Goal: Task Accomplishment & Management: Use online tool/utility

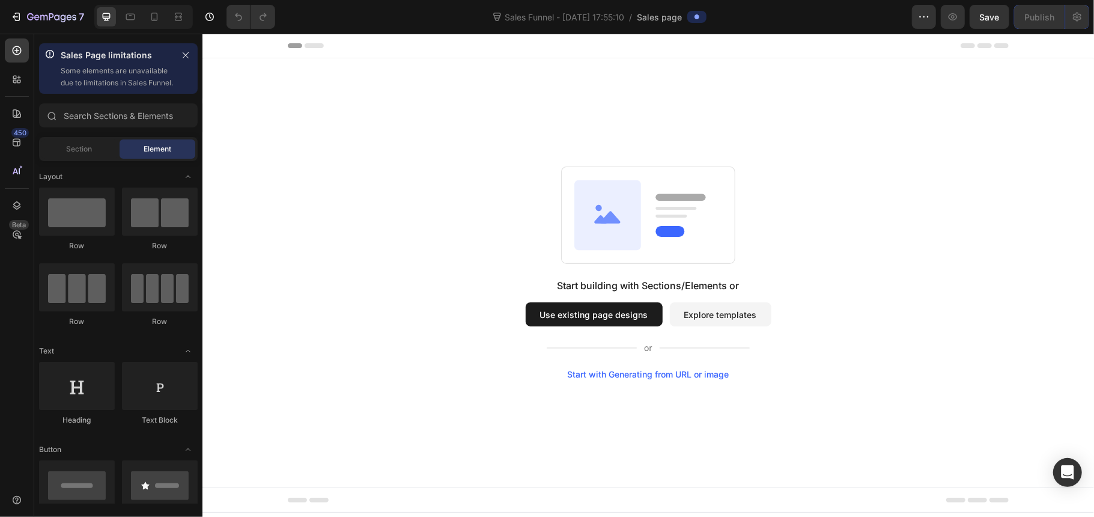
click at [629, 314] on button "Use existing page designs" at bounding box center [593, 314] width 137 height 24
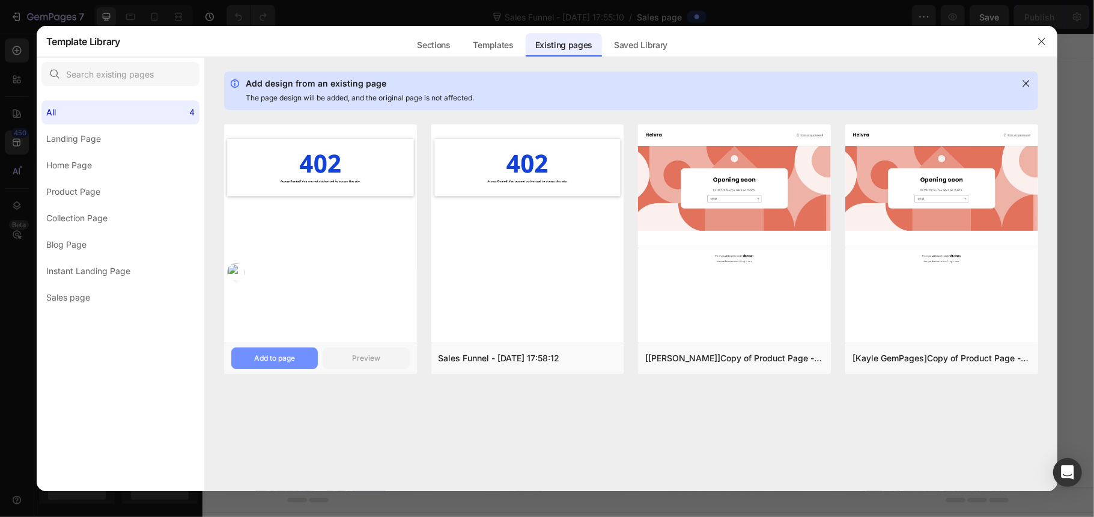
click at [281, 362] on div "Add to page" at bounding box center [274, 358] width 41 height 11
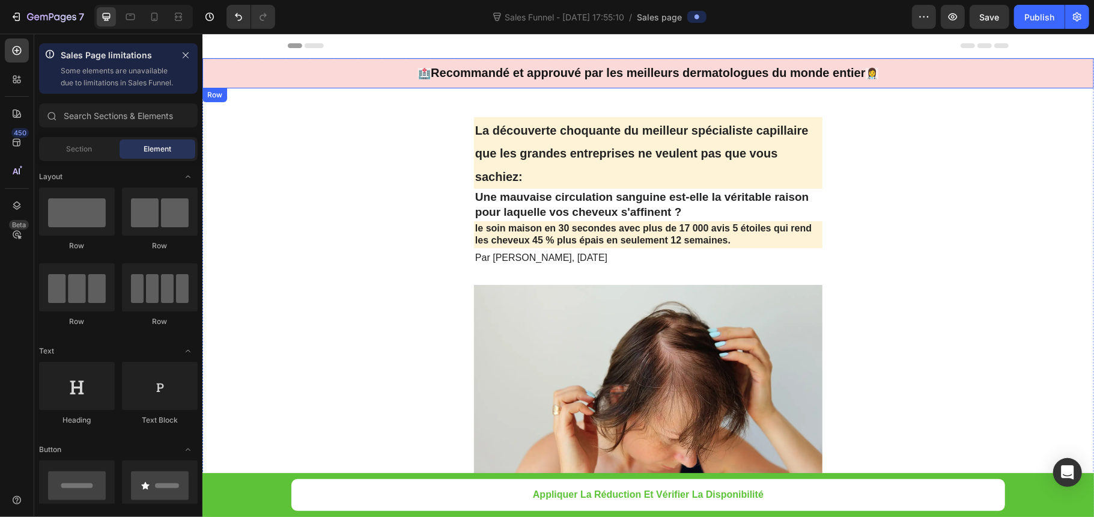
click at [316, 76] on div "🏥 Recommandé et approuvé par les meilleurs dermatologues du monde entier 👩‍⚕️ H…" at bounding box center [648, 73] width 892 height 30
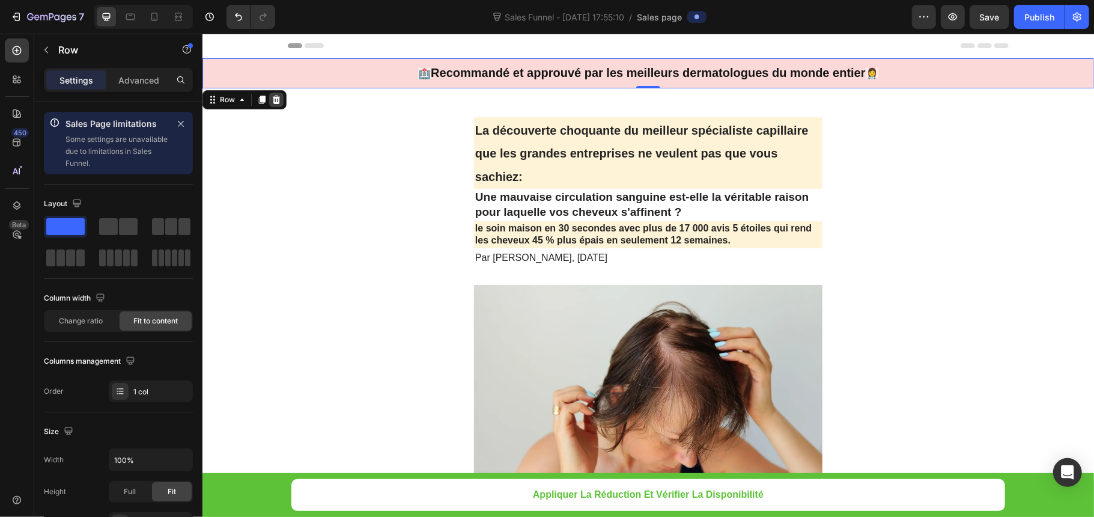
click at [279, 100] on icon at bounding box center [276, 99] width 10 height 10
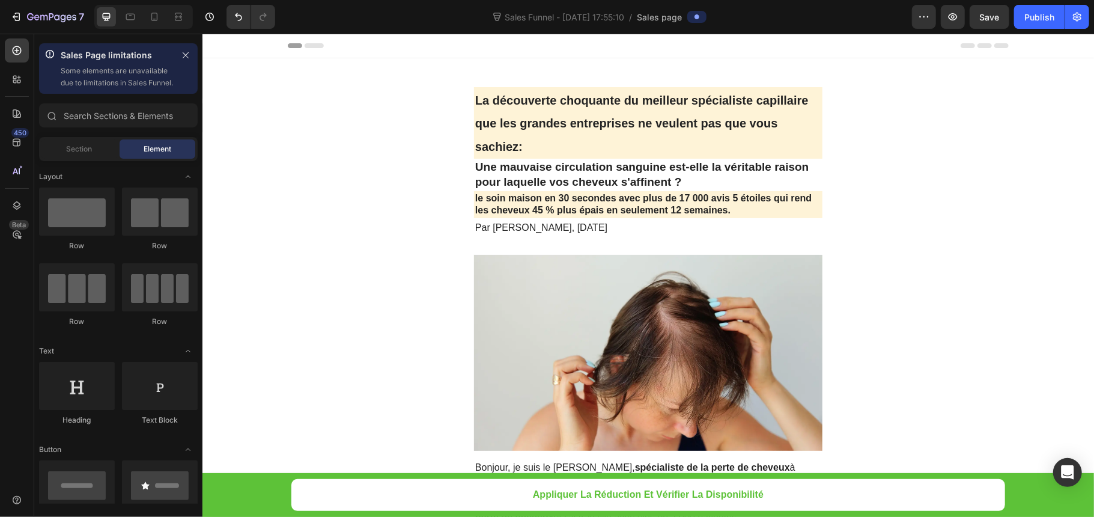
click at [389, 45] on div "Header" at bounding box center [647, 45] width 721 height 24
click at [579, 126] on span "La découverte choquante du meilleur spécialiste capillaire que les grandes entr…" at bounding box center [642, 123] width 334 height 60
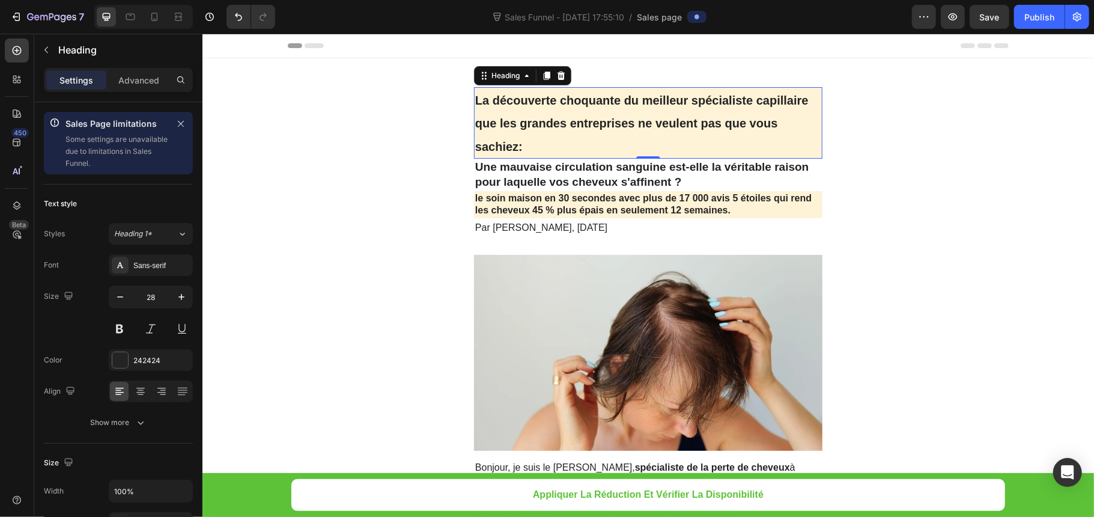
click at [544, 135] on h1 "La découverte choquante du meilleur spécialiste capillaire que les grandes entr…" at bounding box center [648, 123] width 349 height 72
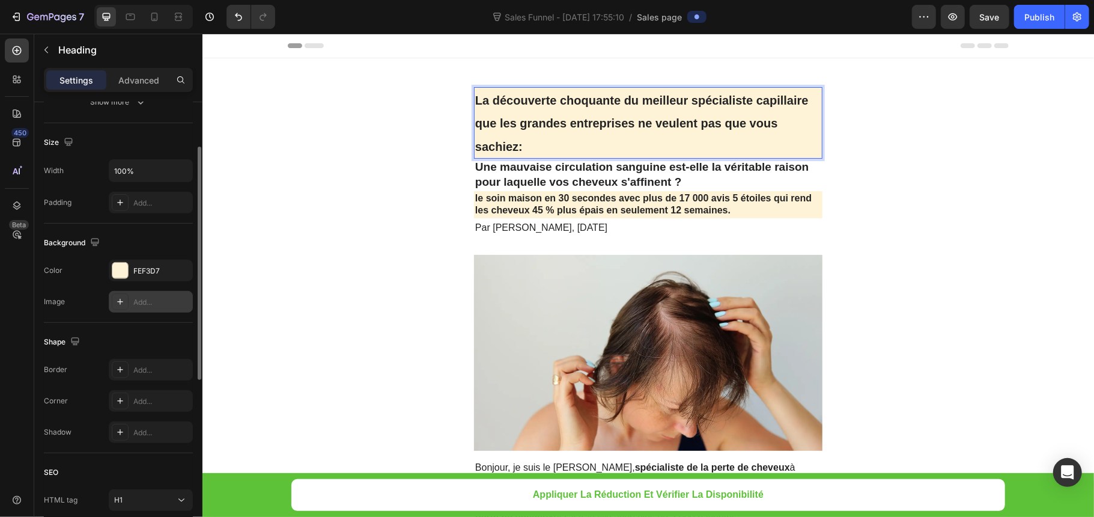
scroll to position [160, 0]
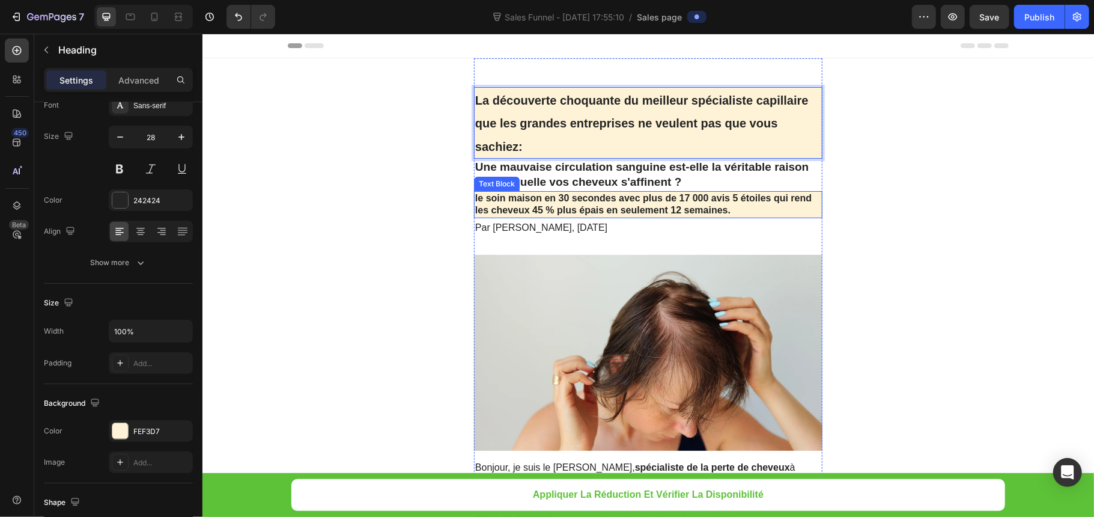
click at [597, 203] on p "le soin maison en 30 secondes avec plus de 17 000 avis 5 étoiles qui rend les c…" at bounding box center [648, 204] width 346 height 25
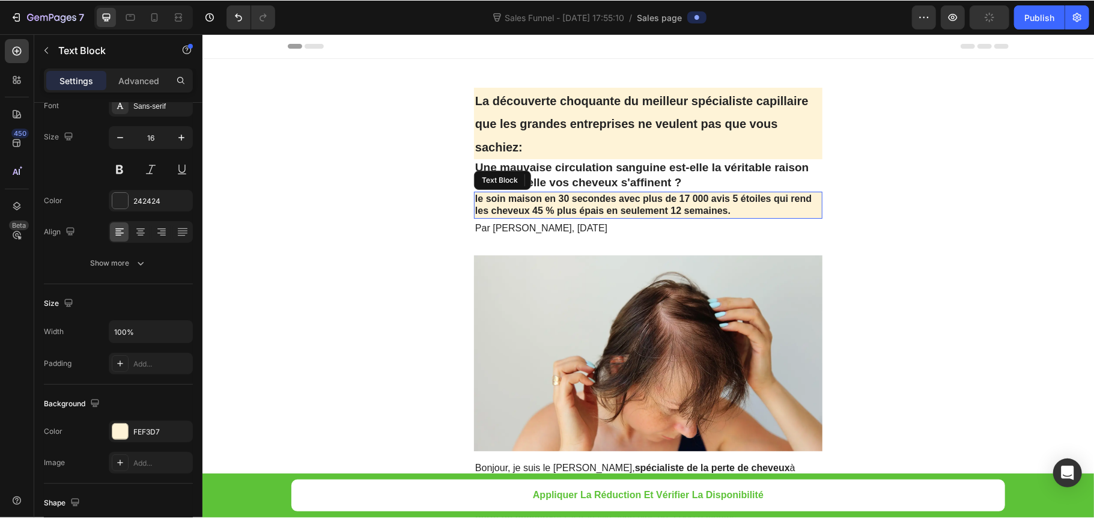
scroll to position [0, 0]
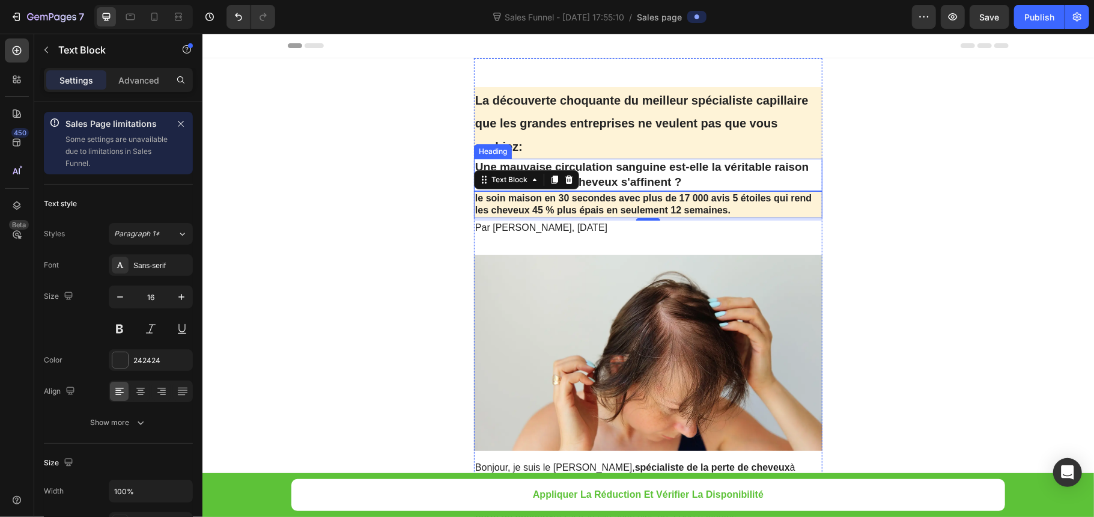
click at [639, 169] on h2 "Une mauvaise circulation sanguine est-elle la véritable raison pour laquelle vo…" at bounding box center [648, 174] width 349 height 32
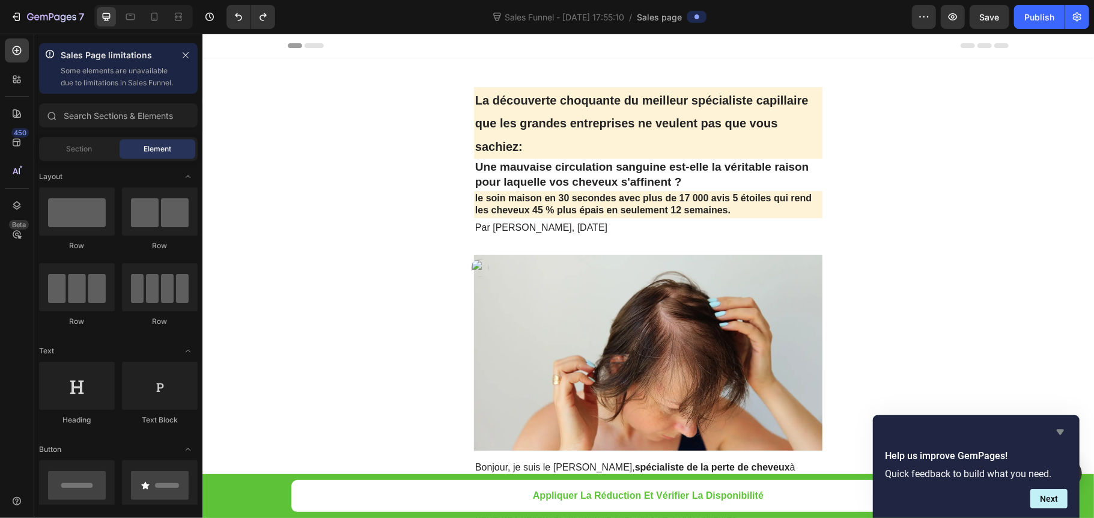
click at [1065, 427] on icon "Hide survey" at bounding box center [1061, 432] width 14 height 14
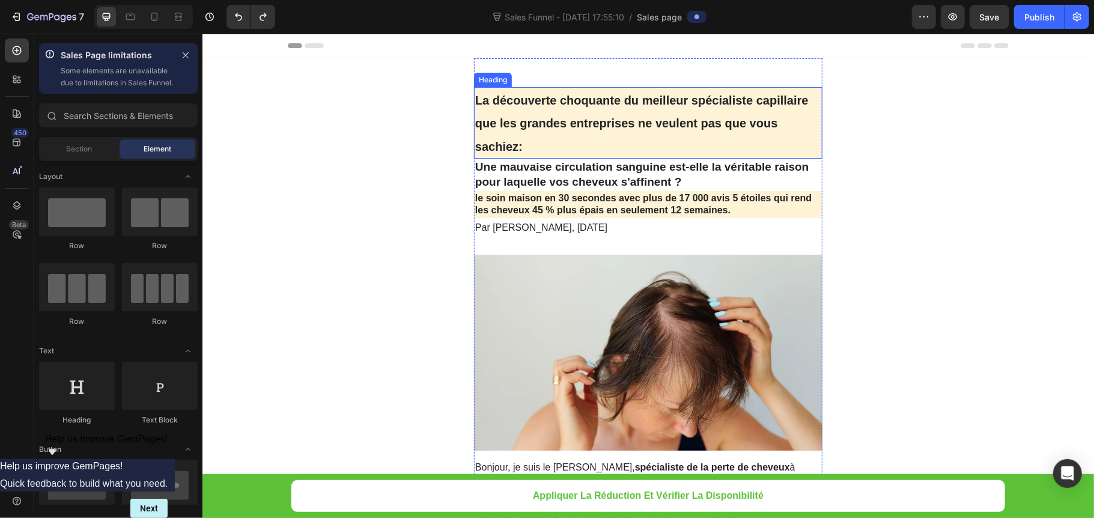
click at [572, 137] on p "⁠⁠⁠⁠⁠⁠⁠ La découverte choquante du meilleur spécialiste capillaire que les gran…" at bounding box center [648, 122] width 346 height 69
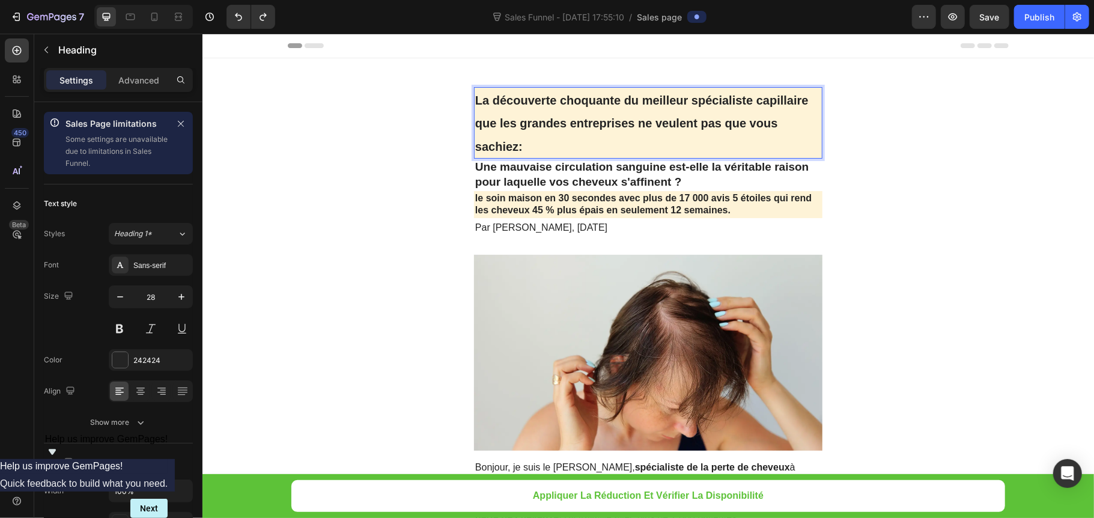
click at [569, 134] on p "La découverte choquante du meilleur spécialiste capillaire que les grandes entr…" at bounding box center [648, 122] width 346 height 69
click at [567, 134] on p "La découverte choquante du meilleur spécialiste capillaire que les grandes entr…" at bounding box center [648, 122] width 346 height 69
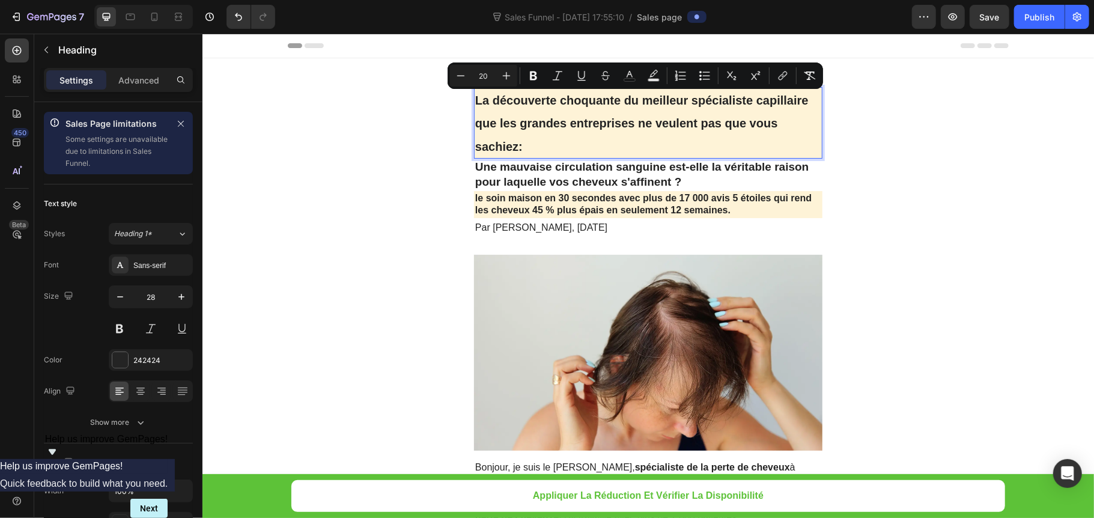
click at [587, 142] on p "La découverte choquante du meilleur spécialiste capillaire que les grandes entr…" at bounding box center [648, 122] width 346 height 69
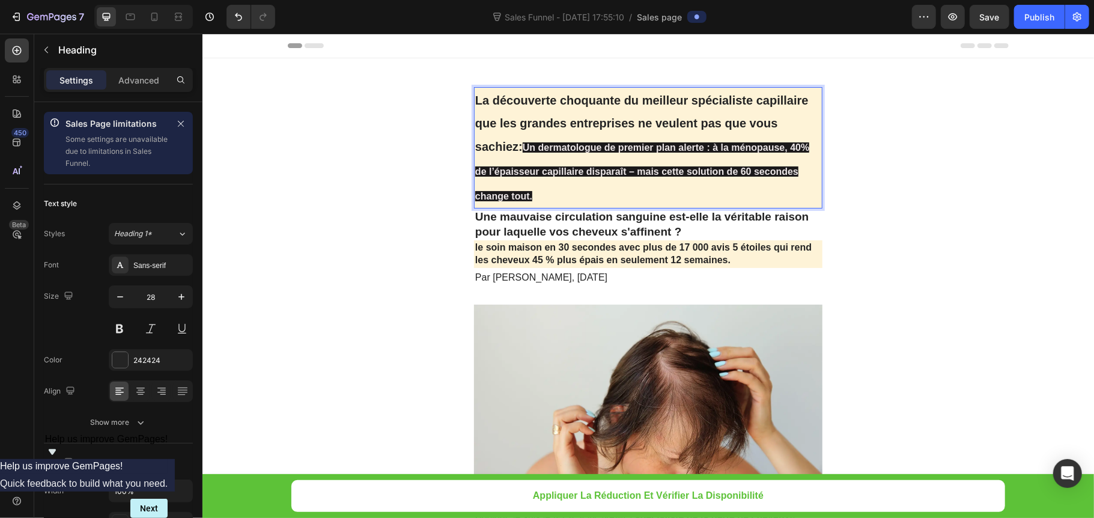
click at [511, 150] on span "La découverte choquante du meilleur spécialiste capillaire que les grandes entr…" at bounding box center [642, 123] width 334 height 60
click at [541, 172] on span "Un dermatologue de premier plan alerte : à la ménopause, 40% de l’épaisseur cap…" at bounding box center [642, 171] width 334 height 59
click at [569, 183] on p "La découverte choquante du meilleur spécialiste capillaire que les grandes entr…" at bounding box center [648, 147] width 346 height 119
click at [566, 185] on p "La découverte choquante du meilleur spécialiste capillaire que les grandes entr…" at bounding box center [648, 147] width 346 height 119
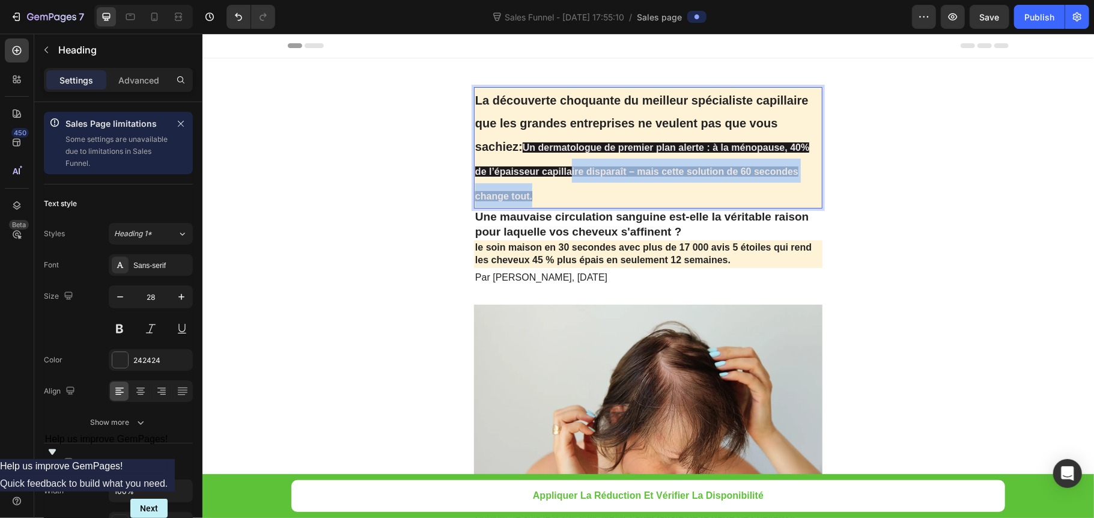
click at [566, 185] on p "La découverte choquante du meilleur spécialiste capillaire que les grandes entr…" at bounding box center [648, 147] width 346 height 119
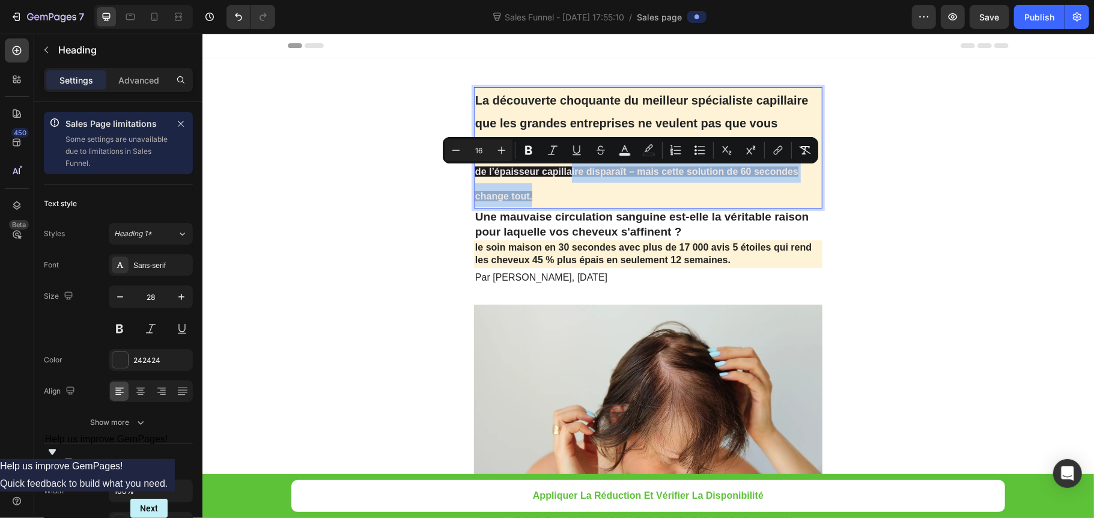
click at [560, 193] on p "La découverte choquante du meilleur spécialiste capillaire que les grandes entr…" at bounding box center [648, 147] width 346 height 119
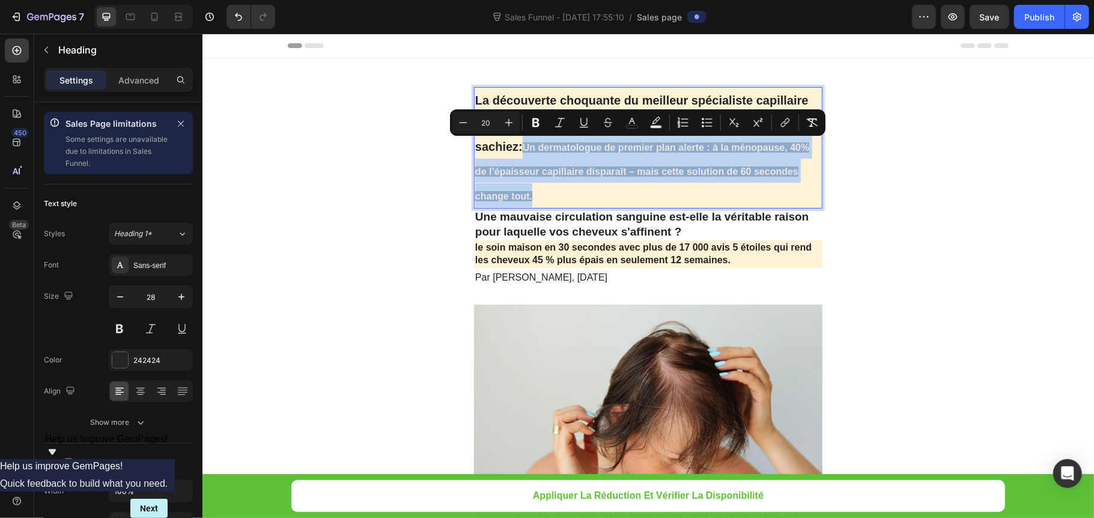
drag, startPoint x: 549, startPoint y: 202, endPoint x: 514, endPoint y: 145, distance: 66.6
click at [514, 145] on p "La découverte choquante du meilleur spécialiste capillaire que les grandes entr…" at bounding box center [648, 147] width 346 height 119
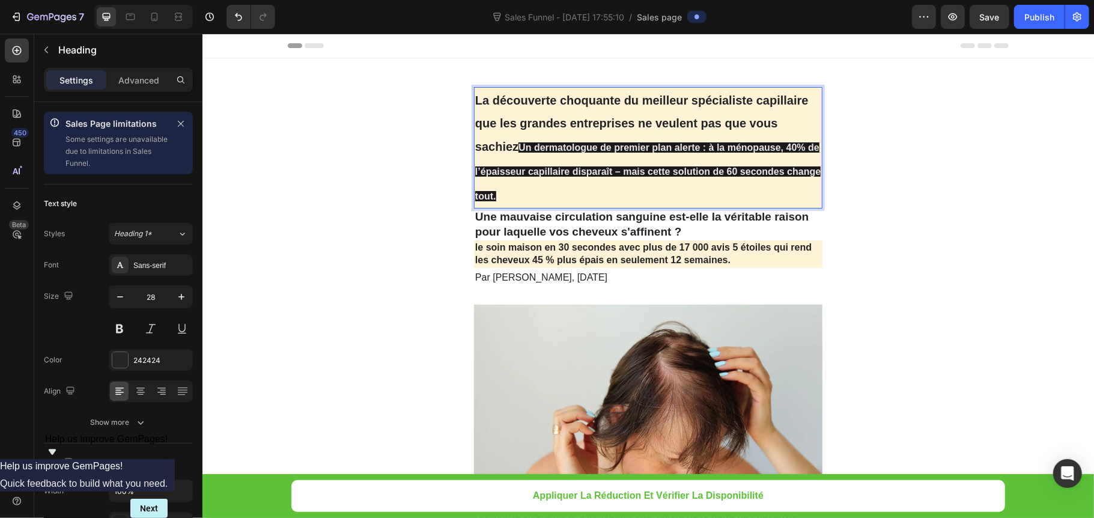
click at [512, 151] on span "Un dermatologue de premier plan alerte : à la ménopause, 40% de l’épaisseur cap…" at bounding box center [648, 171] width 346 height 59
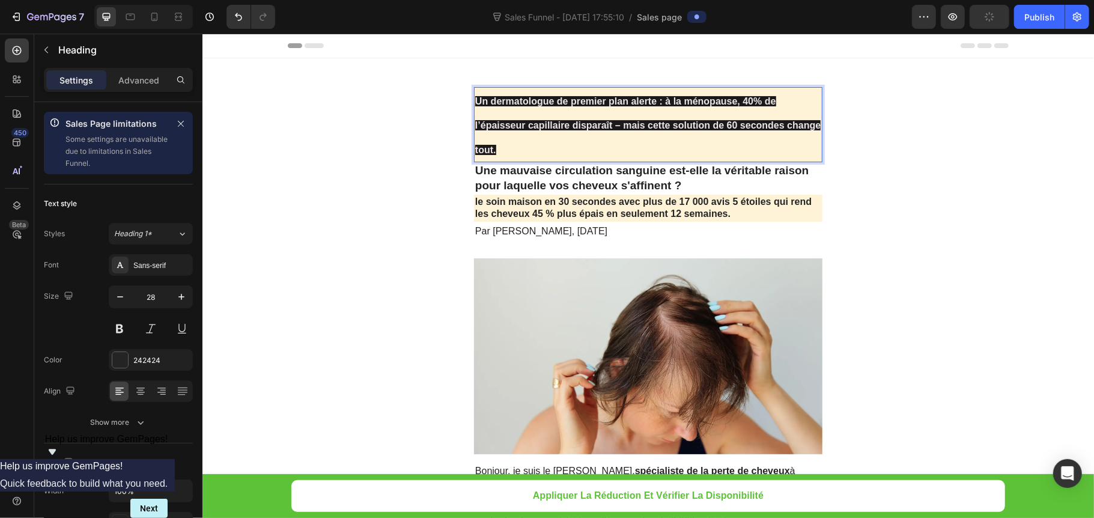
click at [664, 138] on p "Un dermatologue de premier plan alerte : à la ménopause, 40% de l’épaisseur cap…" at bounding box center [648, 124] width 346 height 73
click at [153, 357] on div "242424" at bounding box center [150, 360] width 35 height 11
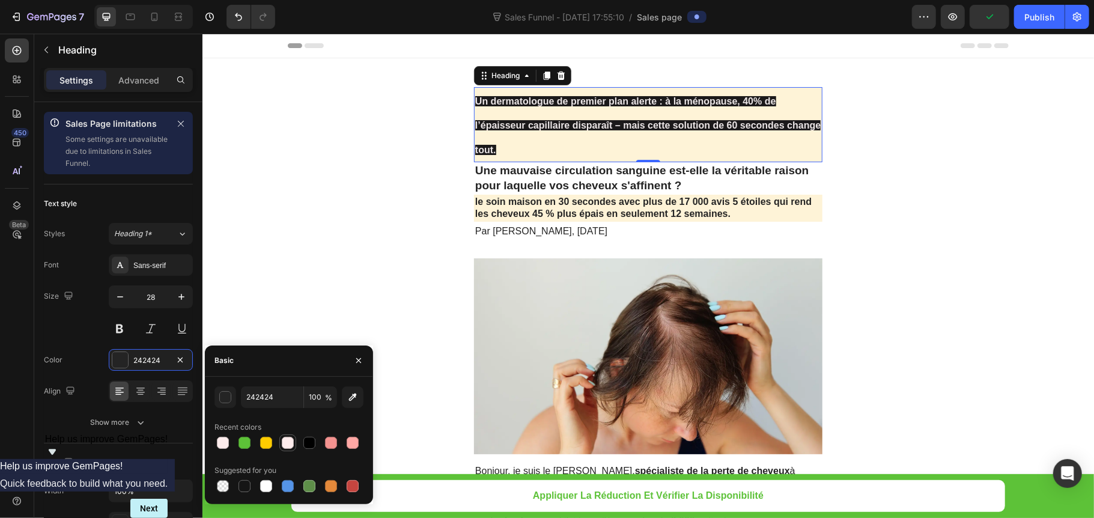
click at [284, 442] on div at bounding box center [288, 443] width 12 height 12
click at [248, 441] on div at bounding box center [245, 443] width 12 height 12
type input "5DC238"
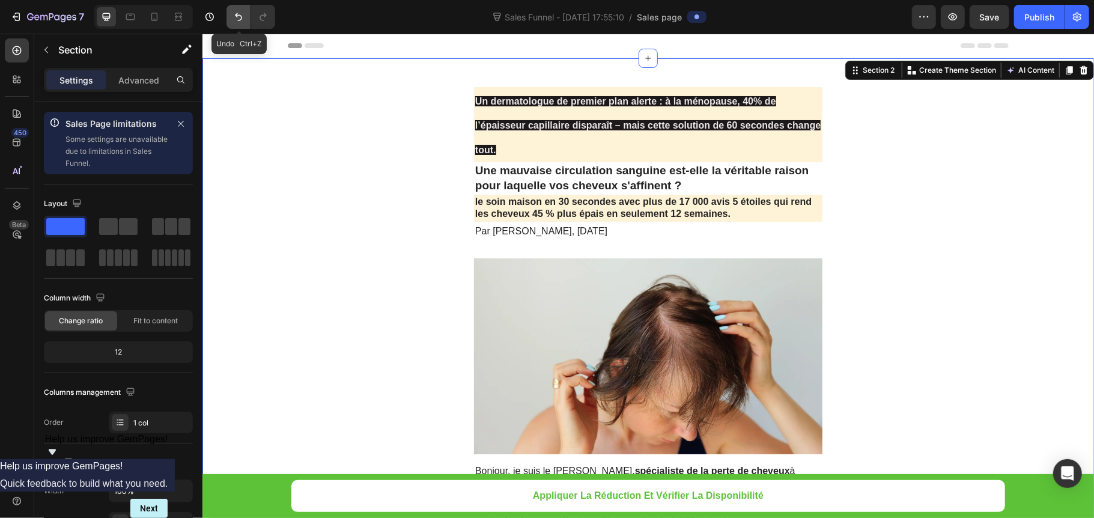
click at [233, 12] on icon "Undo/Redo" at bounding box center [239, 17] width 12 height 12
click at [534, 135] on p "⁠⁠⁠⁠⁠⁠⁠ Un dermatologue de premier plan alerte : à la ménopause, 40% de l’épais…" at bounding box center [648, 124] width 346 height 73
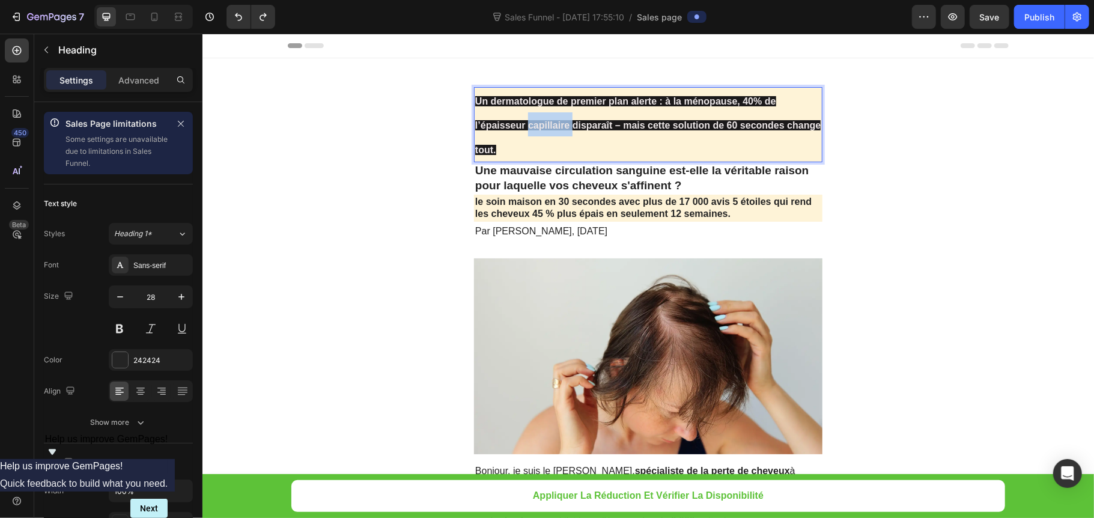
click at [534, 135] on p "Un dermatologue de premier plan alerte : à la ménopause, 40% de l’épaisseur cap…" at bounding box center [648, 124] width 346 height 73
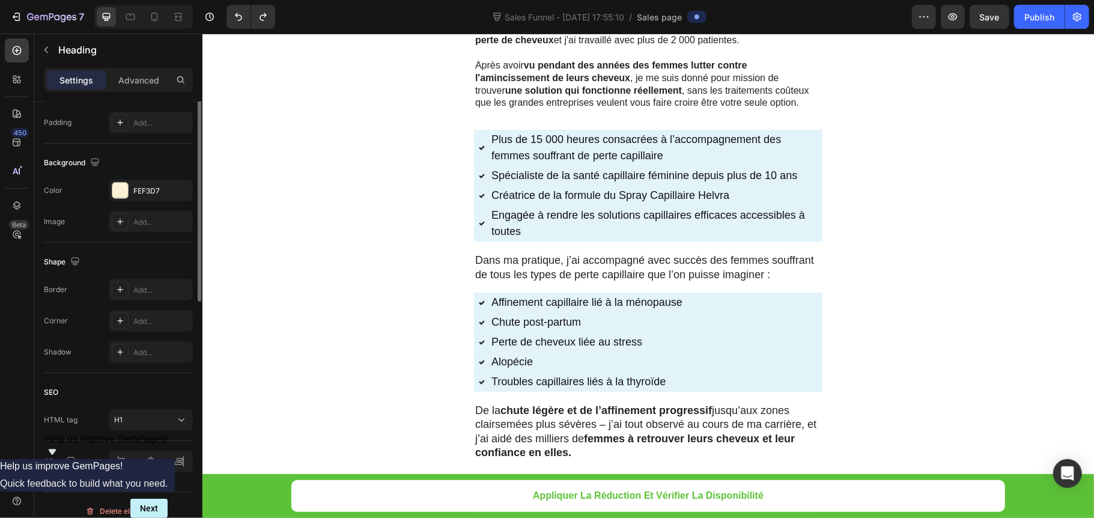
scroll to position [160, 0]
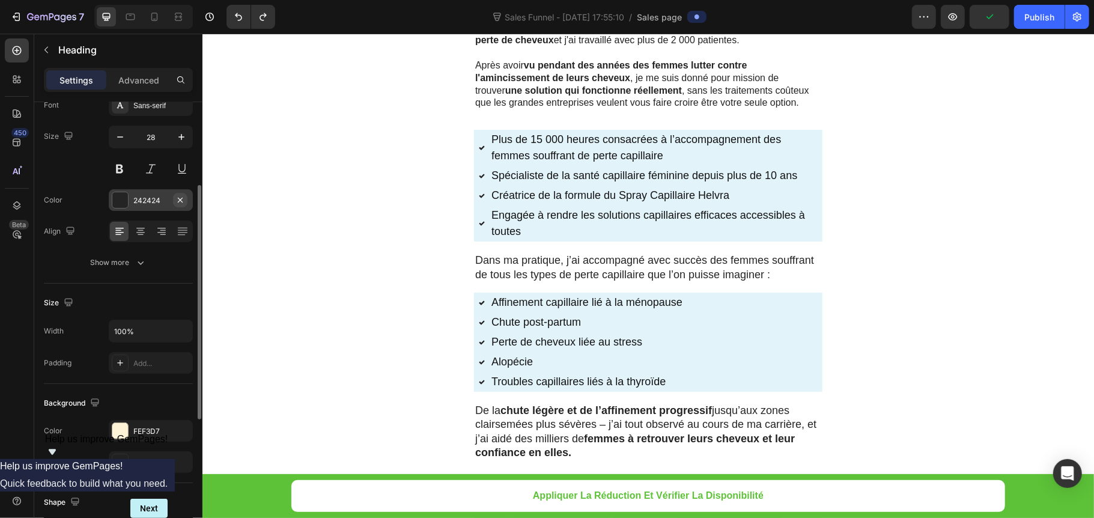
click at [182, 195] on icon "button" at bounding box center [180, 200] width 10 height 10
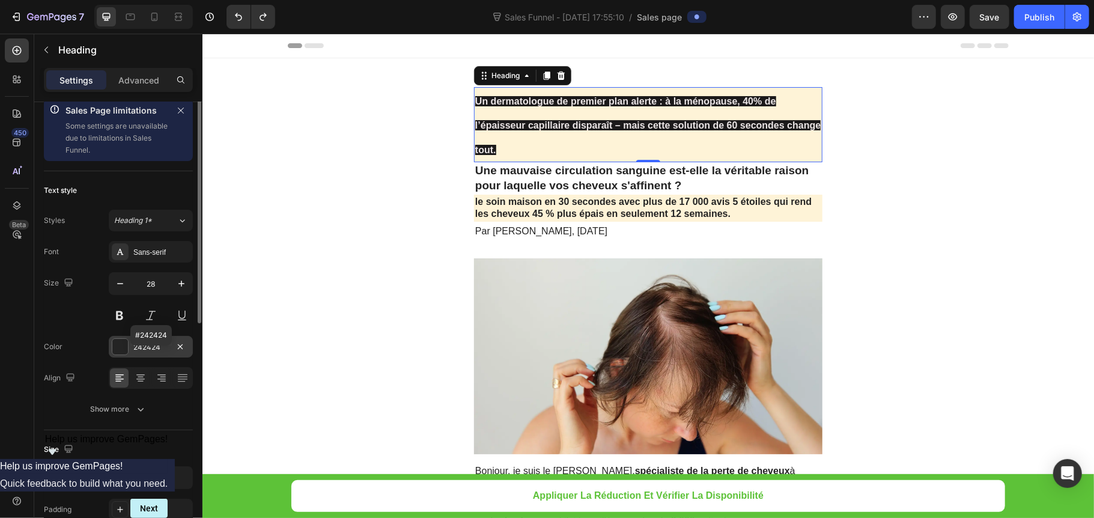
scroll to position [0, 0]
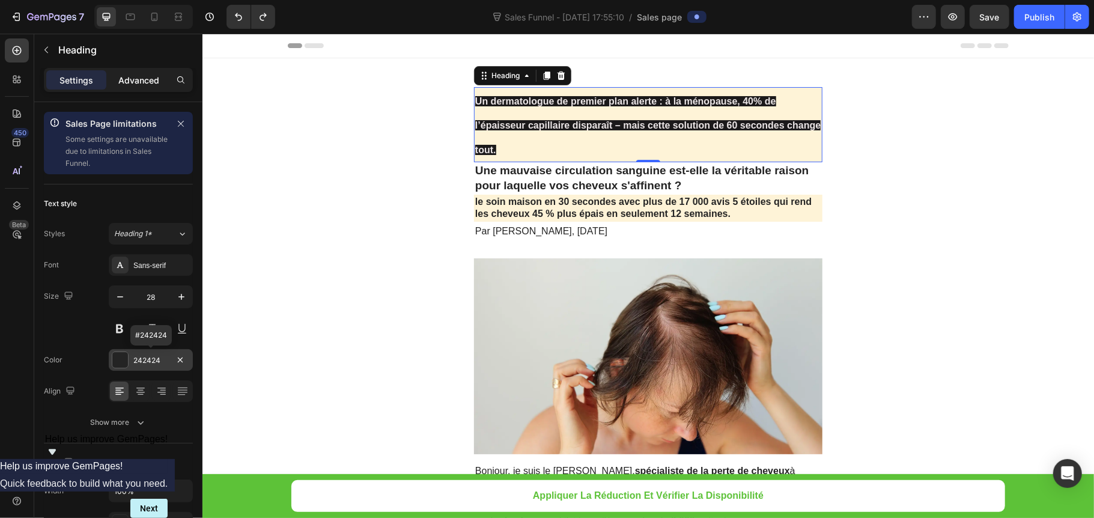
click at [142, 77] on p "Advanced" at bounding box center [138, 80] width 41 height 13
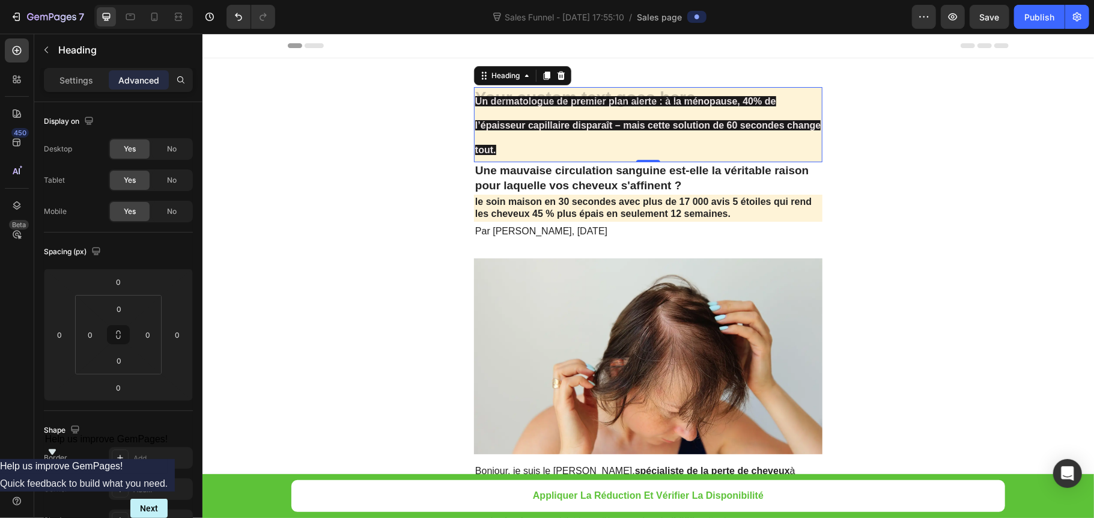
click at [511, 150] on p "Un dermatologue de premier plan alerte : à la ménopause, 40% de l’épaisseur cap…" at bounding box center [648, 124] width 346 height 73
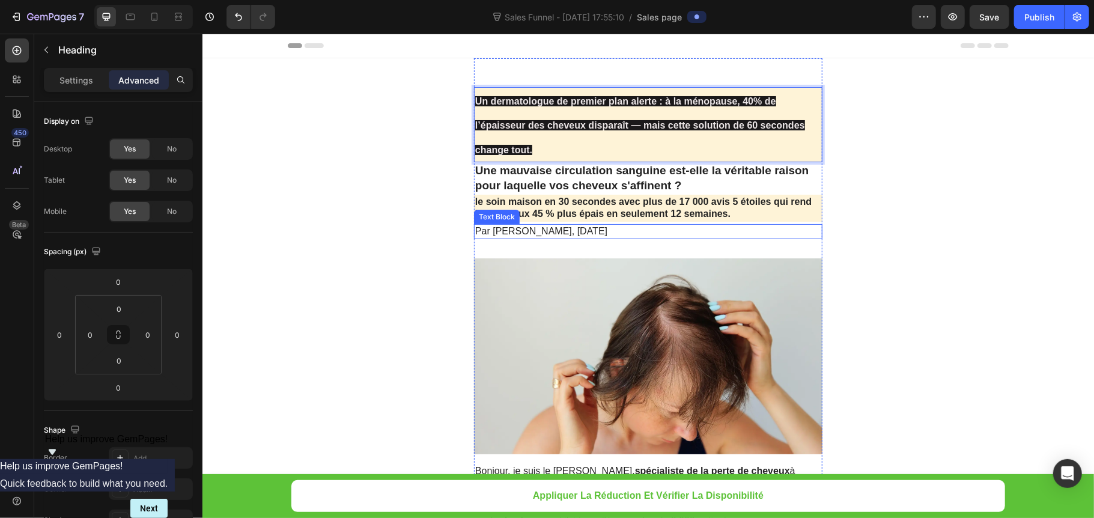
click at [601, 233] on p "Par [PERSON_NAME], [DATE]" at bounding box center [648, 231] width 346 height 13
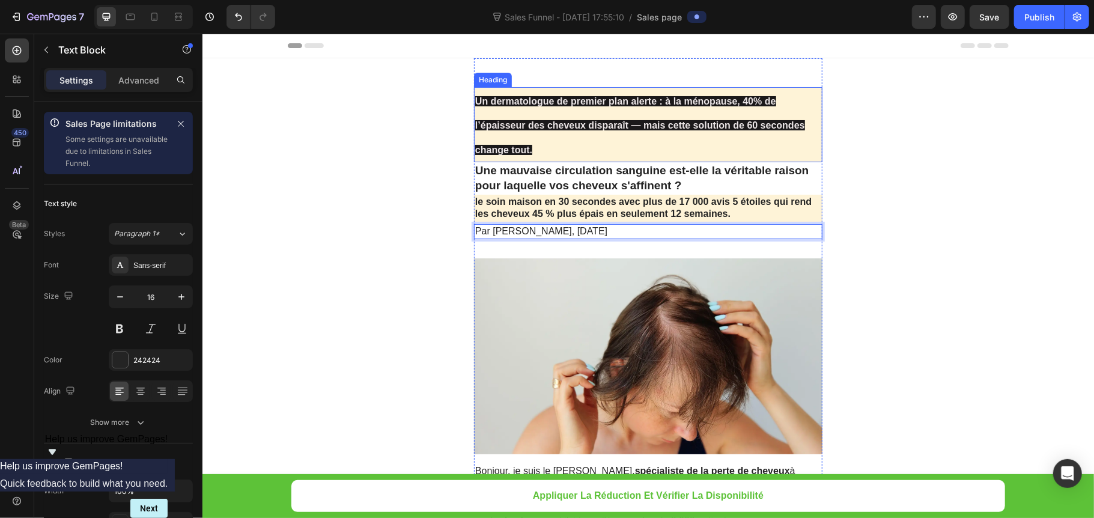
click at [549, 160] on p "⁠⁠⁠⁠⁠⁠⁠ Un dermatologue de premier plan alerte : à la ménopause, 40% de l’épais…" at bounding box center [648, 124] width 346 height 73
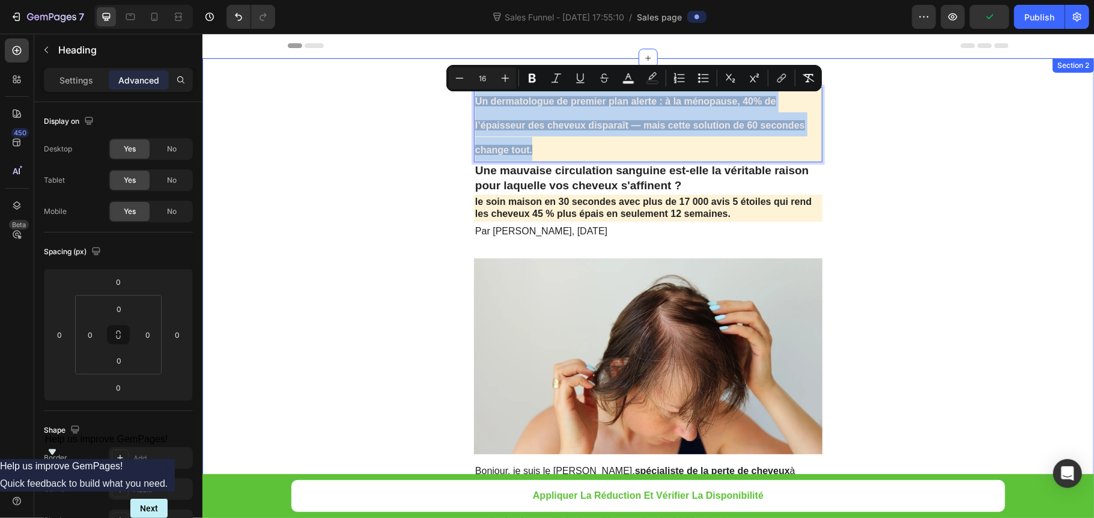
drag, startPoint x: 546, startPoint y: 154, endPoint x: 460, endPoint y: 103, distance: 99.8
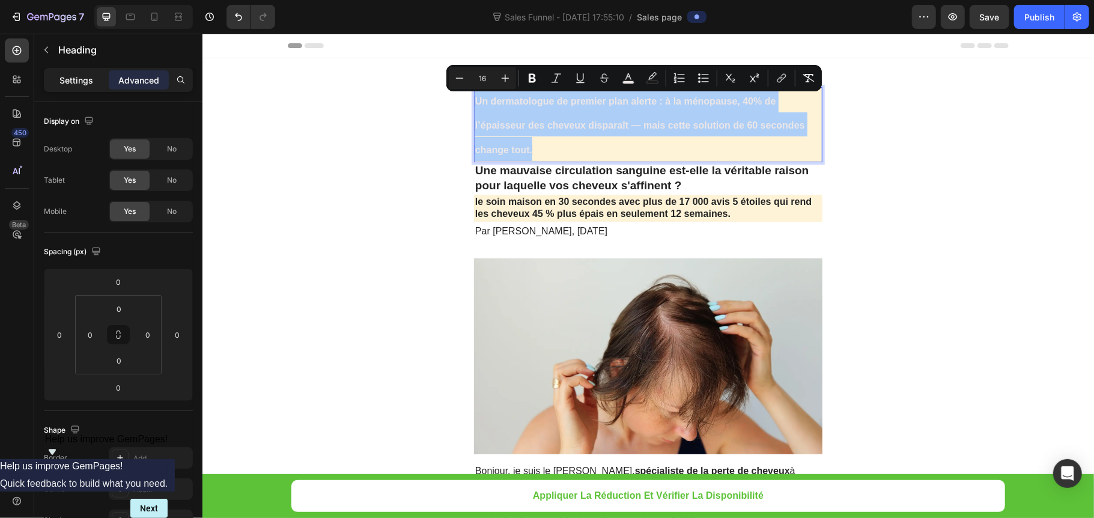
click at [101, 87] on div "Settings" at bounding box center [76, 79] width 60 height 19
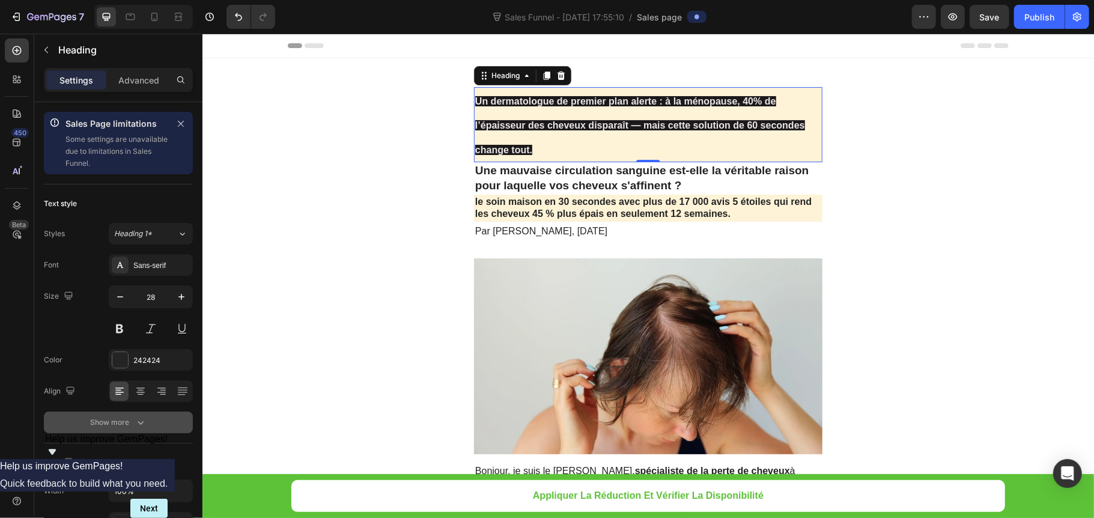
scroll to position [240, 0]
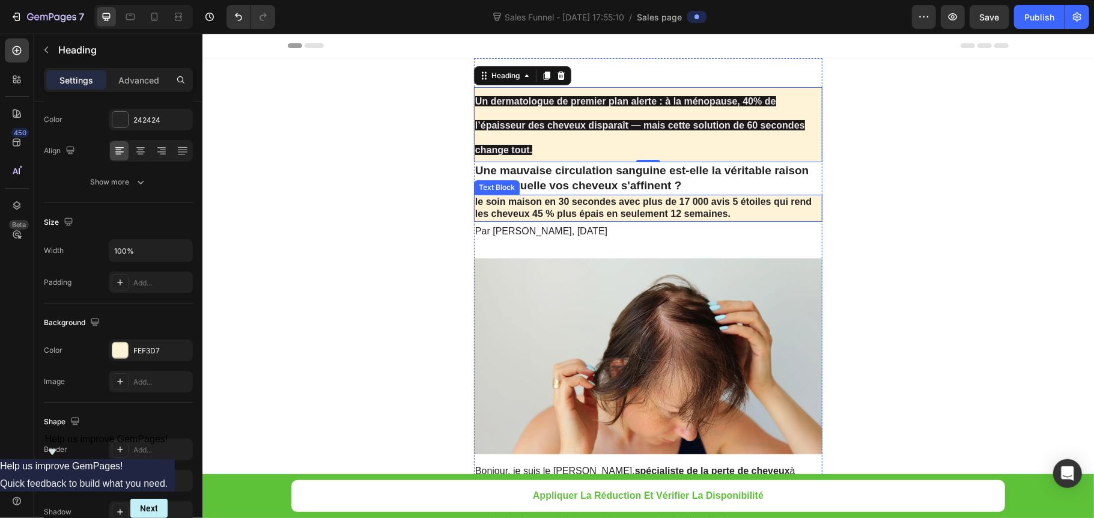
click at [681, 216] on p "le soin maison en 30 secondes avec plus de 17 000 avis 5 étoiles qui rend les c…" at bounding box center [648, 207] width 346 height 25
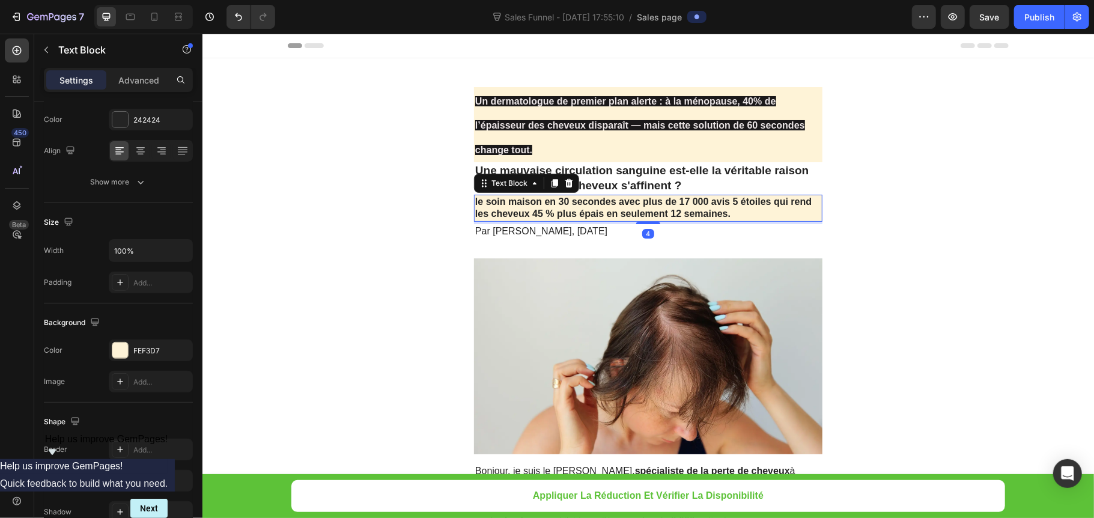
click at [682, 216] on p "le soin maison en 30 secondes avec plus de 17 000 avis 5 étoiles qui rend les c…" at bounding box center [648, 207] width 346 height 25
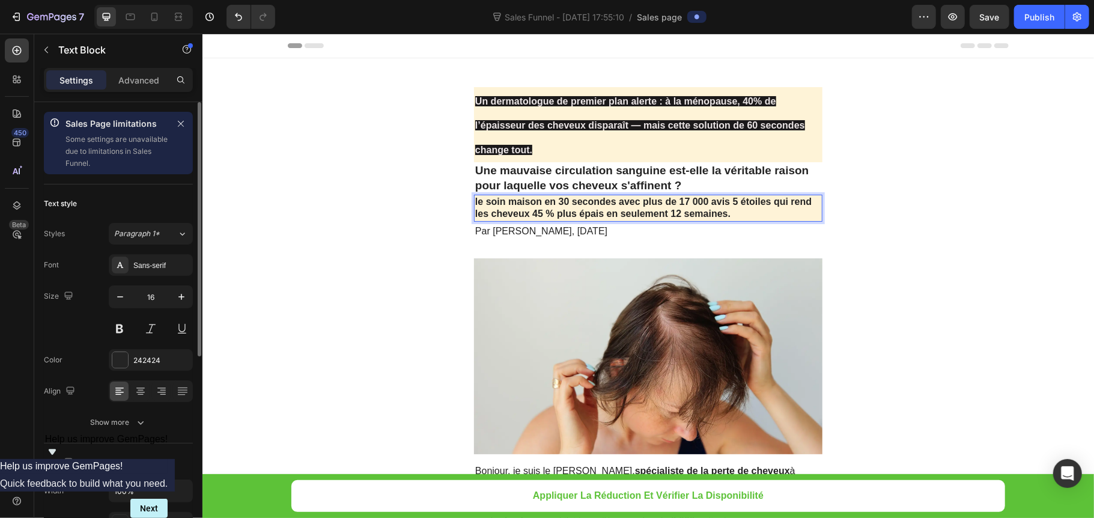
click at [731, 210] on p "le soin maison en 30 secondes avec plus de 17 000 avis 5 étoiles qui rend les c…" at bounding box center [648, 207] width 346 height 25
click at [731, 216] on p "le soin maison en 30 secondes avec plus de 17 000 avis 5 étoiles qui rend les c…" at bounding box center [648, 207] width 346 height 25
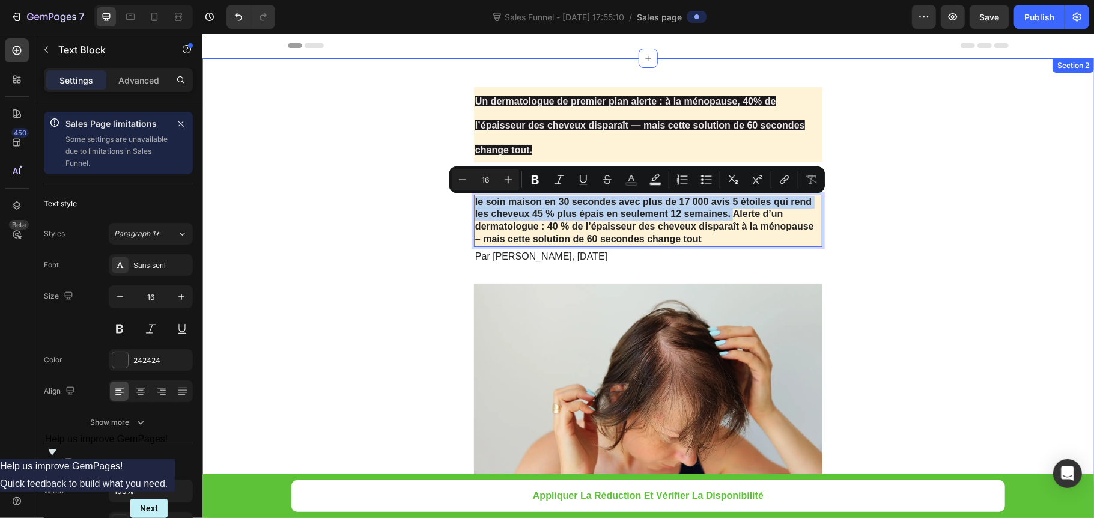
drag, startPoint x: 727, startPoint y: 215, endPoint x: 460, endPoint y: 195, distance: 267.5
click at [700, 209] on p "le soin maison en 30 secondes avec plus de 17 000 avis 5 étoiles qui rend les c…" at bounding box center [648, 220] width 346 height 50
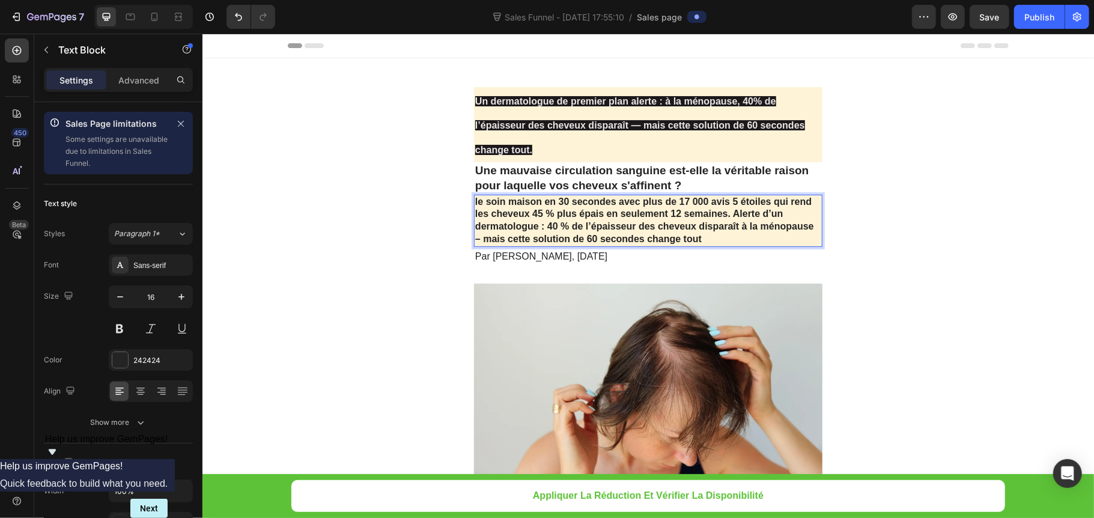
click at [617, 236] on p "le soin maison en 30 secondes avec plus de 17 000 avis 5 étoiles qui rend les c…" at bounding box center [648, 220] width 346 height 50
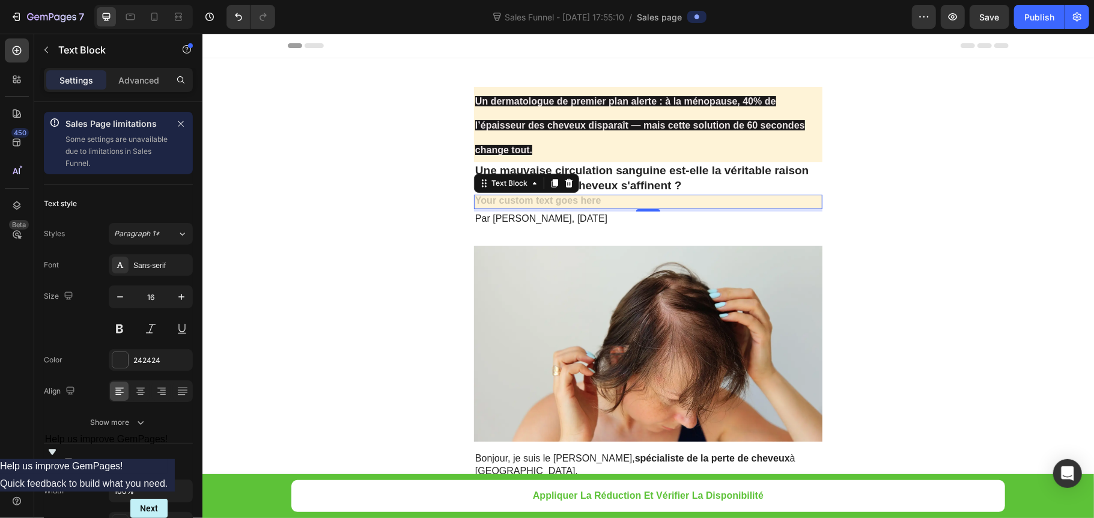
click at [559, 207] on div "Rich Text Editor. Editing area: main" at bounding box center [648, 201] width 349 height 15
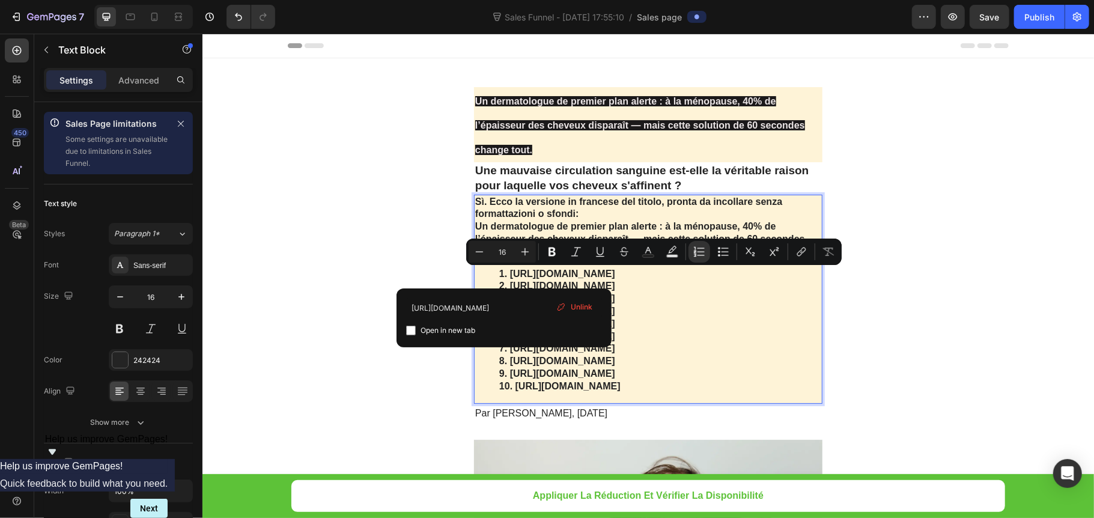
drag, startPoint x: 491, startPoint y: 276, endPoint x: 814, endPoint y: 448, distance: 365.7
click at [814, 403] on div "Sì. Ecco la versione in francese del titolo, pronta da incollare senza formatta…" at bounding box center [648, 298] width 349 height 209
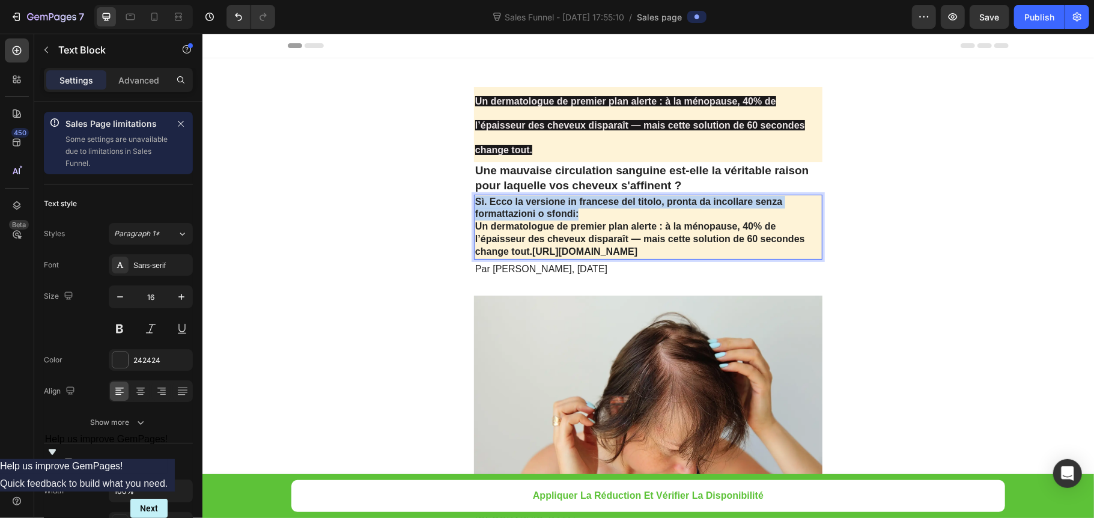
drag, startPoint x: 597, startPoint y: 216, endPoint x: 469, endPoint y: 197, distance: 128.9
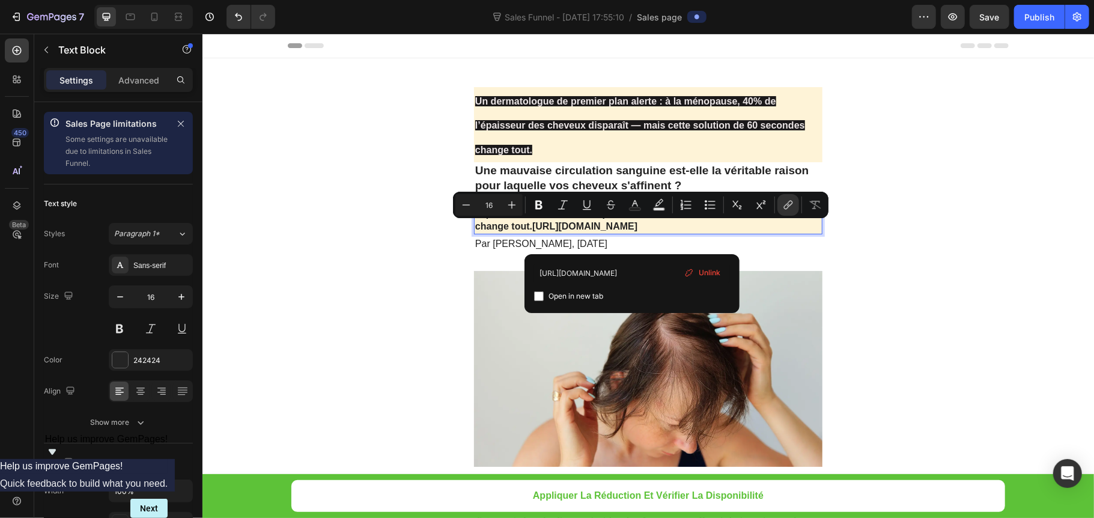
drag, startPoint x: 642, startPoint y: 240, endPoint x: 527, endPoint y: 224, distance: 116.6
click at [527, 224] on p "Un dermatologue de premier plan alerte : à la ménopause, 40% de l’épaisseur des…" at bounding box center [648, 213] width 346 height 37
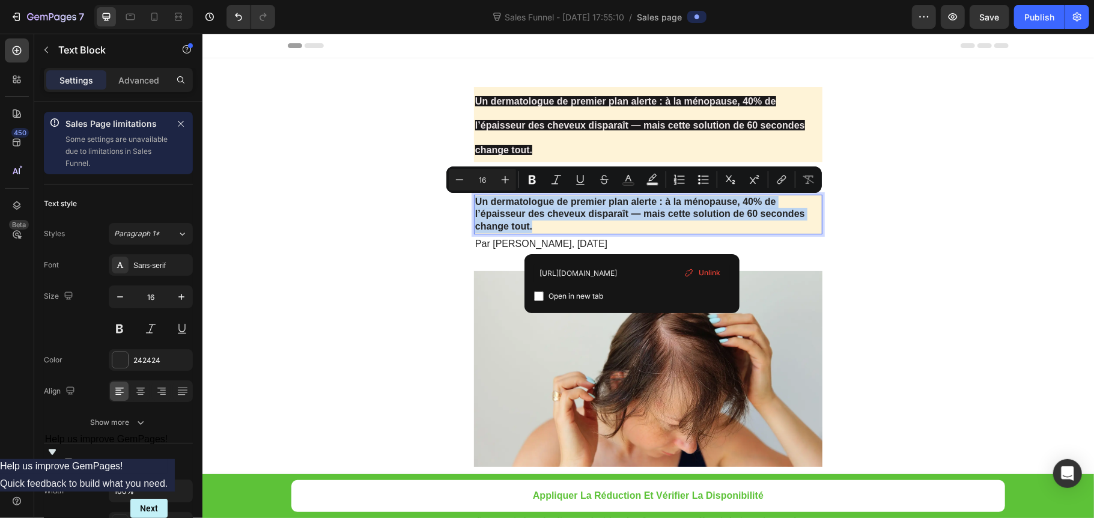
copy p "Un dermatologue de premier plan alerte : à la ménopause, 40% de l’épaisseur des…"
click at [553, 158] on p "⁠⁠⁠⁠⁠⁠⁠ Un dermatologue de premier plan alerte : à la ménopause, 40% de l’épais…" at bounding box center [648, 124] width 346 height 73
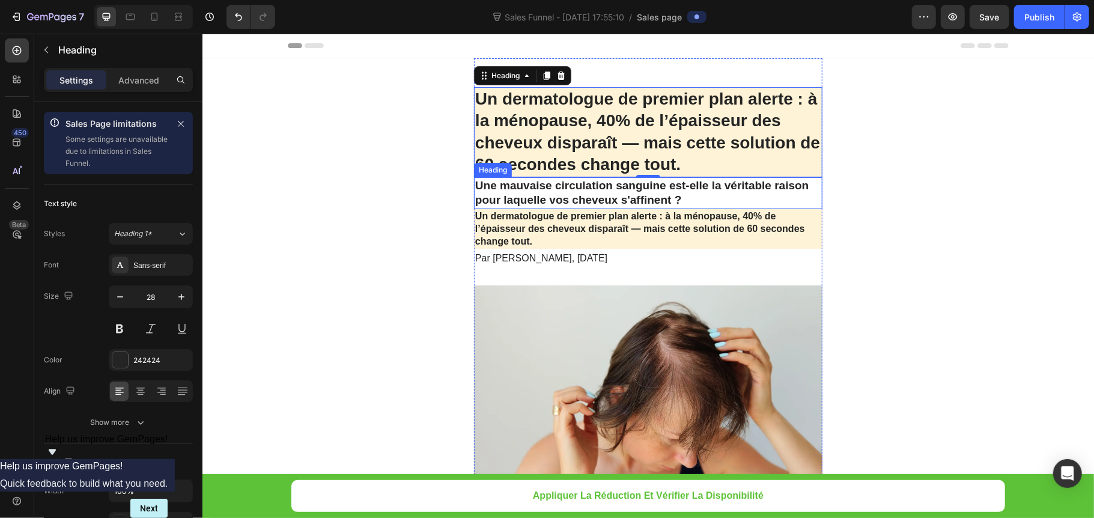
click at [516, 195] on h2 "Une mauvaise circulation sanguine est-elle la véritable raison pour laquelle vo…" at bounding box center [648, 193] width 349 height 32
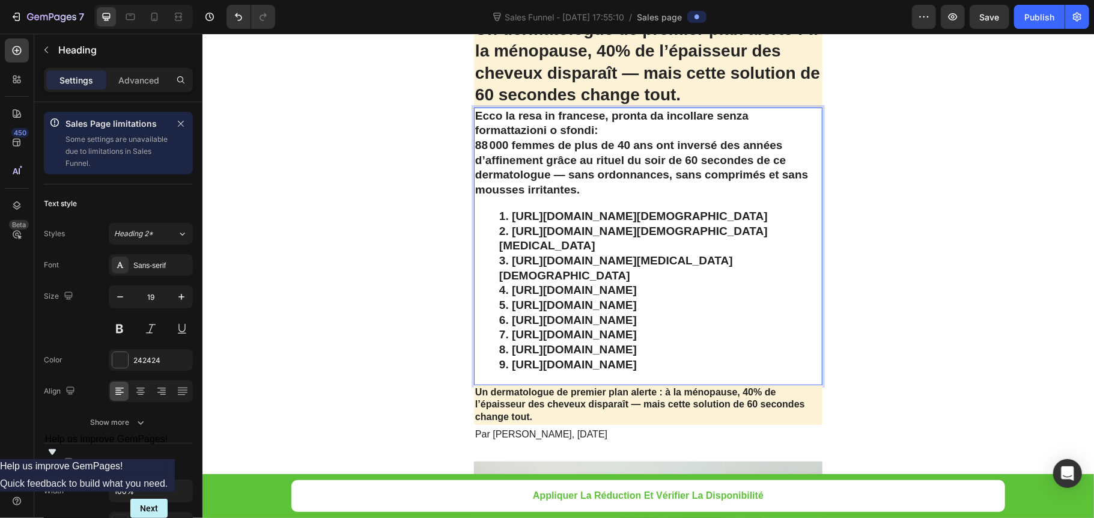
scroll to position [104, 0]
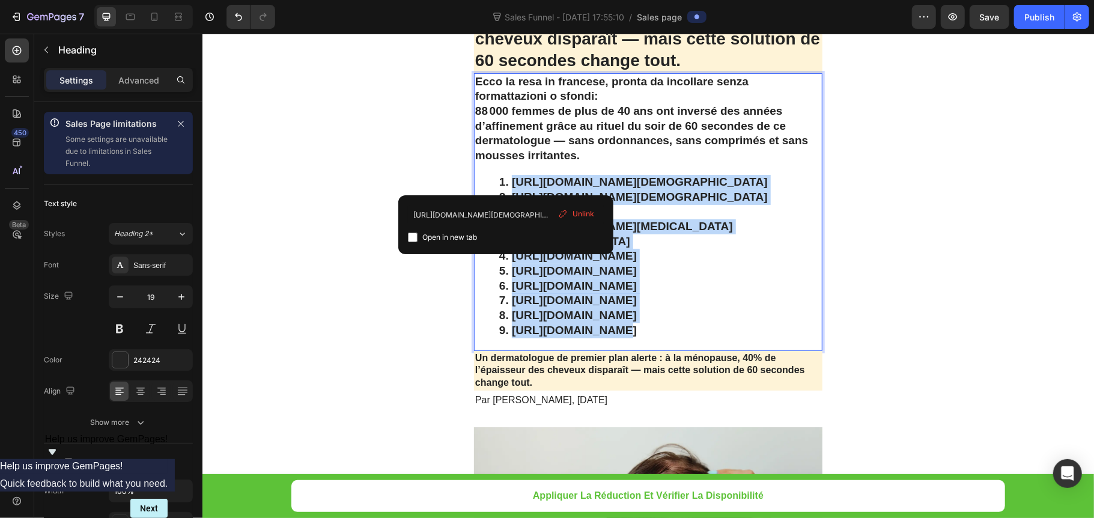
drag, startPoint x: 486, startPoint y: 183, endPoint x: 606, endPoint y: 417, distance: 263.2
click at [606, 338] on ol "https://www.aad.org/public/diseases/hair-loss/types/female-pattern https://www.…" at bounding box center [648, 255] width 346 height 163
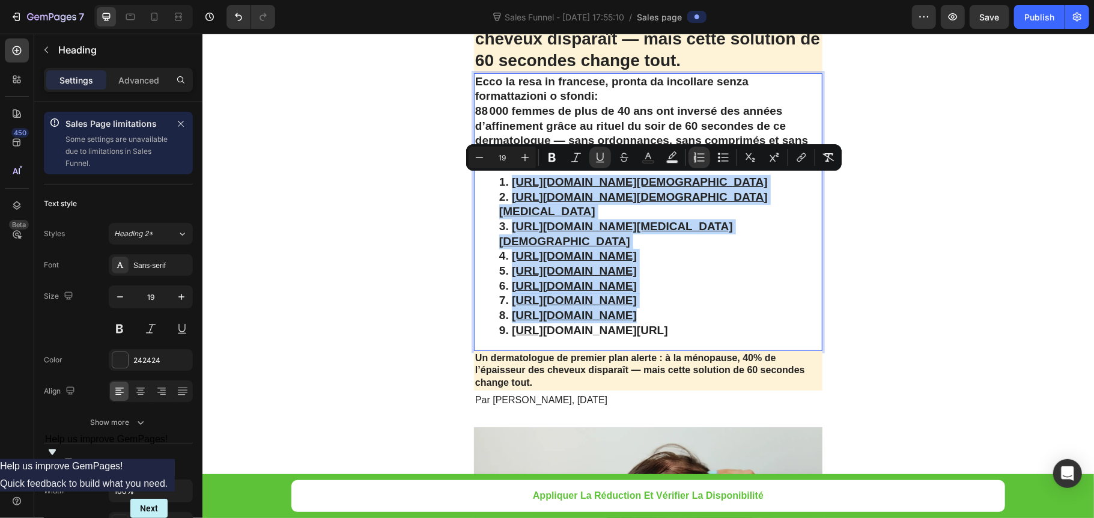
click at [636, 261] on u "https://my.clevelandclinic.org/health/diseases/16921-hair-loss-in-women" at bounding box center [573, 255] width 125 height 13
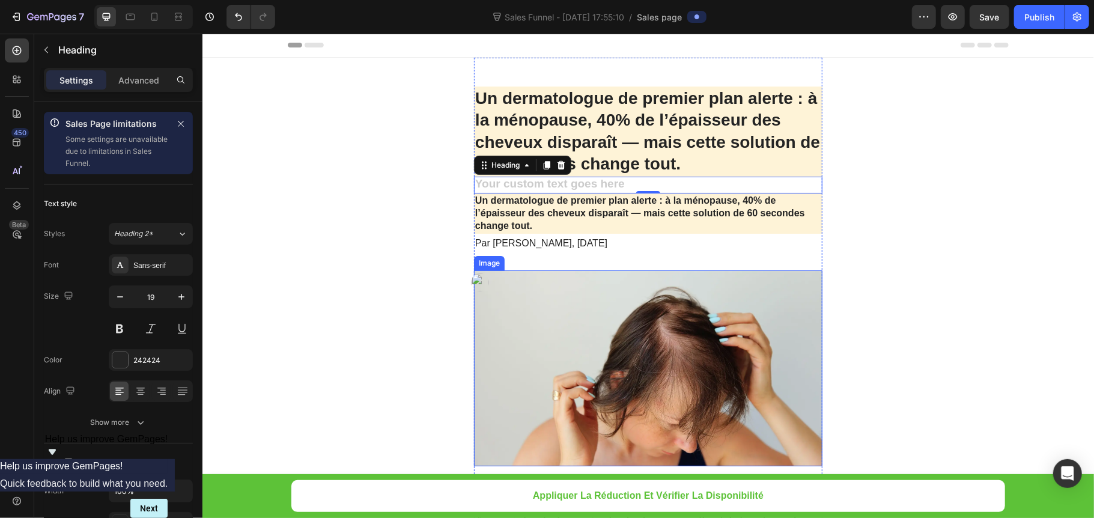
scroll to position [0, 0]
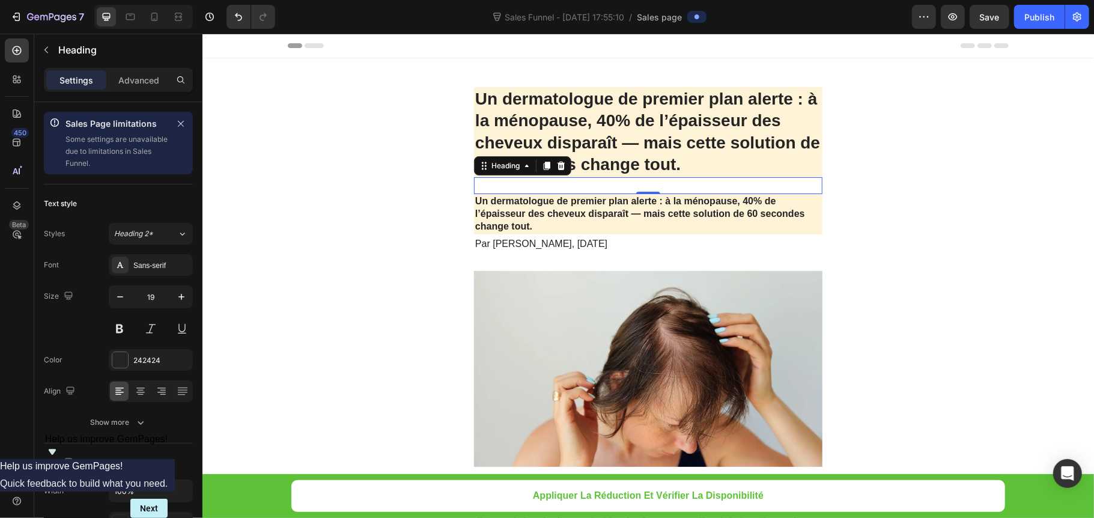
click at [623, 180] on h2 "Rich Text Editor. Editing area: main" at bounding box center [648, 185] width 349 height 17
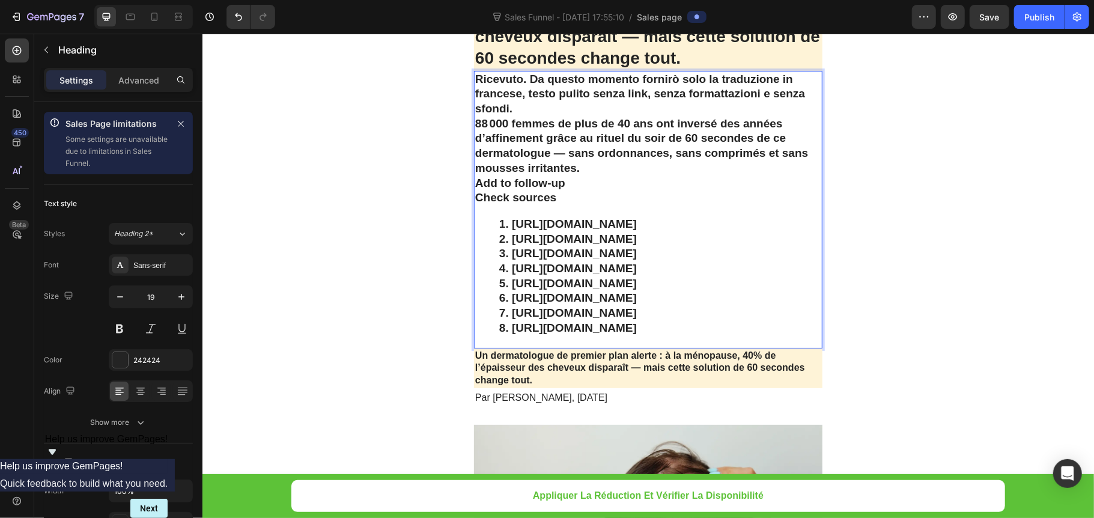
scroll to position [133, 0]
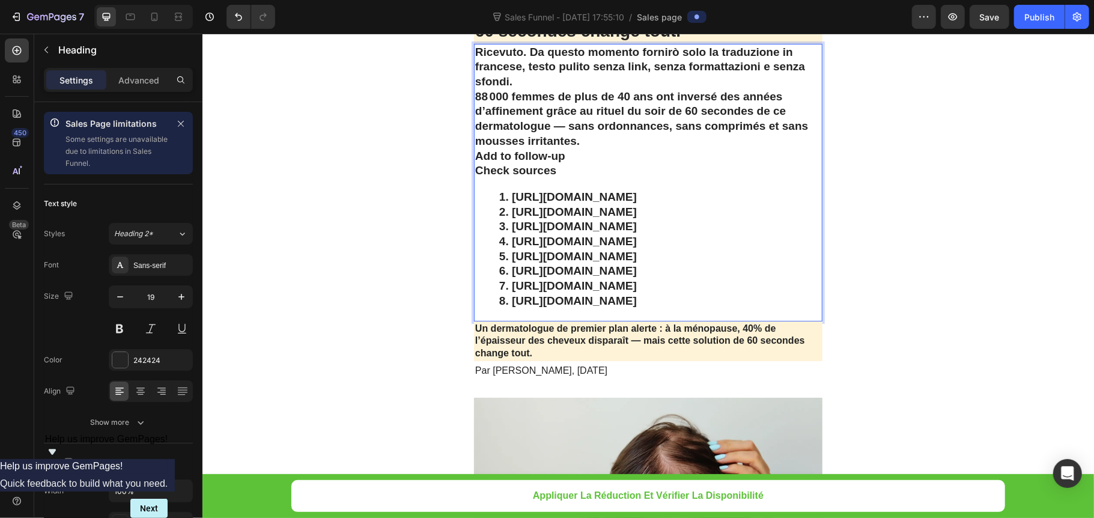
click at [475, 153] on p "Add to follow-up" at bounding box center [648, 155] width 346 height 15
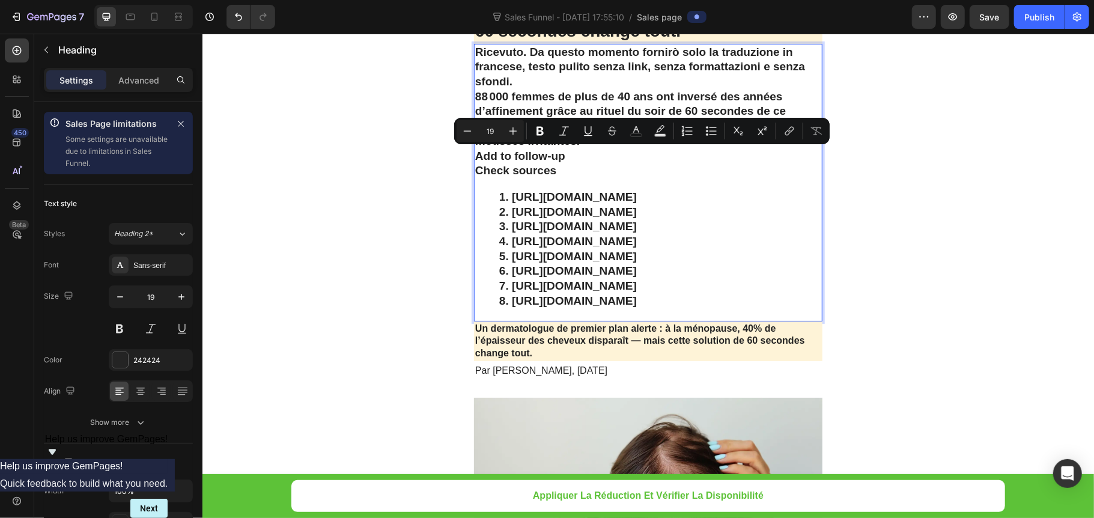
drag, startPoint x: 469, startPoint y: 153, endPoint x: 781, endPoint y: 424, distance: 412.9
click at [781, 321] on h2 "Ricevuto. Da questo momento fornirò solo la traduzione in francese, testo pulit…" at bounding box center [648, 182] width 349 height 278
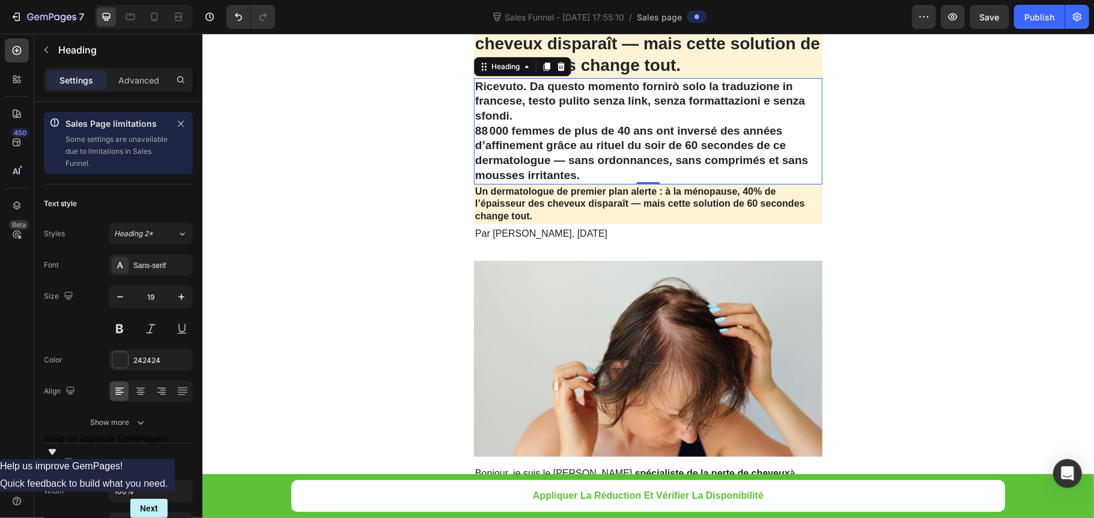
scroll to position [0, 0]
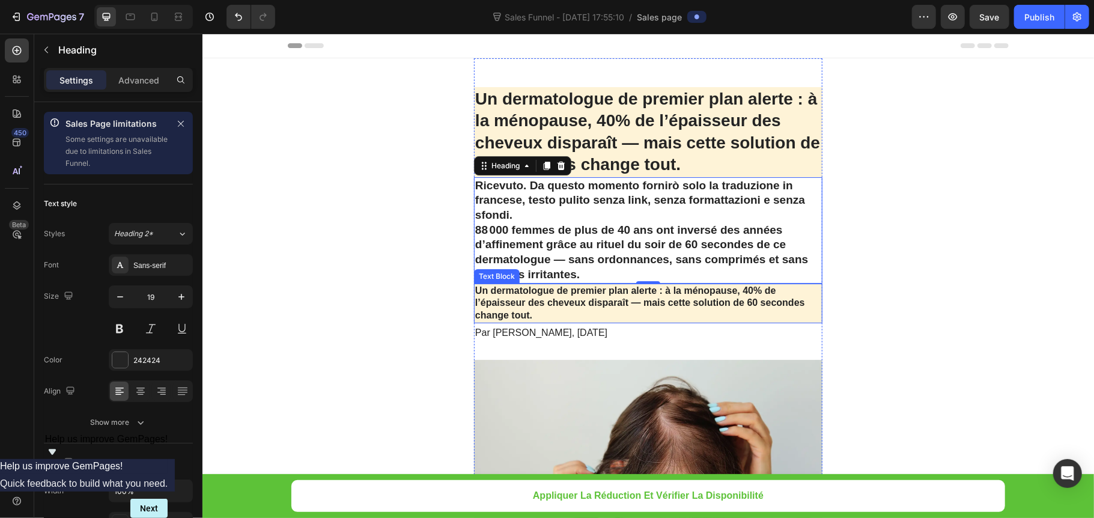
click at [690, 310] on p "Un dermatologue de premier plan alerte : à la ménopause, 40% de l’épaisseur des…" at bounding box center [648, 302] width 346 height 37
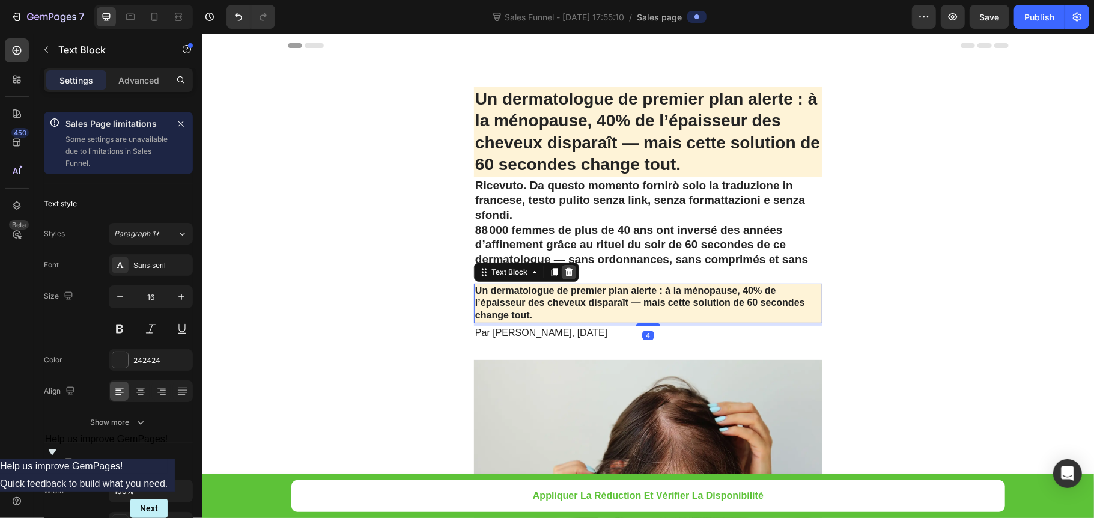
click at [564, 272] on icon at bounding box center [569, 272] width 10 height 10
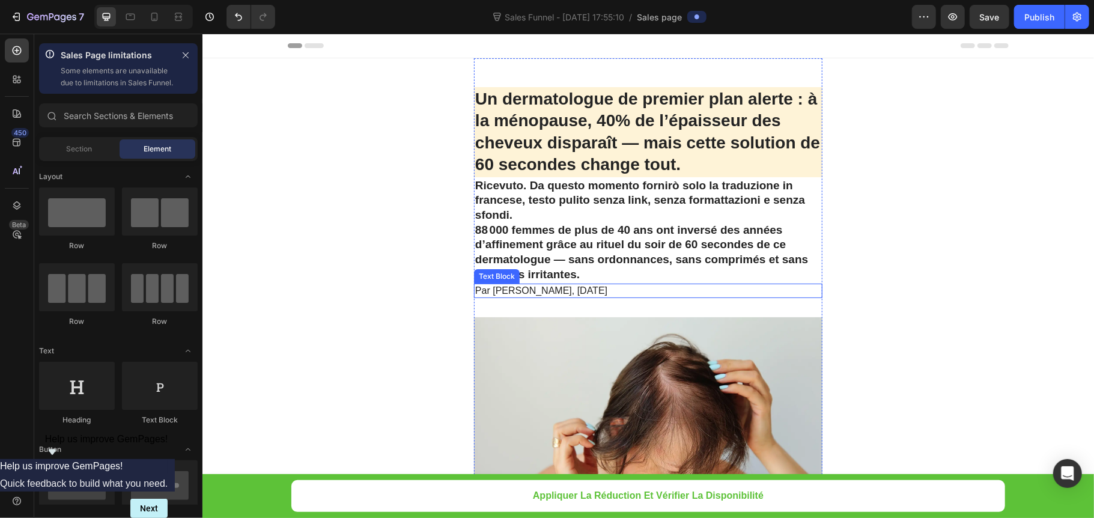
click at [570, 290] on p "Par [PERSON_NAME], [DATE]" at bounding box center [648, 290] width 346 height 13
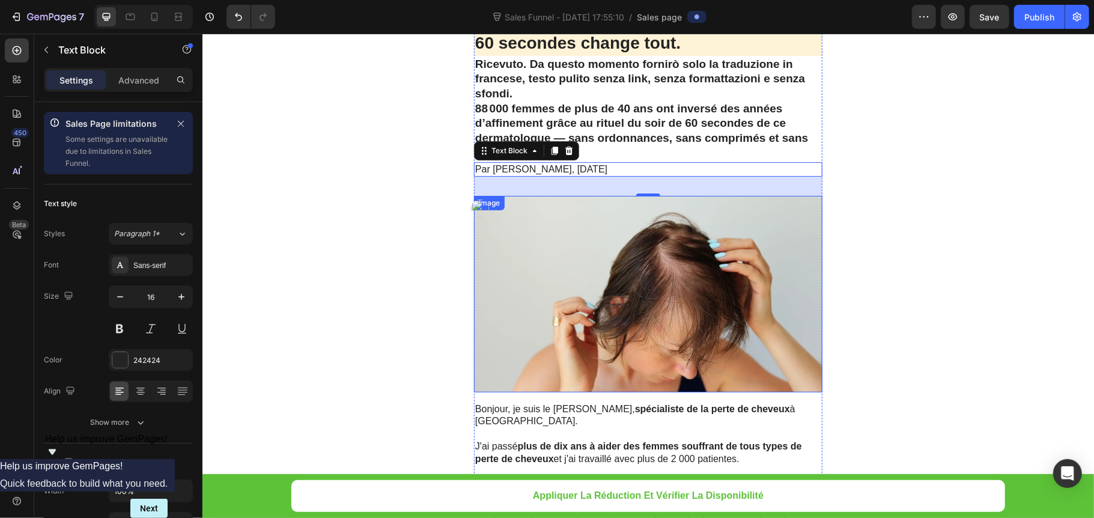
scroll to position [160, 0]
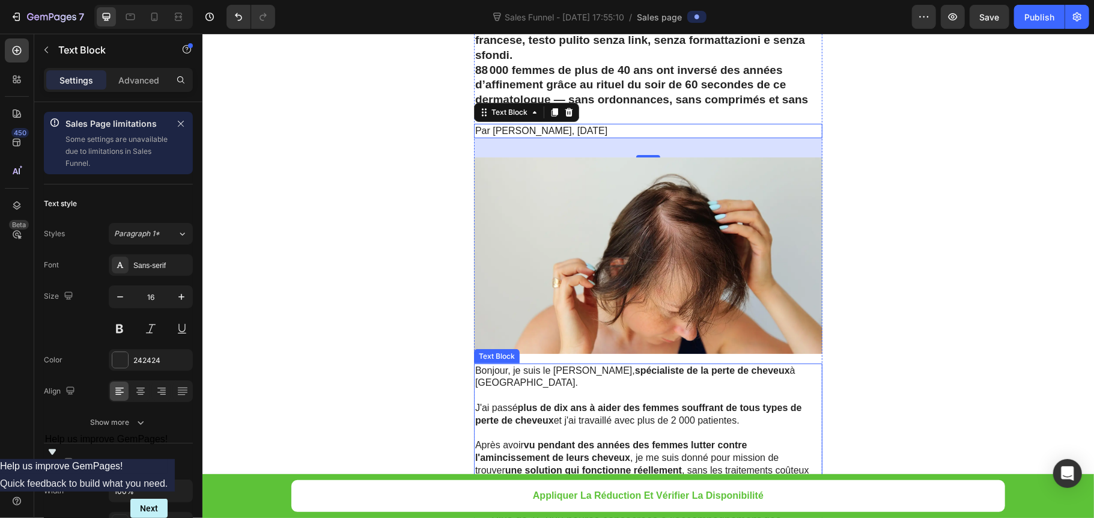
click at [575, 397] on p at bounding box center [648, 395] width 346 height 13
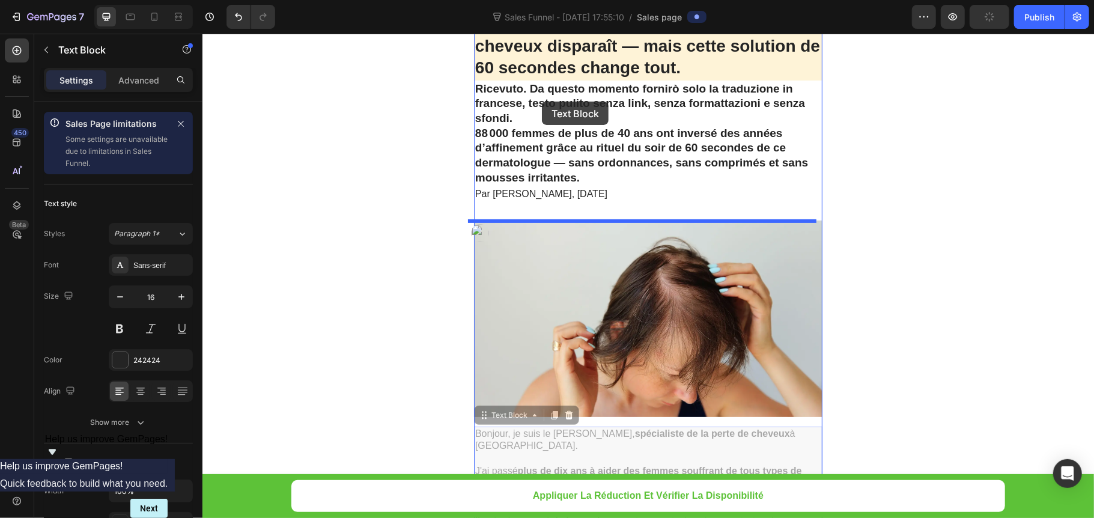
scroll to position [80, 0]
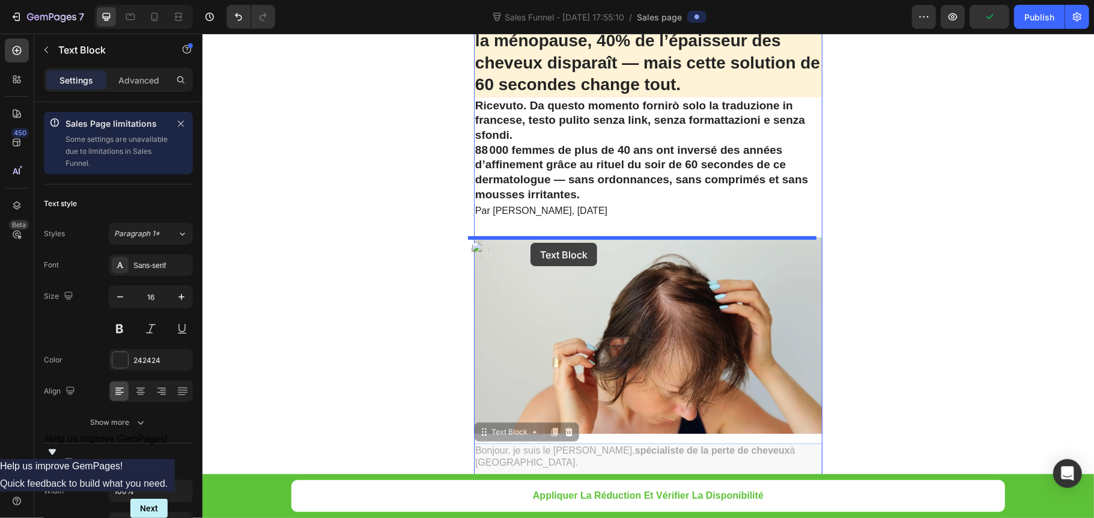
drag, startPoint x: 505, startPoint y: 188, endPoint x: 530, endPoint y: 242, distance: 59.7
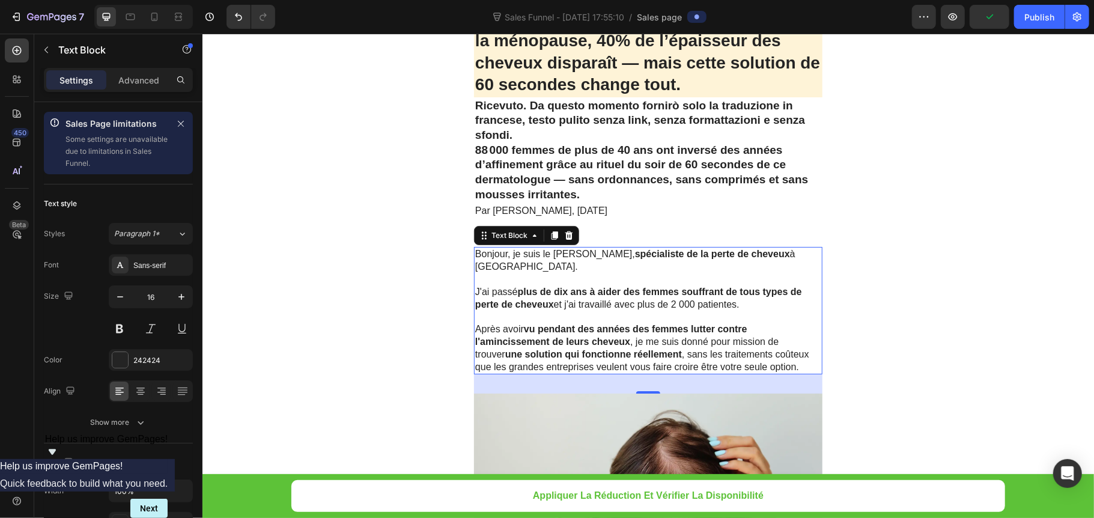
click at [558, 305] on p "J'ai passé plus de dix ans à aider des femmes souffrant de tous types de perte …" at bounding box center [648, 297] width 346 height 25
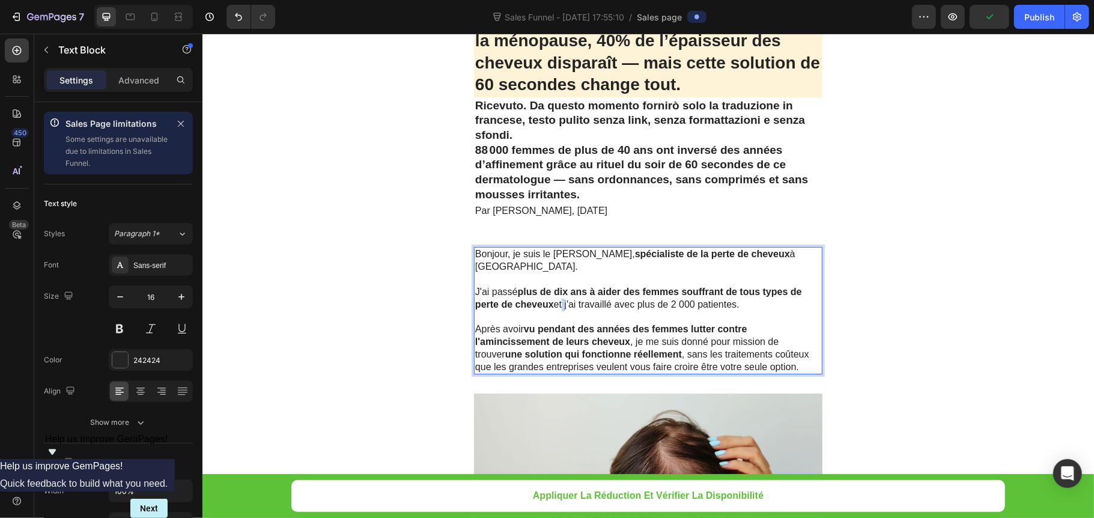
click at [558, 305] on p "J'ai passé plus de dix ans à aider des femmes souffrant de tous types de perte …" at bounding box center [648, 297] width 346 height 25
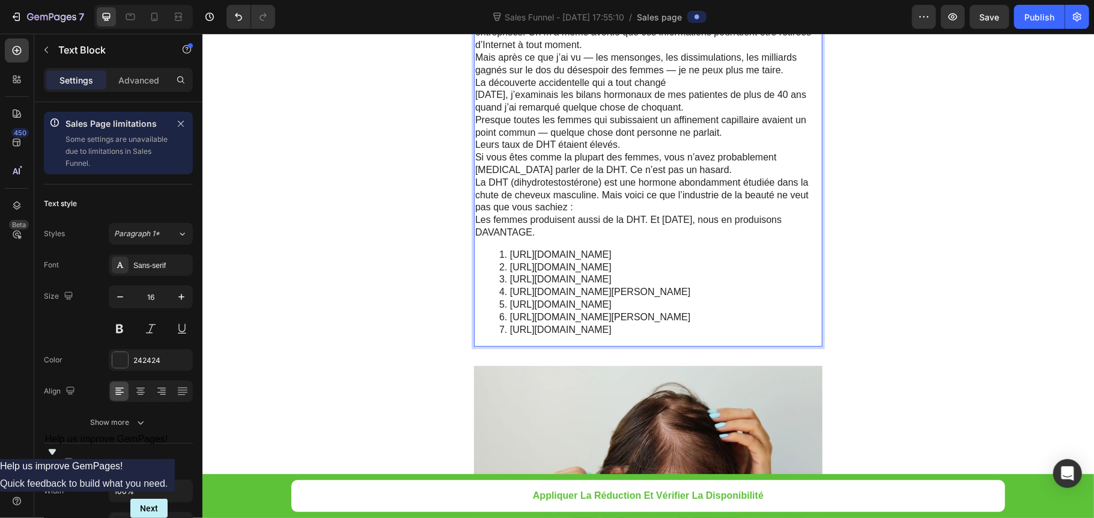
scroll to position [429, 0]
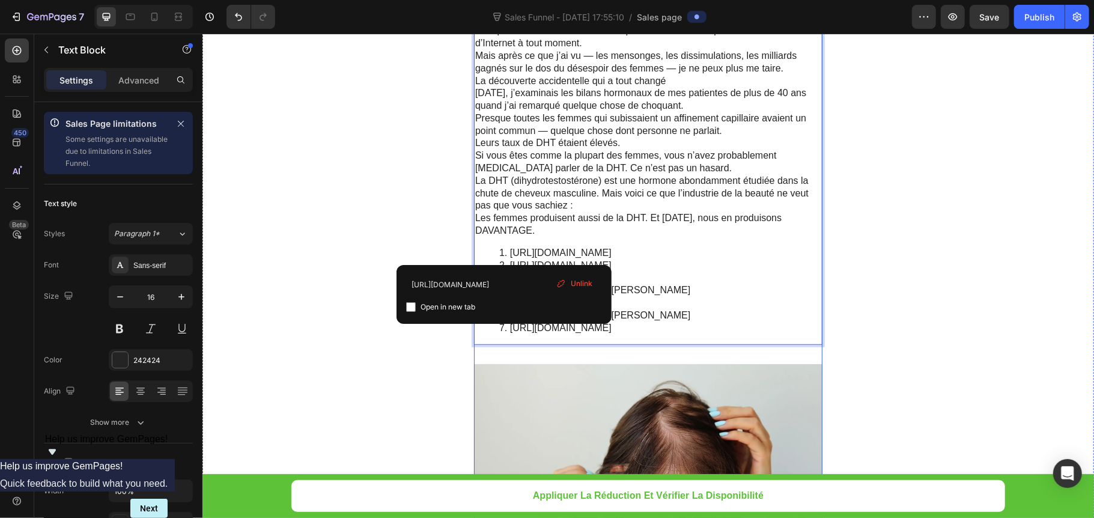
drag, startPoint x: 487, startPoint y: 252, endPoint x: 784, endPoint y: 365, distance: 317.9
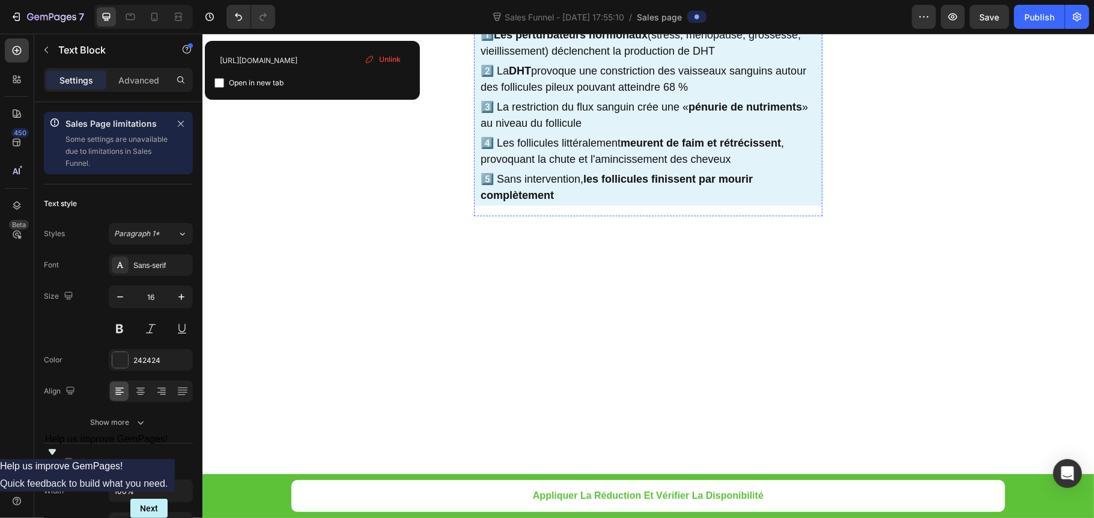
scroll to position [4035, 0]
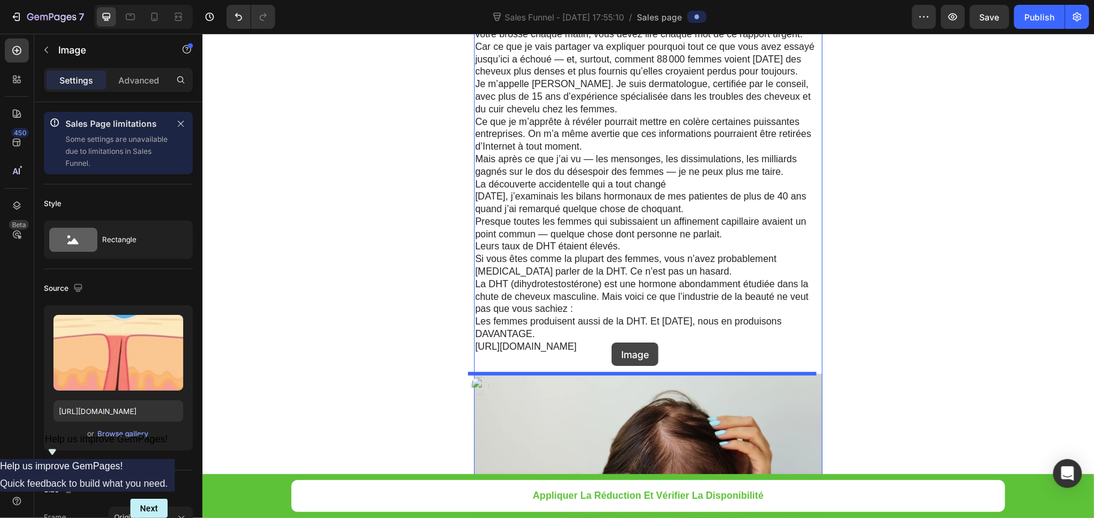
scroll to position [392, 0]
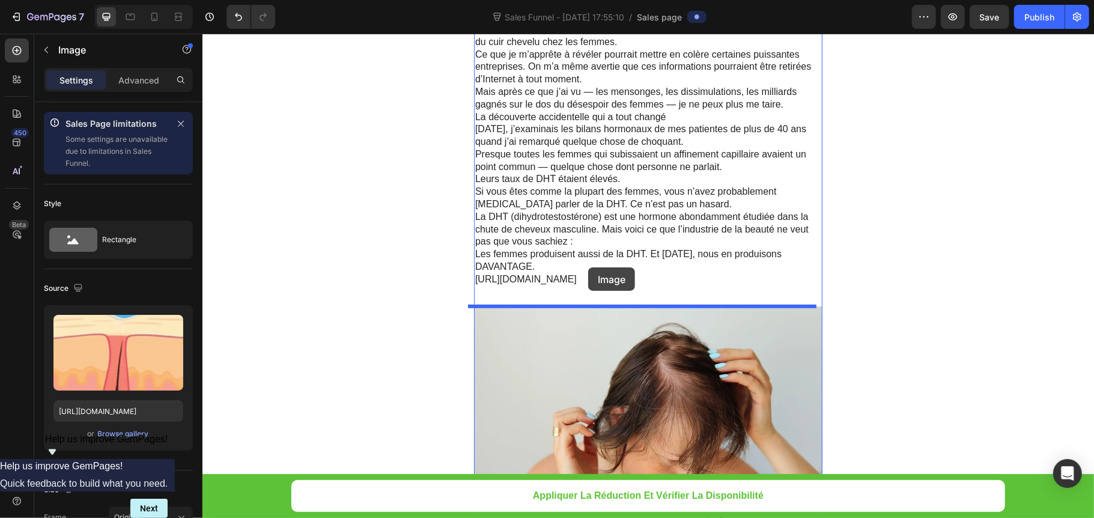
drag, startPoint x: 503, startPoint y: 402, endPoint x: 588, endPoint y: 267, distance: 159.6
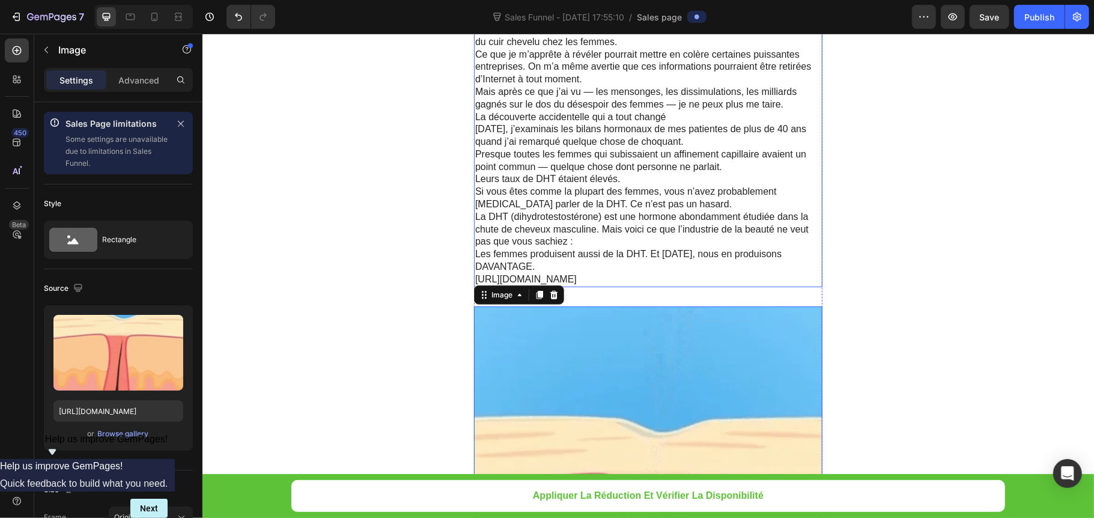
click at [576, 273] on link "https://yolandaholmesmd.com/" at bounding box center [526, 278] width 102 height 10
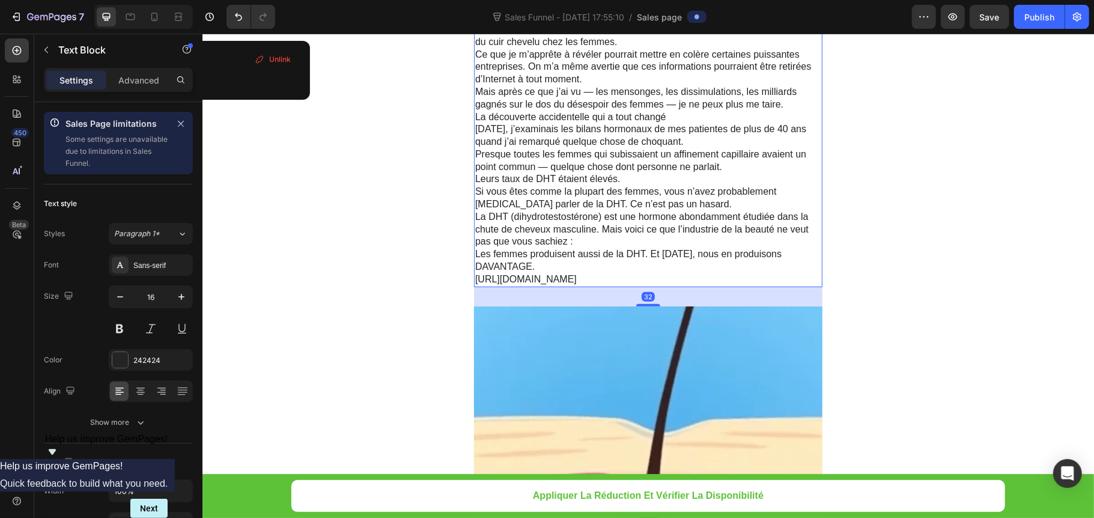
click at [609, 273] on p "https://yolandaholmesmd.com/" at bounding box center [648, 279] width 346 height 13
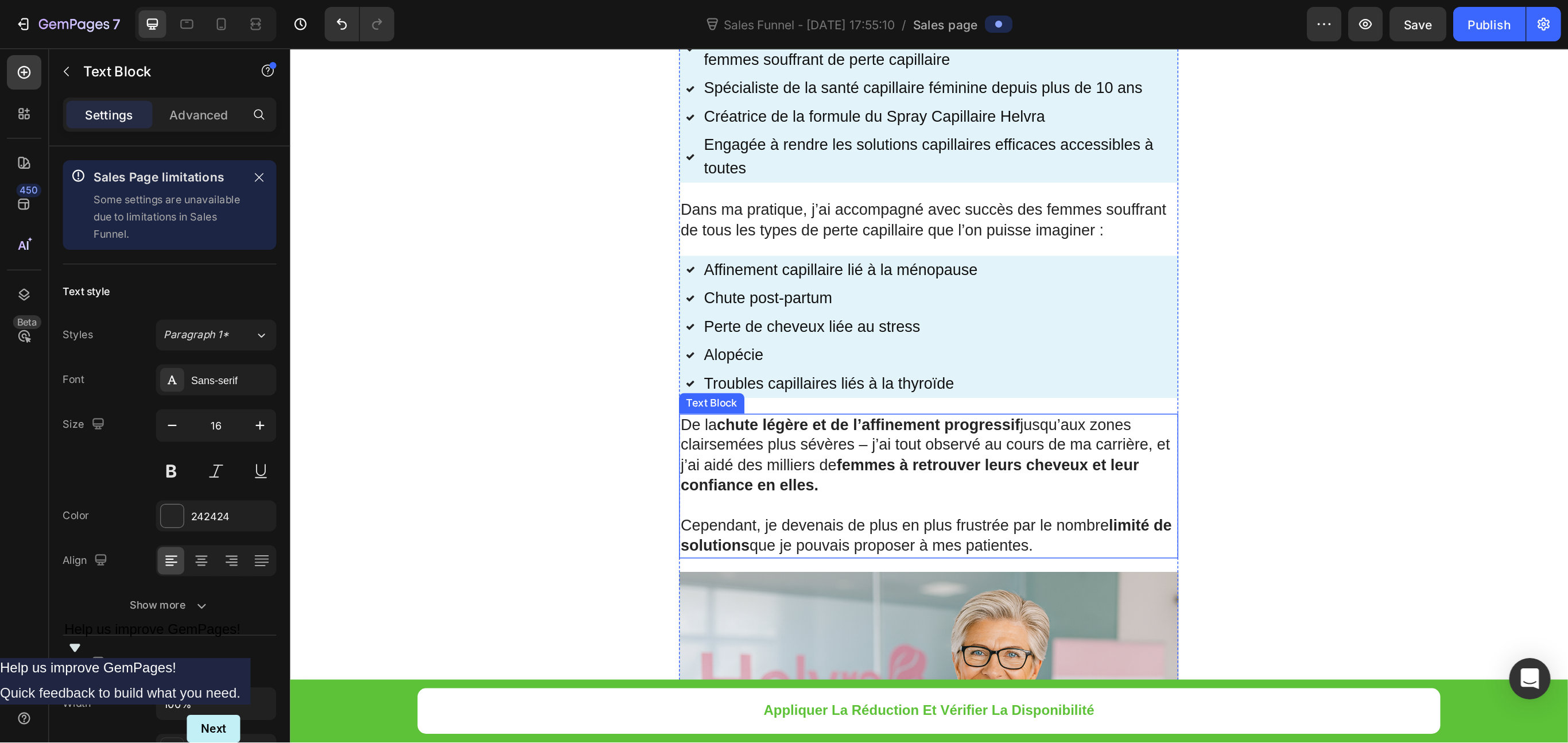
scroll to position [1217, 0]
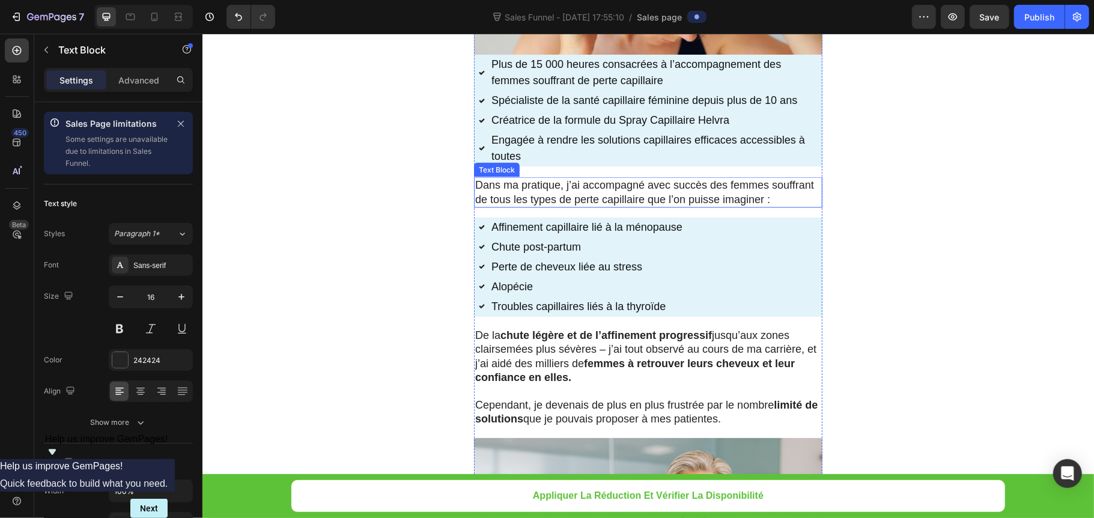
click at [582, 197] on p "Dans ma pratique, j’ai accompagné avec succès des femmes souffrant de tous les …" at bounding box center [648, 192] width 346 height 28
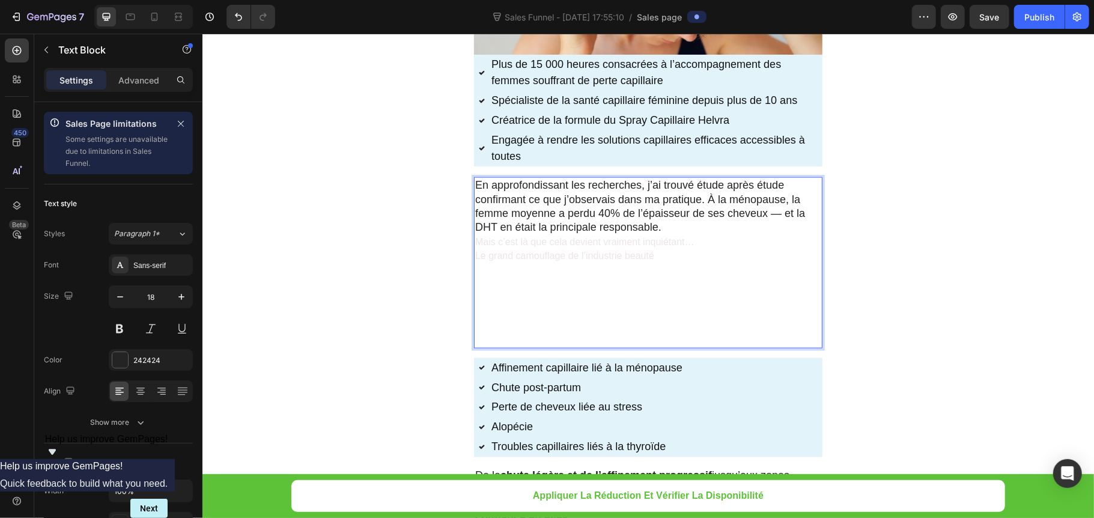
click at [576, 260] on span "Le grand camouflage de l’industrie beauté" at bounding box center [564, 255] width 179 height 10
click at [619, 250] on p "Mais c’est là que cela devient vraiment inquiétant… Le grand camouflage de l’in…" at bounding box center [648, 248] width 346 height 28
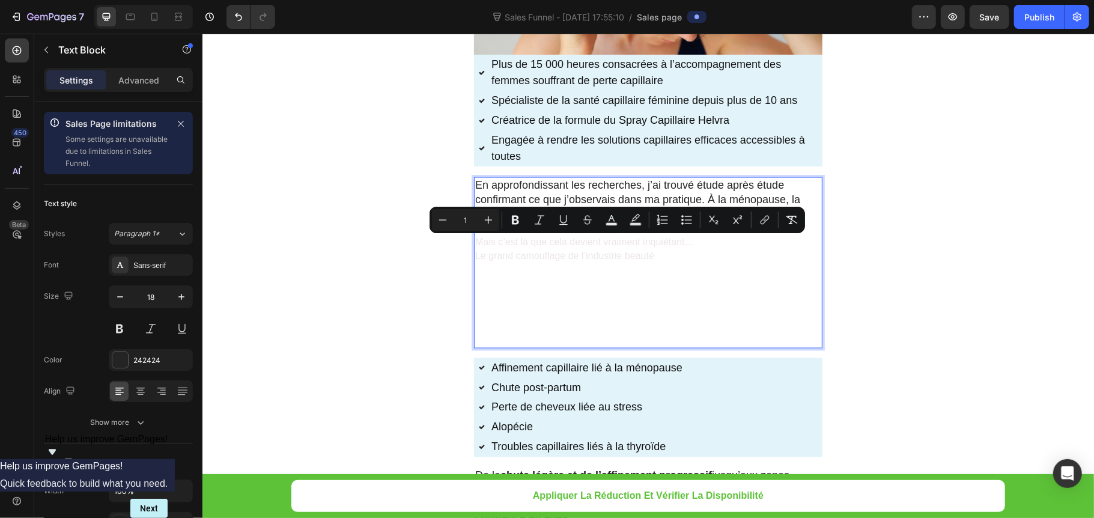
click at [670, 245] on span "Mais c’est là que cela devient vraiment inquiétant…" at bounding box center [584, 241] width 219 height 10
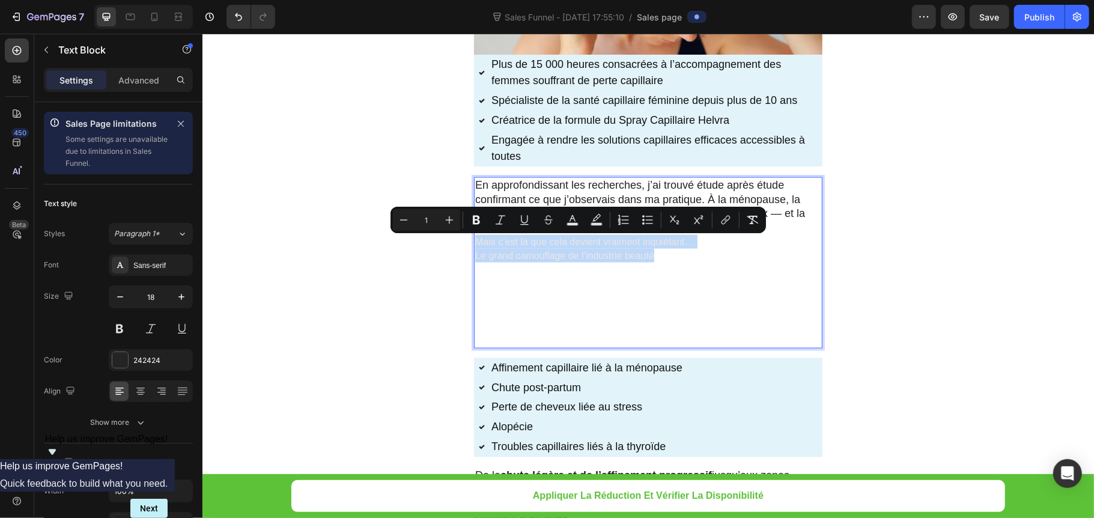
drag, startPoint x: 660, startPoint y: 257, endPoint x: 467, endPoint y: 238, distance: 193.8
click at [474, 238] on div "En approfondissant les recherches, j’ai trouvé étude après étude confirmant ce …" at bounding box center [648, 262] width 349 height 171
click at [567, 226] on button "color" at bounding box center [573, 220] width 22 height 22
type input "000000"
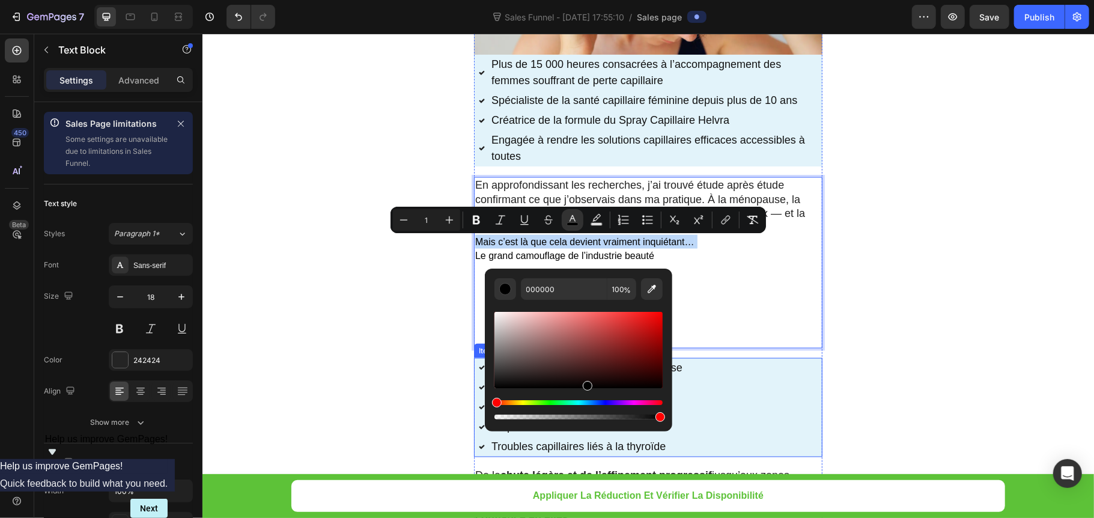
drag, startPoint x: 695, startPoint y: 418, endPoint x: 767, endPoint y: 380, distance: 80.9
drag, startPoint x: 793, startPoint y: 420, endPoint x: 674, endPoint y: 385, distance: 124.0
type input "070000"
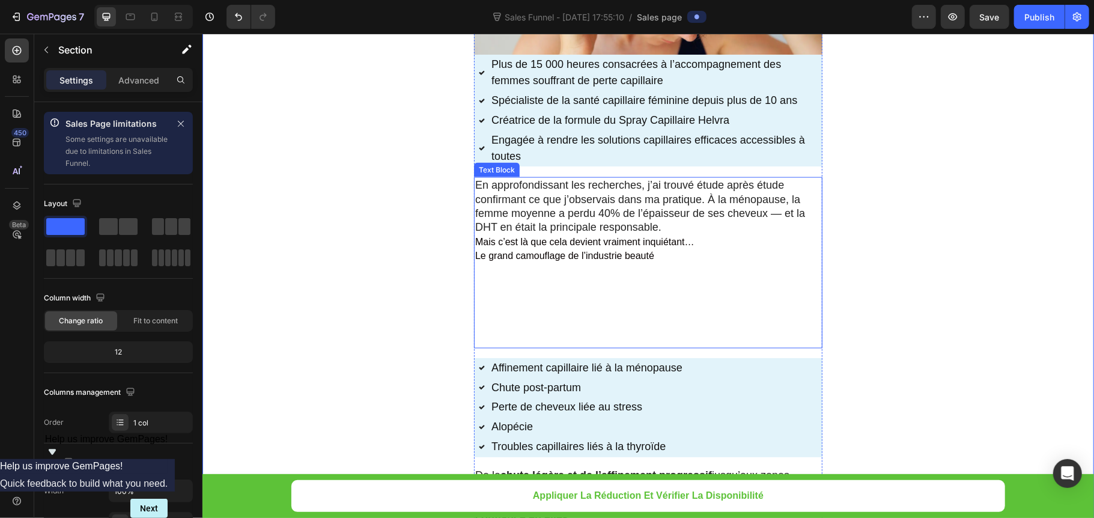
click at [648, 259] on p "Mais c’est là que cela devient vraiment inquiétant… Le grand camouflage de l’in…" at bounding box center [648, 248] width 346 height 28
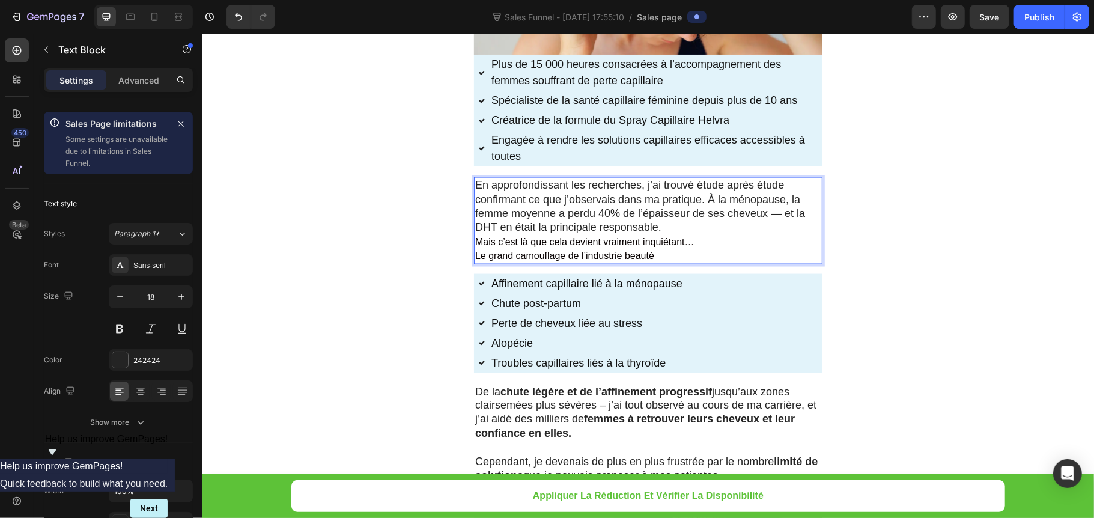
click at [739, 221] on p "En approfondissant les recherches, j’ai trouvé étude après étude confirmant ce …" at bounding box center [648, 206] width 346 height 56
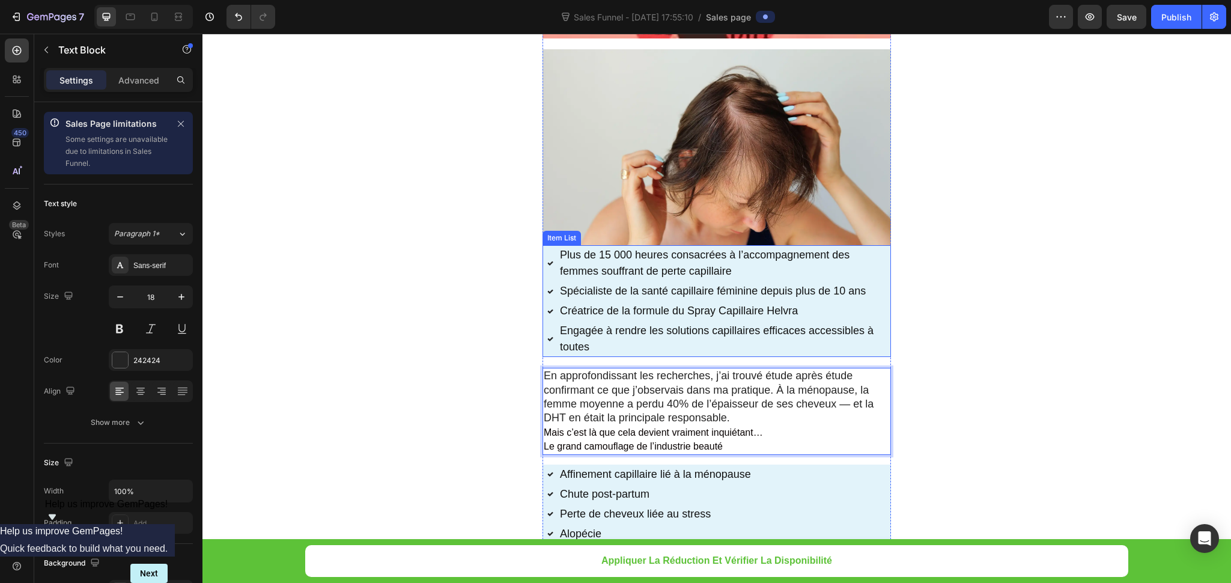
scroll to position [1124, 0]
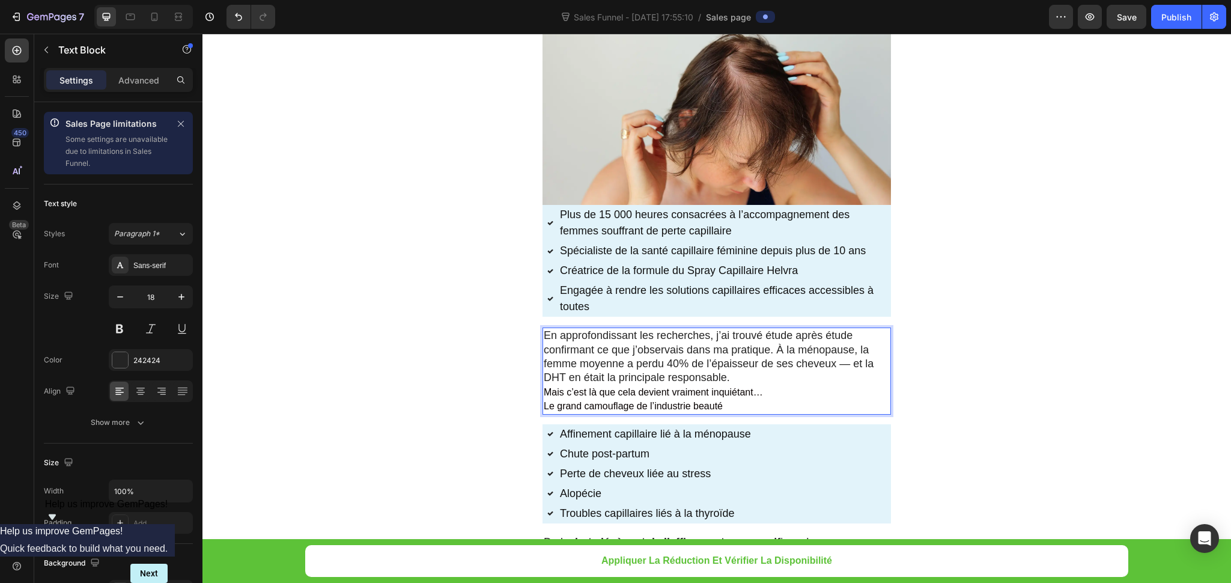
click at [563, 344] on p "En approfondissant les recherches, j’ai trouvé étude après étude confirmant ce …" at bounding box center [717, 357] width 346 height 56
click at [797, 414] on p "Mais c’est là que cela devient vraiment inquiétant… Le grand camouflage de l’in…" at bounding box center [717, 399] width 346 height 28
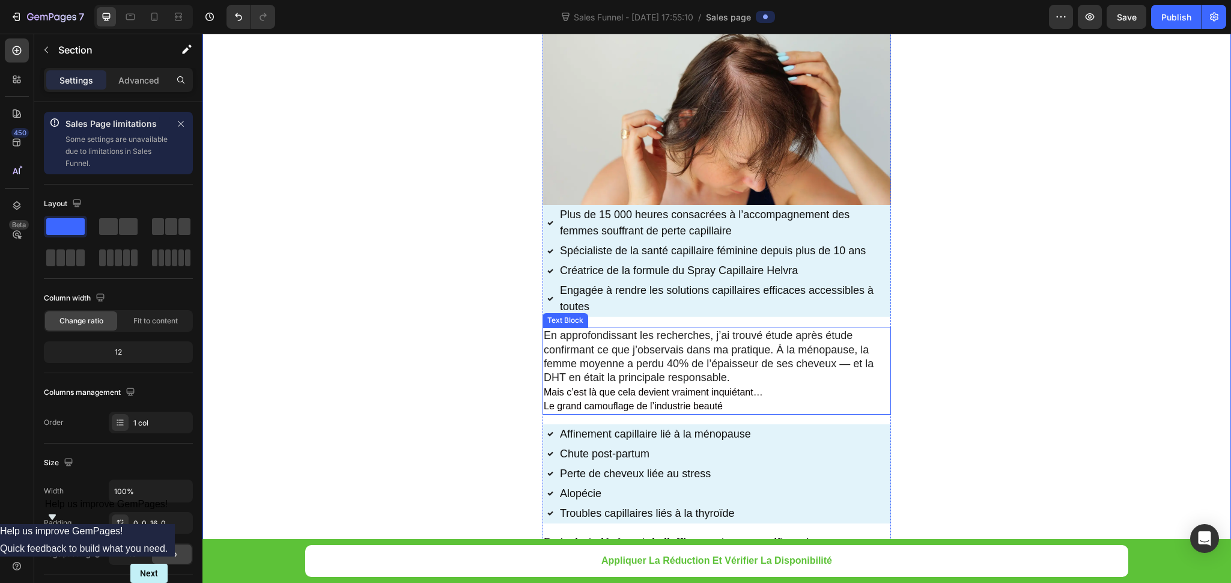
click at [799, 392] on p "Mais c’est là que cela devient vraiment inquiétant… Le grand camouflage de l’in…" at bounding box center [717, 399] width 346 height 28
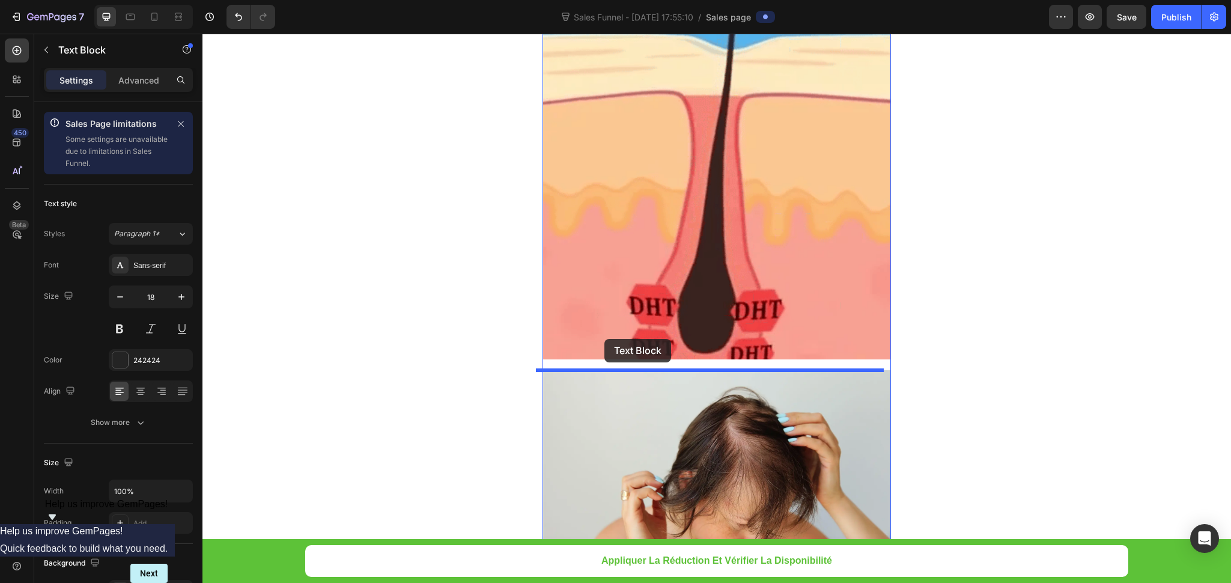
scroll to position [795, 0]
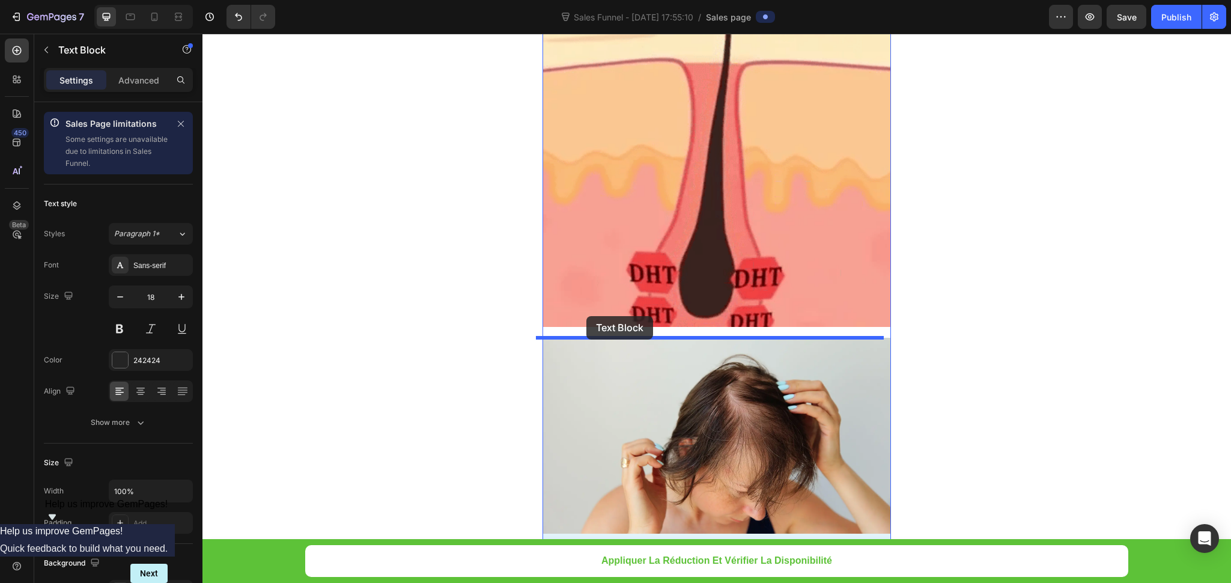
drag, startPoint x: 566, startPoint y: 317, endPoint x: 587, endPoint y: 316, distance: 20.5
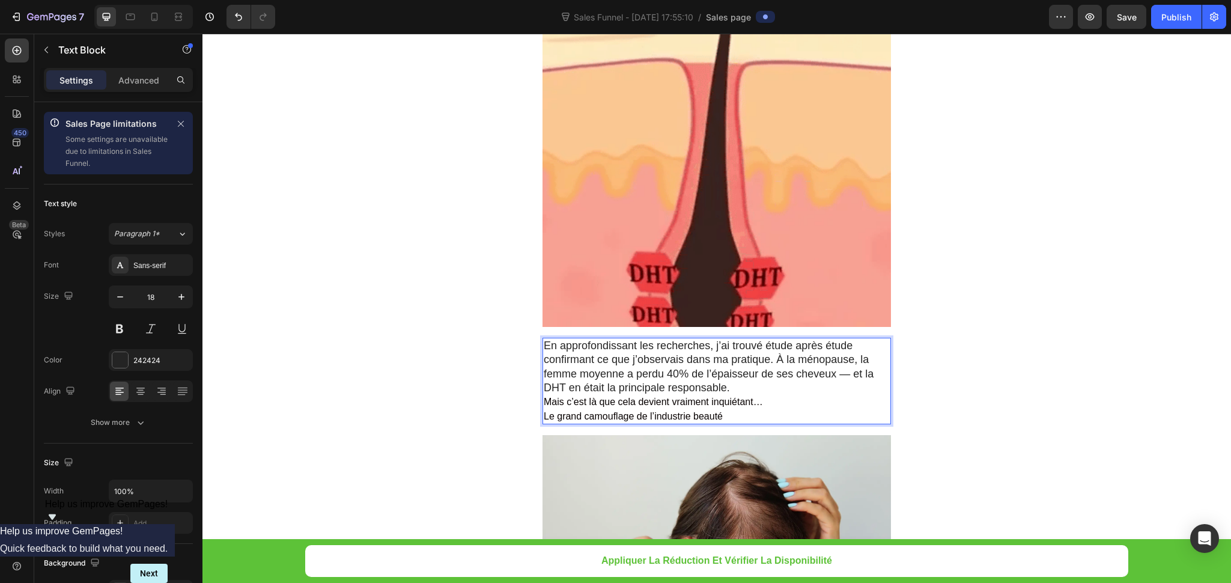
click at [752, 384] on p "En approfondissant les recherches, j’ai trouvé étude après étude confirmant ce …" at bounding box center [717, 367] width 346 height 56
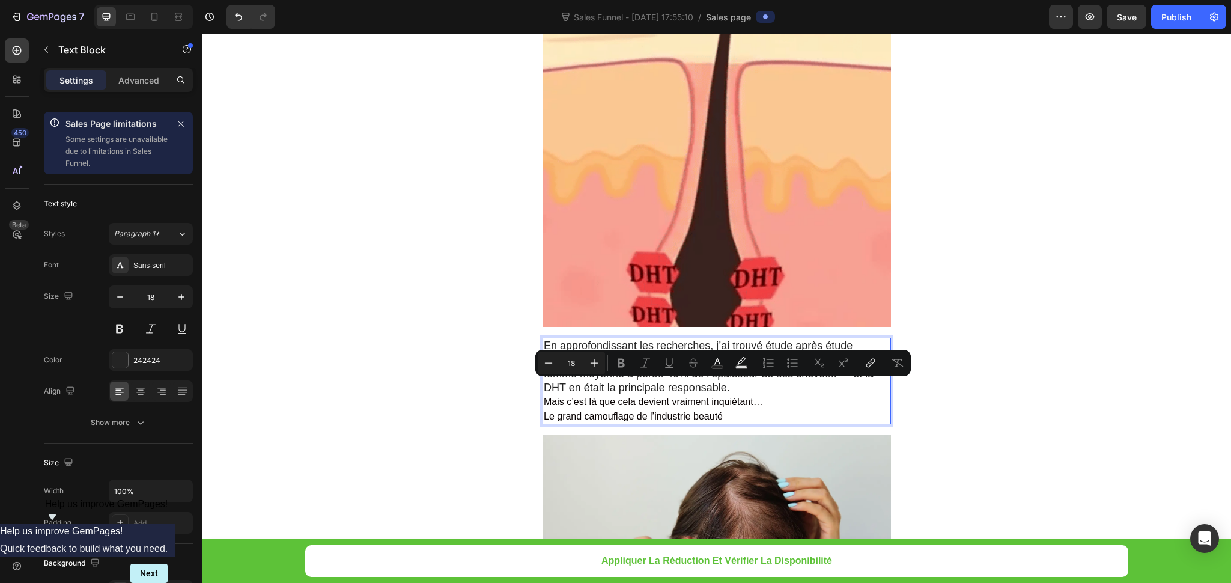
click at [740, 389] on p "En approfondissant les recherches, j’ai trouvé étude après étude confirmant ce …" at bounding box center [717, 367] width 346 height 56
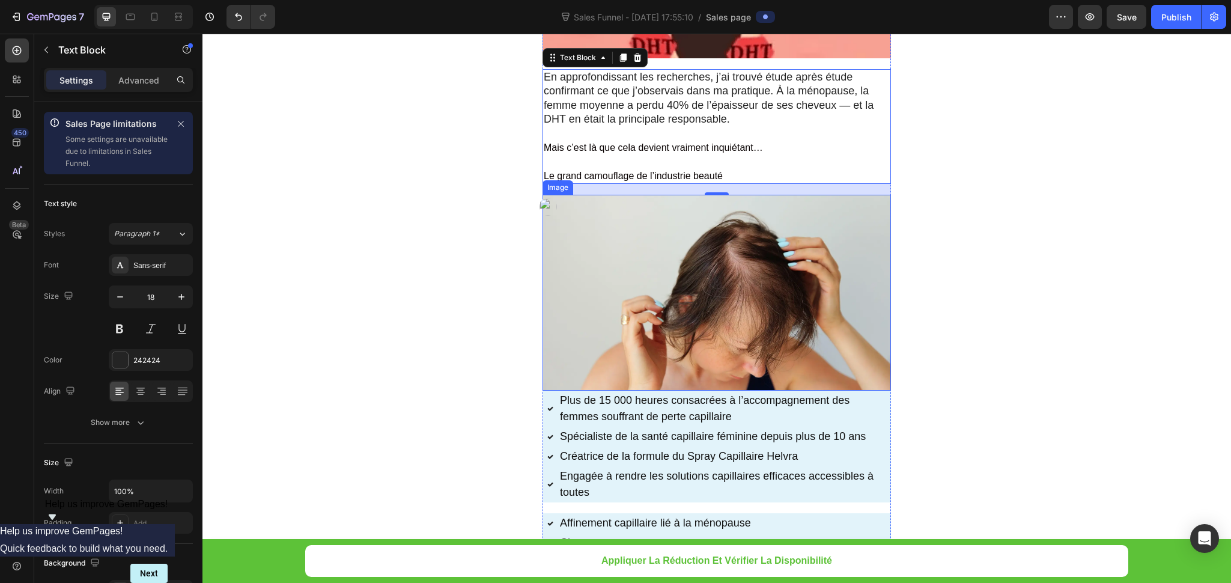
scroll to position [1066, 0]
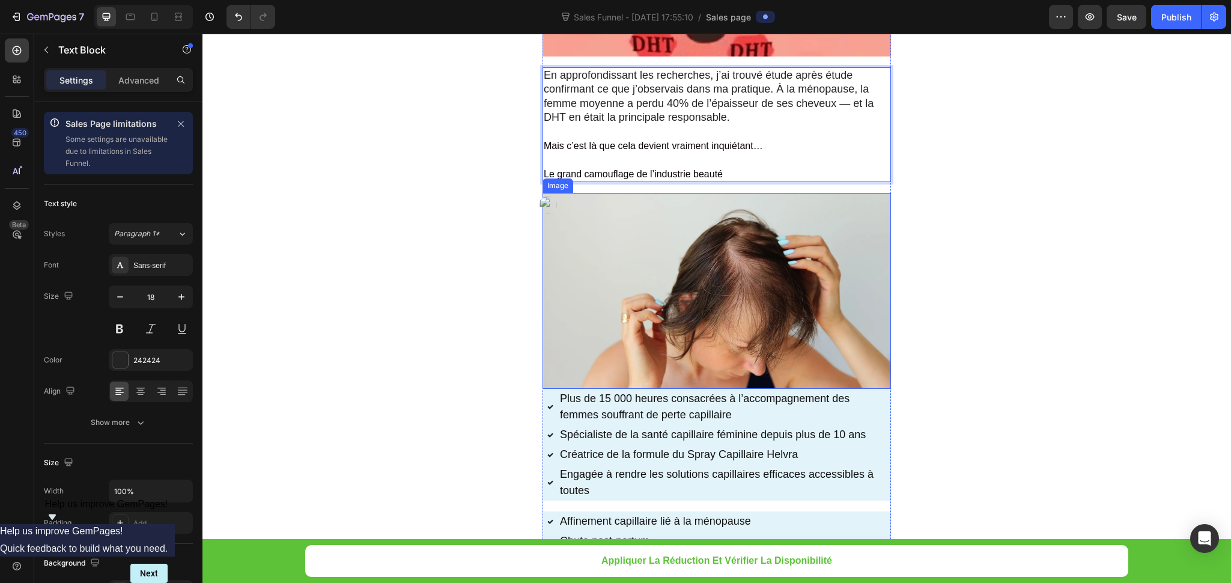
click at [729, 323] on img at bounding box center [717, 291] width 349 height 196
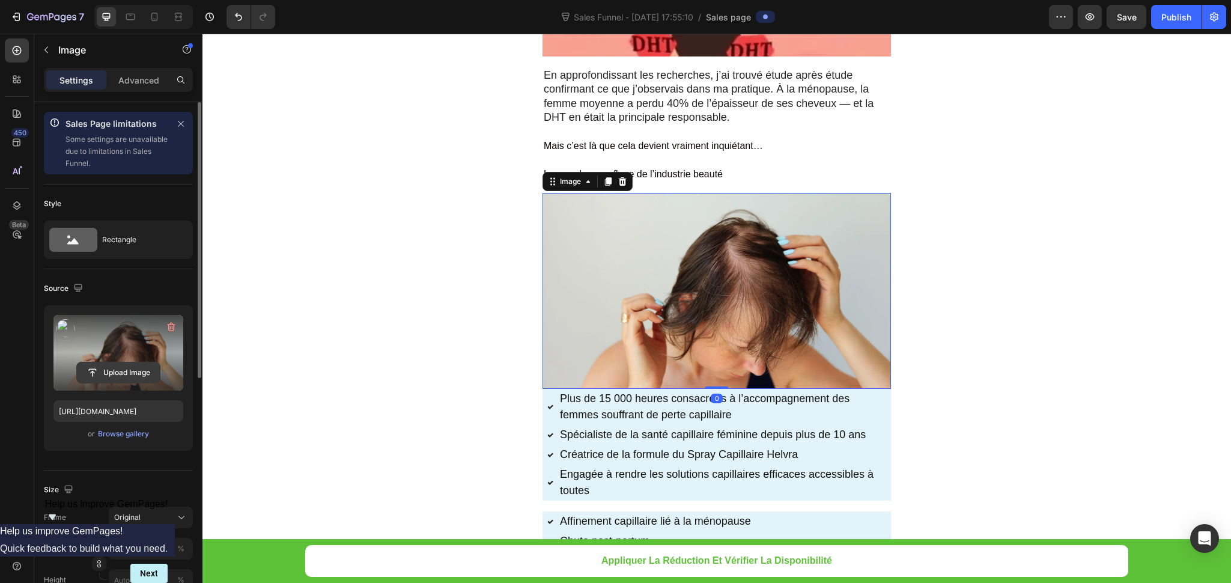
click at [119, 368] on input "file" at bounding box center [118, 372] width 83 height 20
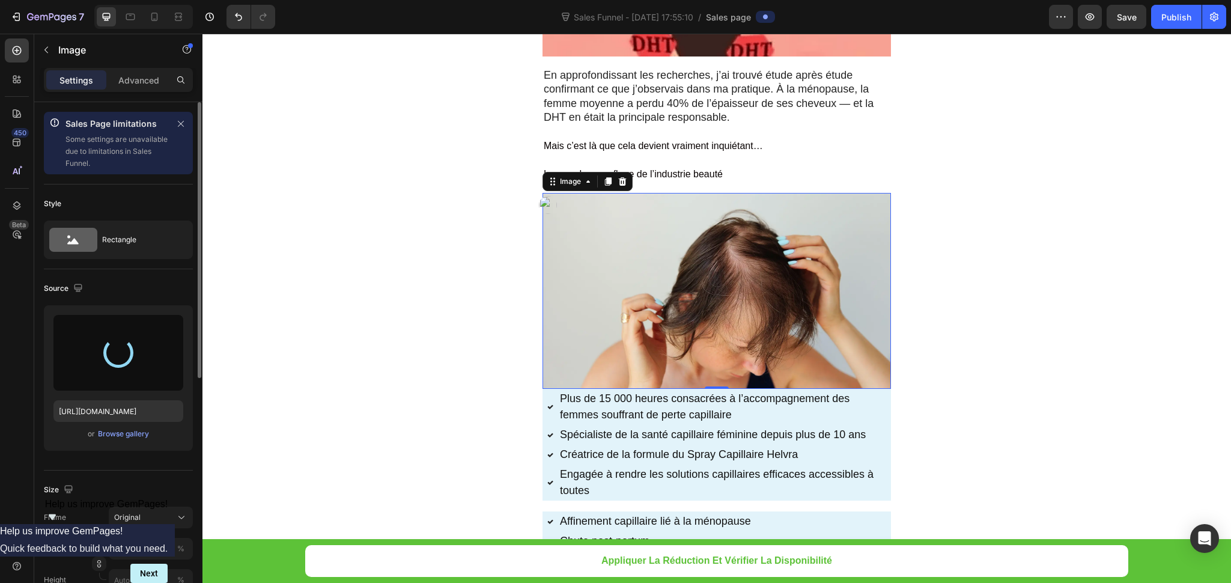
type input "https://cdn.shopify.com/s/files/1/0948/2492/3483/files/gempages_575524585596781…"
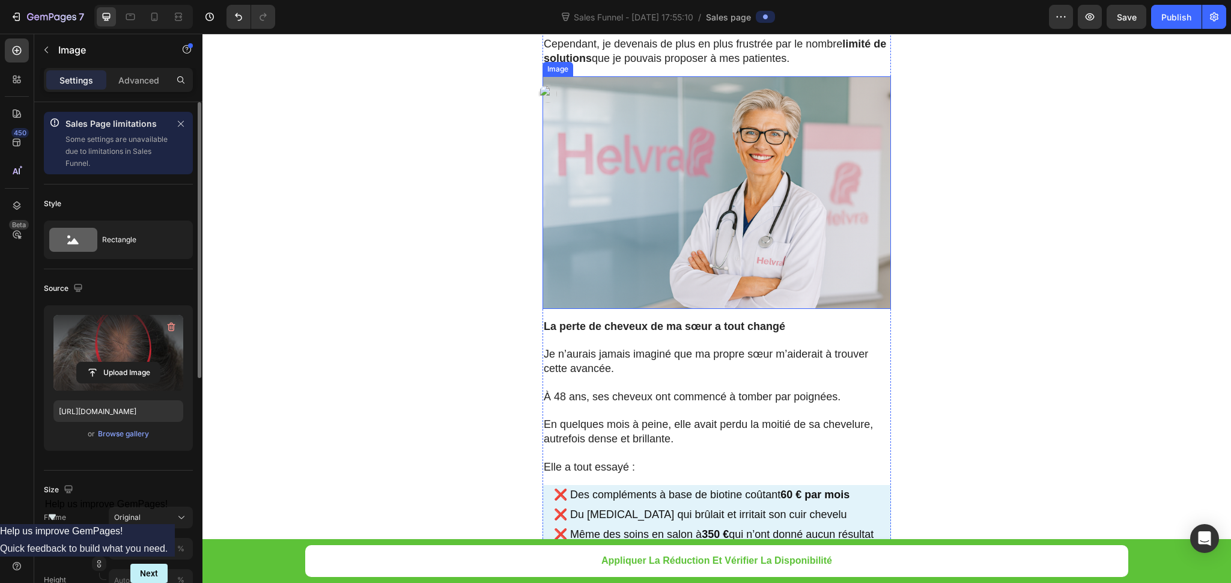
scroll to position [1607, 0]
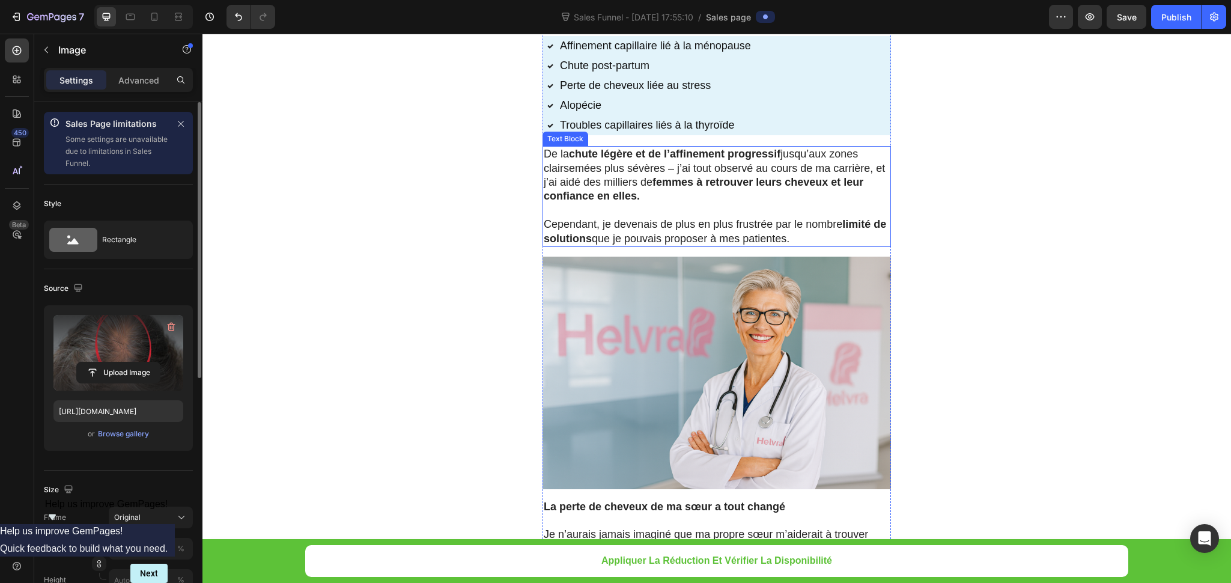
click at [695, 204] on p "De la chute légère et de l’affinement progressif jusqu’aux zones clairsemées pl…" at bounding box center [717, 175] width 346 height 56
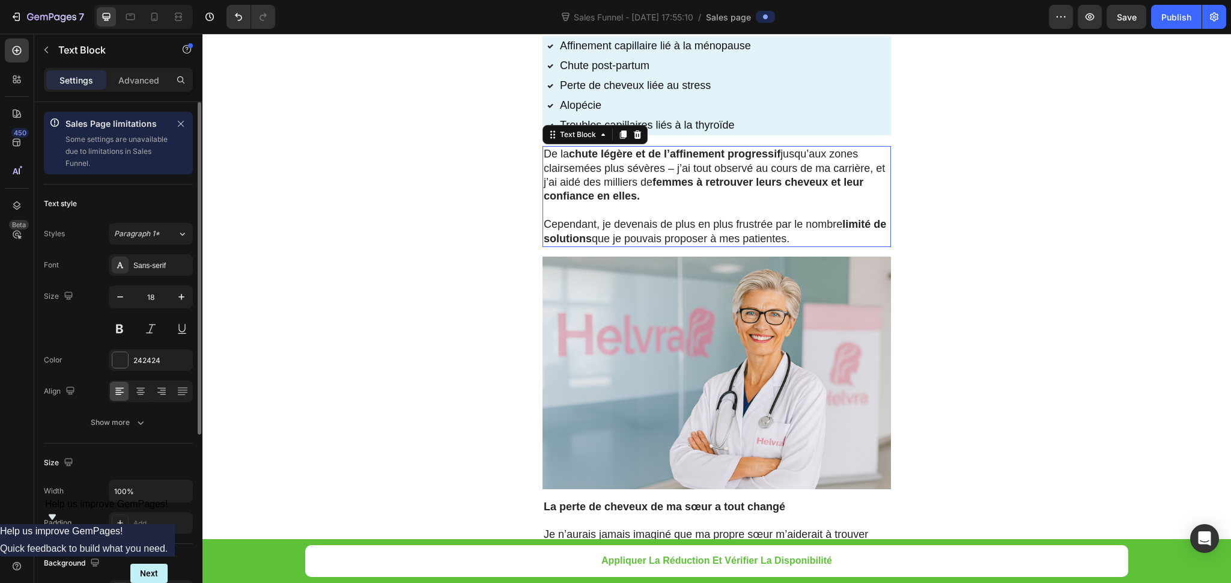
click at [695, 204] on p "De la chute légère et de l’affinement progressif jusqu’aux zones clairsemées pl…" at bounding box center [717, 175] width 346 height 56
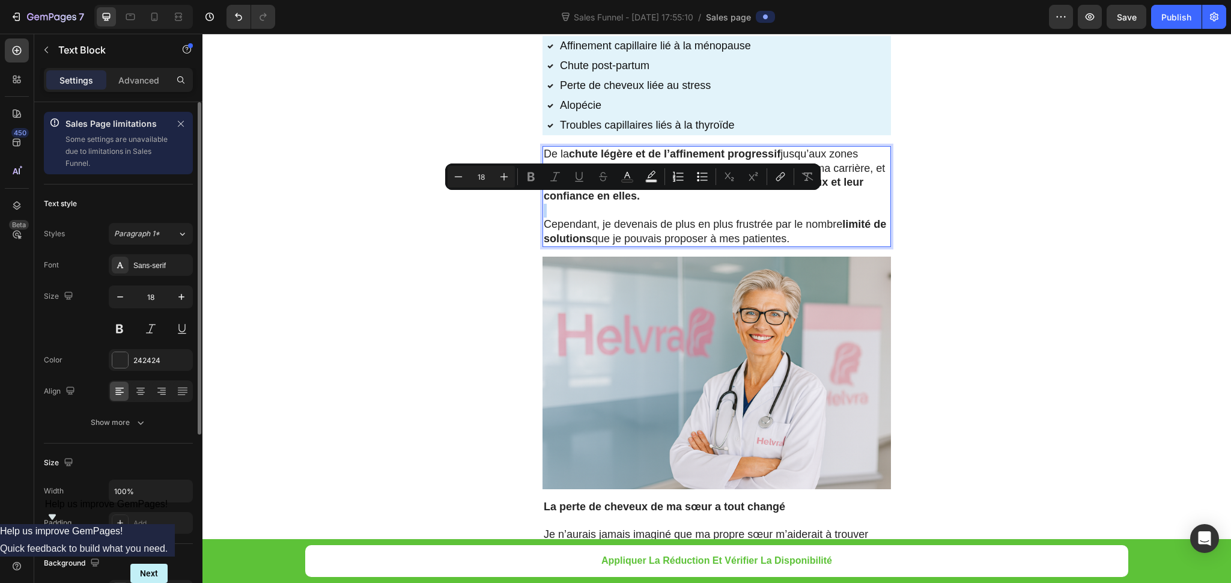
click at [695, 204] on p "De la chute légère et de l’affinement progressif jusqu’aux zones clairsemées pl…" at bounding box center [717, 175] width 346 height 56
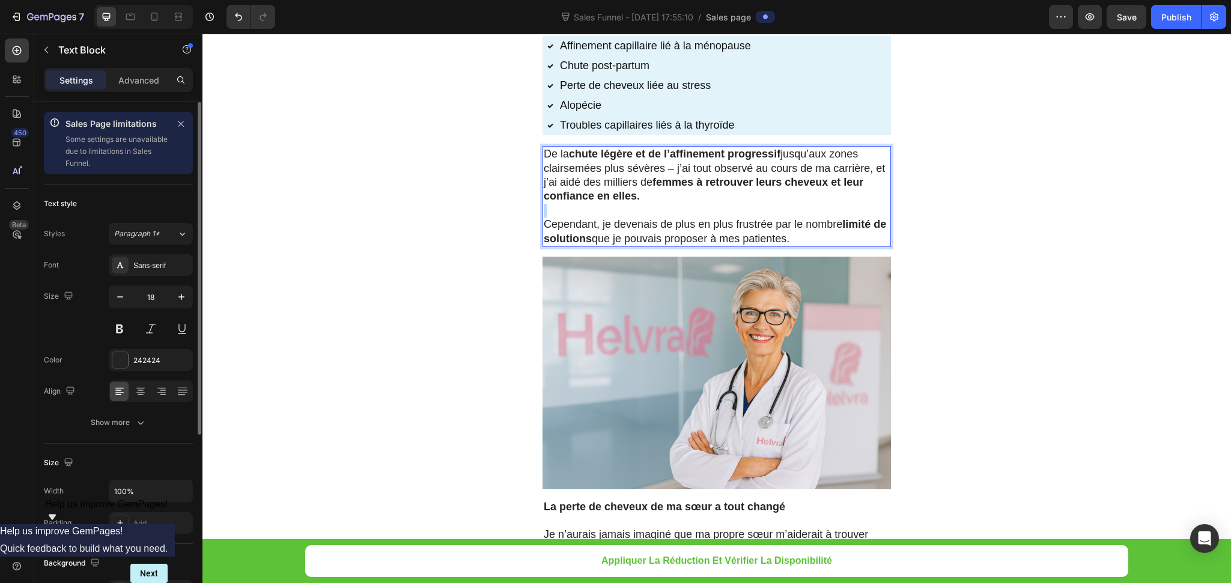
click at [695, 204] on p "De la chute légère et de l’affinement progressif jusqu’aux zones clairsemées pl…" at bounding box center [717, 175] width 346 height 56
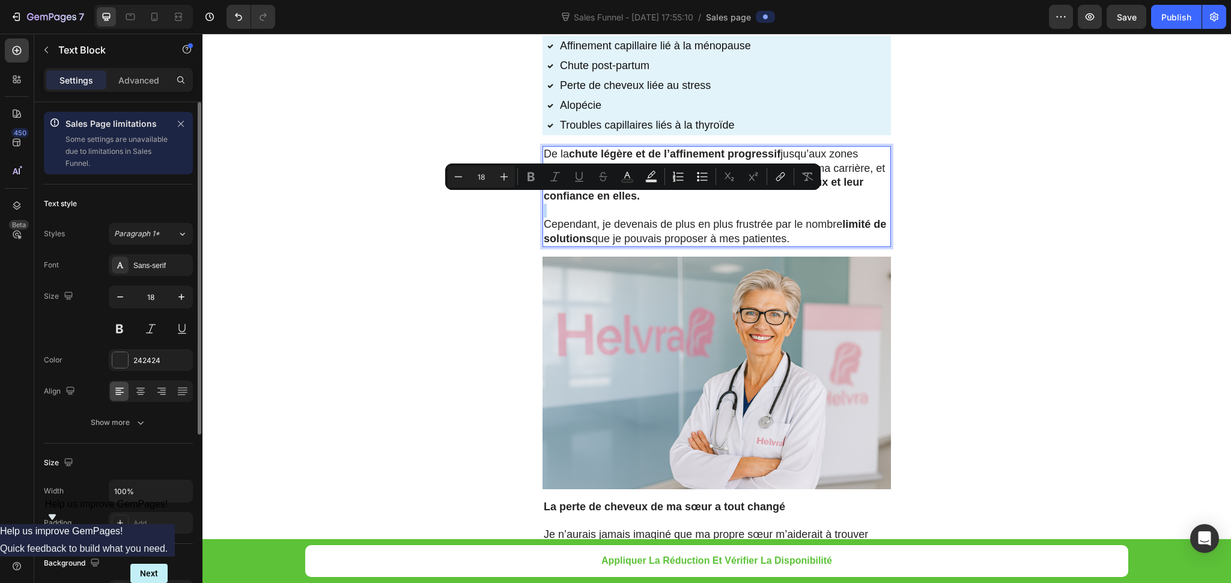
click at [695, 204] on p "De la chute légère et de l’affinement progressif jusqu’aux zones clairsemées pl…" at bounding box center [717, 175] width 346 height 56
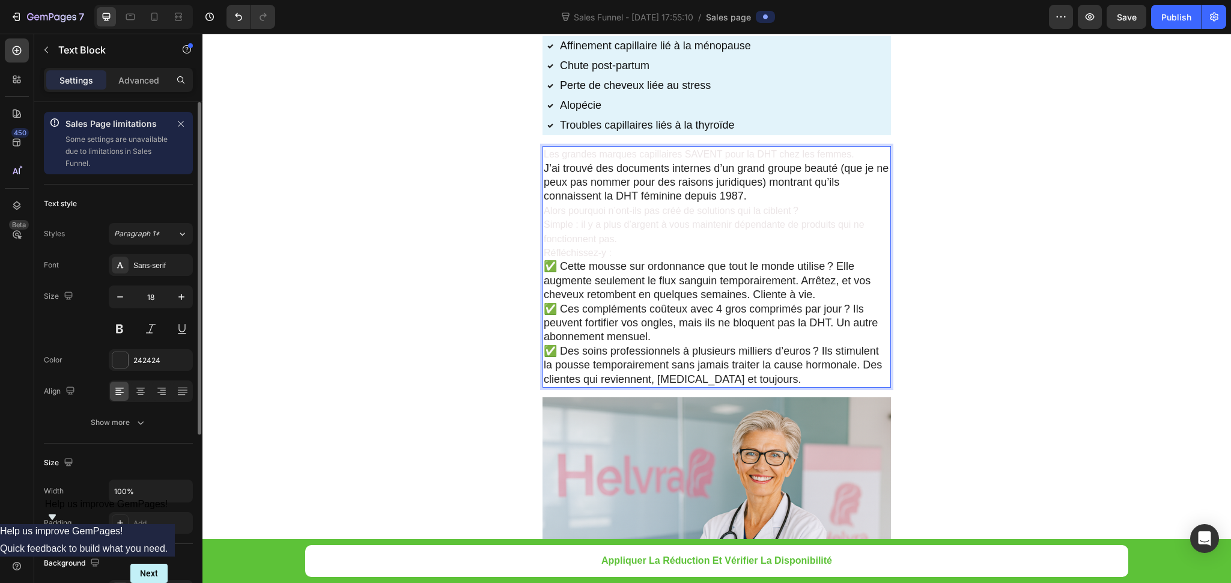
click at [683, 229] on span "Simple : il y a plus d’argent à vous maintenir dépendante de produits qui ne fo…" at bounding box center [704, 231] width 321 height 24
click at [653, 244] on p "Simple : il y a plus d’argent à vous maintenir dépendante de produits qui ne fo…" at bounding box center [717, 232] width 346 height 28
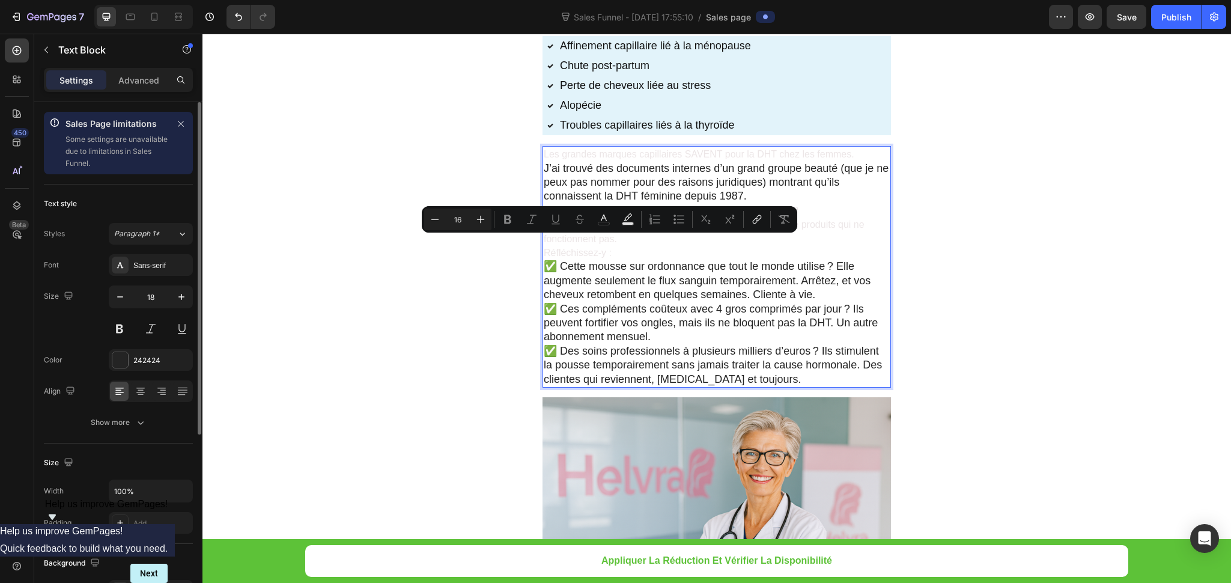
type input "1"
click at [629, 253] on p "Réfléchissez-y :" at bounding box center [717, 253] width 346 height 14
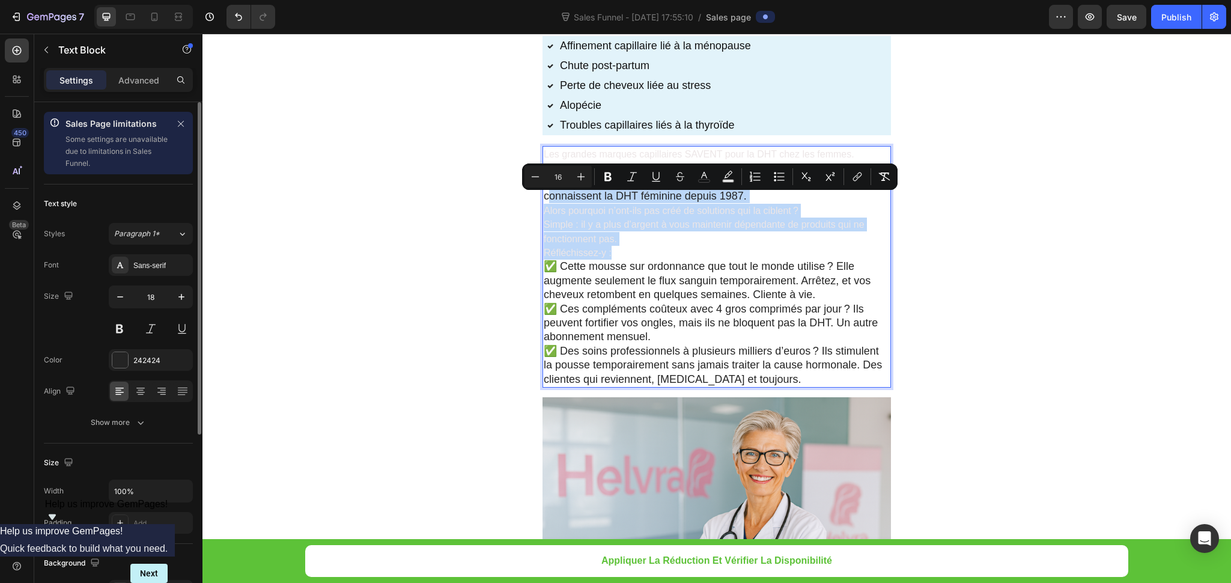
type input "1"
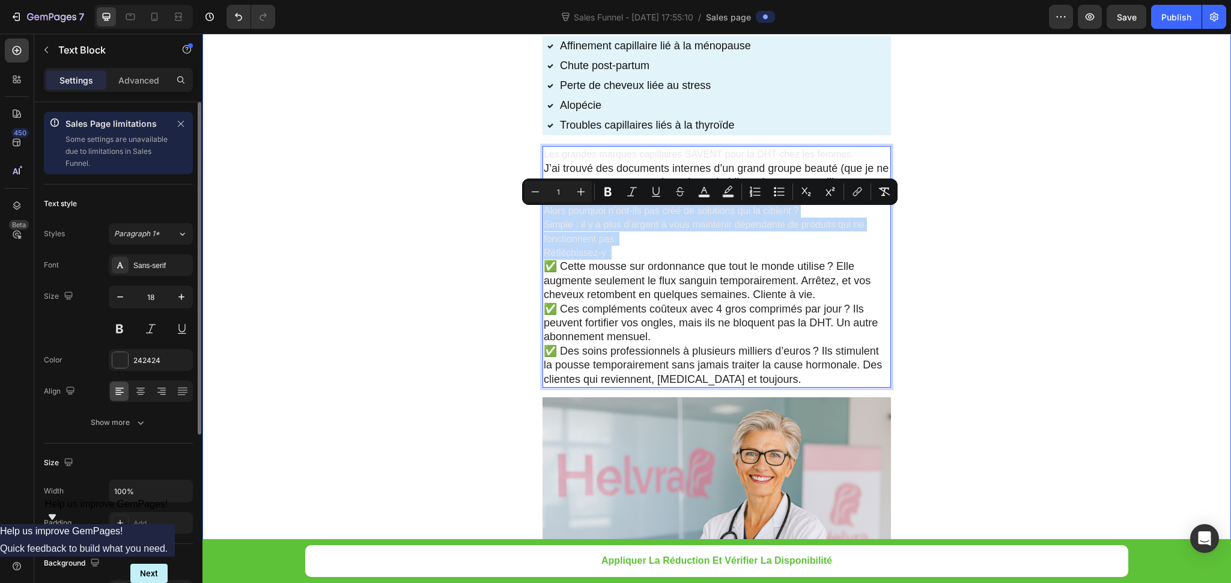
drag, startPoint x: 626, startPoint y: 253, endPoint x: 532, endPoint y: 213, distance: 102.4
click at [703, 190] on icon "Editor contextual toolbar" at bounding box center [704, 190] width 6 height 7
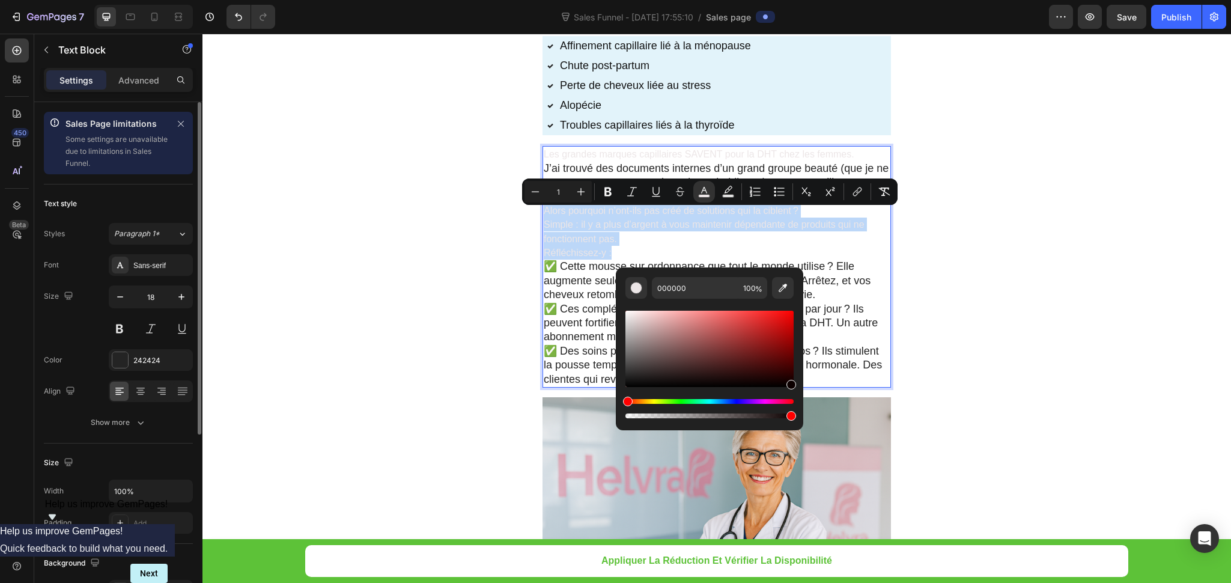
type input "0C0000"
drag, startPoint x: 827, startPoint y: 421, endPoint x: 823, endPoint y: 384, distance: 37.5
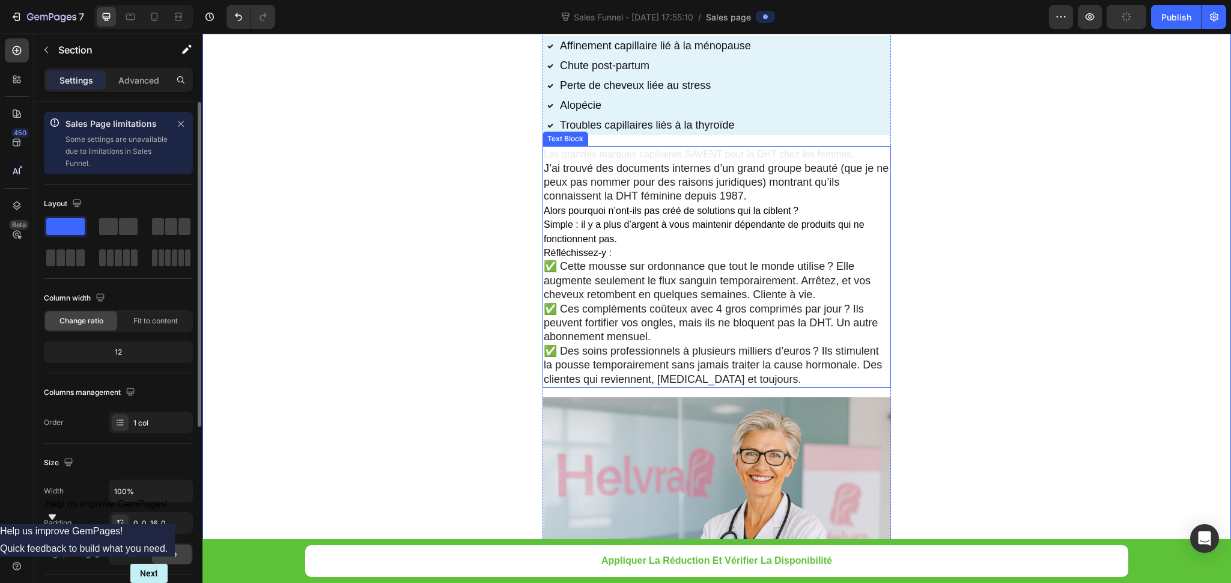
click at [653, 159] on span "Les grandes marques capillaires SAVENT pour la DHT chez les femmes." at bounding box center [699, 154] width 311 height 10
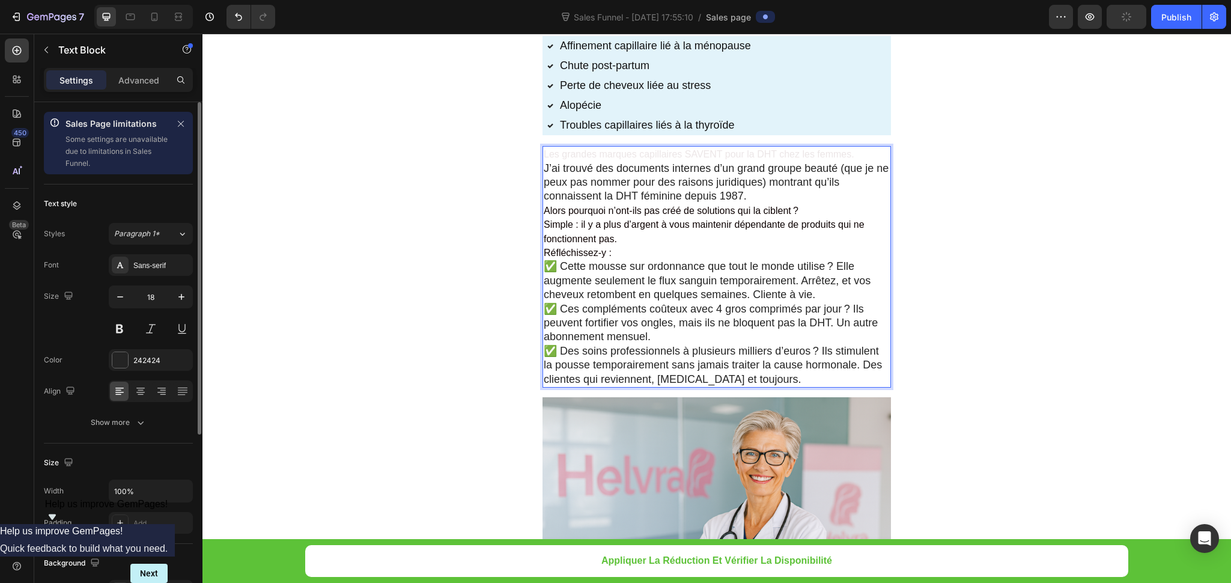
click at [653, 159] on span "Les grandes marques capillaires SAVENT pour la DHT chez les femmes." at bounding box center [699, 154] width 311 height 10
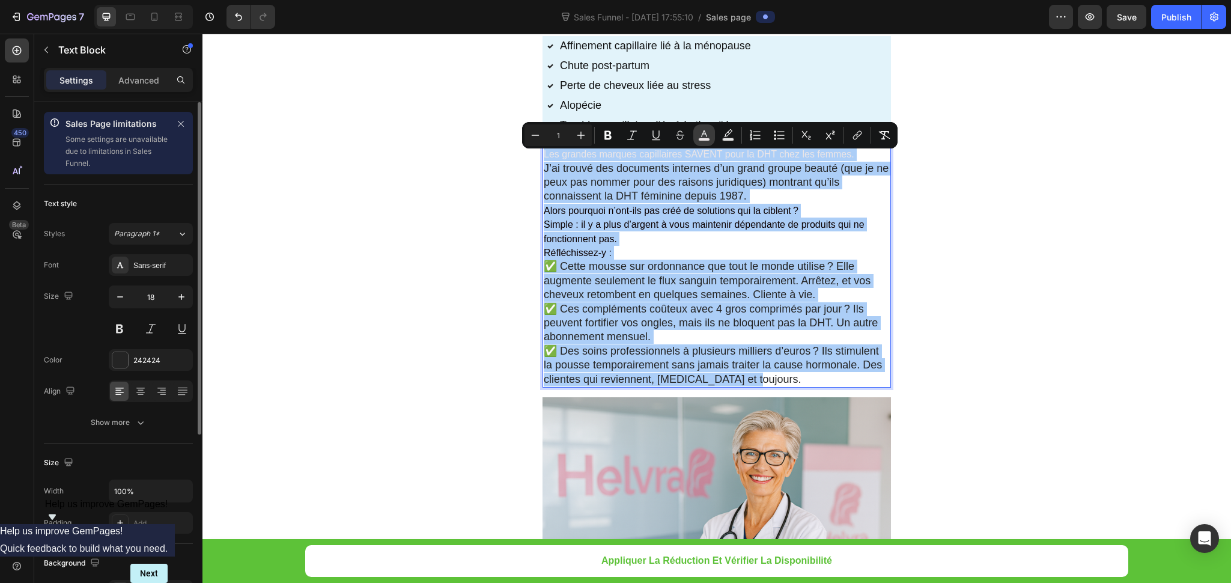
click at [703, 141] on button "color" at bounding box center [705, 135] width 22 height 22
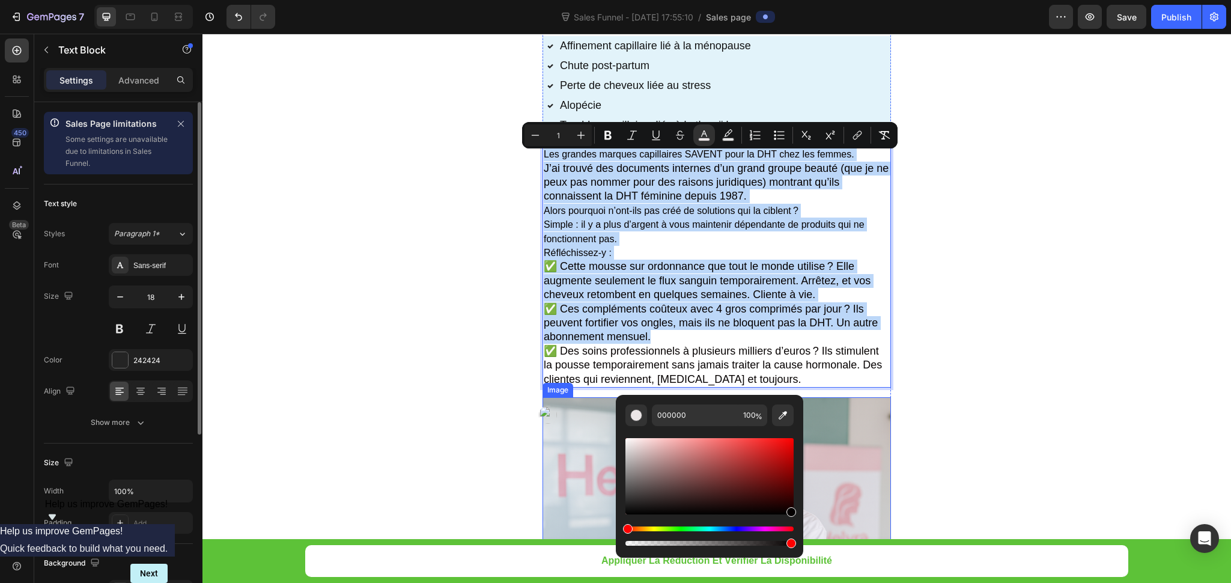
type input "050000"
drag, startPoint x: 831, startPoint y: 543, endPoint x: 833, endPoint y: 512, distance: 30.7
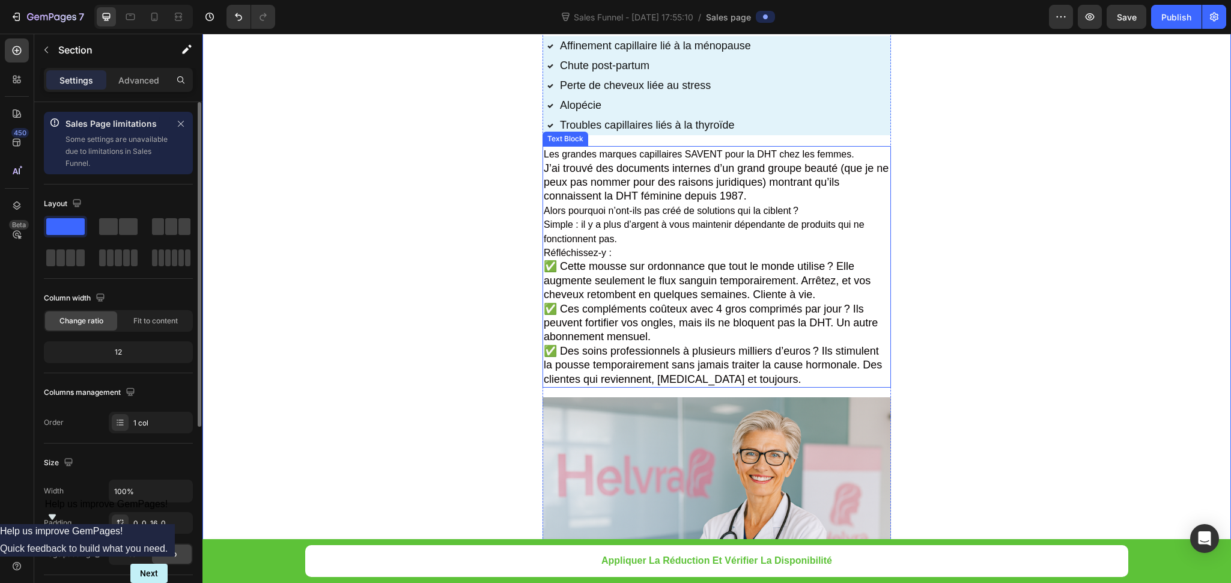
click at [815, 284] on span "✅ Cette mousse sur ordonnance que tout le monde utilise ? Elle augmente seuleme…" at bounding box center [707, 280] width 327 height 40
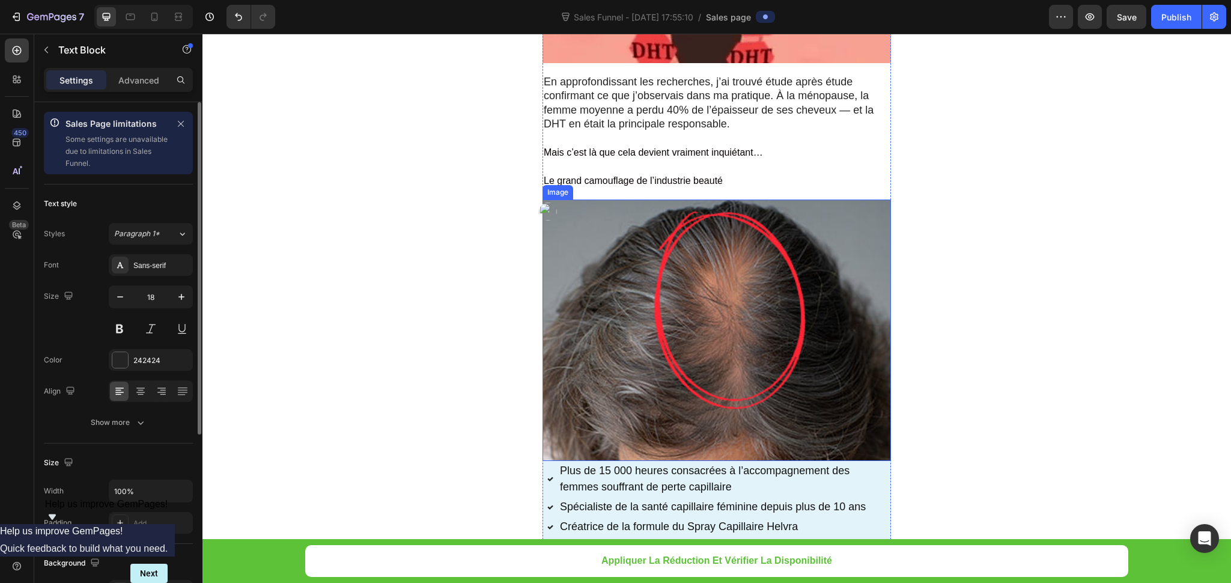
scroll to position [1156, 0]
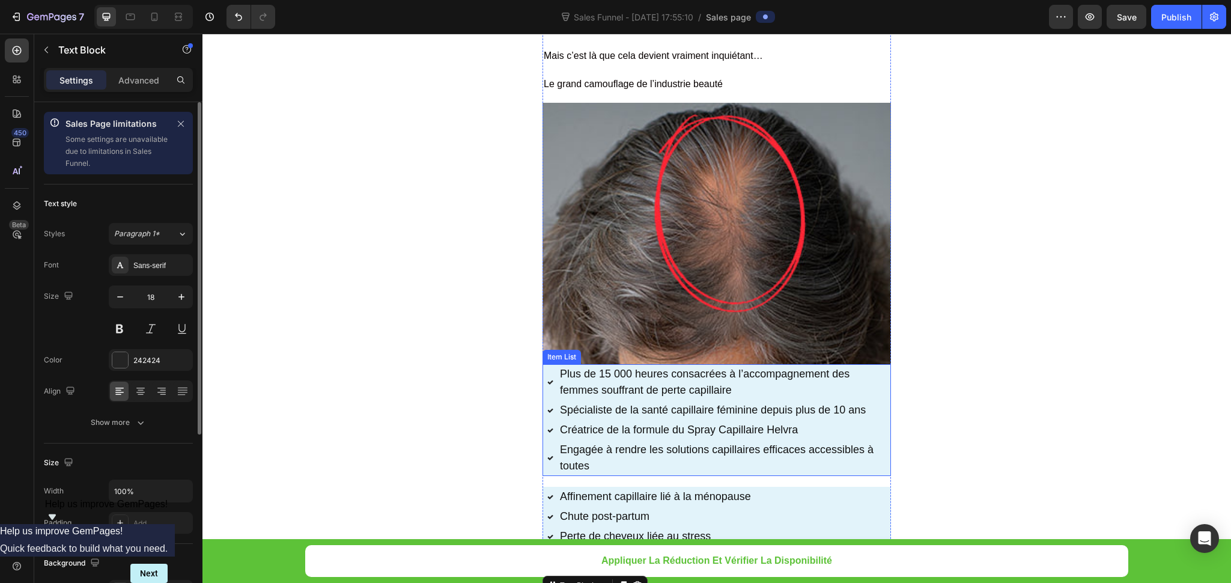
drag, startPoint x: 869, startPoint y: 471, endPoint x: 578, endPoint y: 377, distance: 306.0
click at [869, 471] on p "Engagée à rendre les solutions capillaires efficaces accessibles à toutes" at bounding box center [724, 458] width 329 height 32
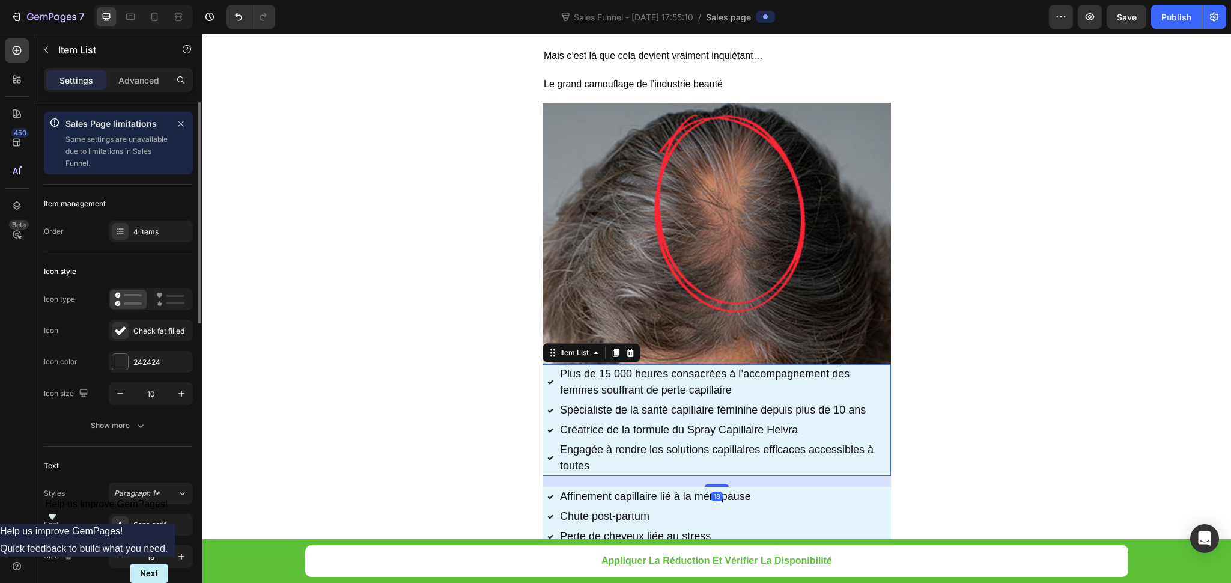
click at [548, 368] on div "Plus de 15 000 heures consacrées à l’accompagnement des femmes souffrant de per…" at bounding box center [720, 382] width 344 height 36
click at [626, 350] on icon at bounding box center [631, 353] width 10 height 10
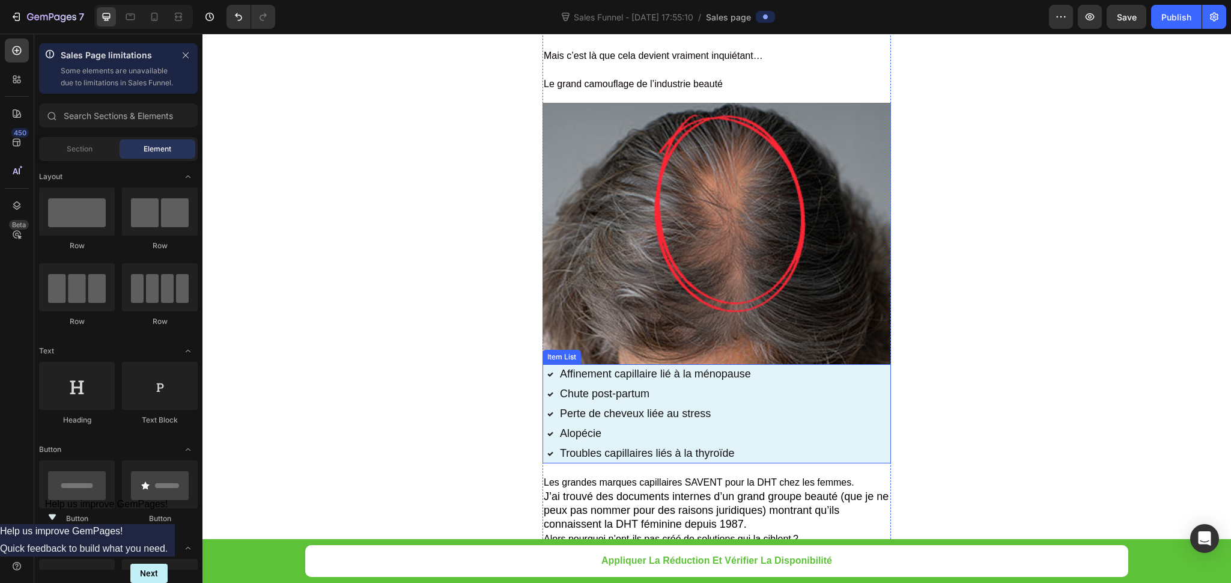
click at [855, 421] on div "Affinement capillaire lié à la ménopause Chute post-partum Perte de cheveux lié…" at bounding box center [717, 413] width 349 height 99
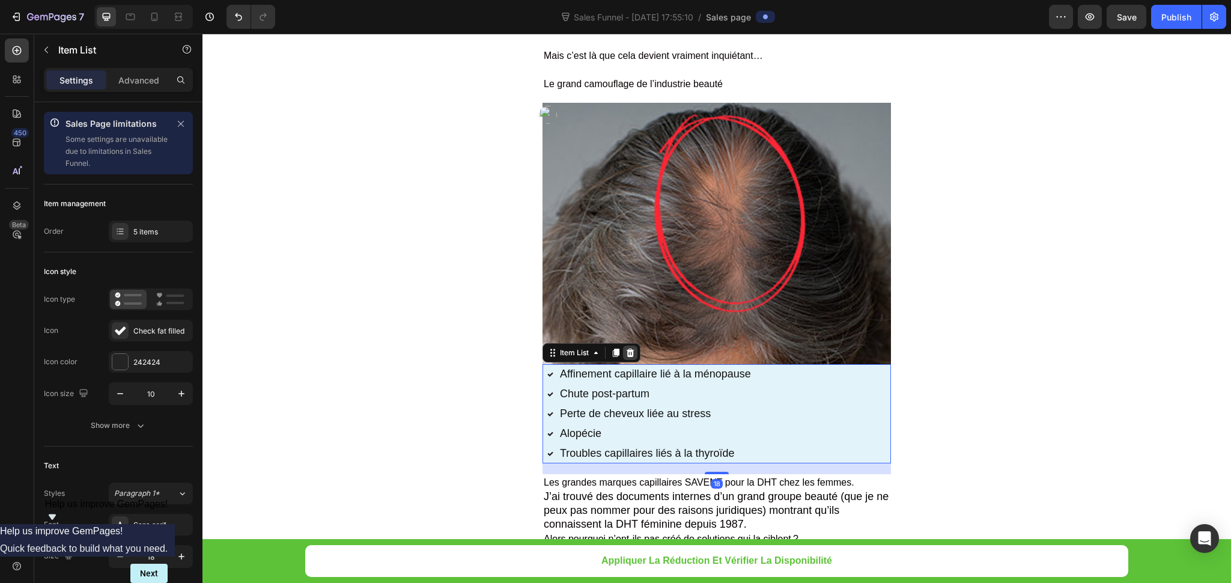
click at [627, 355] on icon at bounding box center [631, 353] width 8 height 8
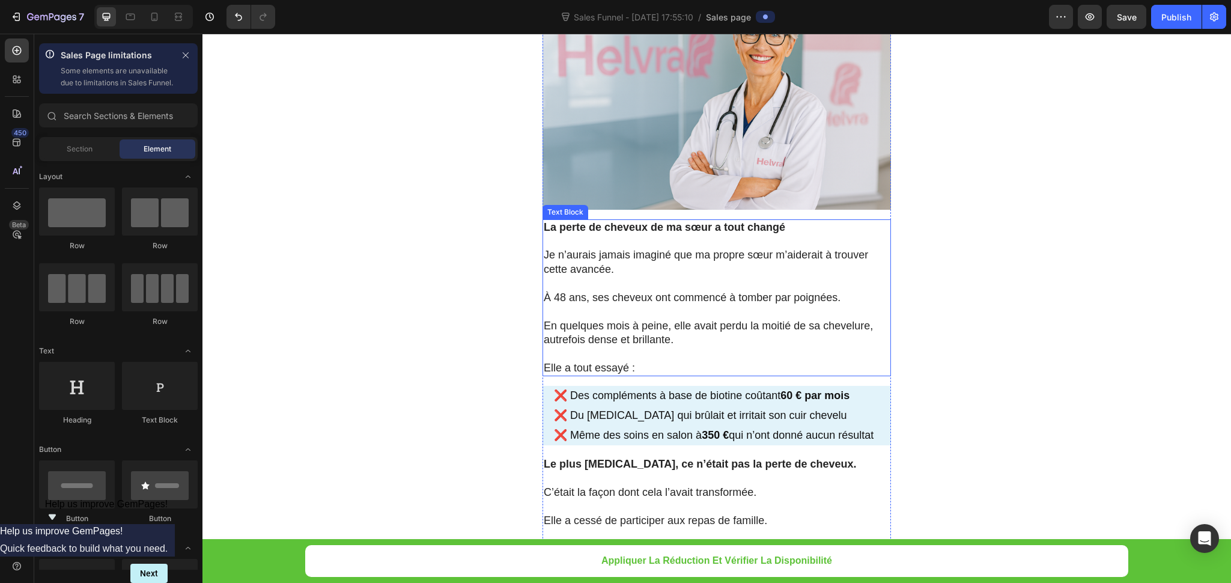
scroll to position [1787, 0]
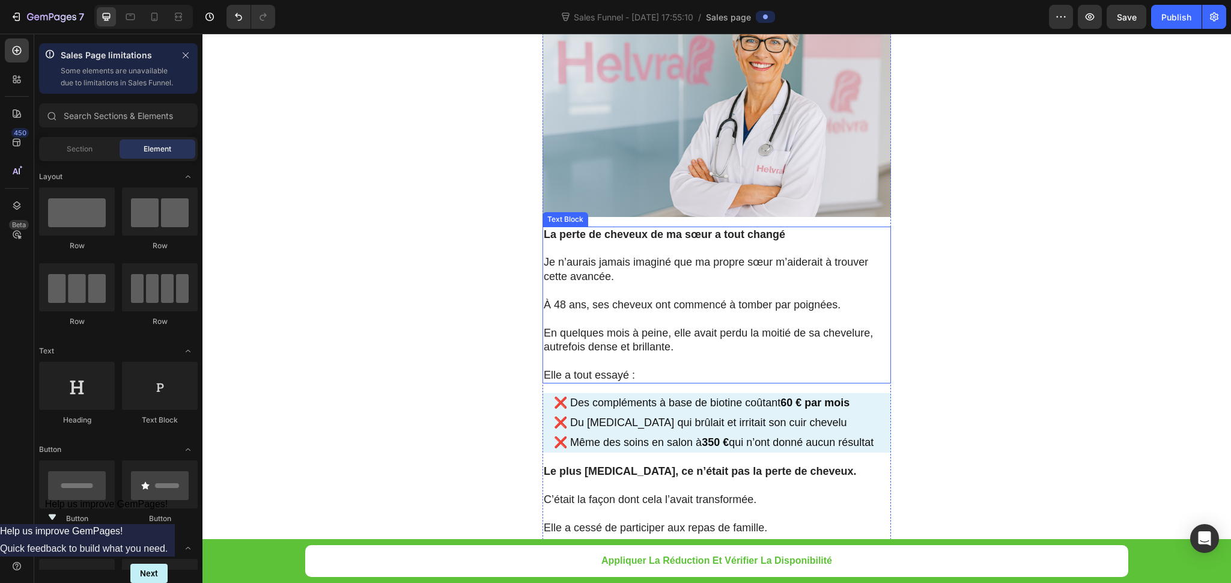
click at [673, 300] on p "À 48 ans, ses cheveux ont commencé à tomber par poignées." at bounding box center [717, 305] width 346 height 14
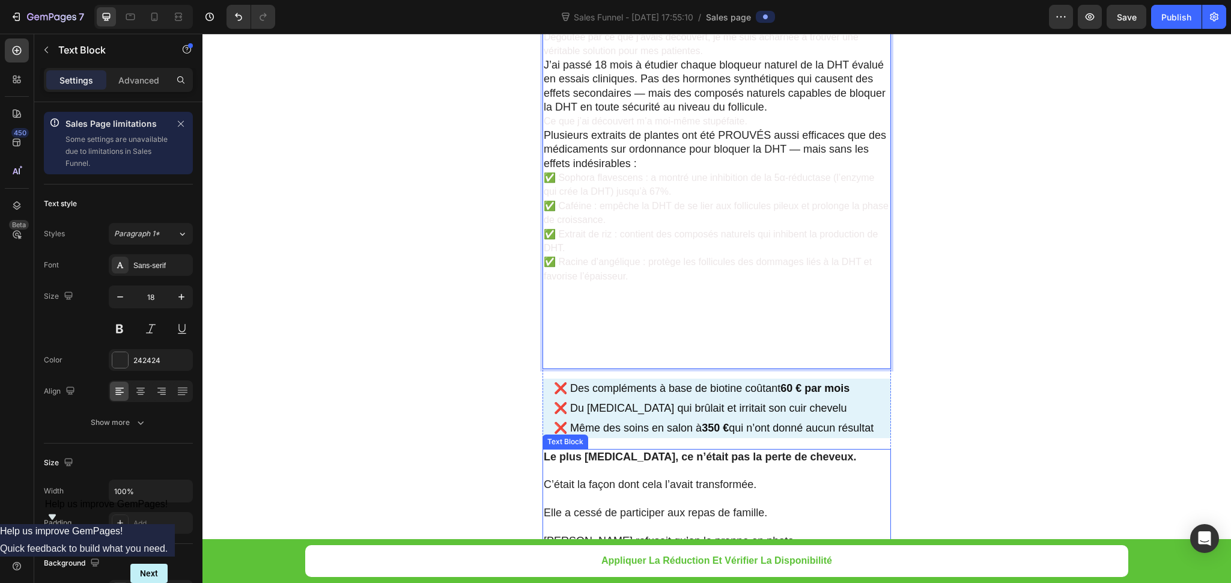
scroll to position [2002, 0]
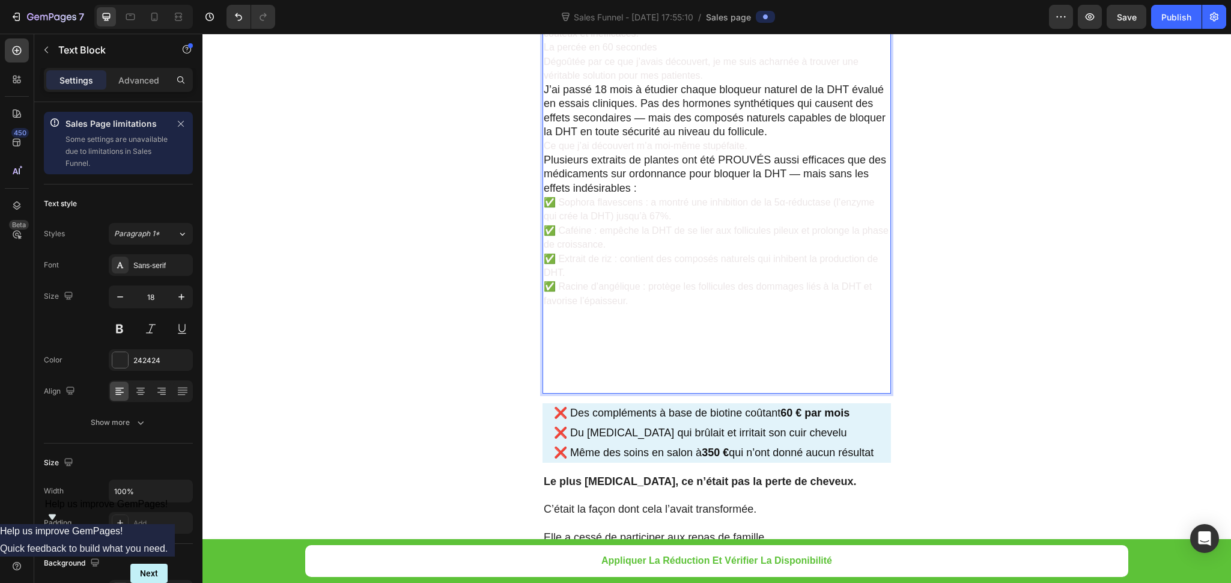
click at [692, 314] on p "Rich Text Editor. Editing area: main" at bounding box center [717, 315] width 346 height 14
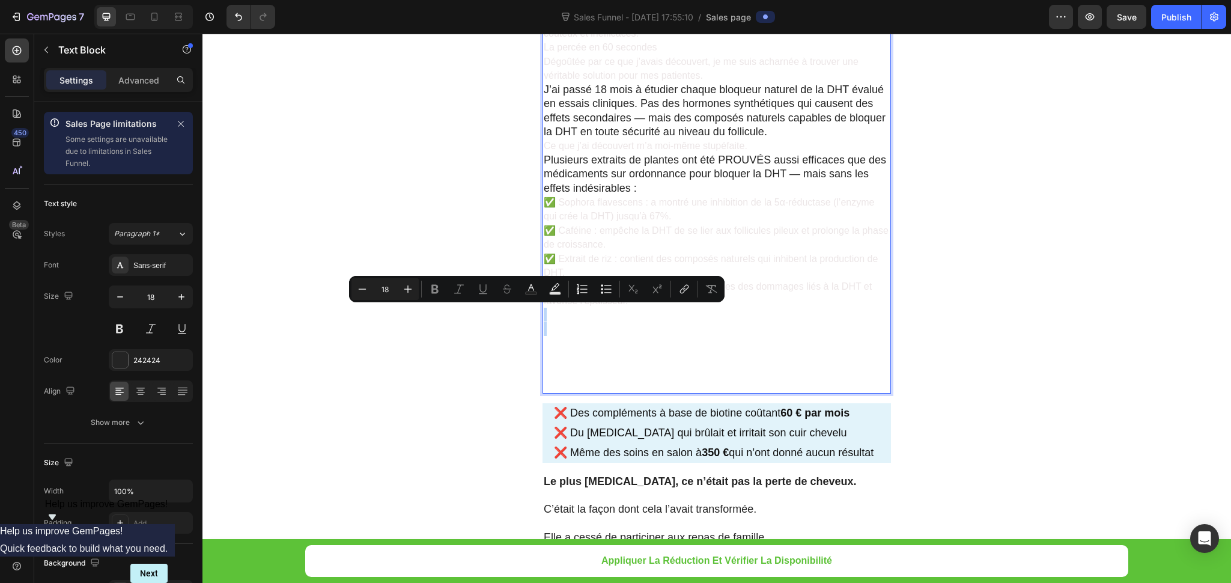
type input "1"
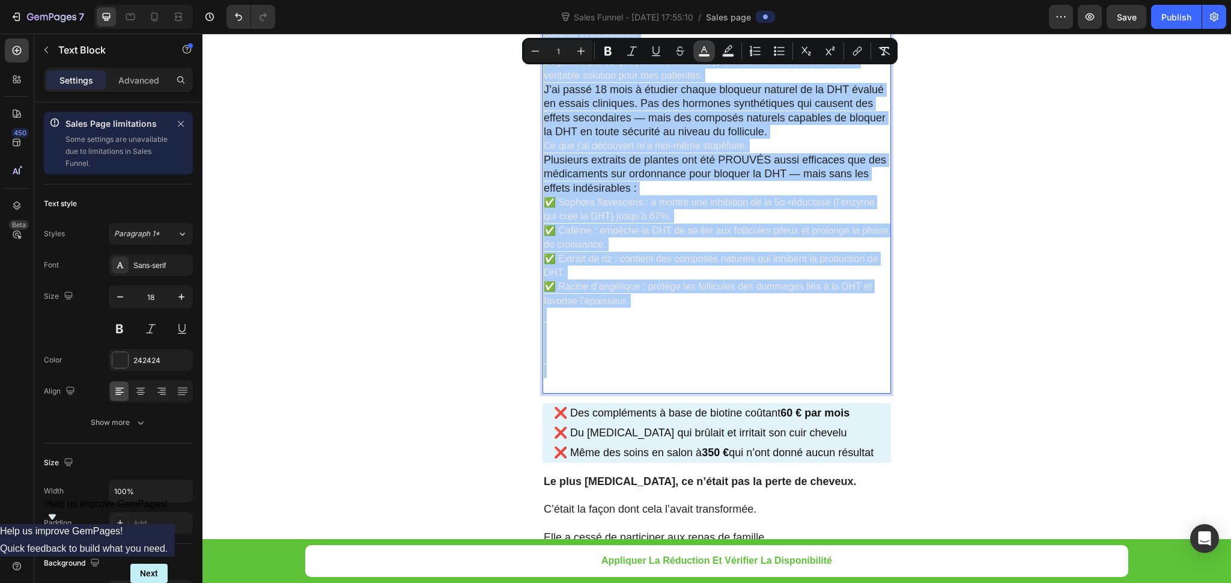
click at [711, 46] on button "color" at bounding box center [705, 51] width 22 height 22
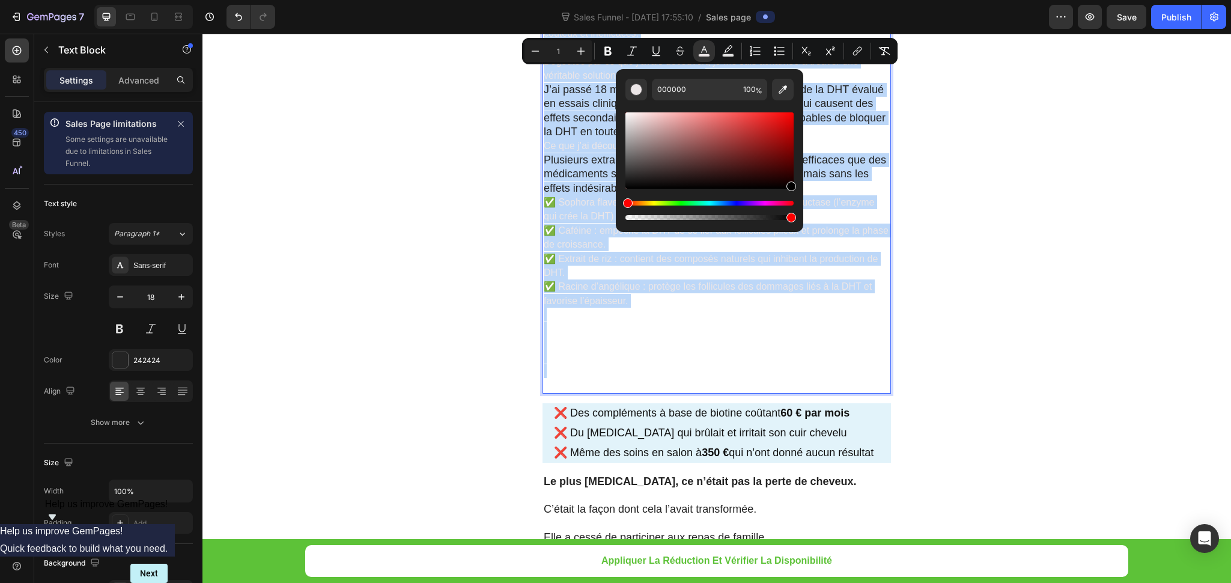
drag, startPoint x: 830, startPoint y: 218, endPoint x: 817, endPoint y: 188, distance: 32.6
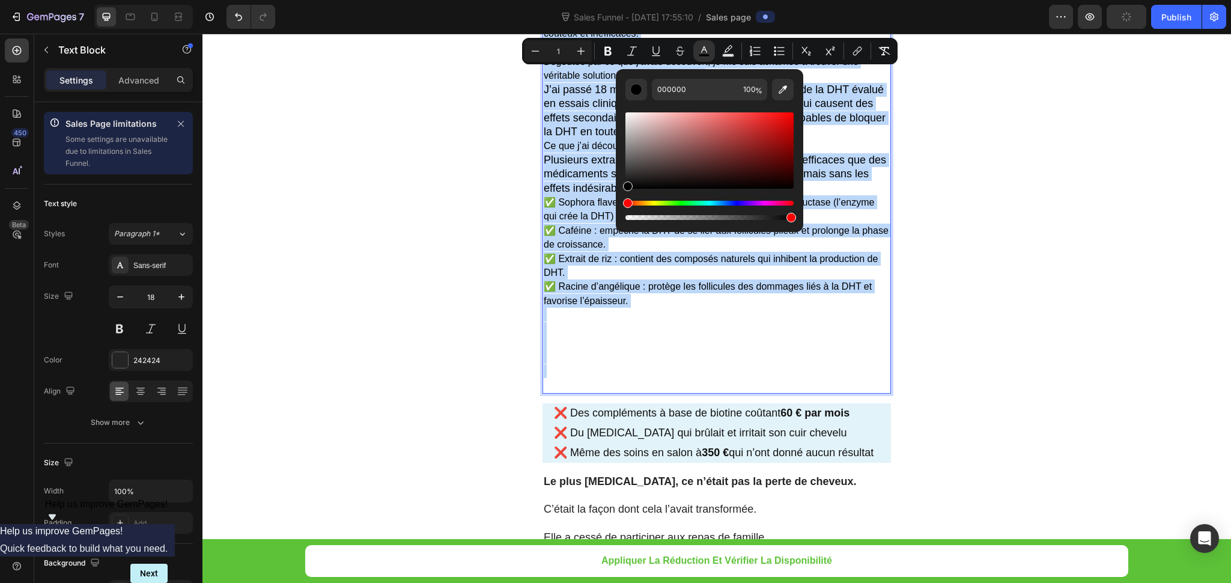
click at [718, 341] on p "Rich Text Editor. Editing area: main" at bounding box center [717, 343] width 346 height 14
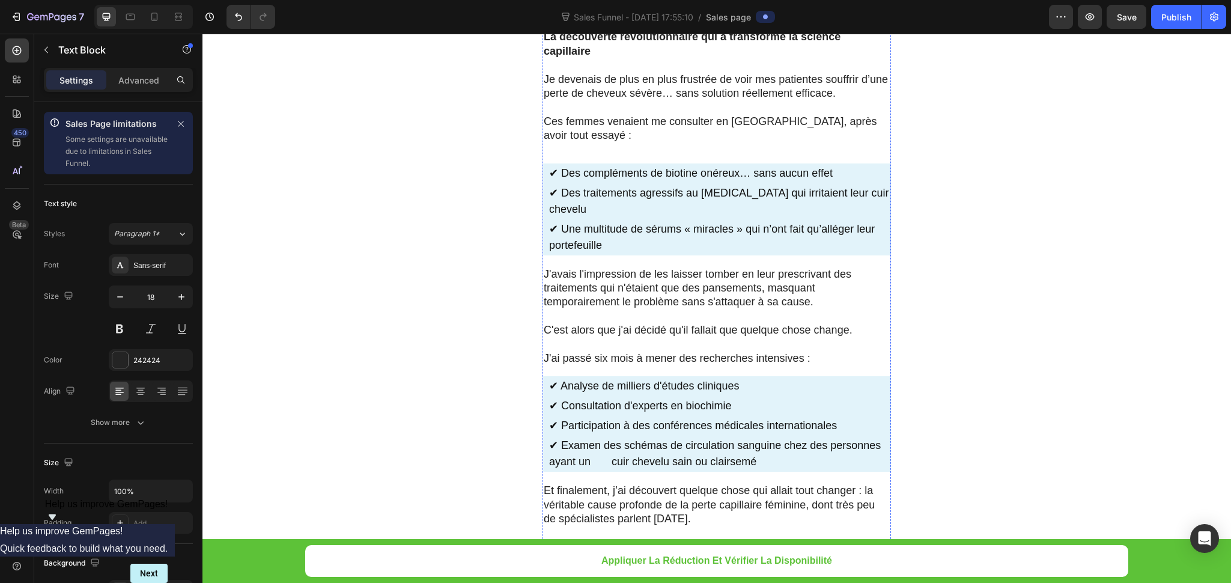
scroll to position [2723, 0]
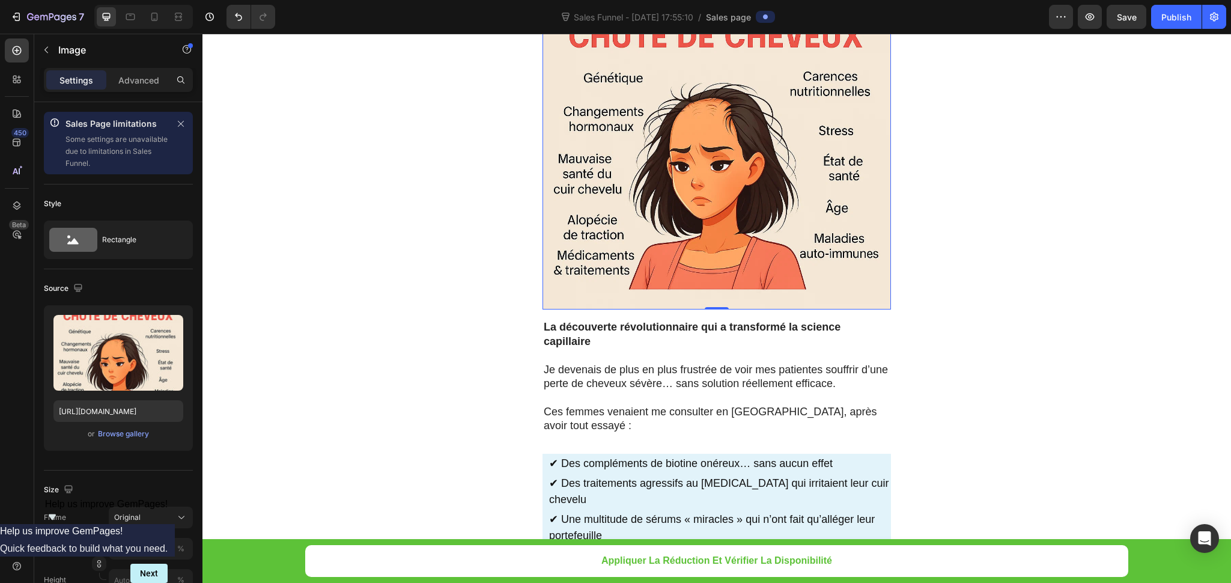
click at [670, 212] on img at bounding box center [717, 135] width 349 height 349
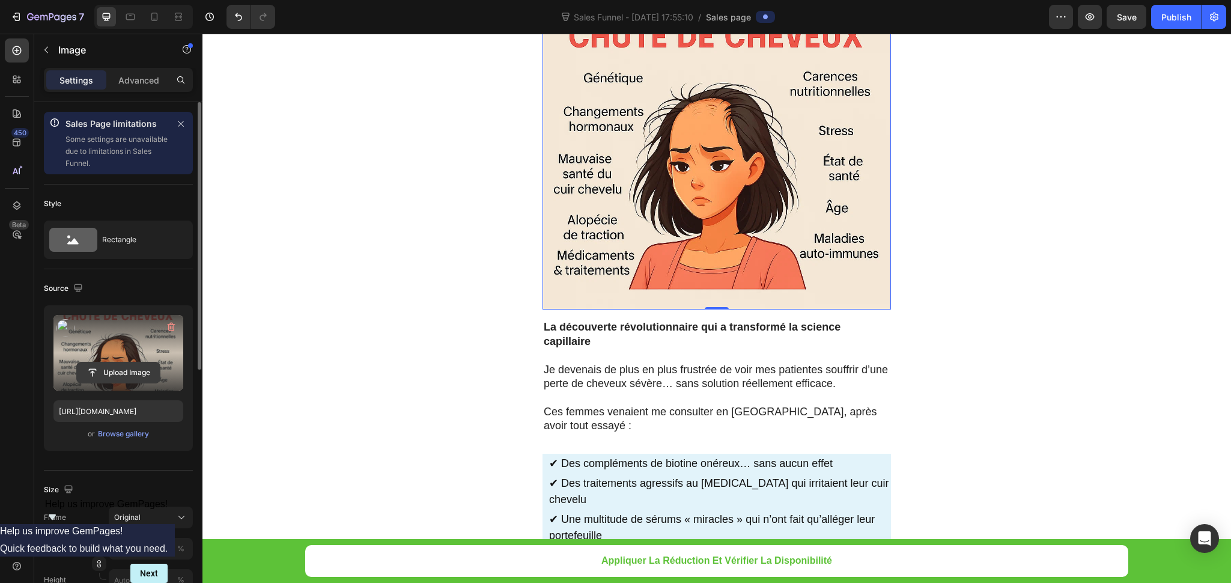
click at [129, 370] on input "file" at bounding box center [118, 372] width 83 height 20
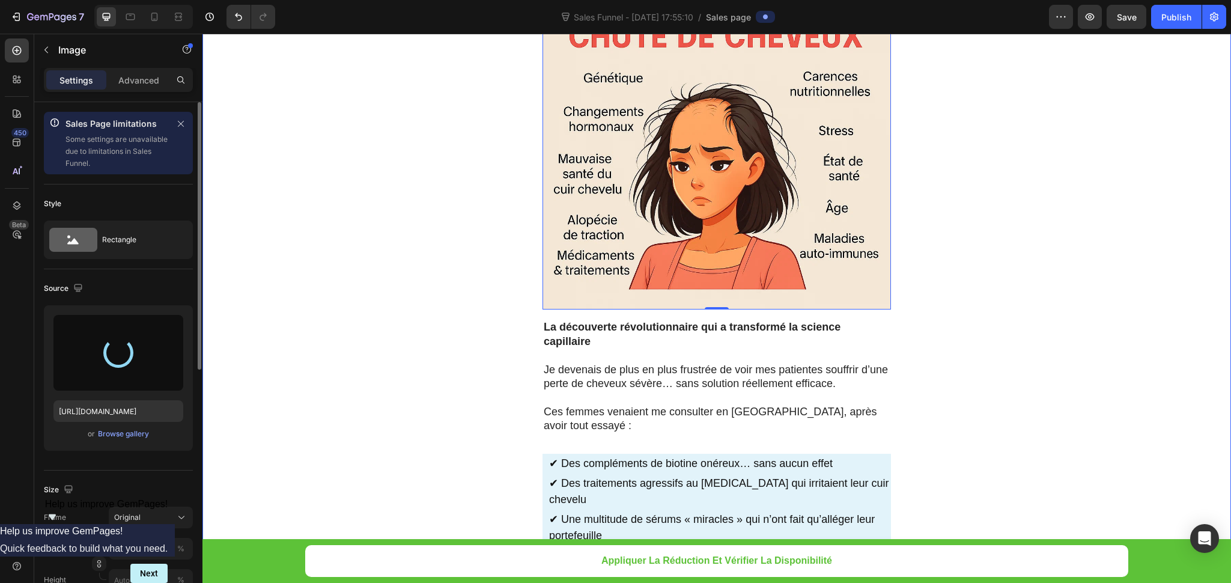
type input "[URL][DOMAIN_NAME]"
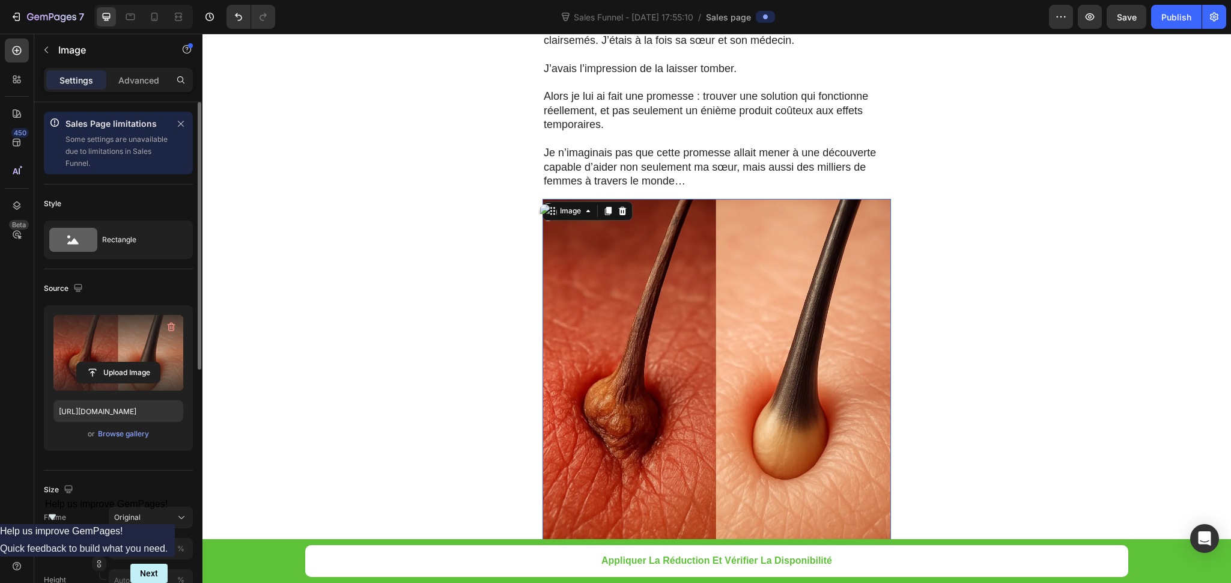
scroll to position [2633, 0]
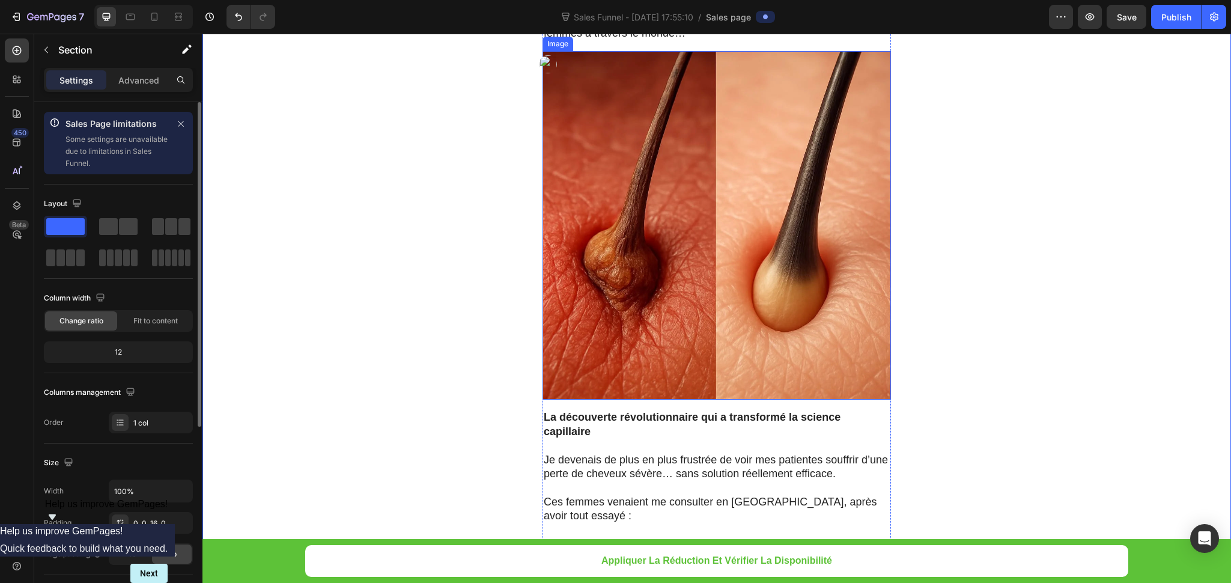
scroll to position [2813, 0]
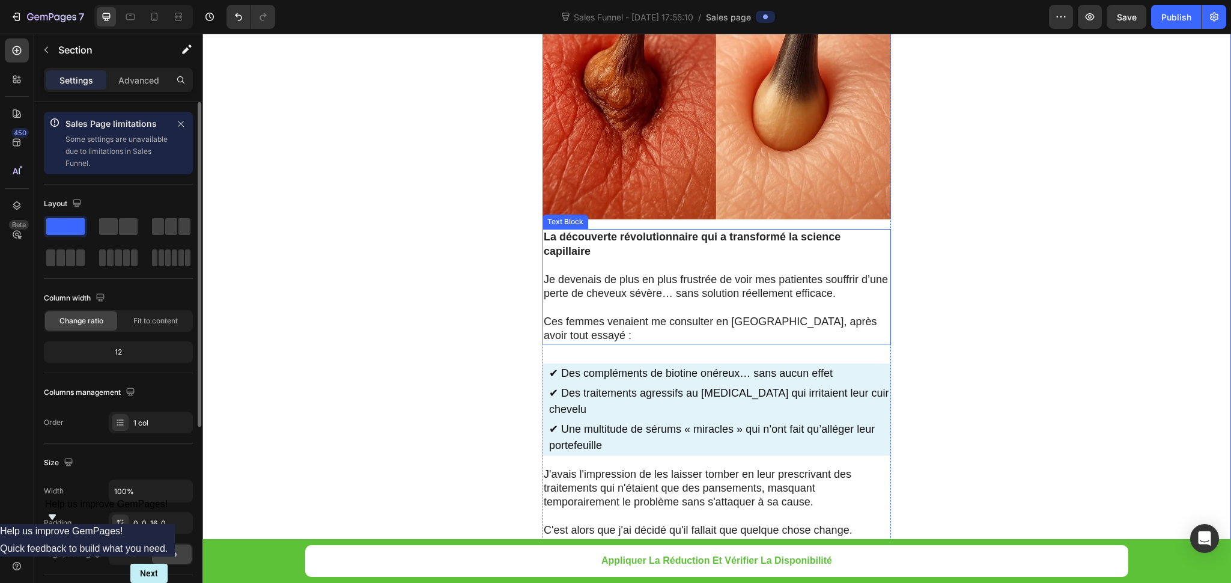
click at [645, 298] on p "Je devenais de plus en plus frustrée de voir mes patientes souffrir d’une perte…" at bounding box center [717, 287] width 346 height 28
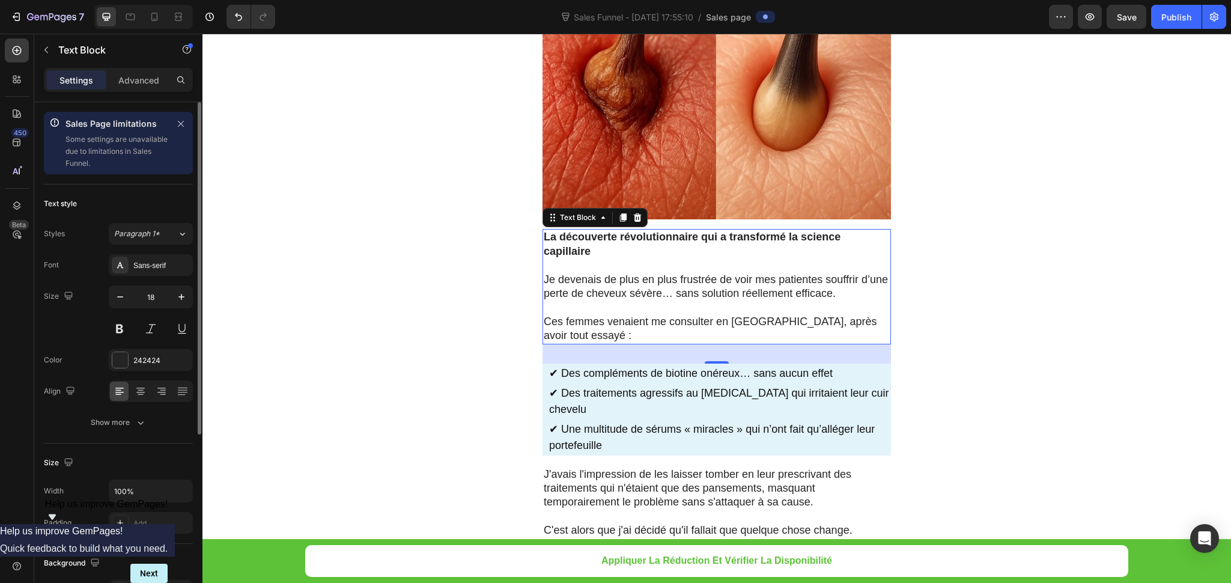
click at [645, 298] on p "Je devenais de plus en plus frustrée de voir mes patientes souffrir d’une perte…" at bounding box center [717, 287] width 346 height 28
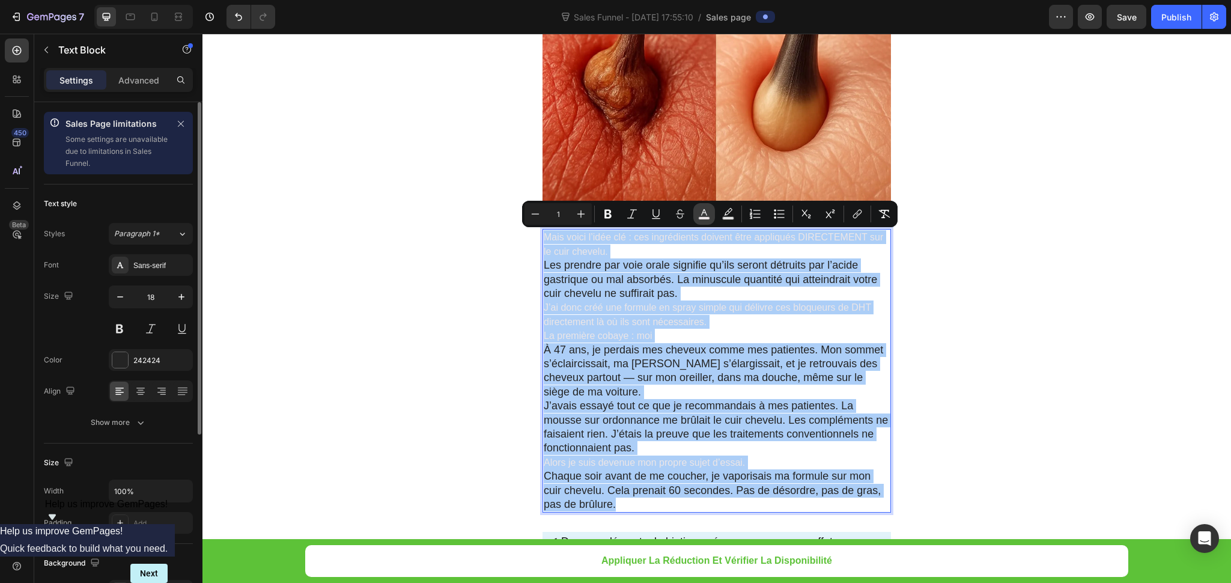
click at [698, 211] on button "color" at bounding box center [705, 214] width 22 height 22
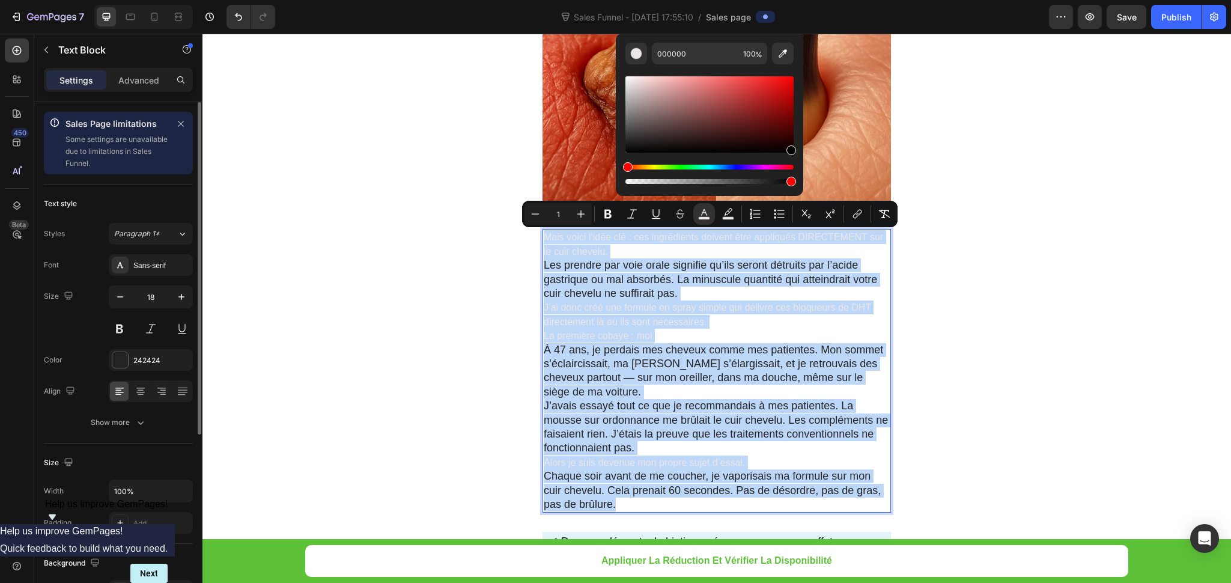
drag, startPoint x: 631, startPoint y: 150, endPoint x: 793, endPoint y: 156, distance: 162.4
click at [793, 156] on div "Editor contextual toolbar" at bounding box center [710, 130] width 168 height 112
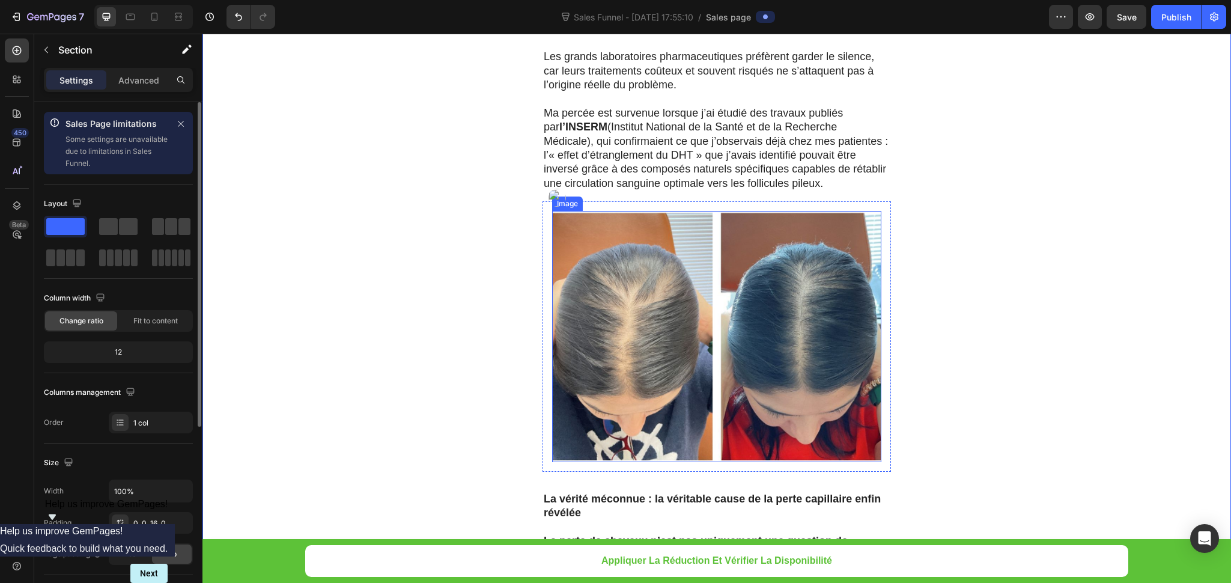
scroll to position [3895, 0]
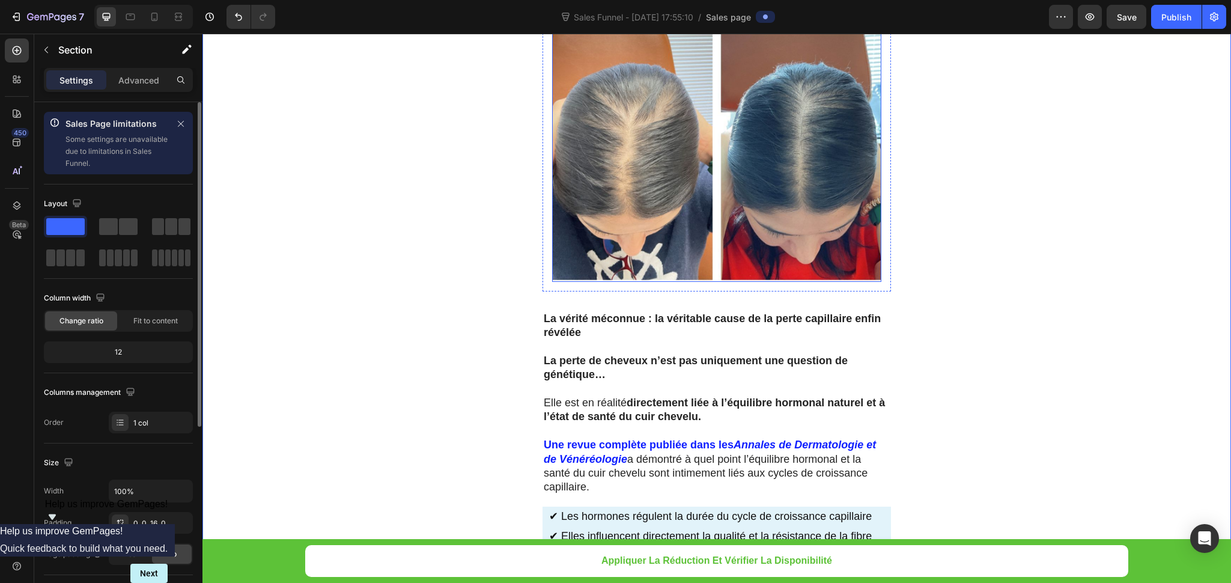
click at [691, 194] on img at bounding box center [716, 156] width 329 height 251
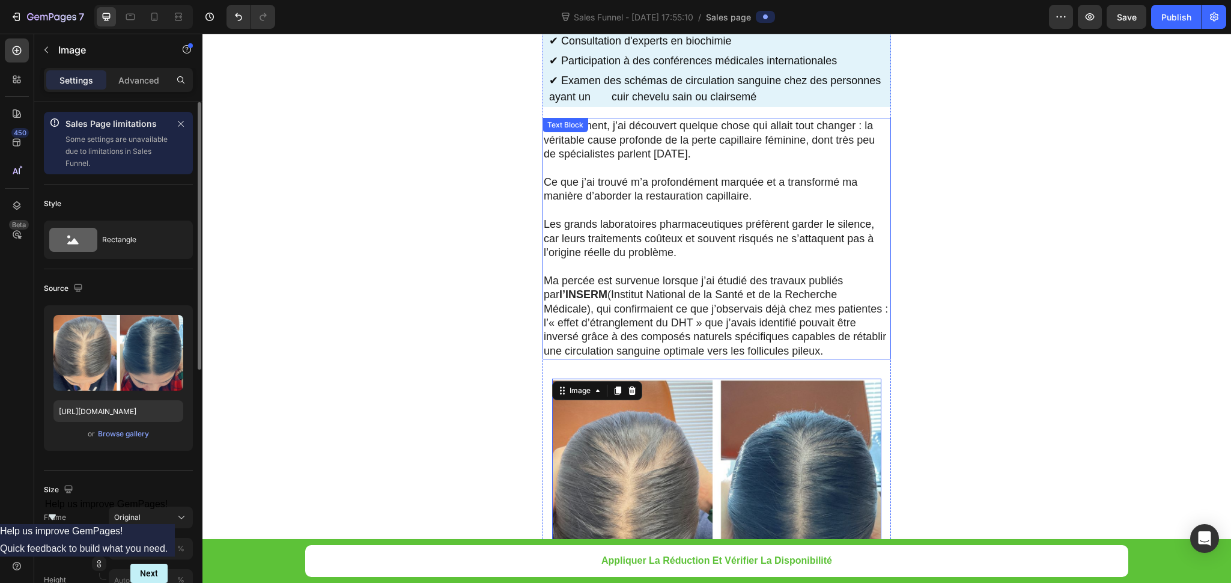
scroll to position [3535, 0]
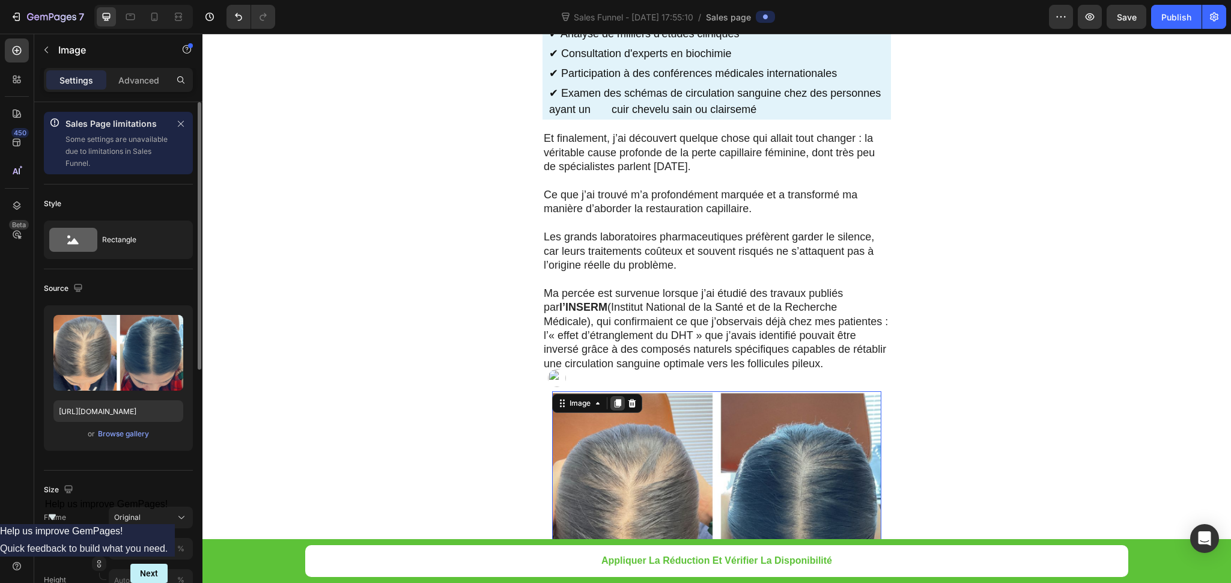
click at [615, 399] on icon at bounding box center [618, 403] width 7 height 8
click at [636, 391] on img at bounding box center [716, 516] width 329 height 251
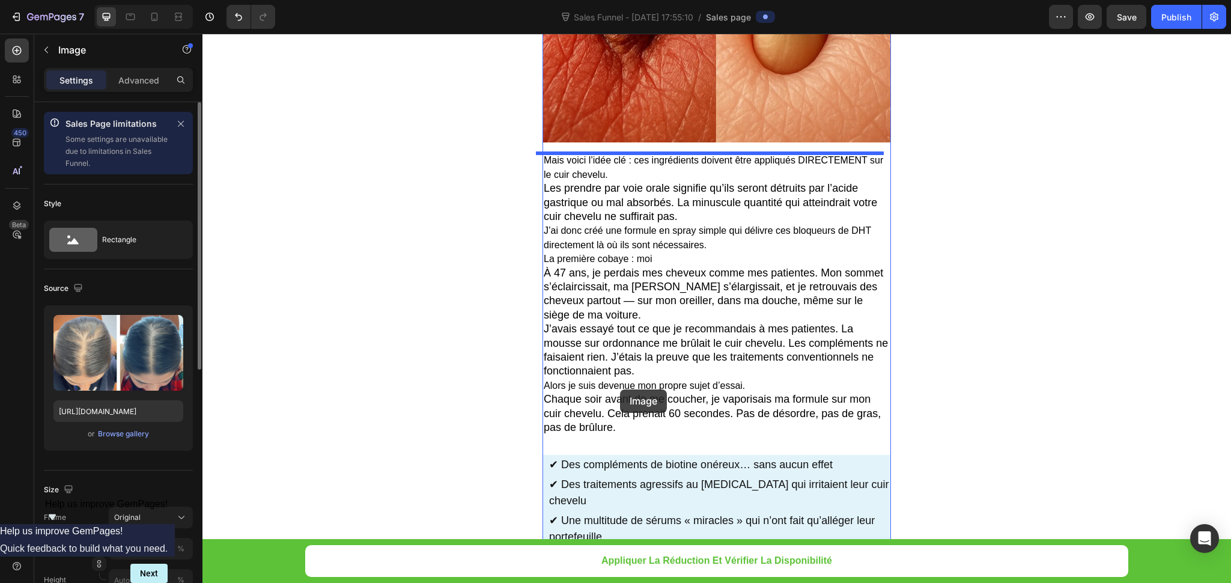
scroll to position [2904, 0]
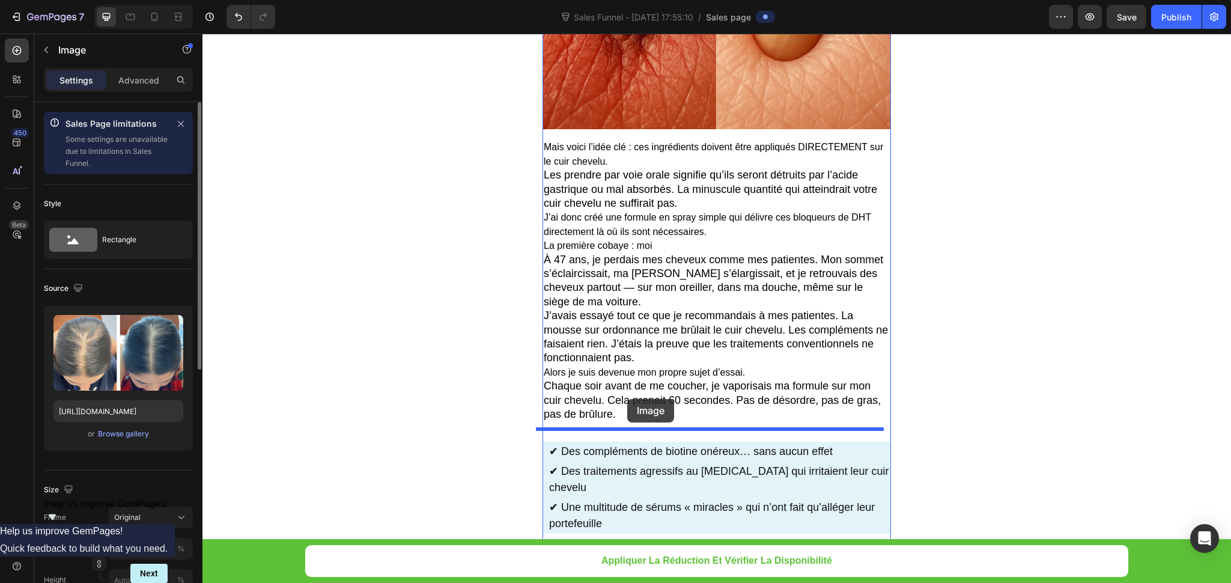
drag, startPoint x: 572, startPoint y: 353, endPoint x: 627, endPoint y: 399, distance: 72.2
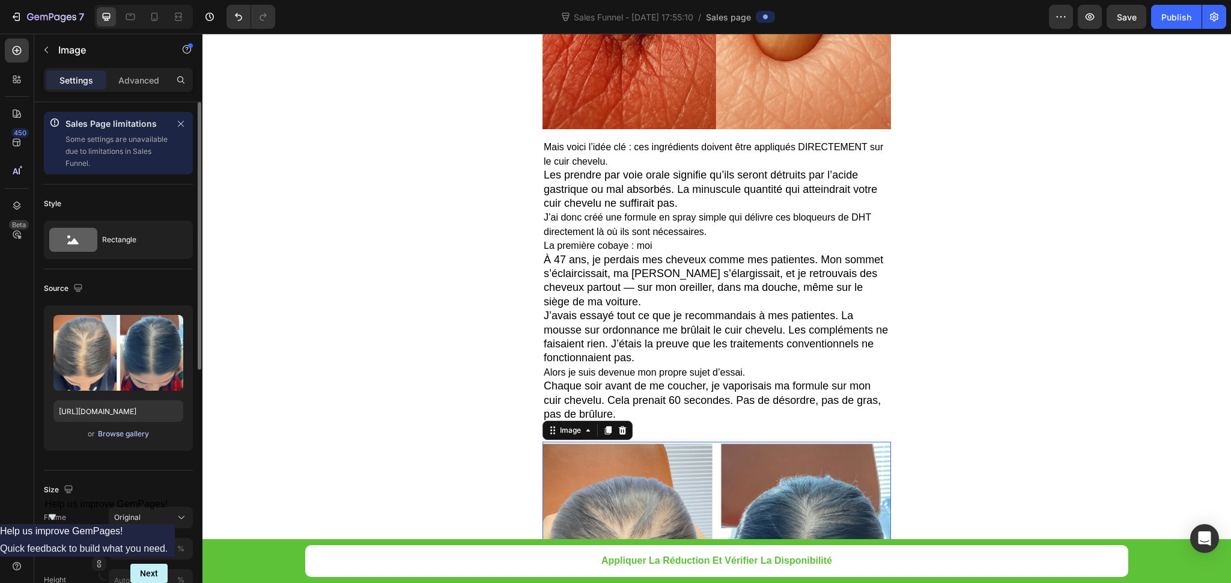
click at [124, 432] on div "Browse gallery" at bounding box center [123, 434] width 51 height 11
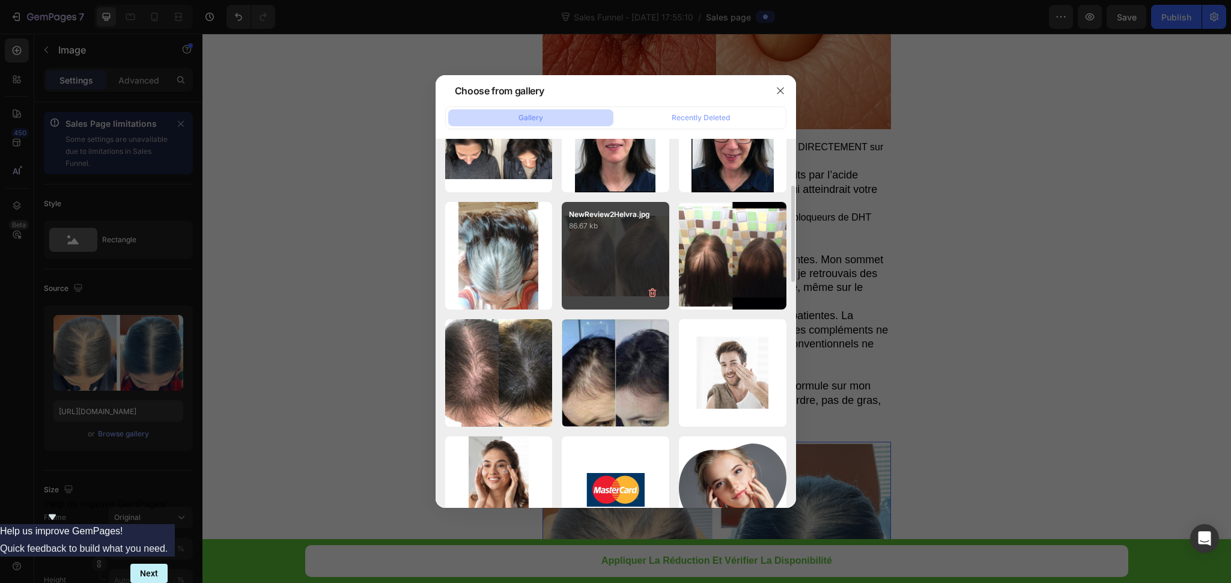
scroll to position [90, 0]
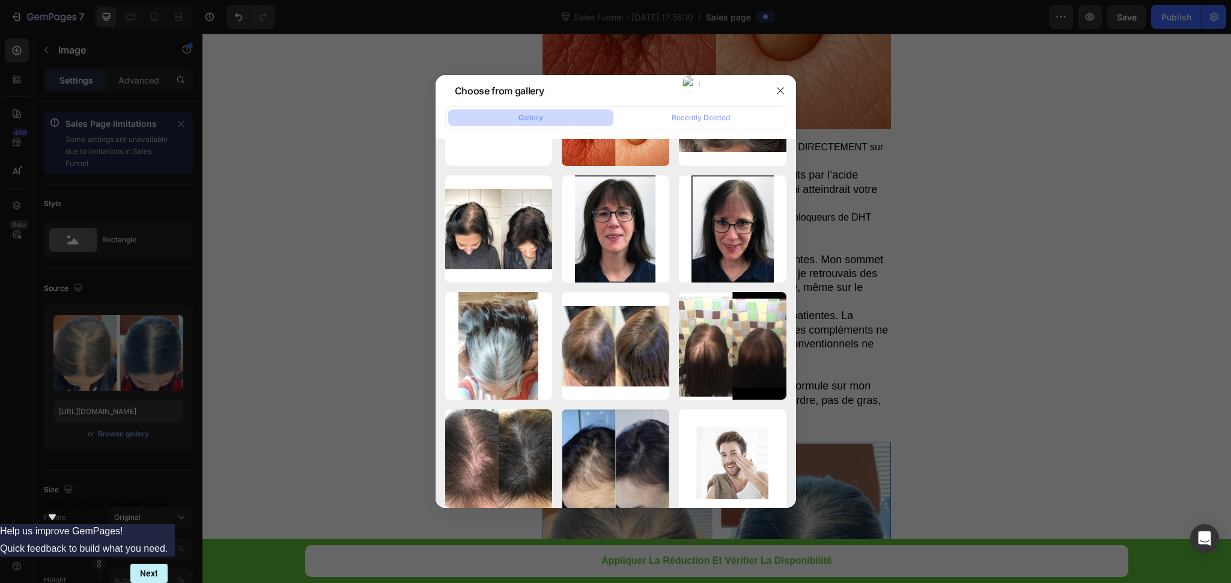
click at [772, 90] on button "button" at bounding box center [780, 90] width 19 height 19
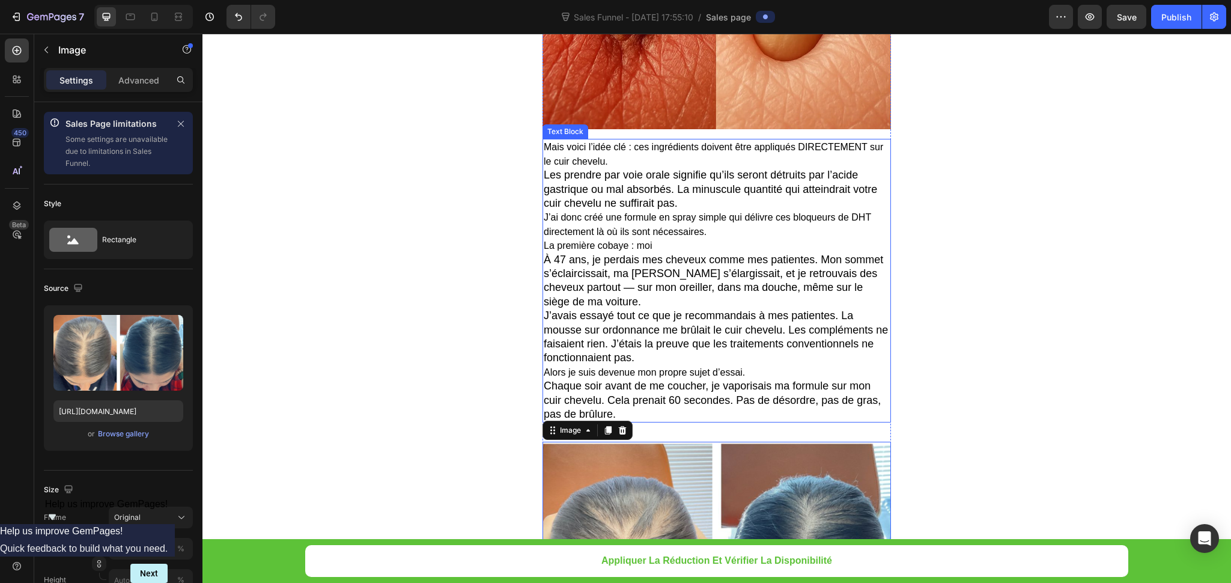
scroll to position [3084, 0]
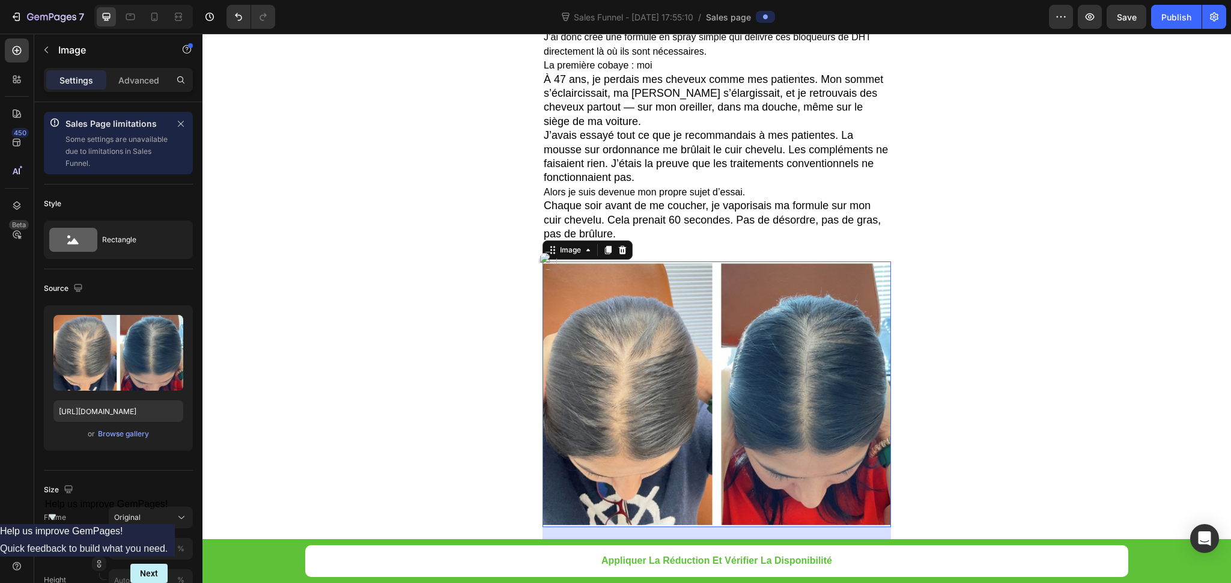
click at [705, 329] on img at bounding box center [717, 394] width 349 height 266
click at [112, 435] on div "Browse gallery" at bounding box center [123, 434] width 51 height 11
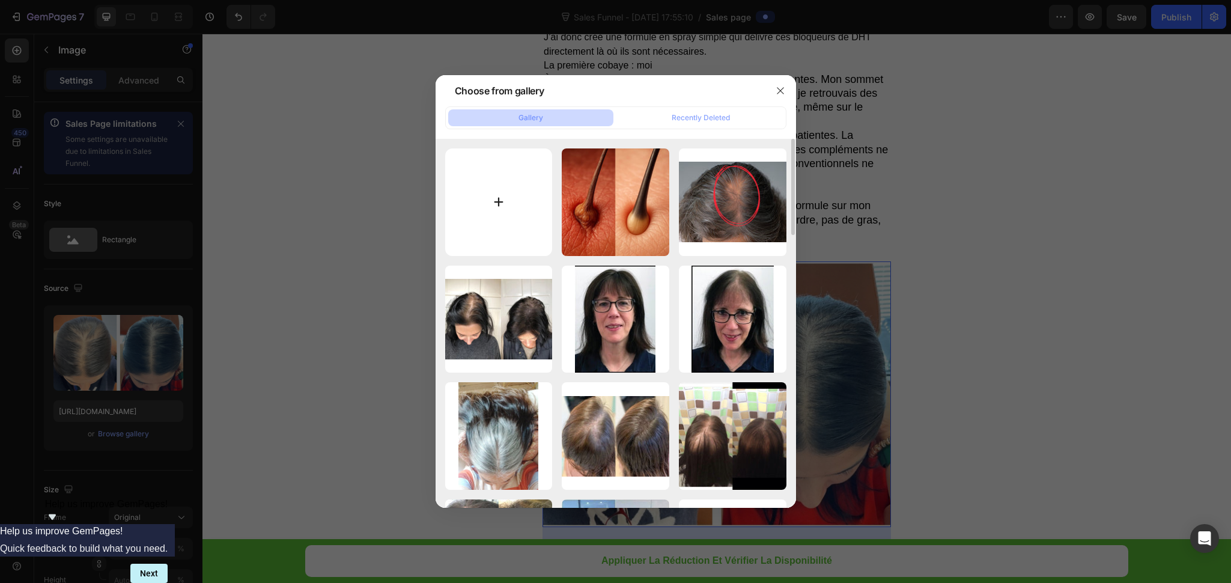
click at [520, 195] on input "file" at bounding box center [499, 202] width 108 height 108
type input "C:\fakepath\PhotoAdvertorial3.webp"
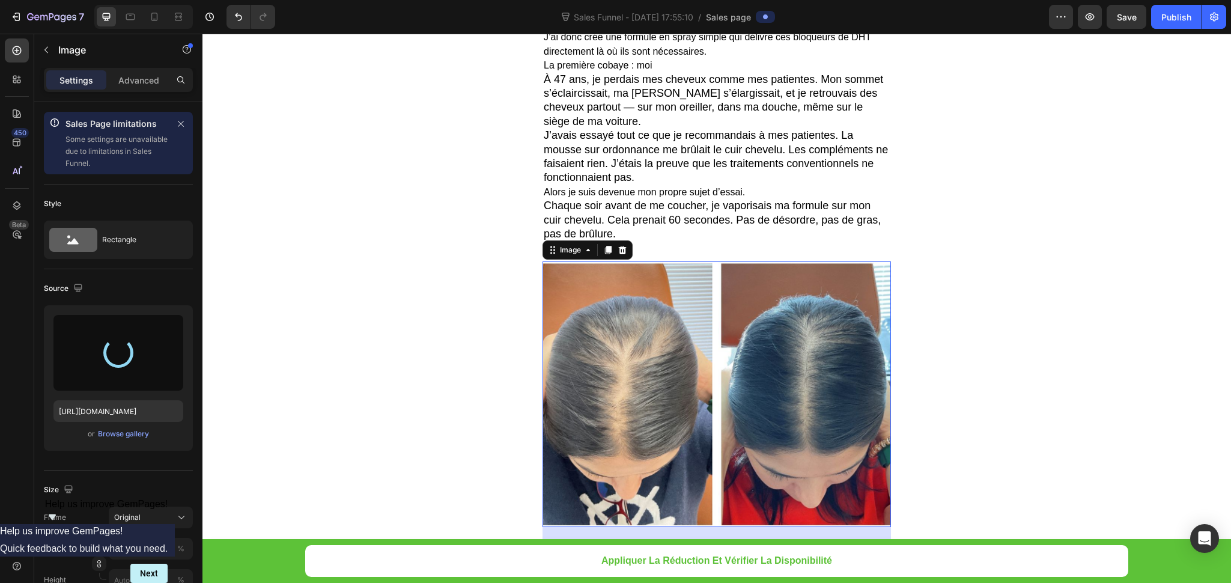
type input "https://cdn.shopify.com/s/files/1/0948/2492/3483/files/gempages_575524585596781…"
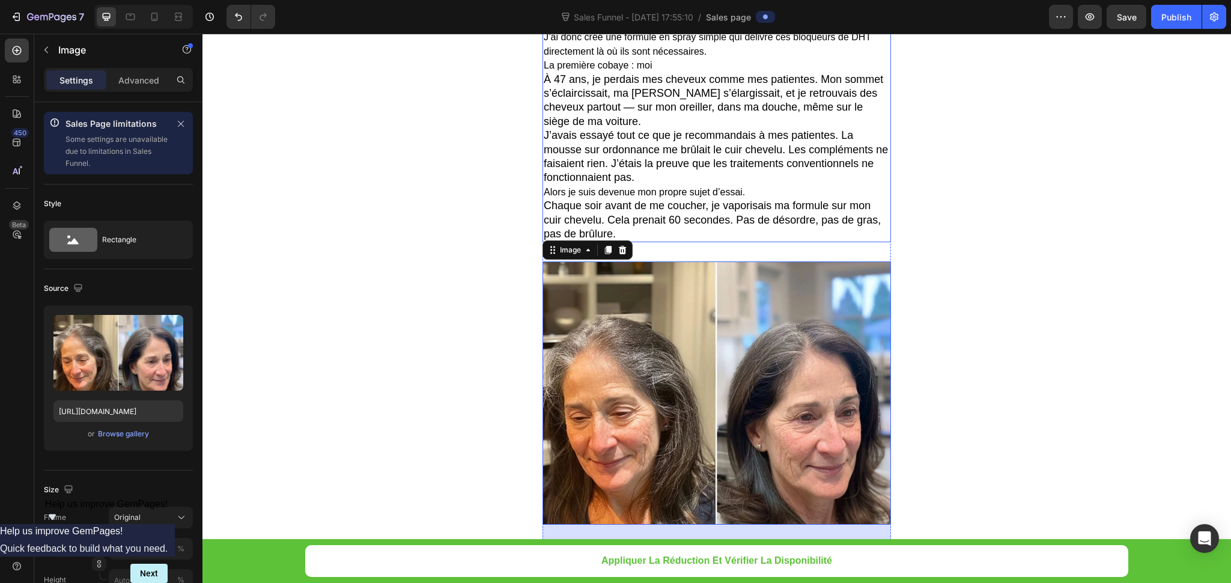
scroll to position [3444, 0]
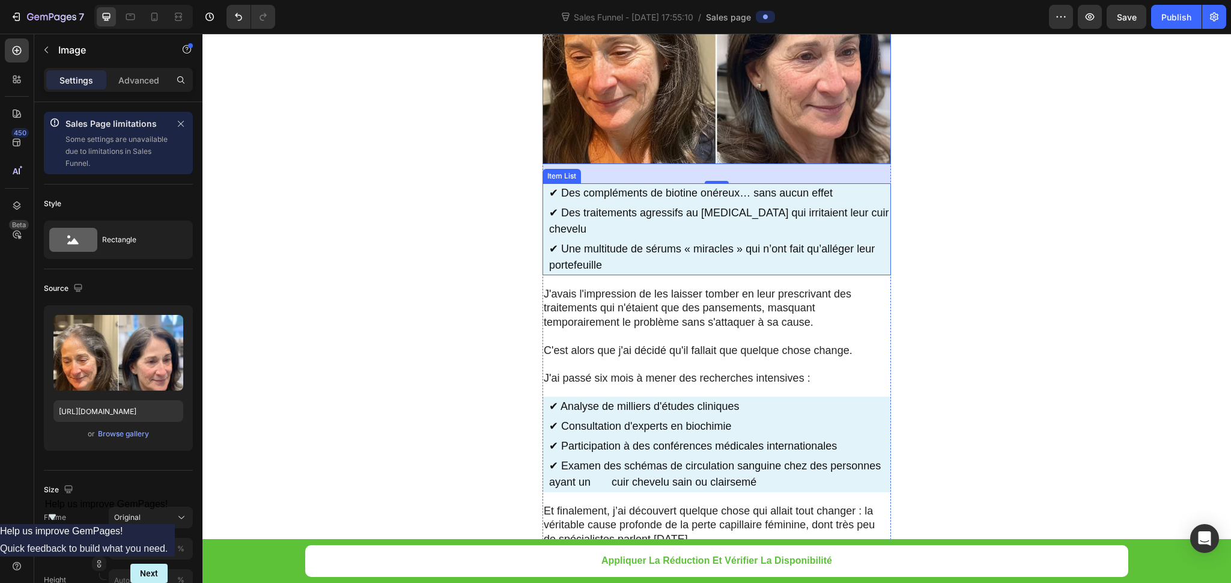
drag, startPoint x: 876, startPoint y: 237, endPoint x: 788, endPoint y: 219, distance: 90.2
click at [876, 241] on p "✔ Une multitude de sérums « miracles » qui n’ont fait qu’alléger leur portefeui…" at bounding box center [719, 257] width 340 height 32
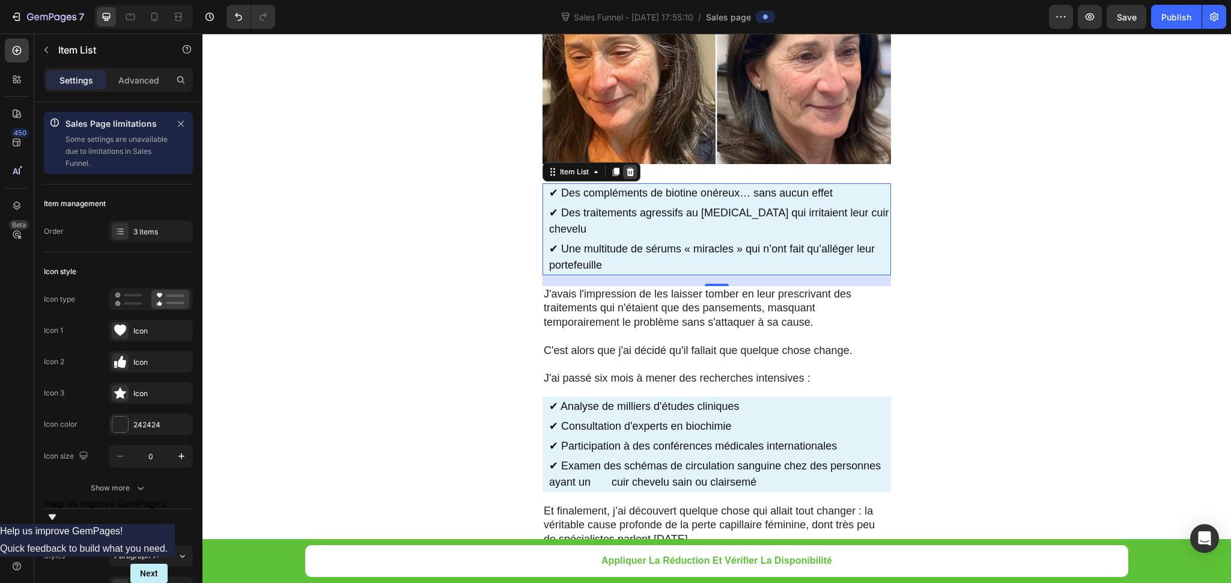
click at [627, 168] on icon at bounding box center [631, 172] width 8 height 8
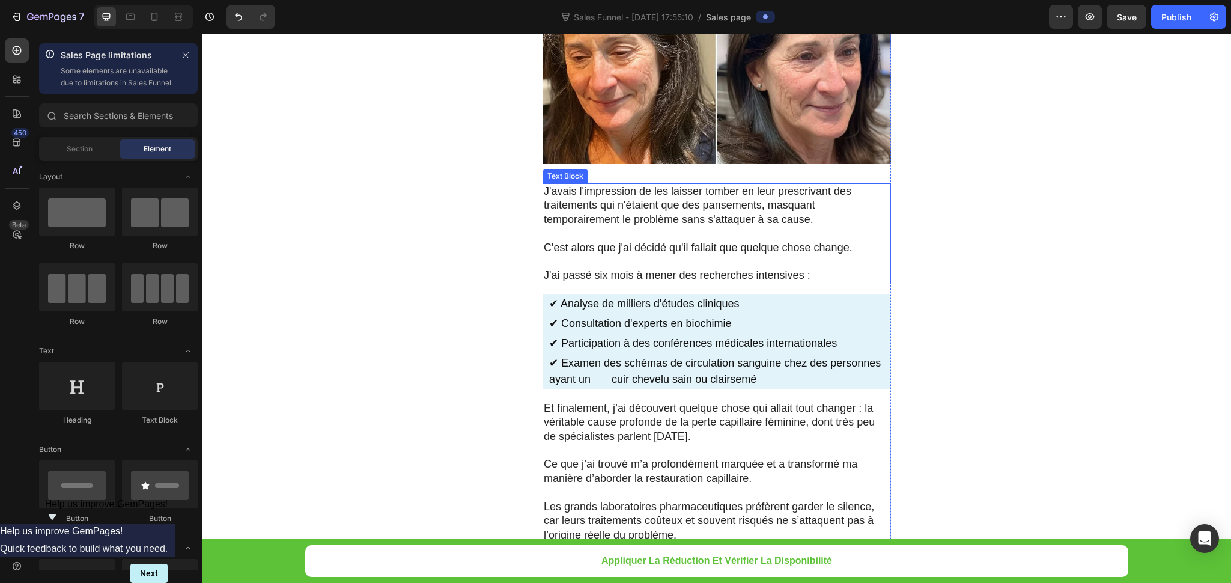
click at [631, 210] on p "J'avais l'impression de les laisser tomber en leur prescrivant des traitements …" at bounding box center [717, 206] width 346 height 42
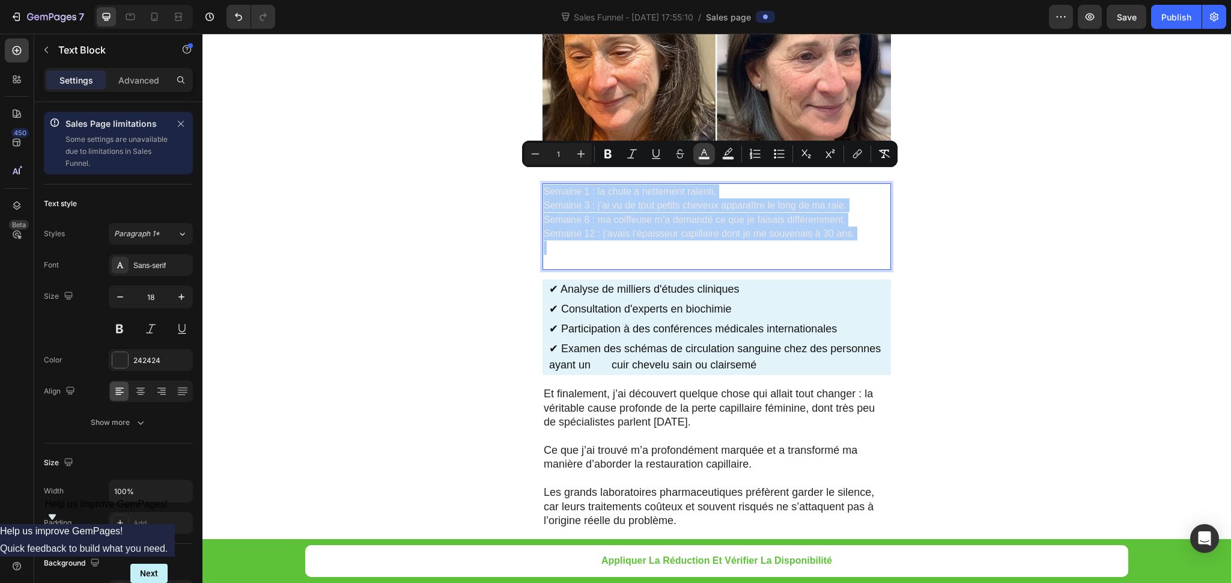
click at [703, 152] on icon "Editor contextual toolbar" at bounding box center [704, 152] width 6 height 7
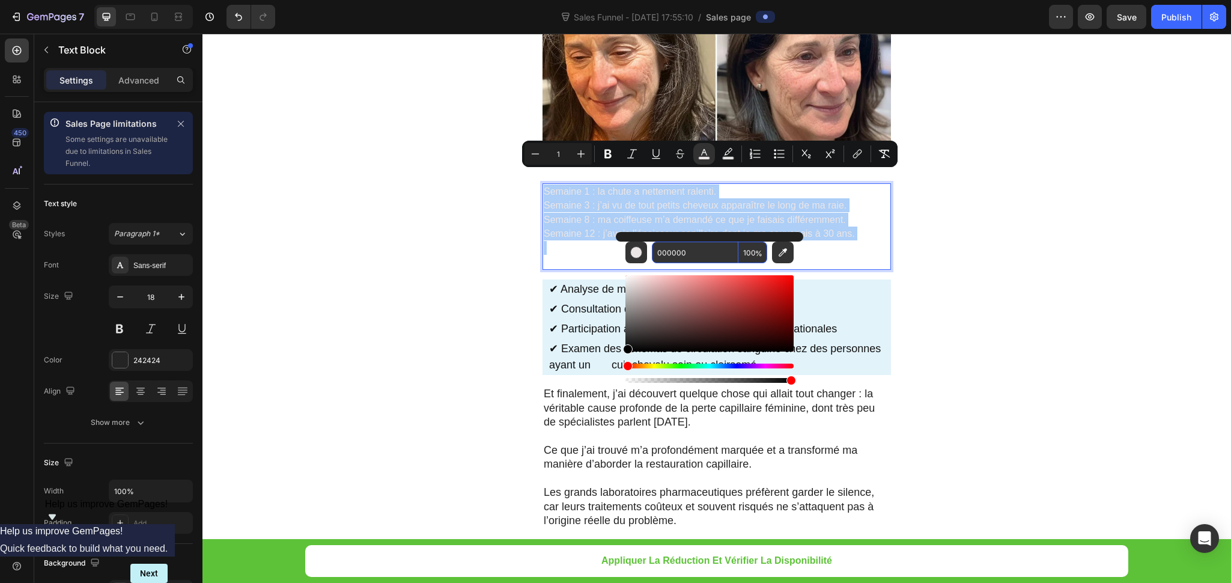
click at [712, 249] on input "000000" at bounding box center [695, 253] width 87 height 22
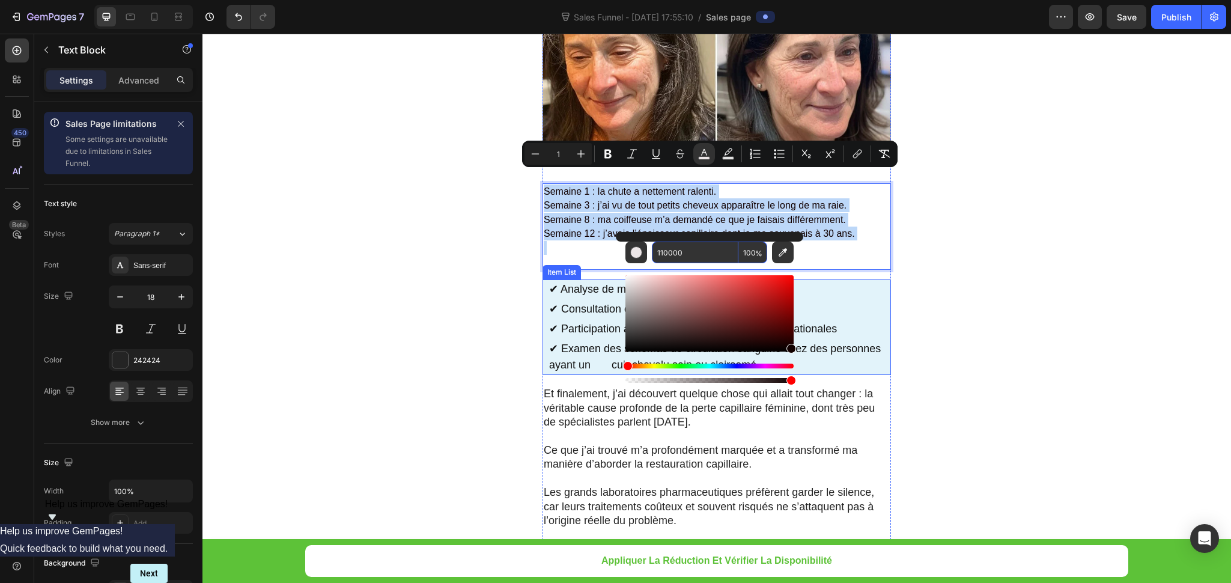
drag, startPoint x: 830, startPoint y: 379, endPoint x: 823, endPoint y: 350, distance: 29.7
type input "000000"
drag, startPoint x: 793, startPoint y: 347, endPoint x: 790, endPoint y: 353, distance: 7.5
click at [790, 353] on div "Editor contextual toolbar" at bounding box center [710, 329] width 168 height 112
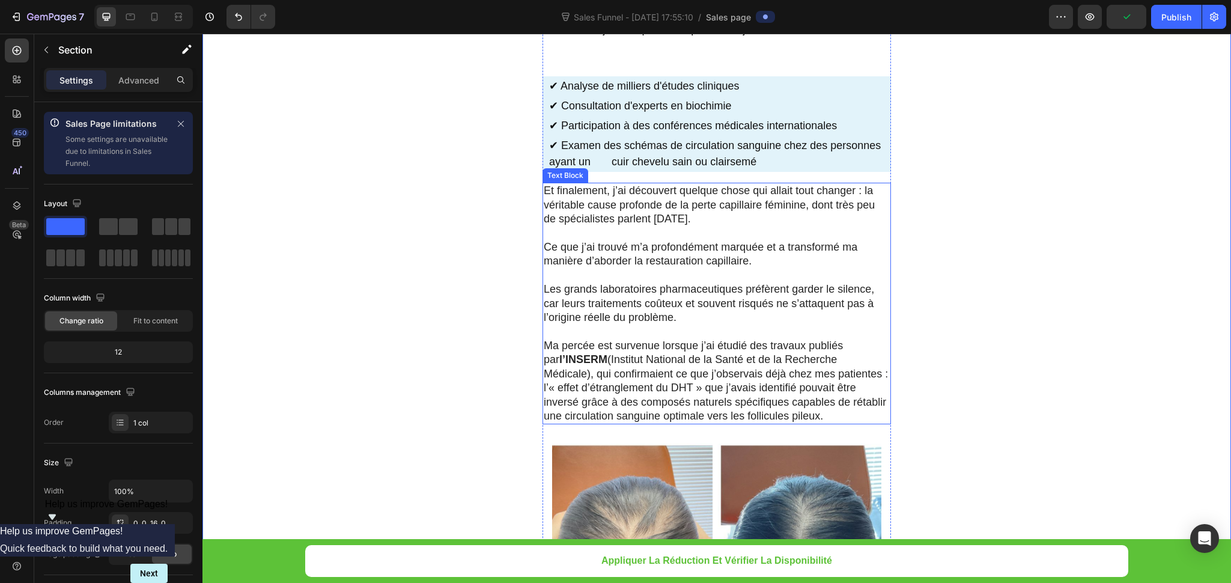
scroll to position [3715, 0]
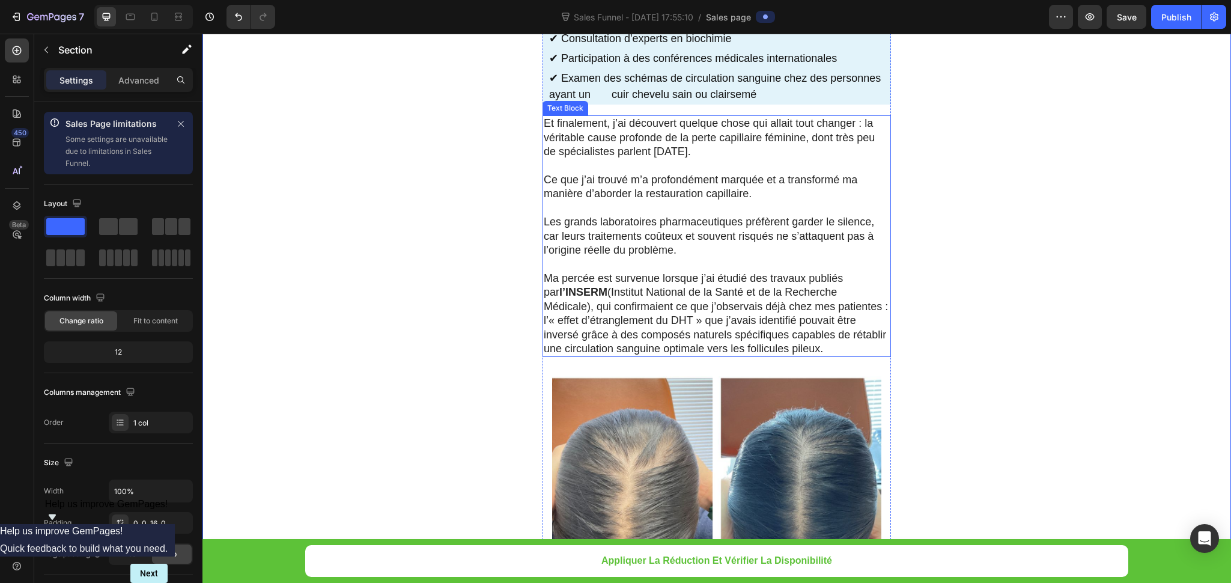
click at [588, 230] on p "Les grands laboratoires pharmaceutiques préfèrent garder le silence, car leurs …" at bounding box center [717, 236] width 346 height 42
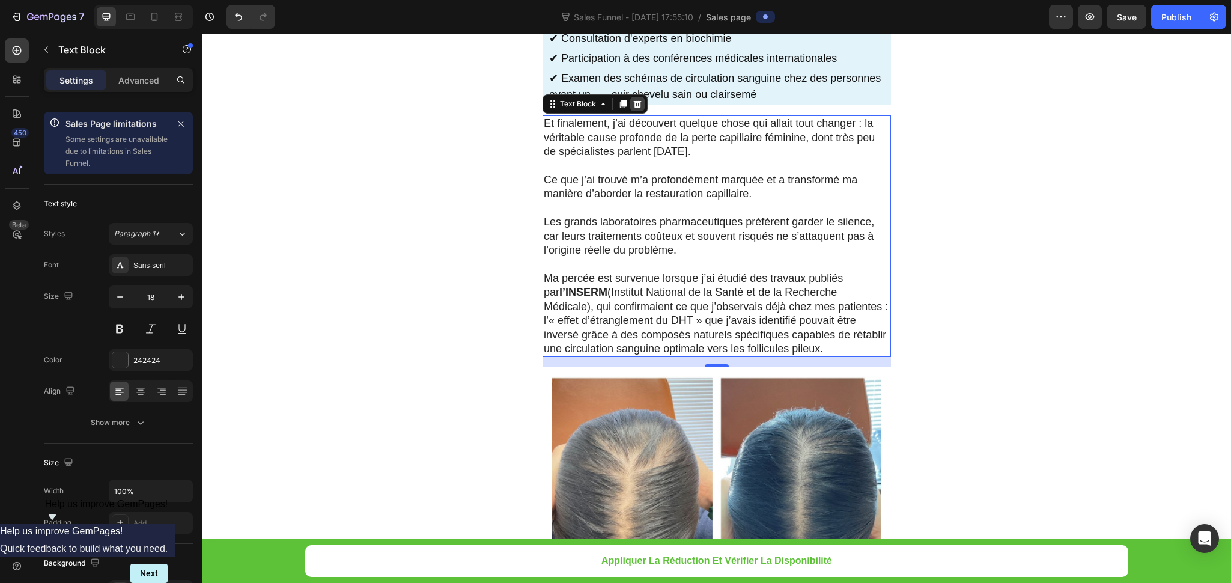
click at [633, 99] on icon at bounding box center [638, 104] width 10 height 10
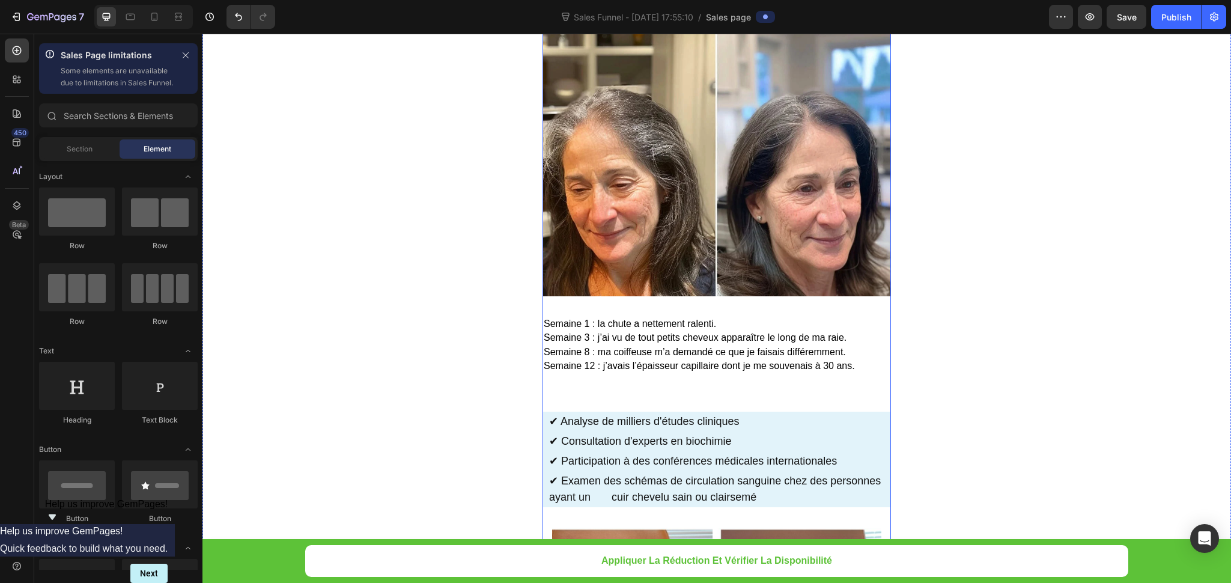
scroll to position [3354, 0]
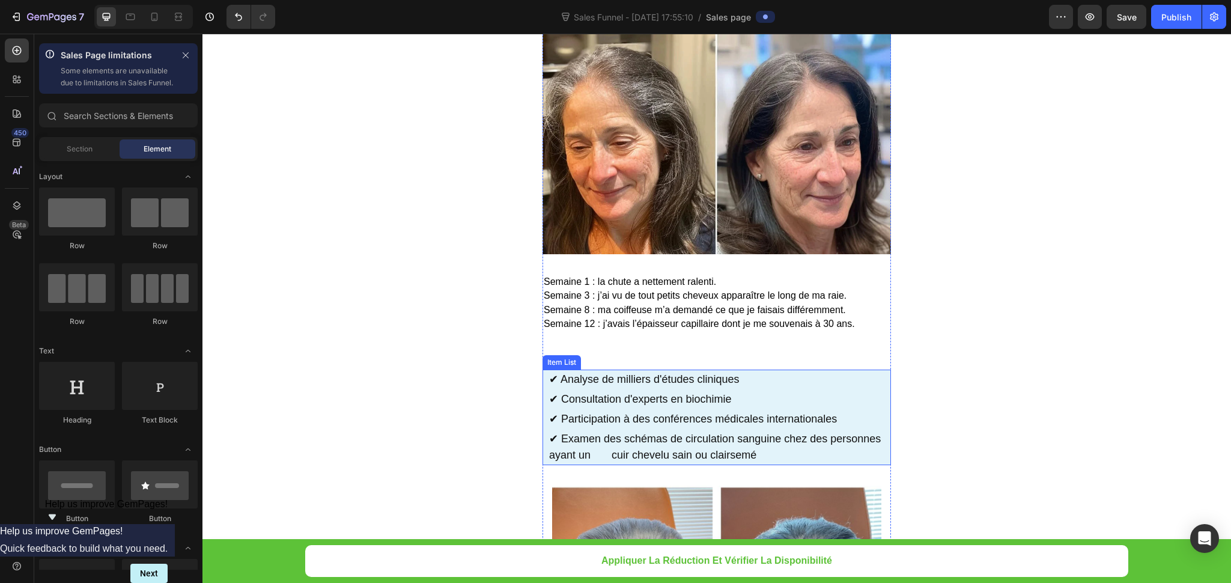
click at [880, 446] on p "✔ Examen des schémas de circulation sanguine chez des personnes ayant un cuir c…" at bounding box center [719, 447] width 340 height 32
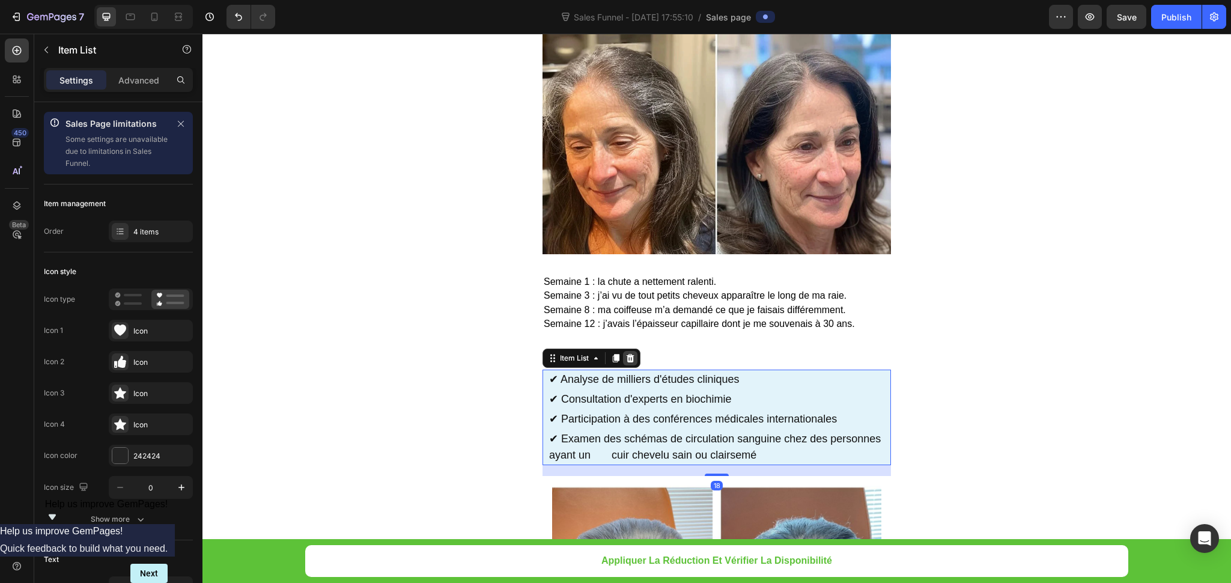
click at [623, 351] on div at bounding box center [630, 358] width 14 height 14
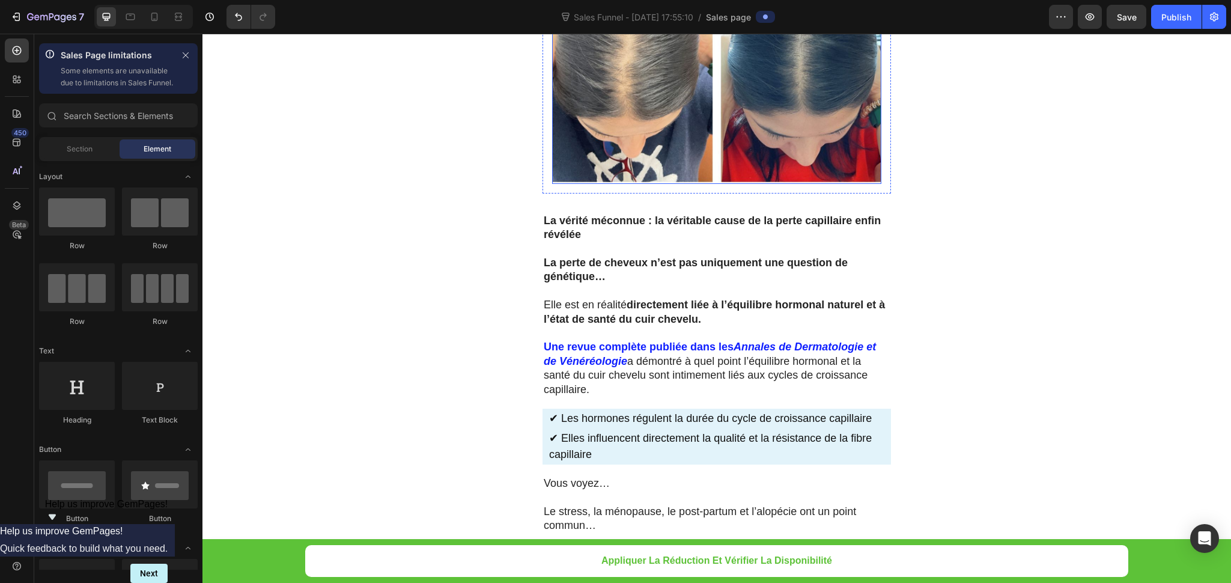
scroll to position [3895, 0]
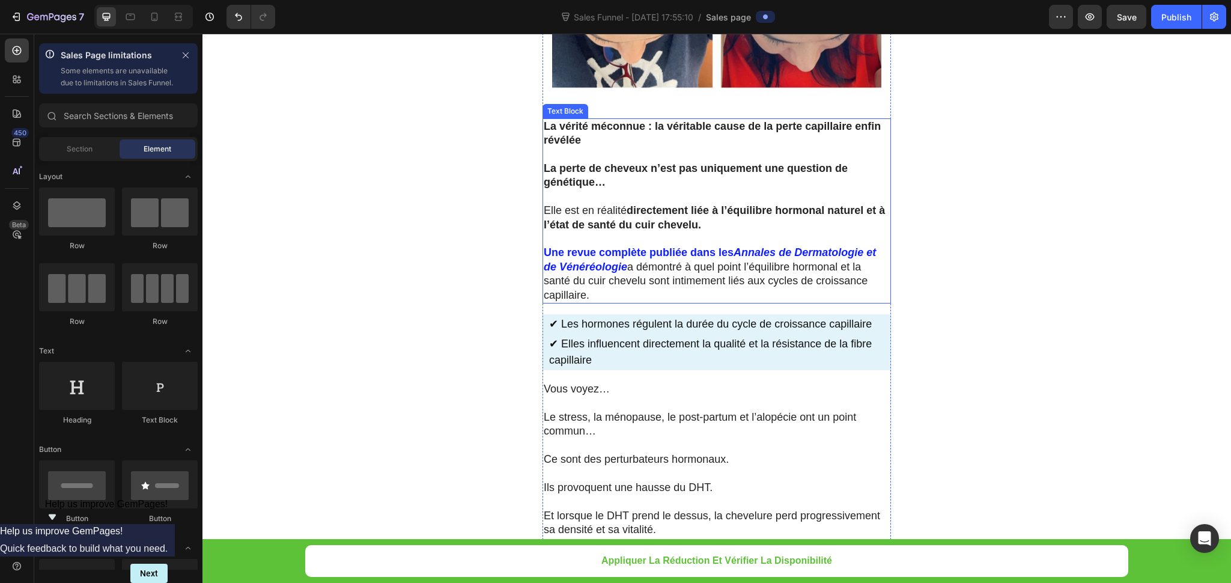
click at [648, 204] on strong "directement liée à l’équilibre hormonal naturel et à l’état de santé du cuir ch…" at bounding box center [714, 217] width 341 height 26
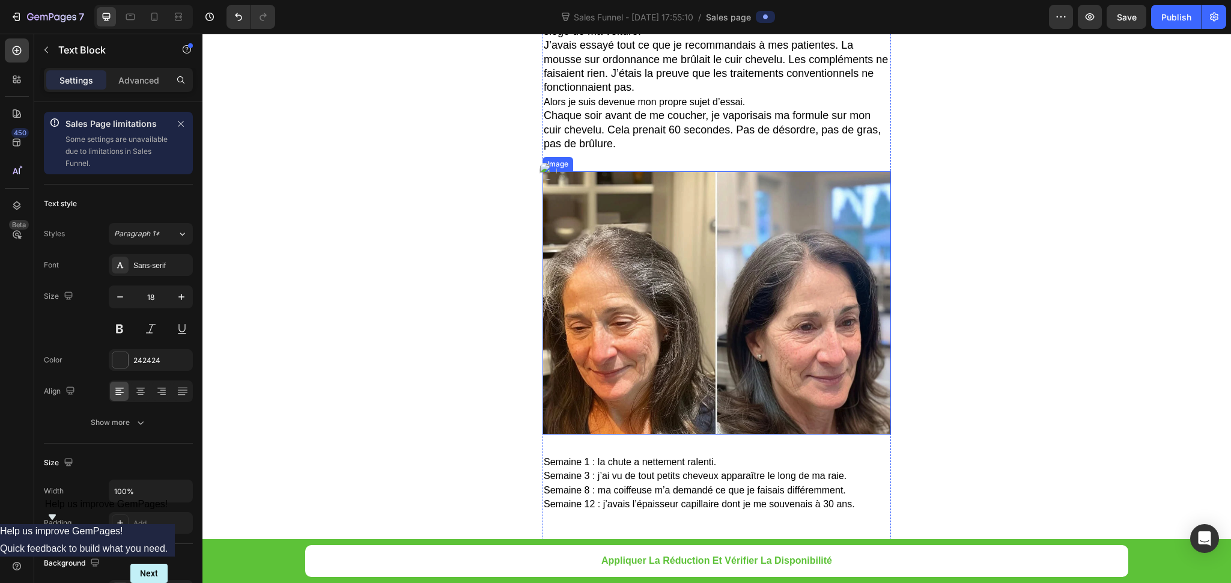
scroll to position [3535, 0]
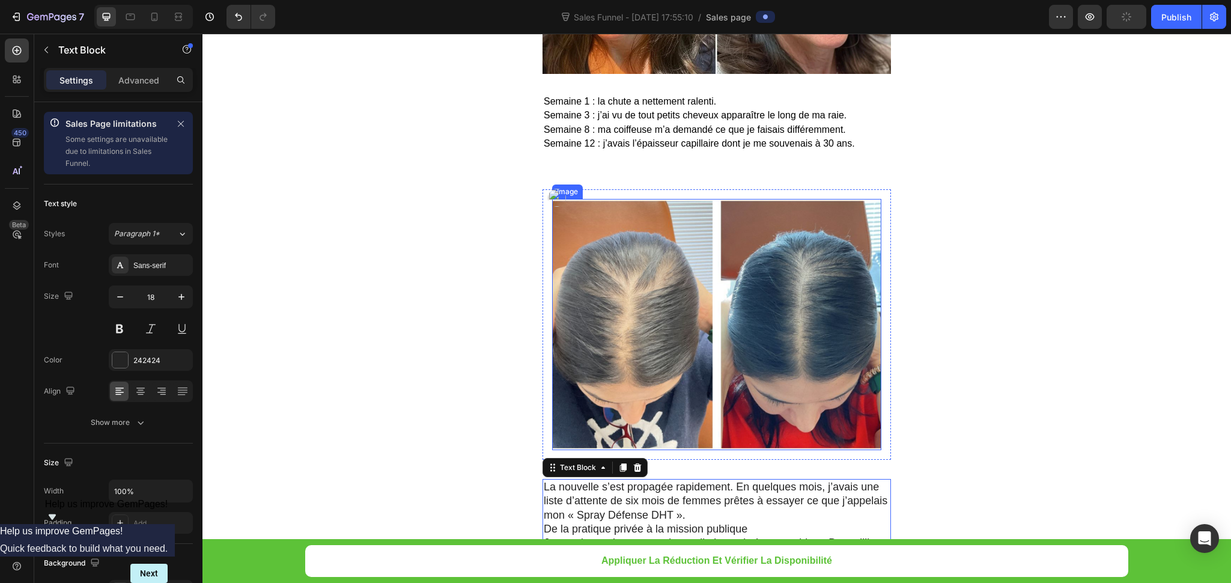
drag, startPoint x: 618, startPoint y: 213, endPoint x: 608, endPoint y: 200, distance: 16.7
click at [618, 213] on img at bounding box center [716, 324] width 329 height 251
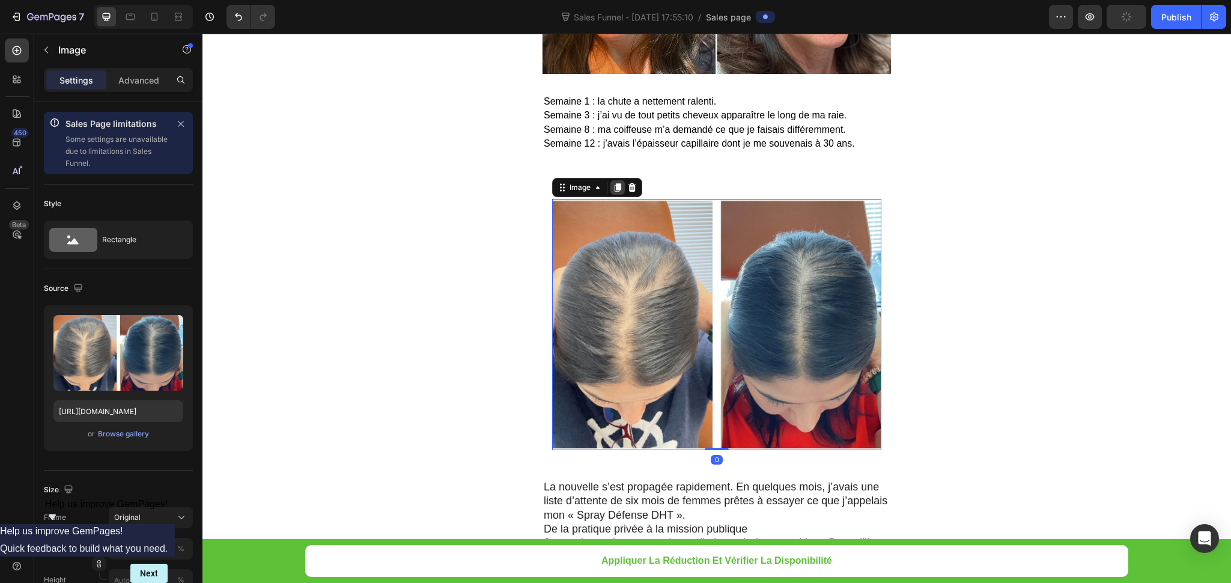
click at [615, 184] on icon at bounding box center [618, 188] width 7 height 8
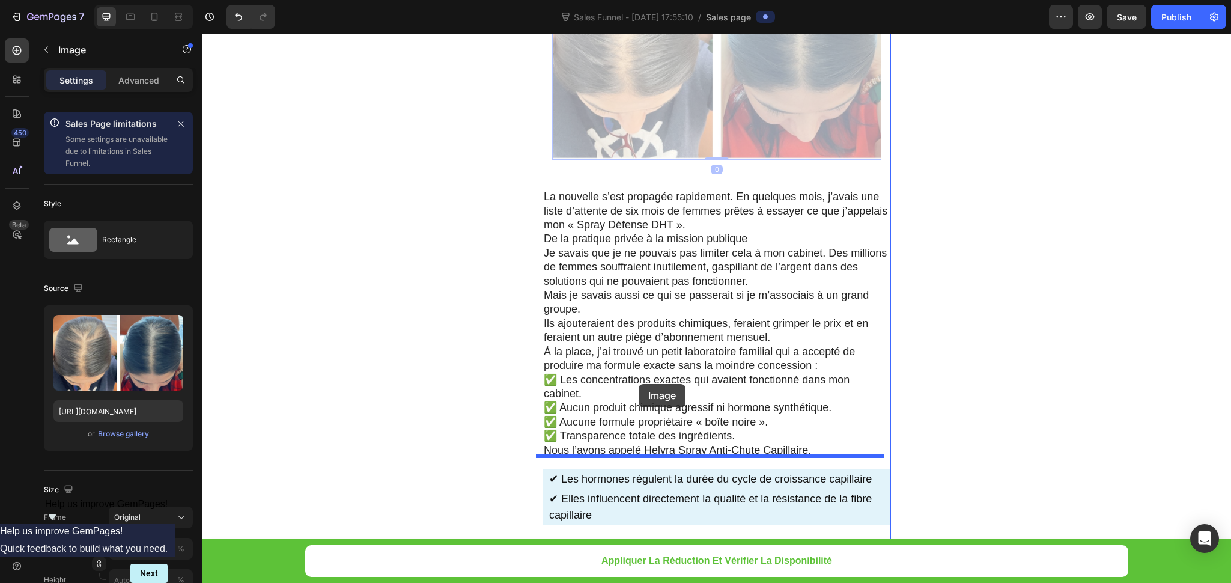
scroll to position [4166, 0]
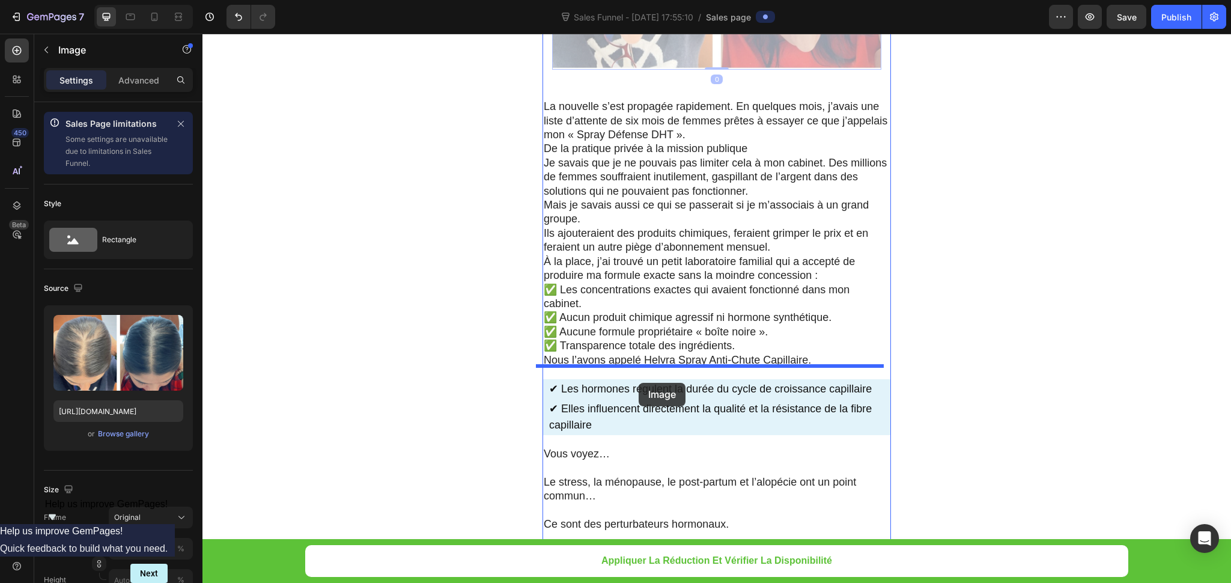
drag, startPoint x: 570, startPoint y: 69, endPoint x: 251, endPoint y: 239, distance: 361.4
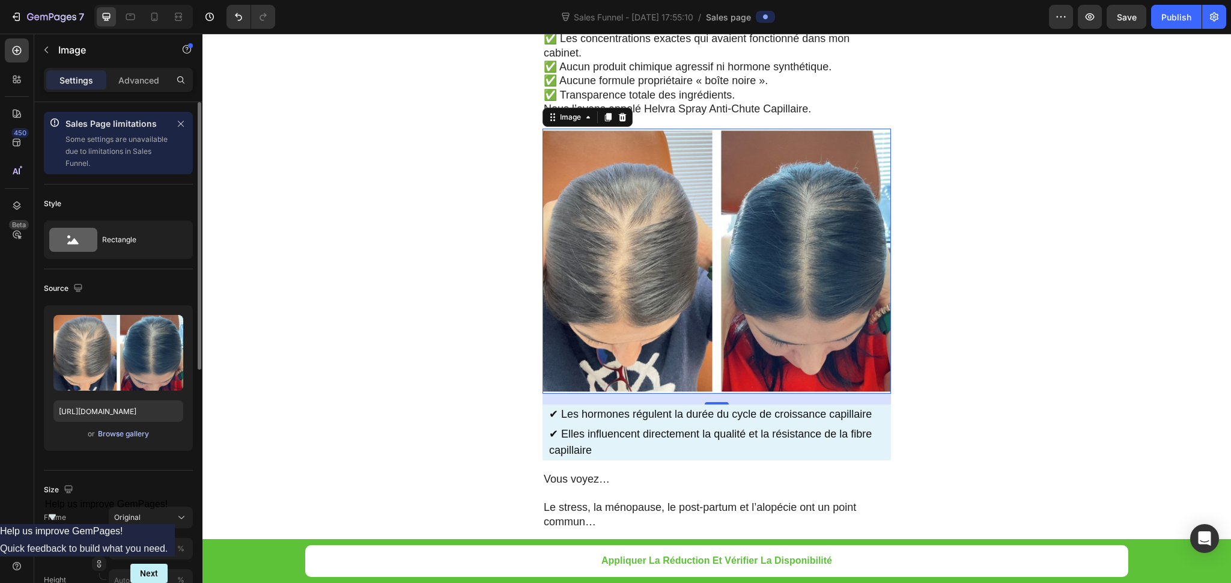
click at [126, 432] on div "Browse gallery" at bounding box center [123, 434] width 51 height 11
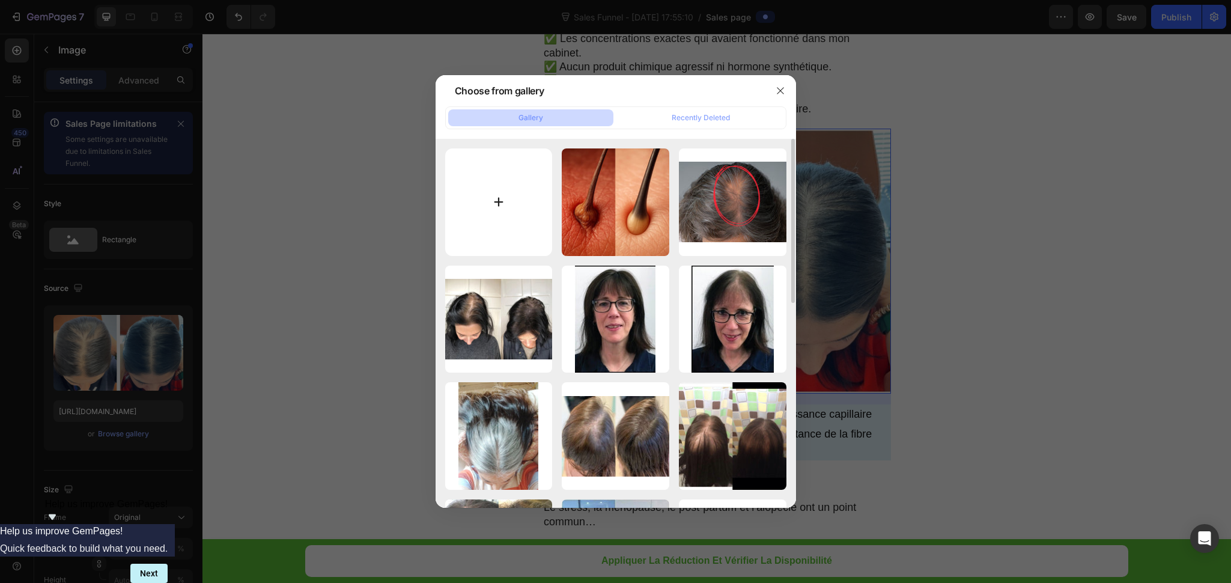
click at [485, 206] on input "file" at bounding box center [499, 202] width 108 height 108
type input "C:\fakepath\PhotoAdvertorial4.webp"
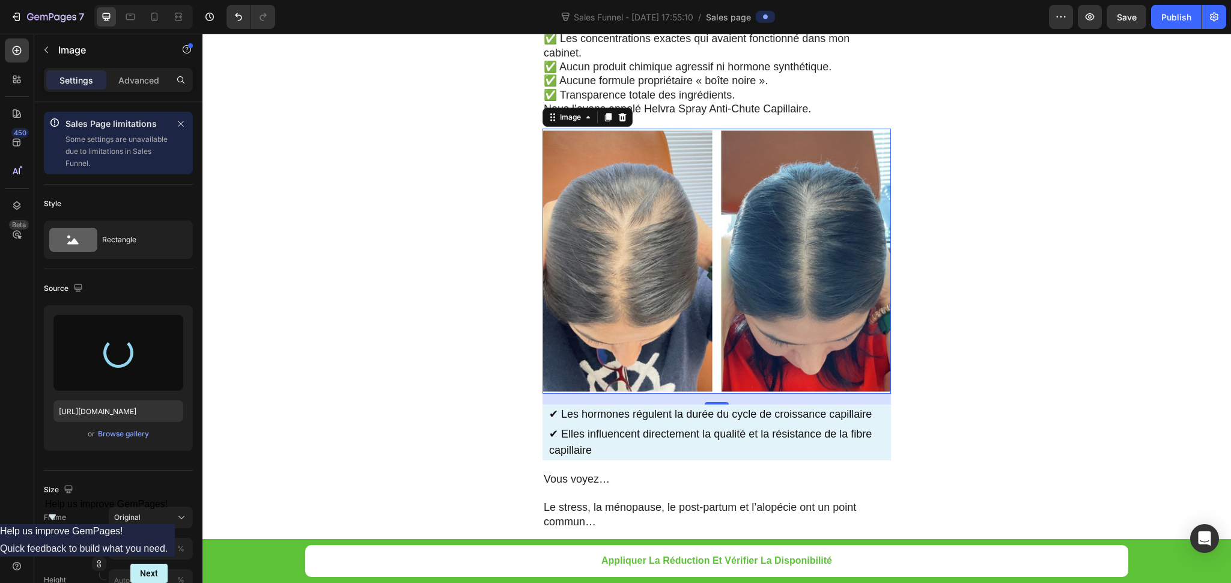
type input "https://cdn.shopify.com/s/files/1/0948/2492/3483/files/gempages_575524585596781…"
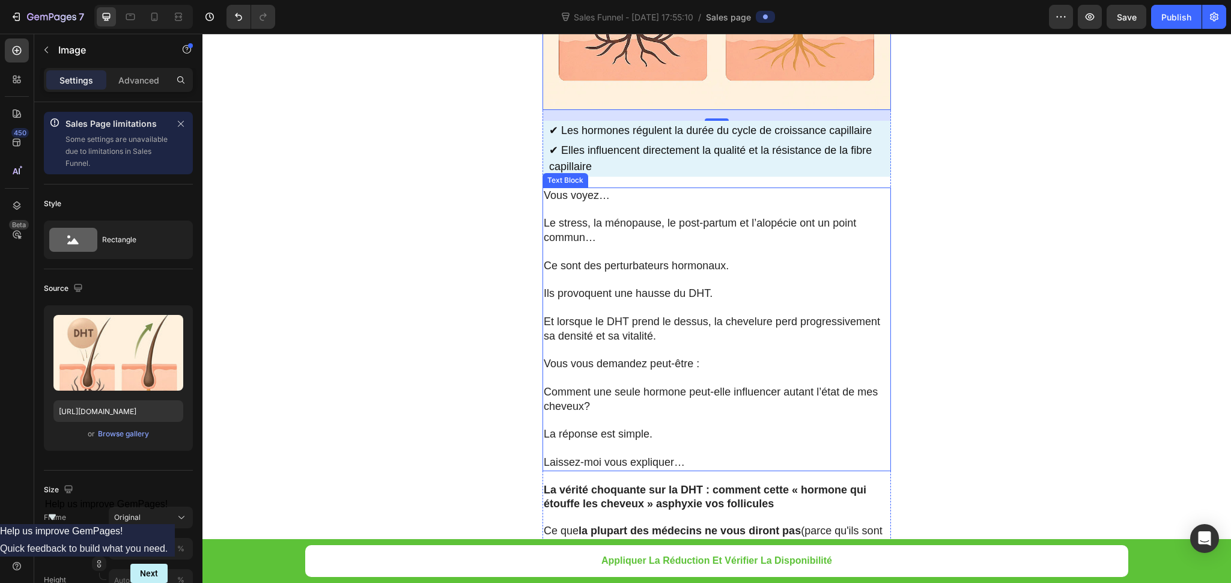
scroll to position [4910, 0]
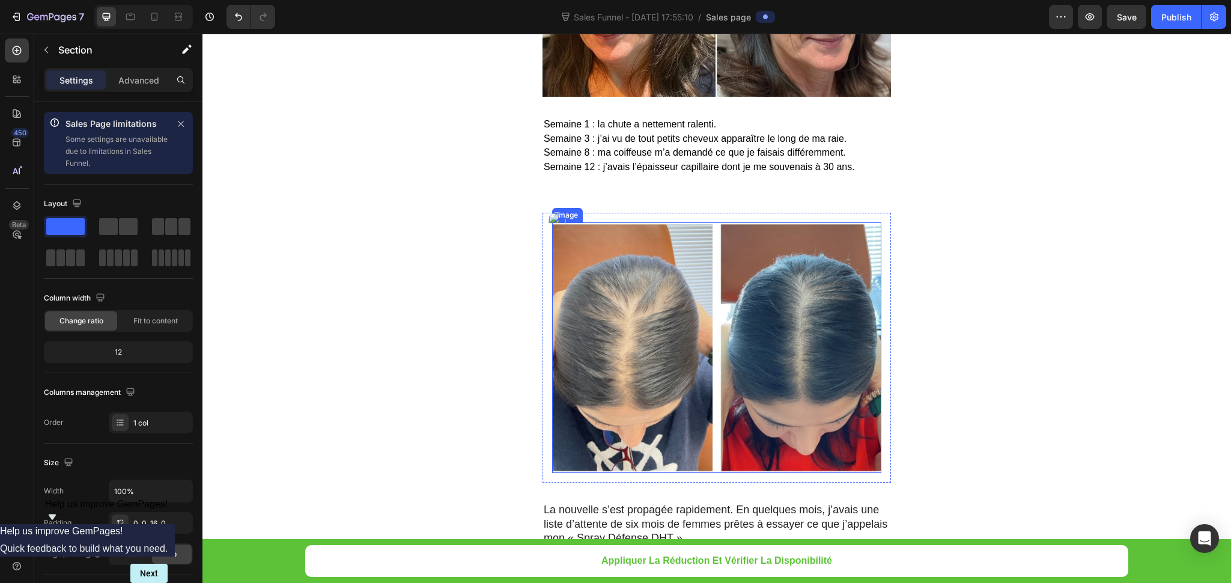
scroll to position [3587, 0]
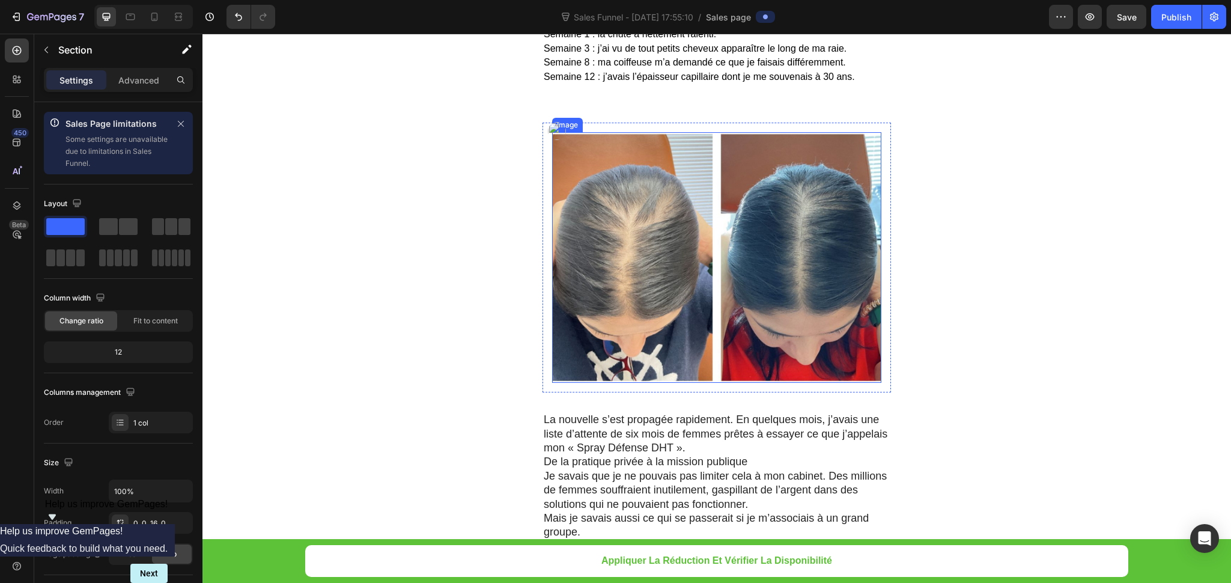
click at [602, 207] on img at bounding box center [716, 257] width 329 height 251
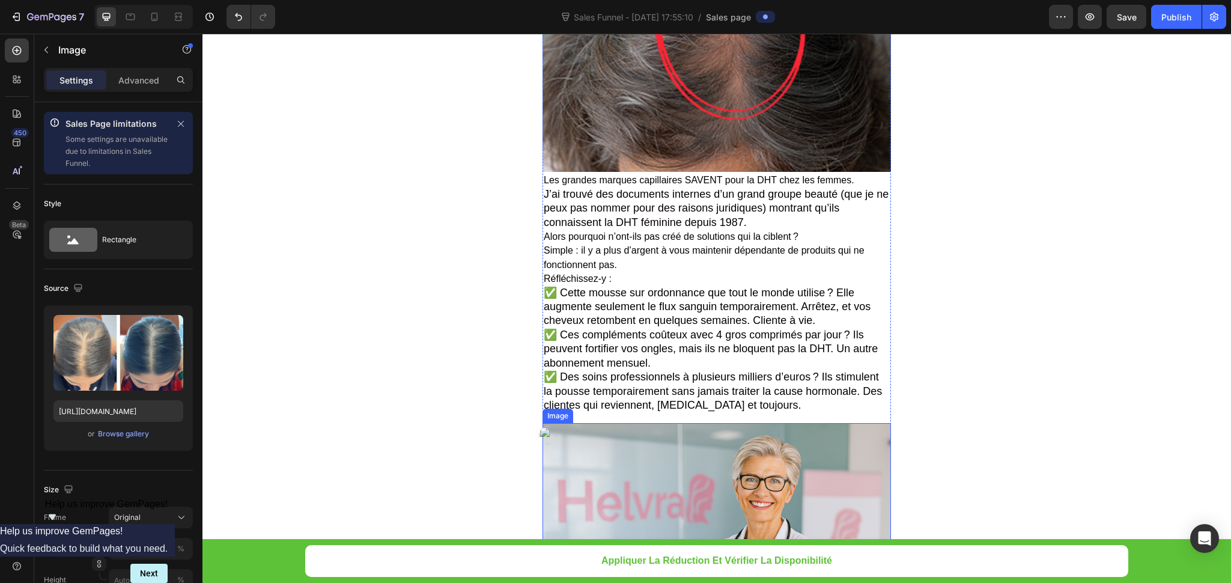
scroll to position [1604, 0]
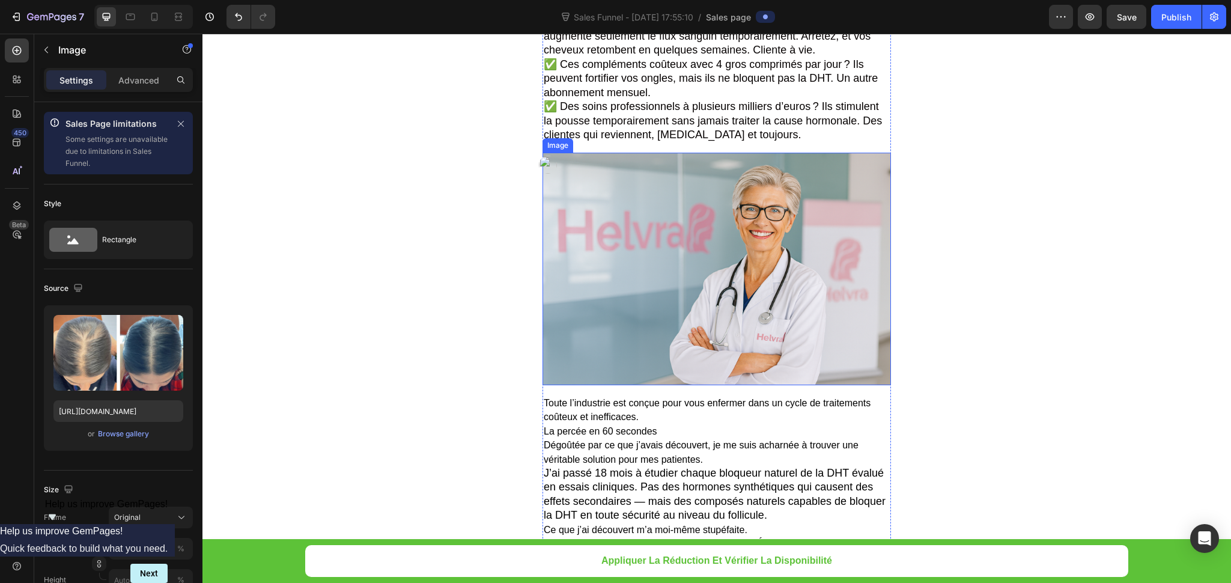
click at [730, 267] on img at bounding box center [717, 269] width 349 height 233
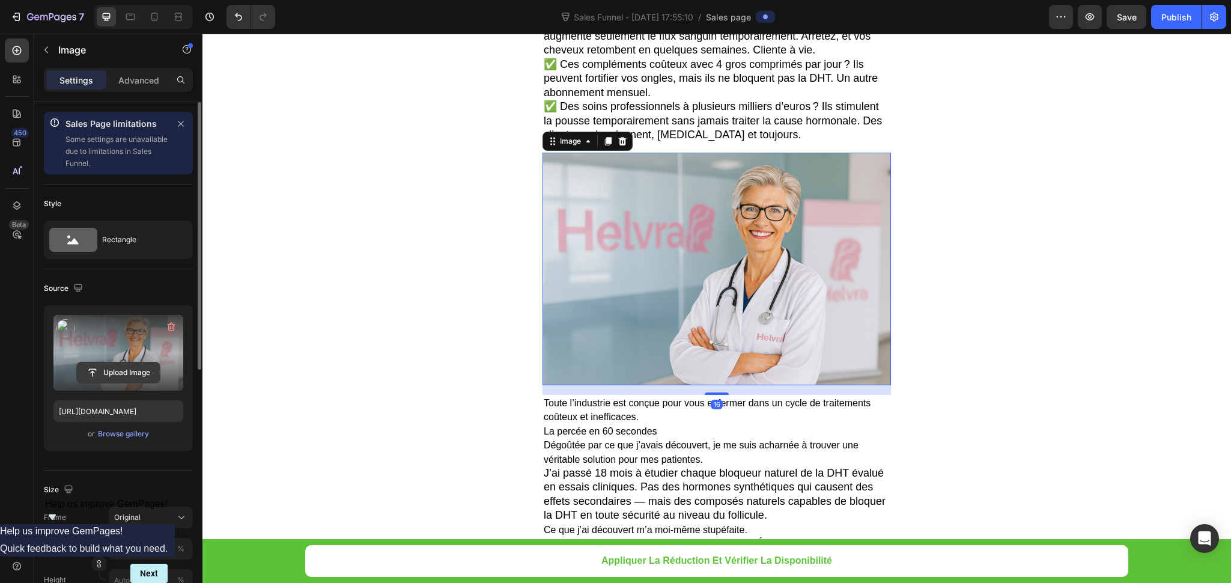
click at [109, 364] on input "file" at bounding box center [118, 372] width 83 height 20
click at [130, 435] on div "Browse gallery" at bounding box center [123, 434] width 51 height 11
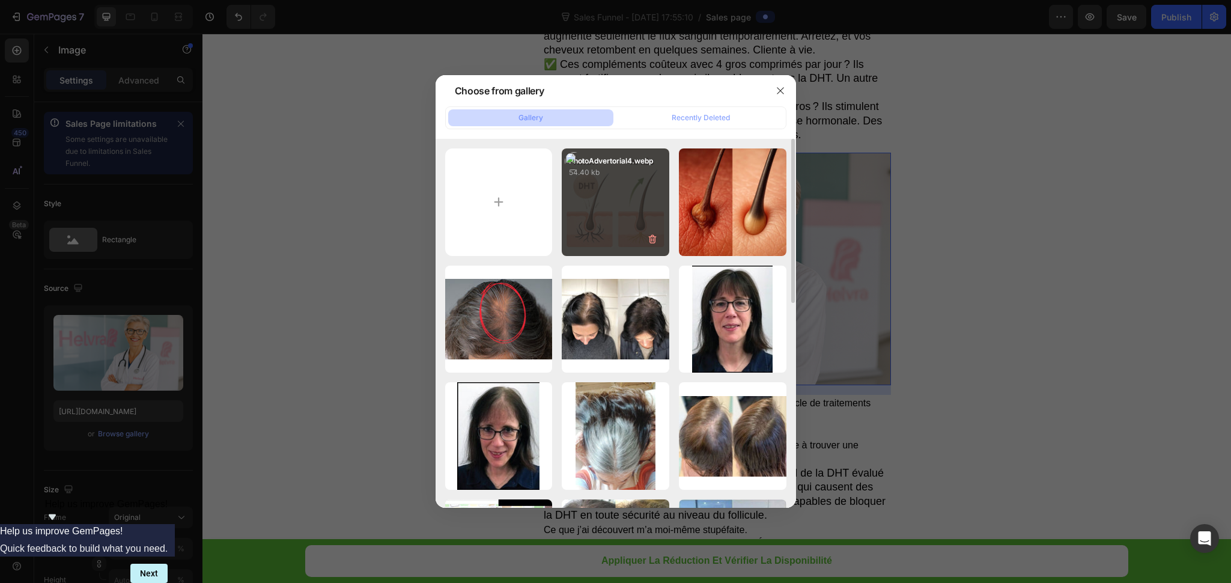
click at [599, 199] on div "PhotoAdvertorial4.webp 54.40 kb" at bounding box center [616, 202] width 108 height 108
type input "https://cdn.shopify.com/s/files/1/0948/2492/3483/files/gempages_575524585596781…"
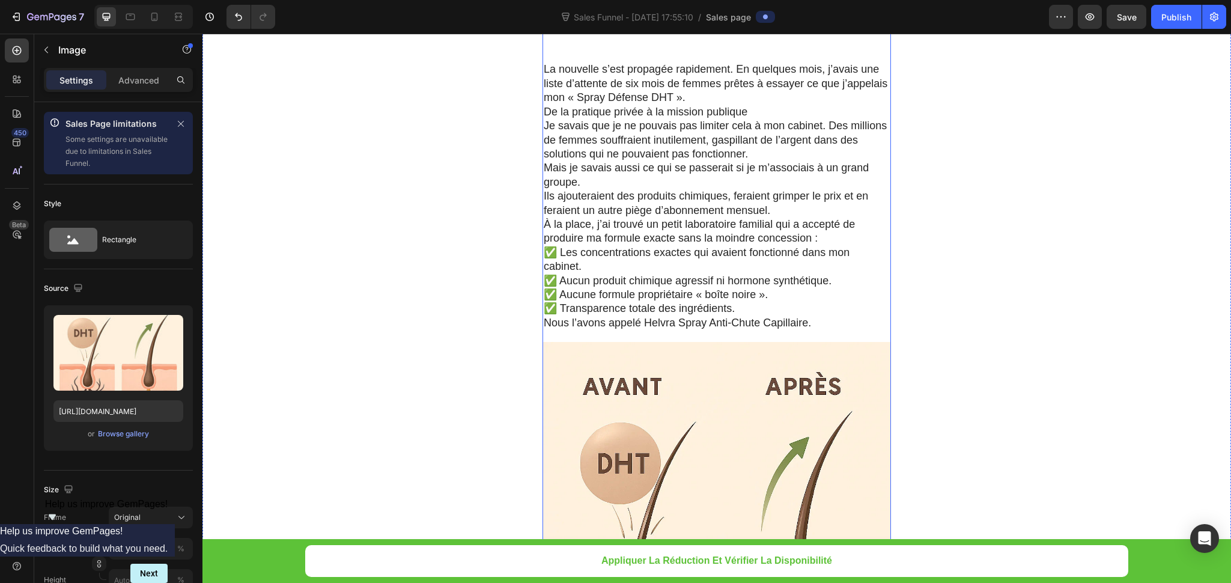
scroll to position [4308, 0]
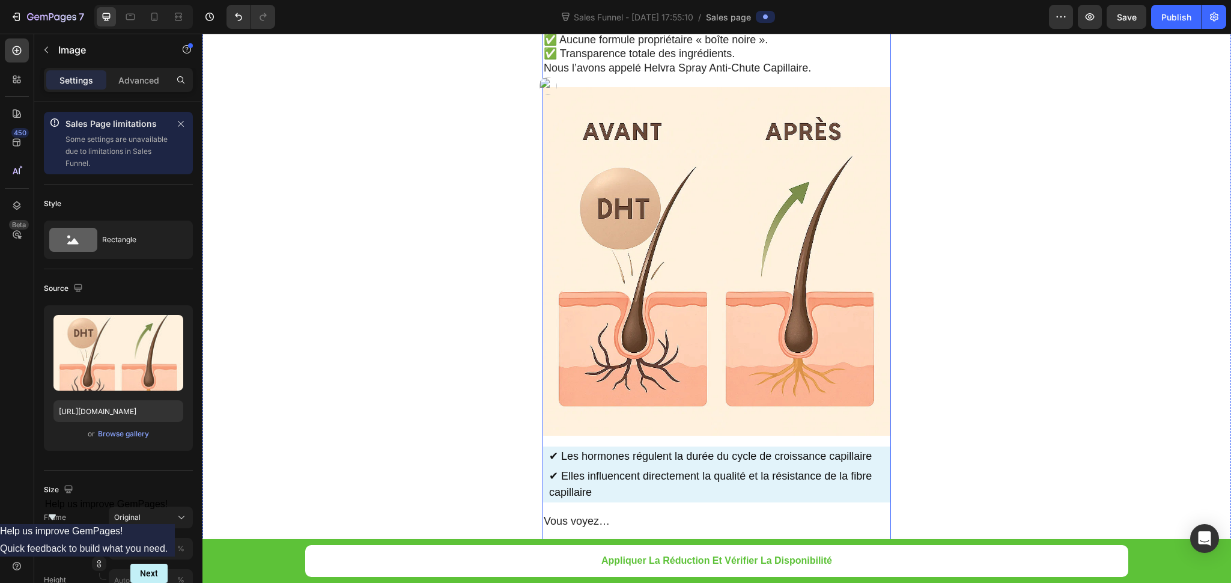
click at [771, 147] on img at bounding box center [717, 261] width 349 height 349
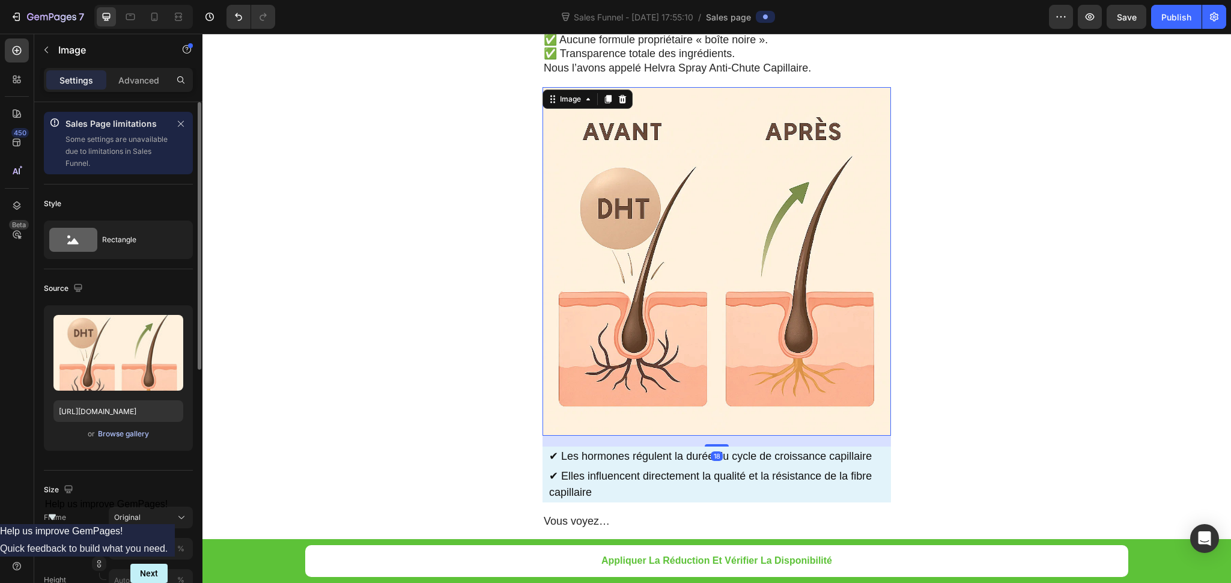
click at [126, 439] on div "Browse gallery" at bounding box center [123, 434] width 51 height 11
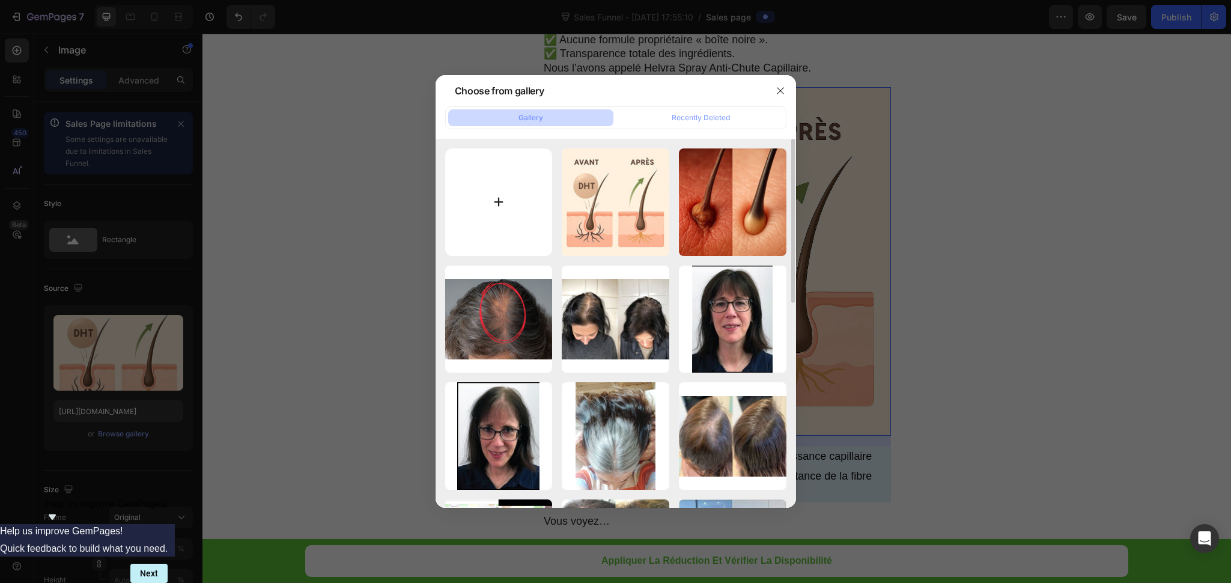
click at [496, 195] on input "file" at bounding box center [499, 202] width 108 height 108
type input "C:\fakepath\PhotoAdvertorial5.webp"
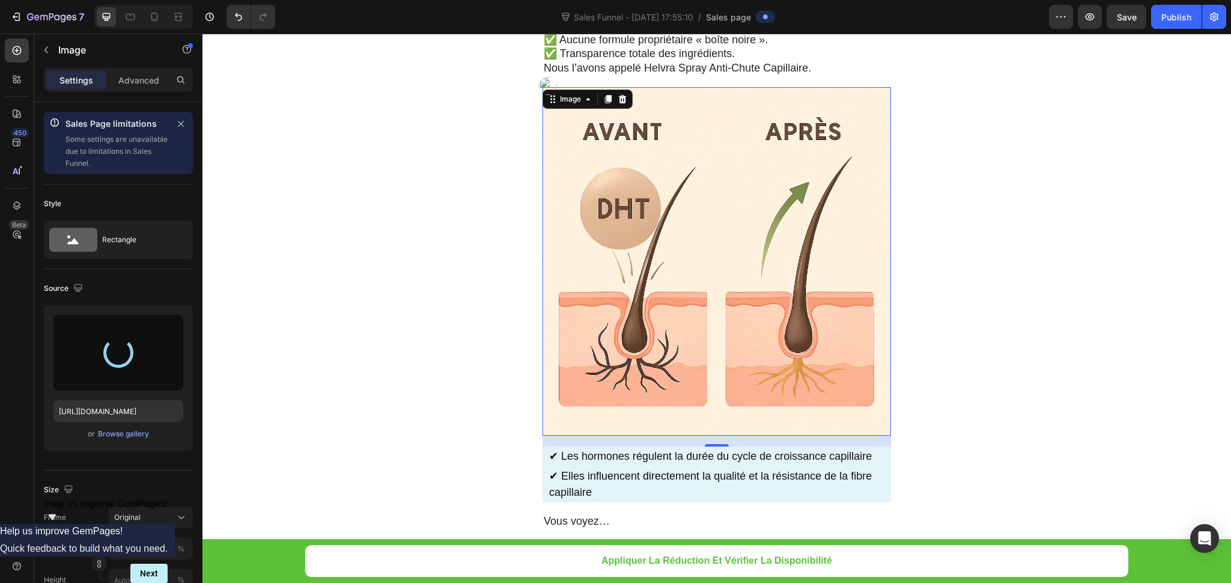
scroll to position [4218, 0]
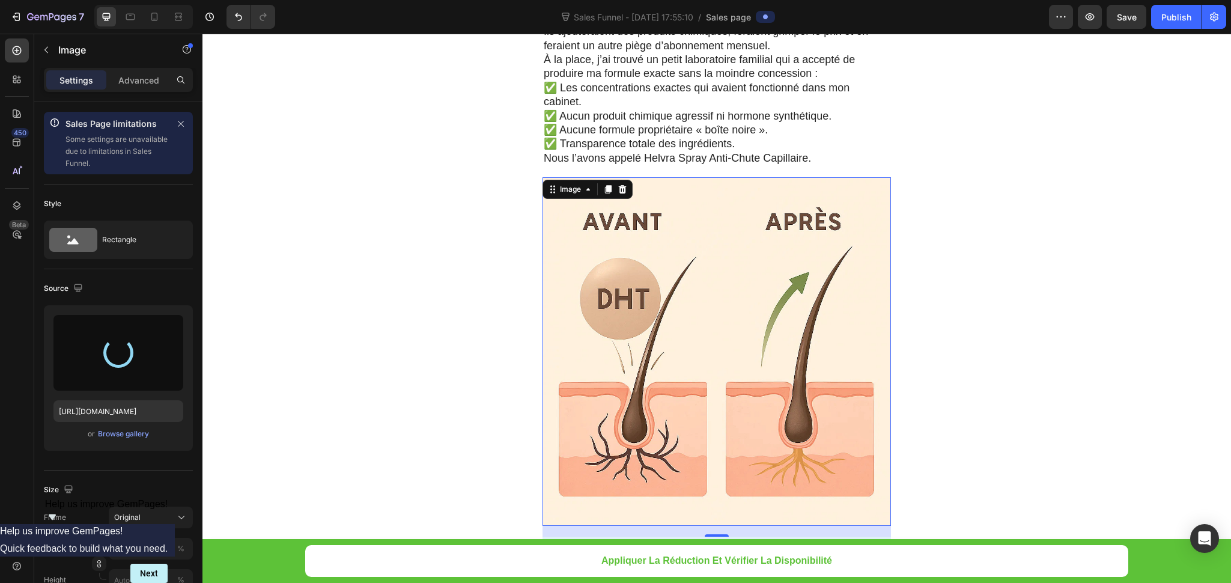
type input "https://cdn.shopify.com/s/files/1/0948/2492/3483/files/gempages_575524585596781…"
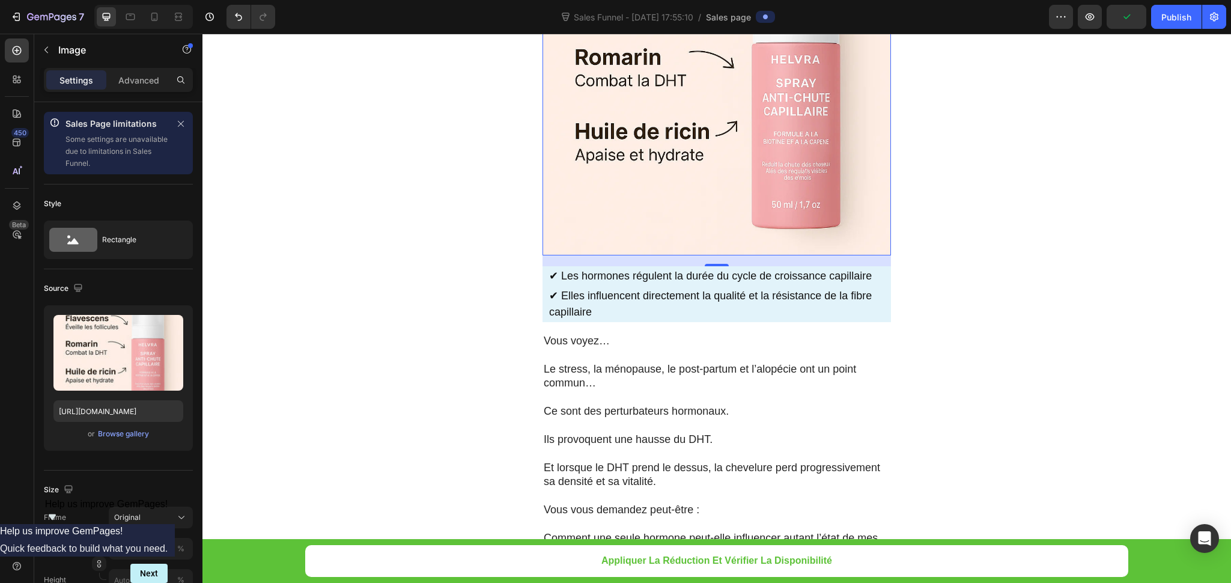
scroll to position [4579, 0]
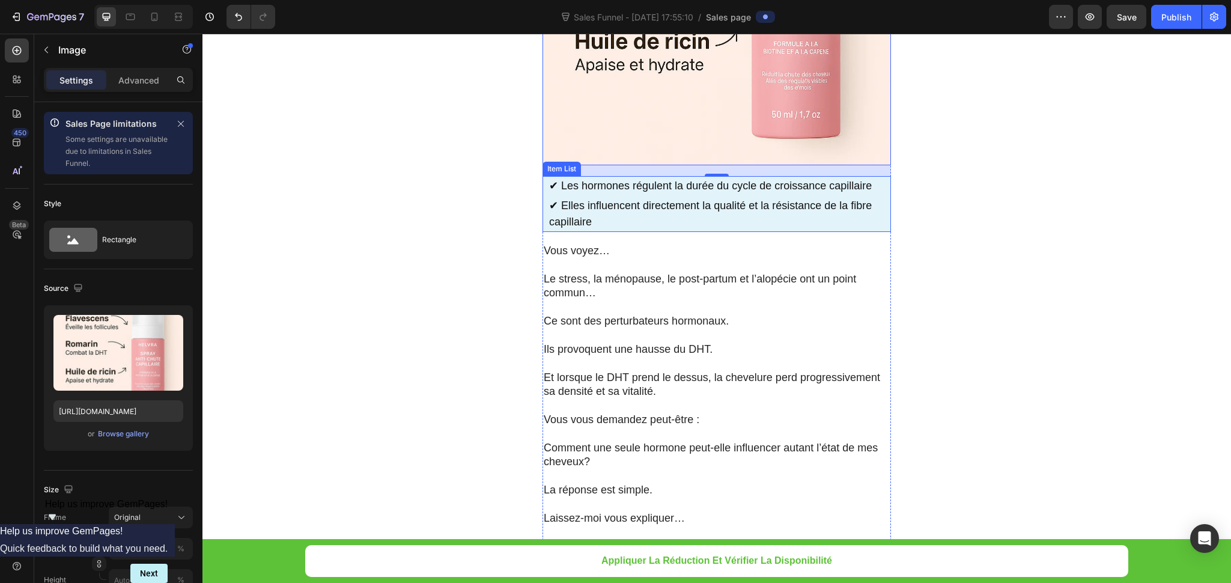
drag, startPoint x: 871, startPoint y: 211, endPoint x: 813, endPoint y: 204, distance: 58.7
click at [871, 211] on p "✔ Elles influencent directement la qualité et la résistance de la fibre capilla…" at bounding box center [719, 214] width 340 height 32
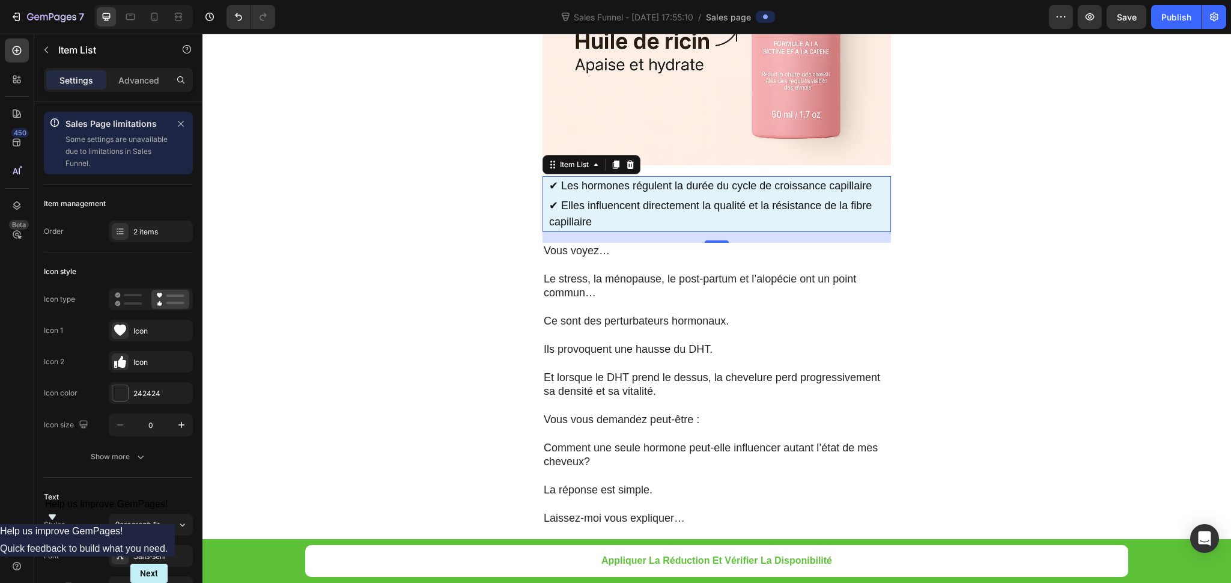
click at [813, 204] on p "✔ Elles influencent directement la qualité et la résistance de la fibre capilla…" at bounding box center [719, 214] width 340 height 32
click at [585, 198] on p "✔ Elles influencent directement la qualité et la résistance de la fibre capilla…" at bounding box center [719, 214] width 340 height 32
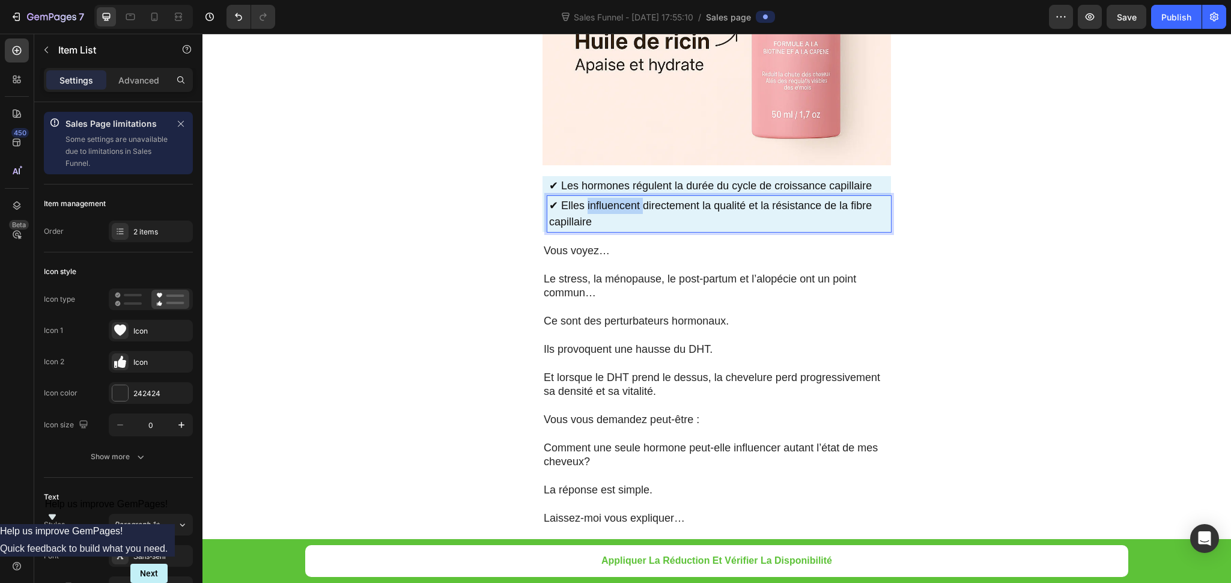
click at [585, 198] on p "✔ Elles influencent directement la qualité et la résistance de la fibre capilla…" at bounding box center [719, 214] width 340 height 32
click at [627, 208] on p "✔ Elles influencent directement la qualité et la résistance de la fibre capilla…" at bounding box center [719, 214] width 340 height 32
drag, startPoint x: 615, startPoint y: 207, endPoint x: 530, endPoint y: 190, distance: 87.1
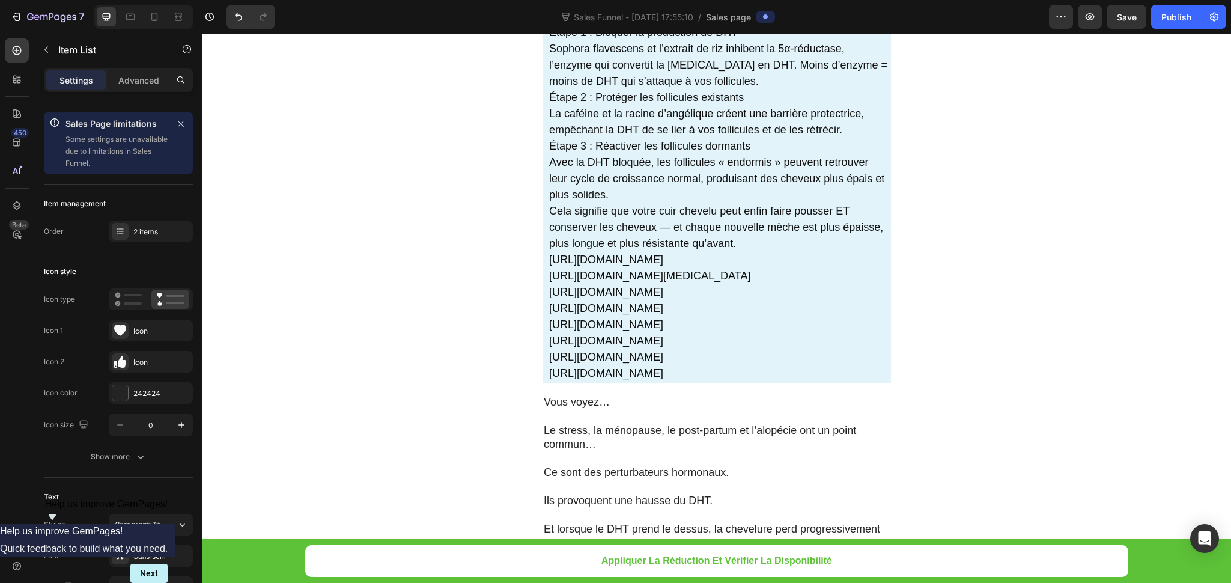
scroll to position [4710, 0]
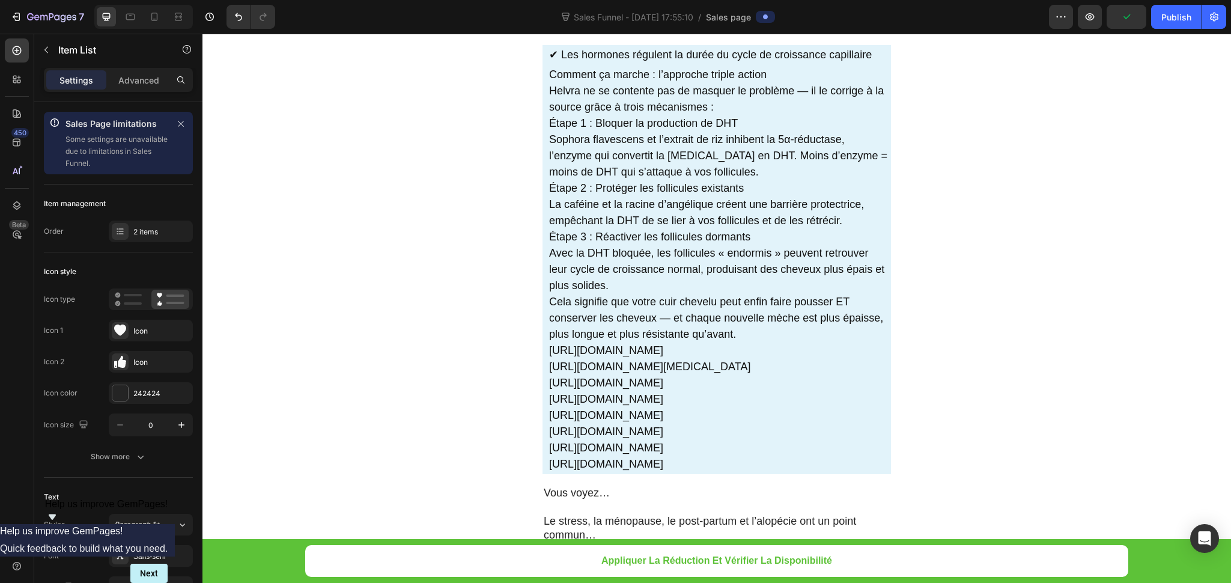
drag, startPoint x: 636, startPoint y: 379, endPoint x: 543, endPoint y: 343, distance: 100.7
click at [548, 343] on div "Comment ça marche : l’approche triple action Helvra ne se contente pas de masqu…" at bounding box center [720, 269] width 344 height 409
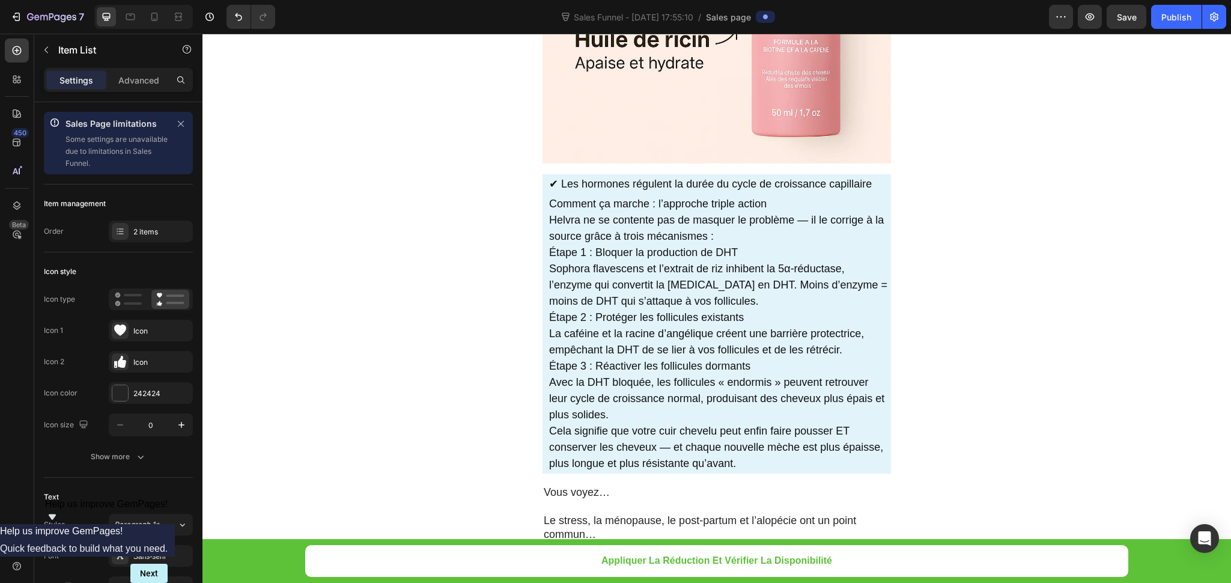
scroll to position [4529, 0]
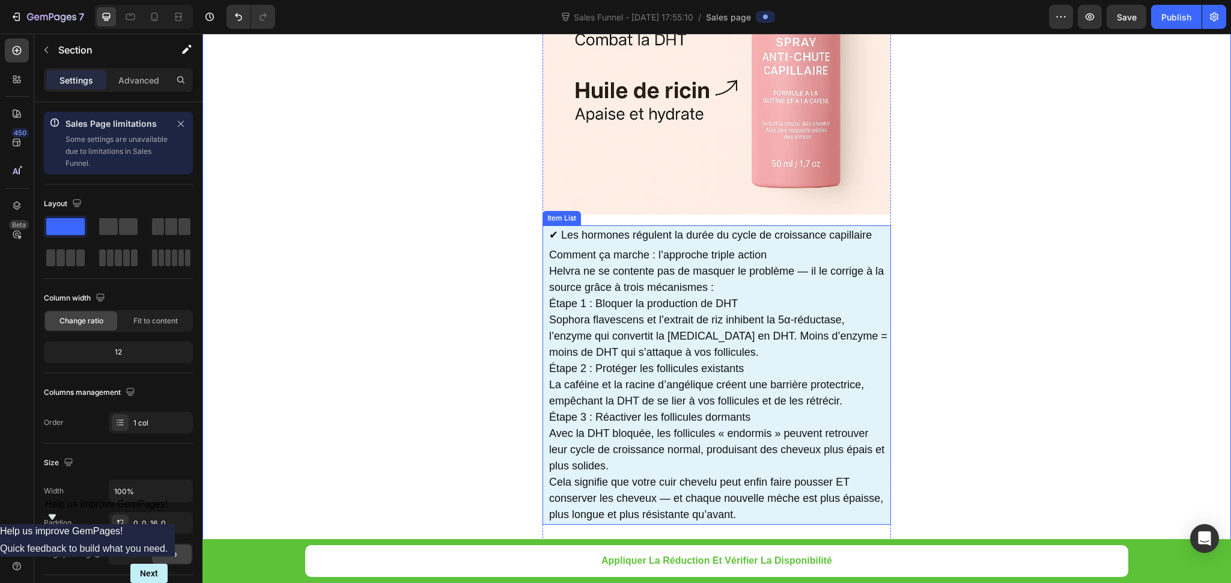
click at [608, 227] on p "✔ Les hormones régulent la durée du cycle de croissance capillaire" at bounding box center [719, 235] width 340 height 16
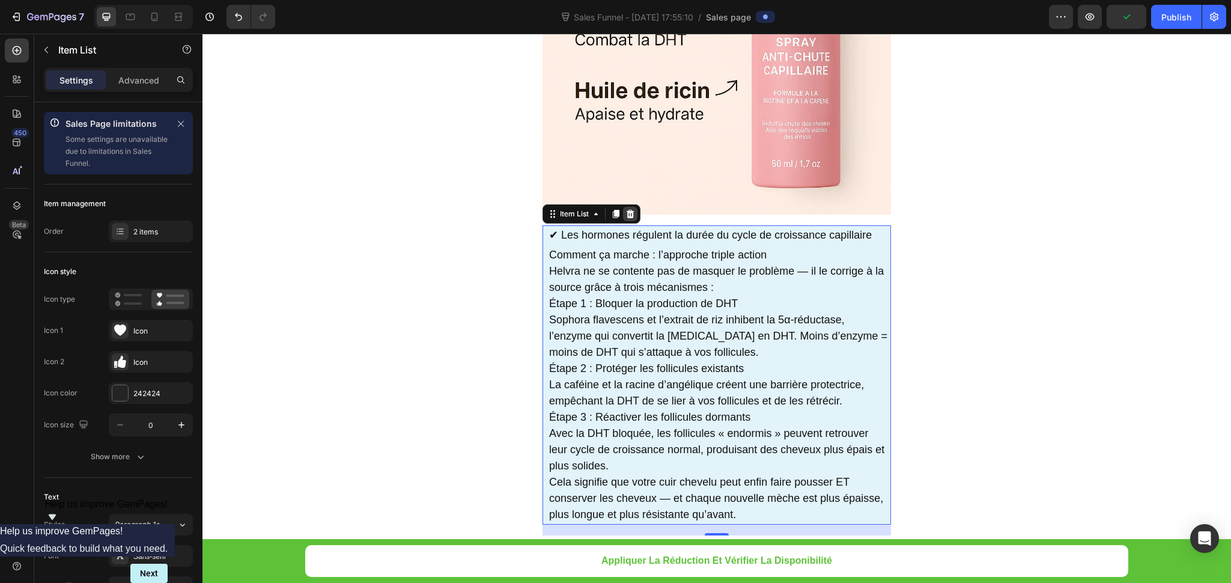
click at [627, 209] on icon at bounding box center [631, 214] width 10 height 10
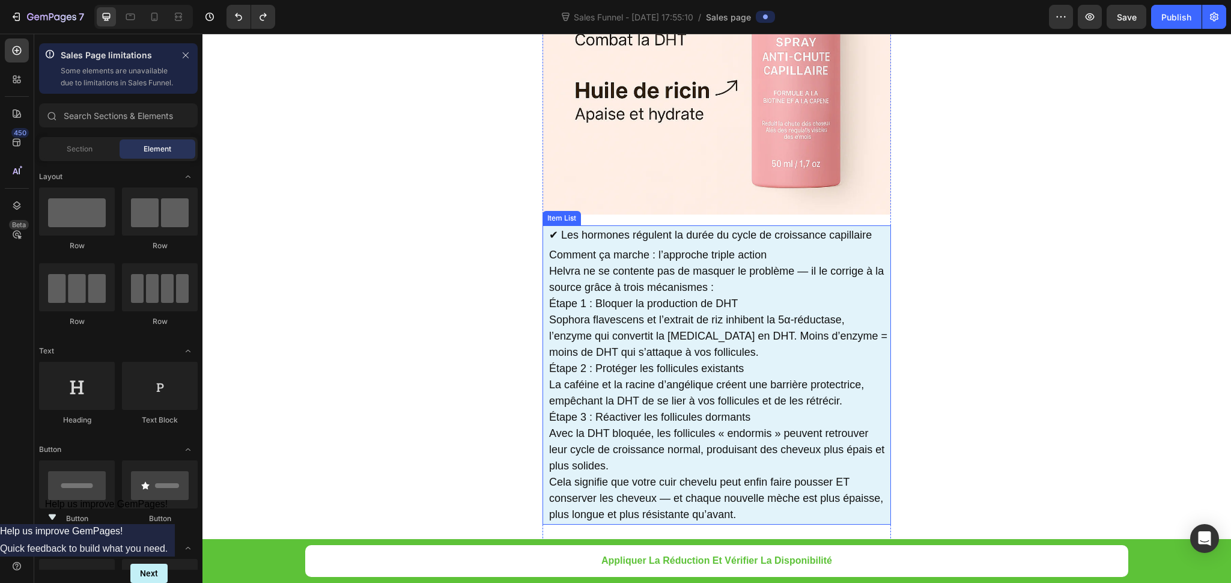
click at [638, 227] on p "✔ Les hormones régulent la durée du cycle de croissance capillaire" at bounding box center [719, 235] width 340 height 16
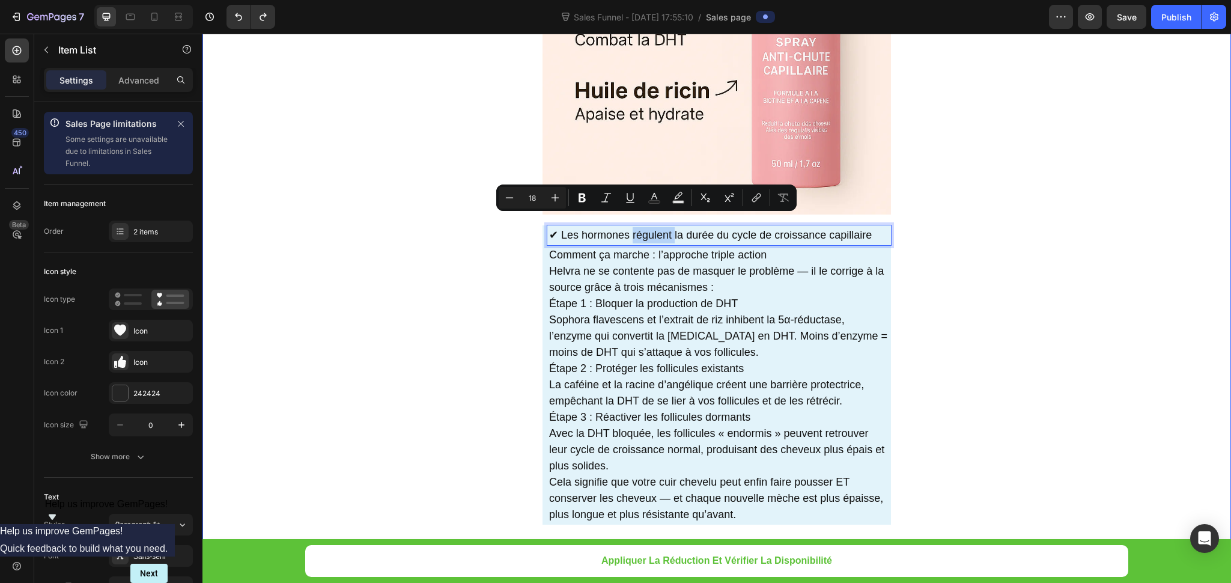
drag, startPoint x: 932, startPoint y: 211, endPoint x: 761, endPoint y: 239, distance: 172.9
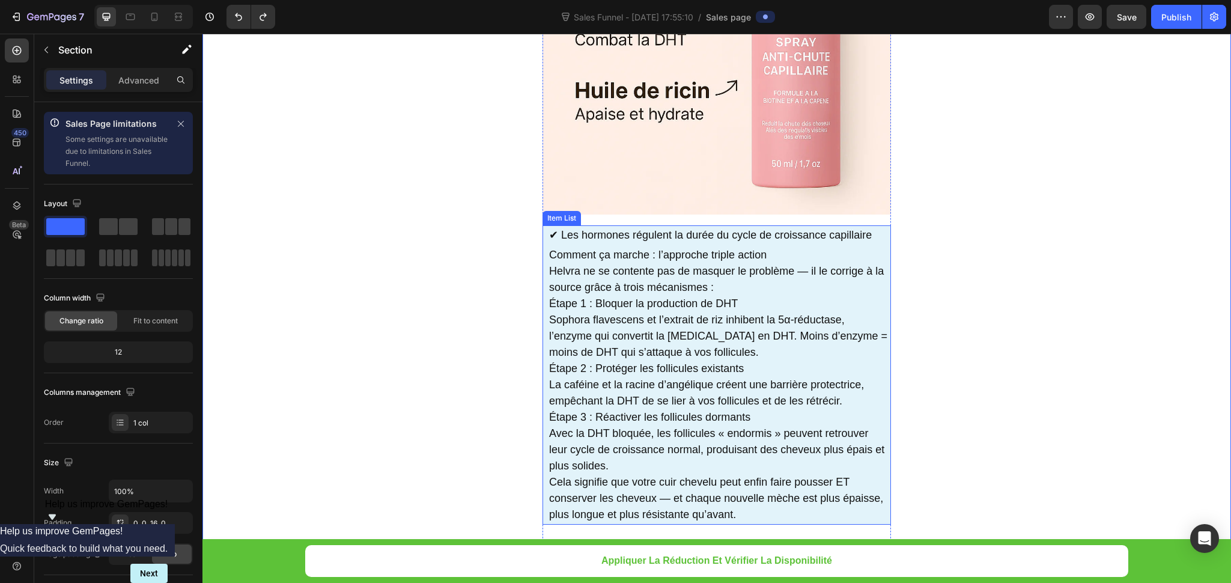
click at [569, 263] on p "Helvra ne se contente pas de masquer le problème — il le corrige à la source gr…" at bounding box center [719, 279] width 340 height 32
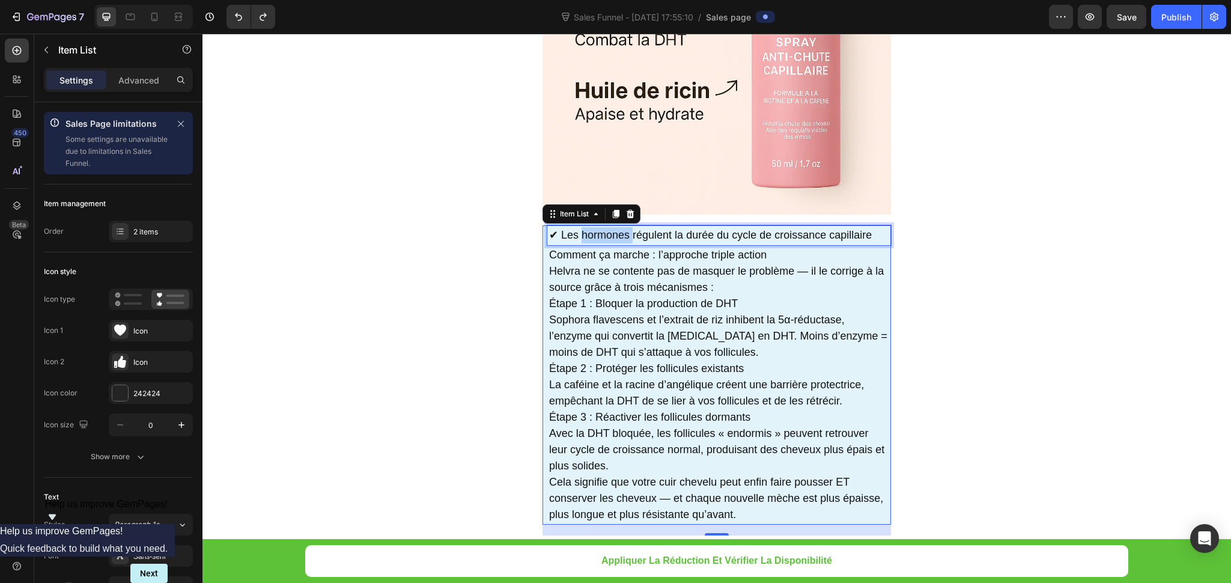
click at [583, 227] on p "✔ Les hormones régulent la durée du cycle de croissance capillaire" at bounding box center [719, 235] width 340 height 16
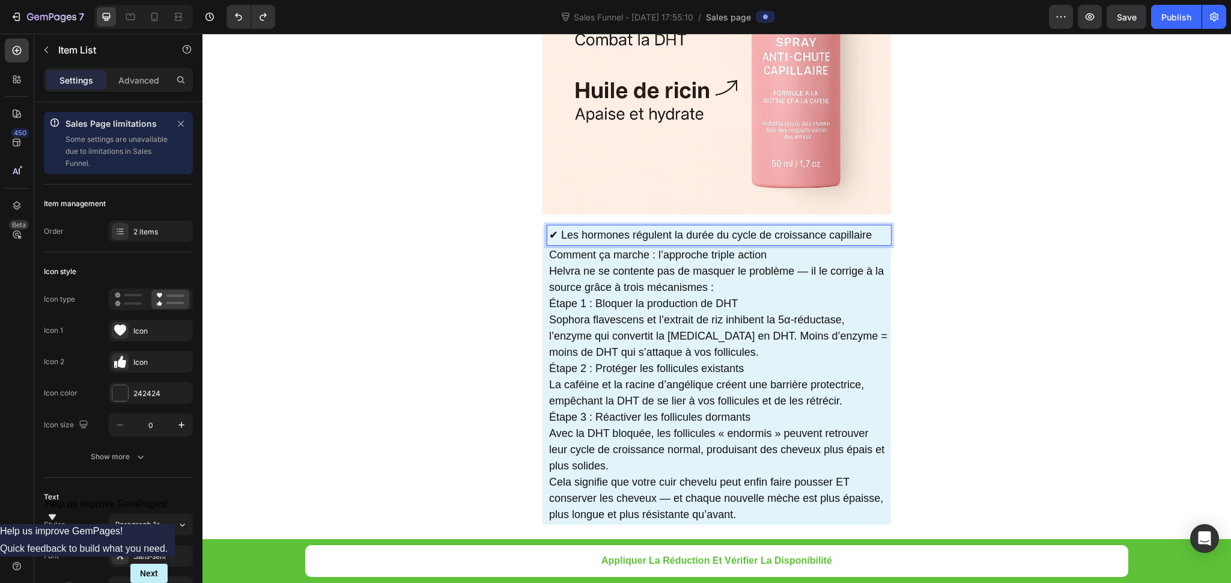
click at [549, 227] on p "✔ Les hormones régulent la durée du cycle de croissance capillaire" at bounding box center [719, 235] width 340 height 16
click at [869, 227] on p "✔ Les hormones régulent la durée du cycle de croissance capillaire" at bounding box center [719, 235] width 340 height 16
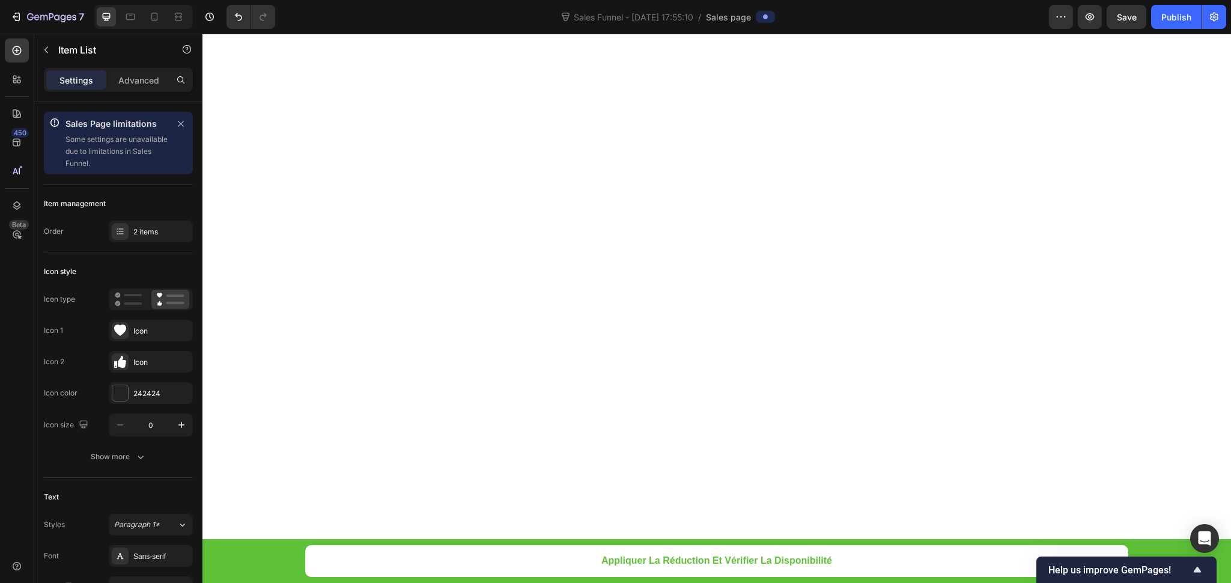
click at [155, 224] on div "2 items" at bounding box center [151, 232] width 84 height 22
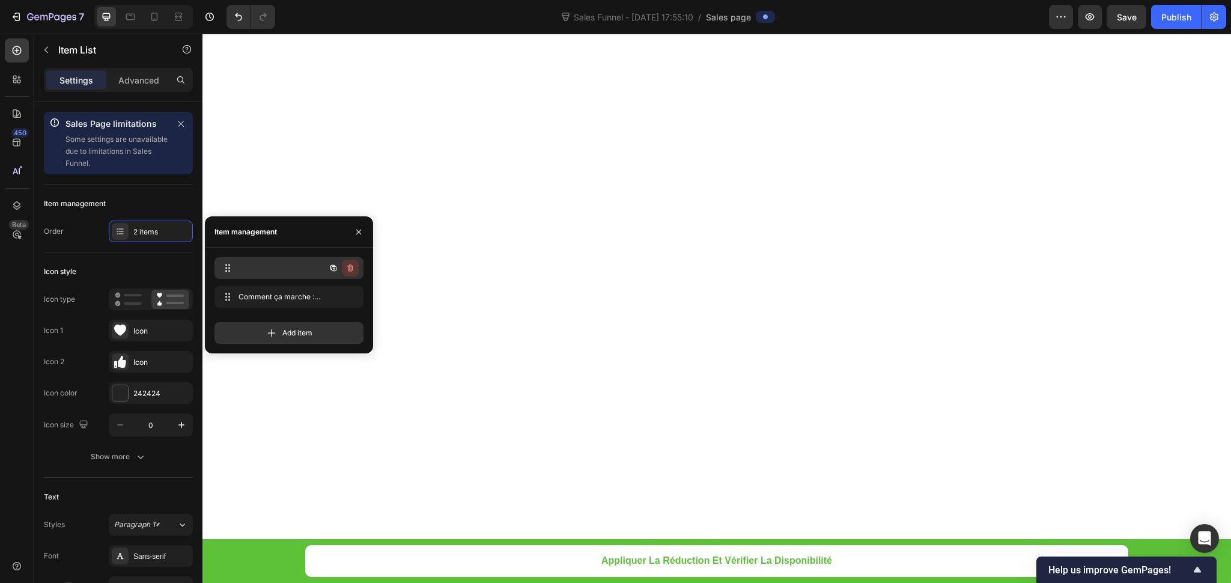
click at [352, 260] on button "button" at bounding box center [350, 268] width 17 height 17
click at [350, 267] on div "Delete" at bounding box center [342, 268] width 22 height 11
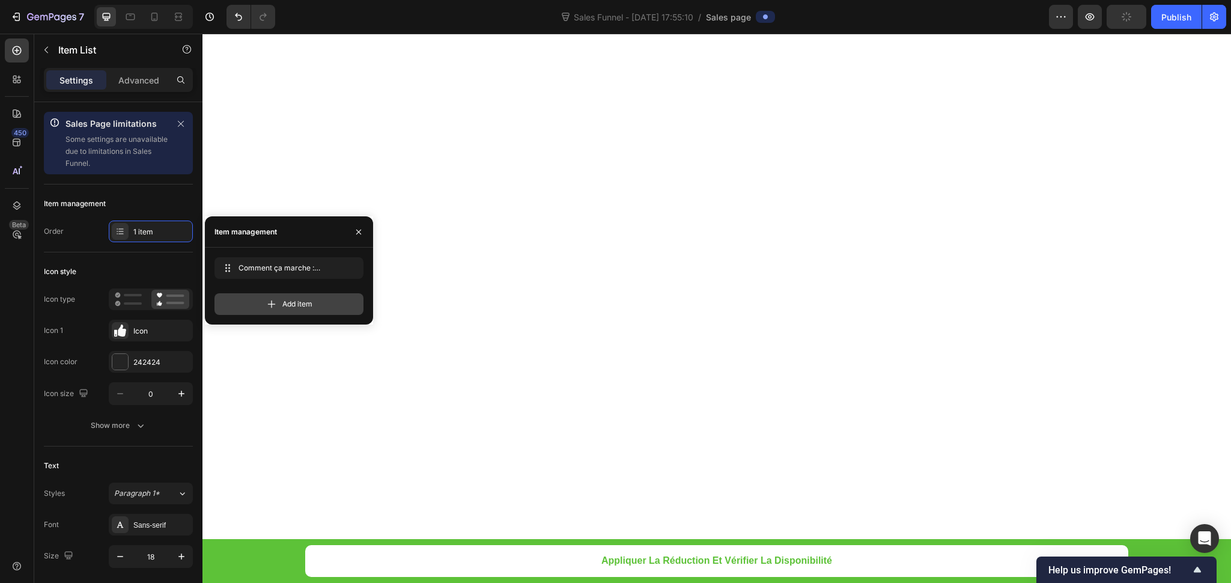
click at [279, 305] on div "Add item" at bounding box center [289, 304] width 149 height 22
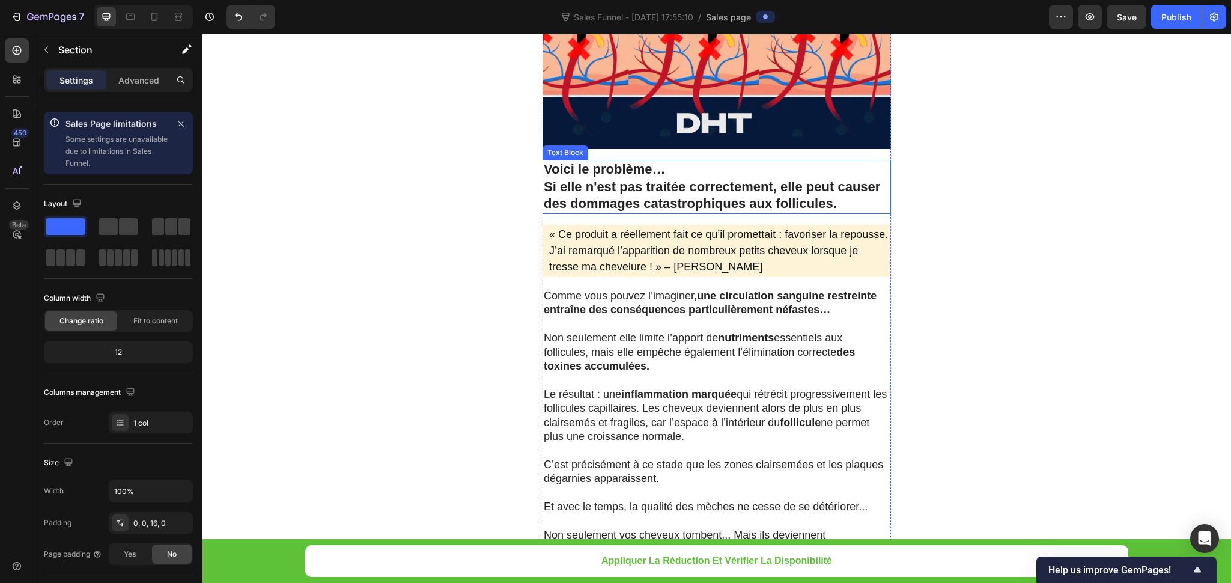
scroll to position [5655, 0]
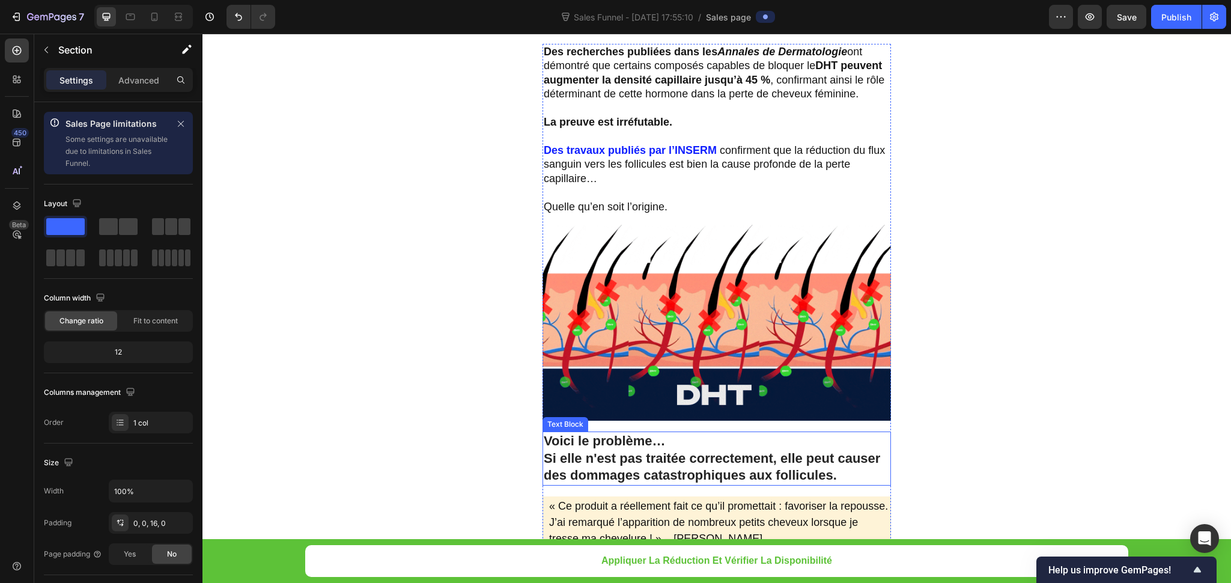
click at [691, 275] on img at bounding box center [717, 323] width 349 height 196
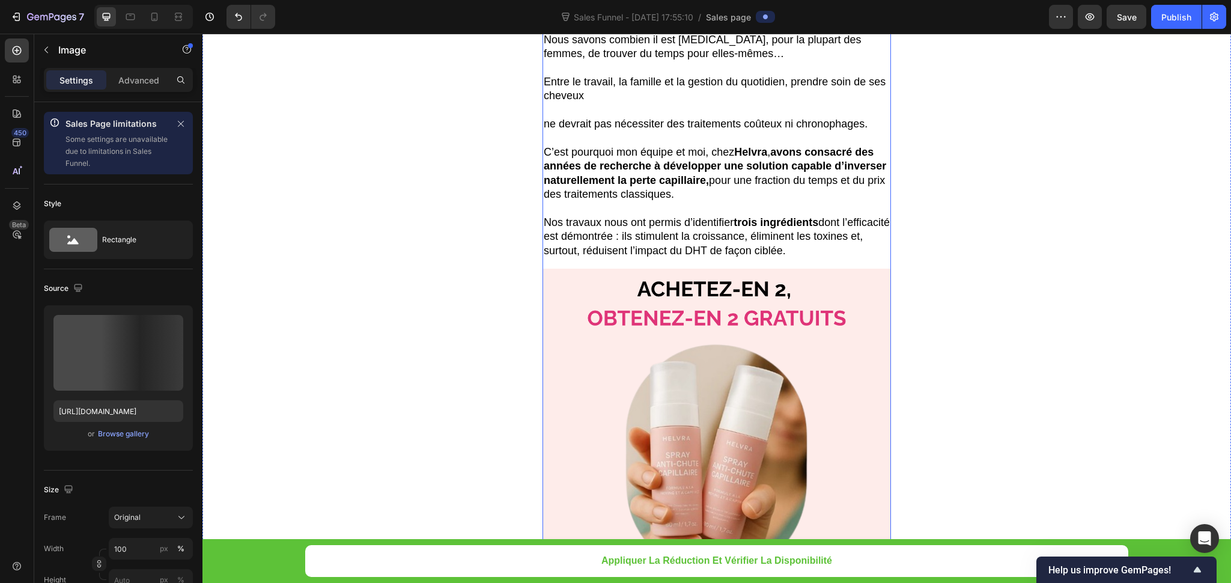
scroll to position [5611, 0]
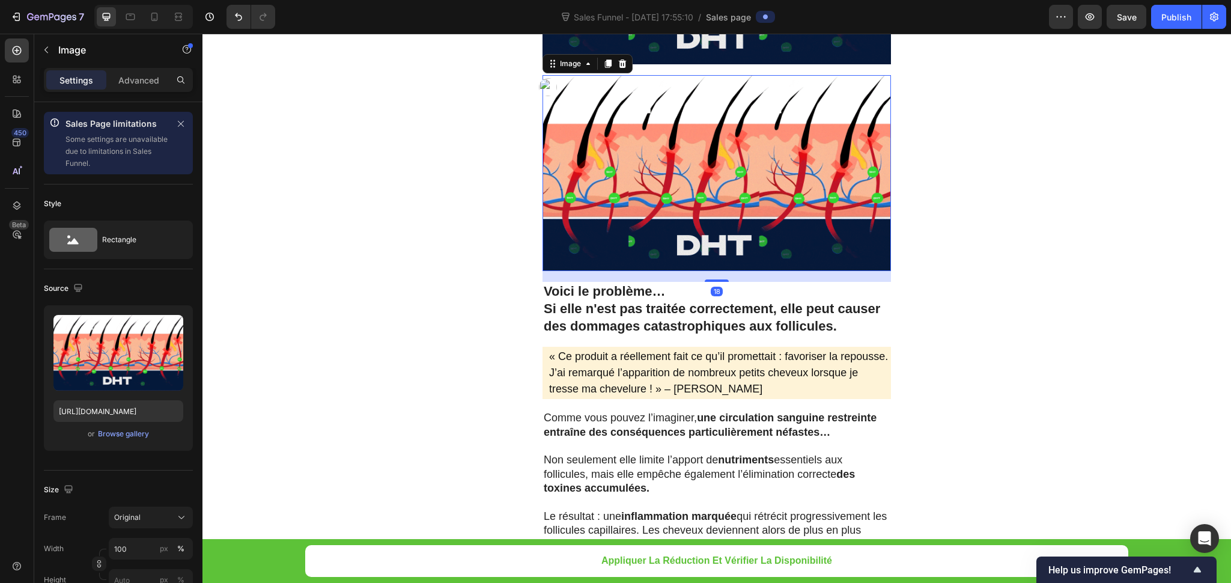
scroll to position [5657, 0]
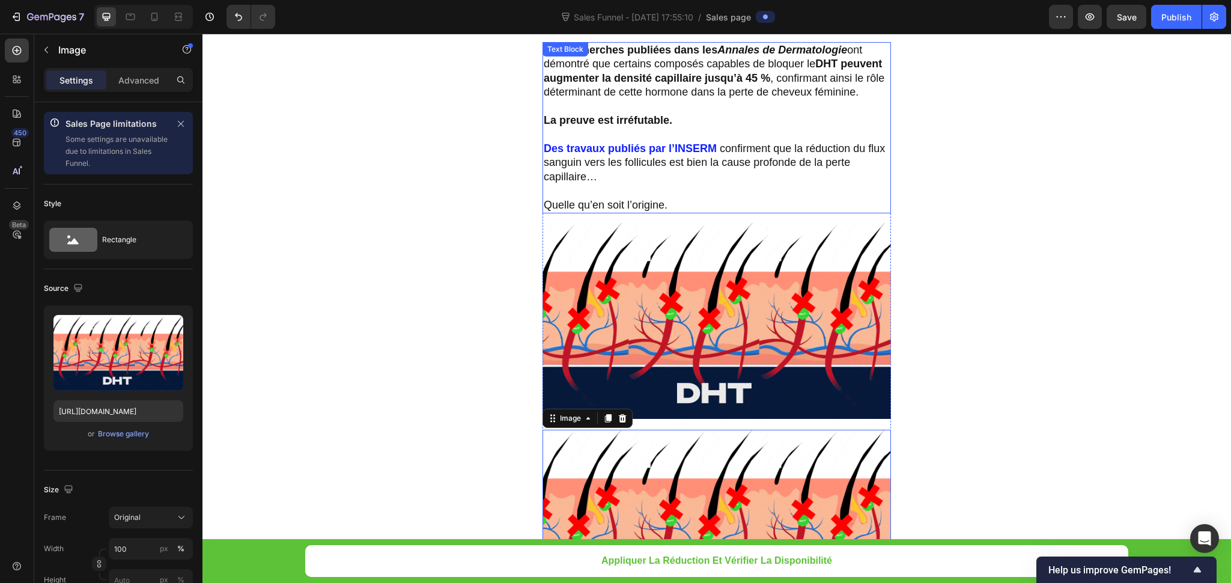
click at [608, 251] on img at bounding box center [717, 321] width 349 height 196
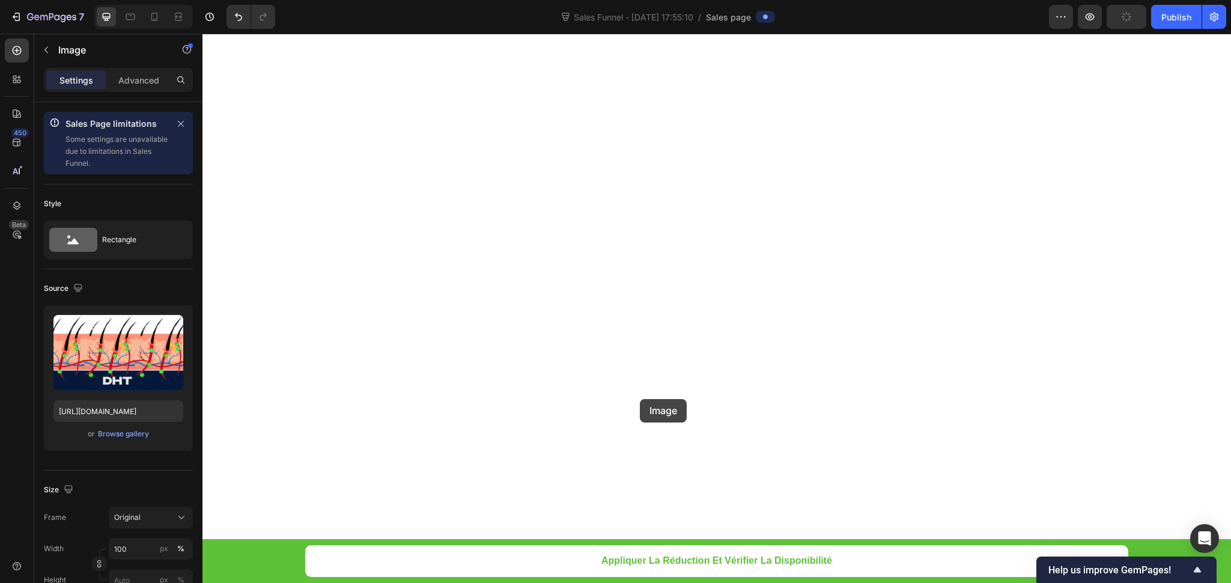
scroll to position [4666, 0]
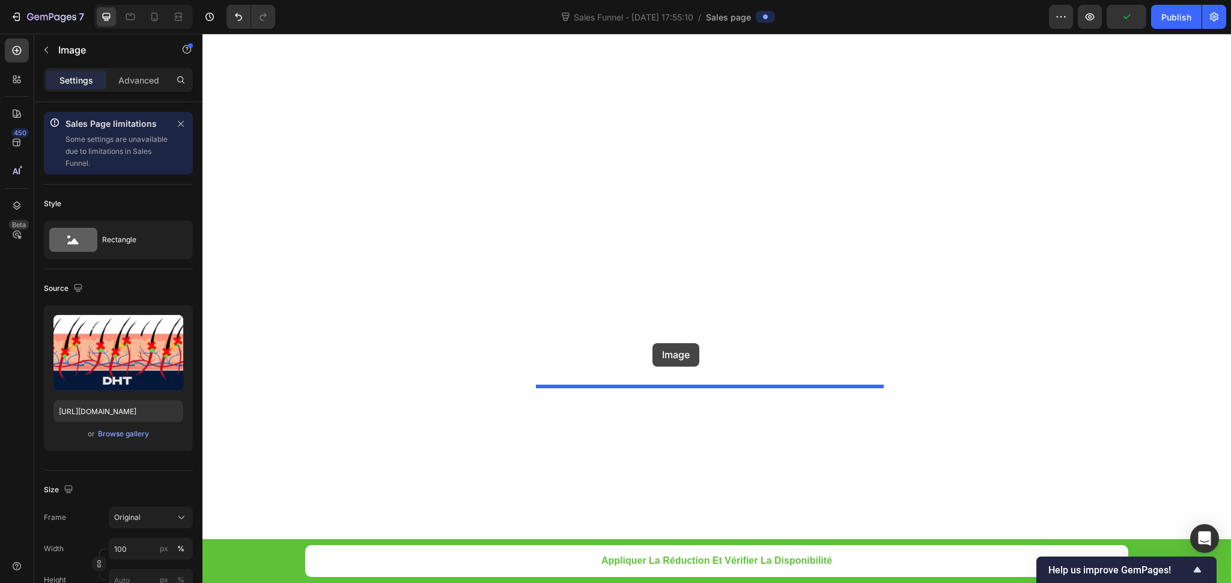
drag, startPoint x: 560, startPoint y: 215, endPoint x: 653, endPoint y: 343, distance: 158.3
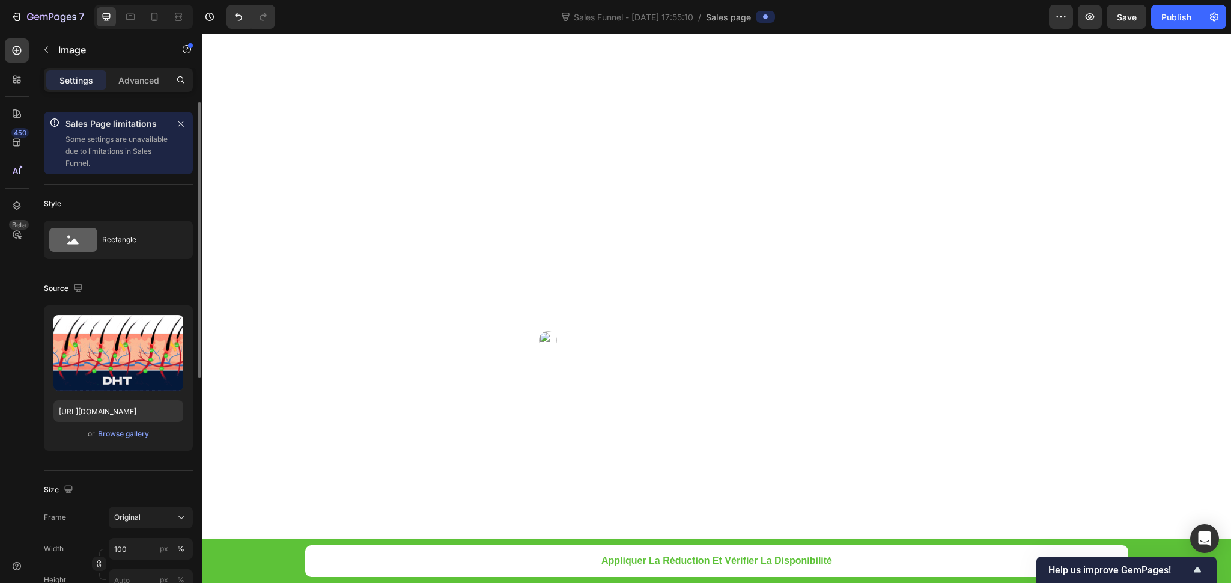
scroll to position [4756, 0]
click at [126, 429] on div "Browse gallery" at bounding box center [123, 434] width 51 height 11
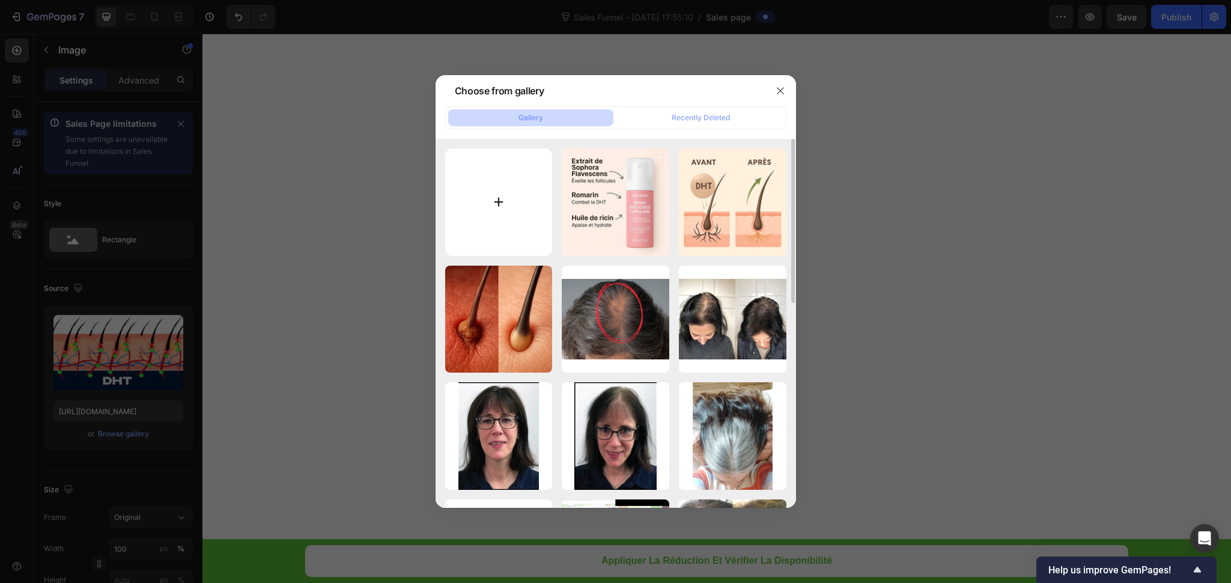
click at [496, 213] on input "file" at bounding box center [499, 202] width 108 height 108
type input "C:\fakepath\PhotoAdvertorial5.gif"
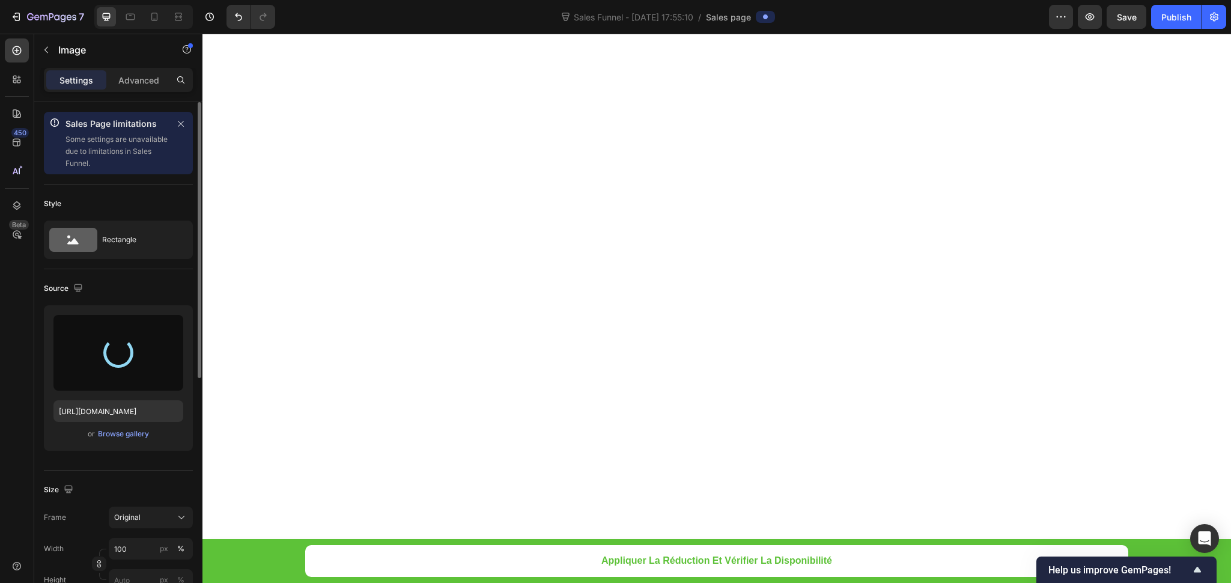
type input "https://cdn.shopify.com/s/files/1/0948/2492/3483/files/gempages_575524585596781…"
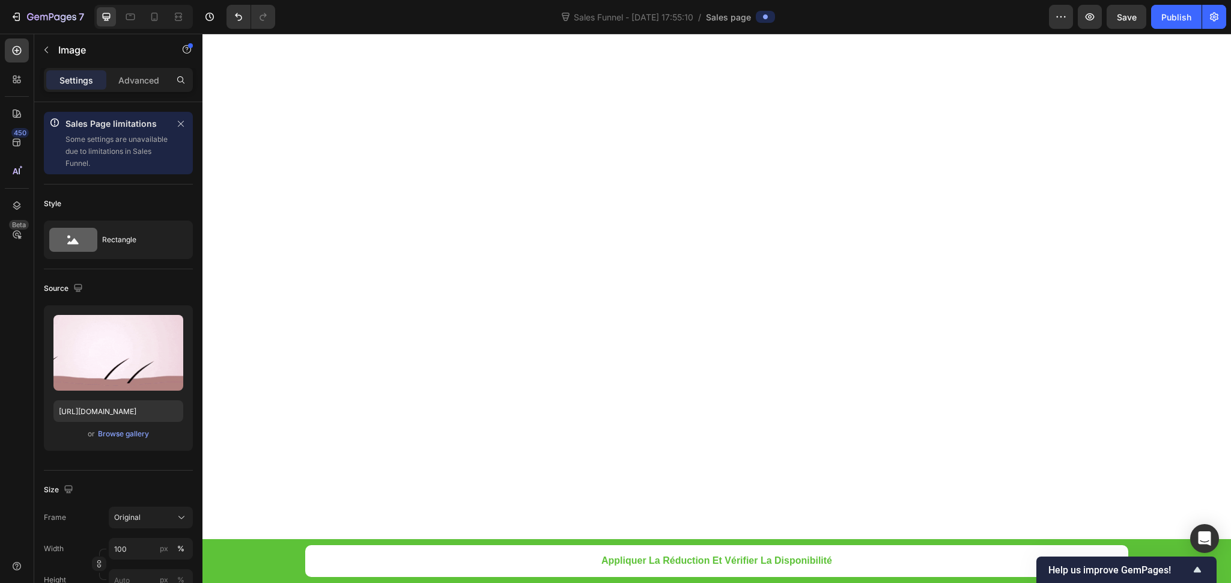
scroll to position [5117, 0]
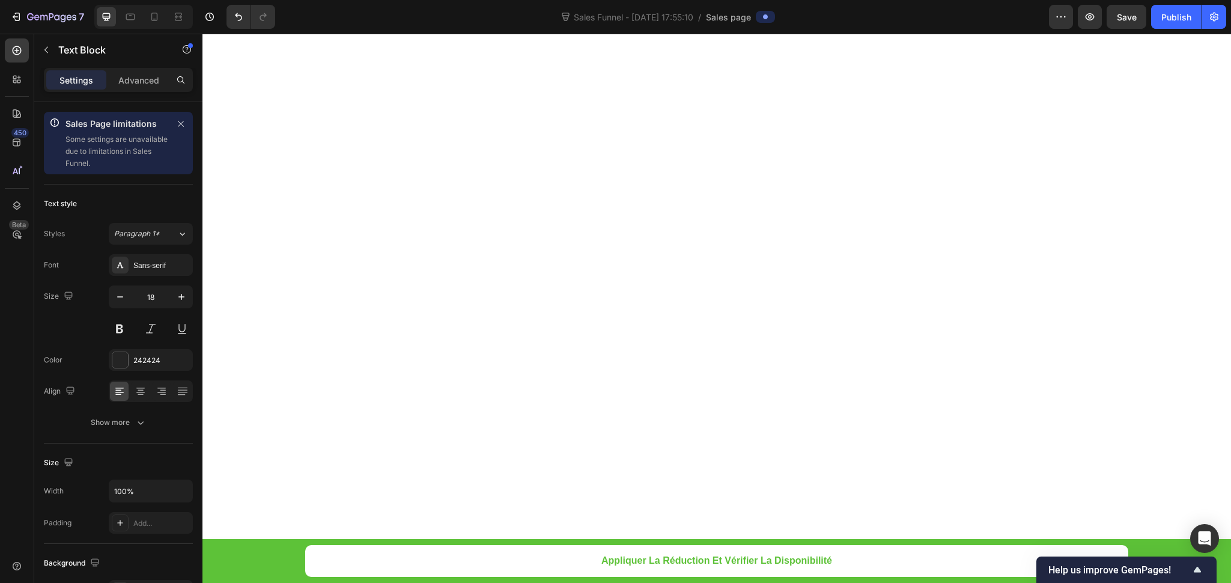
scroll to position [5431, 0]
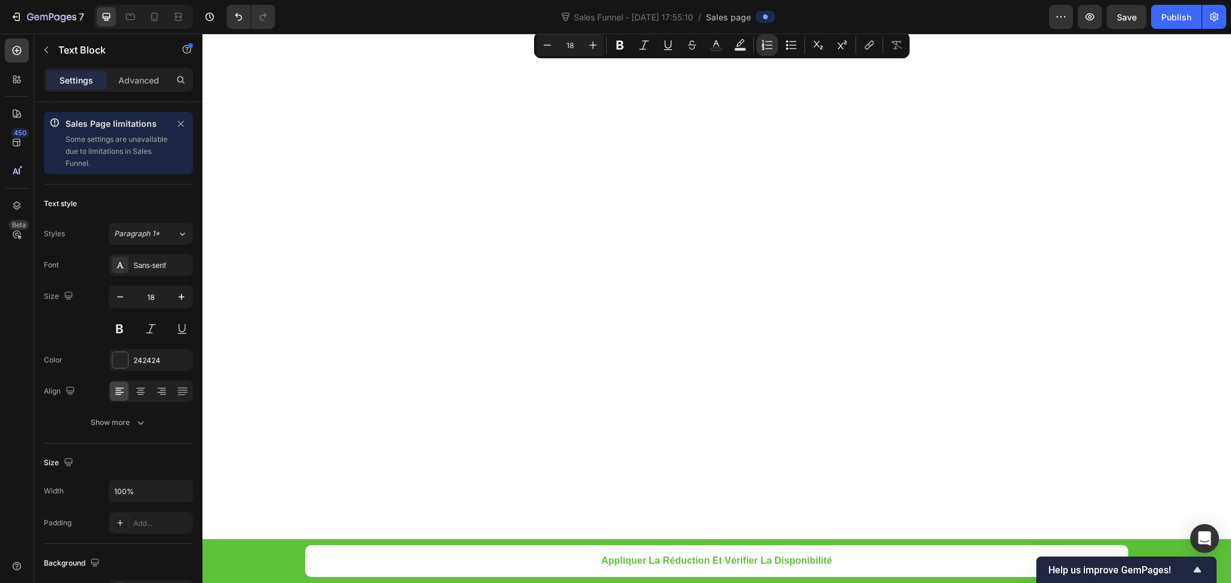
drag, startPoint x: 698, startPoint y: 290, endPoint x: 568, endPoint y: 60, distance: 264.6
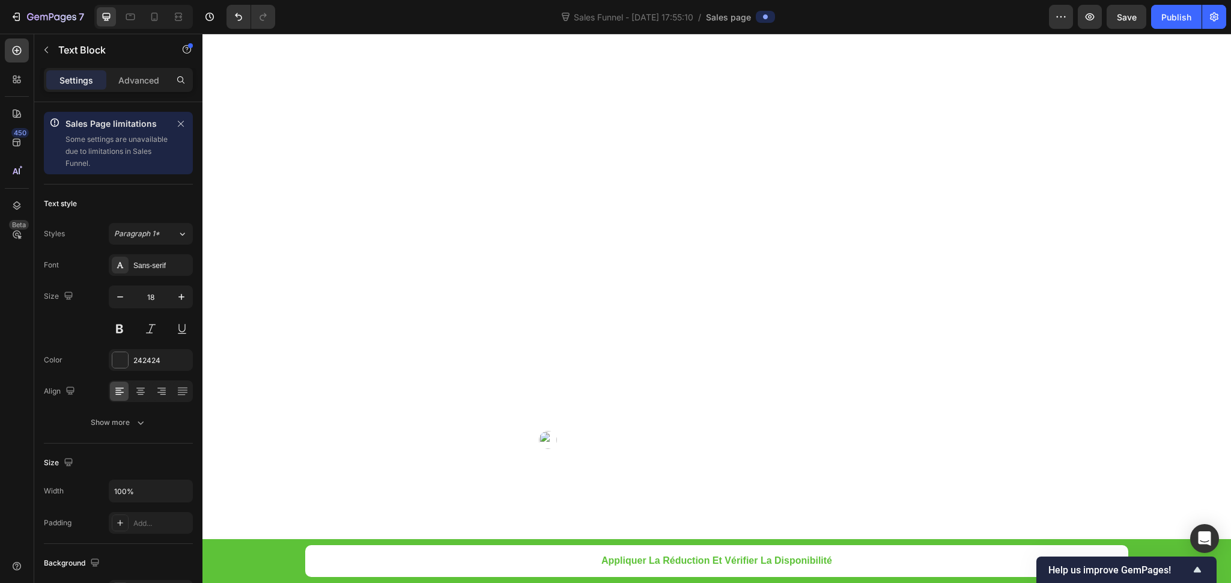
scroll to position [4614, 0]
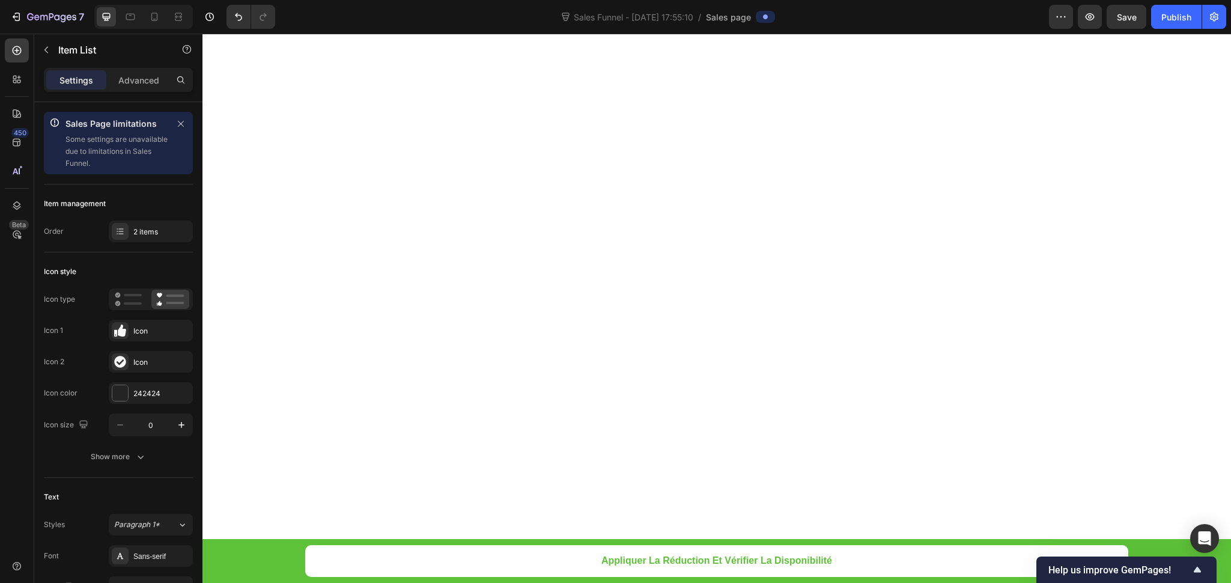
drag, startPoint x: 609, startPoint y: 242, endPoint x: 674, endPoint y: 228, distance: 66.4
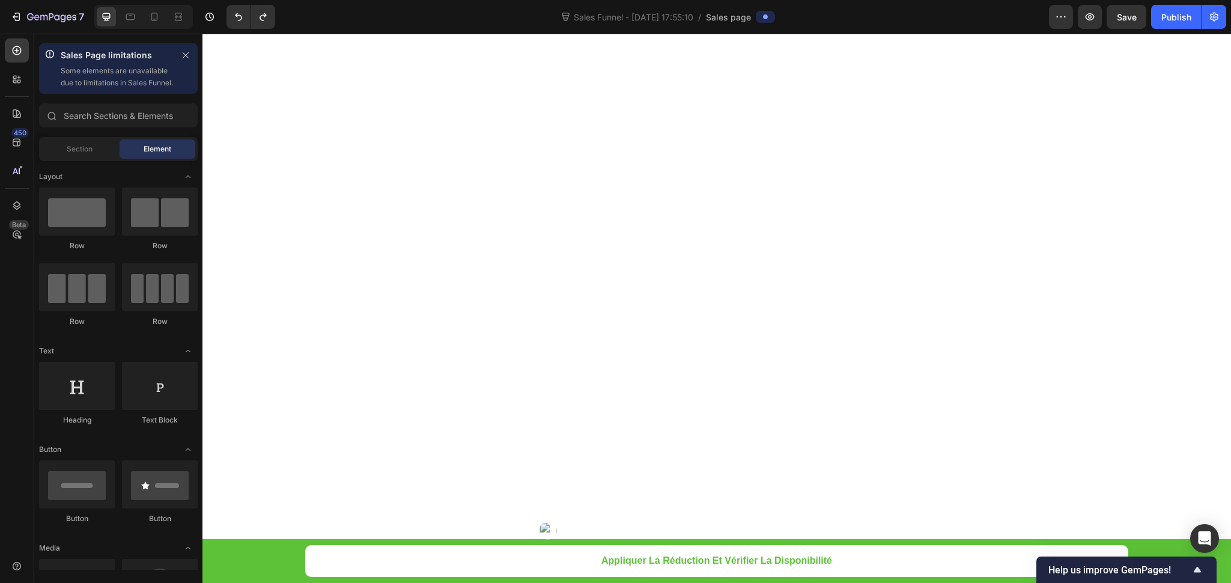
scroll to position [5076, 0]
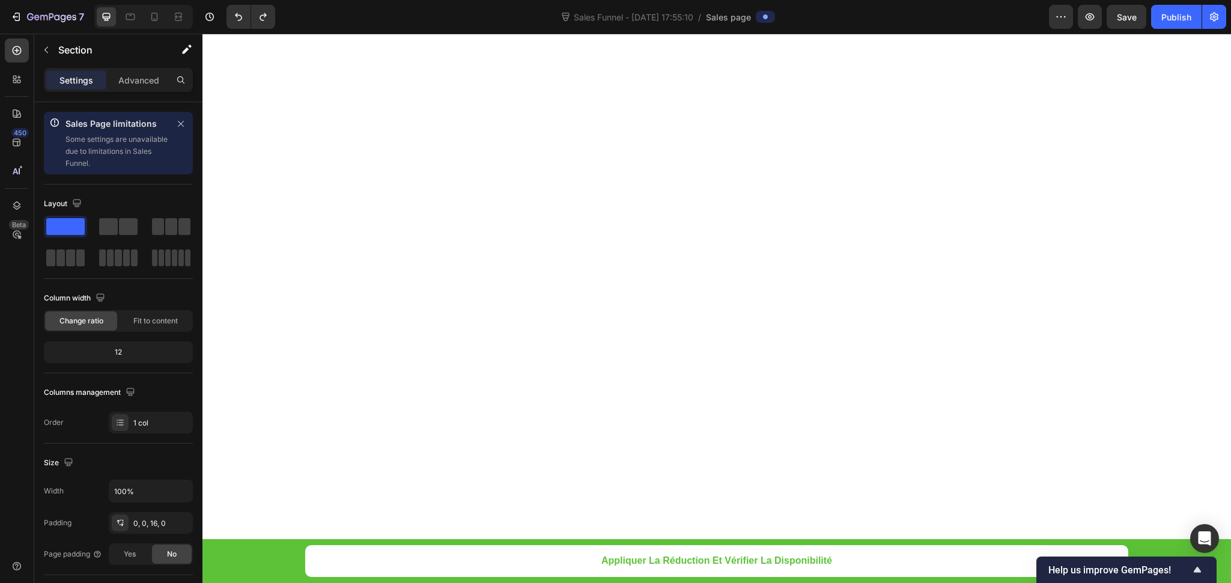
scroll to position [4485, 0]
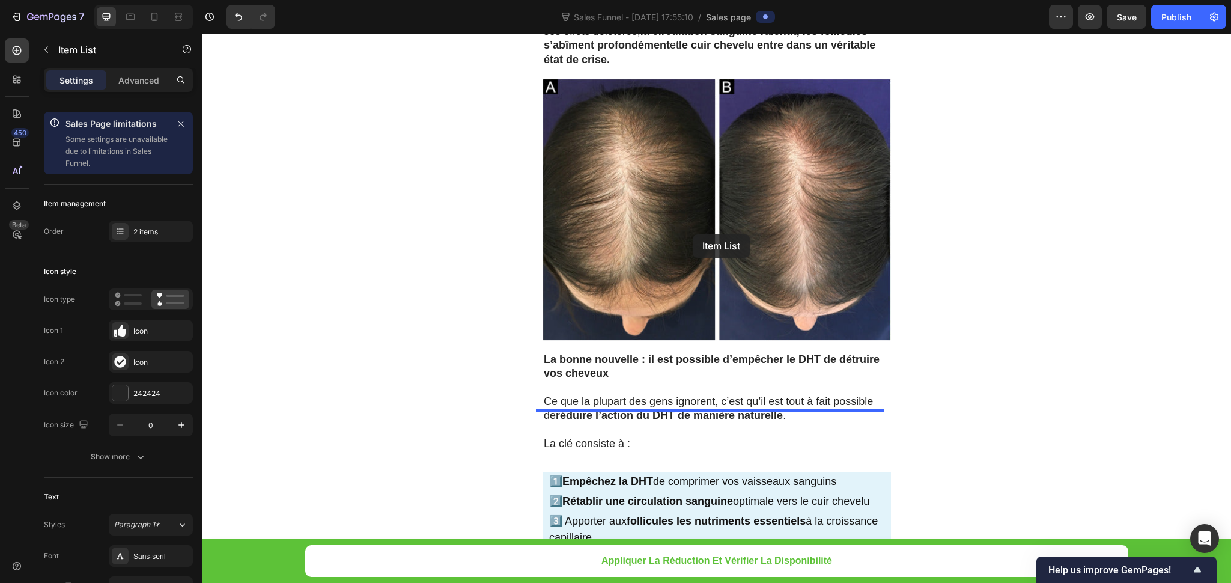
scroll to position [5657, 0]
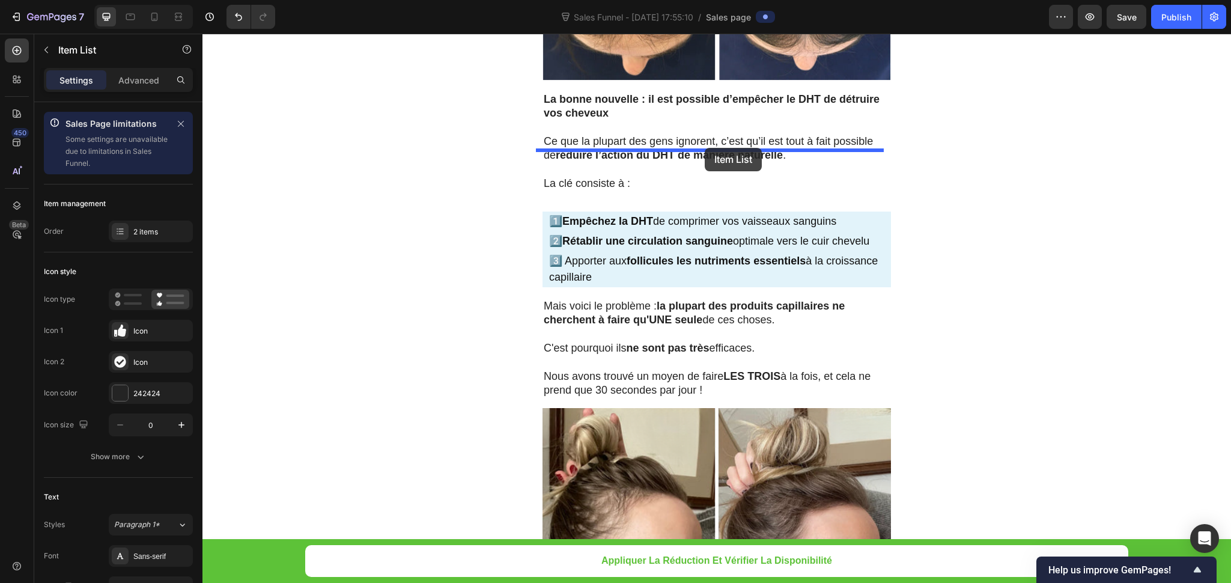
drag, startPoint x: 570, startPoint y: 202, endPoint x: 705, endPoint y: 148, distance: 145.6
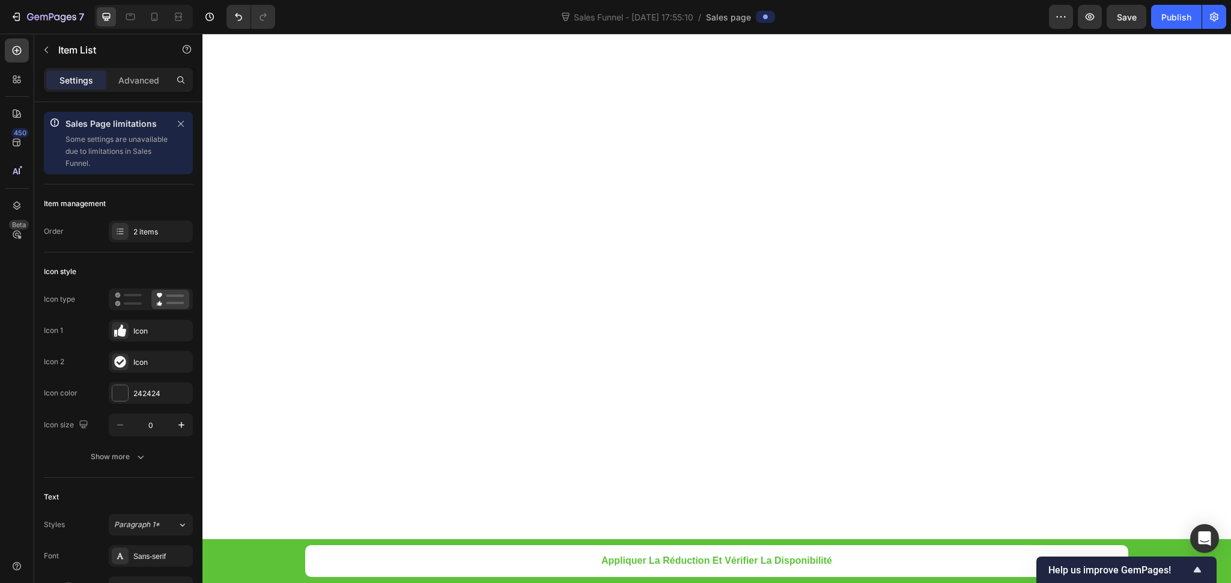
scroll to position [5346, 0]
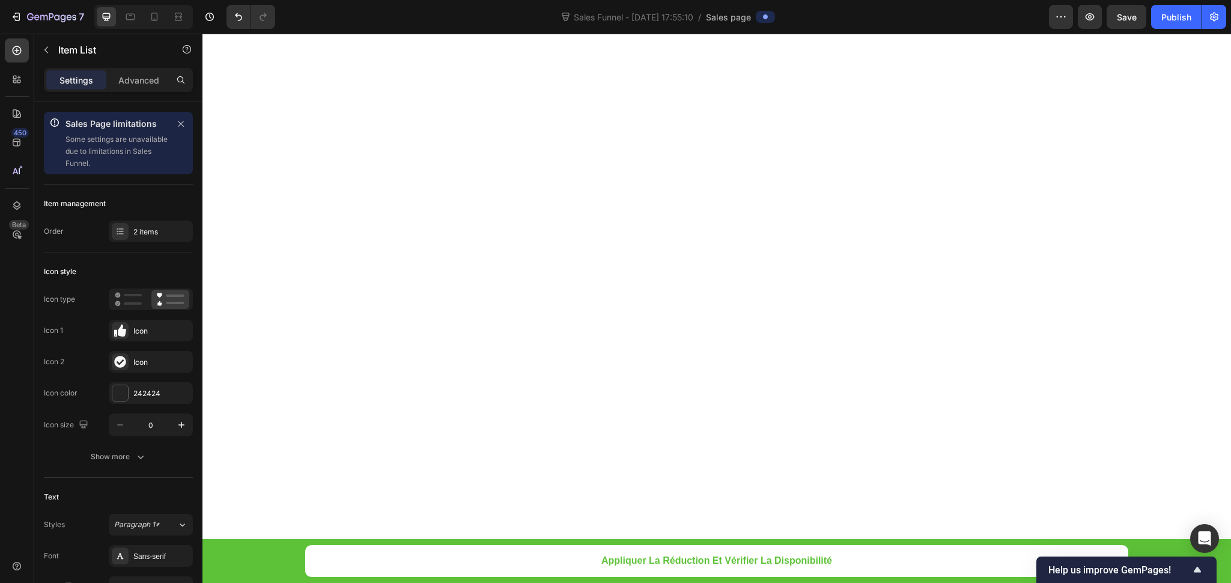
click at [152, 233] on div "2 items" at bounding box center [161, 232] width 56 height 11
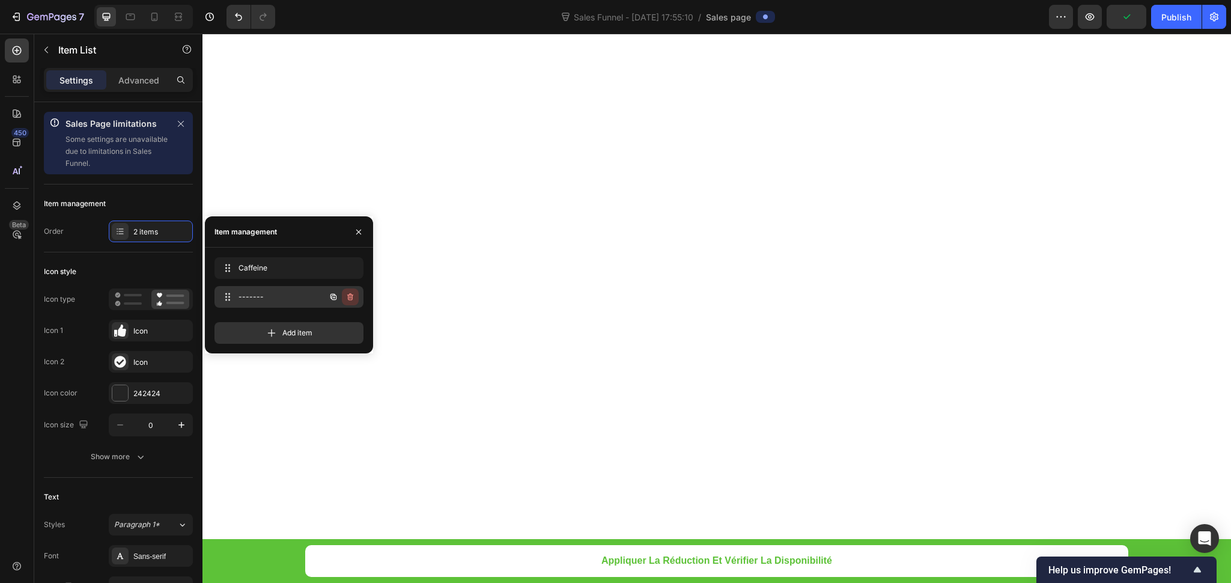
click at [350, 298] on icon "button" at bounding box center [351, 297] width 10 height 10
click at [353, 294] on button "Delete" at bounding box center [342, 296] width 33 height 17
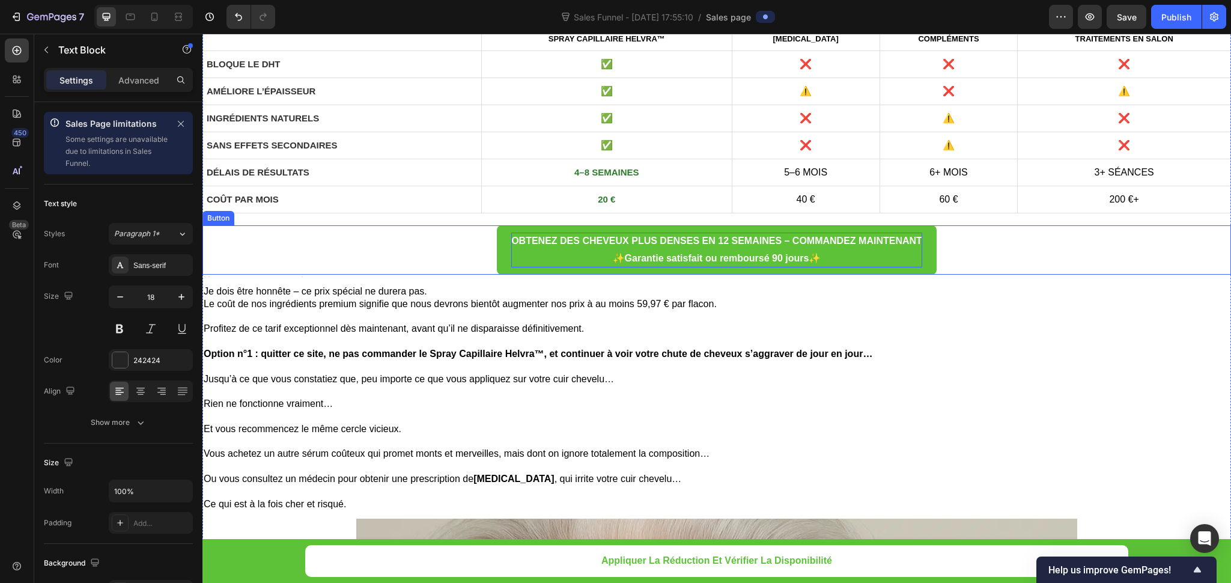
scroll to position [13209, 0]
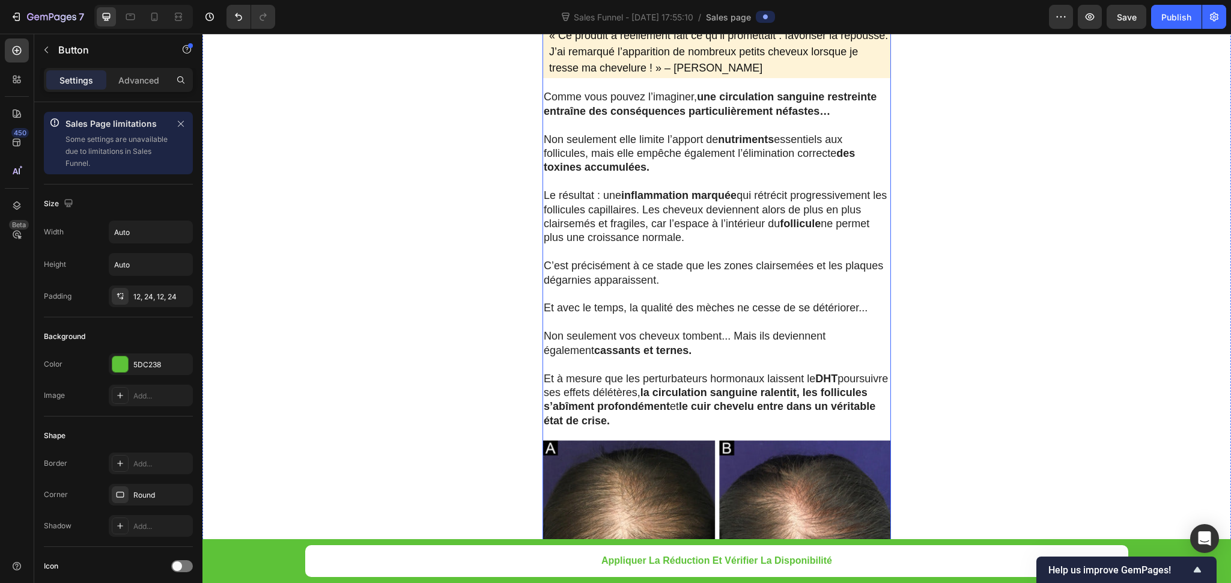
scroll to position [6448, 0]
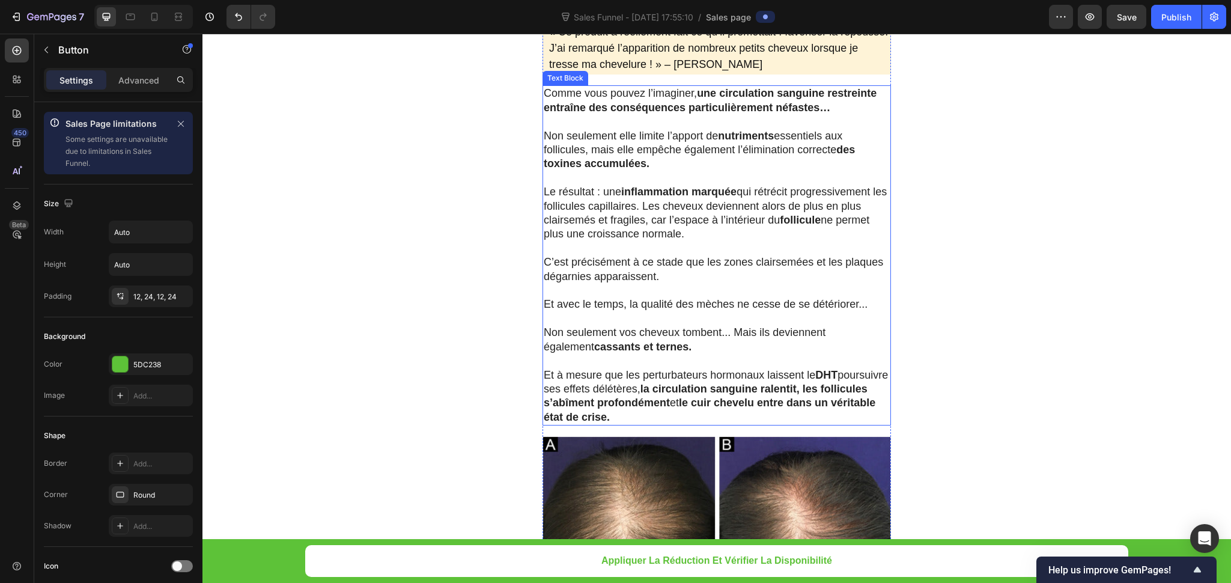
drag, startPoint x: 265, startPoint y: 395, endPoint x: 680, endPoint y: 417, distance: 415.9
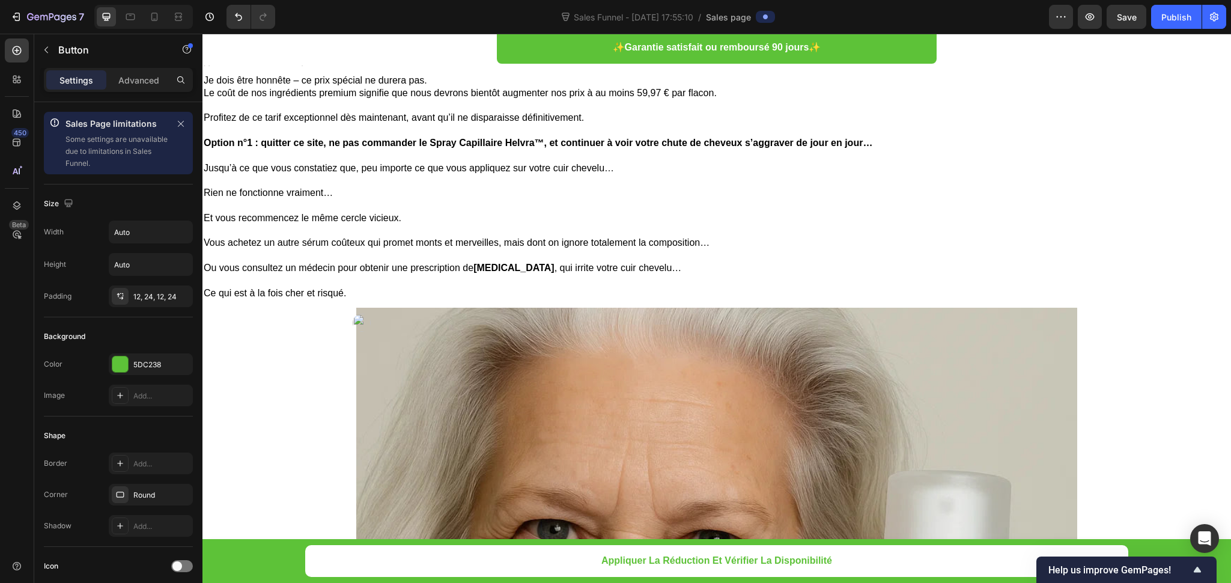
scroll to position [13565, 0]
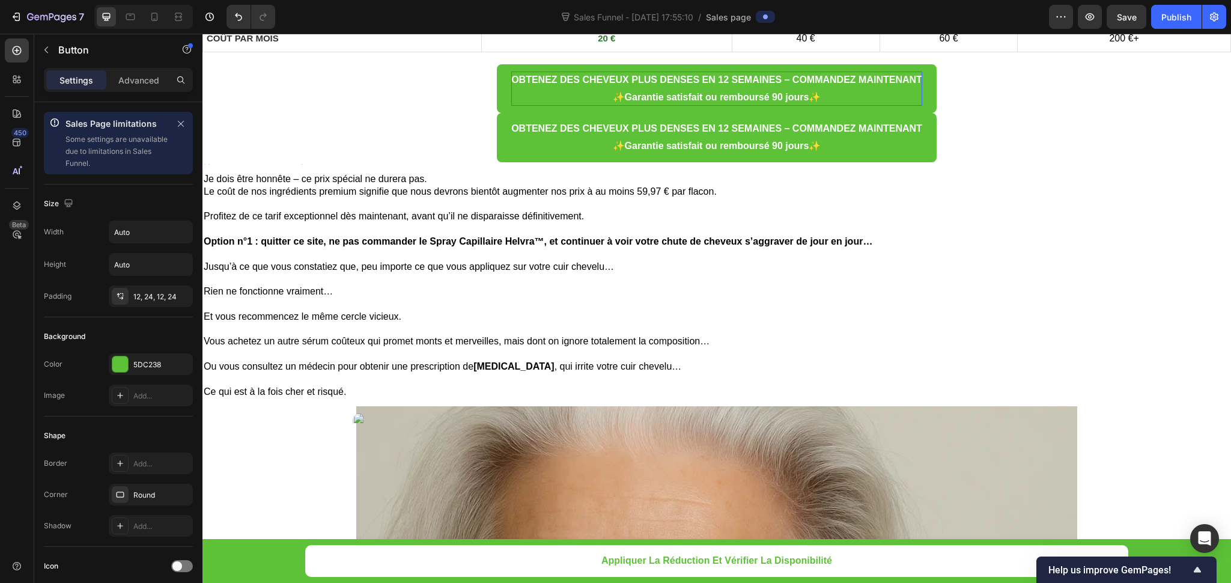
click at [474, 114] on div "OBTENEZ DES CHEVEUX PLUS DENSES EN 12 SEMAINES – COMMANDEZ MAINTENANT ✨ Garanti…" at bounding box center [717, 88] width 1029 height 49
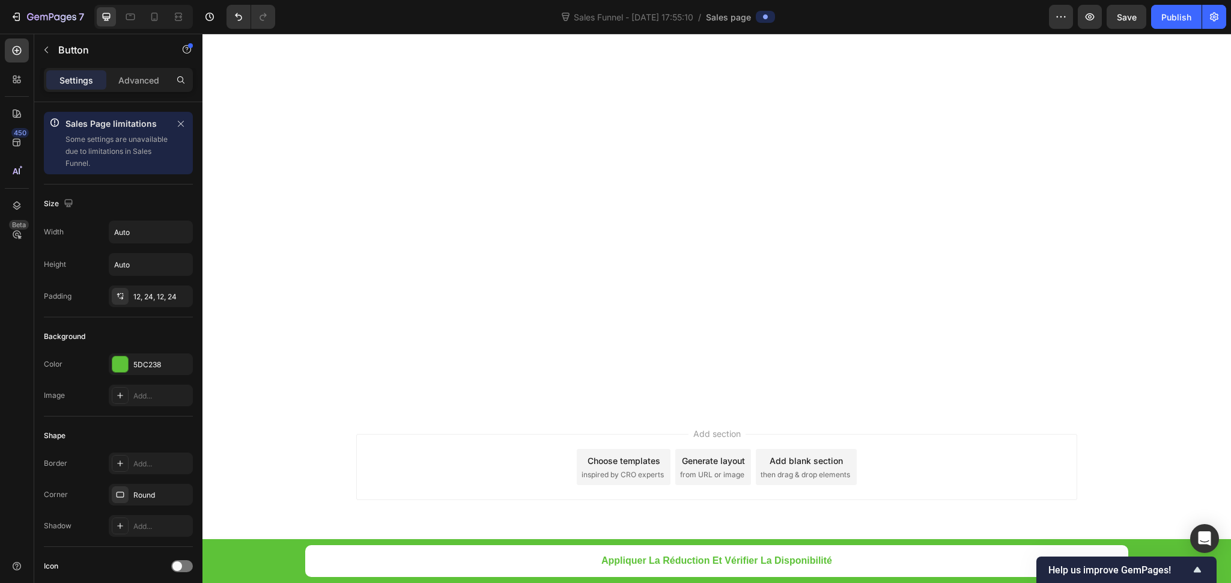
scroll to position [13213, 0]
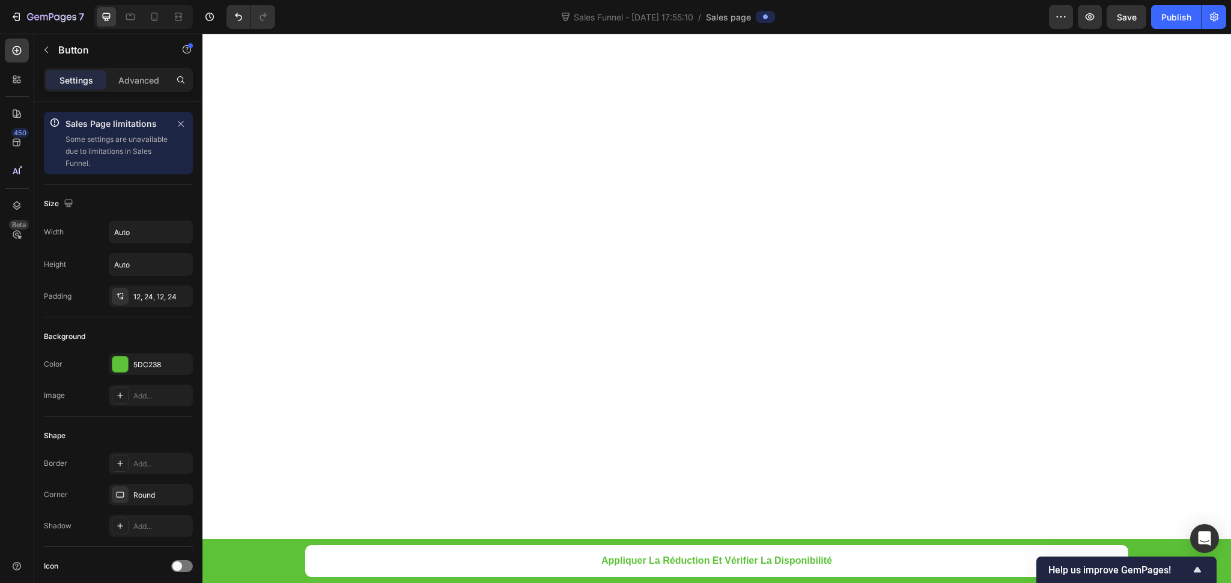
scroll to position [13573, 0]
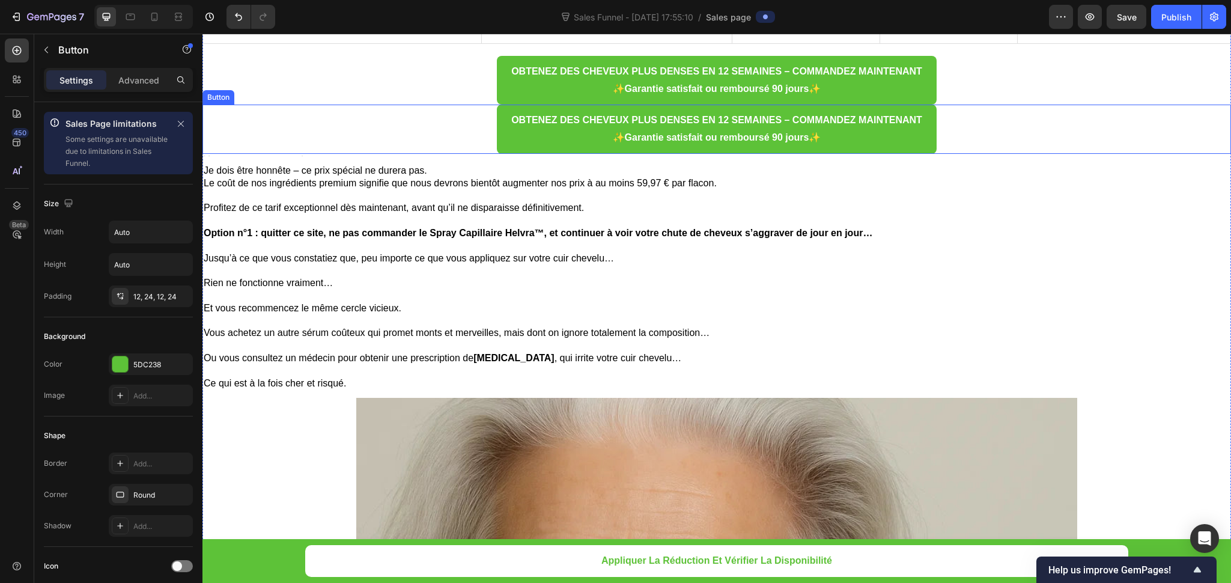
click at [424, 120] on div "OBTENEZ DES CHEVEUX PLUS DENSES EN 12 SEMAINES – COMMANDEZ MAINTENANT ✨ Garanti…" at bounding box center [717, 129] width 1029 height 49
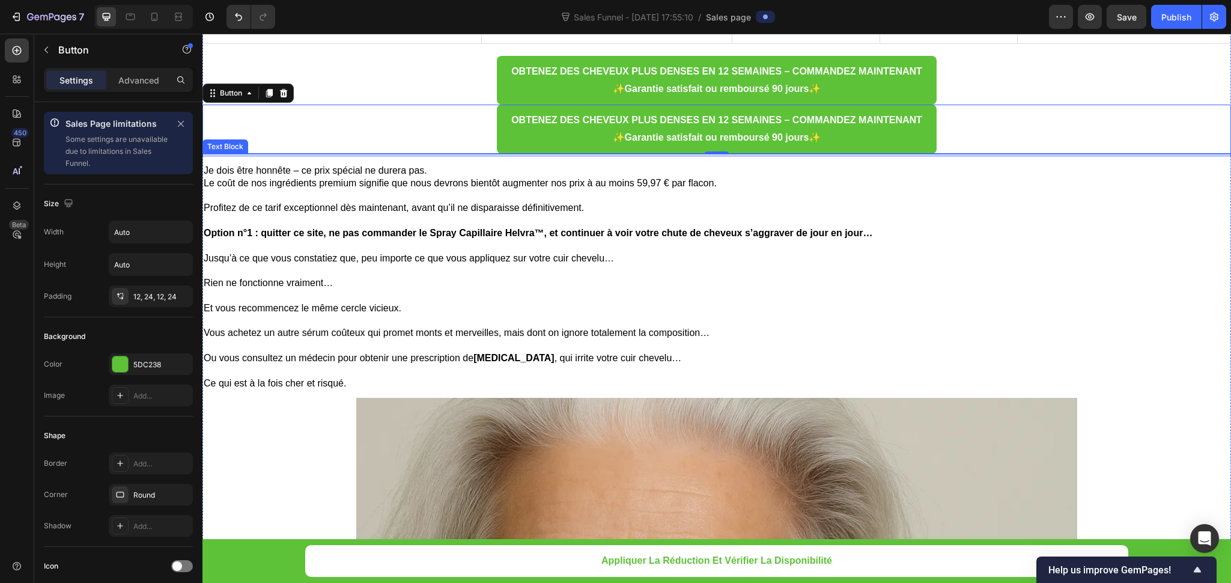
drag, startPoint x: 266, startPoint y: 94, endPoint x: 439, endPoint y: 132, distance: 177.2
click at [440, 133] on div "OBTENEZ DES CHEVEUX PLUS DENSES EN 12 SEMAINES – COMMANDEZ MAINTENANT ✨ Garanti…" at bounding box center [717, 129] width 1029 height 49
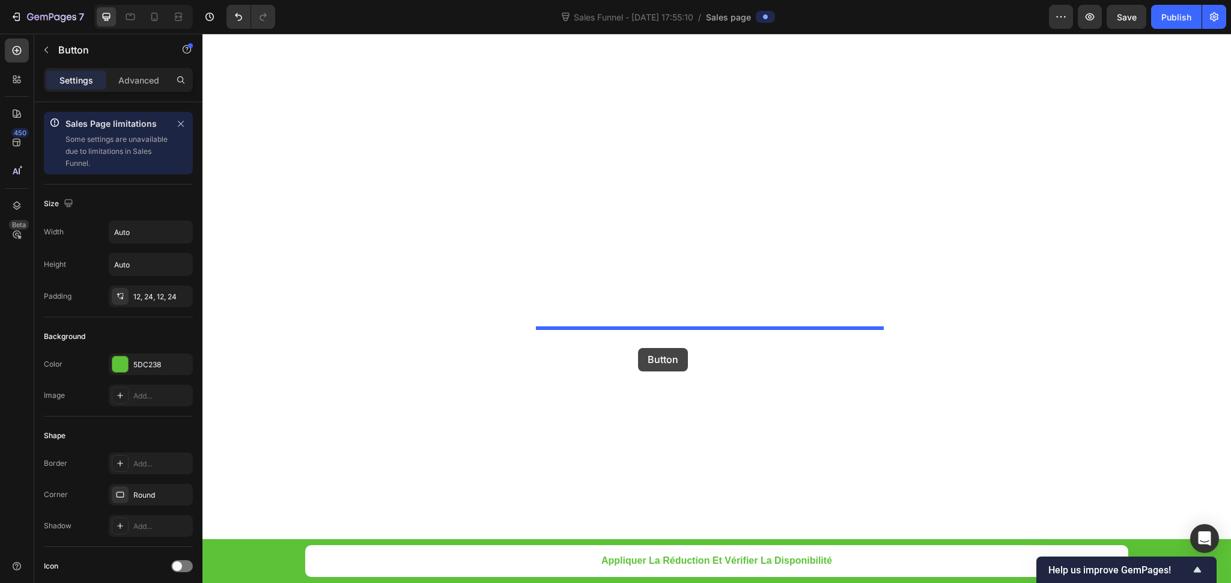
scroll to position [5339, 0]
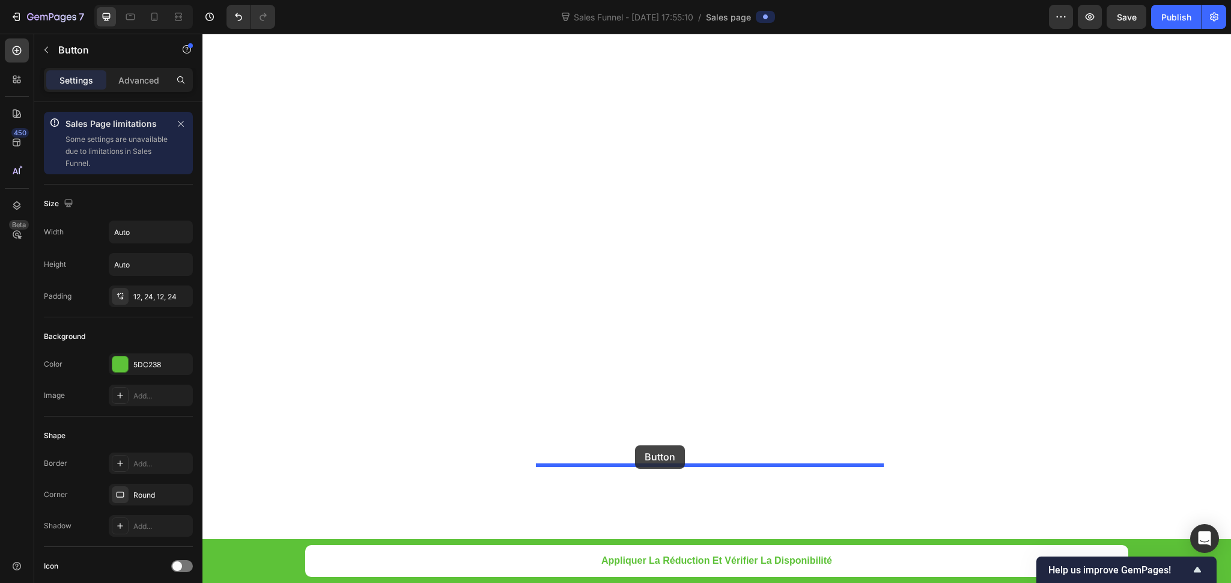
drag, startPoint x: 236, startPoint y: 102, endPoint x: 635, endPoint y: 445, distance: 526.7
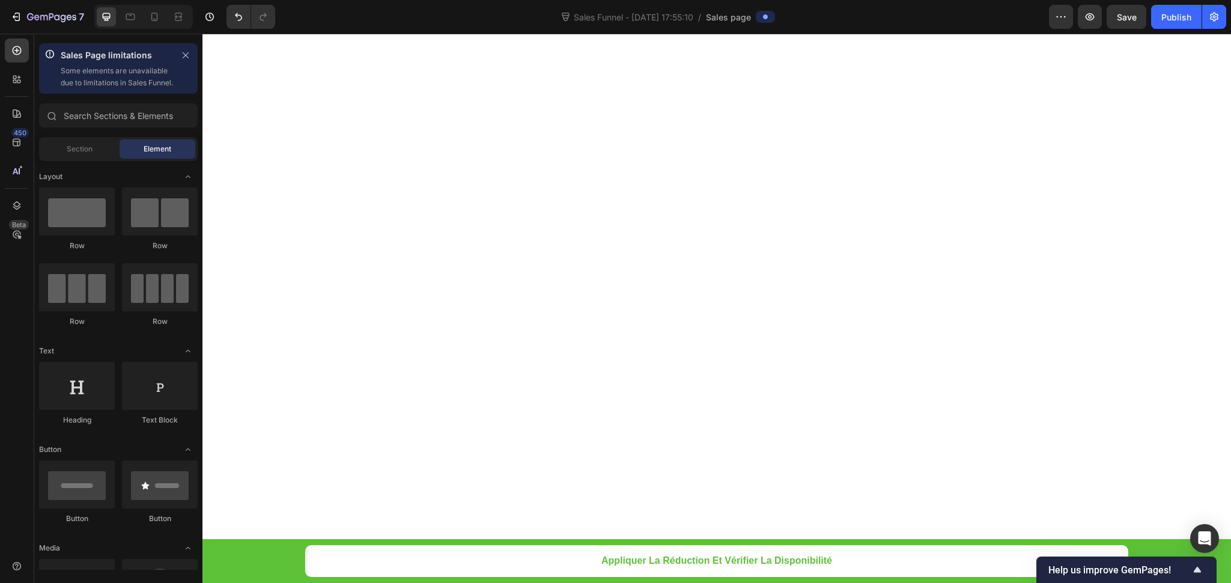
scroll to position [5413, 0]
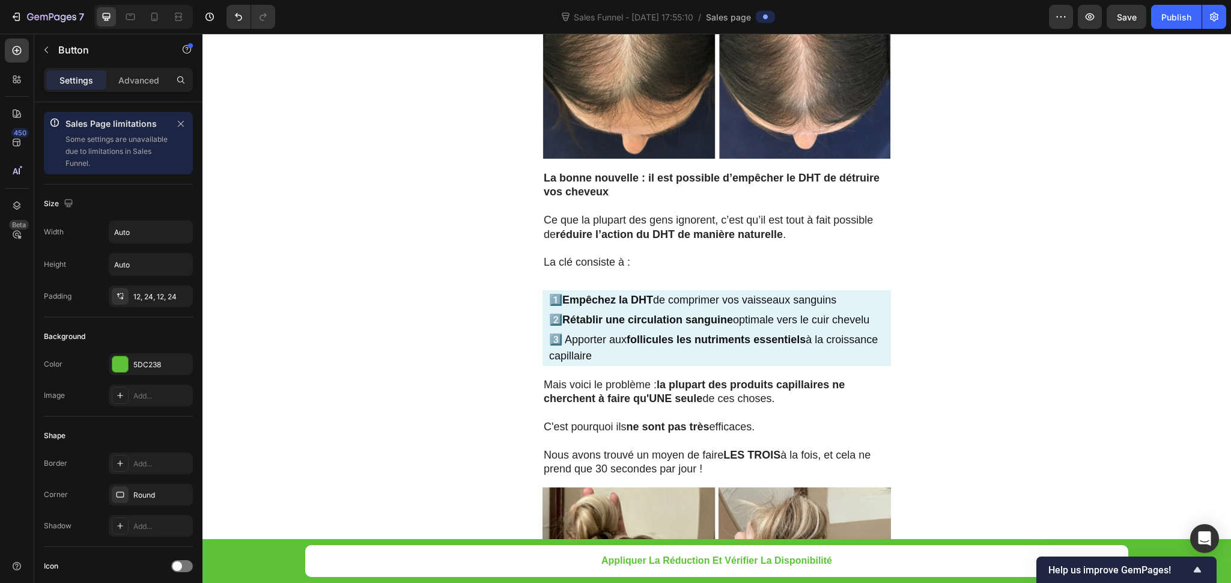
scroll to position [5430, 0]
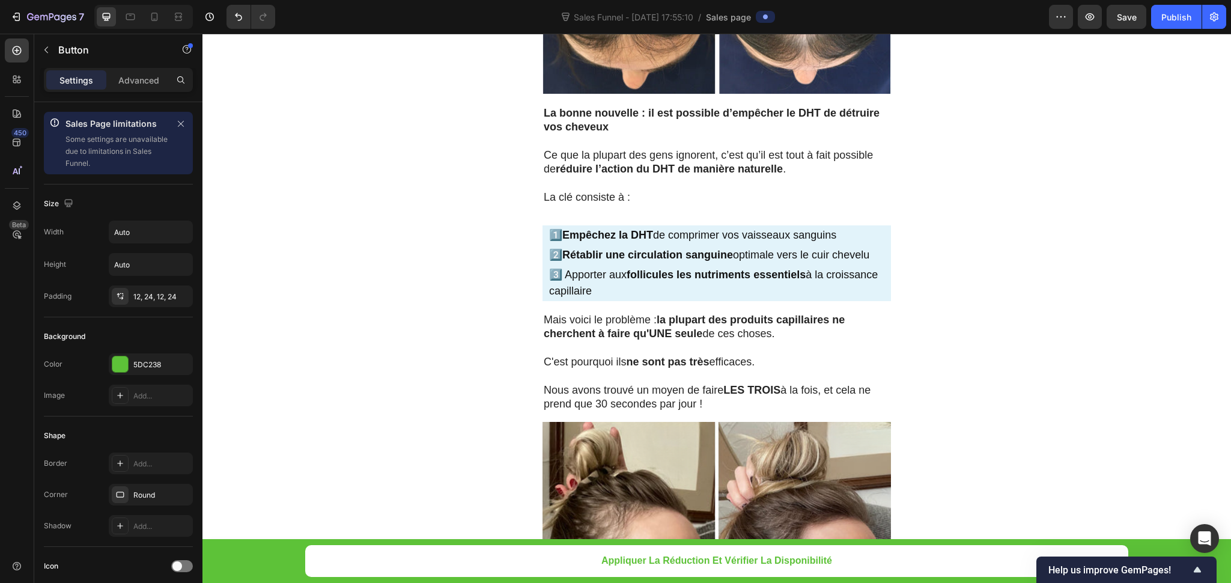
click at [150, 82] on p "Advanced" at bounding box center [138, 80] width 41 height 13
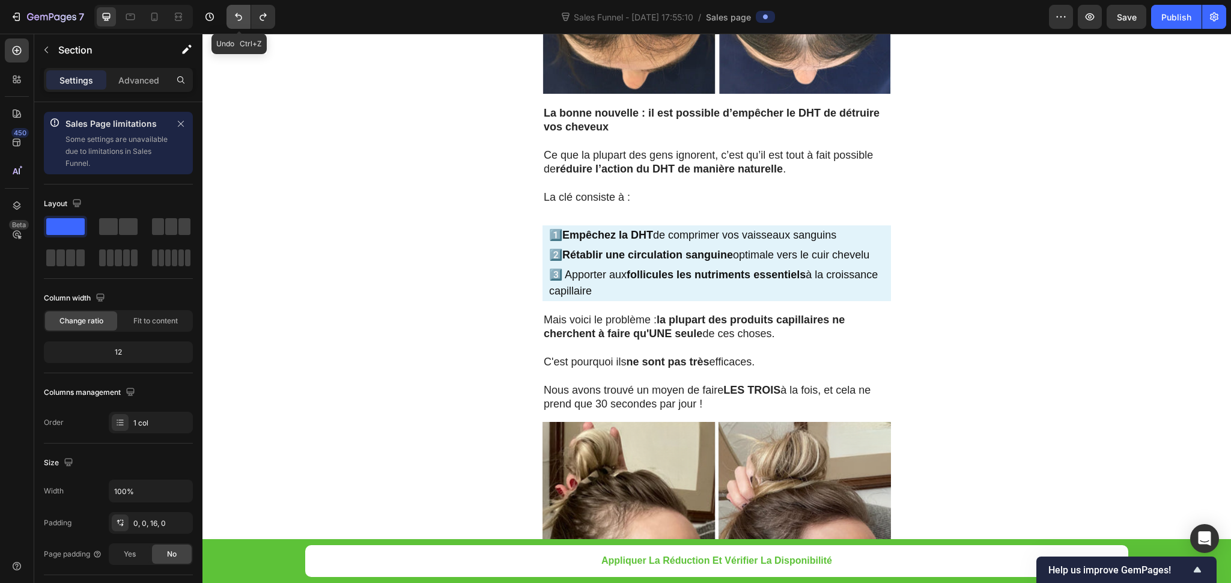
click at [230, 13] on button "Undo/Redo" at bounding box center [239, 17] width 24 height 24
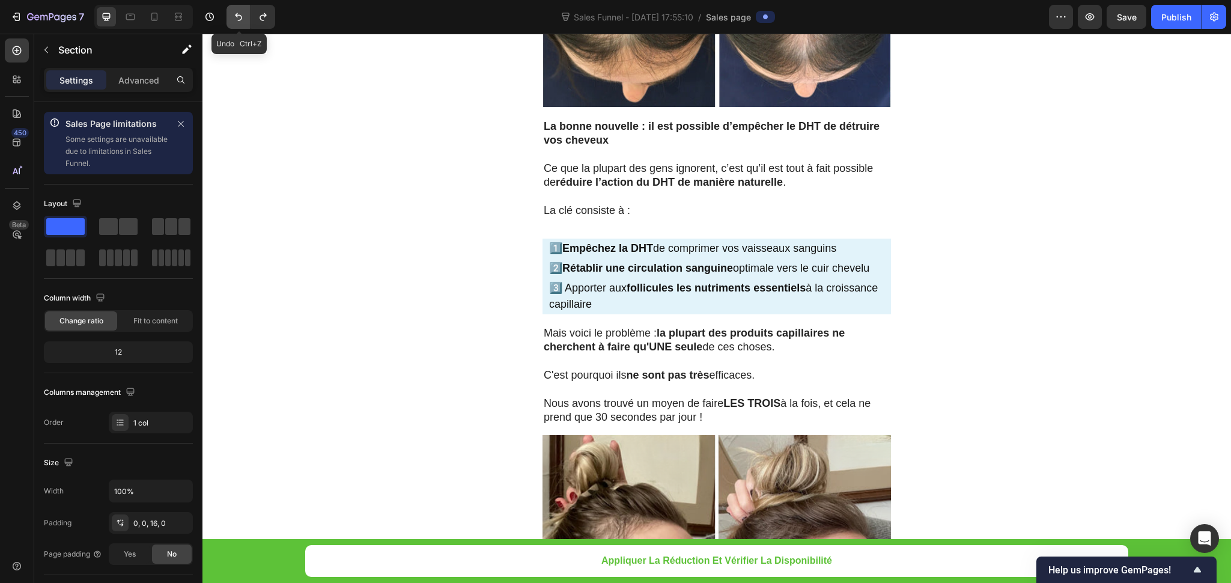
click at [237, 13] on icon "Undo/Redo" at bounding box center [238, 17] width 7 height 8
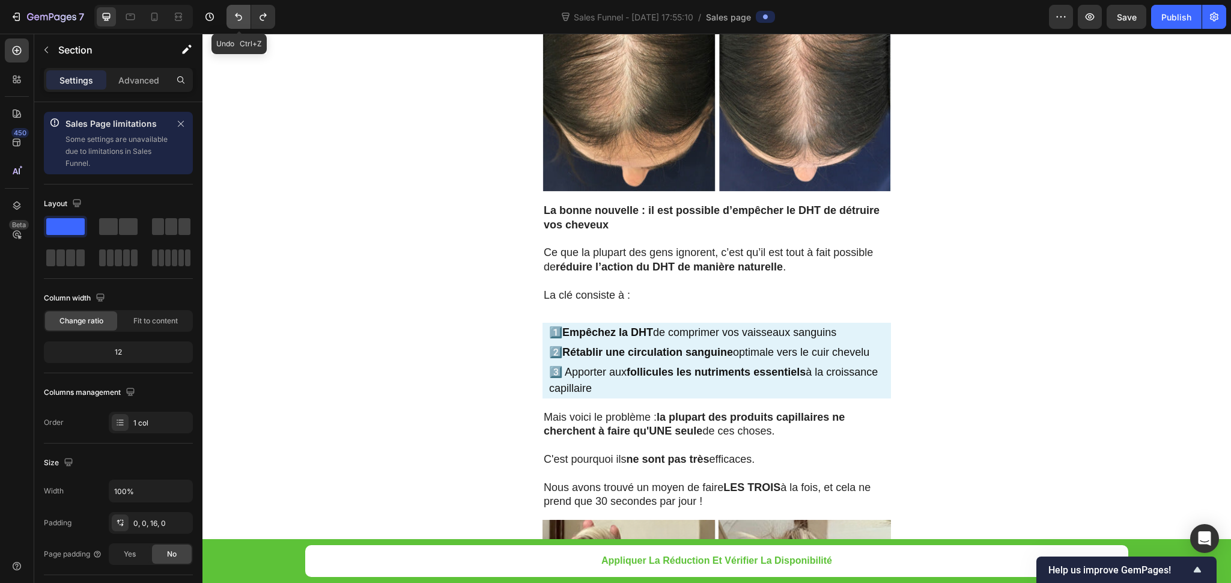
click at [237, 13] on icon "Undo/Redo" at bounding box center [238, 17] width 7 height 8
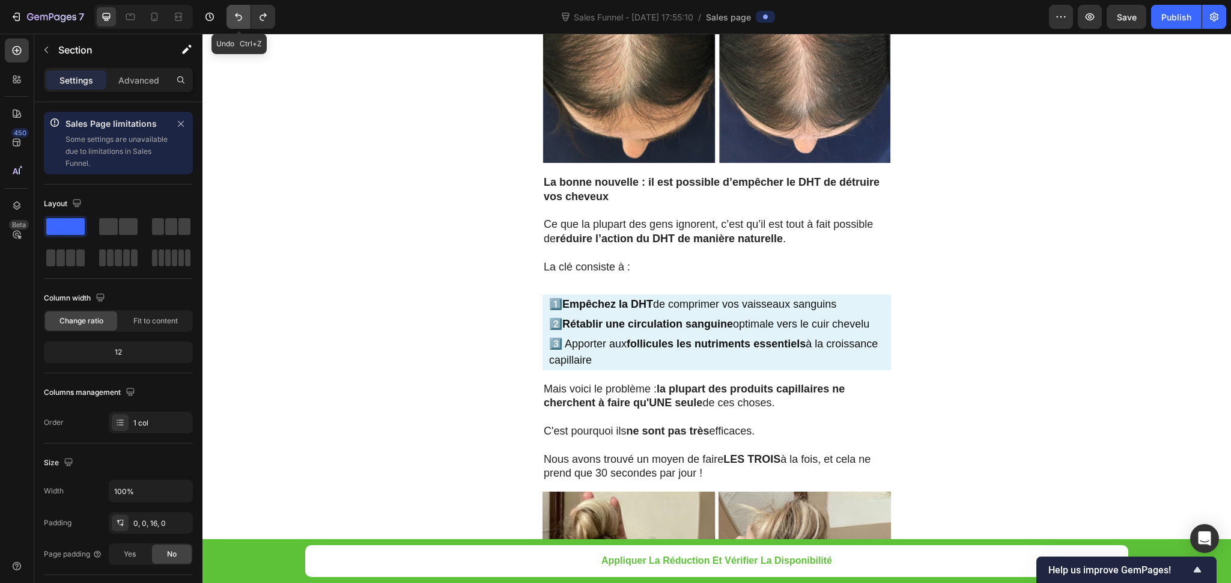
click at [238, 13] on icon "Undo/Redo" at bounding box center [238, 17] width 7 height 8
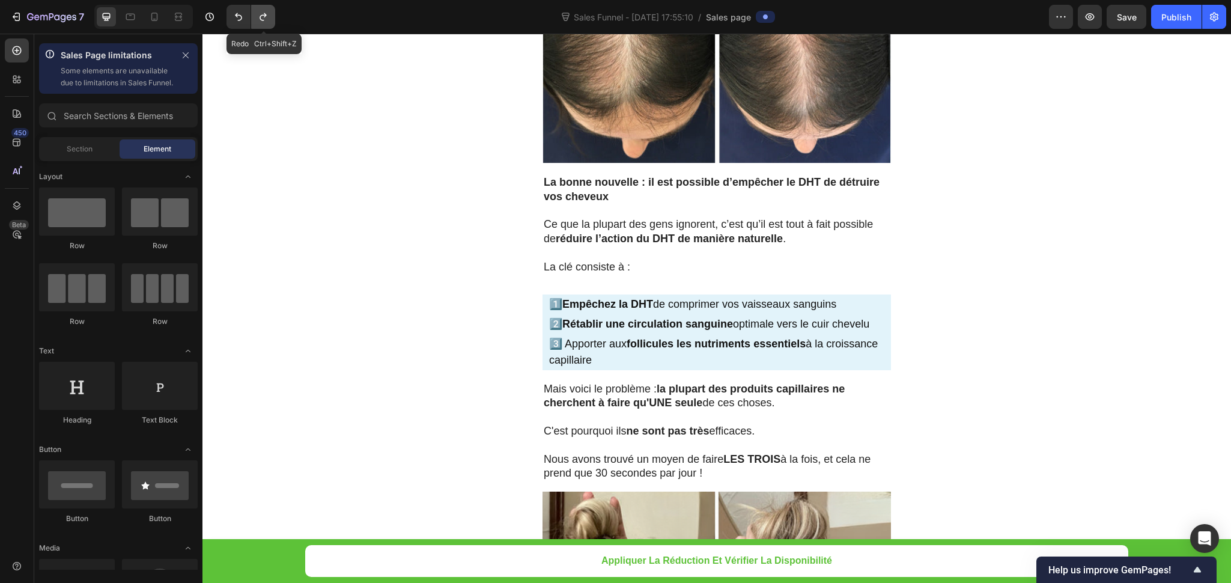
click at [258, 23] on button "Undo/Redo" at bounding box center [263, 17] width 24 height 24
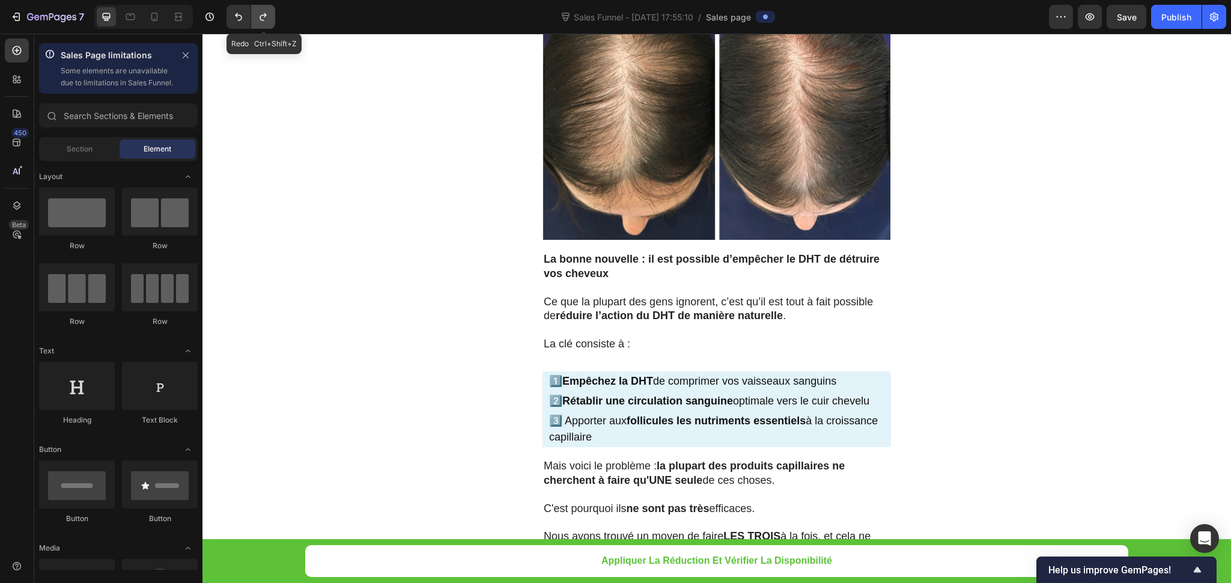
click at [258, 23] on button "Undo/Redo" at bounding box center [263, 17] width 24 height 24
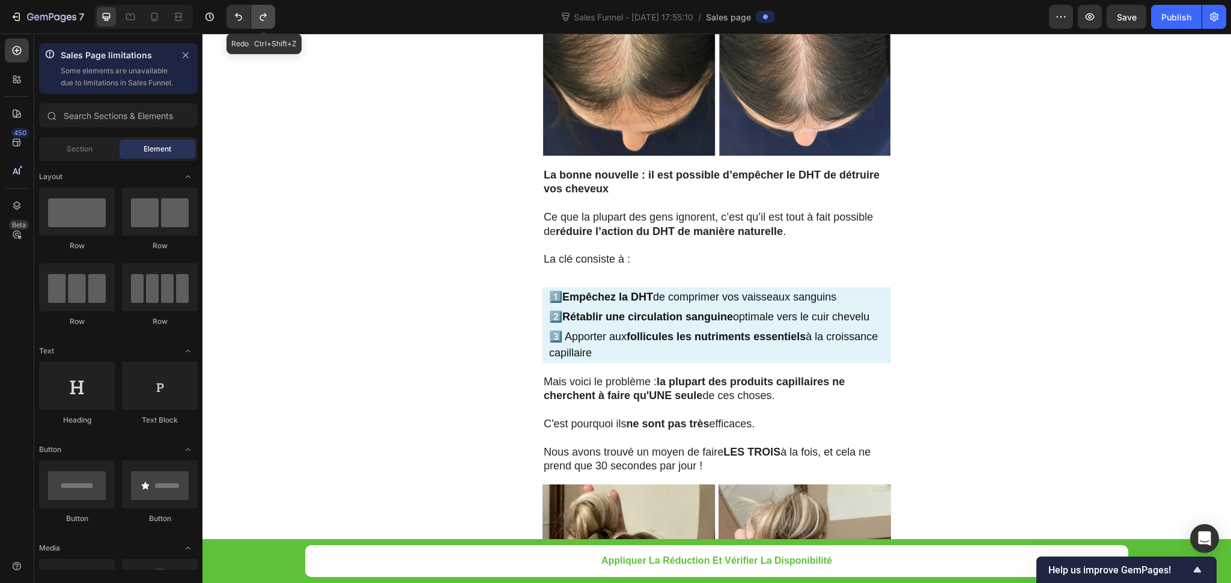
click at [258, 23] on button "Undo/Redo" at bounding box center [263, 17] width 24 height 24
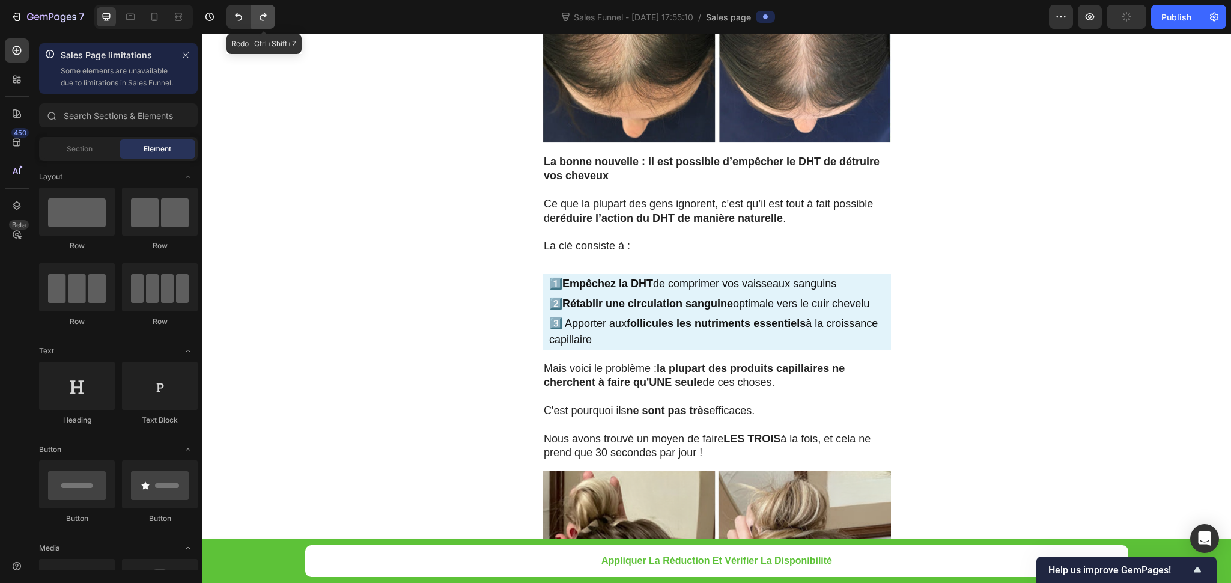
click at [258, 23] on button "Undo/Redo" at bounding box center [263, 17] width 24 height 24
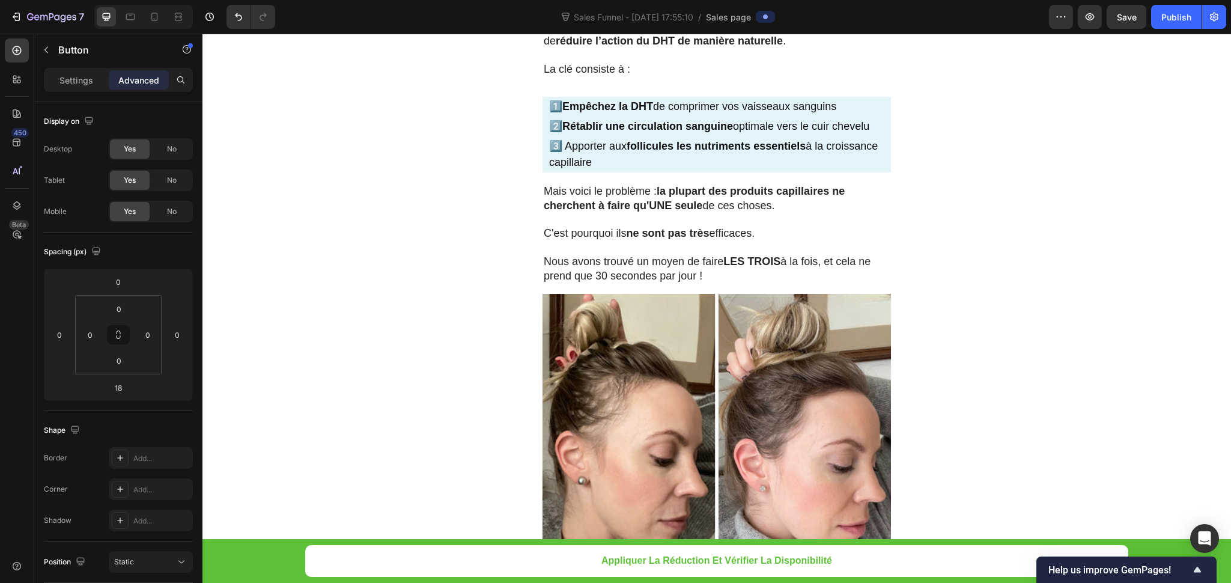
scroll to position [5700, 0]
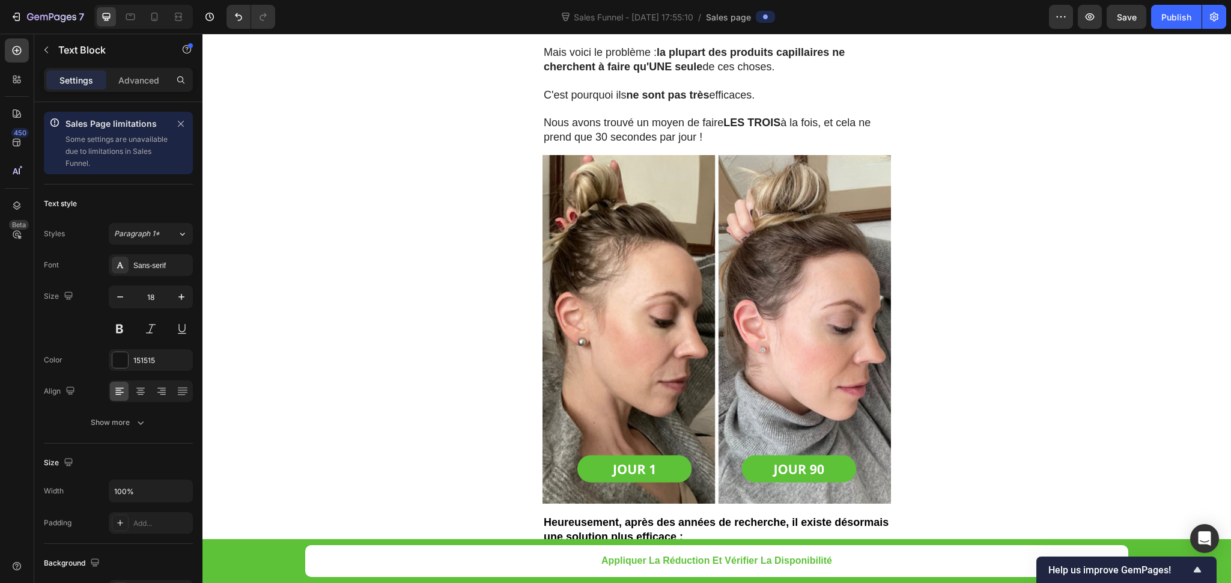
drag, startPoint x: 943, startPoint y: 289, endPoint x: 761, endPoint y: 294, distance: 182.2
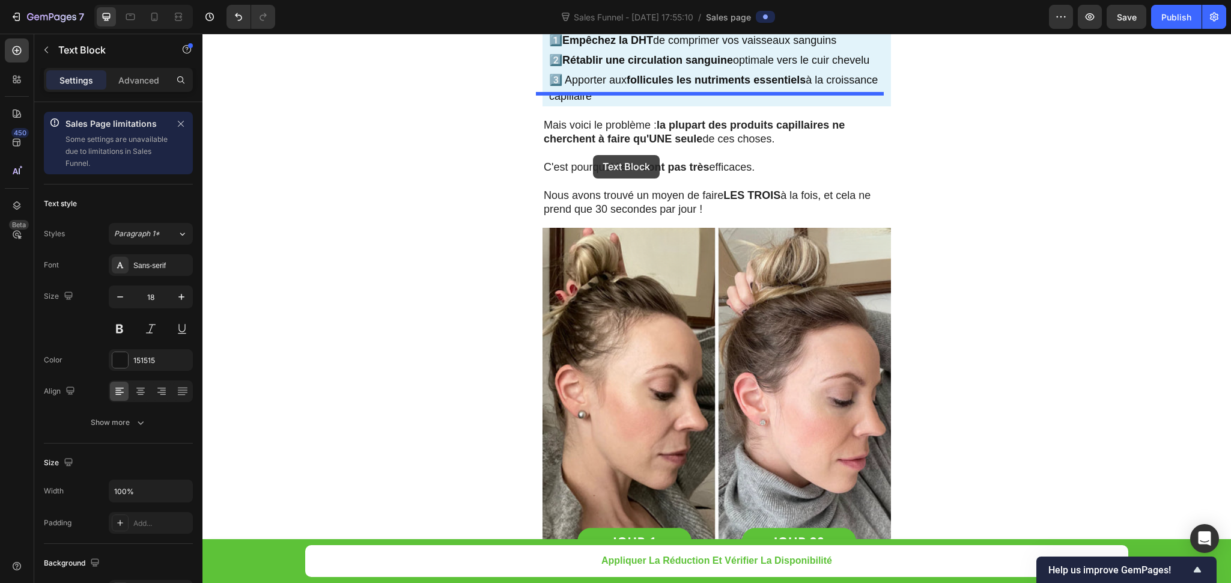
scroll to position [5608, 0]
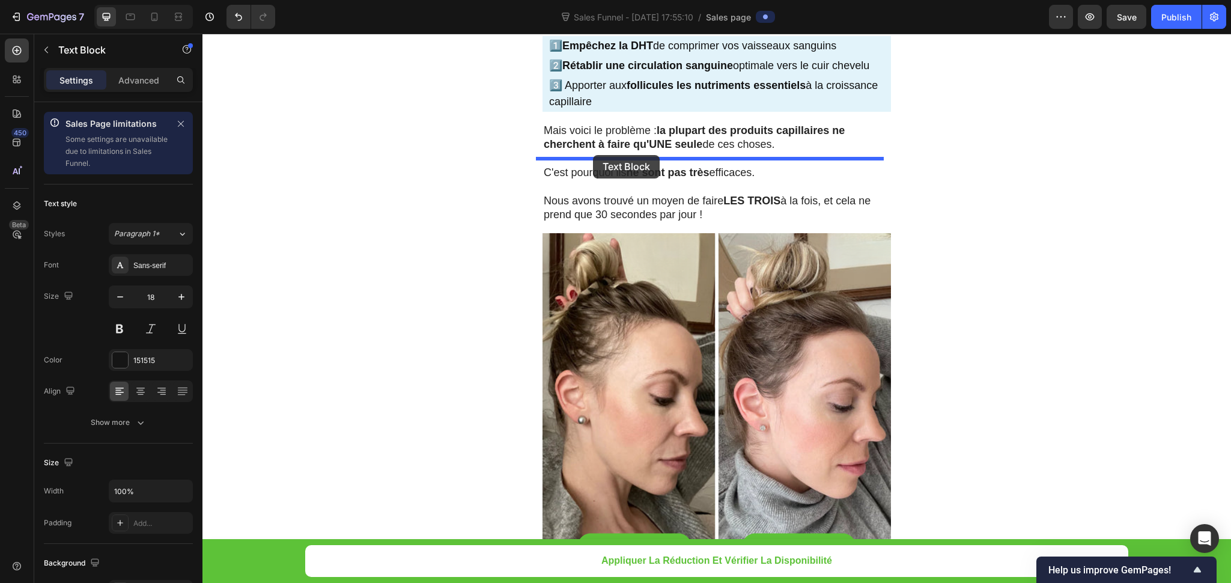
drag, startPoint x: 563, startPoint y: 271, endPoint x: 593, endPoint y: 155, distance: 120.0
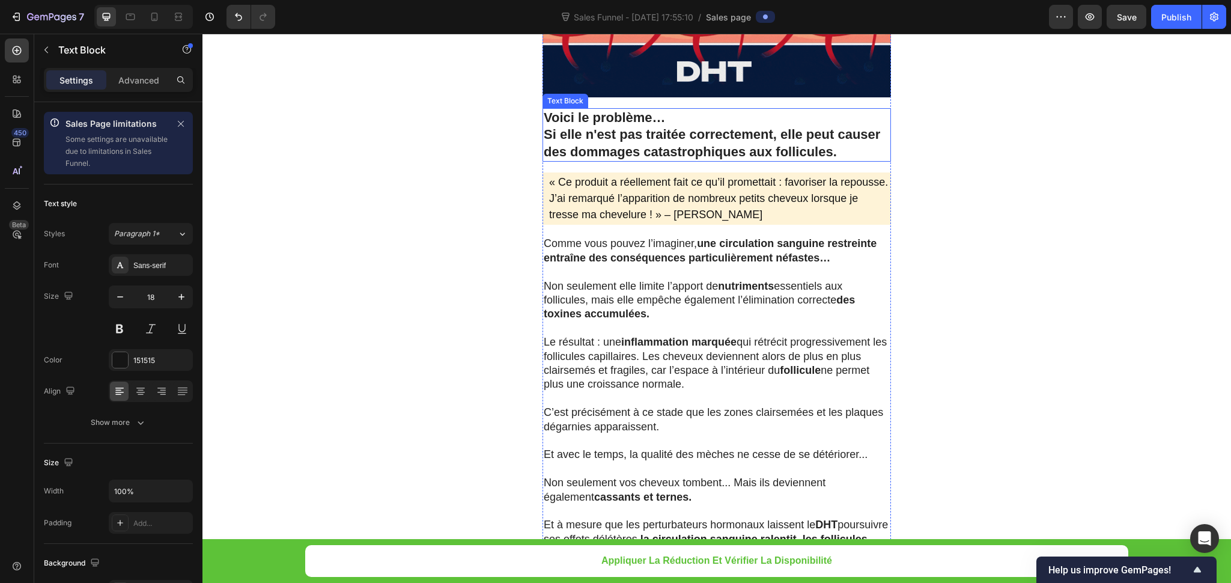
scroll to position [6239, 0]
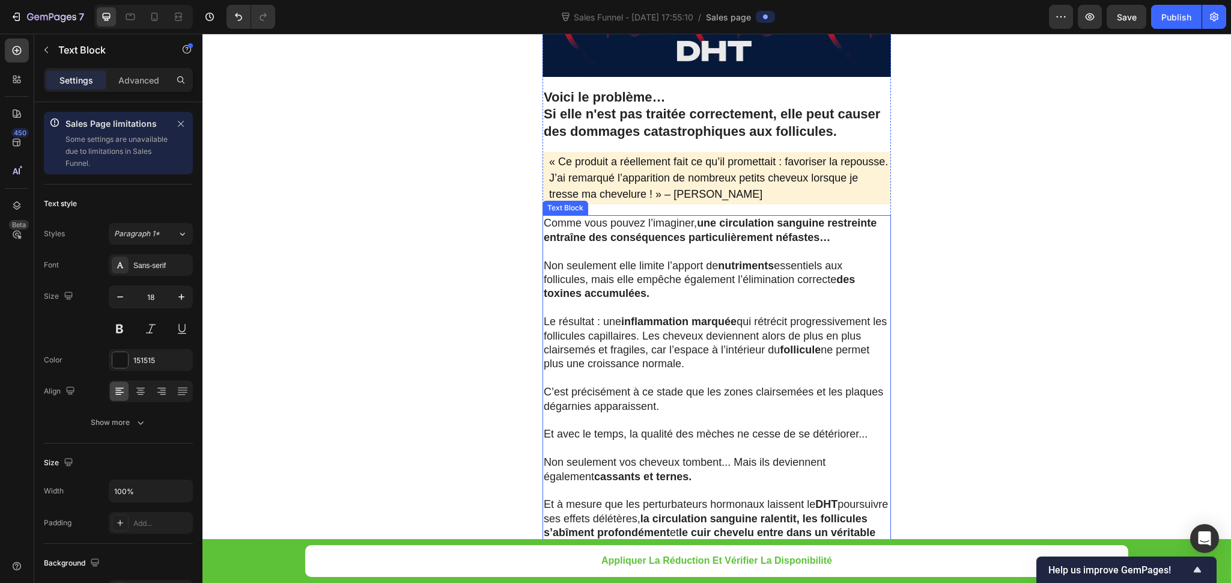
click at [757, 270] on strong "nutriments" at bounding box center [746, 266] width 56 height 12
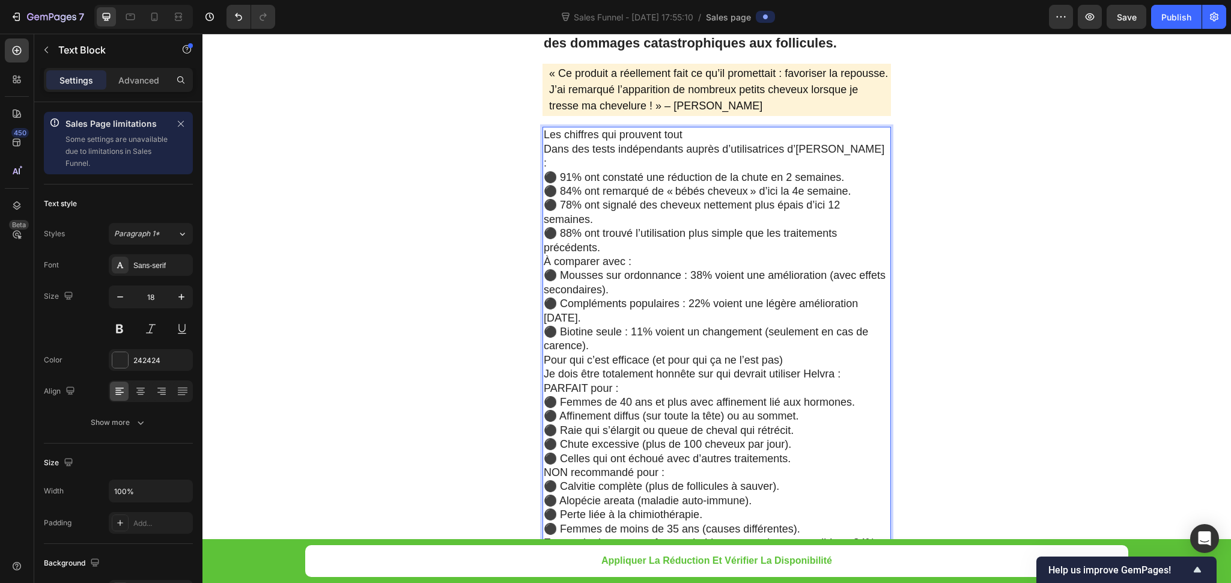
scroll to position [6237, 0]
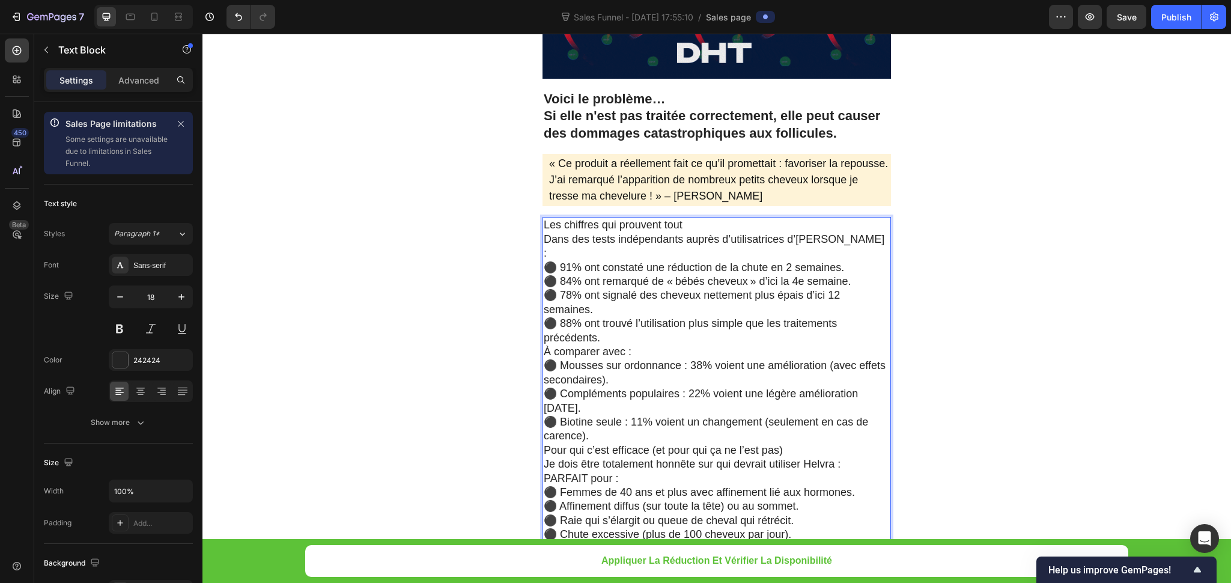
click at [828, 261] on p "⚫ 91% ont constaté une réduction de la chute en 2 semaines." at bounding box center [717, 268] width 346 height 14
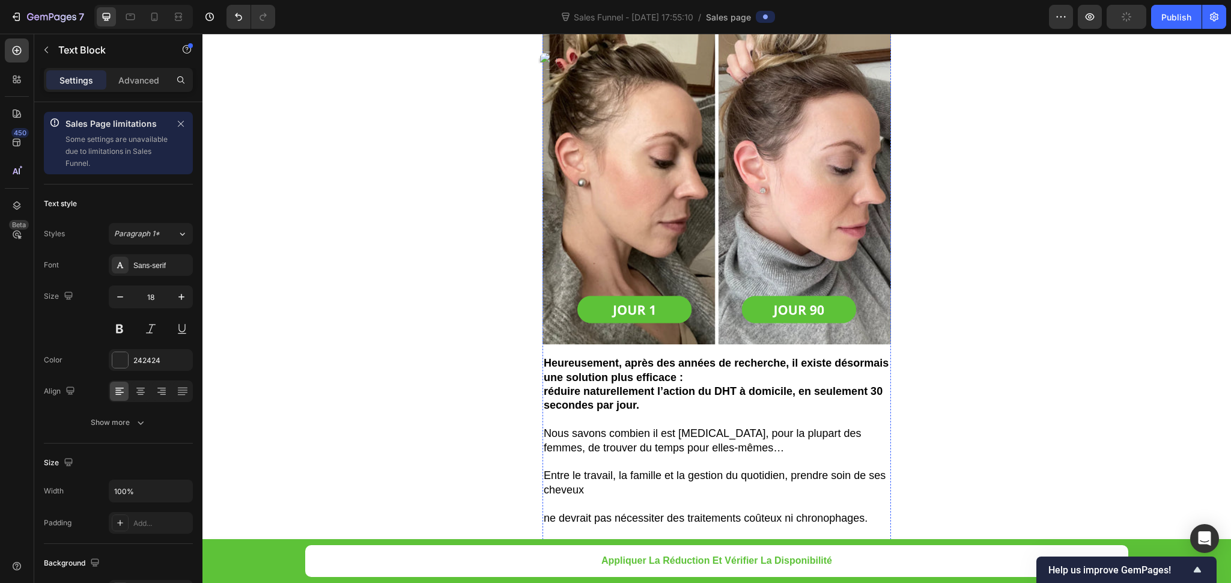
scroll to position [5967, 0]
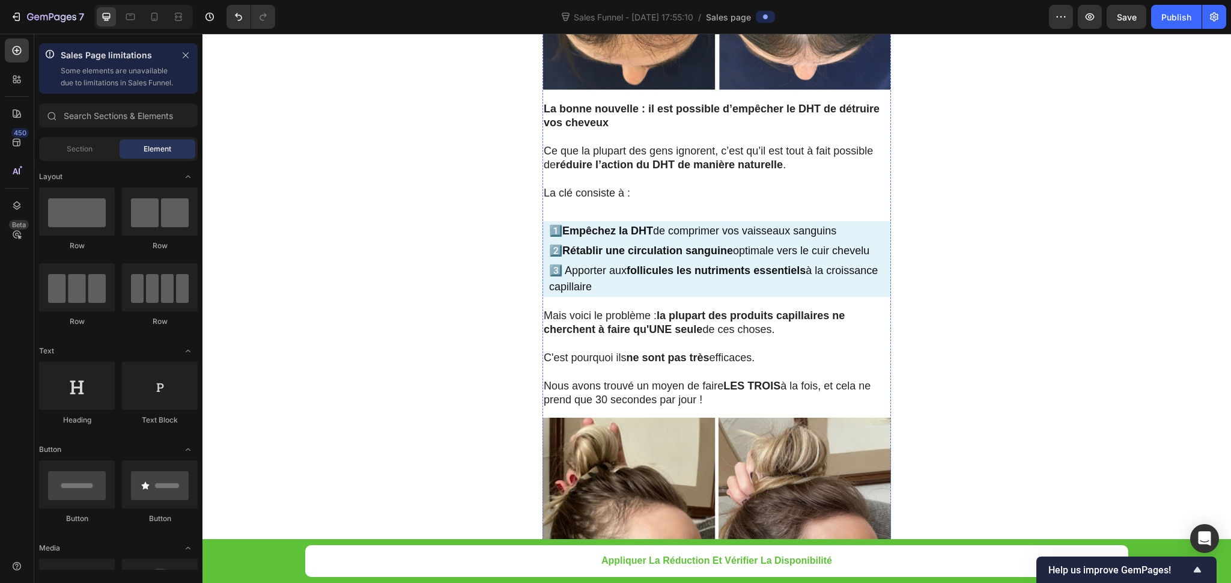
scroll to position [5787, 0]
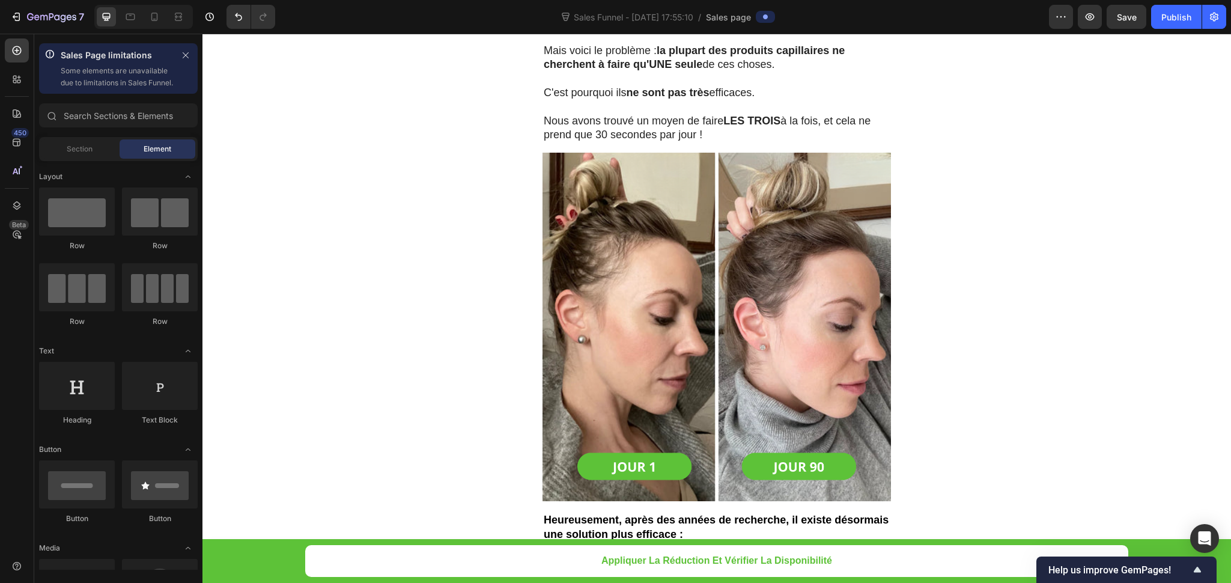
drag, startPoint x: 465, startPoint y: 184, endPoint x: 525, endPoint y: 172, distance: 60.7
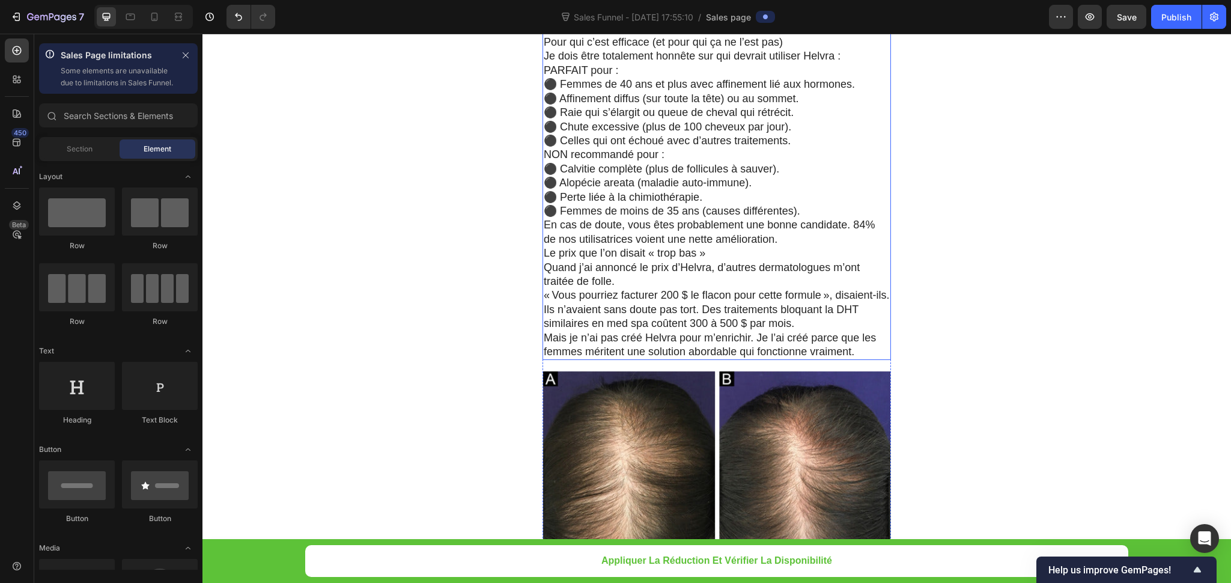
scroll to position [6328, 0]
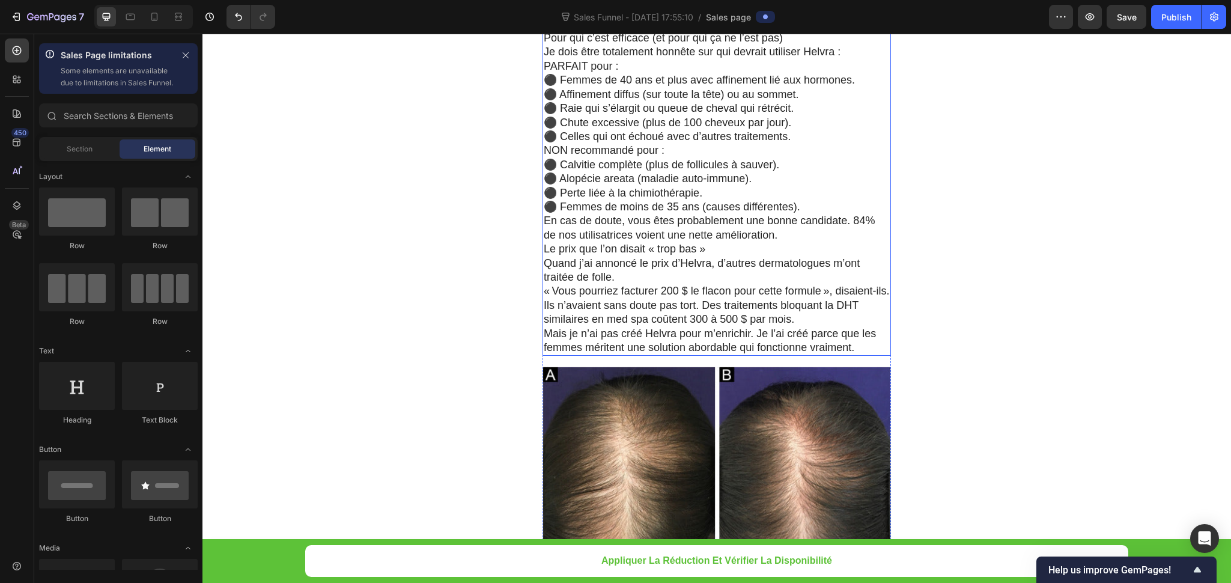
click at [867, 327] on p "Mais je n’ai pas créé Helvra pour m’enrichir. Je l’ai créé parce que les femmes…" at bounding box center [717, 341] width 346 height 28
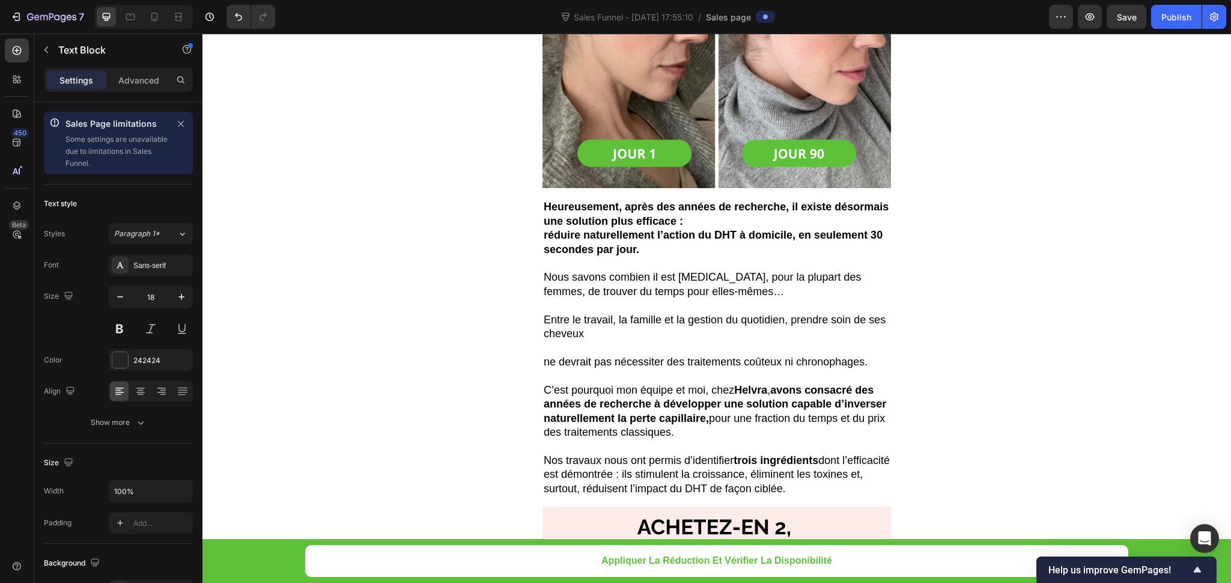
scroll to position [5877, 0]
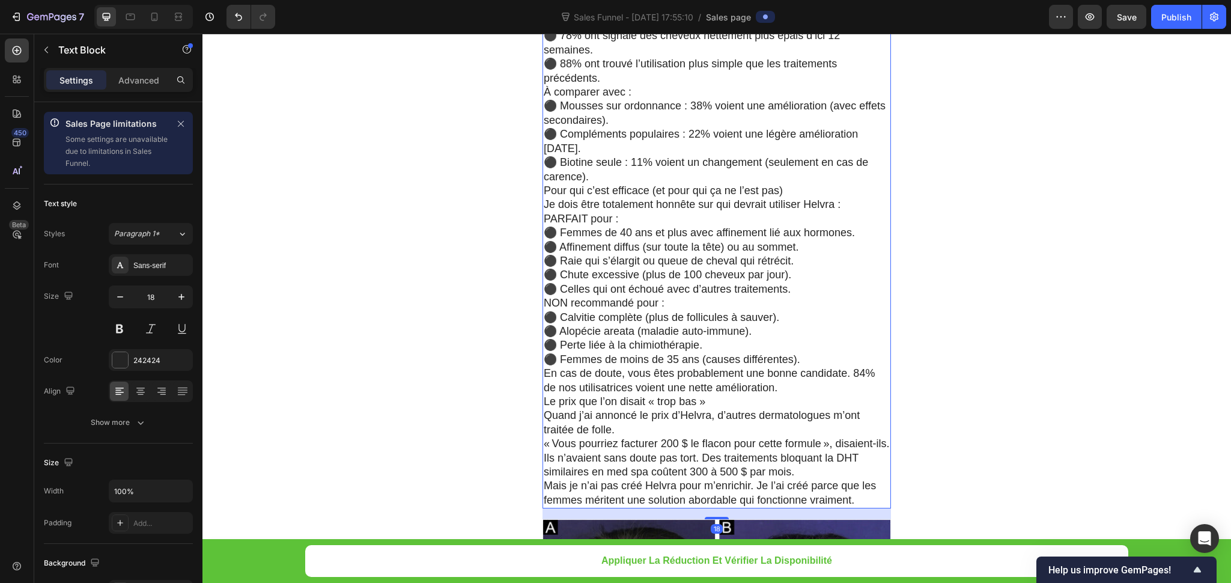
scroll to position [6647, 0]
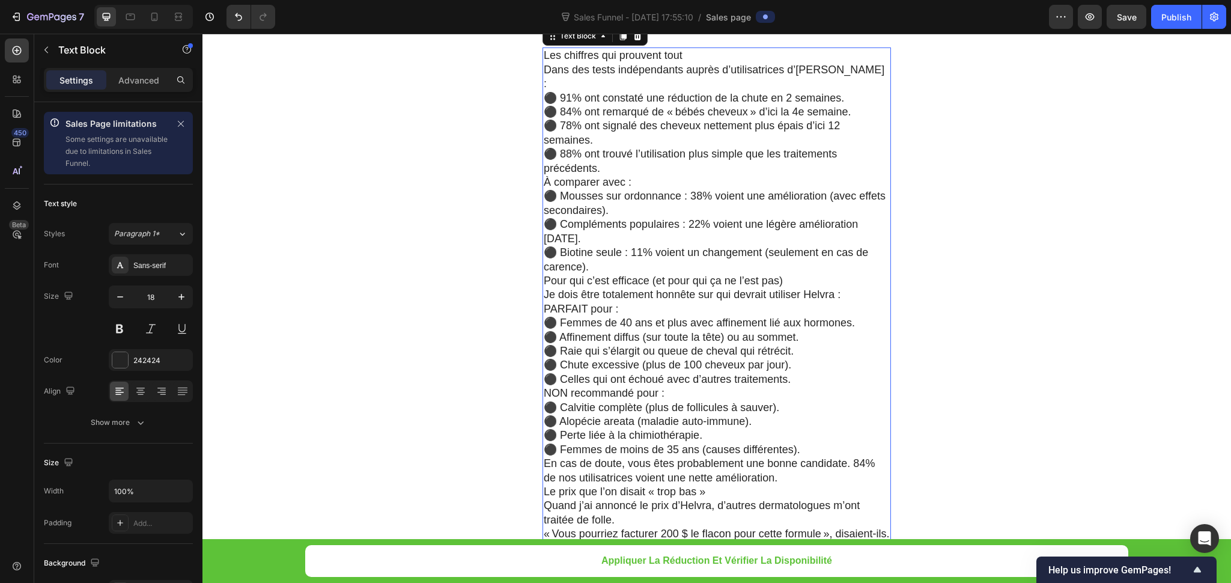
click at [714, 316] on p "⚫ Femmes de 40 ans et plus avec affinement lié aux hormones." at bounding box center [717, 323] width 346 height 14
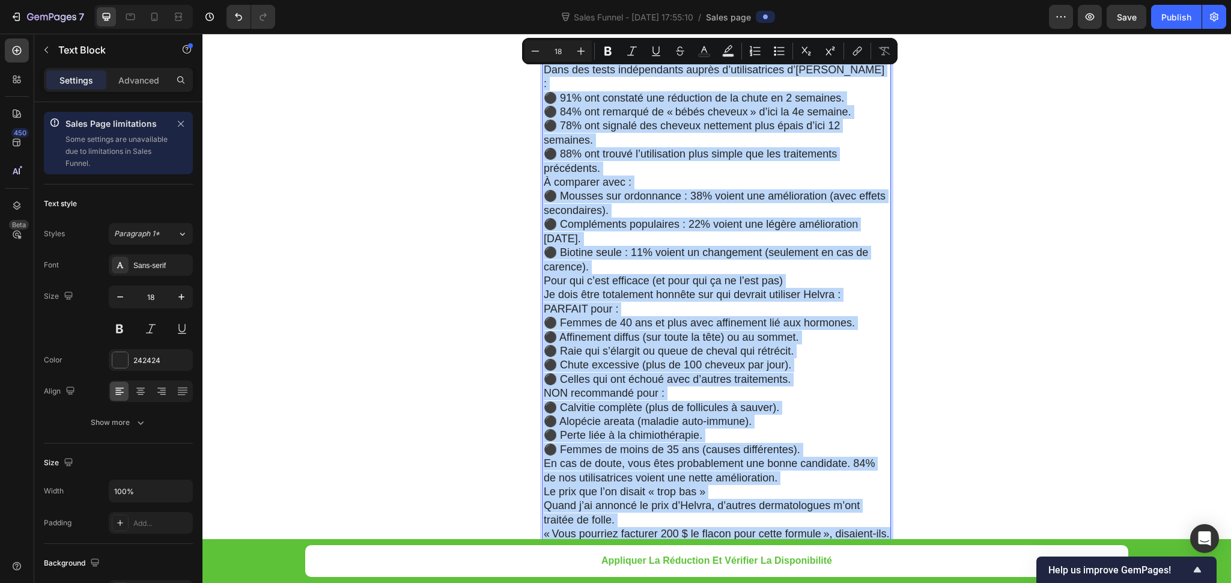
scroll to position [6636, 0]
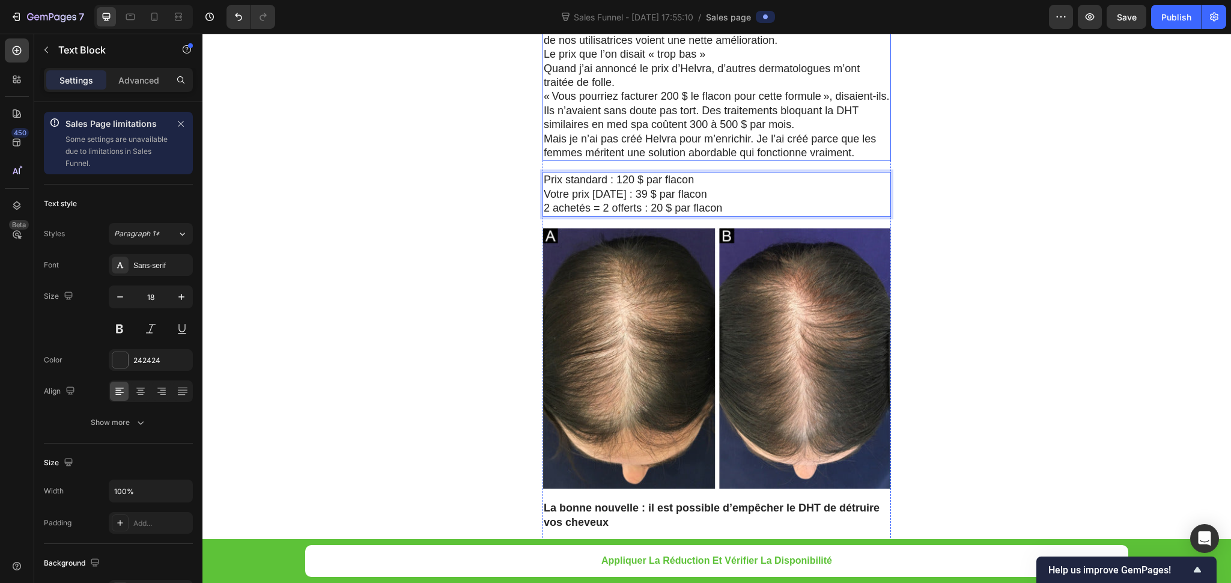
drag, startPoint x: 764, startPoint y: 72, endPoint x: 547, endPoint y: 44, distance: 219.4
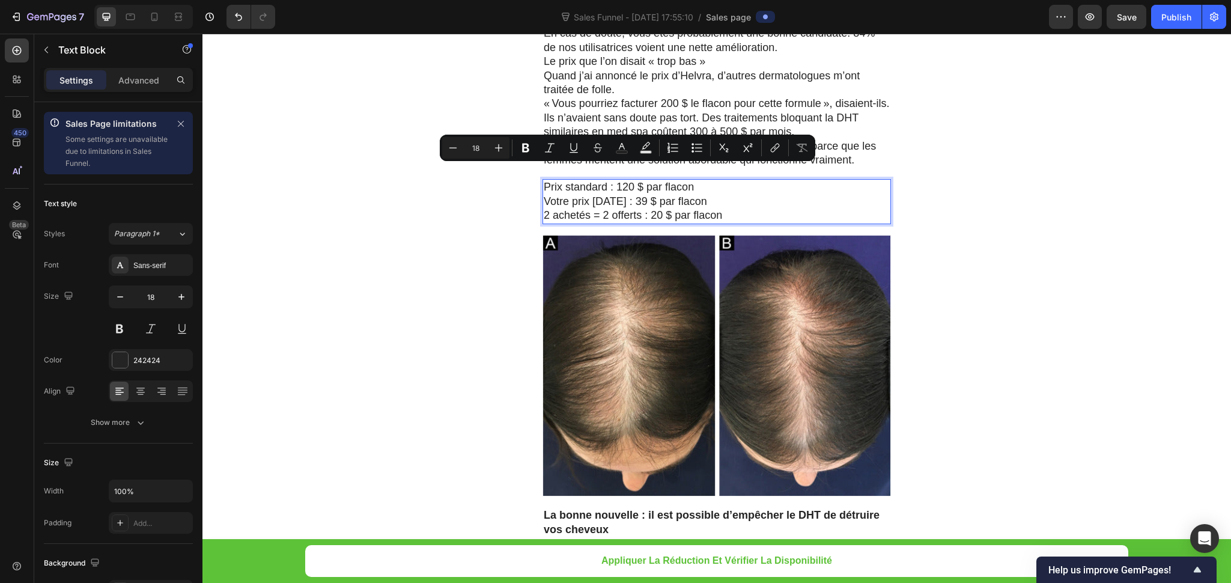
click at [766, 195] on p "Votre prix aujourd’hui : 39 $ par flacon" at bounding box center [717, 202] width 346 height 14
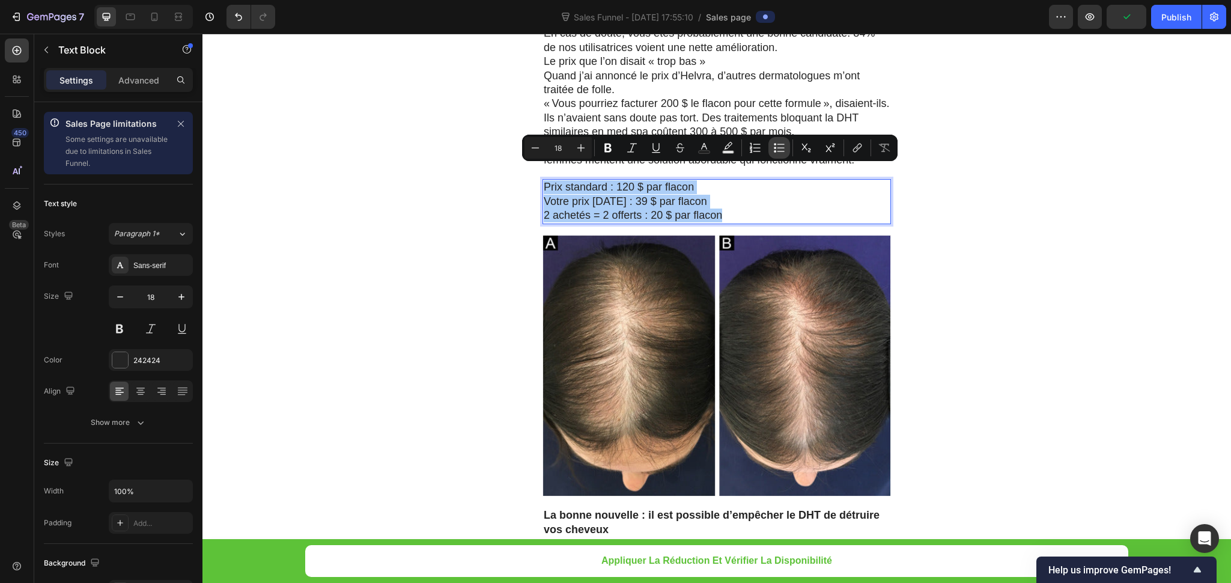
click at [781, 155] on button "Bulleted List" at bounding box center [780, 148] width 22 height 22
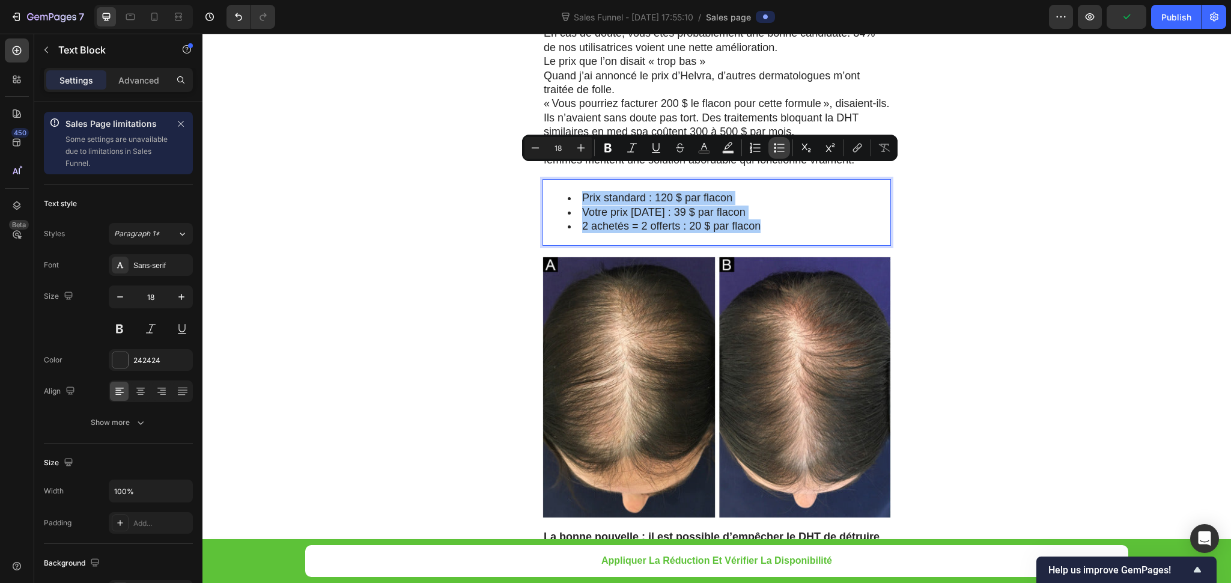
click at [781, 155] on button "Bulleted List" at bounding box center [780, 148] width 22 height 22
type input "18"
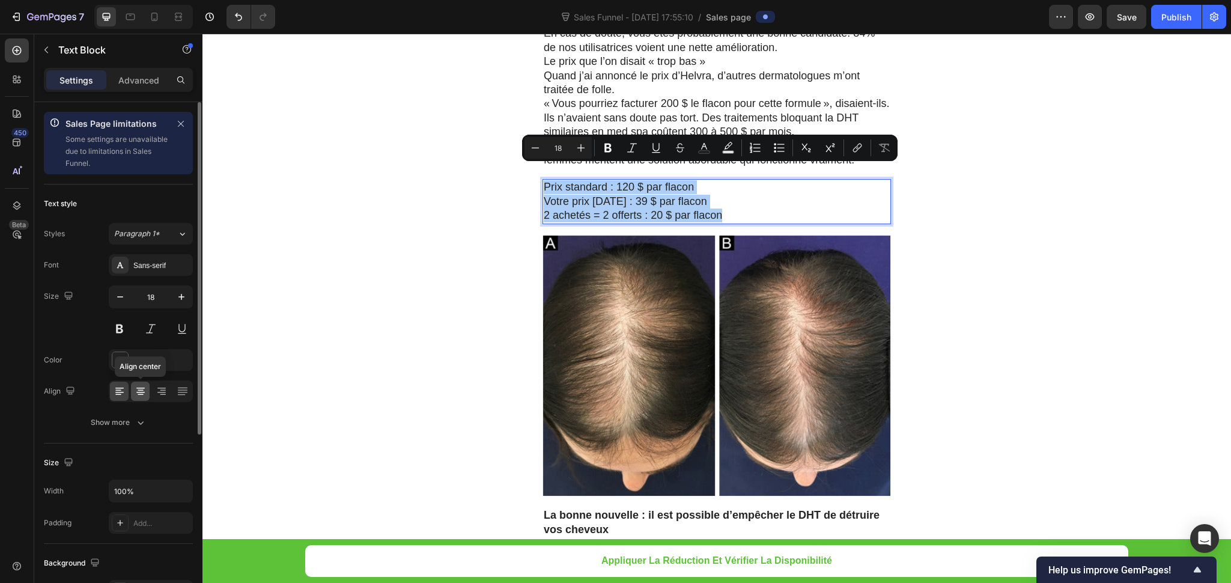
click at [141, 391] on icon at bounding box center [141, 390] width 6 height 1
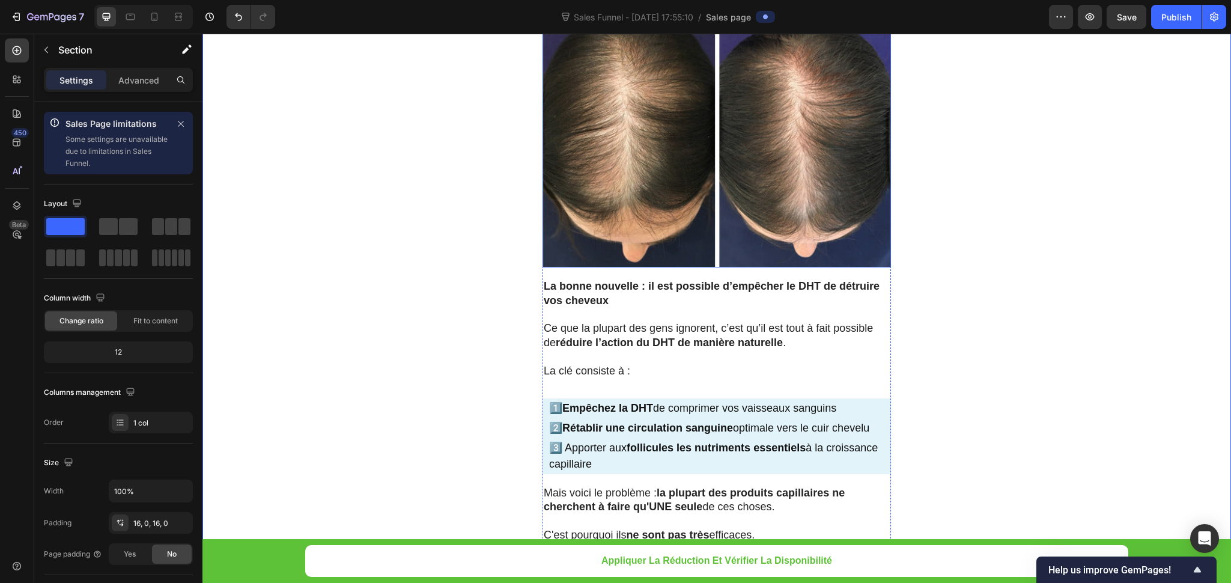
scroll to position [6785, 0]
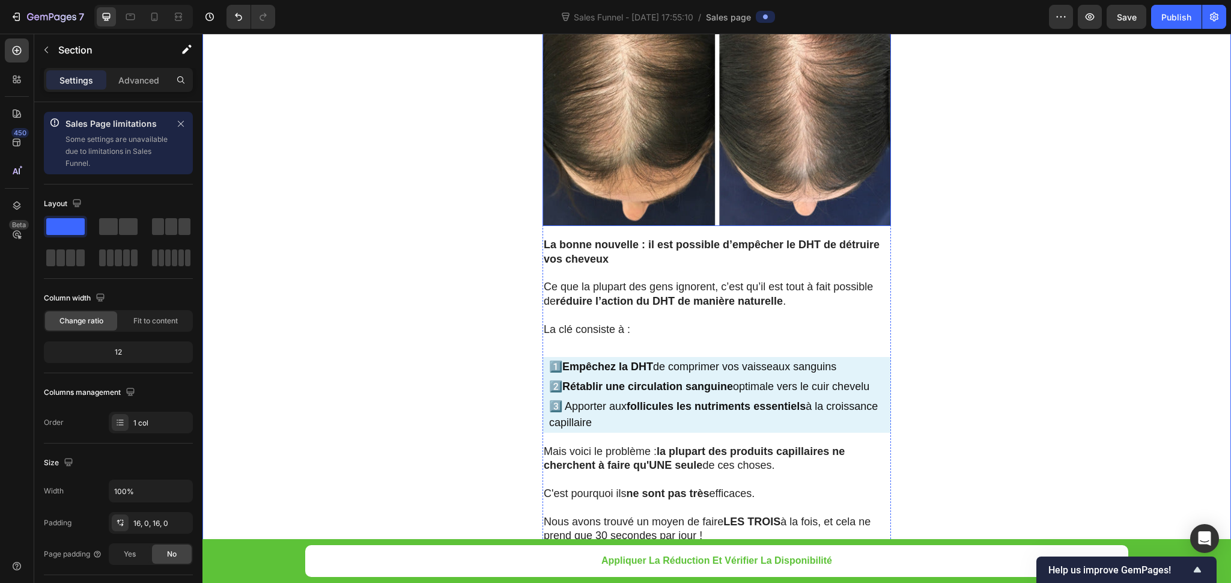
click at [623, 162] on img at bounding box center [717, 96] width 349 height 262
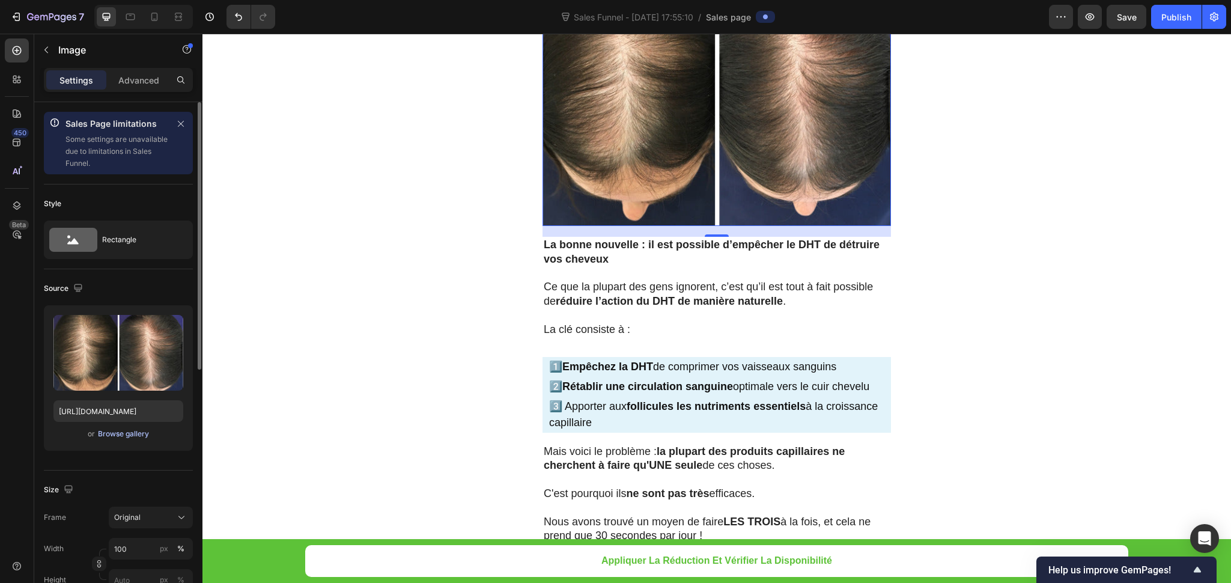
click at [117, 433] on div "Browse gallery" at bounding box center [123, 434] width 51 height 11
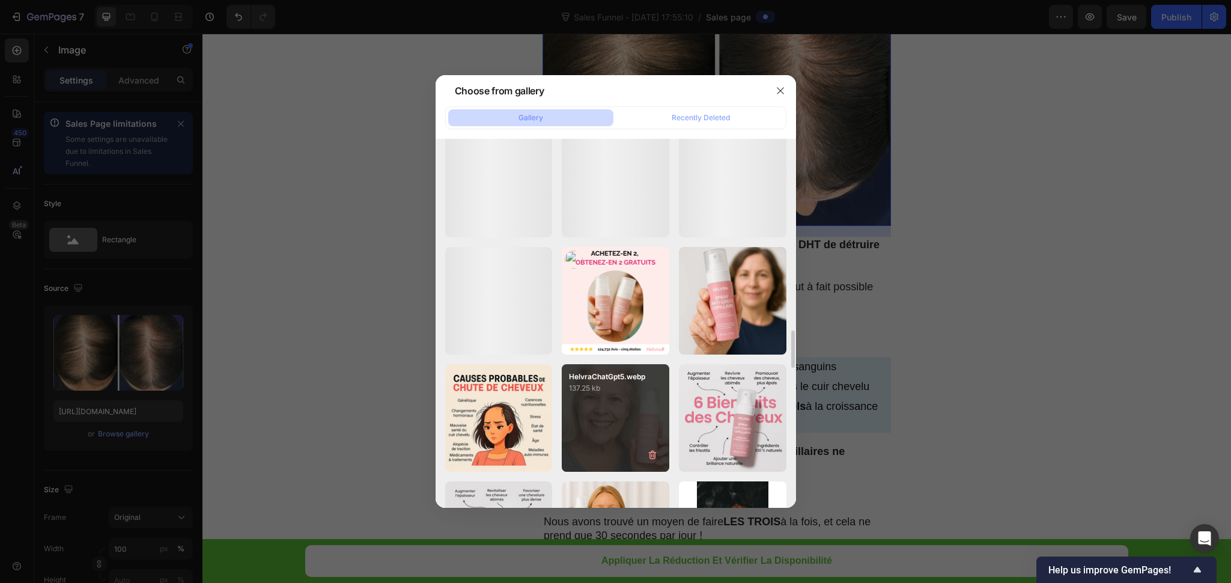
scroll to position [1980, 0]
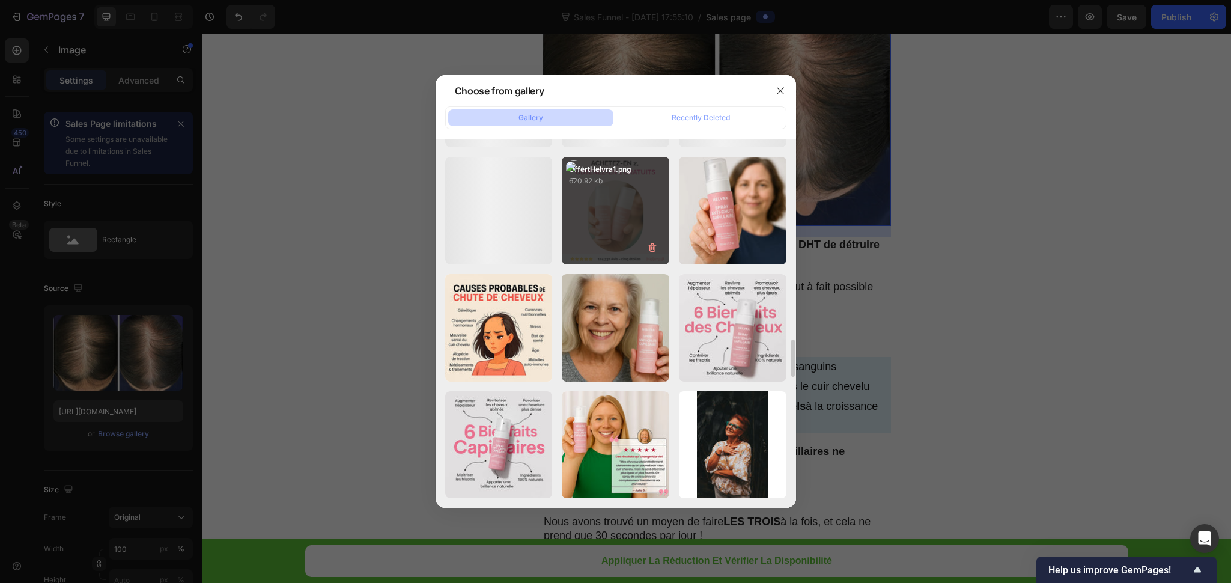
click at [608, 186] on p "620.92 kb" at bounding box center [615, 181] width 93 height 12
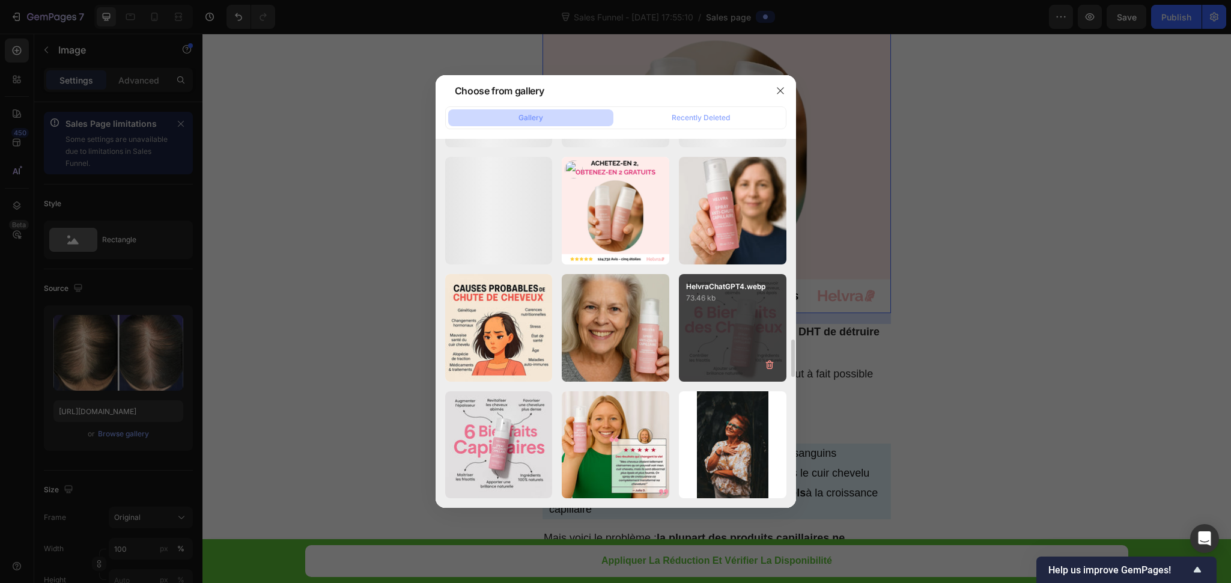
type input "https://cdn.shopify.com/s/files/1/0948/2492/3483/files/gempages_575524585596781…"
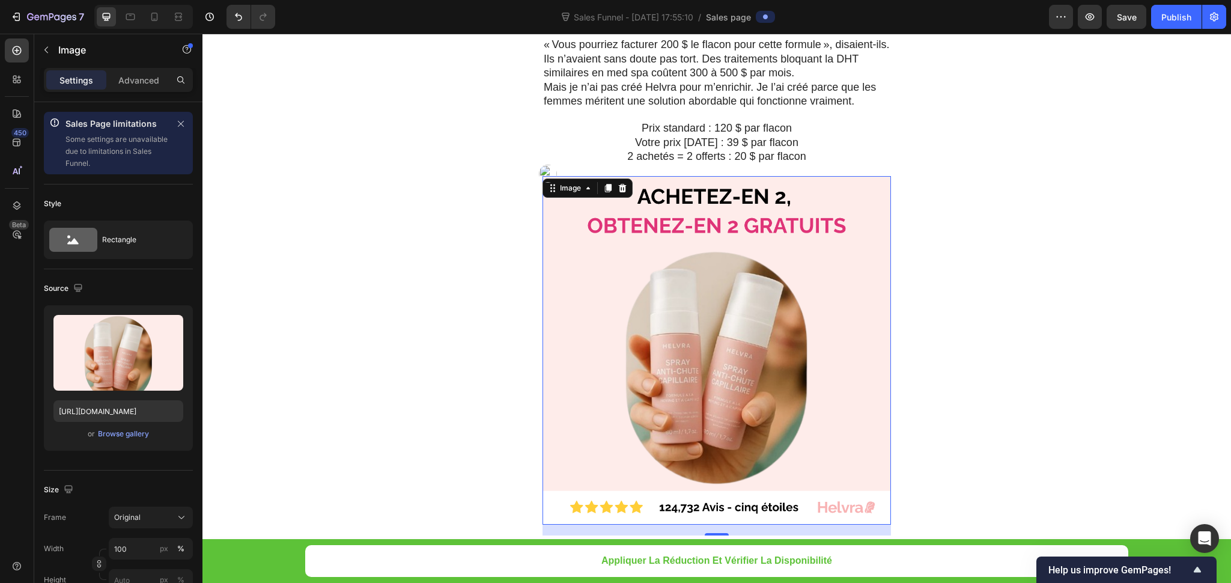
scroll to position [6605, 0]
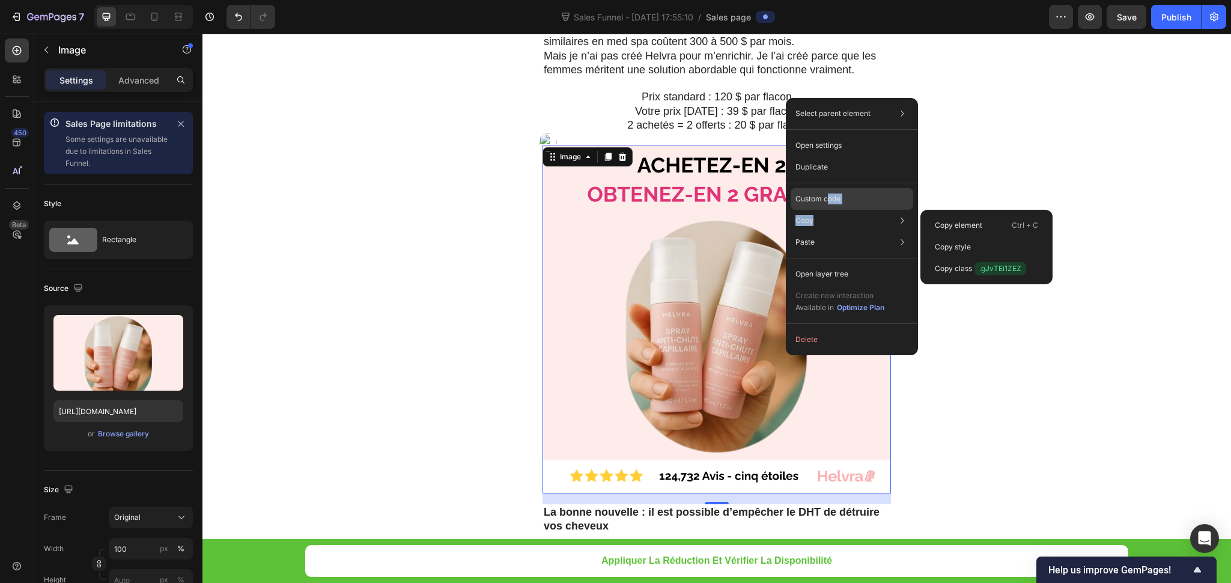
click at [828, 208] on div "Select parent element Section Row 1 col Image Open settings Duplicate Custom co…" at bounding box center [852, 226] width 132 height 257
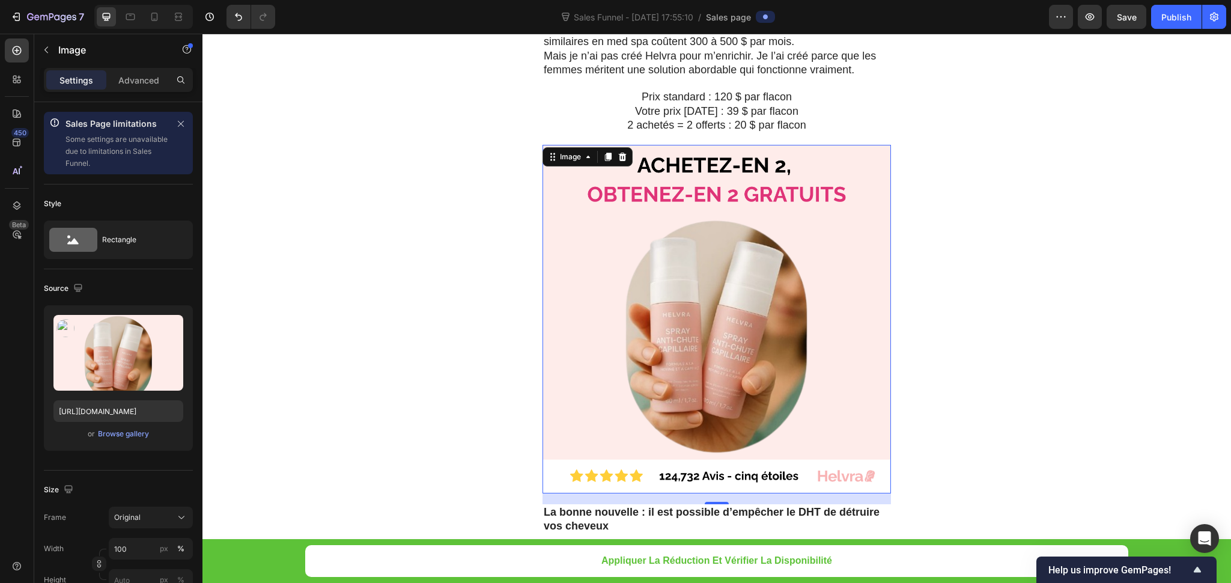
drag, startPoint x: 318, startPoint y: 377, endPoint x: 582, endPoint y: 271, distance: 284.8
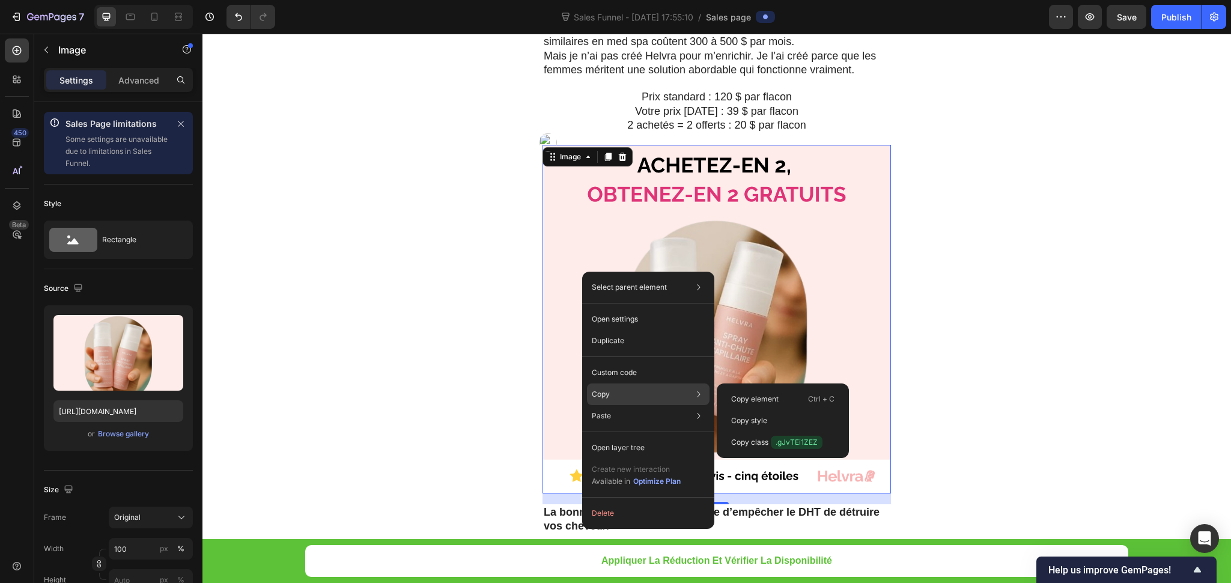
click at [624, 395] on div "Copy Copy element Ctrl + C Copy style Copy class .gJvTEi1ZEZ" at bounding box center [648, 394] width 123 height 22
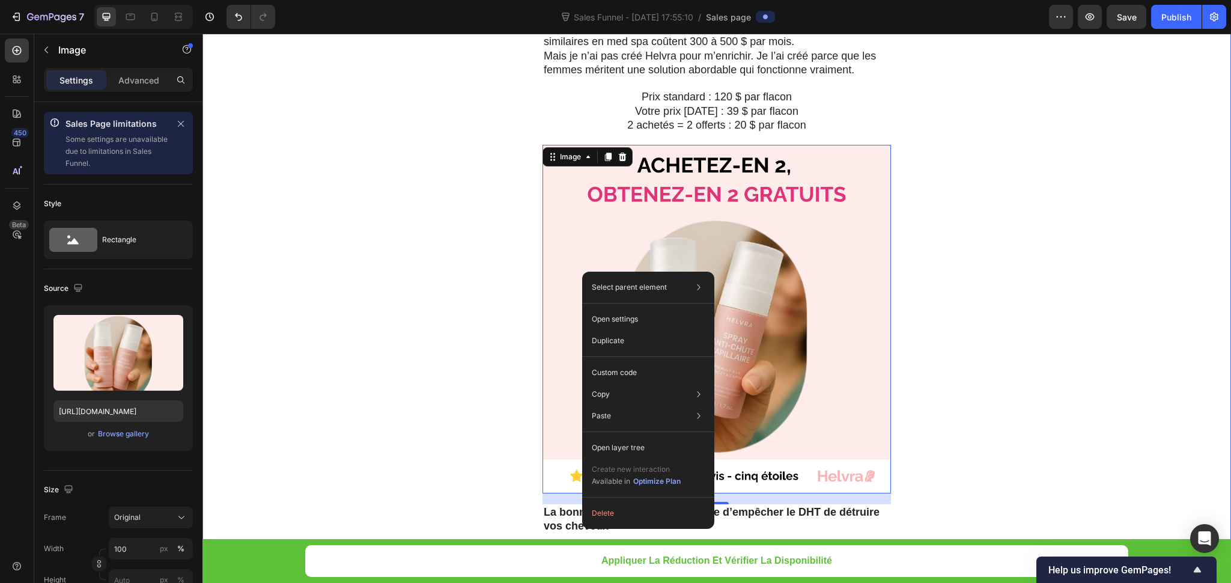
drag, startPoint x: 411, startPoint y: 237, endPoint x: 418, endPoint y: 238, distance: 7.3
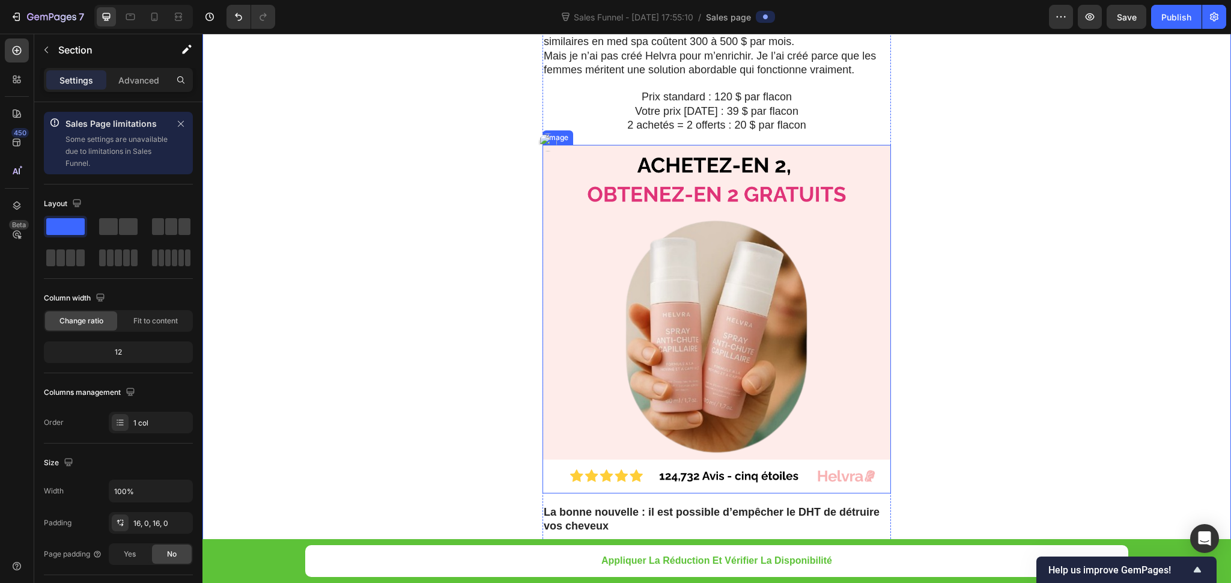
click at [732, 361] on img at bounding box center [717, 319] width 349 height 349
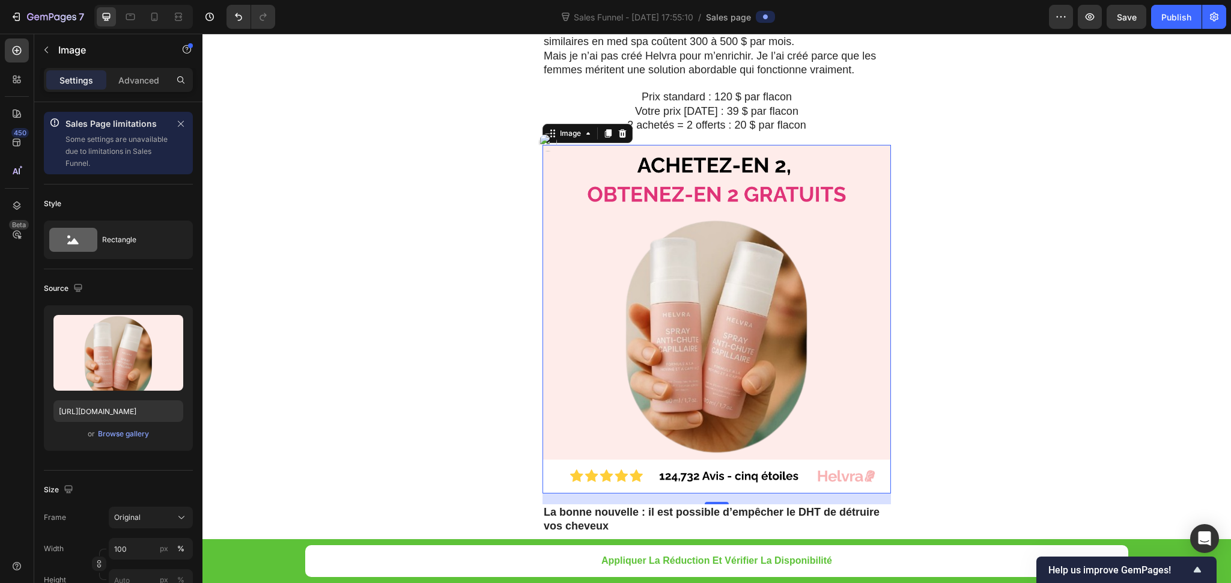
click at [604, 291] on img at bounding box center [717, 319] width 349 height 349
click at [134, 408] on input "https://cdn.shopify.com/s/files/1/0948/2492/3483/files/gempages_575524585596781…" at bounding box center [118, 411] width 130 height 22
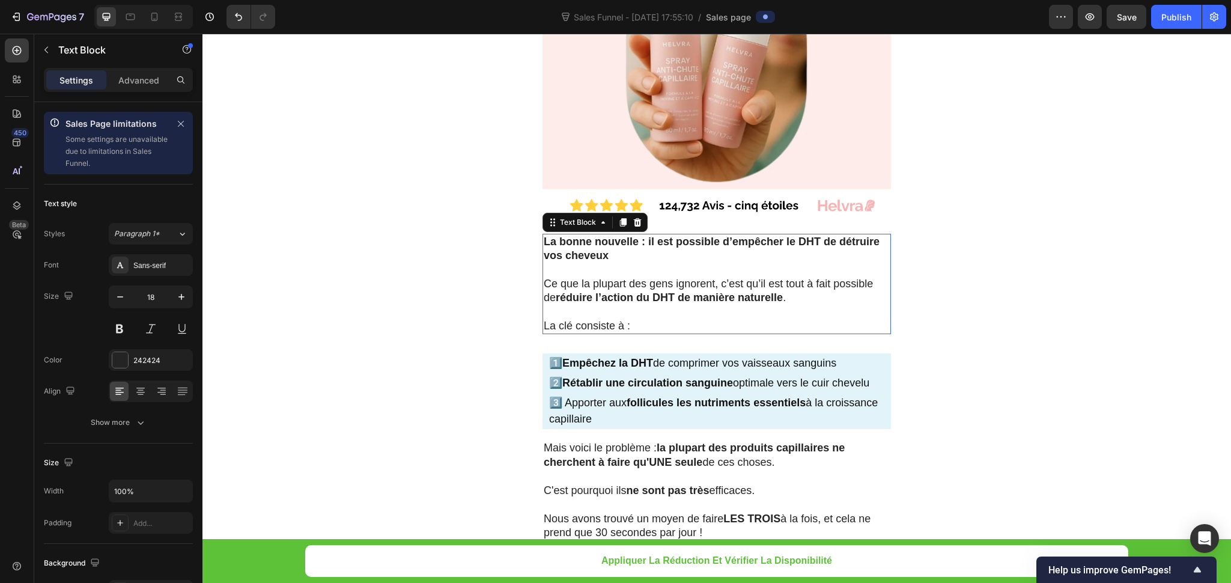
click at [683, 291] on strong "réduire l’action du DHT de manière naturelle" at bounding box center [669, 297] width 227 height 12
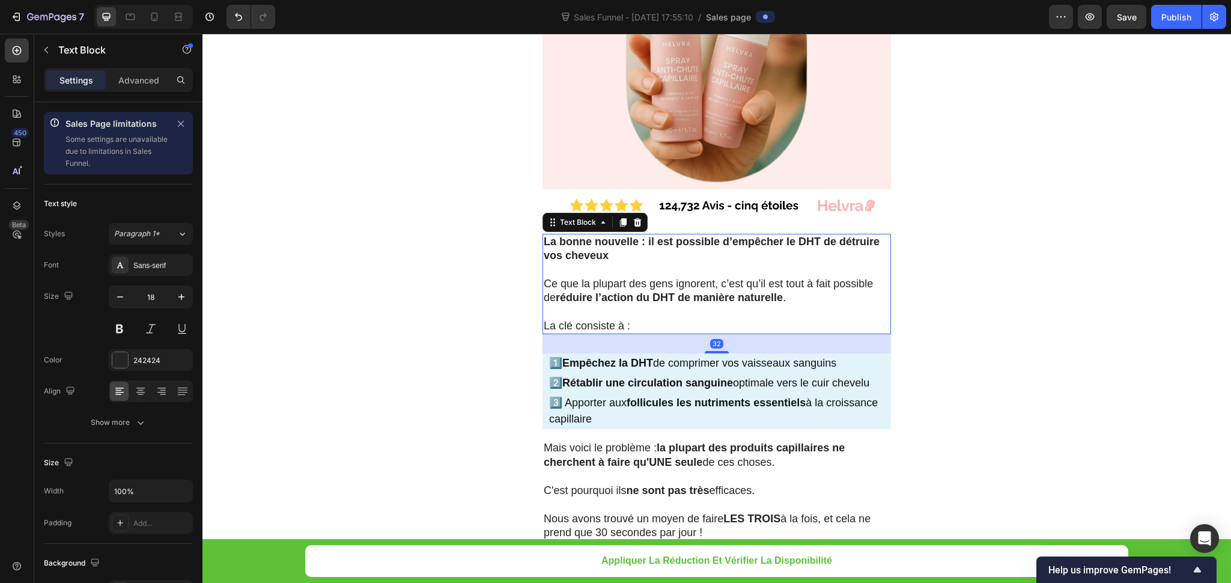
click at [683, 291] on strong "réduire l’action du DHT de manière naturelle" at bounding box center [669, 297] width 227 height 12
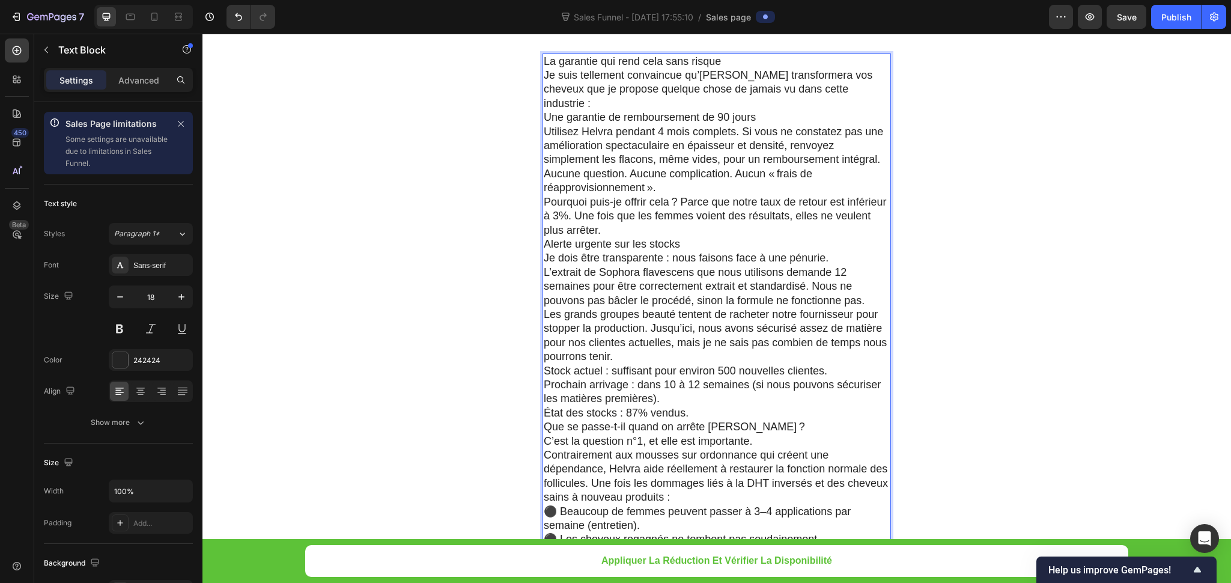
scroll to position [6966, 0]
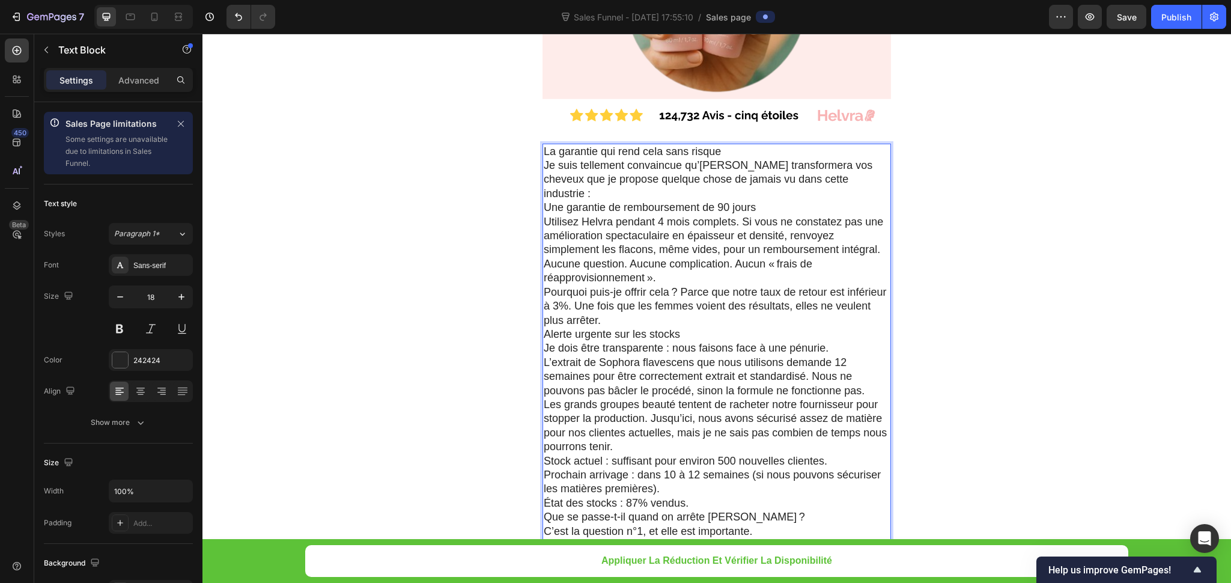
click at [655, 215] on p "Utilisez Helvra pendant 4 mois complets. Si vous ne constatez pas une améliorat…" at bounding box center [717, 236] width 346 height 42
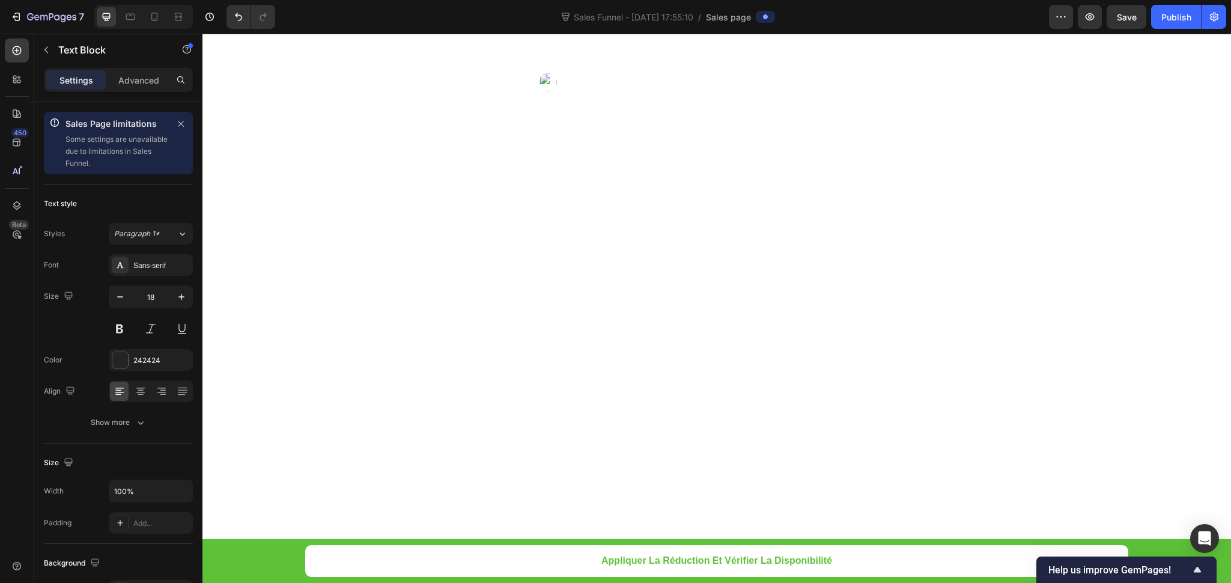
scroll to position [5112, 0]
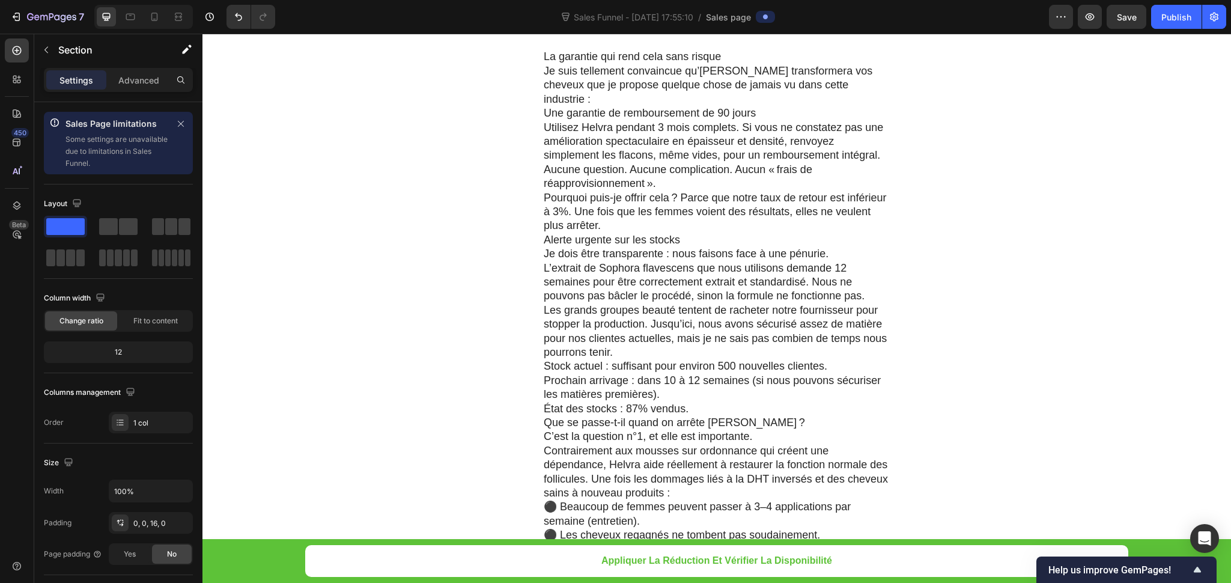
scroll to position [5523, 0]
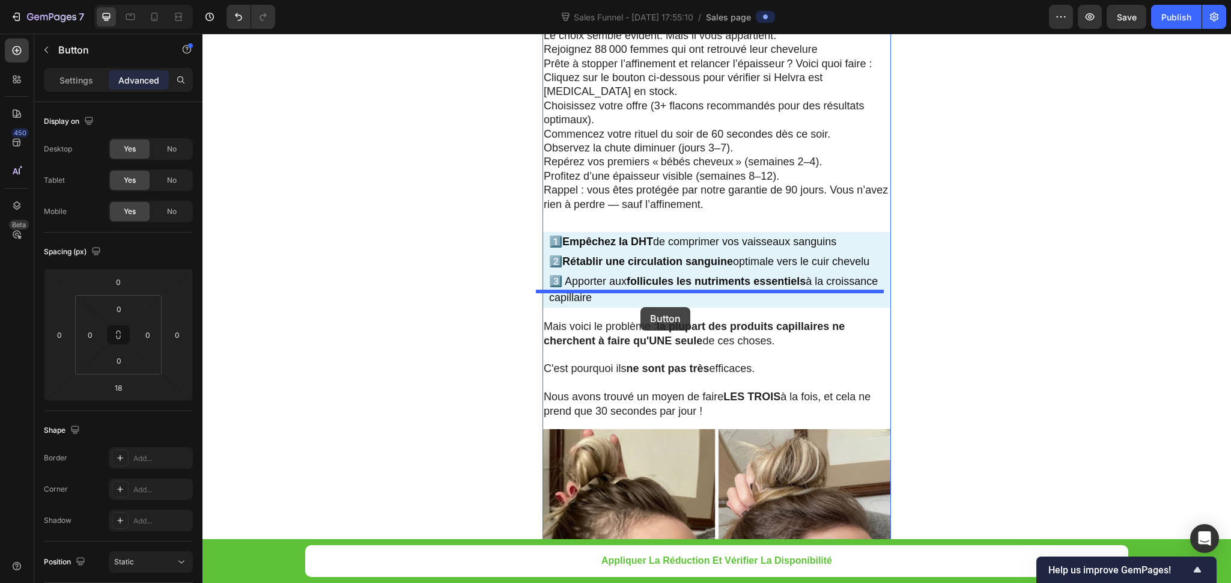
scroll to position [7867, 0]
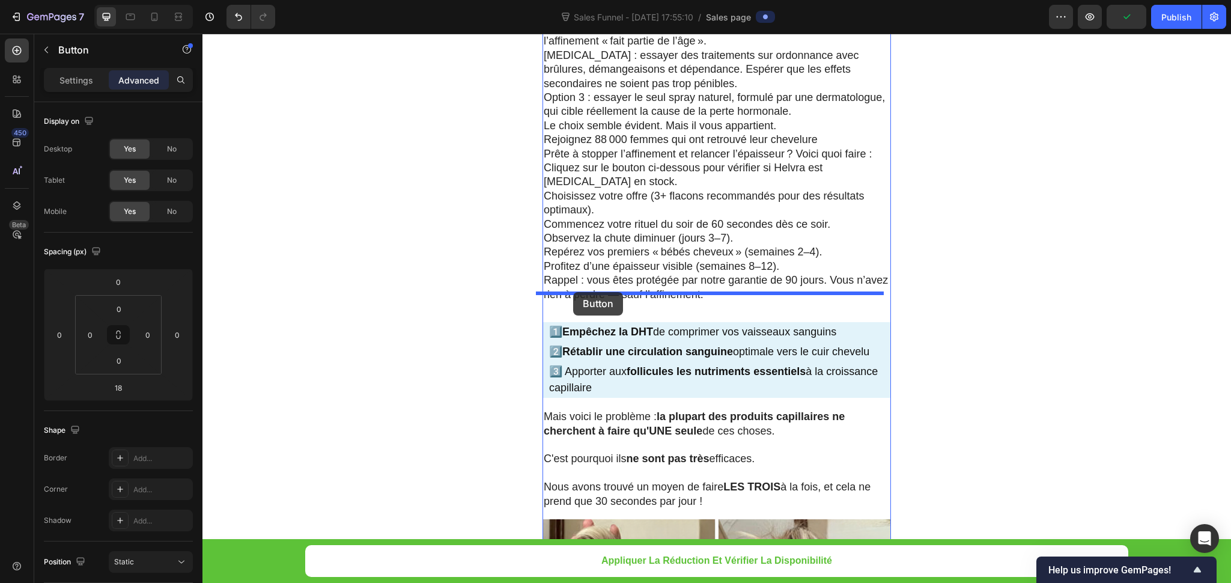
drag, startPoint x: 560, startPoint y: 229, endPoint x: 573, endPoint y: 292, distance: 64.6
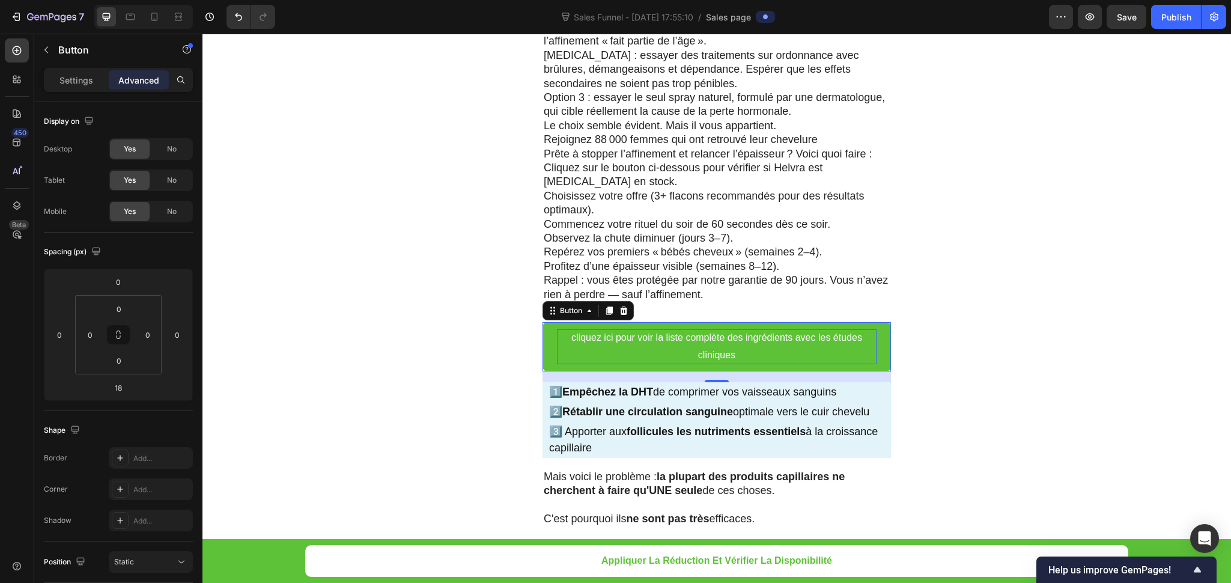
click at [767, 329] on p "cliquez ici pour voir la liste complète des ingrédients avec les études cliniqu…" at bounding box center [717, 346] width 320 height 35
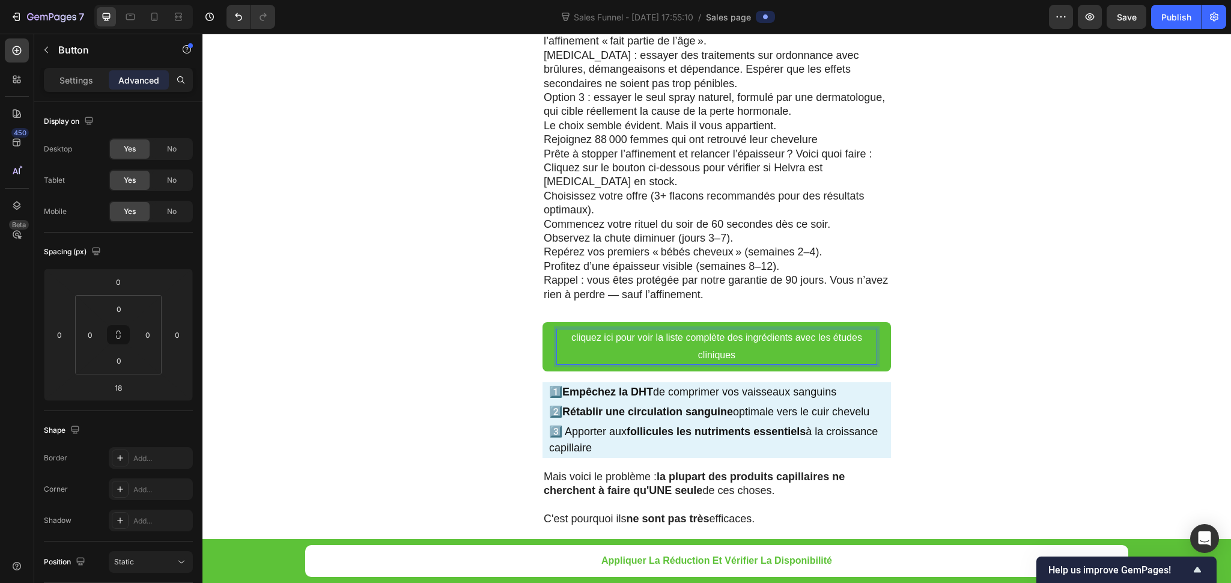
click at [767, 329] on p "cliquez ici pour voir la liste complète des ingrédients avec les études cliniqu…" at bounding box center [717, 346] width 320 height 35
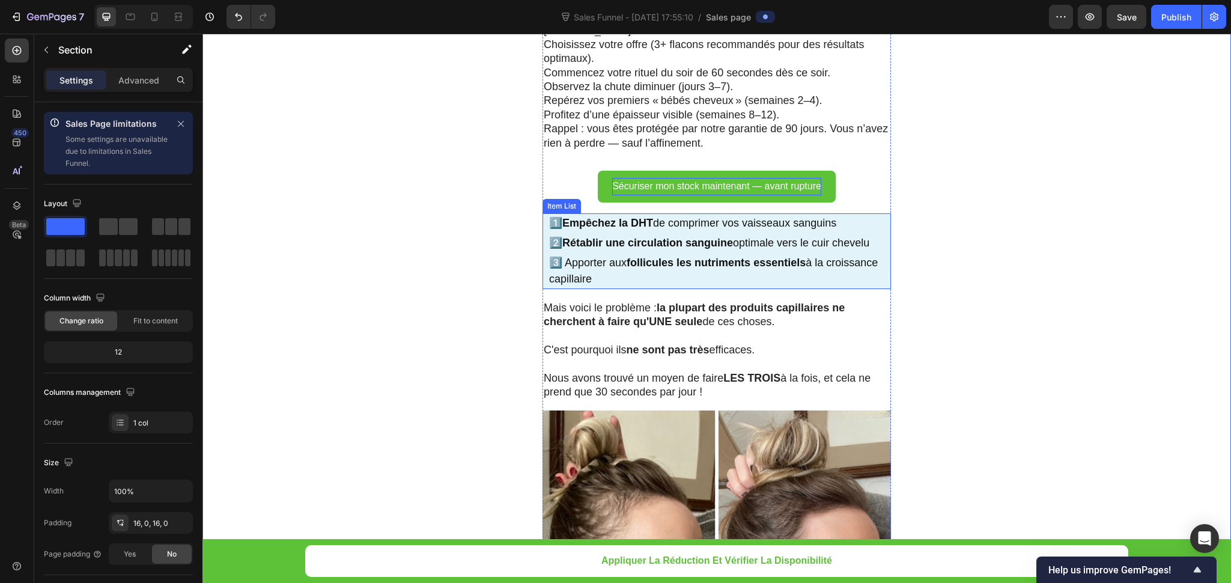
scroll to position [8048, 0]
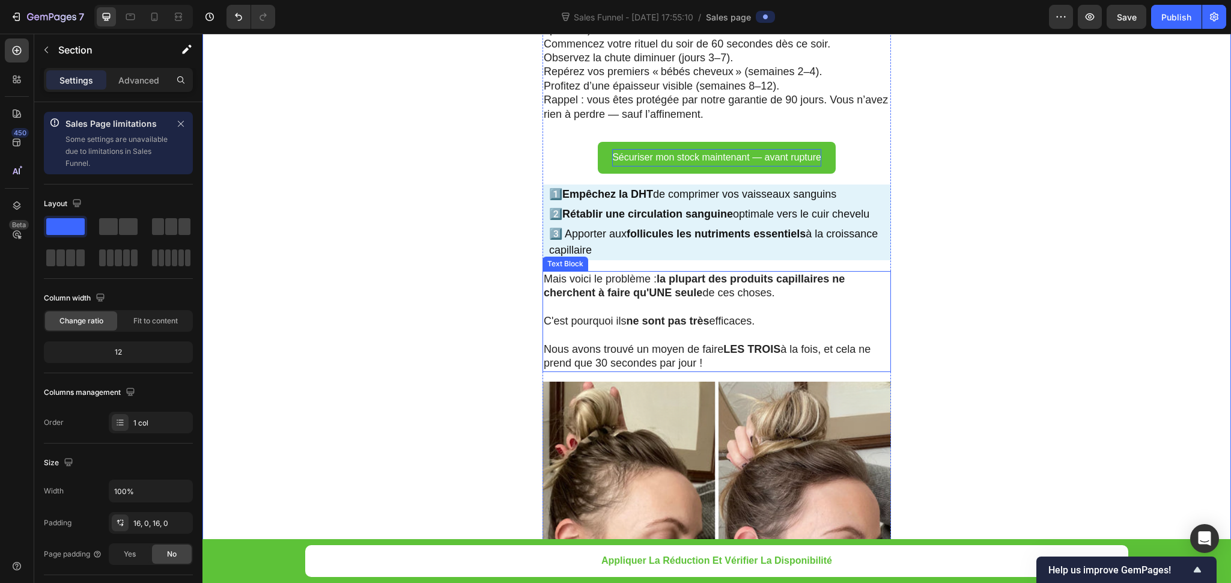
click at [715, 272] on p "Mais voici le problème : la plupart des produits capillaires ne cherchent à fai…" at bounding box center [717, 286] width 346 height 28
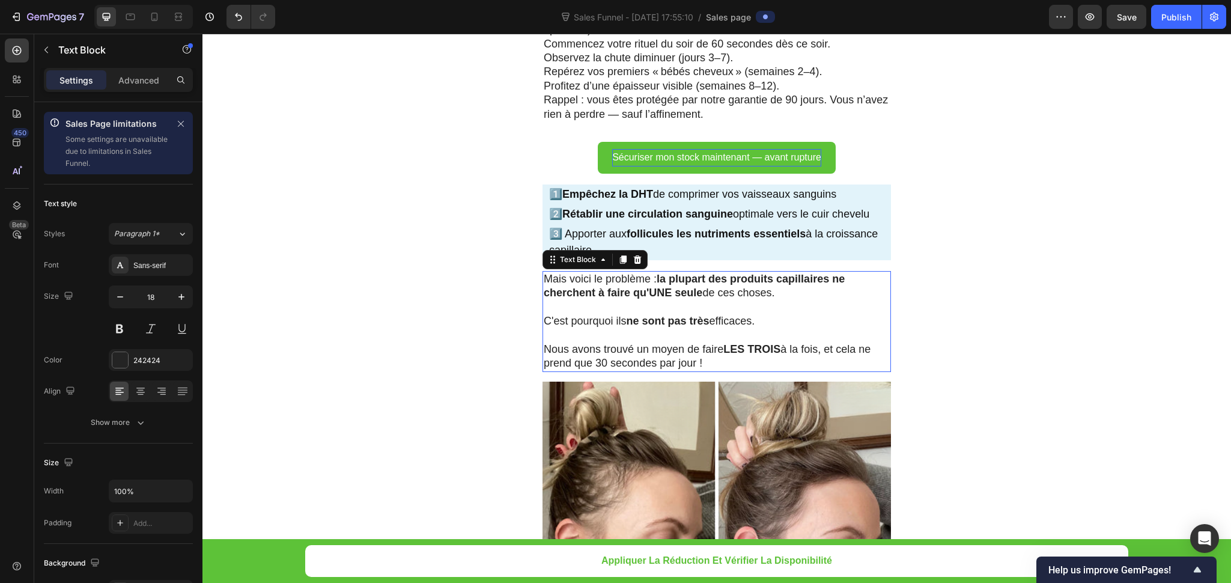
click at [715, 272] on p "Mais voici le problème : la plupart des produits capillaires ne cherchent à fai…" at bounding box center [717, 286] width 346 height 28
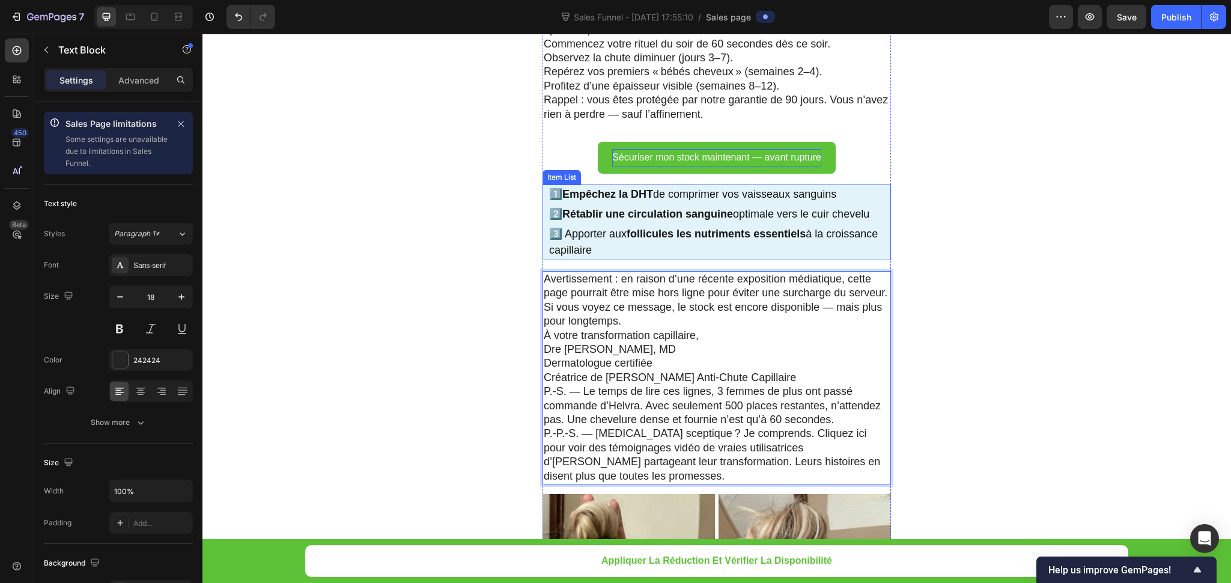
click at [865, 226] on p "3️⃣ Apporter aux follicules les nutriments essentiels à la croissance capillaire" at bounding box center [719, 242] width 340 height 32
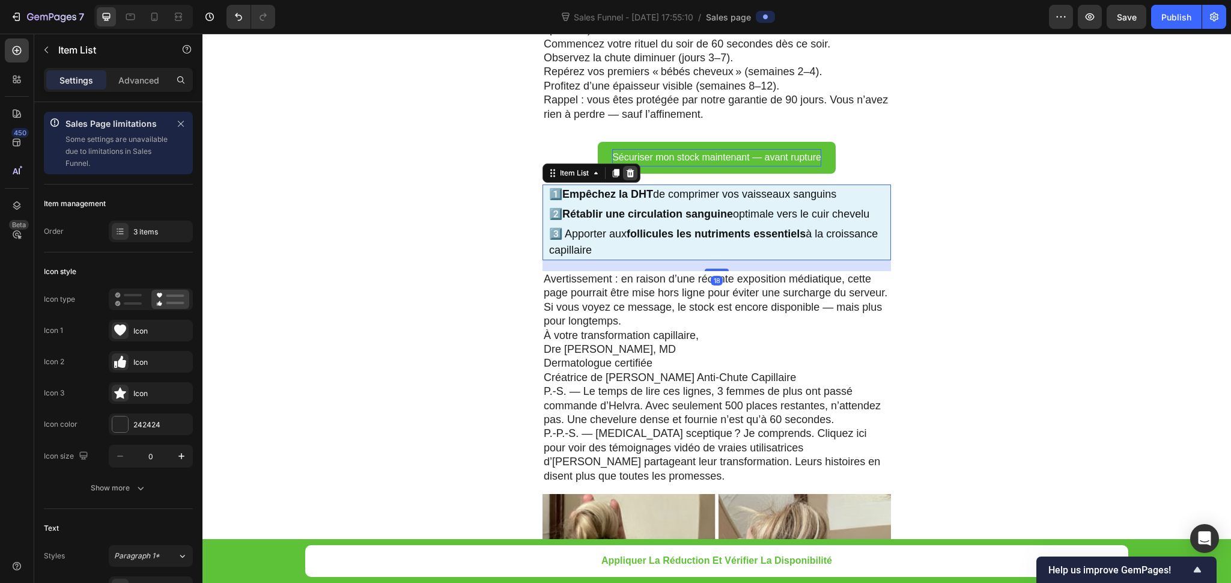
click at [626, 168] on icon at bounding box center [631, 173] width 10 height 10
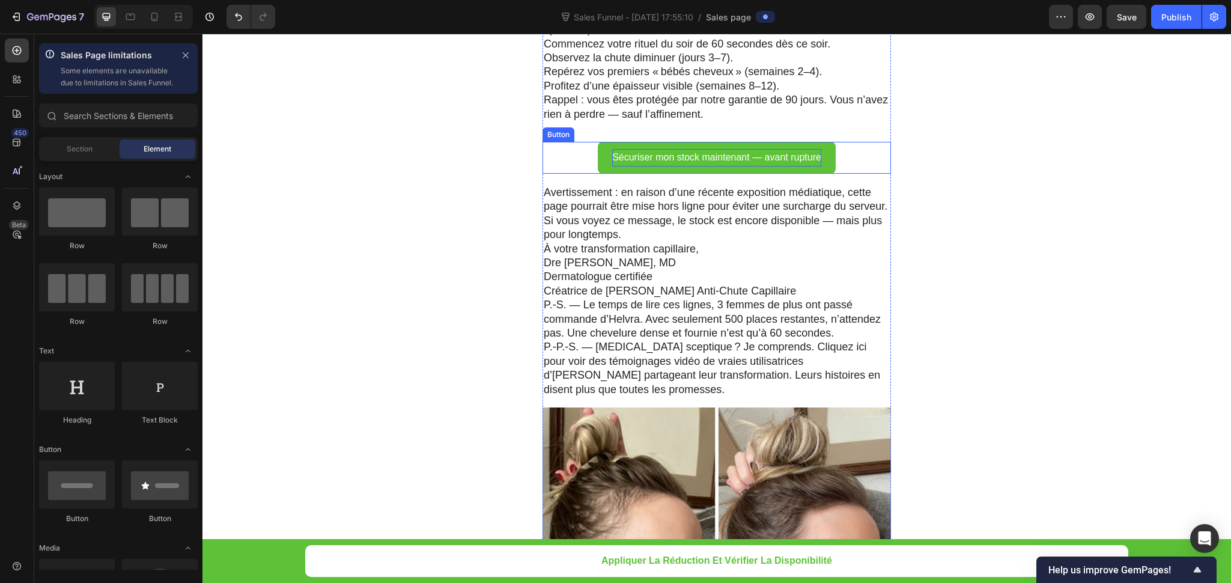
click at [575, 142] on div "Sécuriser mon stock maintenant — avant rupture Button" at bounding box center [717, 158] width 349 height 32
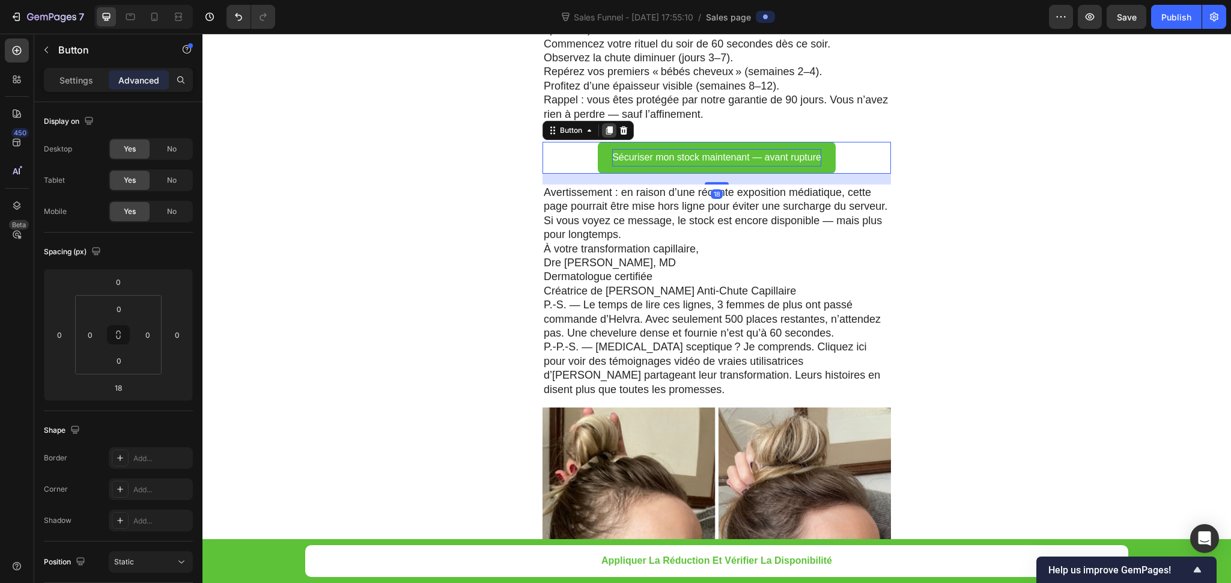
click at [605, 126] on icon at bounding box center [610, 131] width 10 height 10
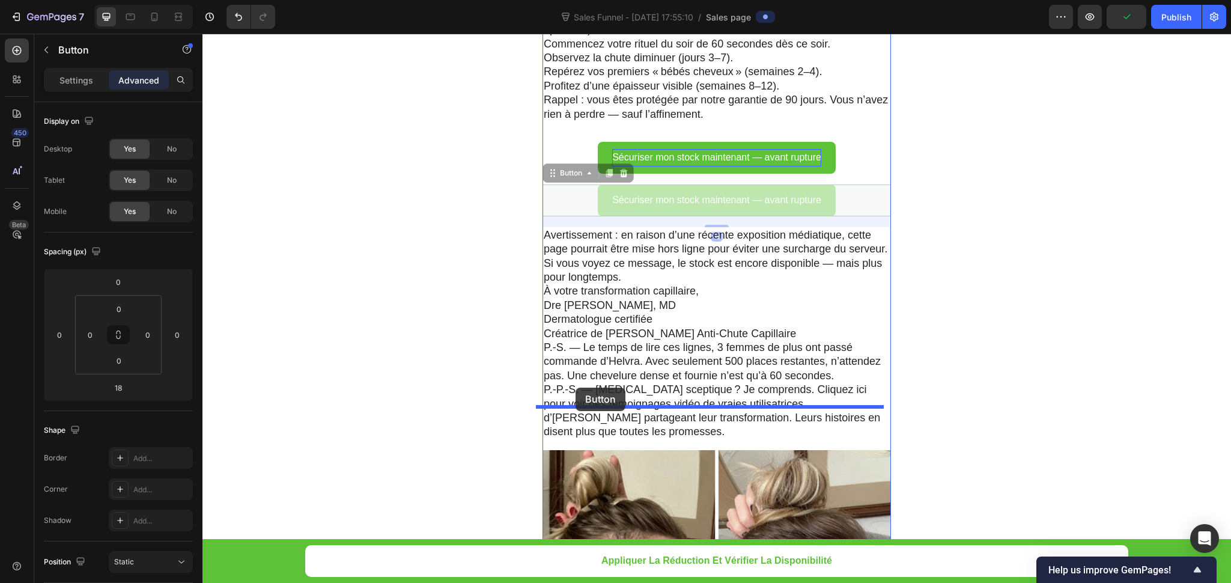
drag, startPoint x: 542, startPoint y: 141, endPoint x: 576, endPoint y: 388, distance: 248.8
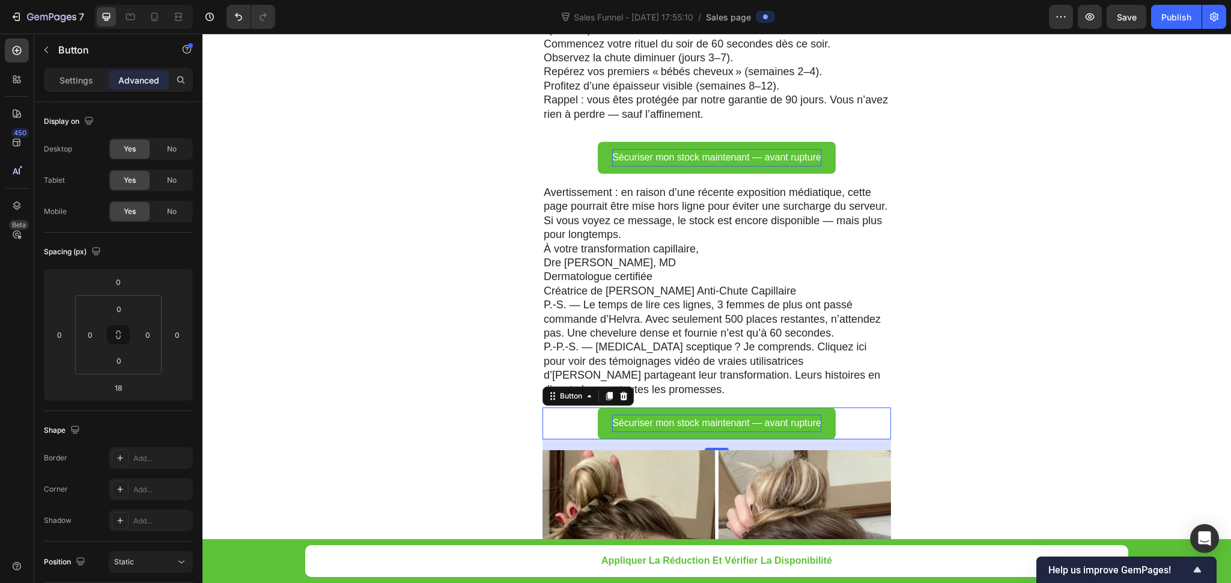
click at [772, 415] on p "Sécuriser mon stock maintenant — avant rupture" at bounding box center [716, 423] width 209 height 17
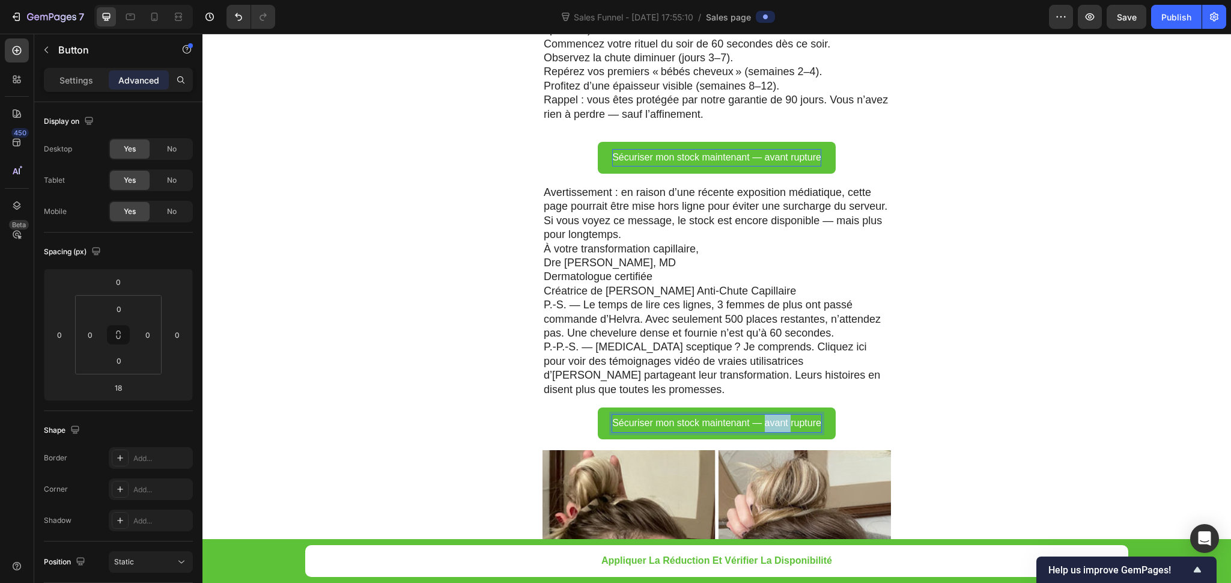
click at [772, 415] on p "Sécuriser mon stock maintenant — avant rupture" at bounding box center [716, 423] width 209 height 17
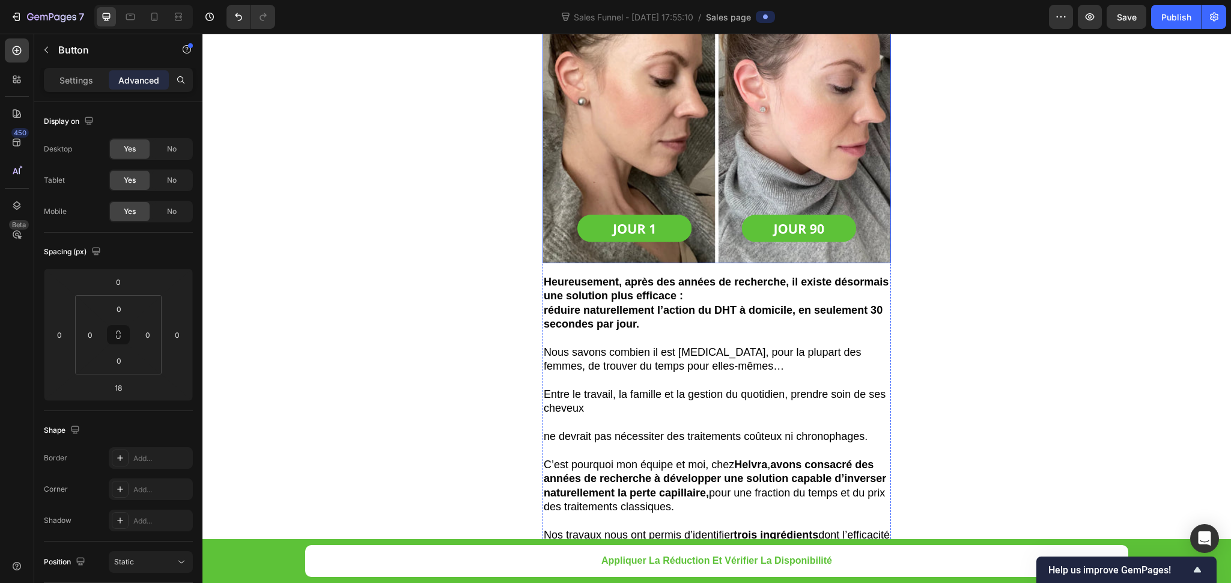
scroll to position [8589, 0]
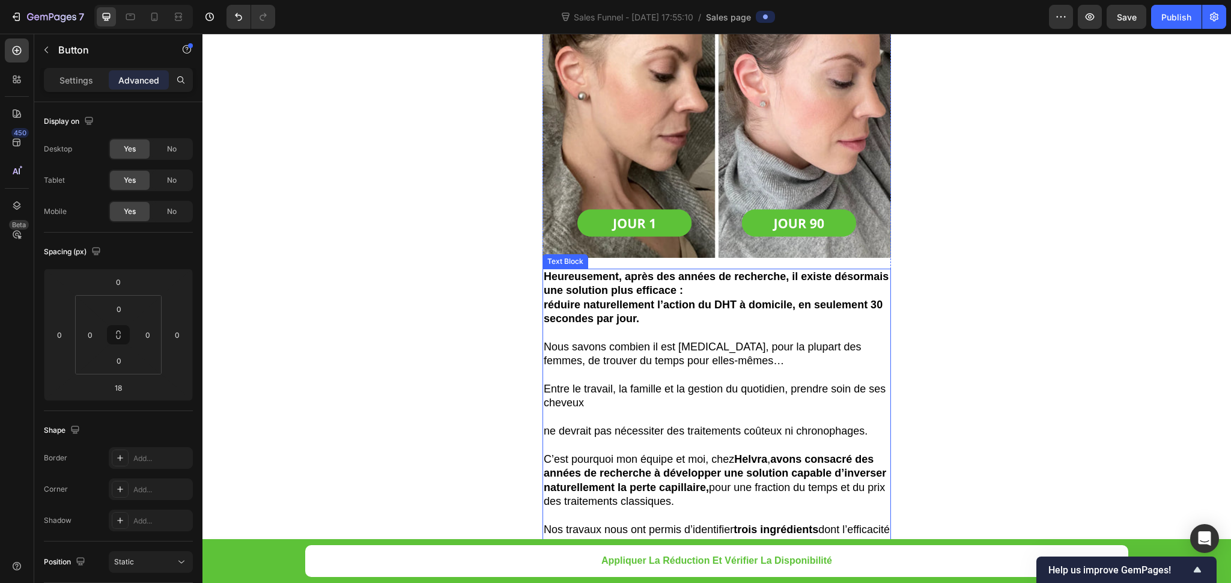
click at [740, 299] on strong "réduire naturellement l’action du DHT à domicile, en seulement 30 secondes par …" at bounding box center [713, 312] width 339 height 26
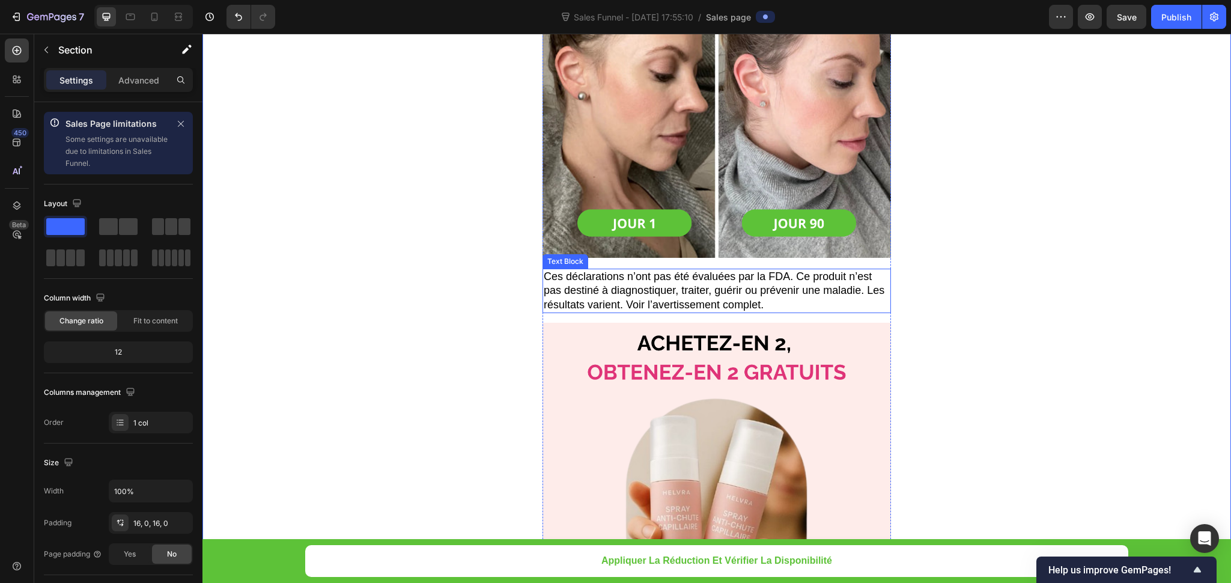
click at [664, 270] on p "Ces déclarations n’ont pas été évaluées par la FDA. Ce produit n’est pas destin…" at bounding box center [717, 291] width 346 height 42
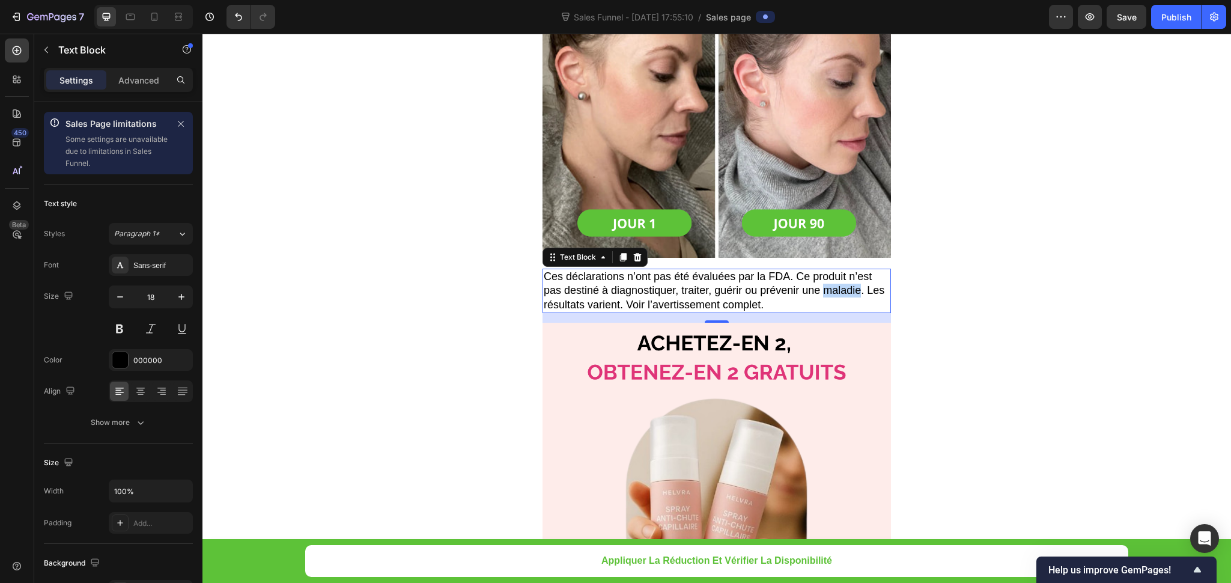
click at [819, 270] on p "Ces déclarations n’ont pas été évaluées par la FDA. Ce produit n’est pas destin…" at bounding box center [717, 291] width 346 height 42
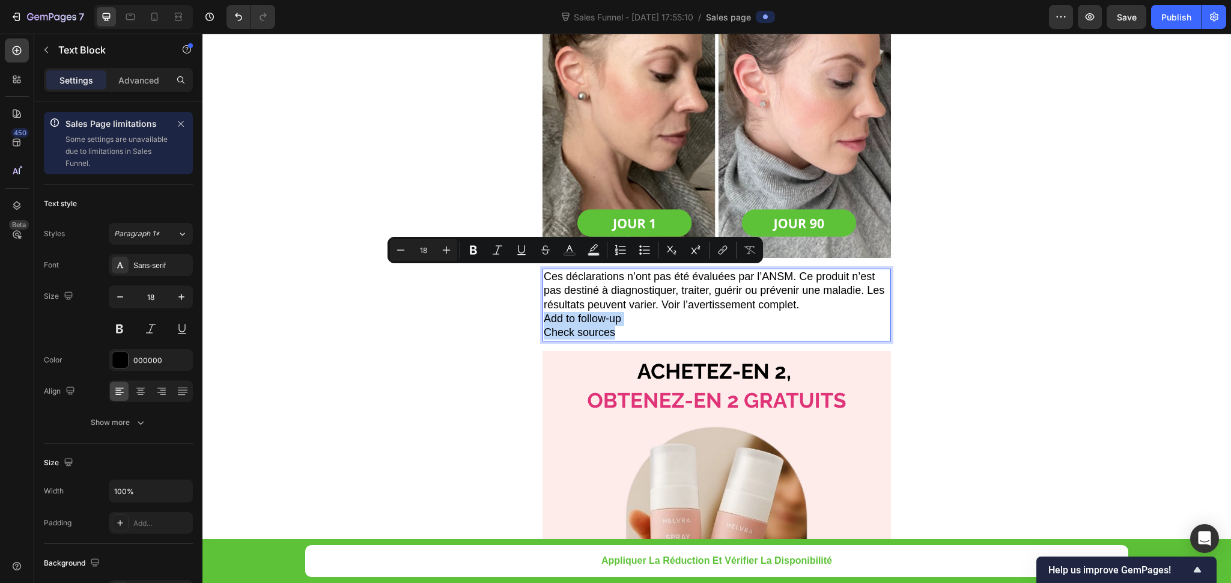
drag, startPoint x: 618, startPoint y: 287, endPoint x: 539, endPoint y: 271, distance: 80.9
click at [543, 271] on div "Ces déclarations n’ont pas été évaluées par l’ANSM. Ce produit n’est pas destin…" at bounding box center [717, 305] width 349 height 73
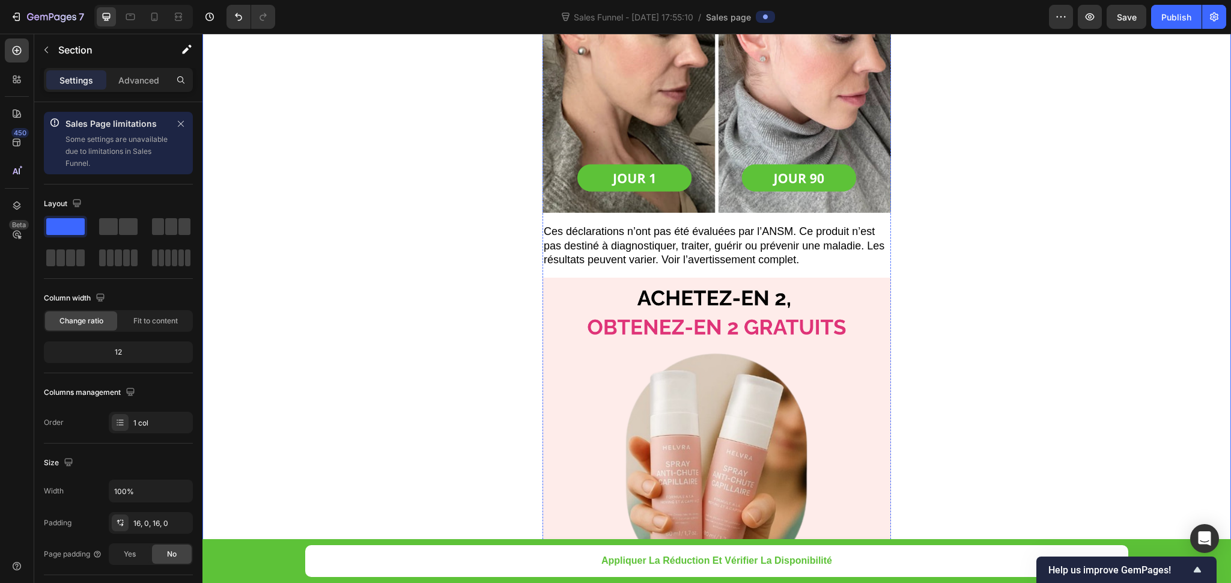
scroll to position [8453, 0]
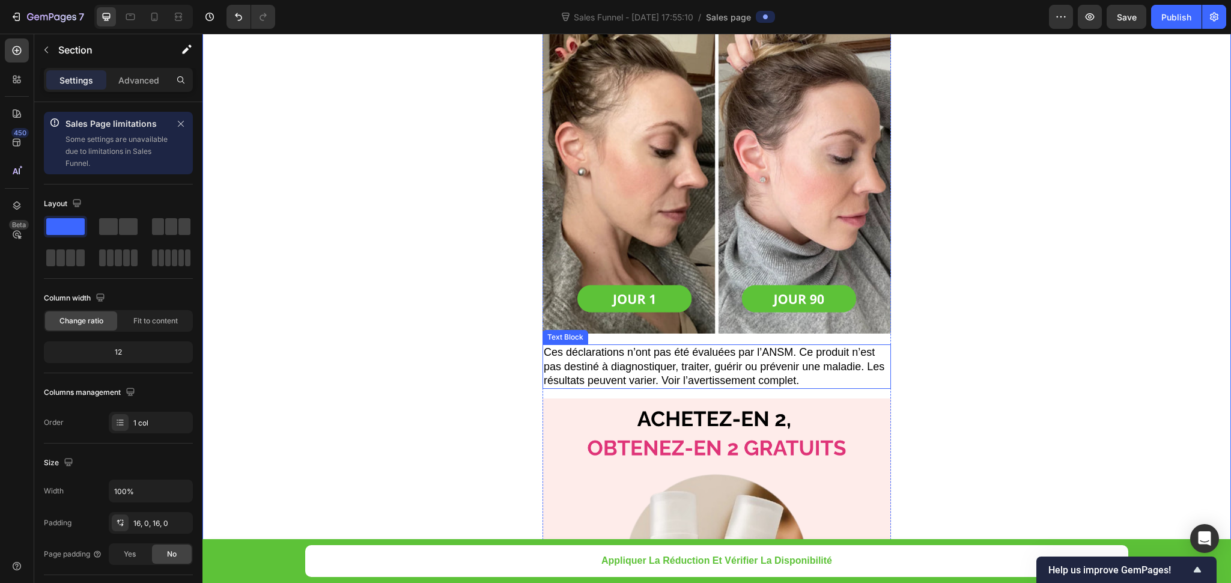
click at [723, 346] on p "Ces déclarations n’ont pas été évaluées par l’ANSM. Ce produit n’est pas destin…" at bounding box center [717, 367] width 346 height 42
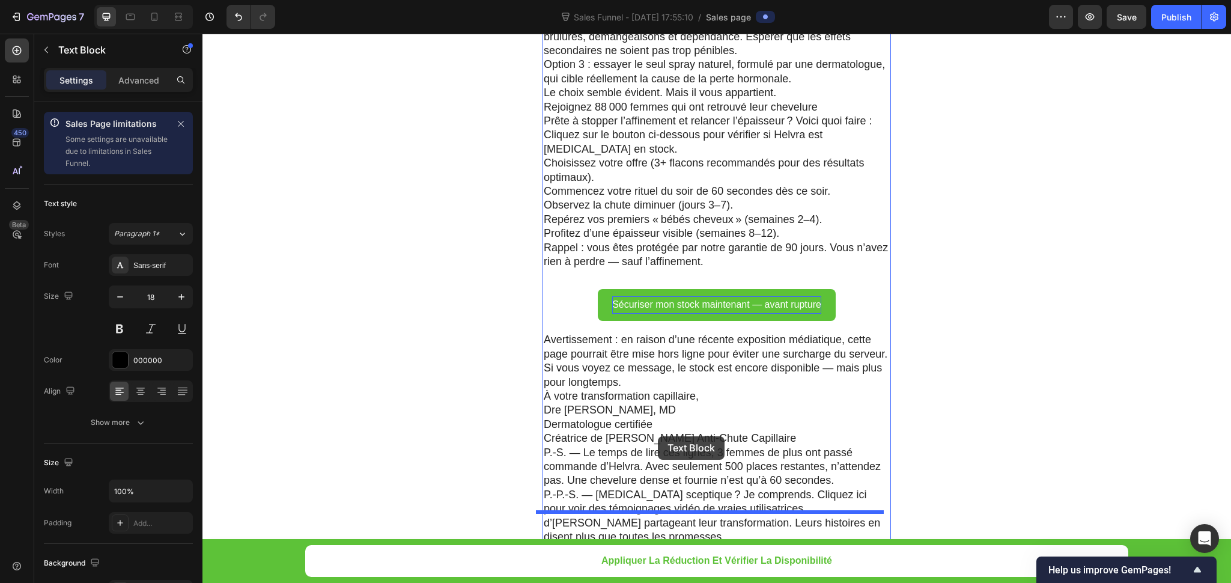
scroll to position [8021, 0]
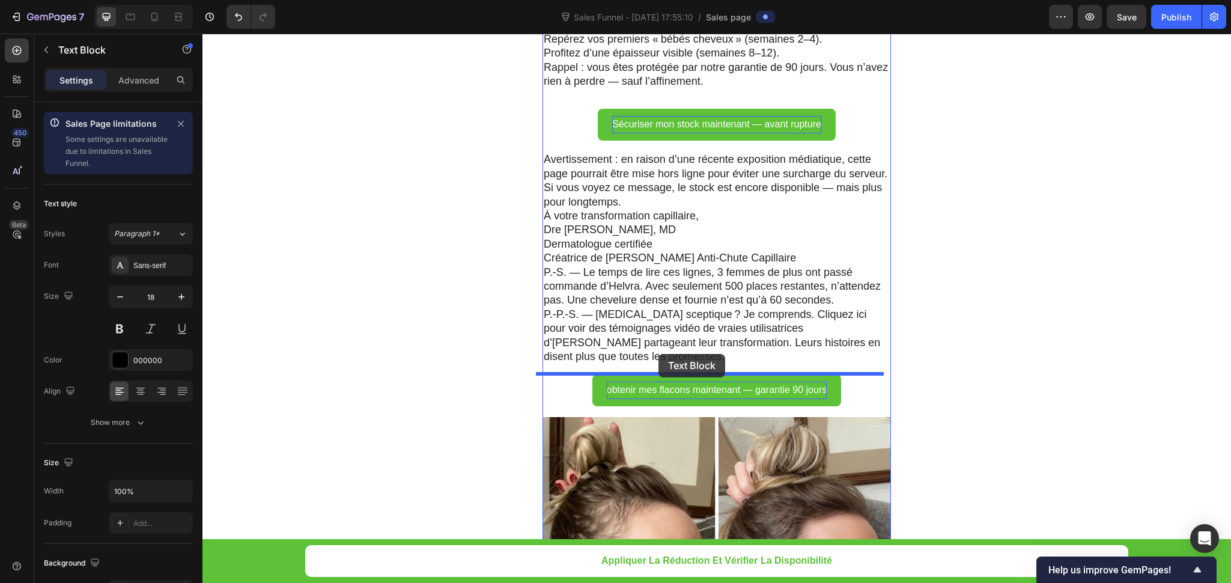
drag, startPoint x: 547, startPoint y: 292, endPoint x: 659, endPoint y: 354, distance: 127.8
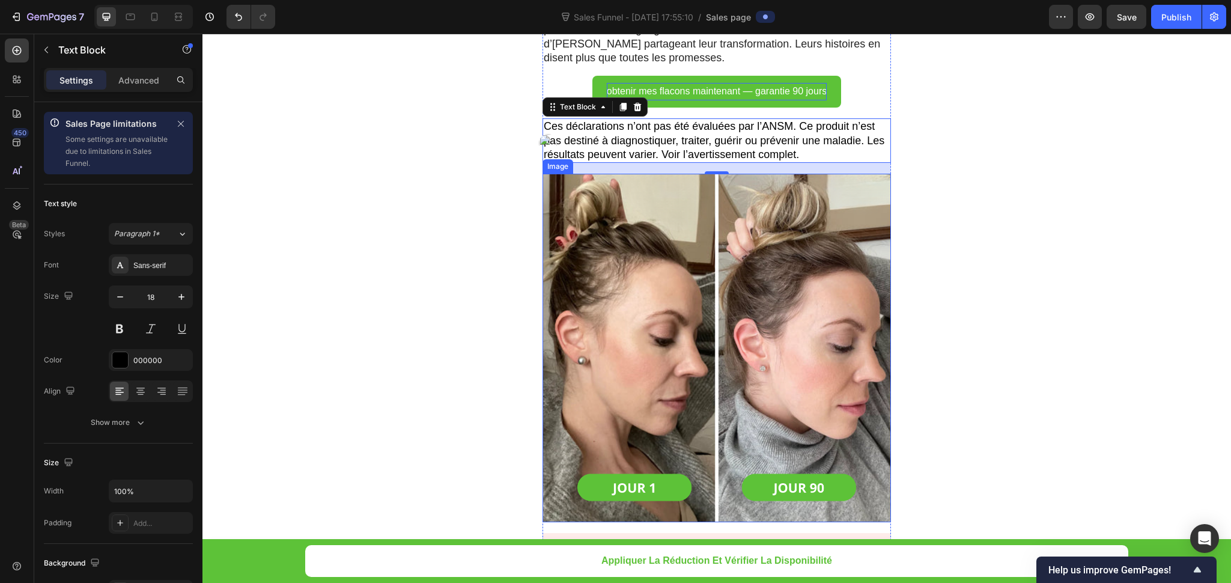
scroll to position [8291, 0]
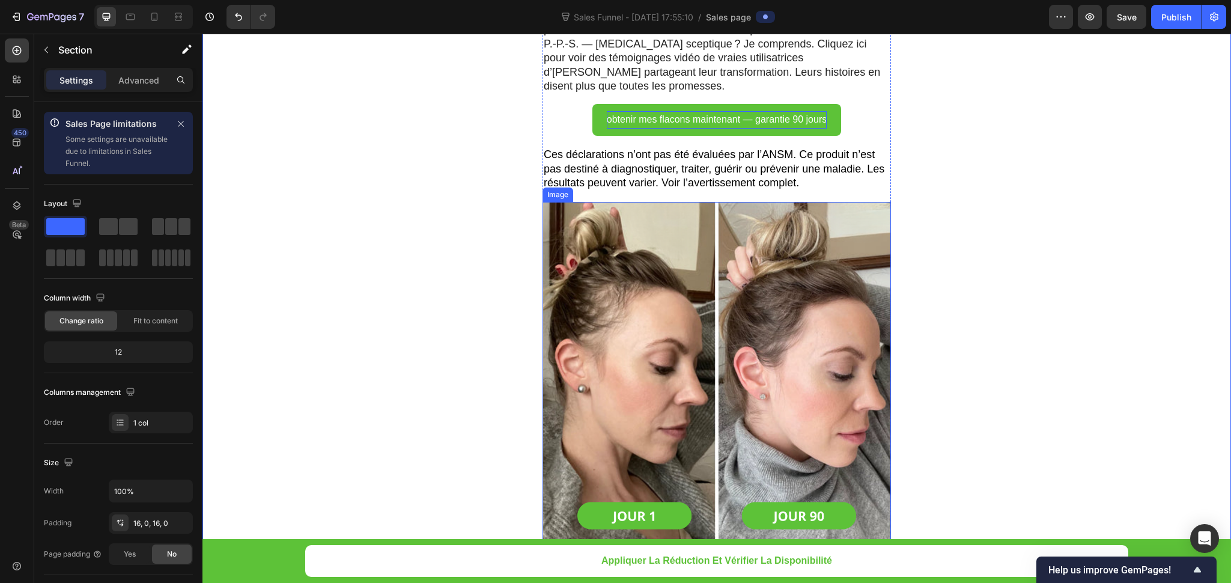
click at [548, 203] on img at bounding box center [717, 376] width 349 height 349
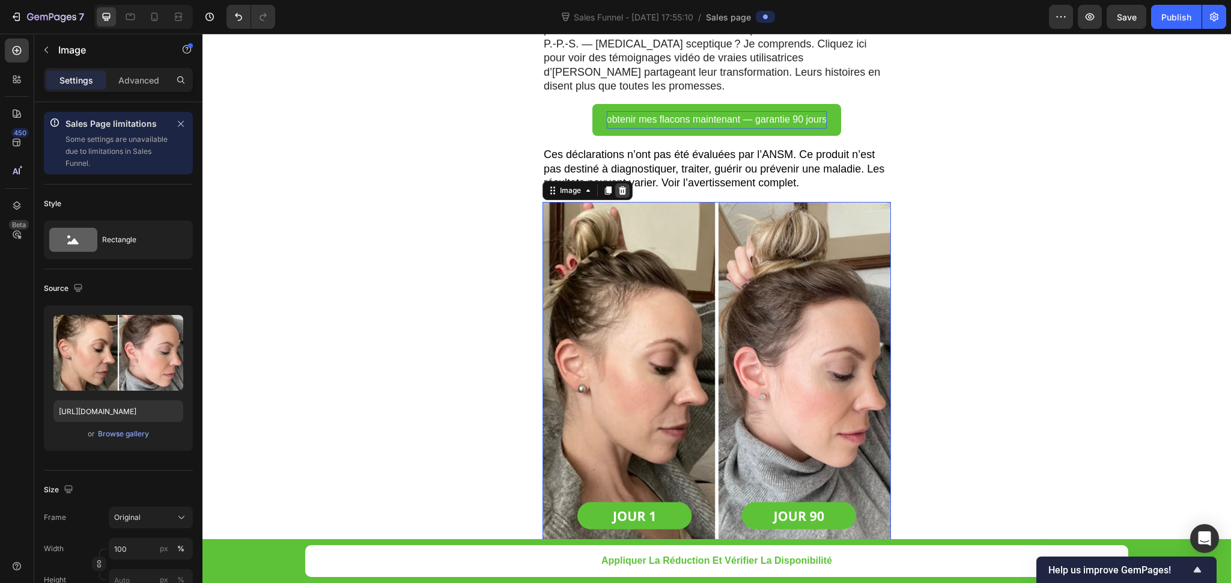
click at [617, 183] on div at bounding box center [622, 190] width 14 height 14
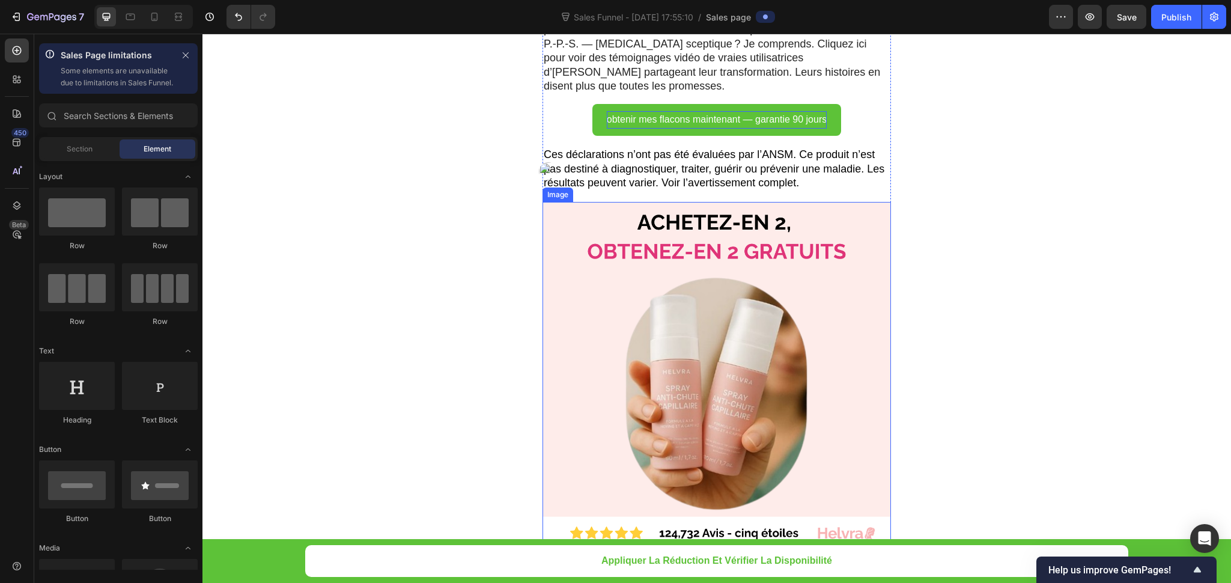
click at [599, 226] on img at bounding box center [717, 376] width 349 height 349
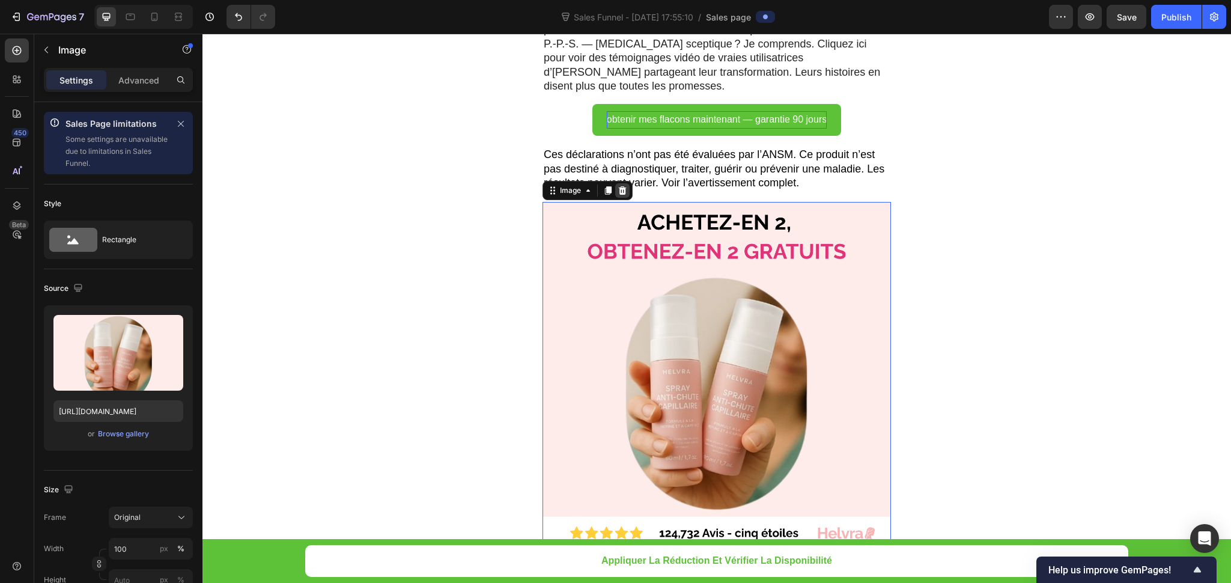
click at [615, 183] on div at bounding box center [622, 190] width 14 height 14
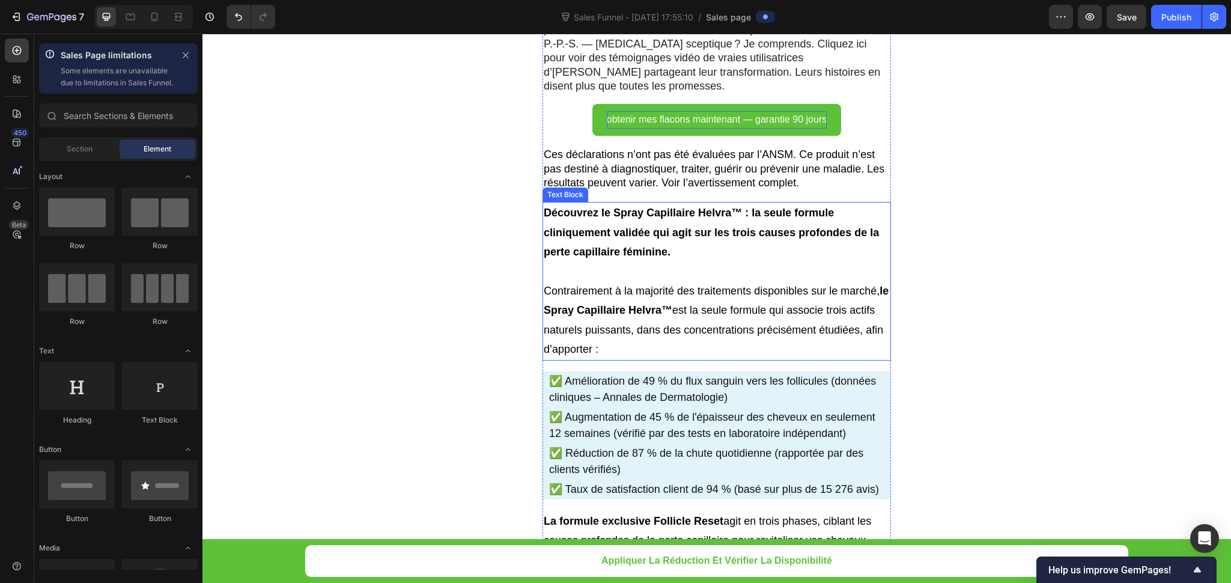
click at [617, 203] on p "Découvrez le Spray Capillaire Helvra™ : la seule formule cliniquement validée q…" at bounding box center [717, 232] width 346 height 58
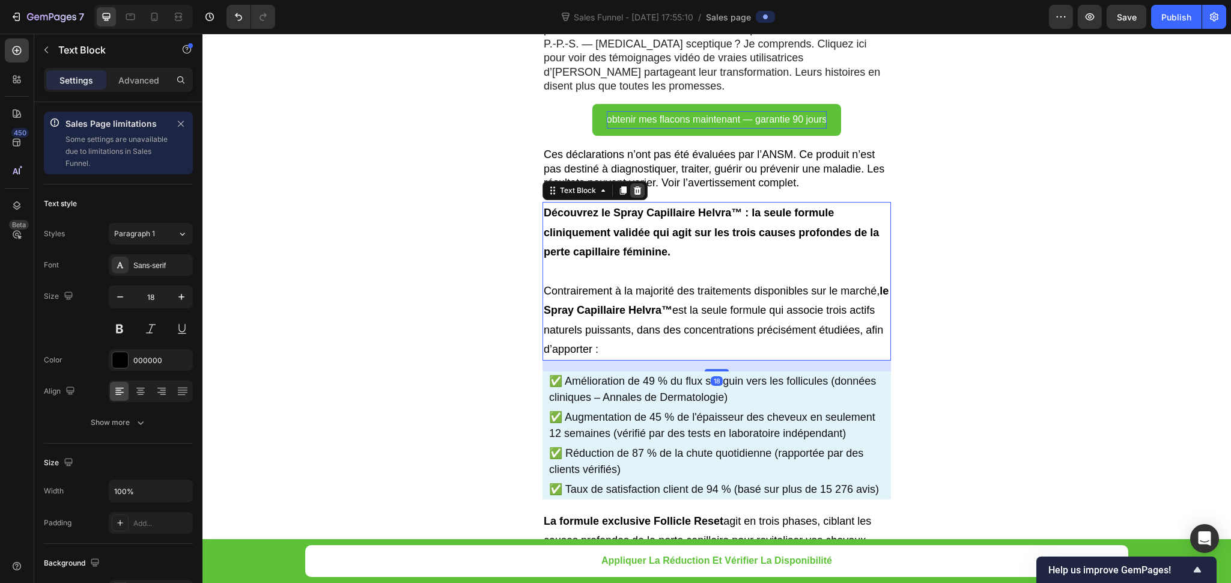
click at [633, 186] on icon at bounding box center [638, 191] width 10 height 10
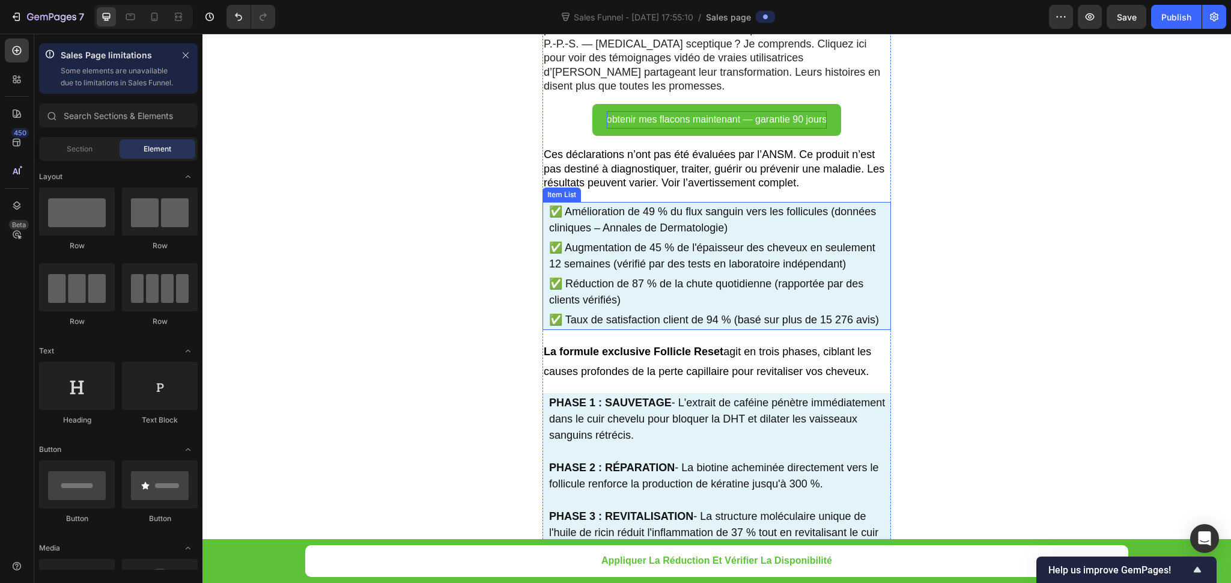
click at [623, 238] on div "✅ Augmentation de 45 % de l'épaisseur des cheveux en seulement 12 semaines (vér…" at bounding box center [720, 256] width 344 height 36
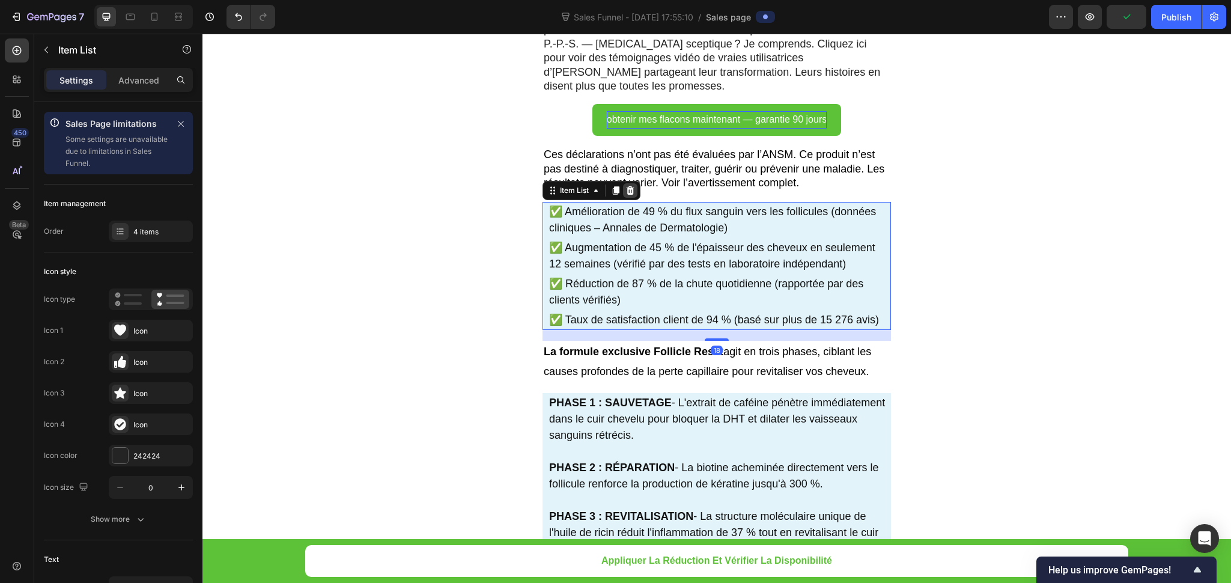
click at [627, 186] on icon at bounding box center [631, 191] width 10 height 10
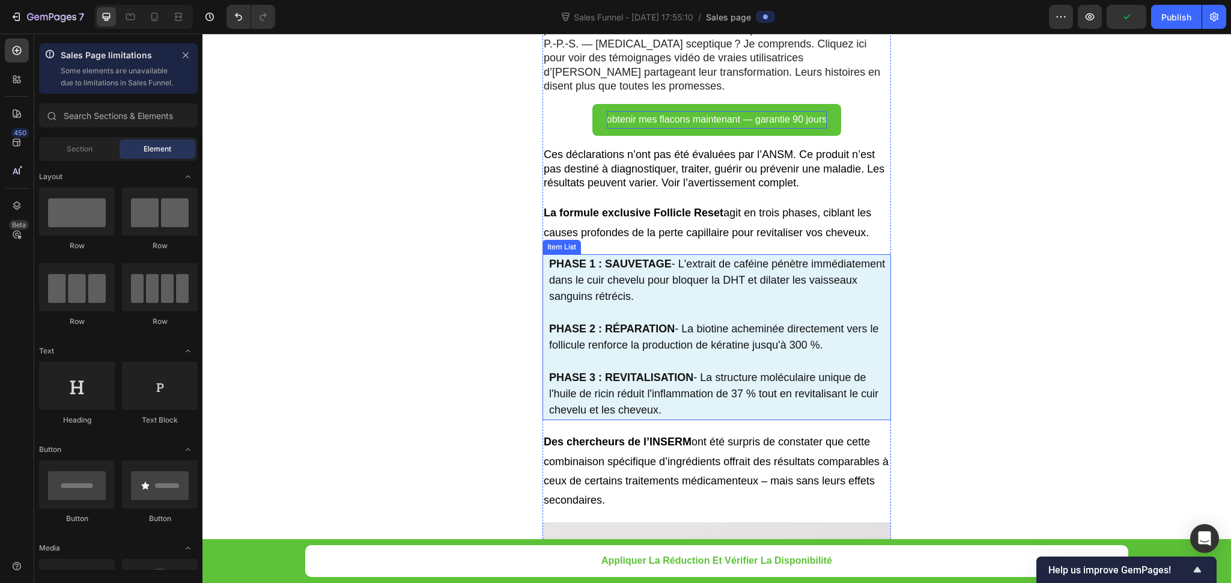
click at [624, 256] on p "PHASE 1 : SAUVETAGE - L'extrait de caféine pénètre immédiatement dans le cuir c…" at bounding box center [719, 280] width 340 height 49
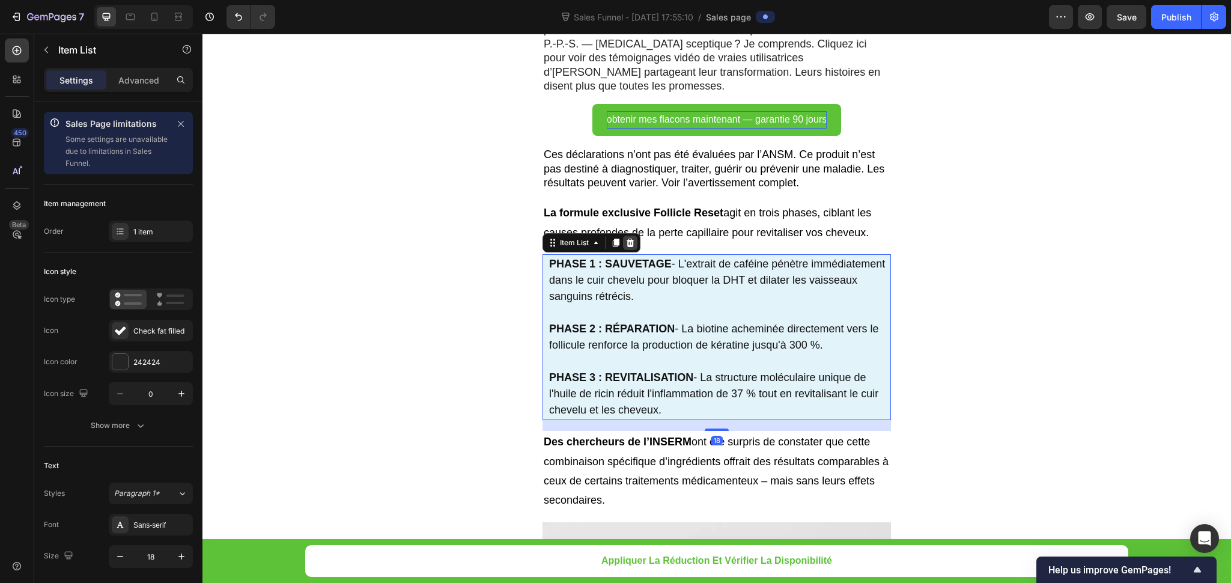
click at [627, 239] on icon at bounding box center [631, 243] width 8 height 8
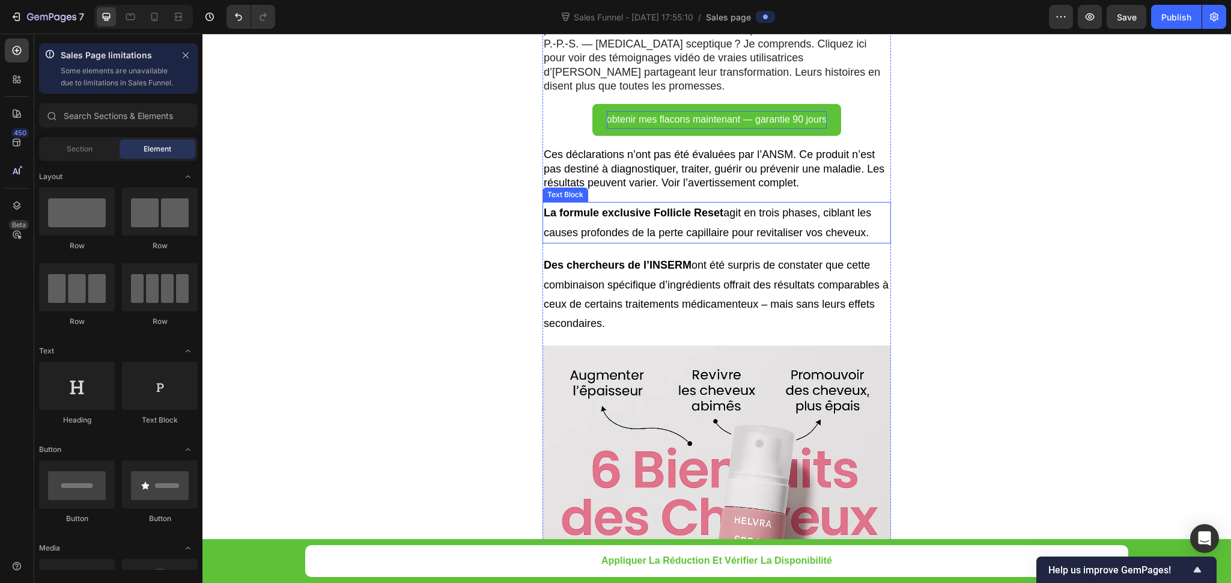
click at [626, 203] on p "La formule exclusive Follicle Reset agit en trois phases, ciblant les causes pr…" at bounding box center [717, 222] width 346 height 39
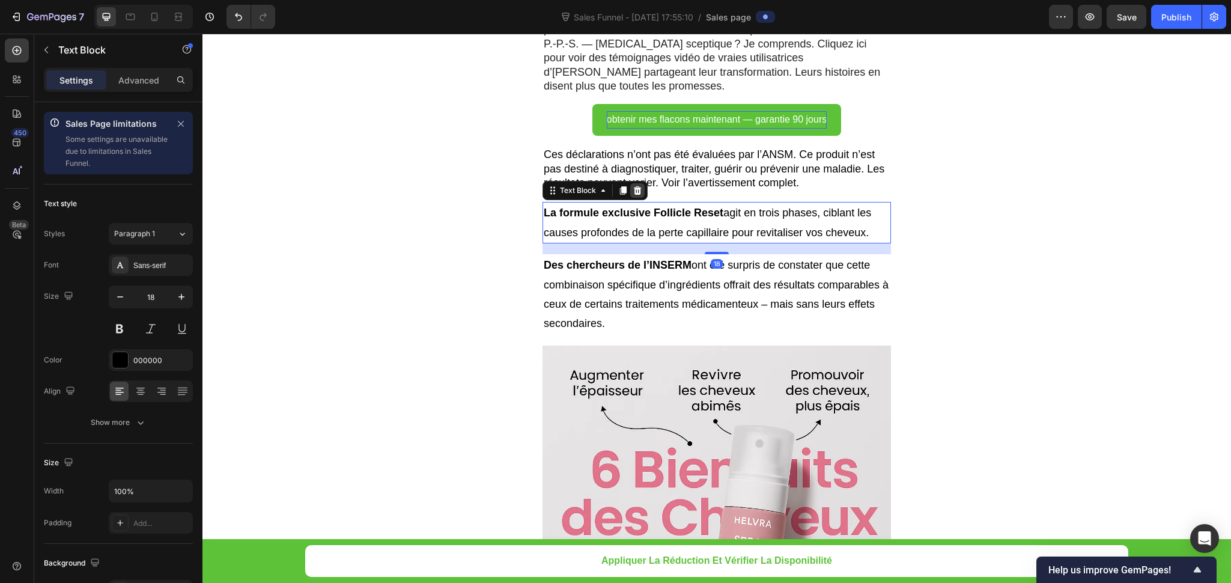
click at [636, 183] on div at bounding box center [637, 190] width 14 height 14
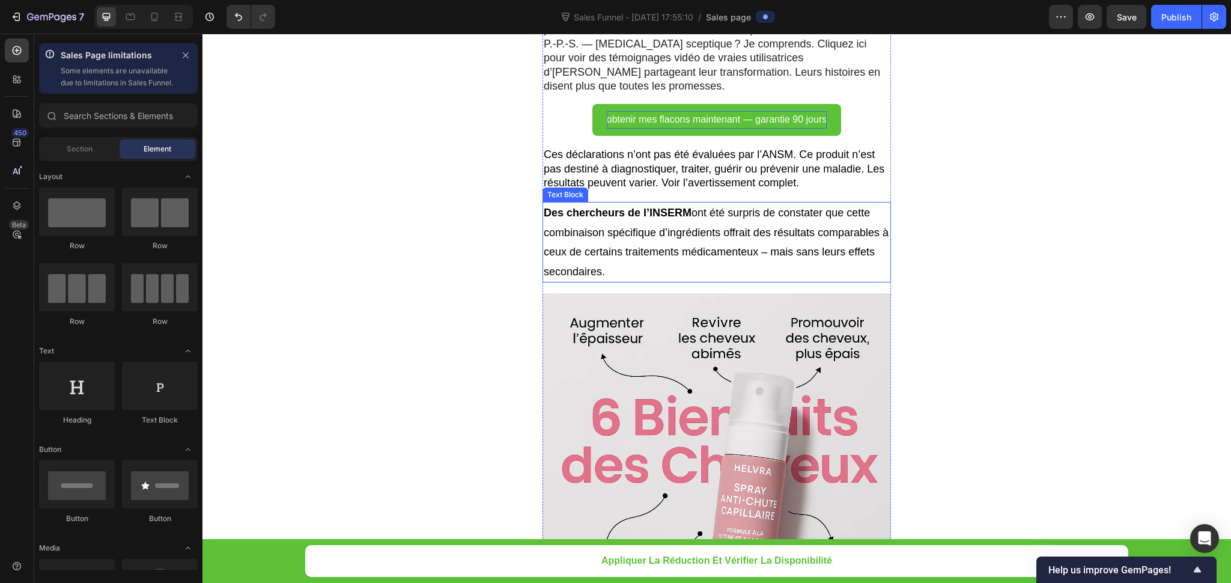
click at [636, 231] on p "Des chercheurs de l’INSERM ont été surpris de constater que cette combinaison s…" at bounding box center [717, 242] width 346 height 78
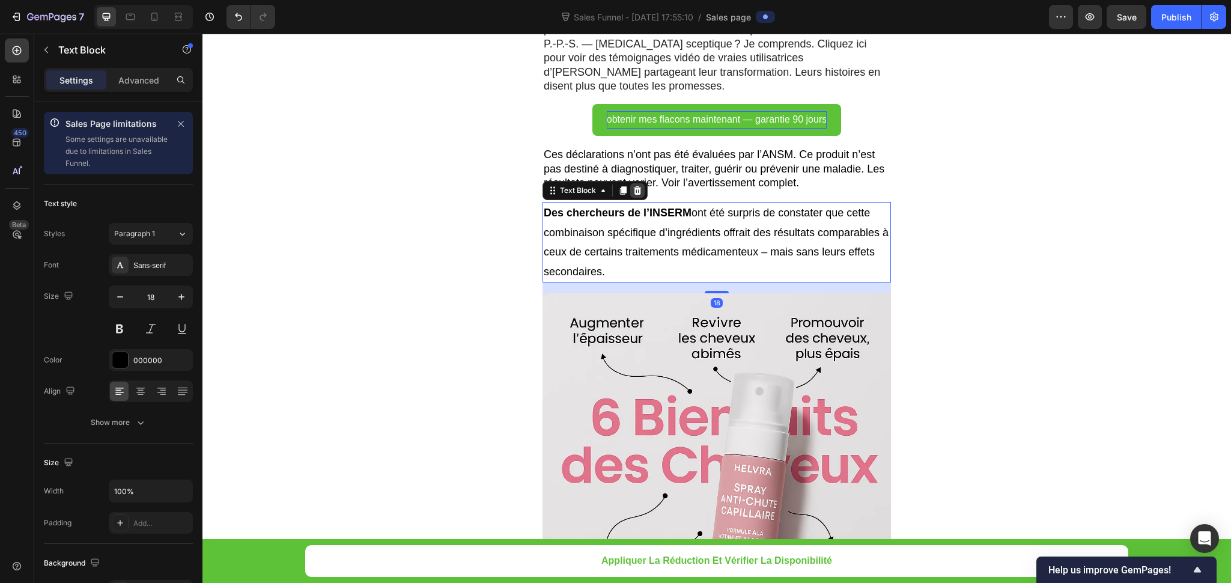
click at [637, 183] on div at bounding box center [637, 190] width 14 height 14
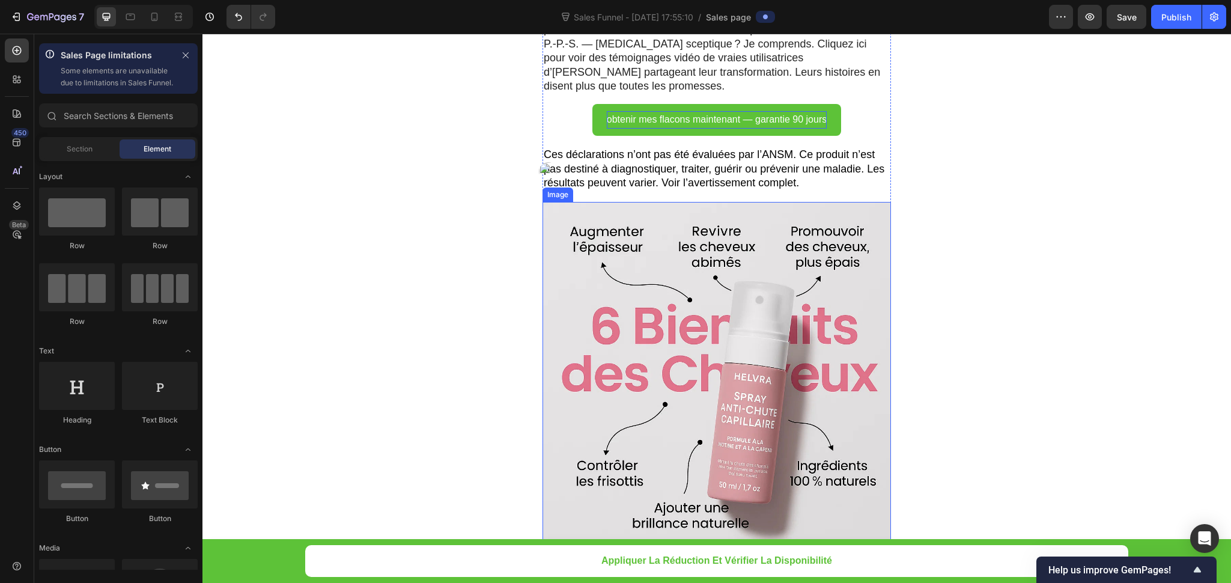
click at [638, 204] on img at bounding box center [717, 376] width 349 height 349
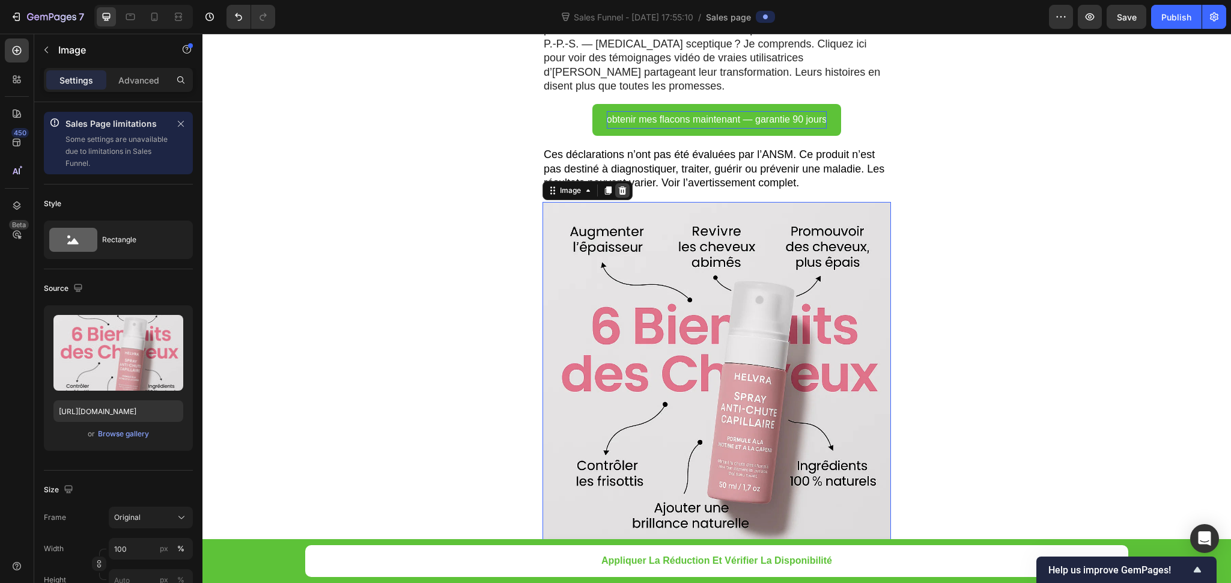
click at [619, 186] on icon at bounding box center [623, 190] width 8 height 8
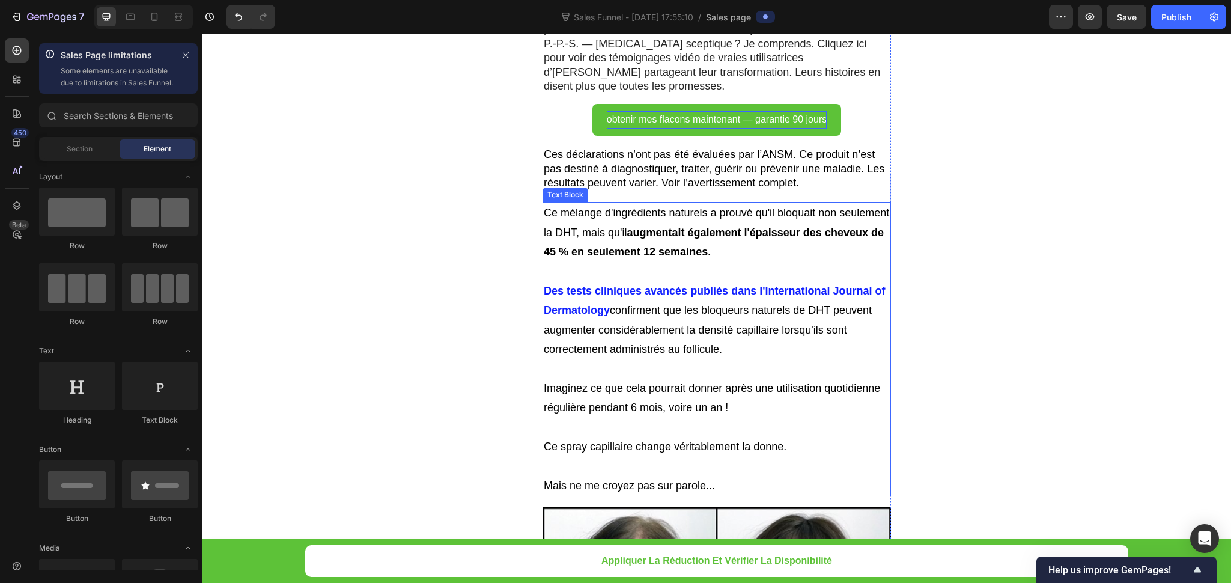
click at [734, 359] on p at bounding box center [717, 368] width 346 height 19
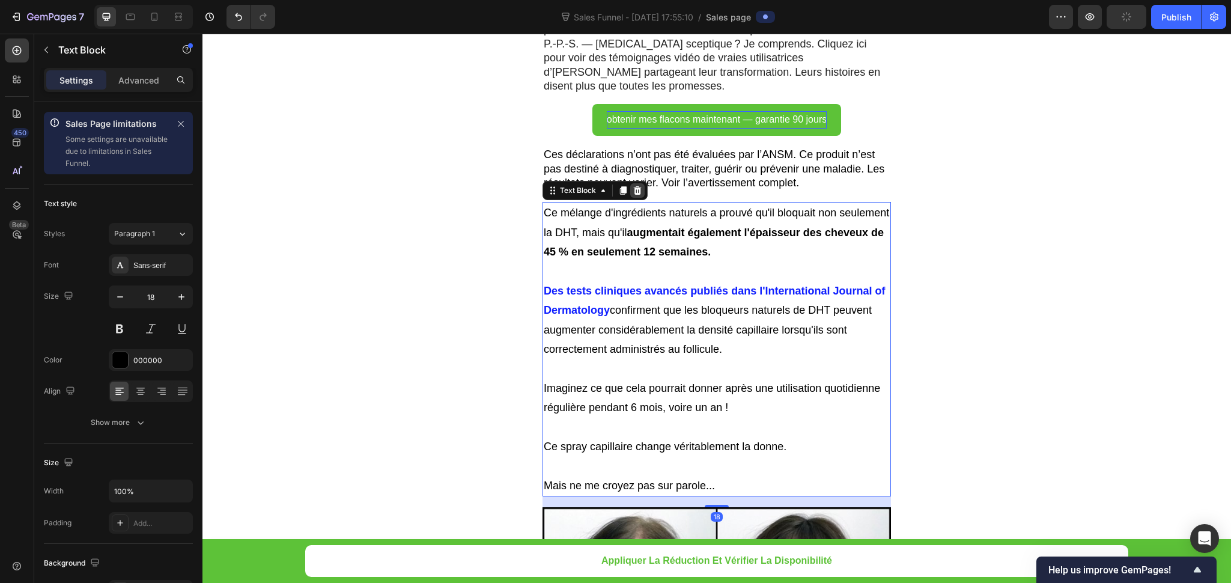
click at [630, 183] on div at bounding box center [637, 190] width 14 height 14
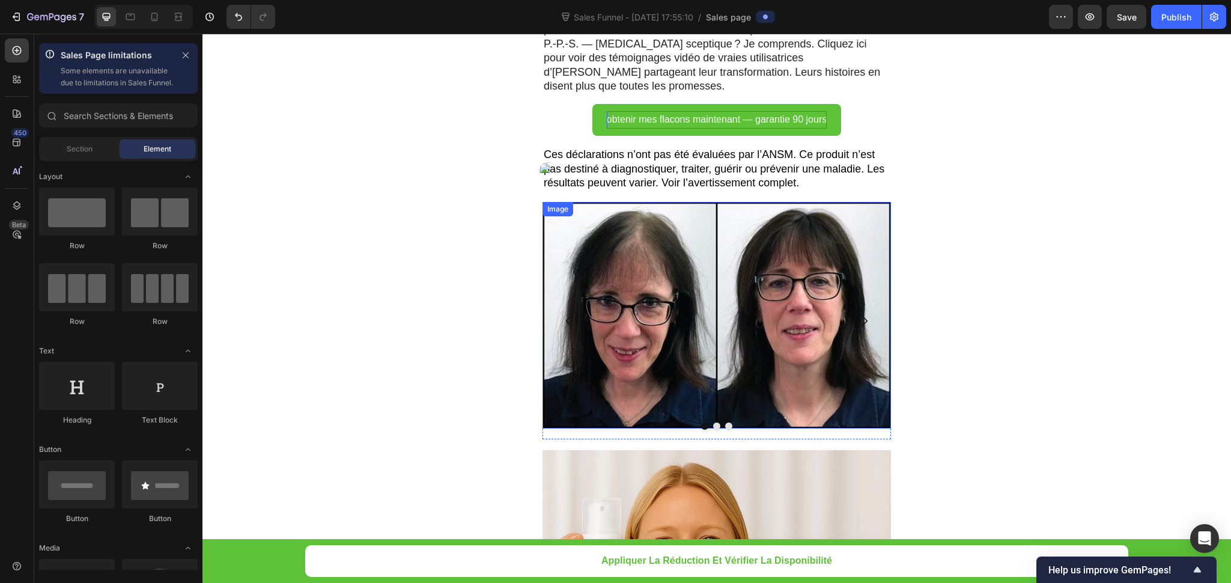
drag, startPoint x: 680, startPoint y: 279, endPoint x: 658, endPoint y: 235, distance: 49.5
click at [680, 280] on img at bounding box center [717, 315] width 349 height 227
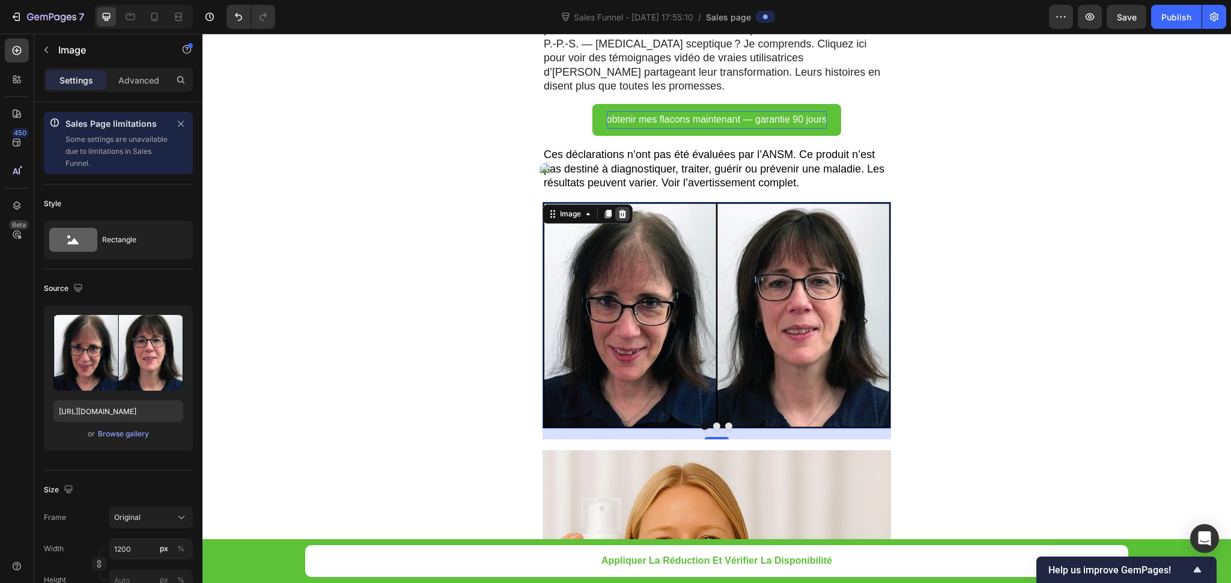
click at [615, 207] on div at bounding box center [622, 214] width 14 height 14
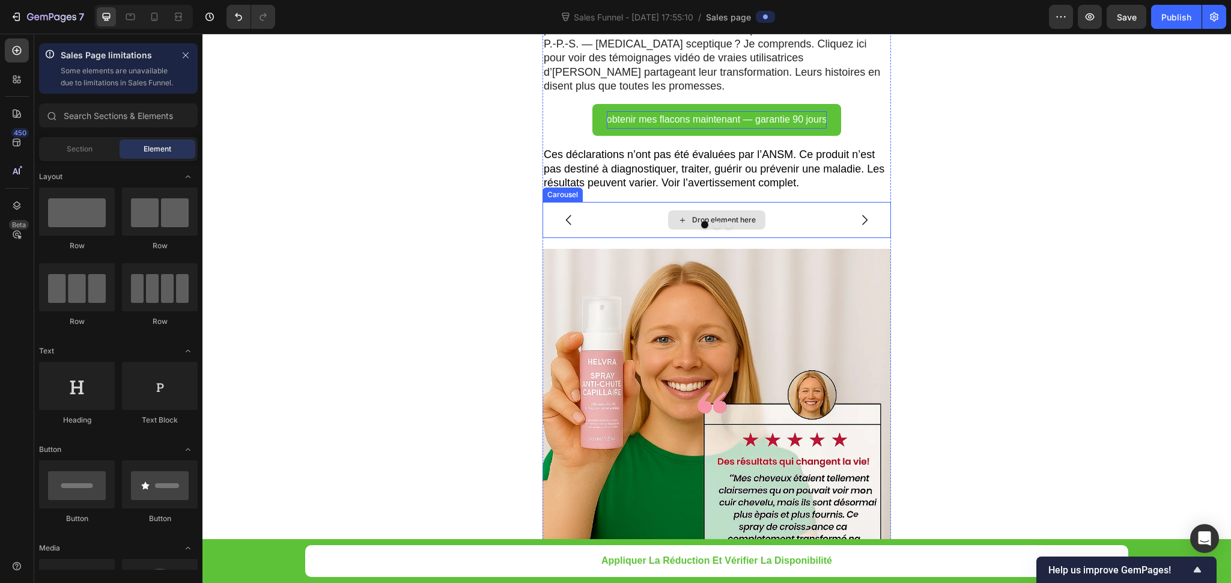
click at [640, 238] on div "Drop element here" at bounding box center [717, 220] width 349 height 36
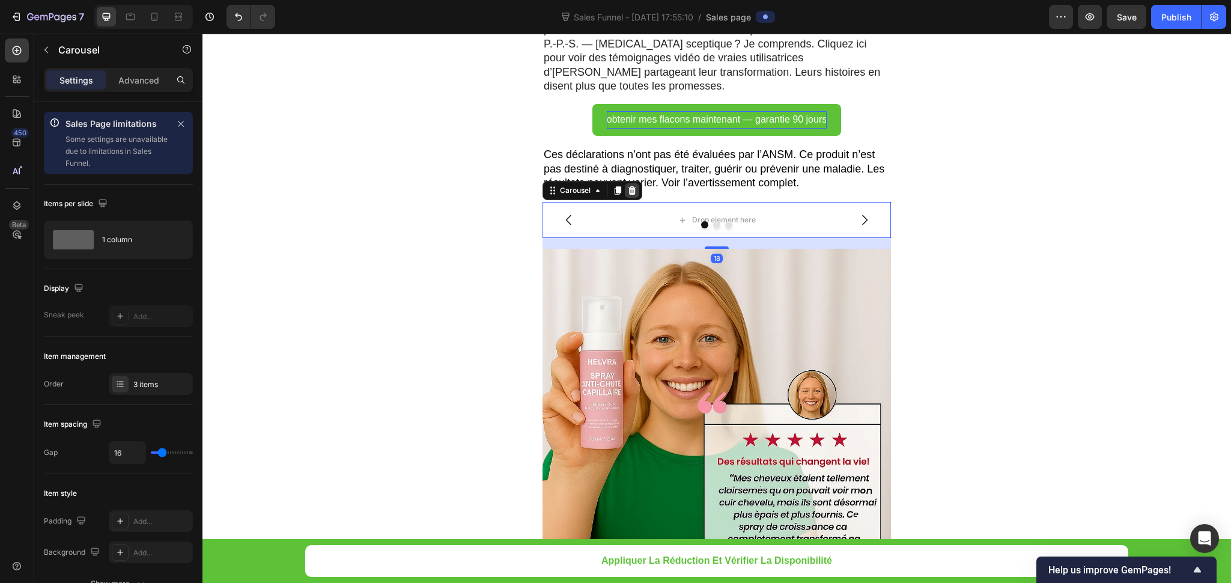
click at [629, 186] on icon at bounding box center [633, 190] width 8 height 8
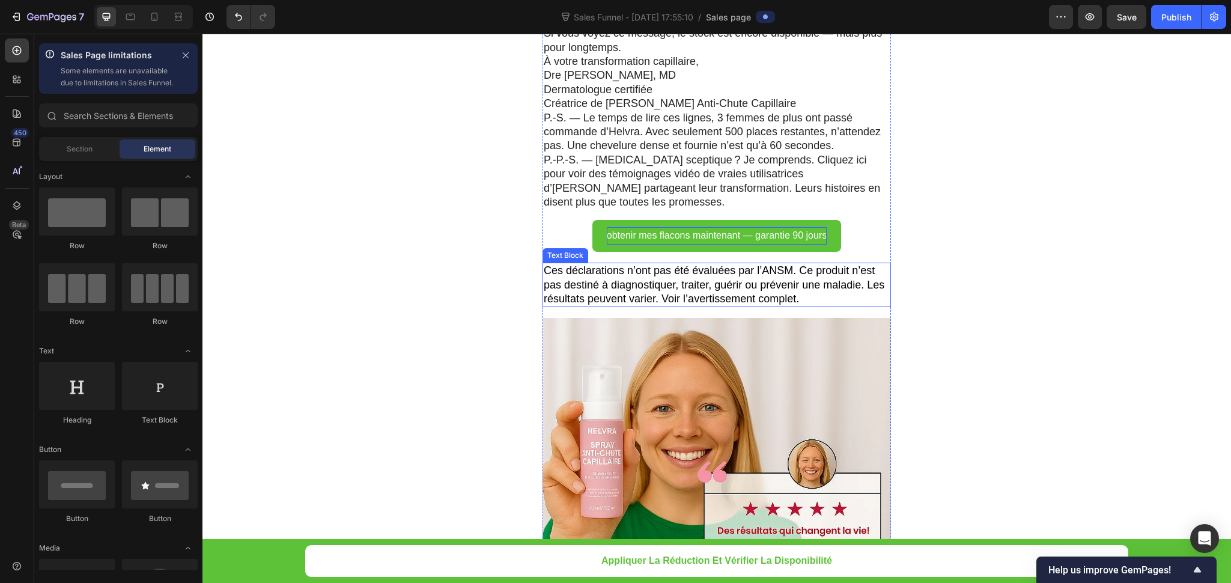
scroll to position [8111, 0]
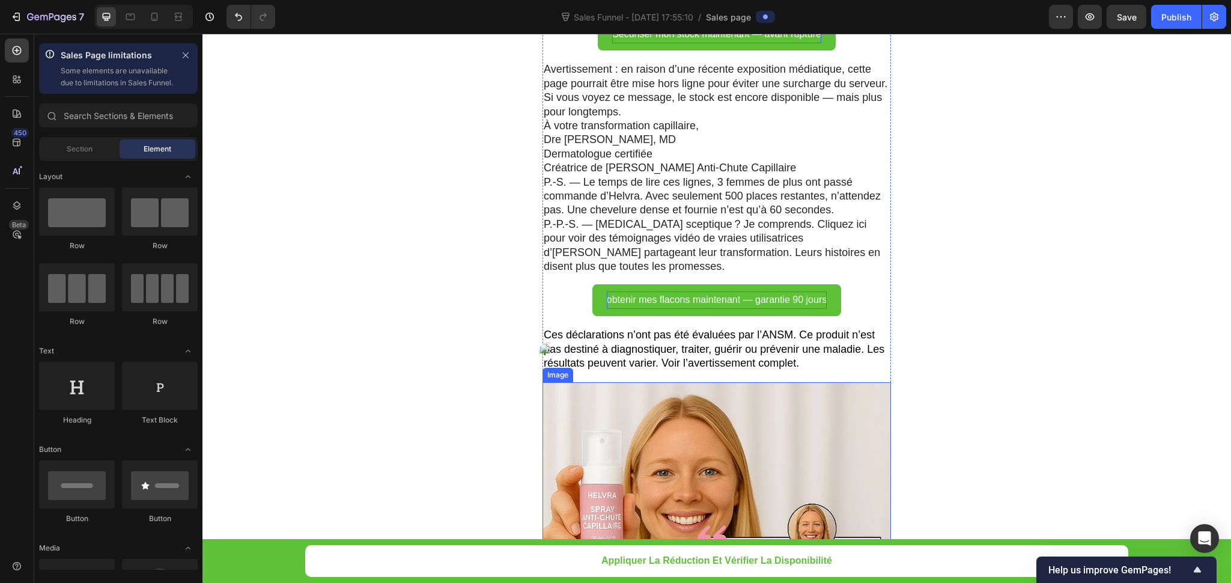
click at [576, 382] on img at bounding box center [717, 556] width 349 height 349
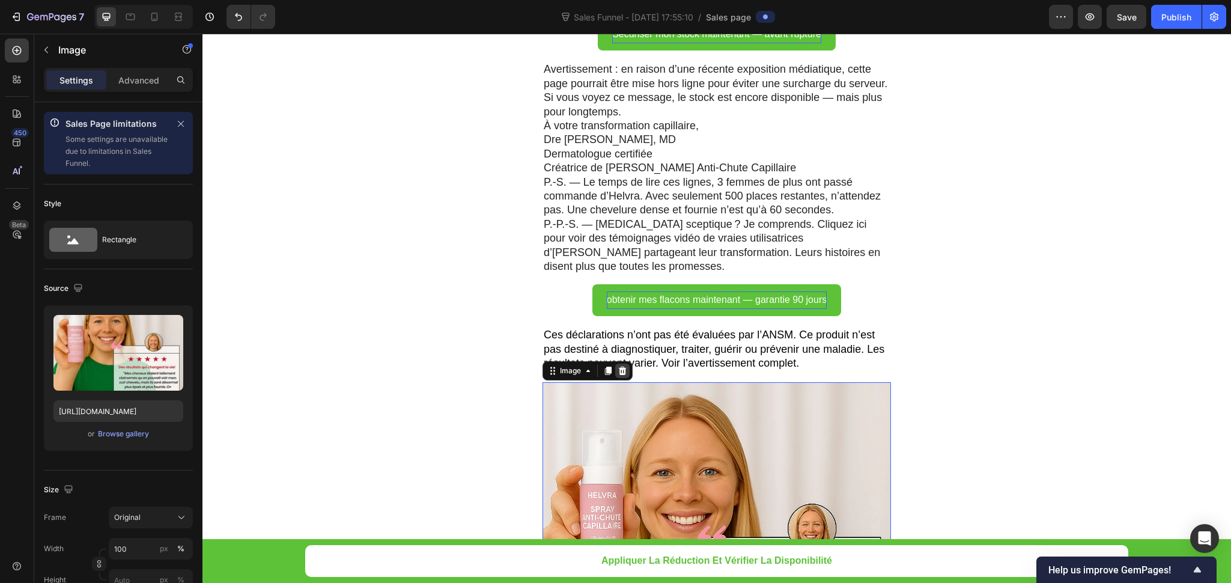
click at [619, 367] on icon at bounding box center [623, 371] width 8 height 8
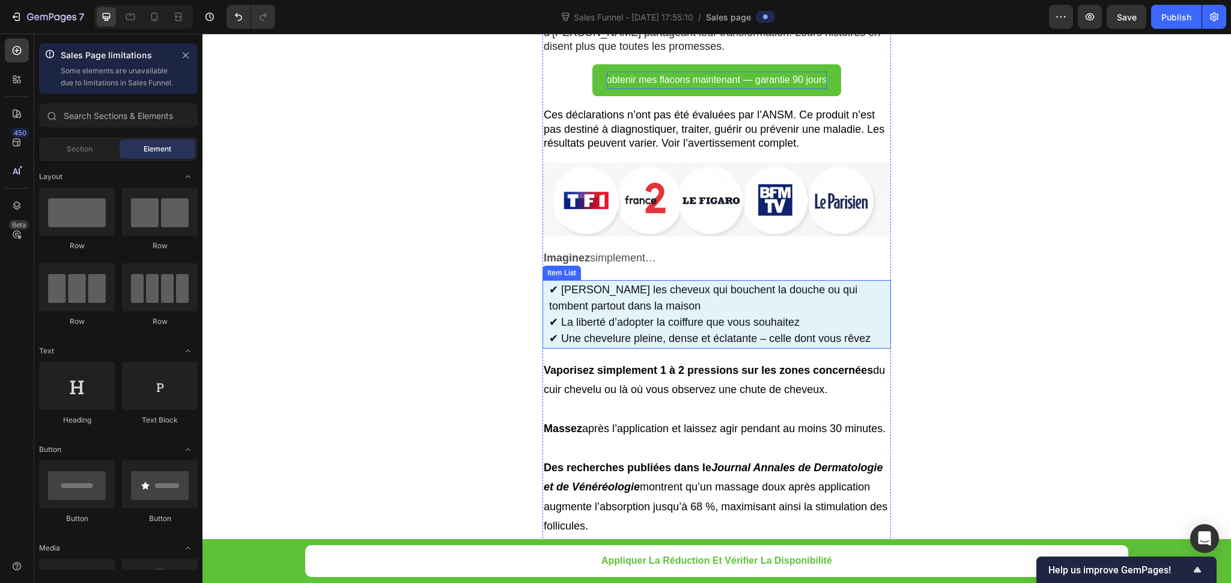
scroll to position [8291, 0]
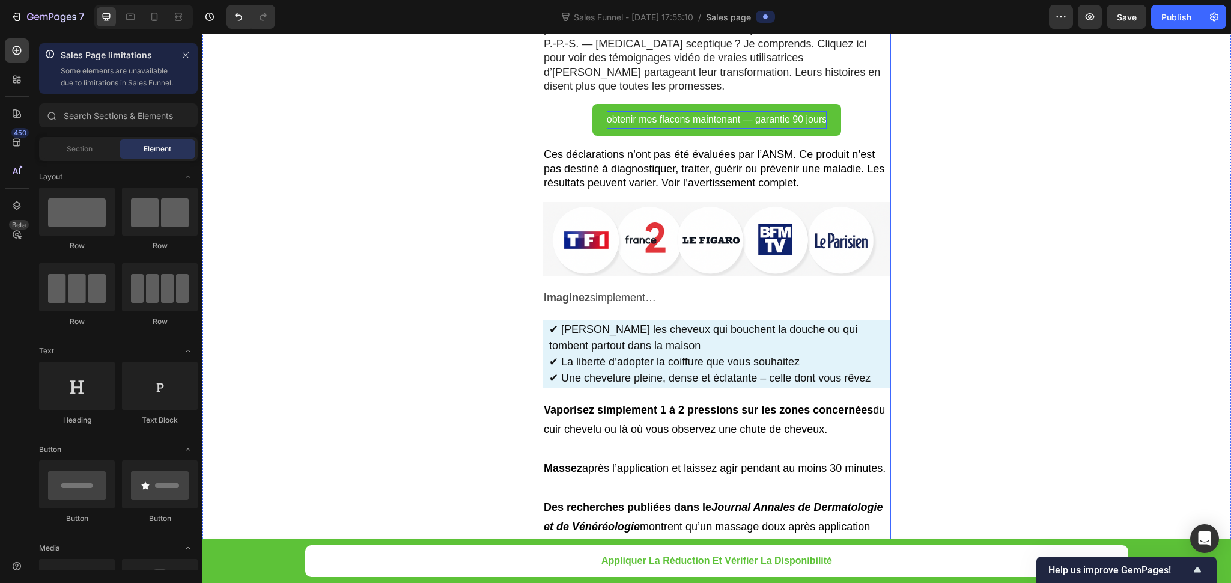
click at [664, 233] on div "Image Les chiffres qui prouvent tout Dans des tests indépendants auprès d’utili…" at bounding box center [717, 227] width 349 height 5186
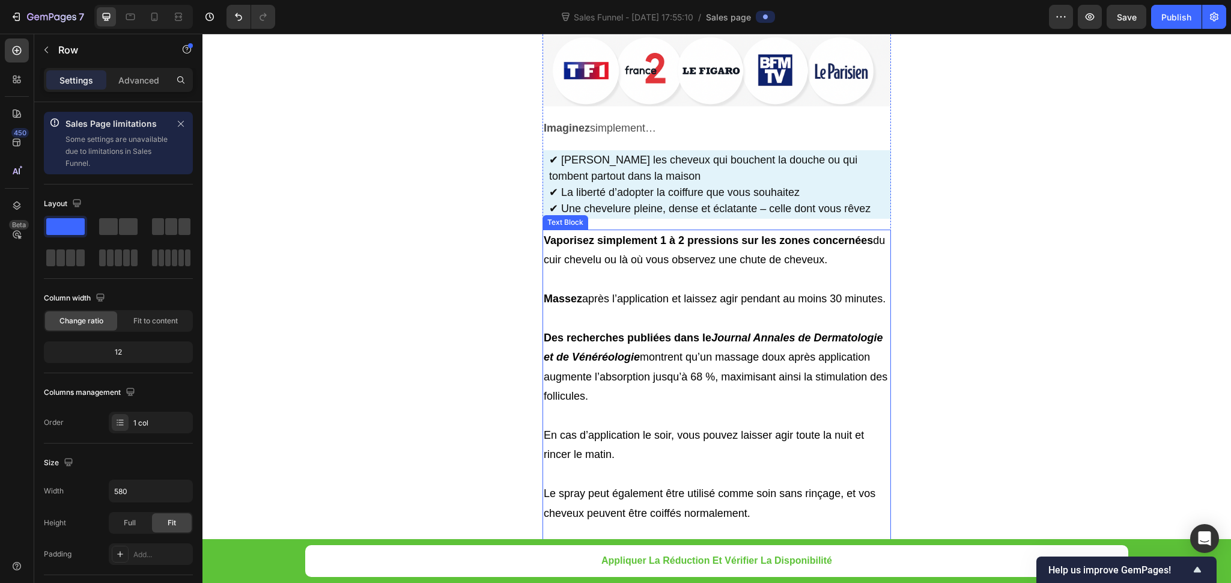
scroll to position [8381, 0]
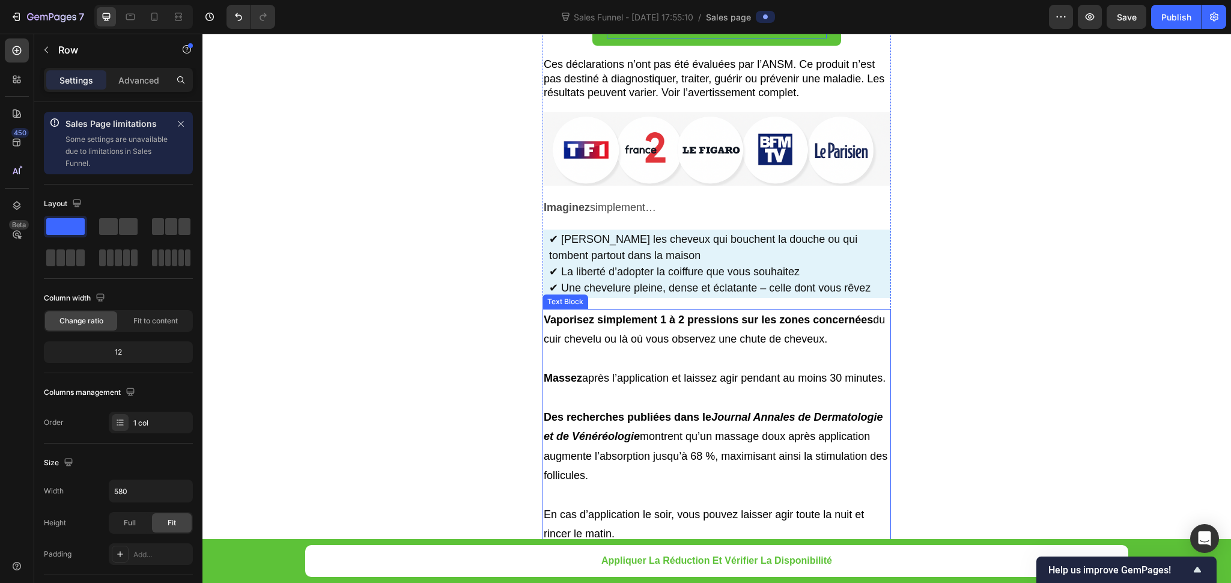
click at [792, 310] on p "Vaporisez simplement 1 à 2 pressions sur les zones concernées du cuir chevelu o…" at bounding box center [717, 329] width 346 height 39
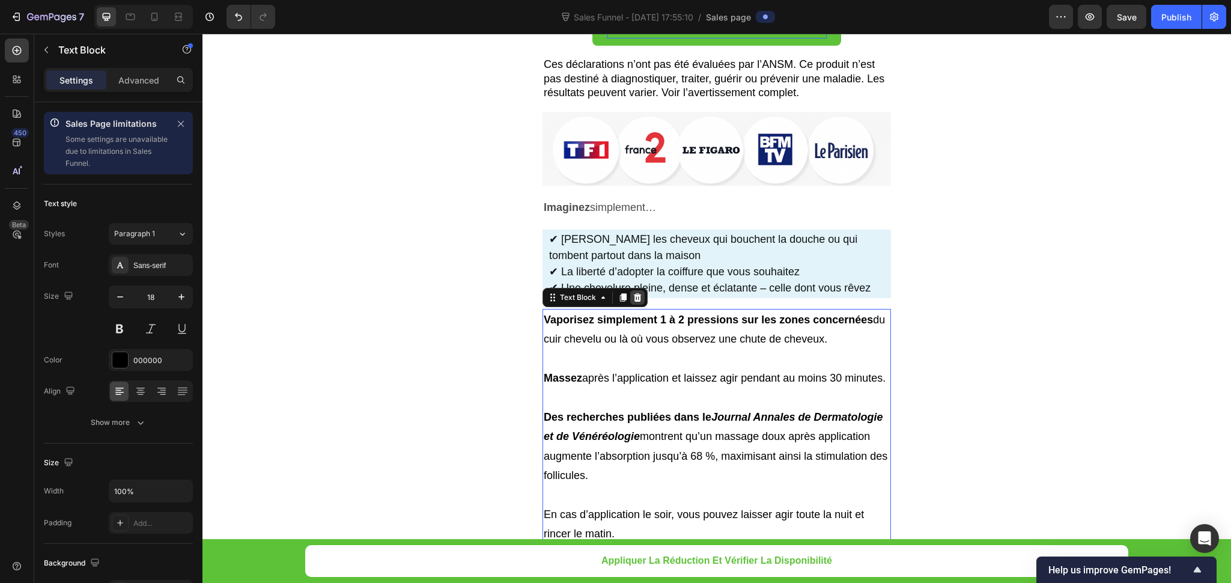
click at [633, 293] on icon at bounding box center [638, 298] width 10 height 10
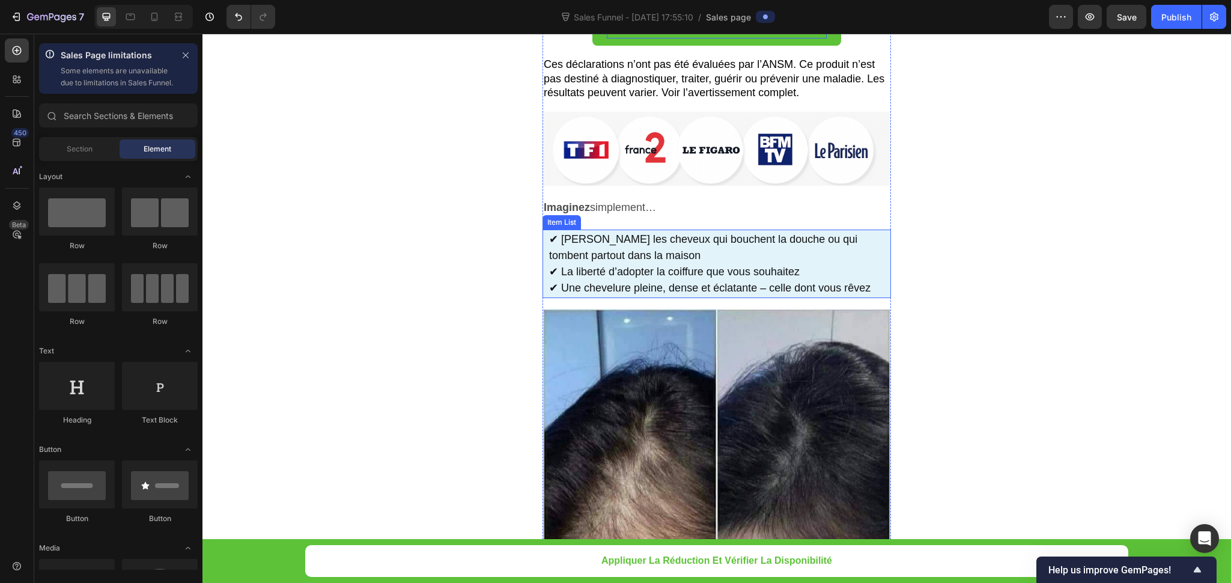
click at [655, 231] on p "✔ Fini les cheveux qui bouchent la douche ou qui tombent partout dans la maison…" at bounding box center [719, 263] width 340 height 65
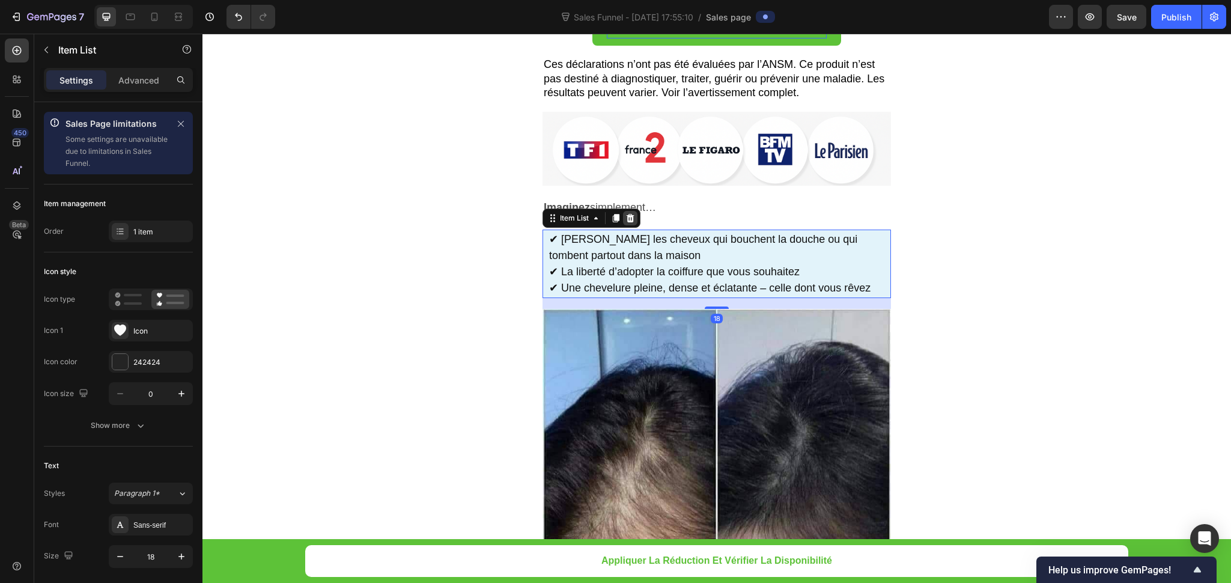
click at [626, 213] on icon at bounding box center [631, 218] width 10 height 10
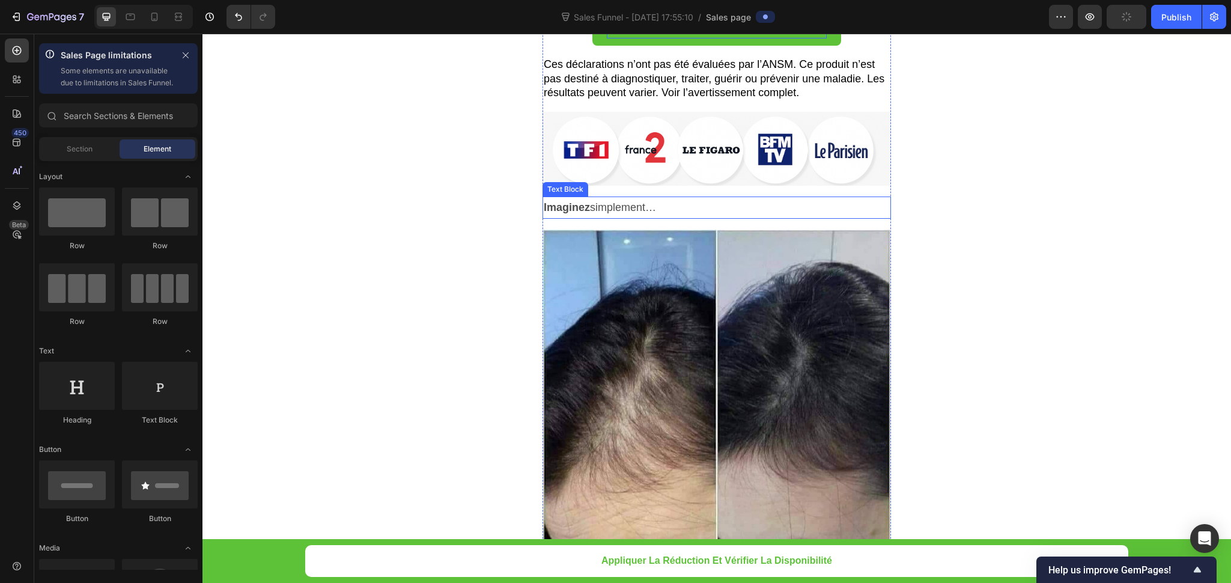
click at [635, 198] on p "Imaginez simplement…" at bounding box center [717, 207] width 346 height 19
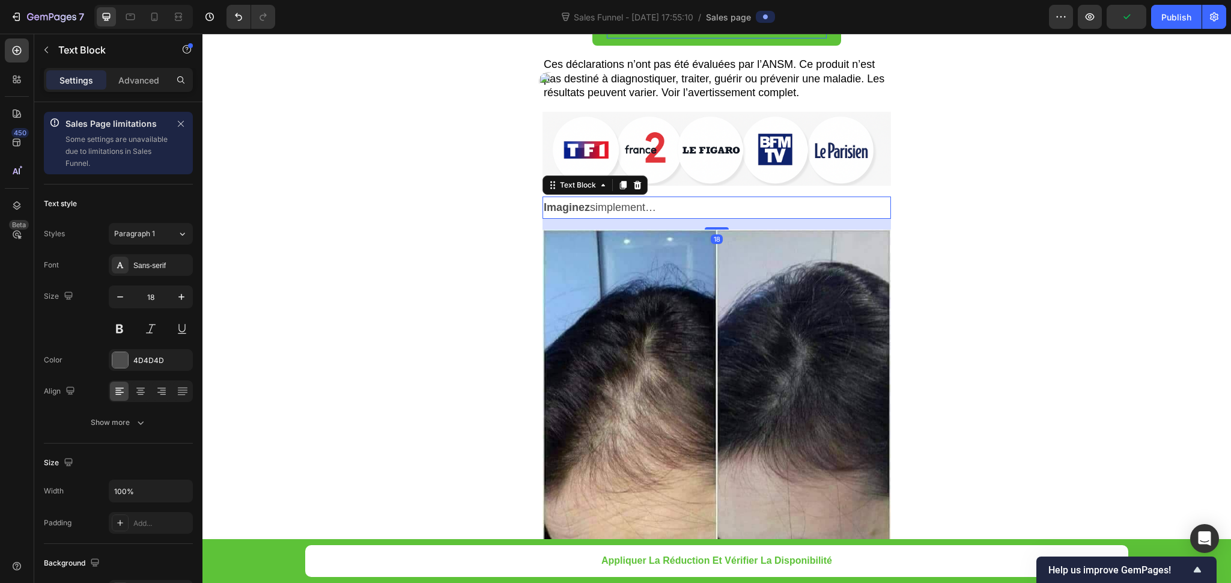
click at [635, 178] on div at bounding box center [637, 185] width 14 height 14
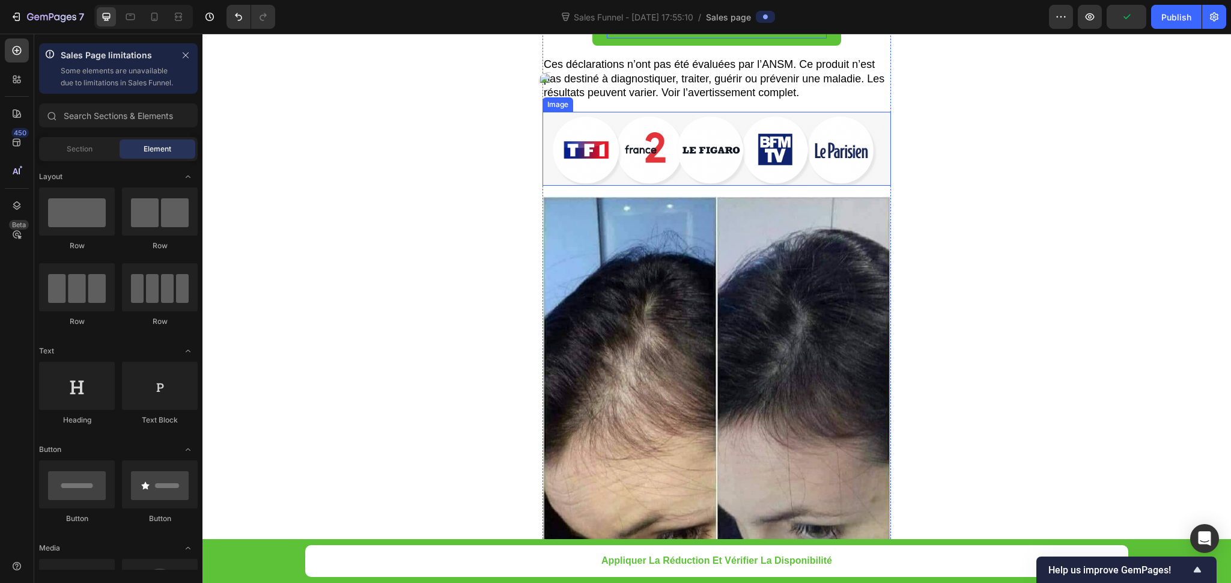
click at [668, 112] on img at bounding box center [717, 149] width 349 height 74
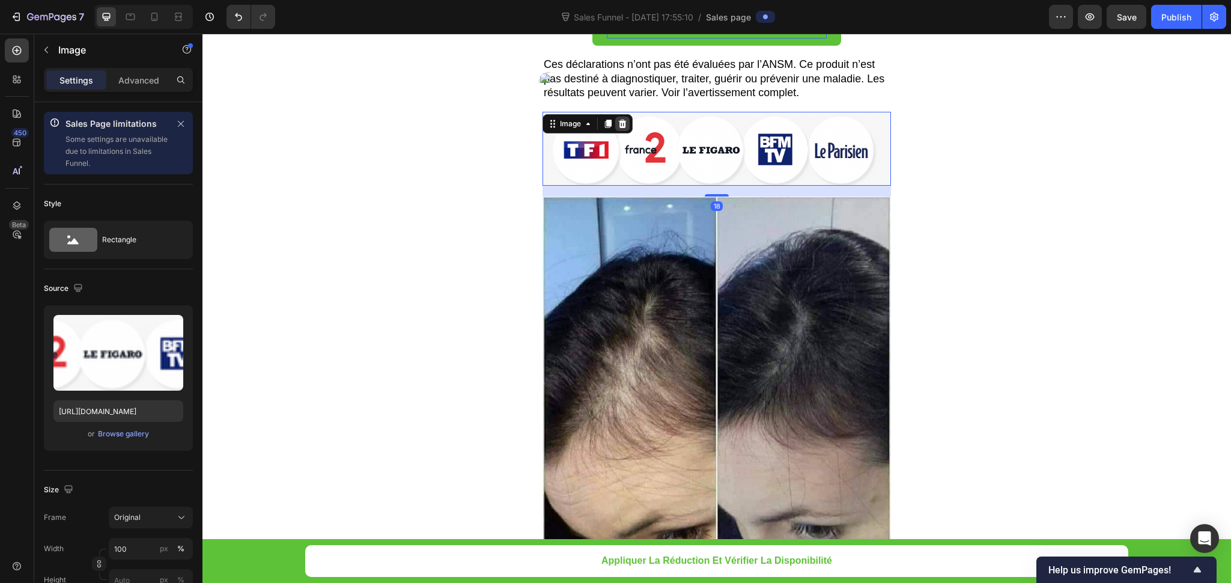
click at [615, 117] on div at bounding box center [622, 124] width 14 height 14
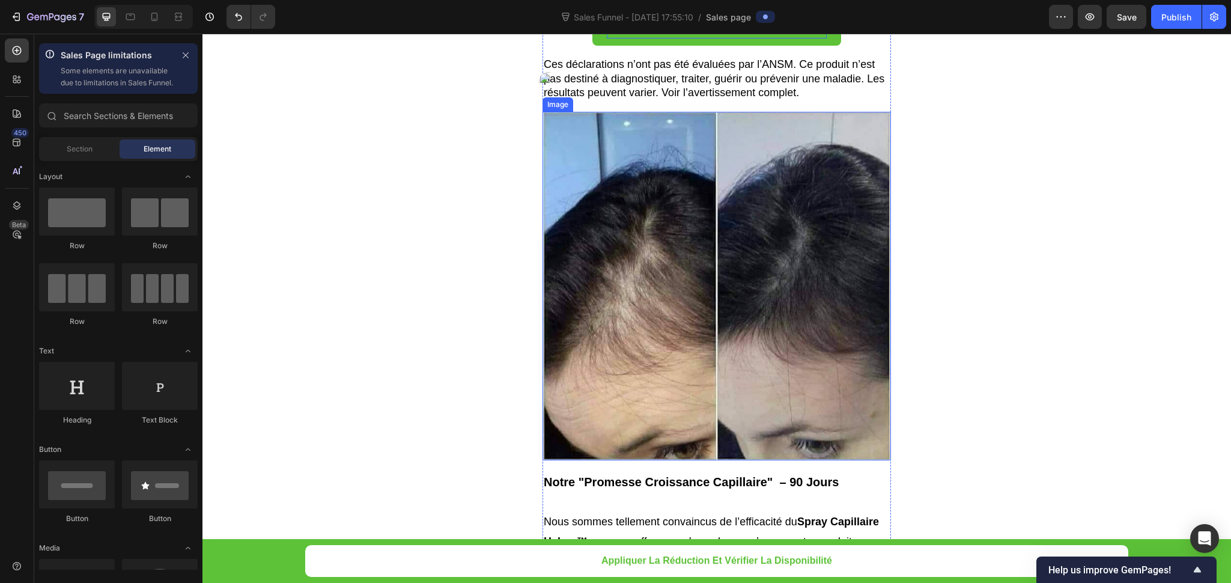
click at [639, 156] on img at bounding box center [717, 286] width 349 height 349
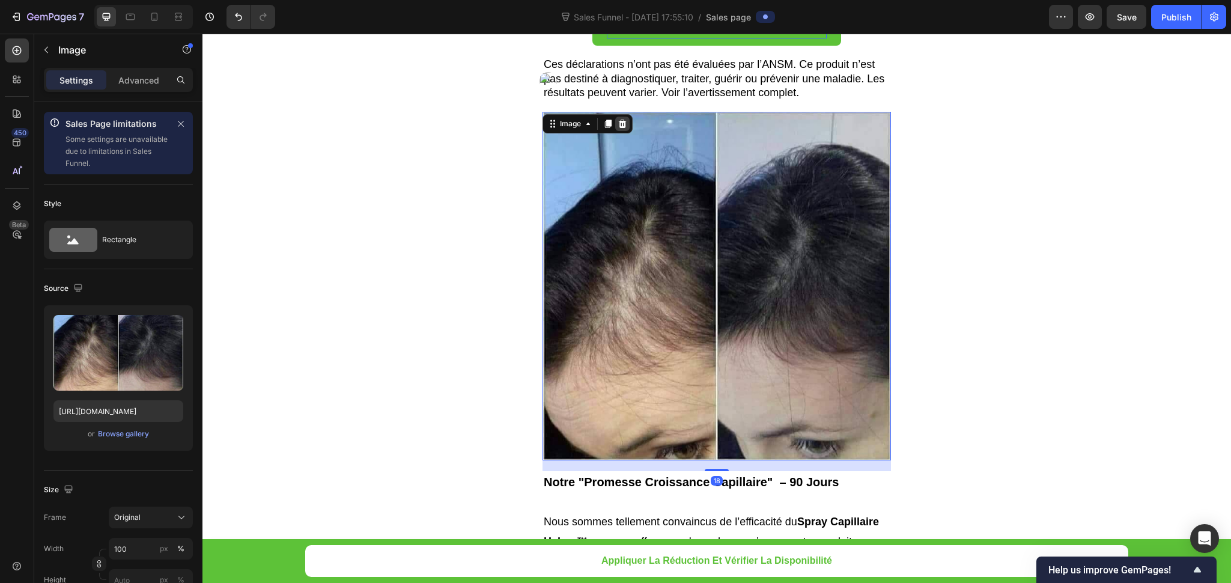
click at [618, 119] on icon at bounding box center [623, 124] width 10 height 10
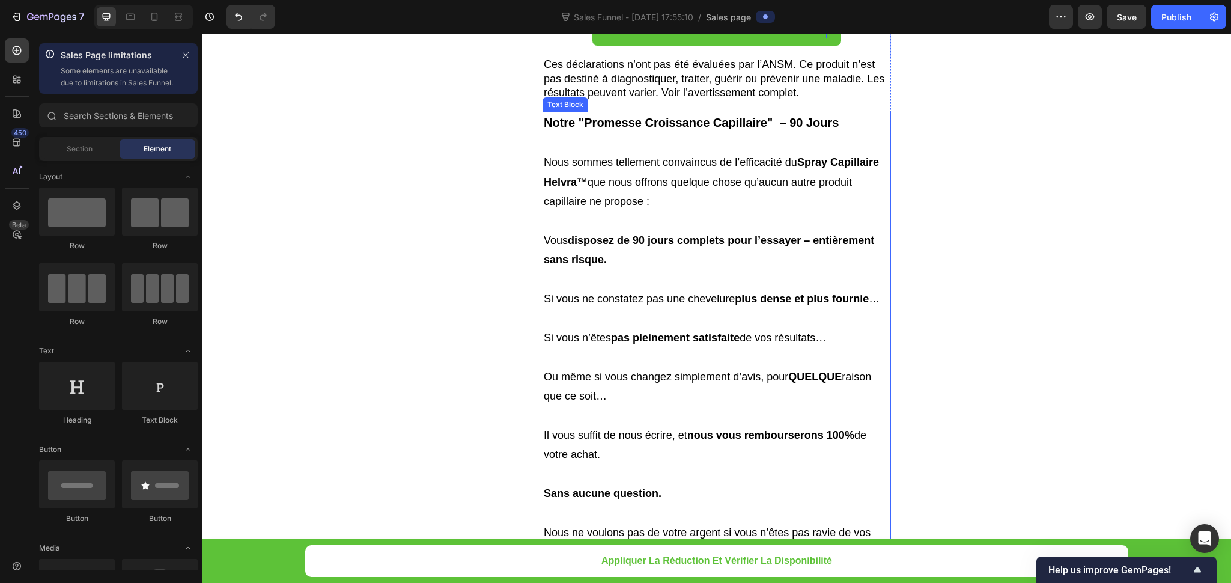
click at [664, 153] on p "Nous sommes tellement convaincus de l’efficacité du Spray Capillaire Helvra™ qu…" at bounding box center [717, 182] width 346 height 58
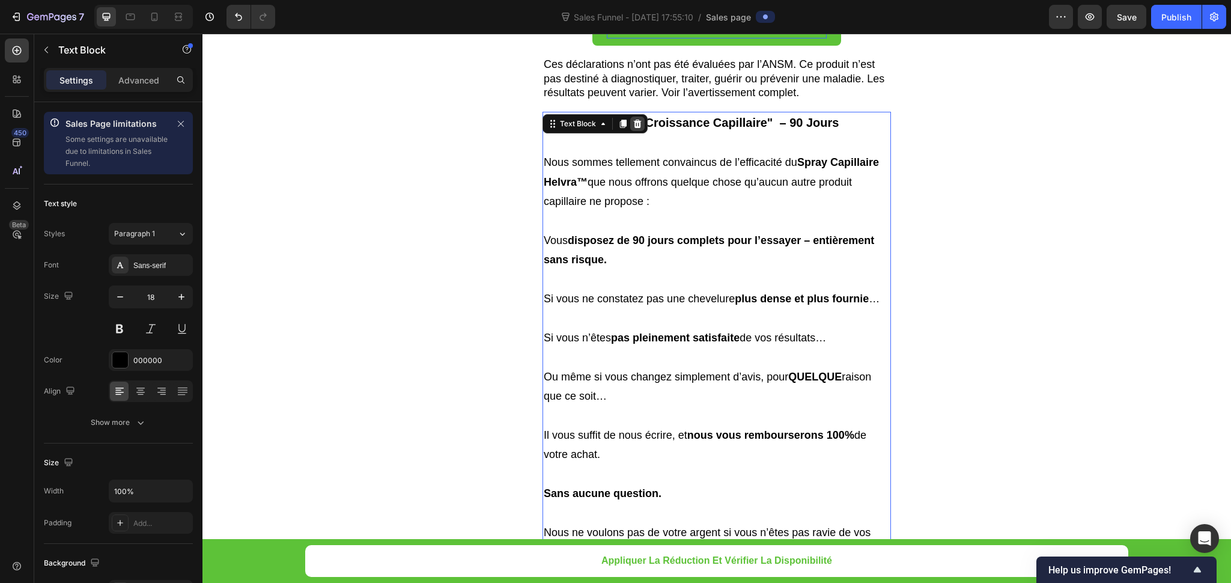
click at [630, 117] on div at bounding box center [637, 124] width 14 height 14
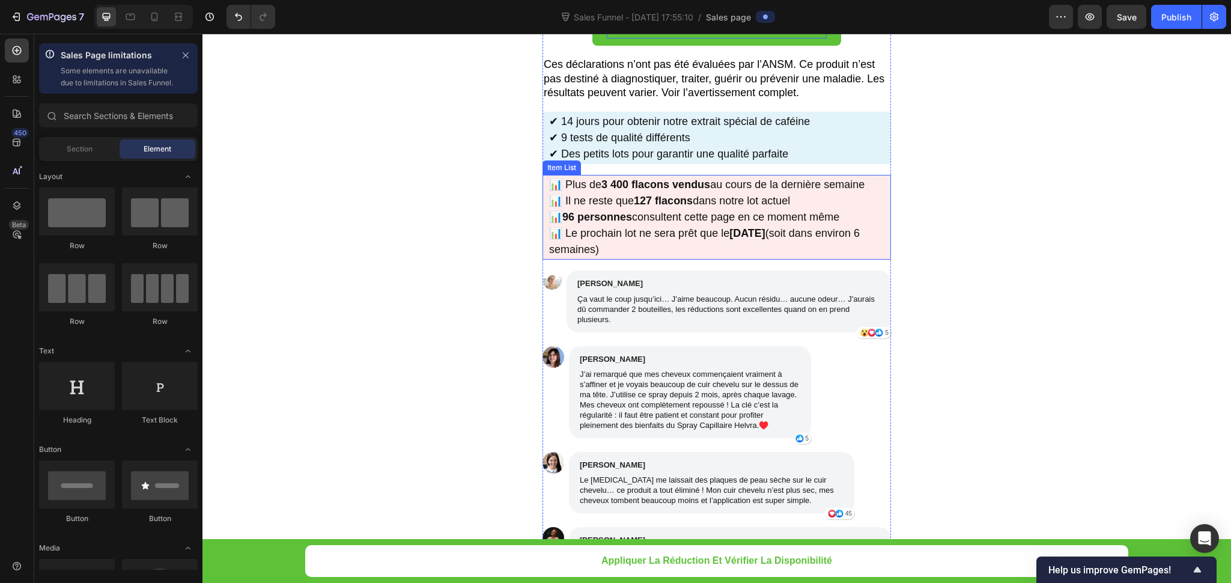
click at [642, 225] on p "📊 Le prochain lot ne sera prêt que le 27 juin (soit dans environ 6 semaines)" at bounding box center [719, 241] width 340 height 32
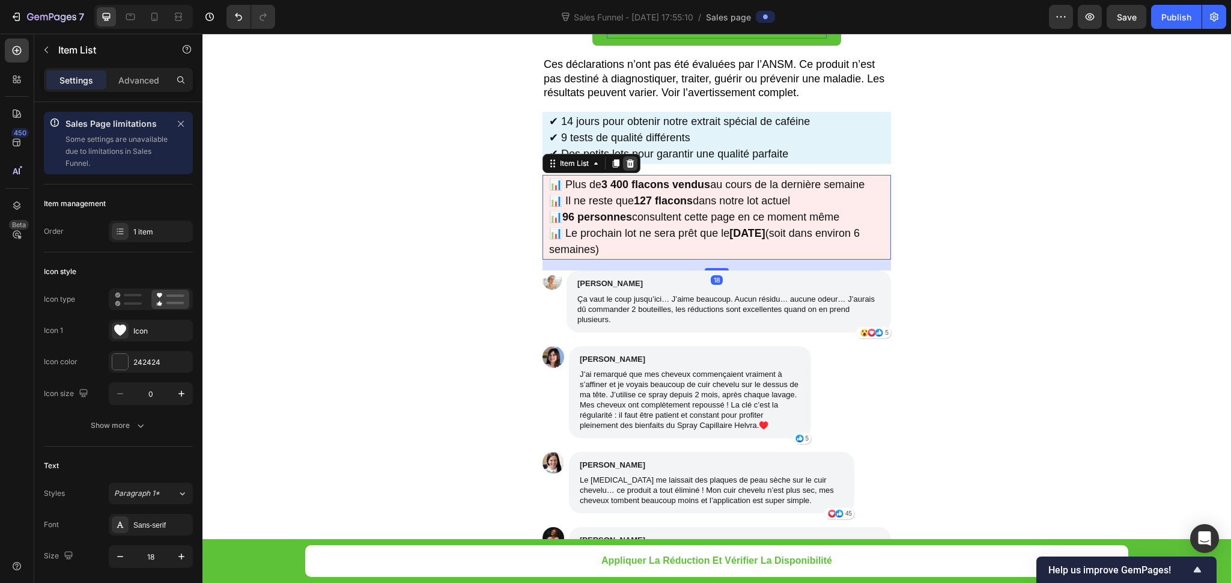
click at [623, 156] on div at bounding box center [630, 163] width 14 height 14
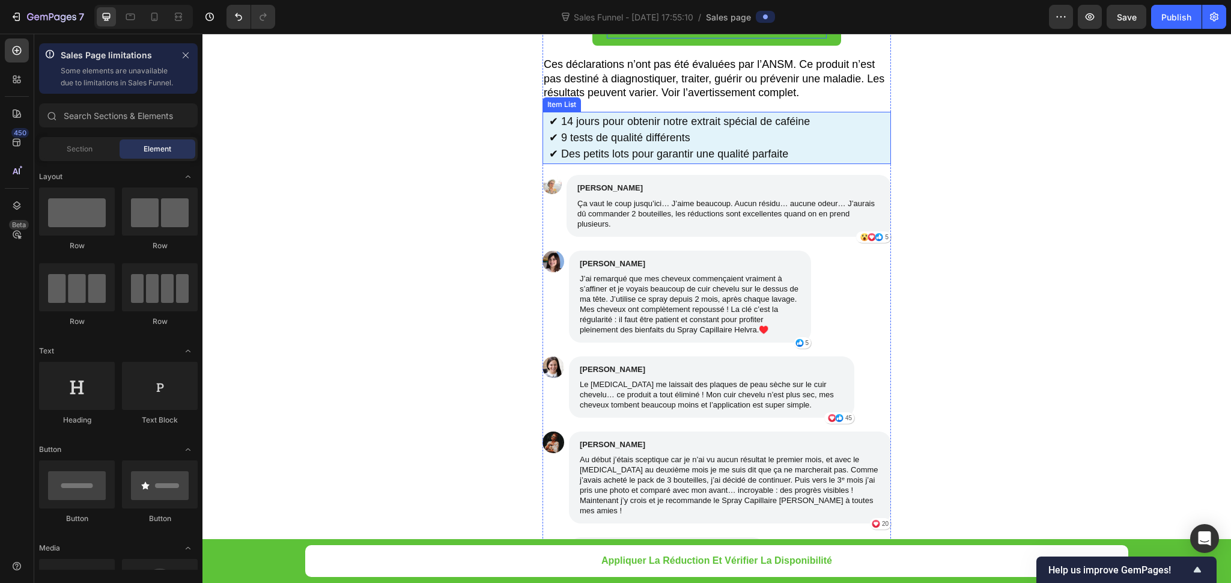
click at [671, 146] on p "✔ Des petits lots pour garantir une qualité parfaite" at bounding box center [679, 154] width 261 height 16
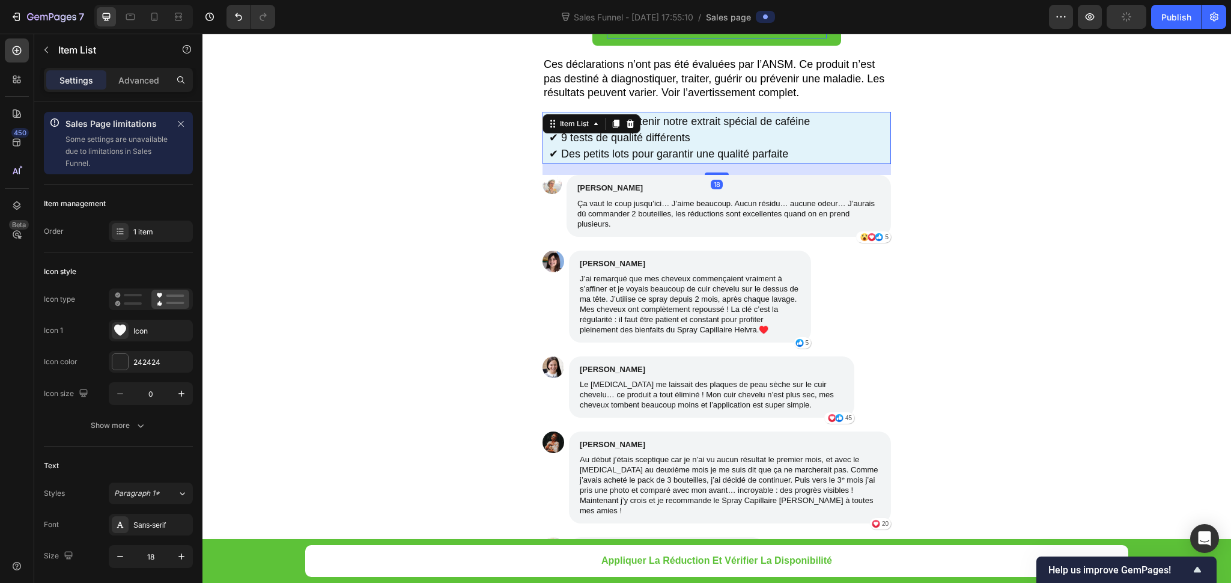
click at [852, 112] on div "✔ 14 jours pour obtenir notre extrait spécial de caféine ✔ 9 tests de qualité d…" at bounding box center [717, 138] width 349 height 52
click at [629, 117] on div at bounding box center [630, 124] width 14 height 14
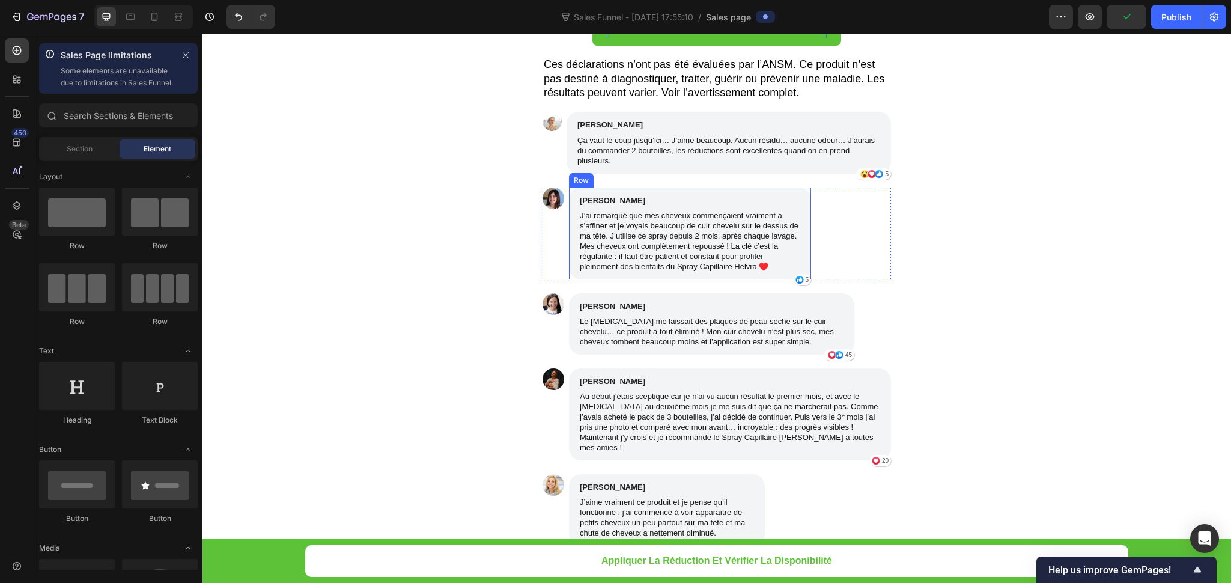
click at [728, 188] on div "Élodie Martin Text Block J’ai remarqué que mes cheveux commençaient vraiment à …" at bounding box center [690, 234] width 242 height 92
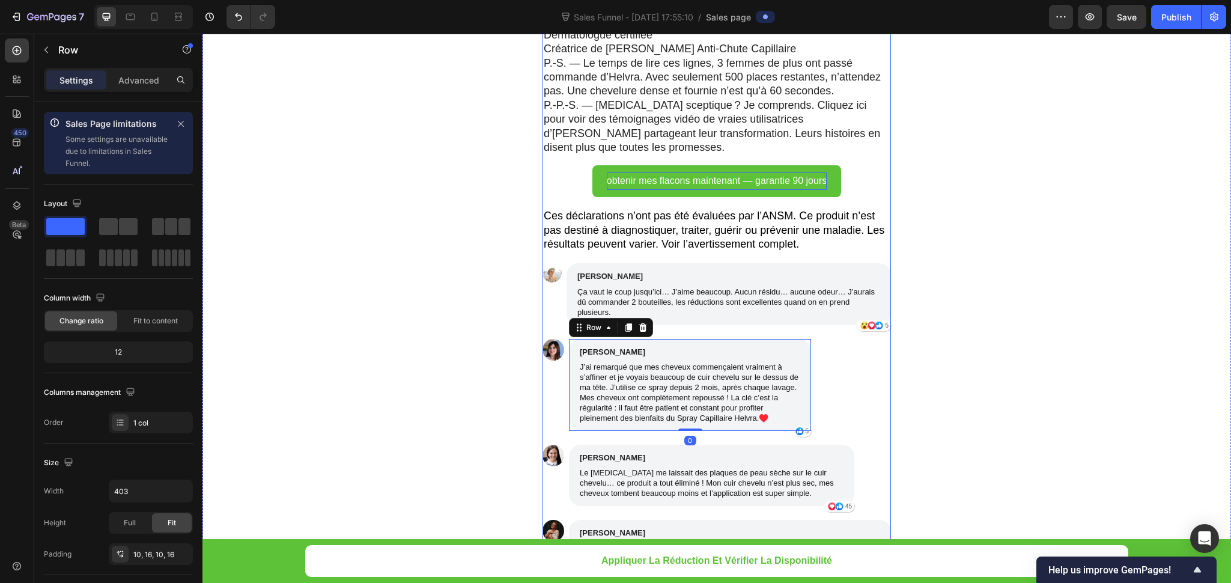
scroll to position [8201, 0]
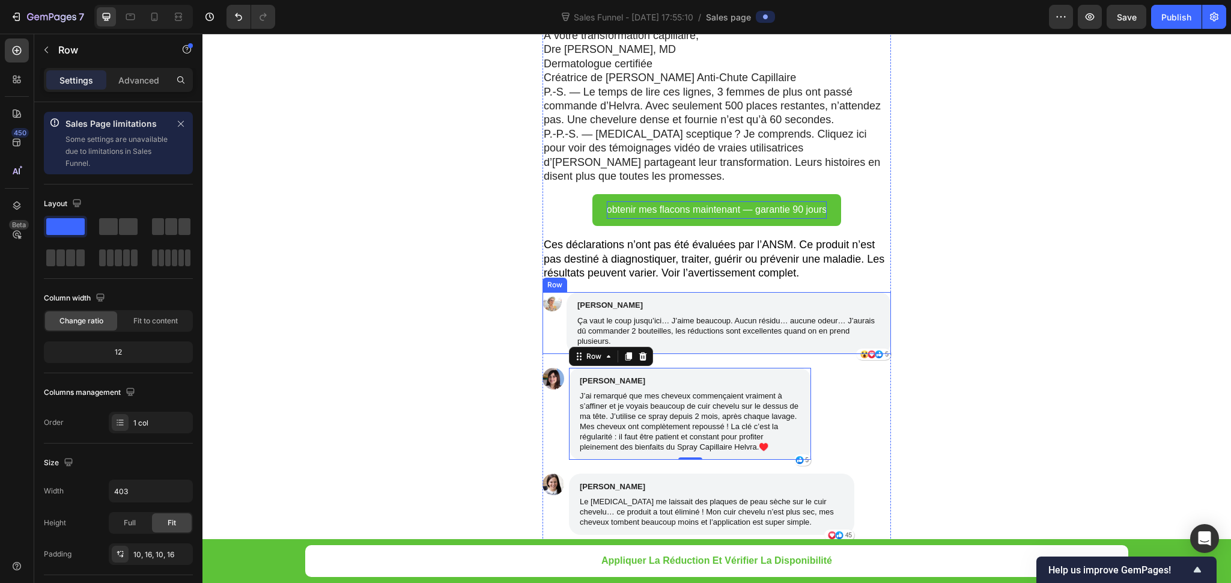
click at [550, 309] on div "Image" at bounding box center [552, 322] width 19 height 61
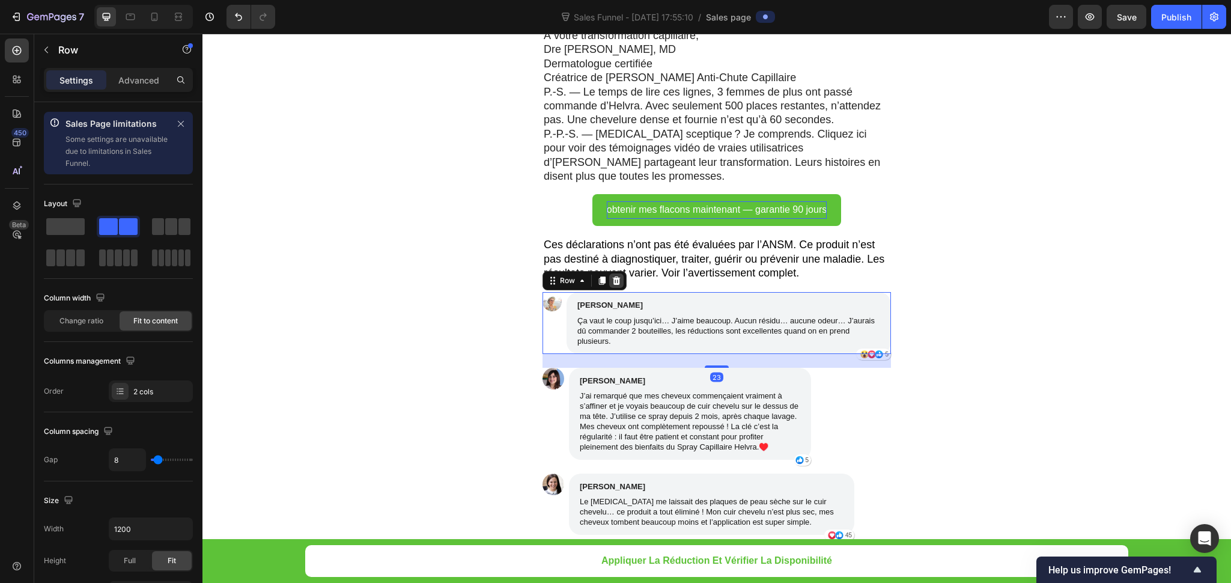
click at [609, 273] on div at bounding box center [616, 280] width 14 height 14
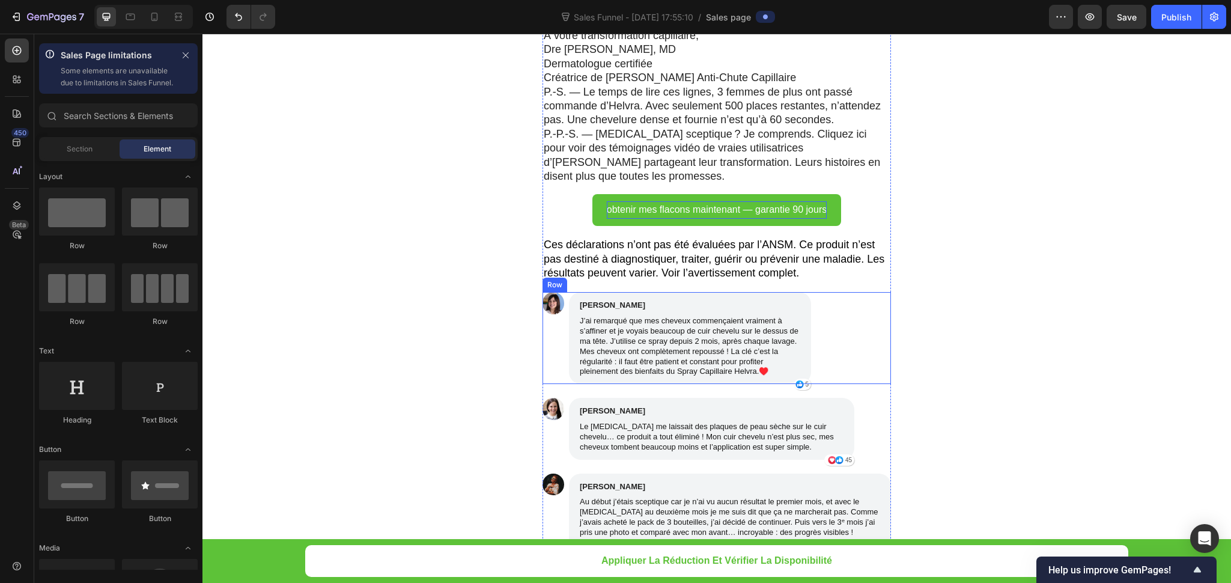
click at [545, 302] on div "Image" at bounding box center [554, 338] width 22 height 92
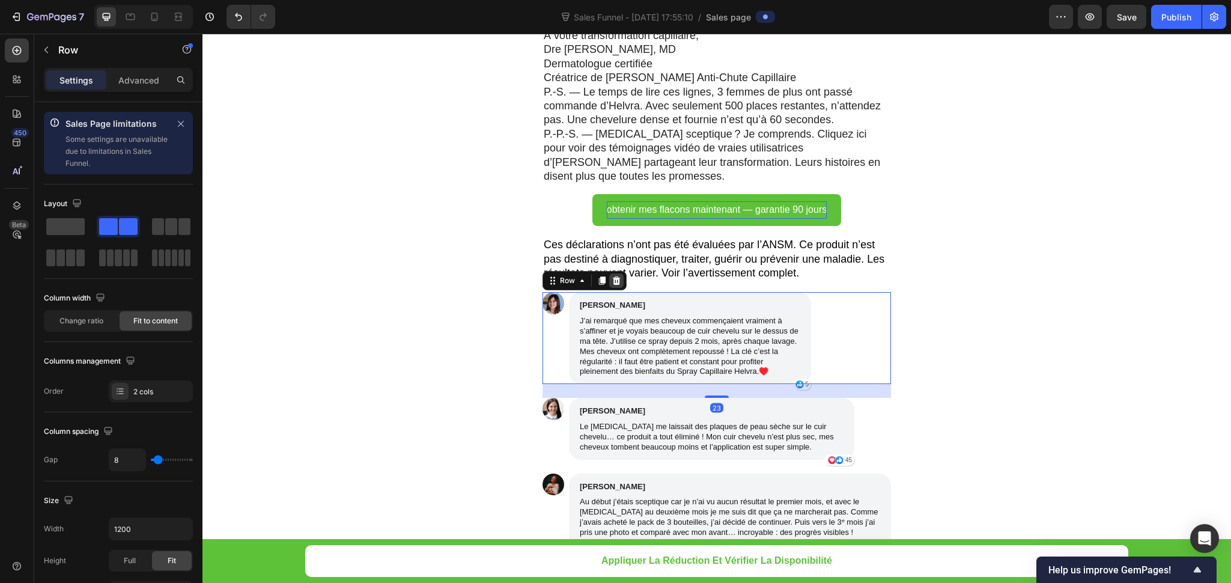
click at [612, 276] on icon at bounding box center [617, 281] width 10 height 10
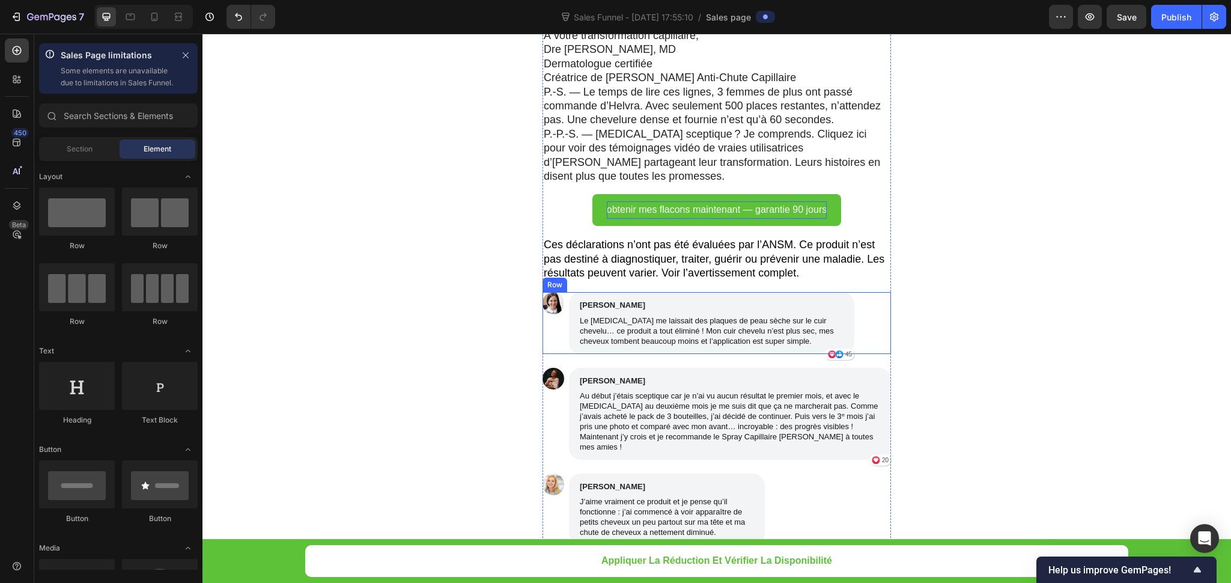
click at [548, 303] on div "Image" at bounding box center [554, 322] width 22 height 61
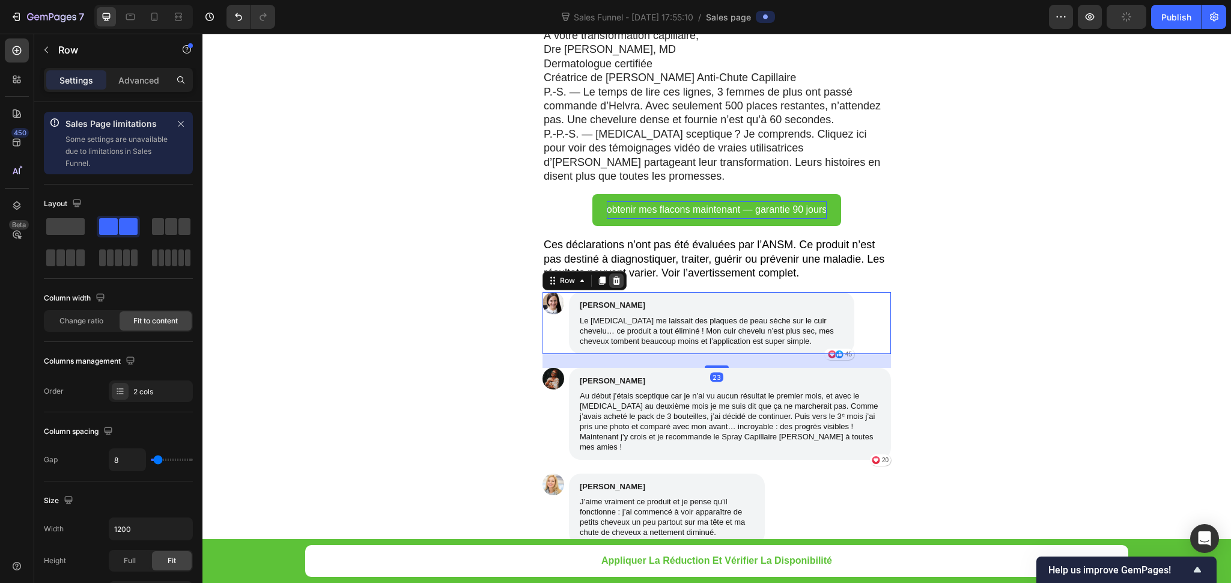
click at [613, 276] on icon at bounding box center [617, 280] width 8 height 8
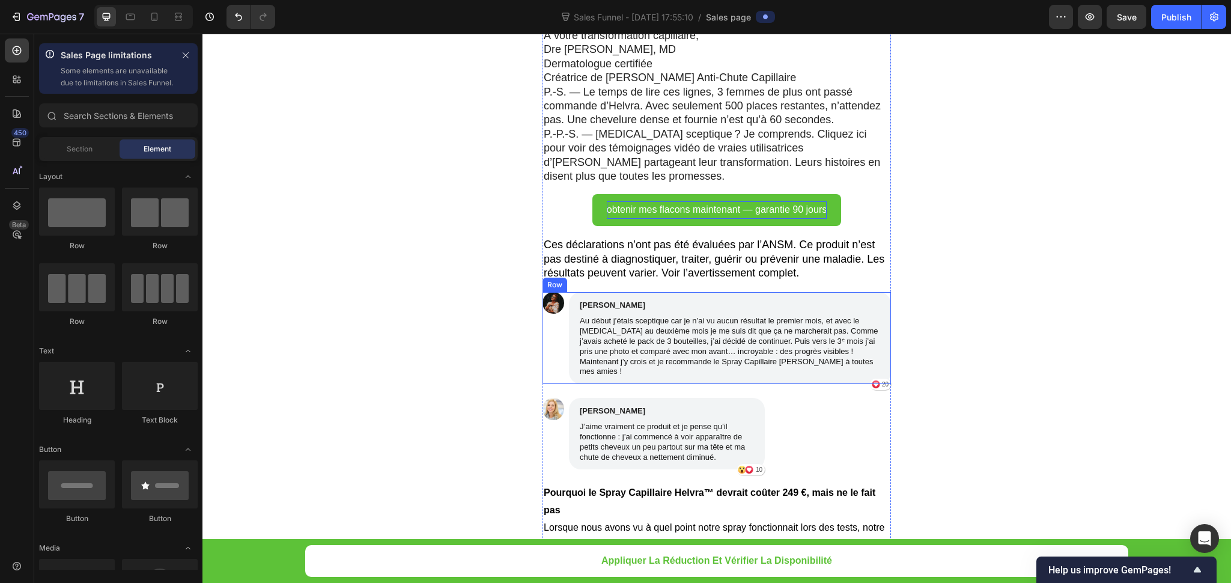
click at [557, 313] on div "Image" at bounding box center [554, 338] width 22 height 92
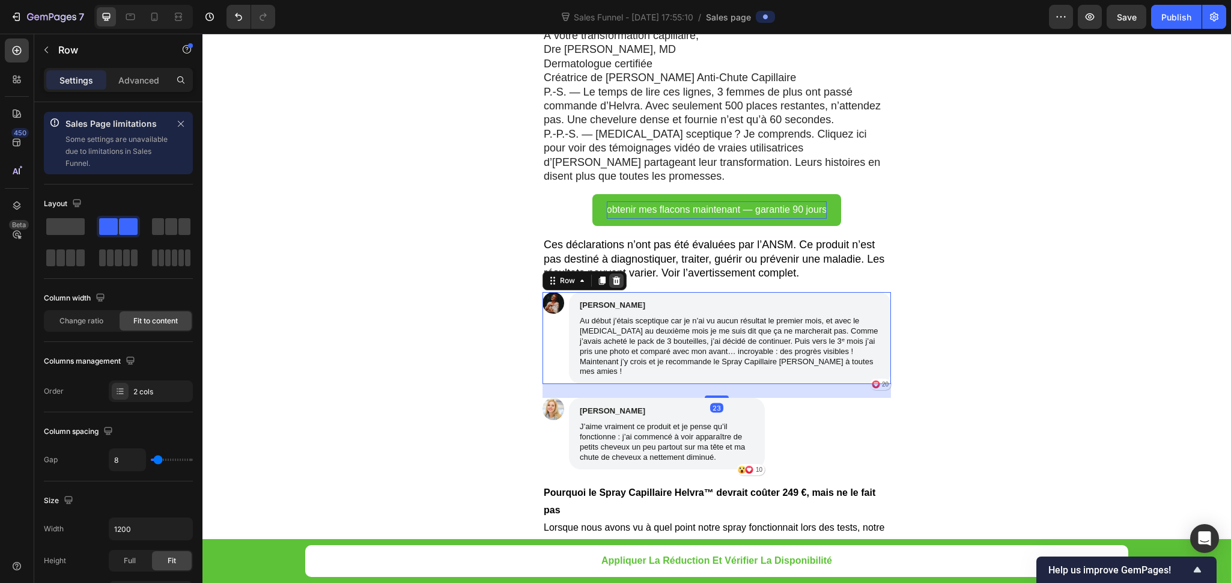
click at [609, 273] on div at bounding box center [616, 280] width 14 height 14
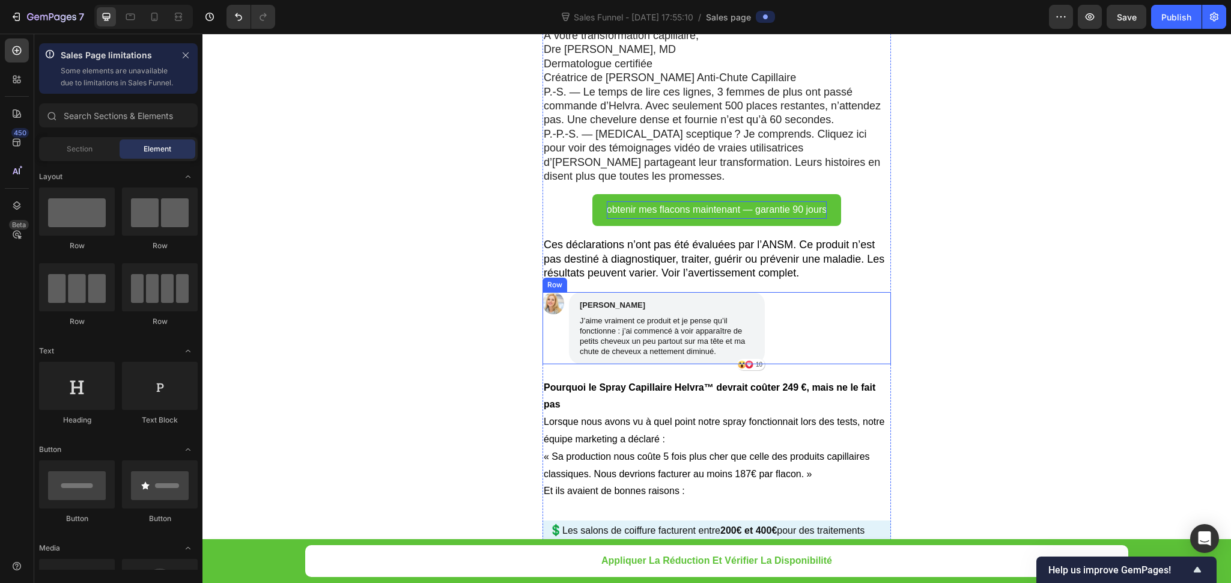
click at [543, 294] on div "Image" at bounding box center [554, 328] width 22 height 72
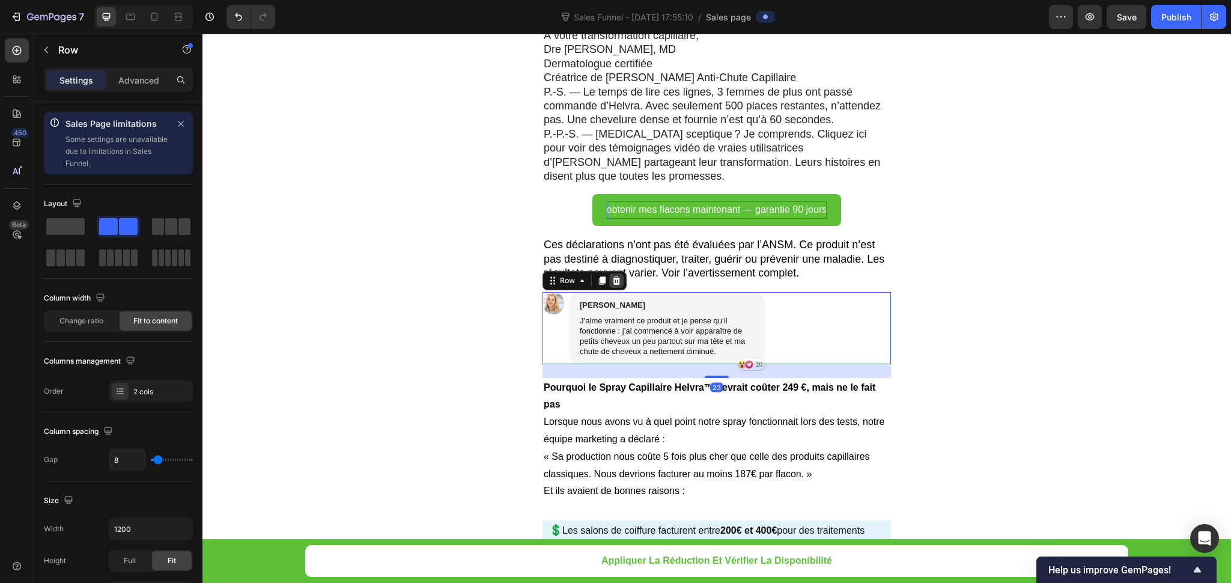
click at [609, 273] on div at bounding box center [616, 280] width 14 height 14
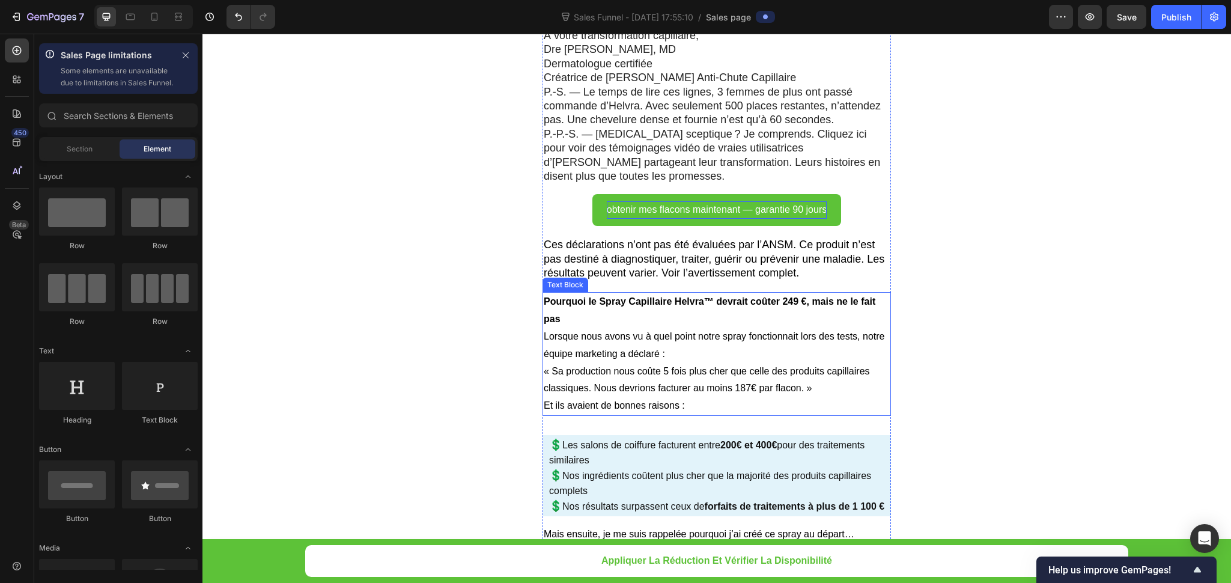
click at [579, 293] on p "Pourquoi le Spray Capillaire Helvra™ devrait coûter 249 €, mais ne le fait pas" at bounding box center [717, 310] width 346 height 35
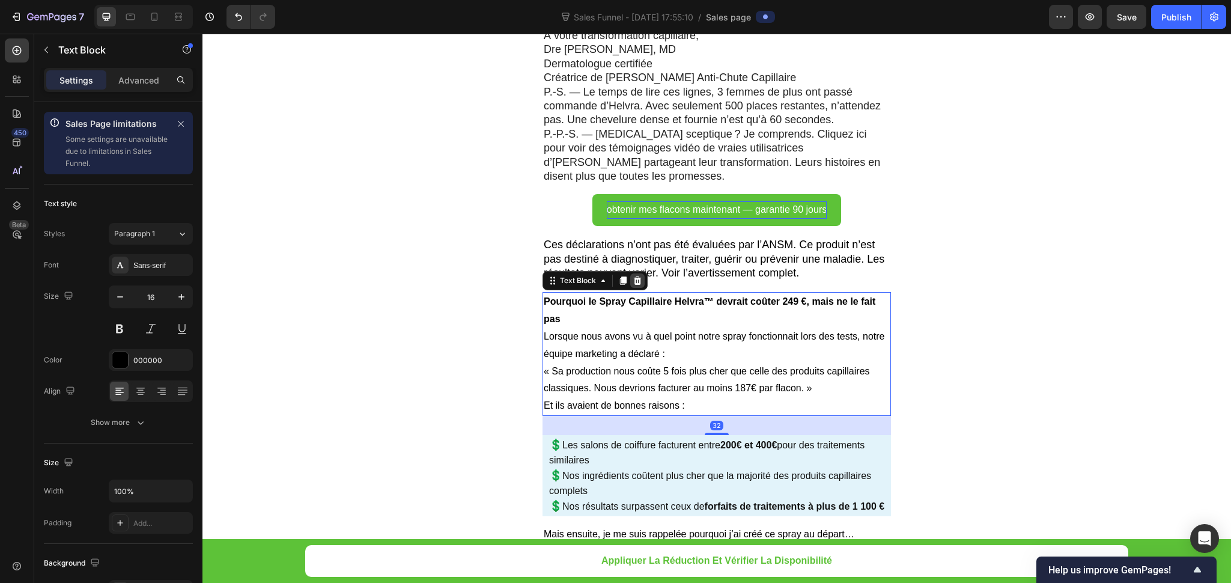
click at [630, 273] on div at bounding box center [637, 280] width 14 height 14
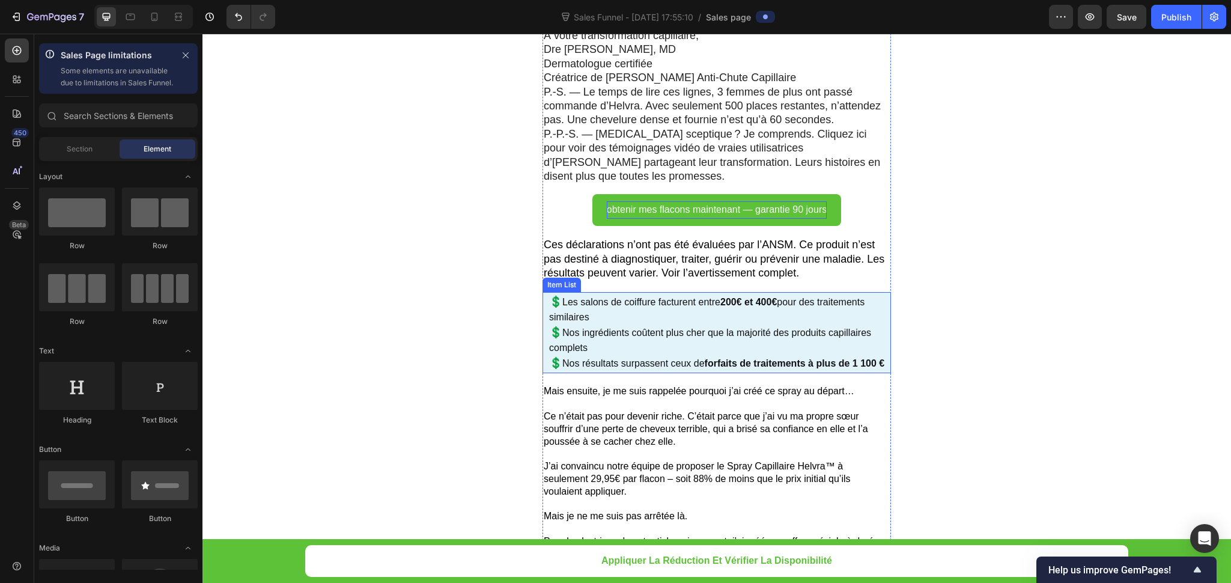
click at [617, 294] on p "💲 Les salons de coiffure facturent entre 200€ et 400€ pour des traitements simi…" at bounding box center [719, 309] width 340 height 31
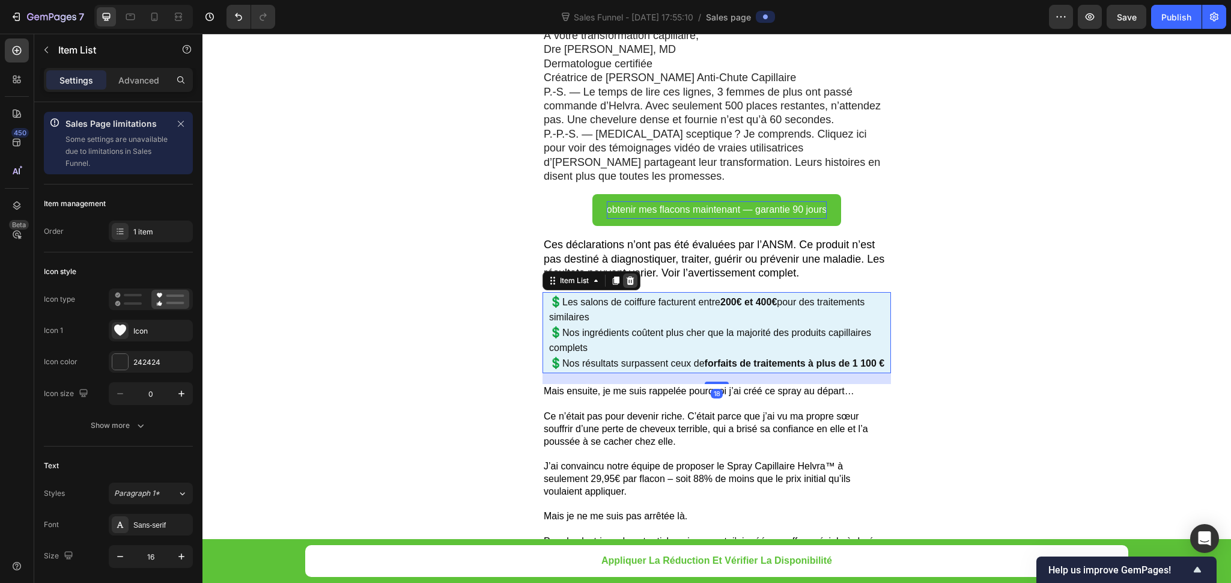
click at [623, 273] on div at bounding box center [630, 280] width 14 height 14
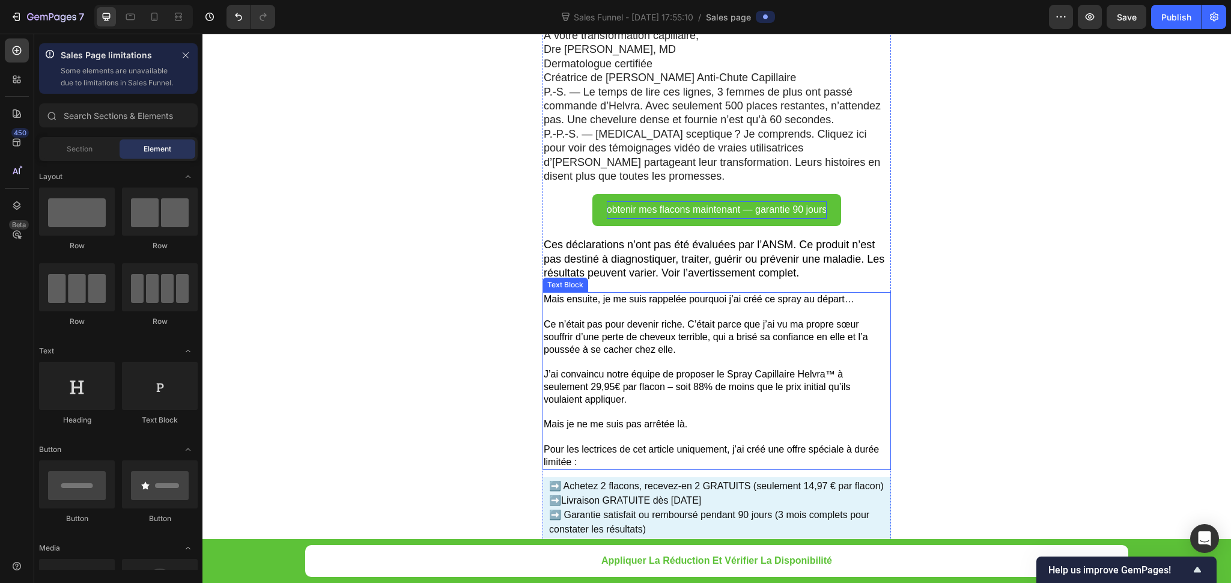
click at [615, 306] on p at bounding box center [717, 312] width 346 height 13
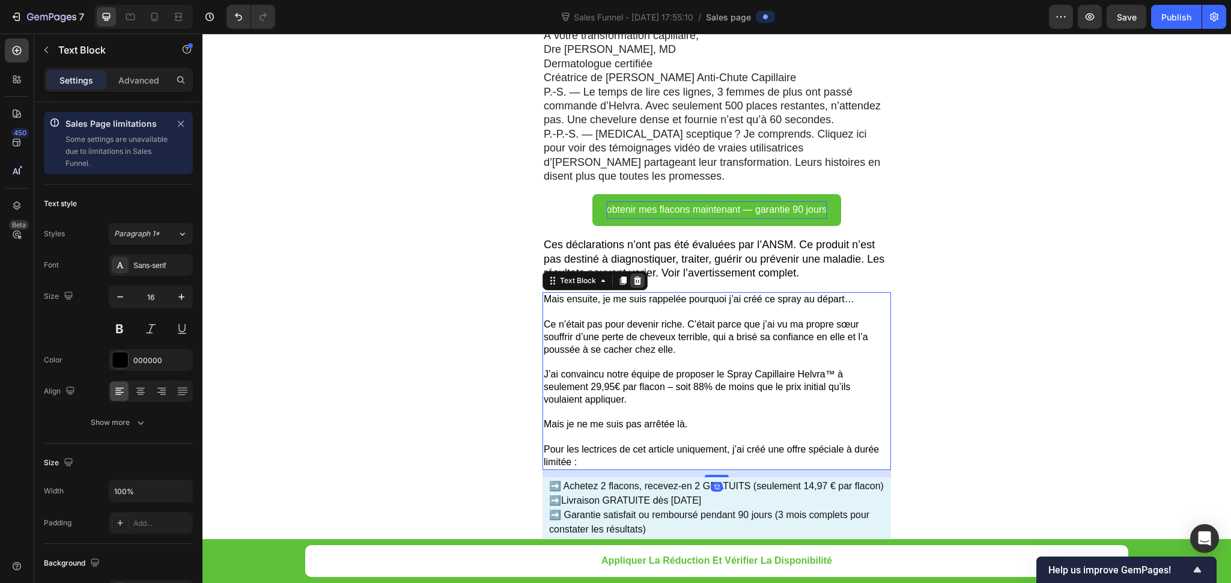
click at [630, 273] on div at bounding box center [637, 280] width 14 height 14
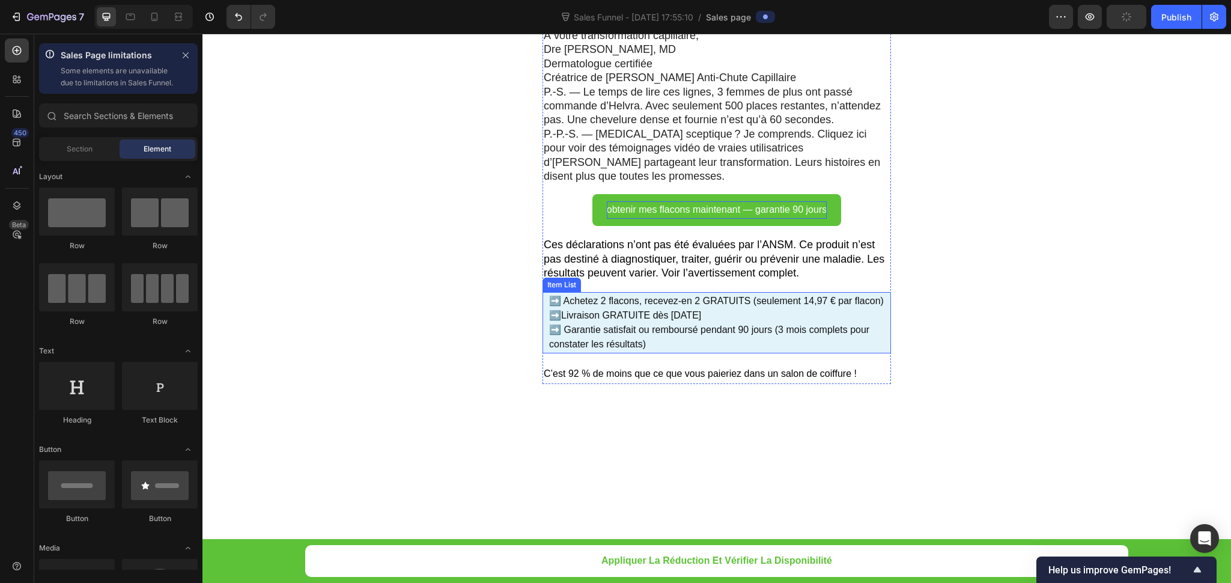
click at [638, 323] on p "➡️ Garantie satisfait ou remboursé pendant 90 jours (3 mois complets pour const…" at bounding box center [719, 337] width 340 height 29
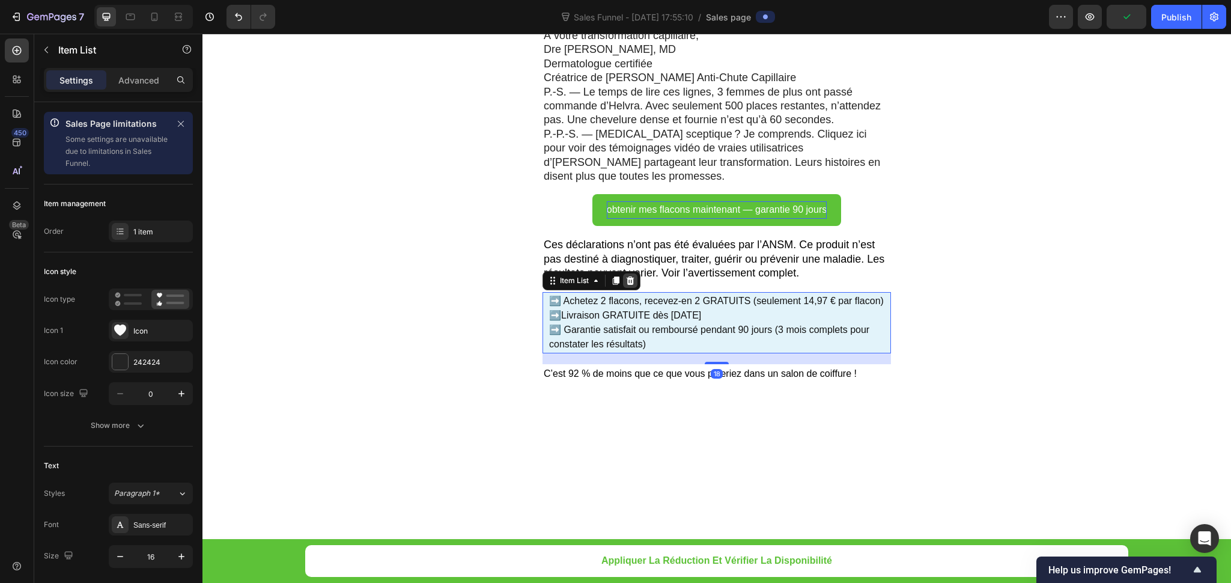
click at [627, 276] on icon at bounding box center [631, 280] width 8 height 8
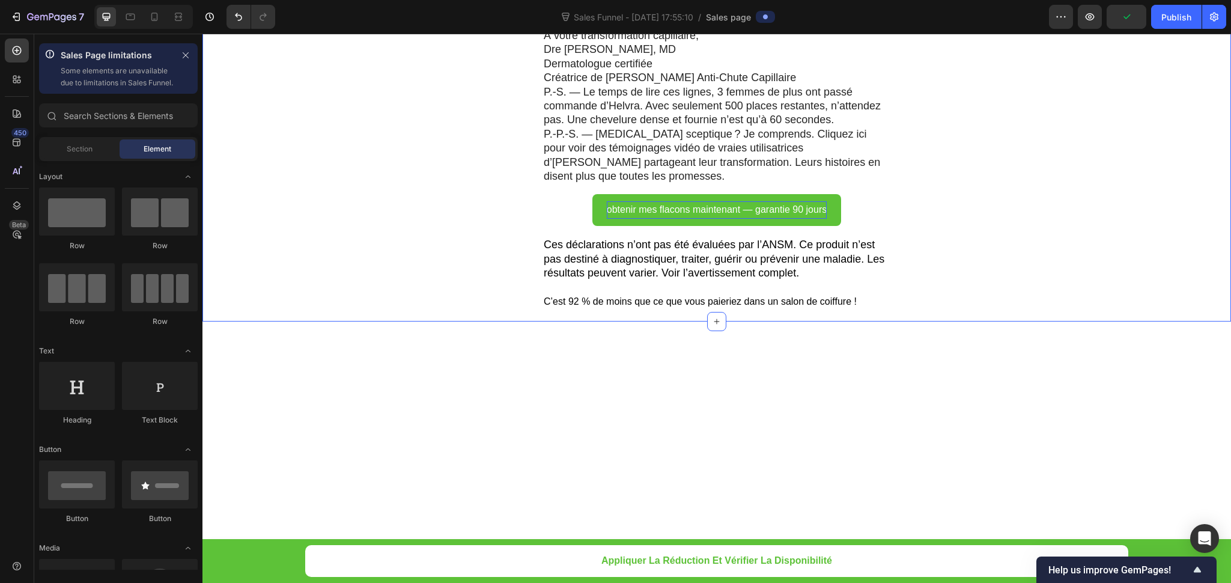
click at [655, 293] on p "C’est 92 % de moins que ce que vous paieriez dans un salon de coiffure !" at bounding box center [717, 301] width 346 height 17
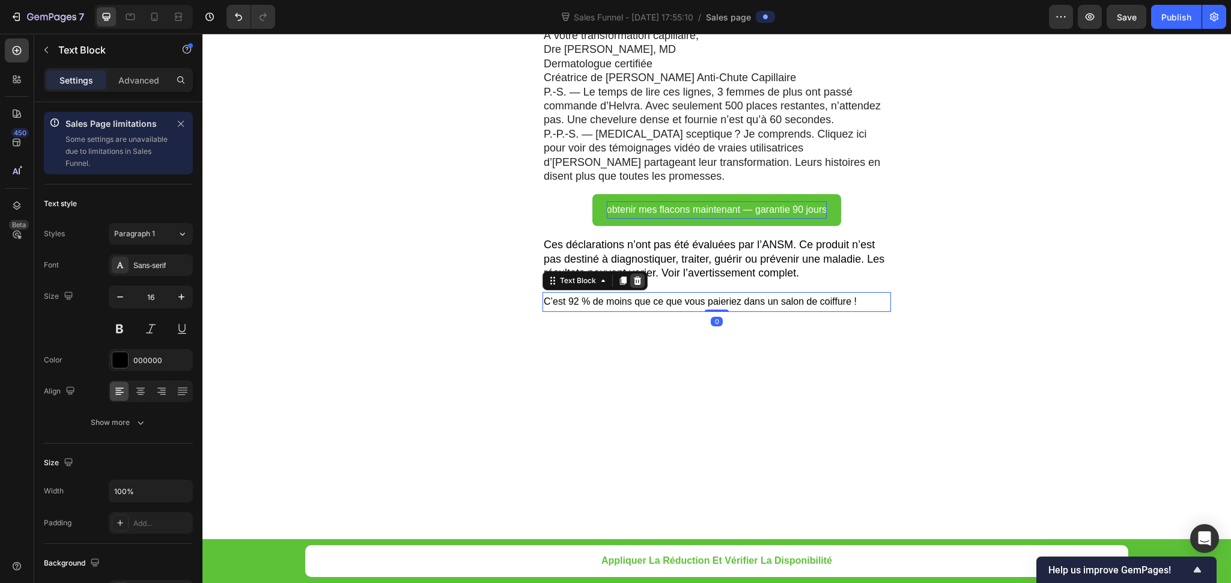
click at [634, 276] on icon at bounding box center [638, 280] width 8 height 8
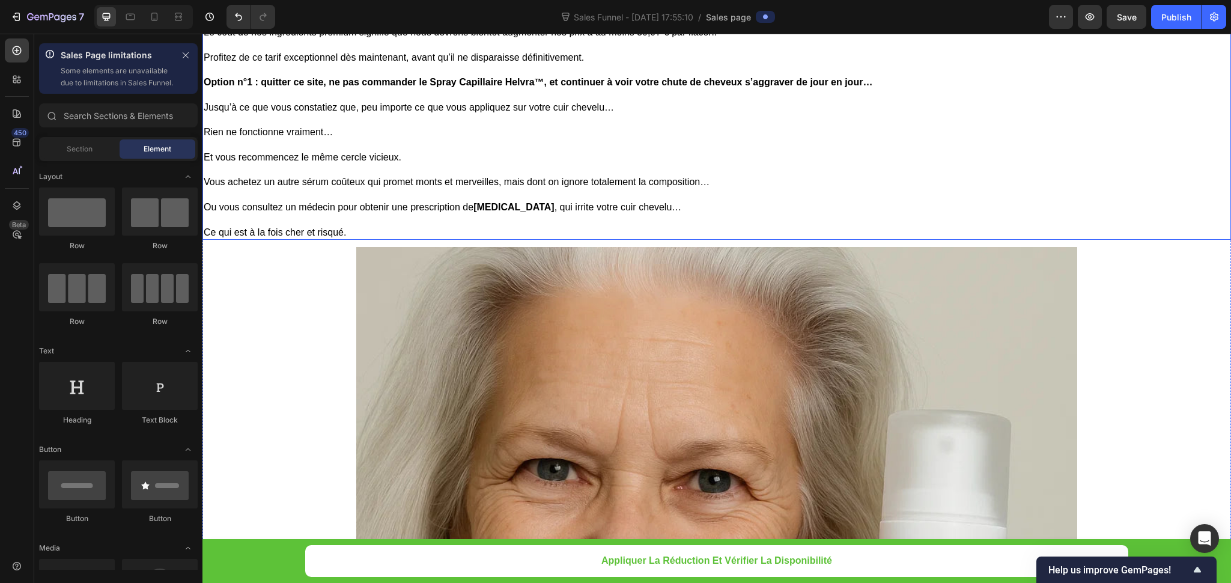
scroll to position [8855, 0]
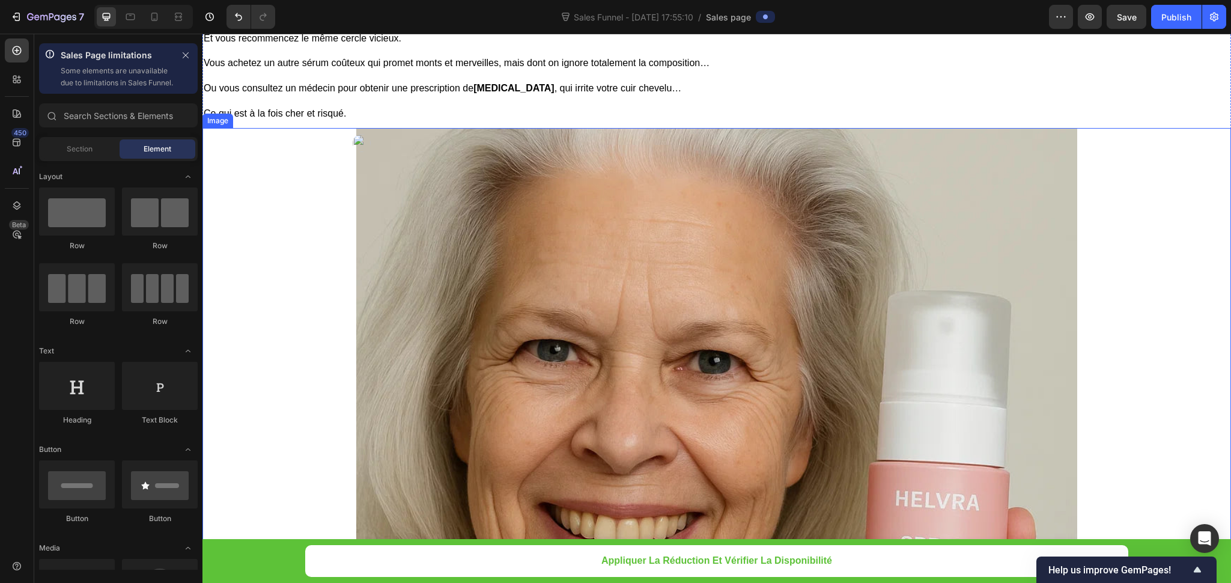
drag, startPoint x: 752, startPoint y: 233, endPoint x: 734, endPoint y: 233, distance: 17.4
click at [752, 233] on img at bounding box center [716, 488] width 721 height 721
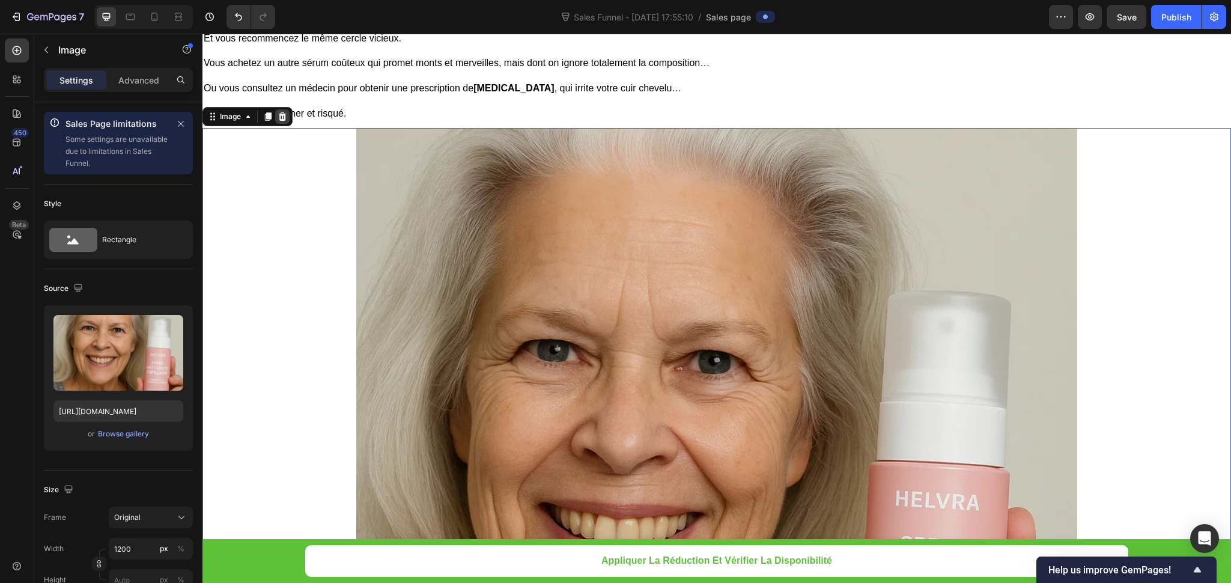
click at [281, 124] on div at bounding box center [282, 116] width 14 height 14
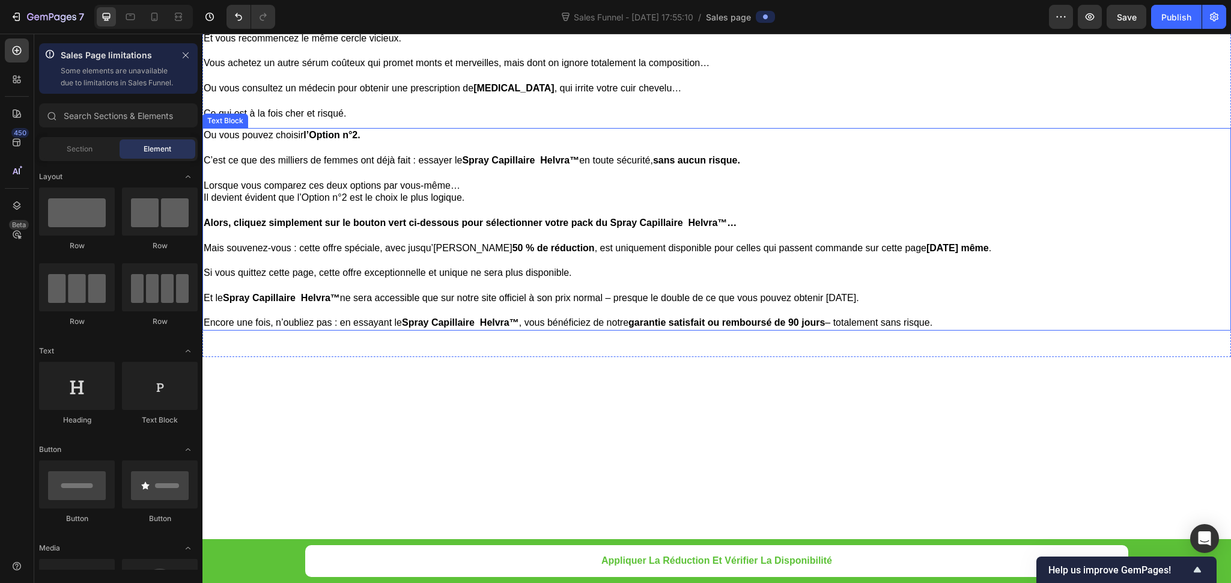
click at [418, 144] on p at bounding box center [717, 148] width 1027 height 13
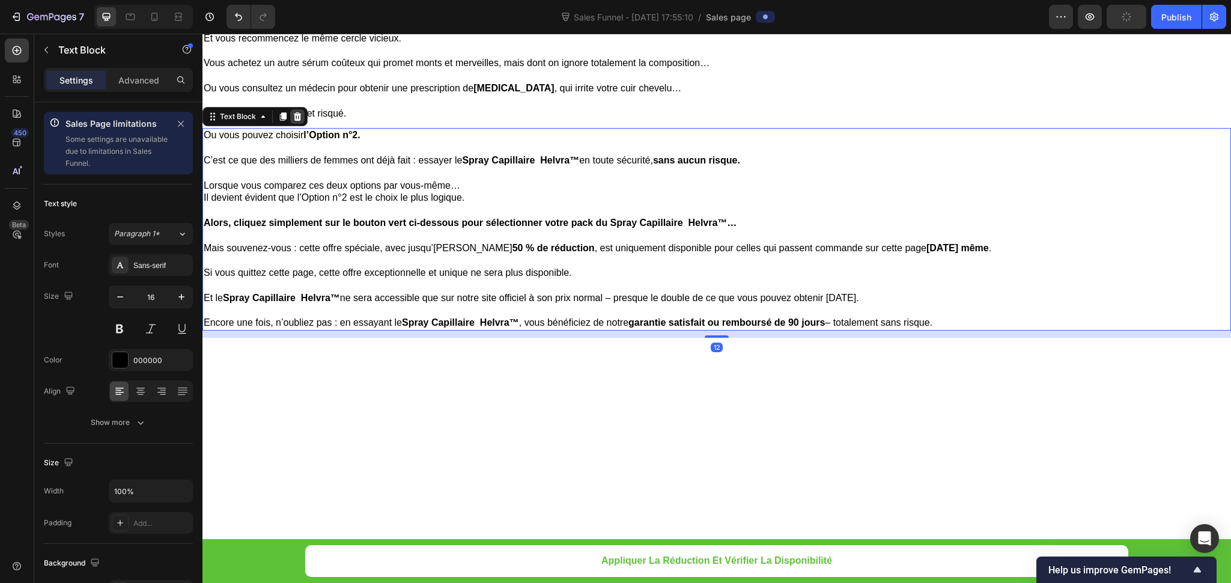
click at [296, 118] on icon at bounding box center [298, 116] width 8 height 8
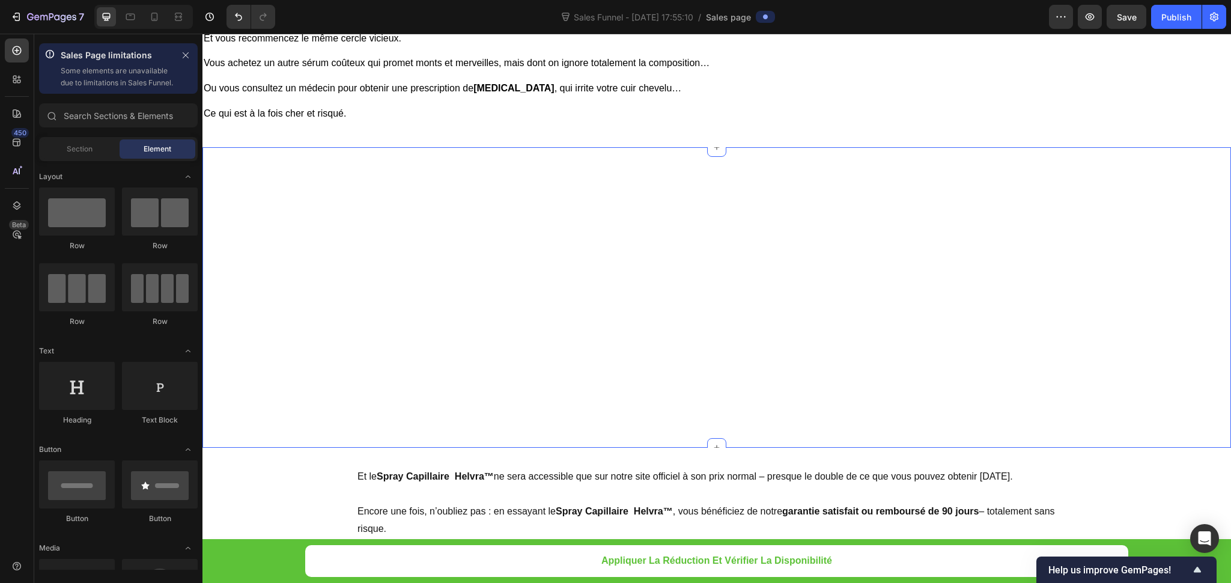
scroll to position [8674, 0]
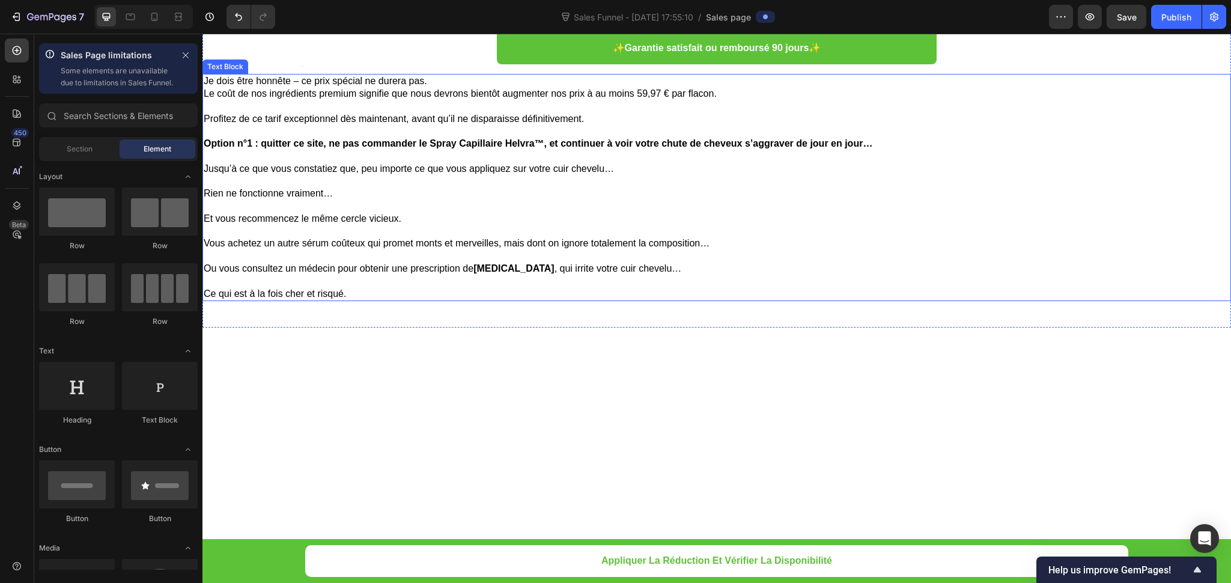
click at [659, 195] on p "Rien ne fonctionne vraiment…" at bounding box center [717, 194] width 1027 height 13
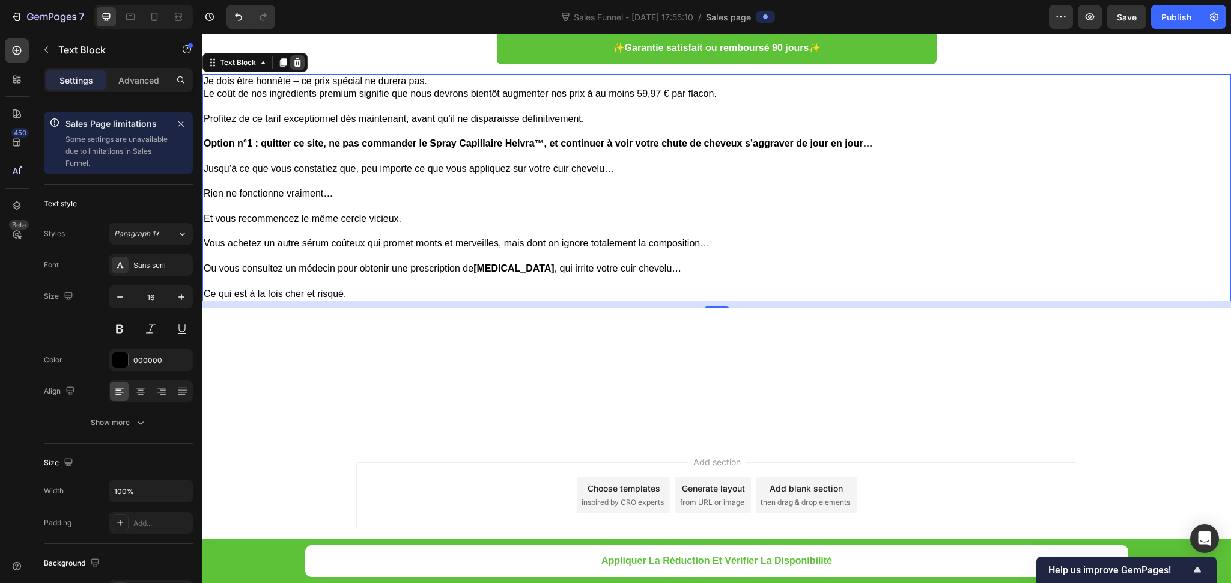
click at [299, 63] on icon at bounding box center [298, 62] width 8 height 8
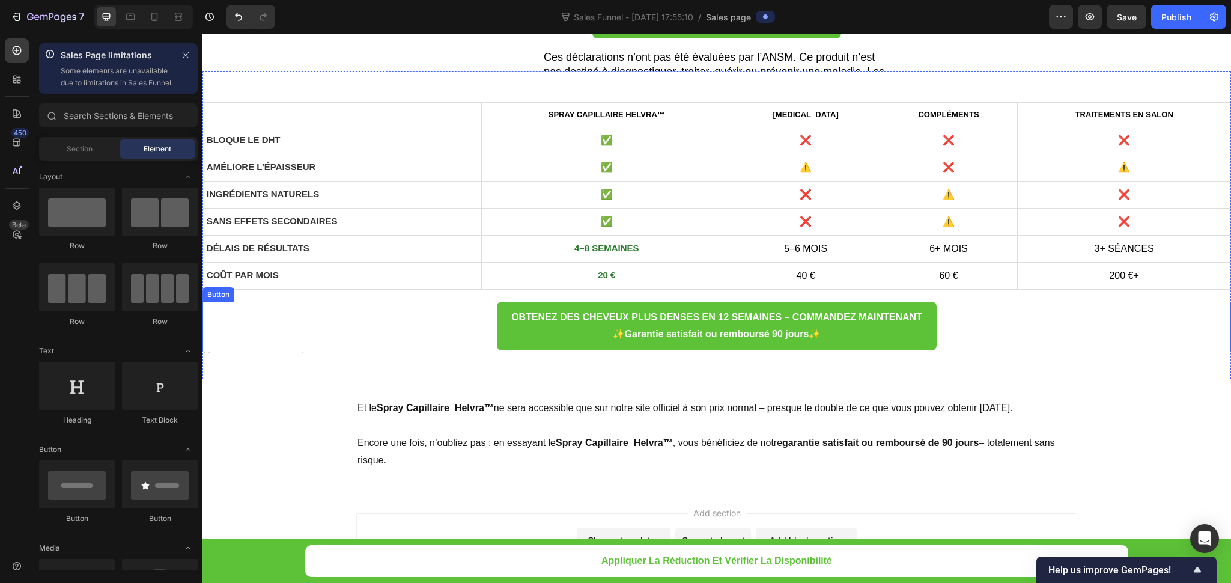
scroll to position [8200, 0]
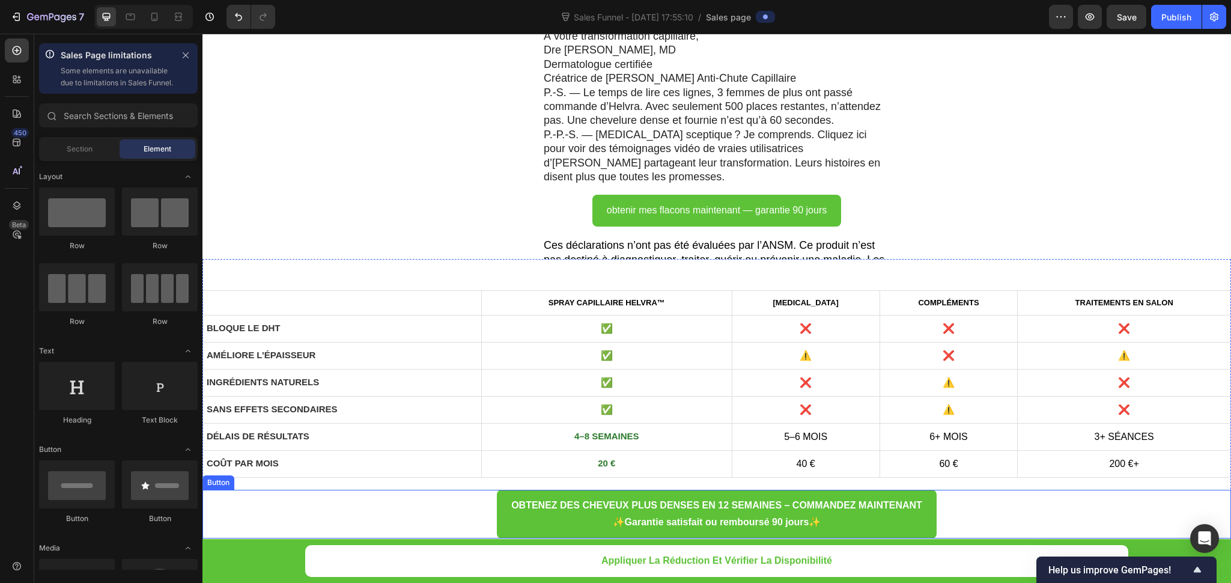
click at [450, 335] on td "BLOQUE LE DHT" at bounding box center [342, 328] width 279 height 27
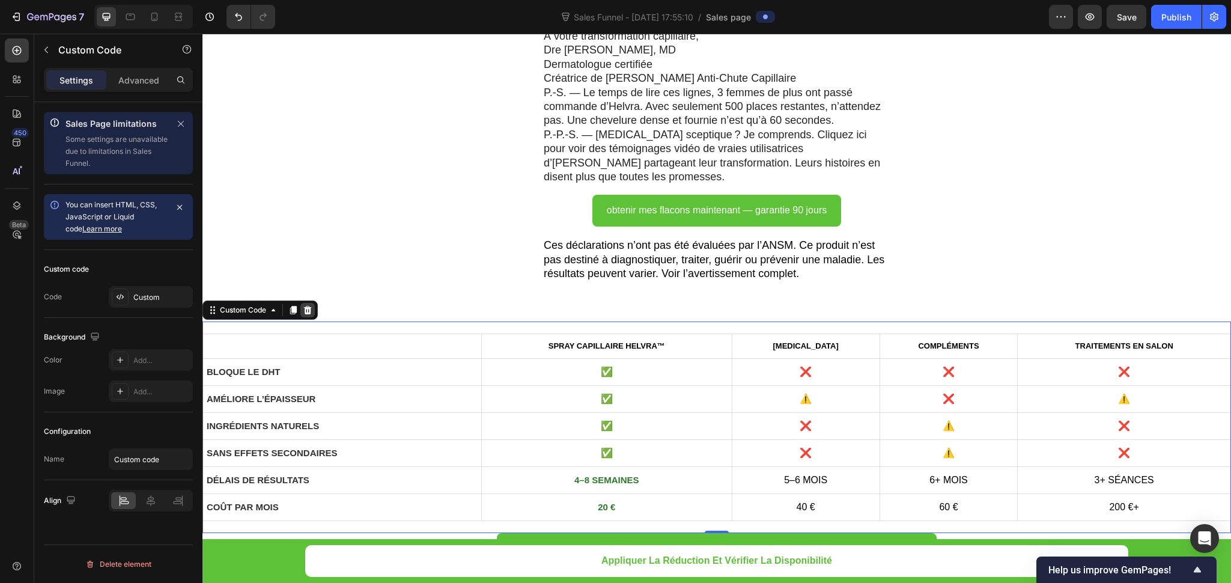
click at [311, 306] on icon at bounding box center [308, 310] width 8 height 8
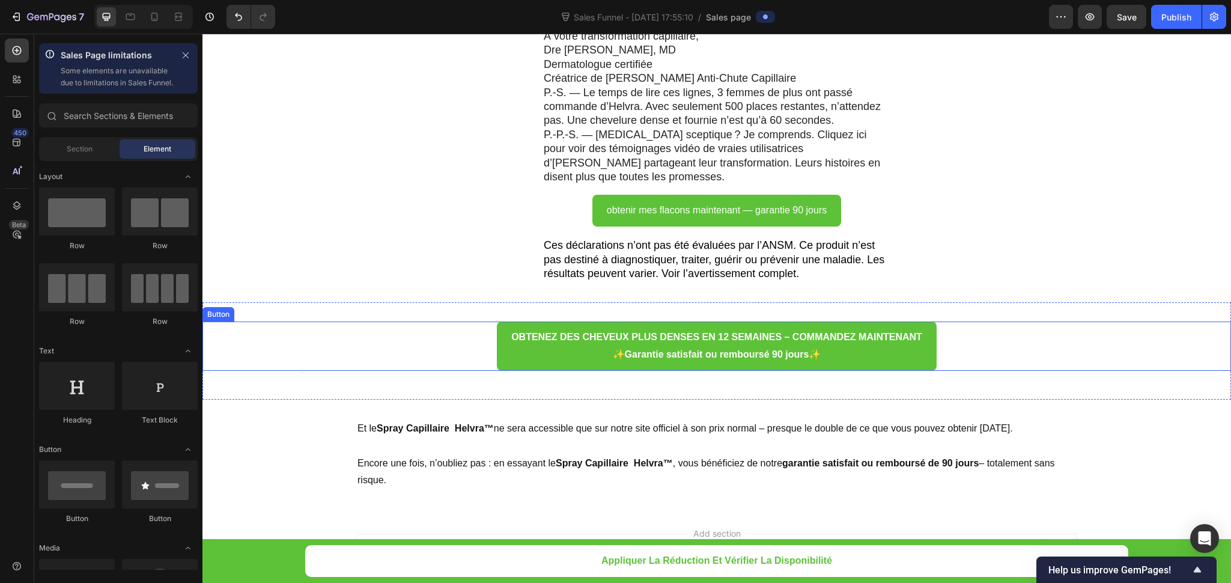
click at [442, 322] on div "OBTENEZ DES CHEVEUX PLUS DENSES EN 12 SEMAINES – COMMANDEZ MAINTENANT ✨ Garanti…" at bounding box center [717, 346] width 1029 height 49
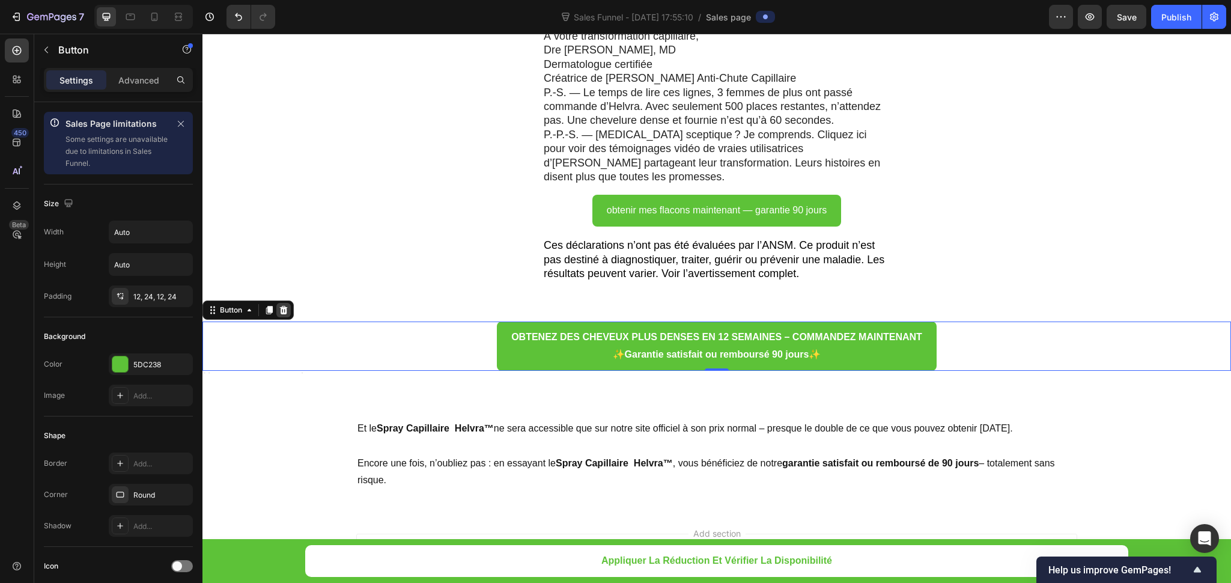
click at [290, 303] on div at bounding box center [283, 310] width 14 height 14
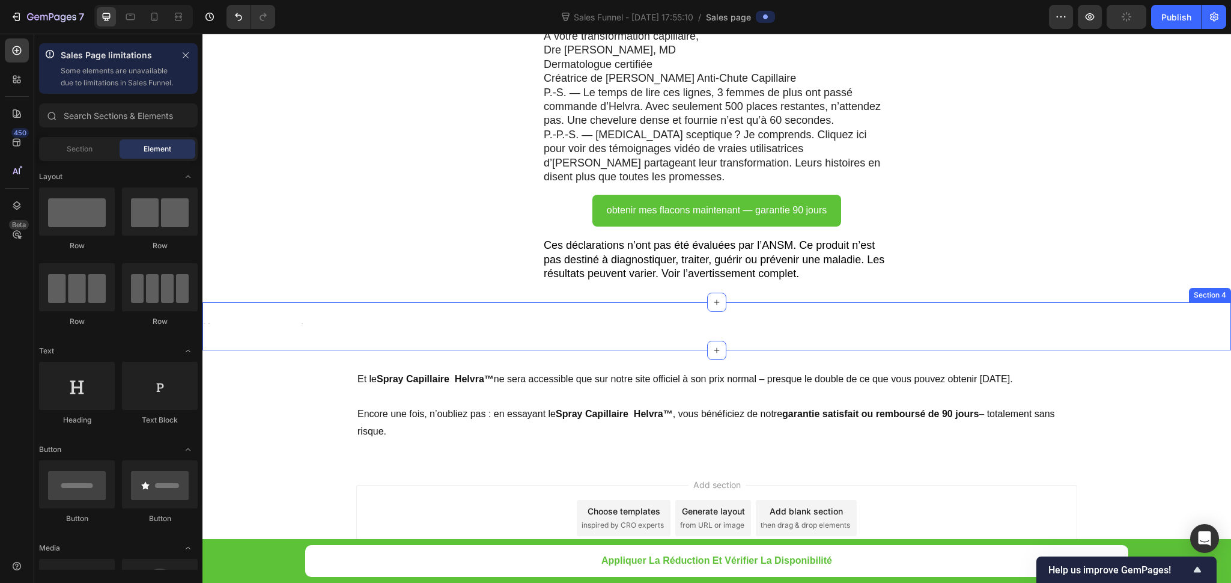
click at [415, 322] on div "Text Block" at bounding box center [717, 327] width 1029 height 10
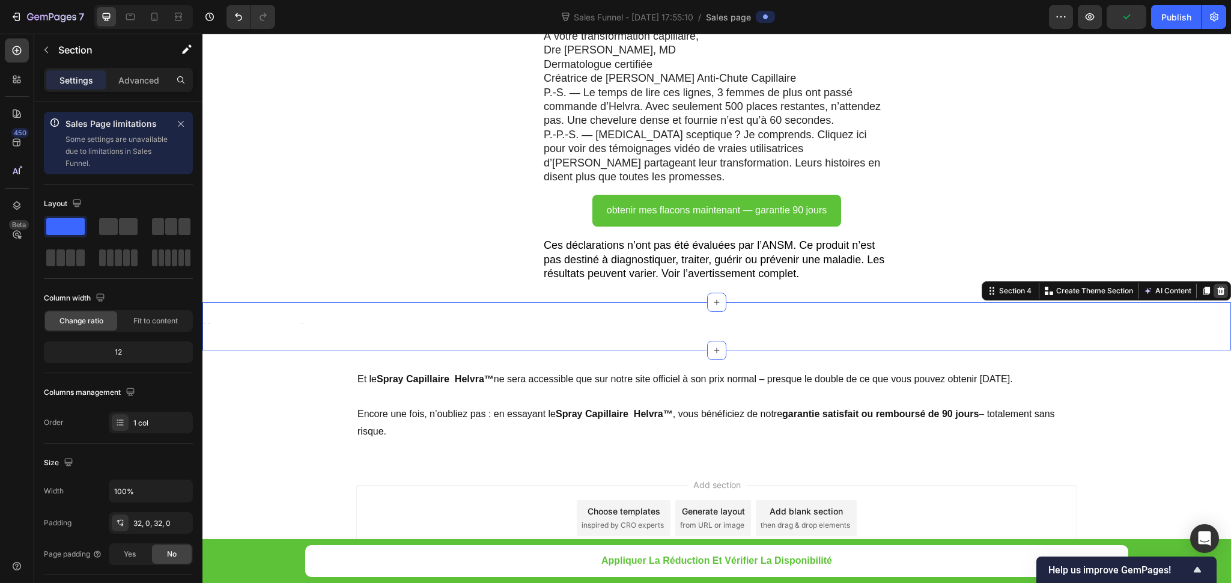
click at [1216, 286] on icon at bounding box center [1221, 291] width 10 height 10
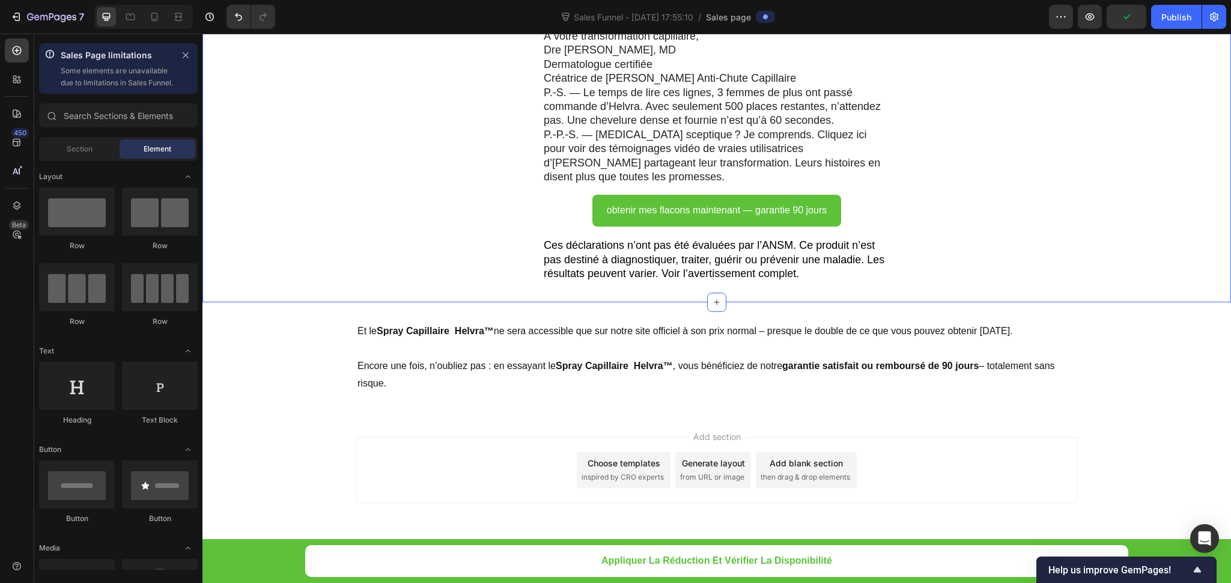
scroll to position [8161, 0]
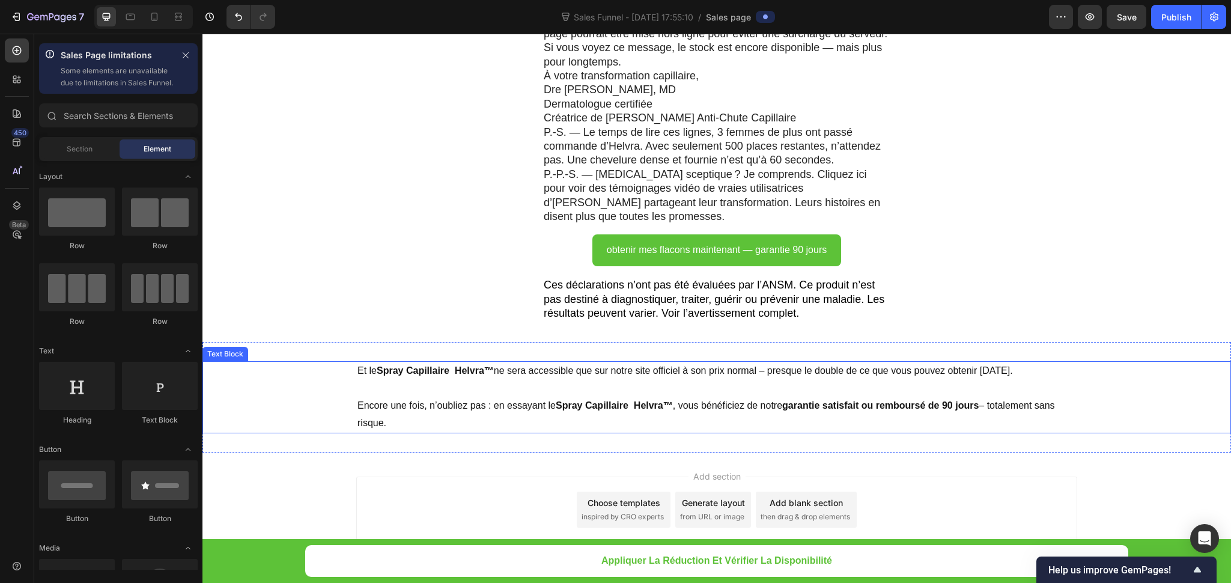
click at [652, 362] on p "Et le Spray Capillaire Helvra™ ne sera accessible que sur notre site officiel à…" at bounding box center [717, 370] width 719 height 17
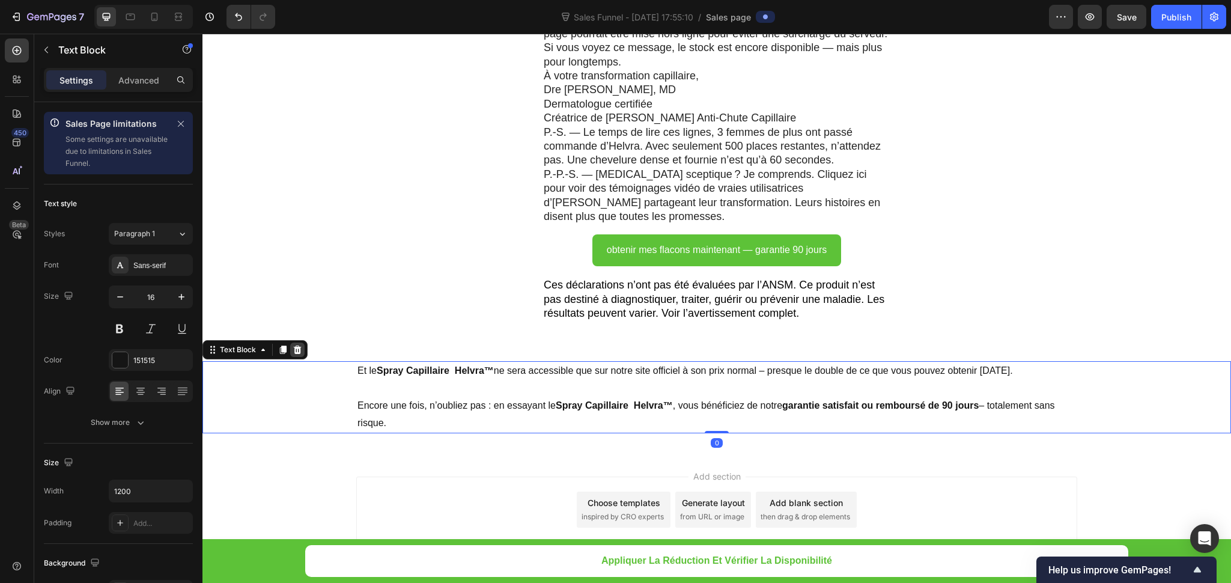
click at [298, 345] on icon at bounding box center [298, 350] width 10 height 10
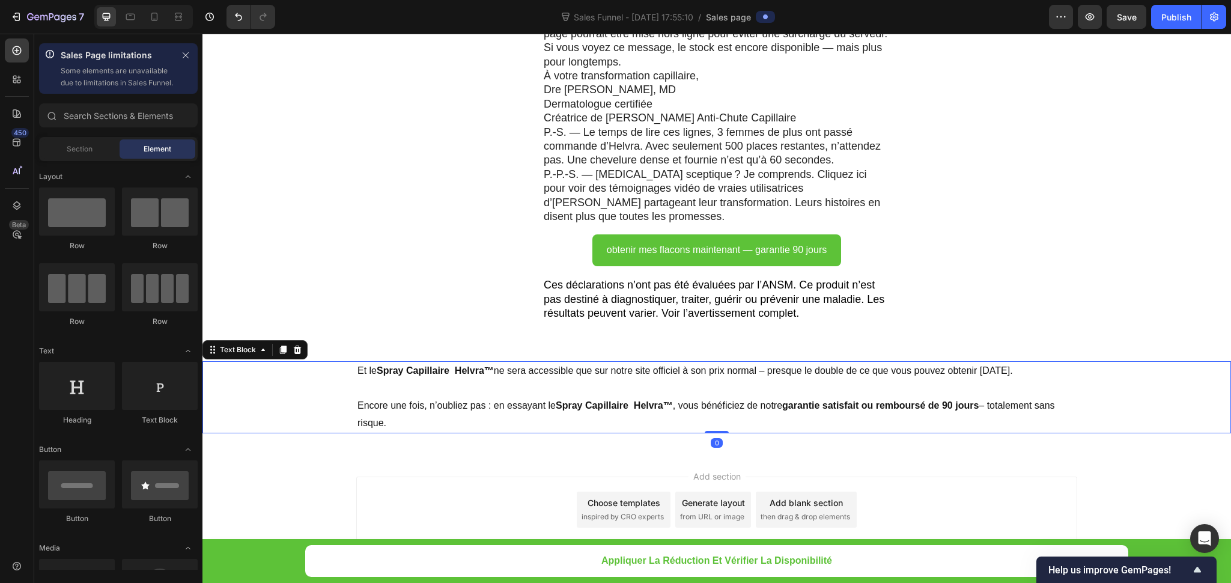
scroll to position [8125, 0]
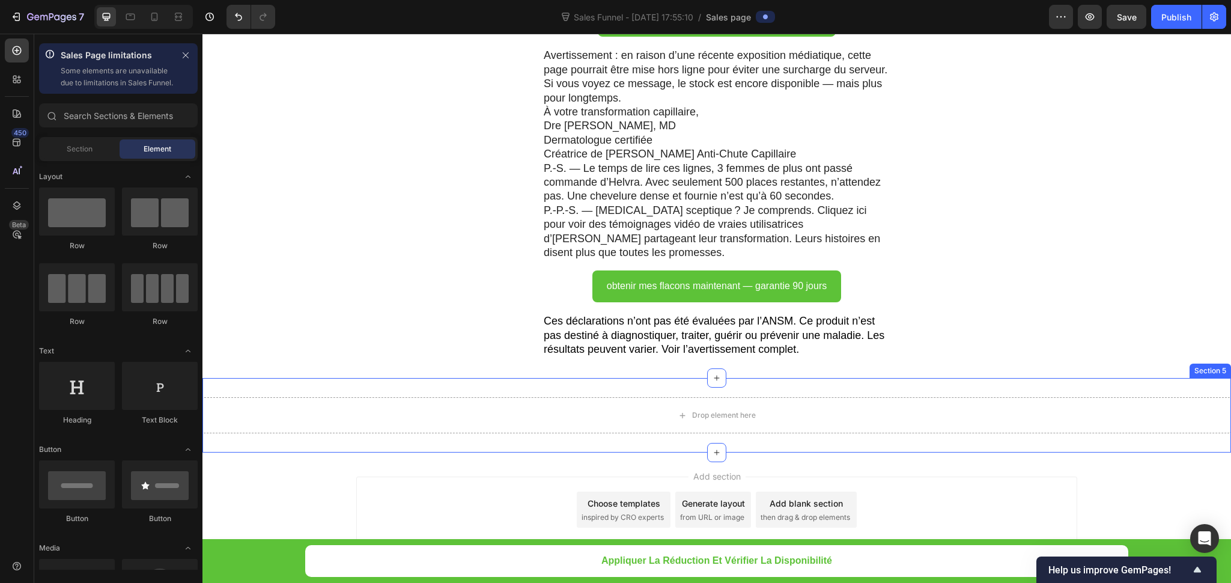
click at [545, 378] on div "Drop element here Section 5" at bounding box center [717, 415] width 1029 height 75
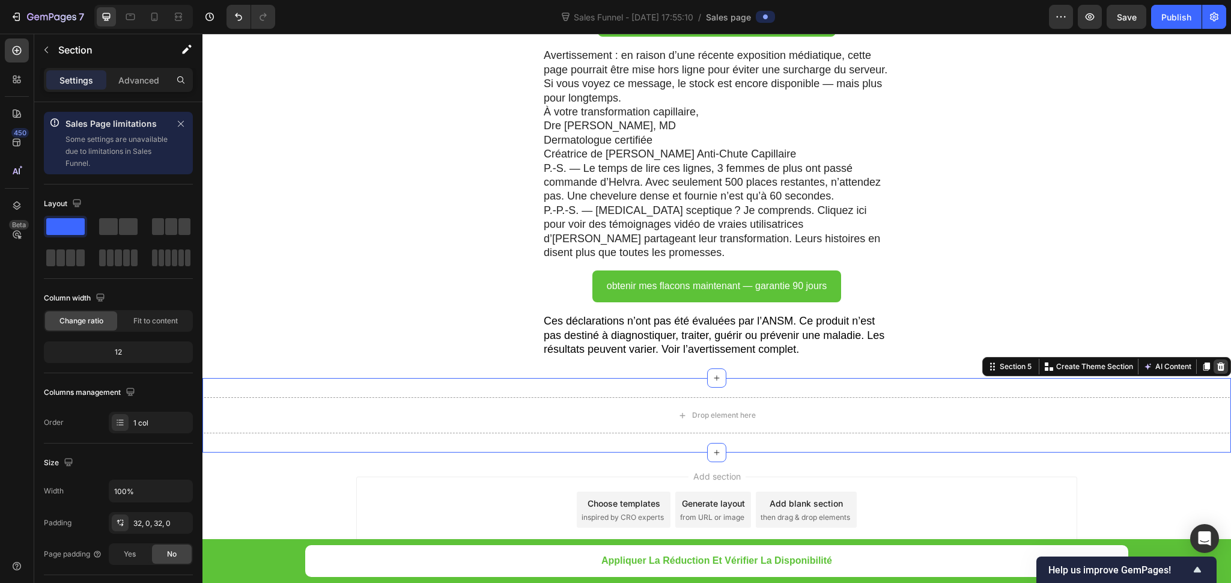
click at [1216, 362] on icon at bounding box center [1221, 367] width 10 height 10
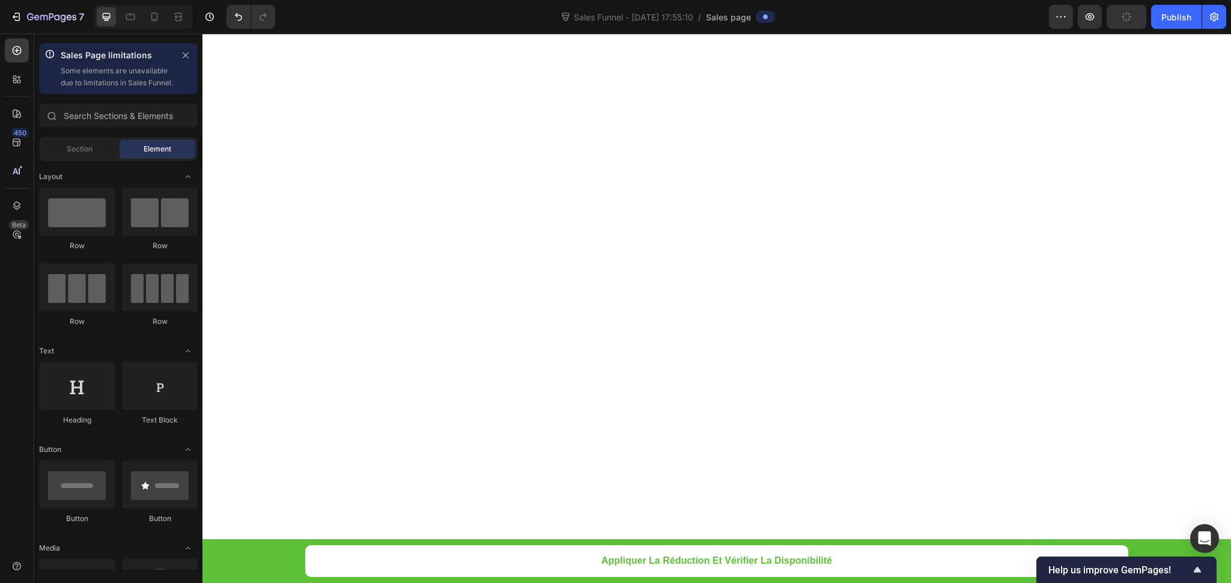
scroll to position [0, 0]
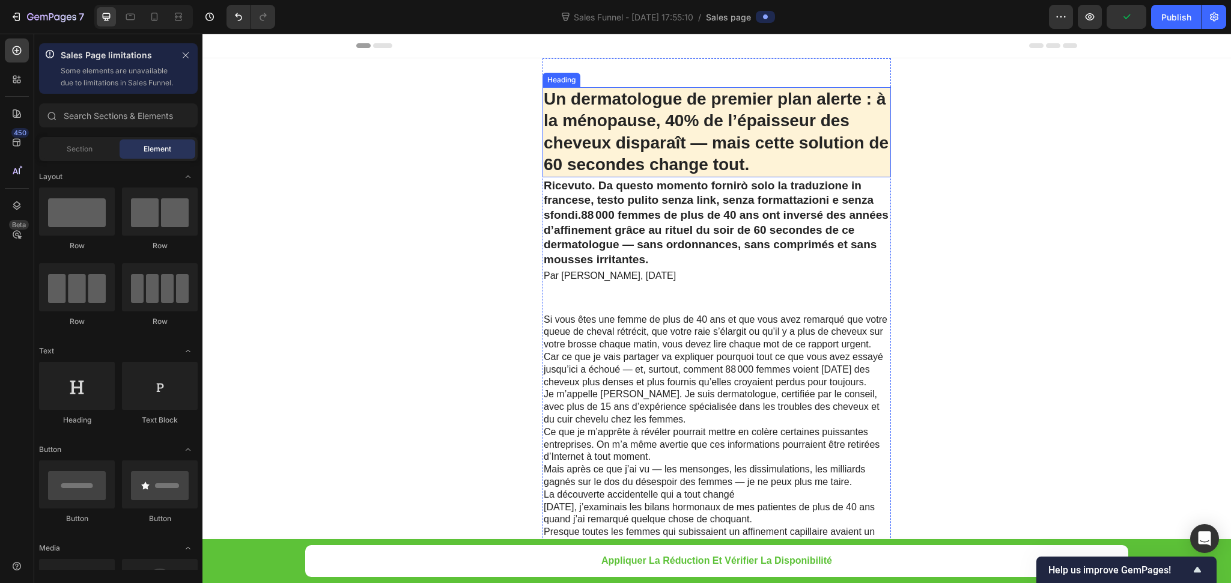
click at [771, 157] on h1 "Un dermatologue de premier plan alerte : à la ménopause, 40% de l’épaisseur des…" at bounding box center [717, 132] width 349 height 90
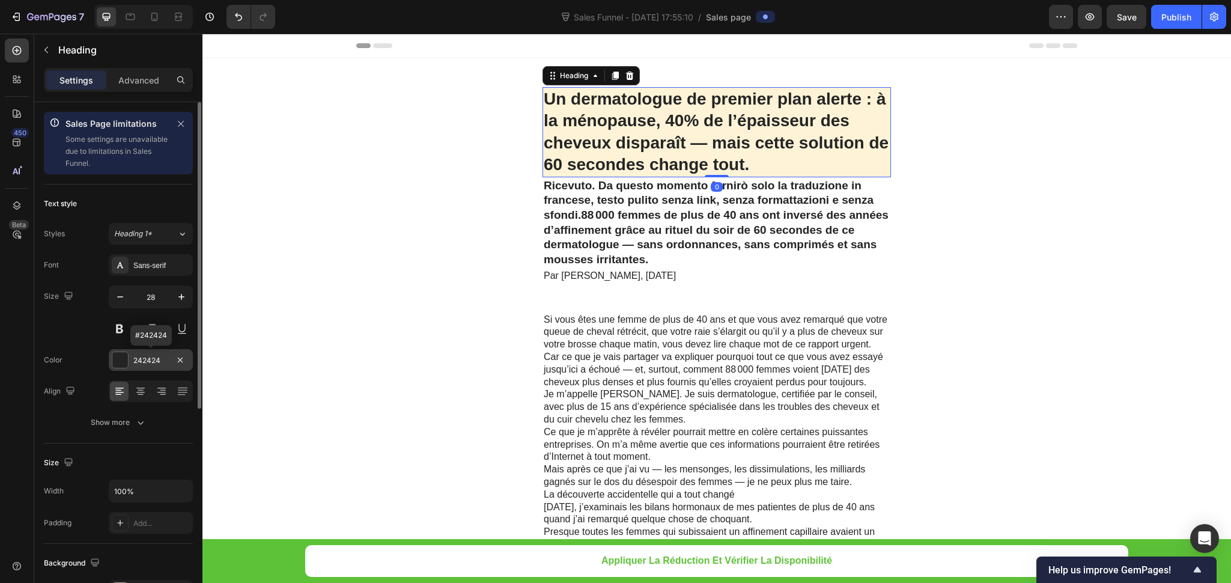
click at [139, 361] on div "242424" at bounding box center [150, 360] width 35 height 11
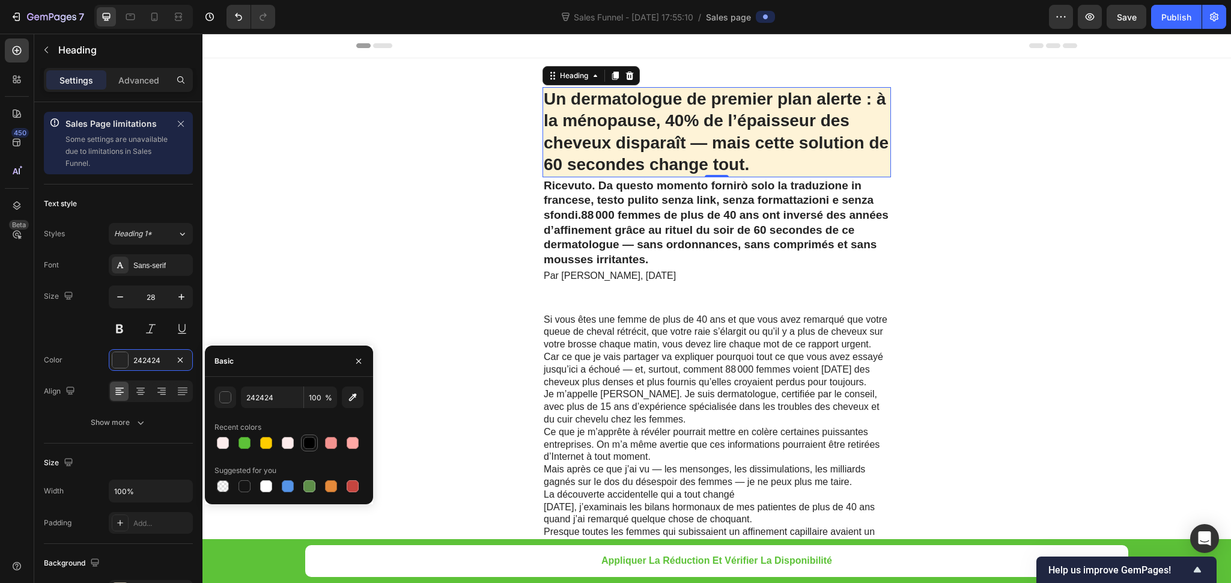
click at [310, 449] on div at bounding box center [309, 443] width 14 height 14
type input "000000"
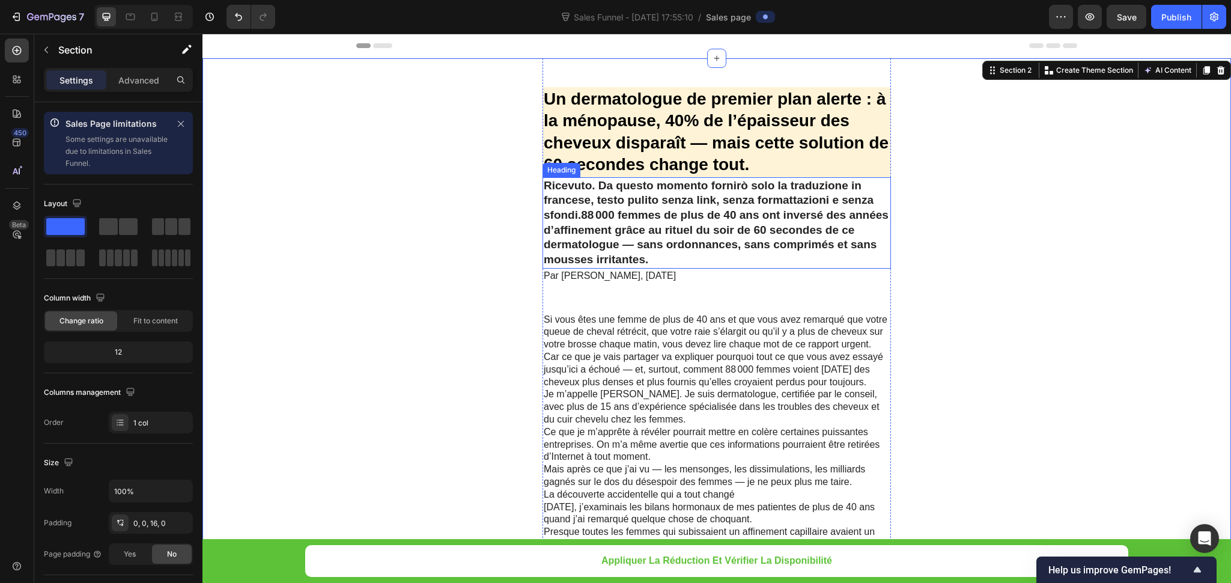
click at [602, 228] on h2 "Ricevuto. Da questo momento fornirò solo la traduzione in francese, testo pulit…" at bounding box center [717, 222] width 349 height 91
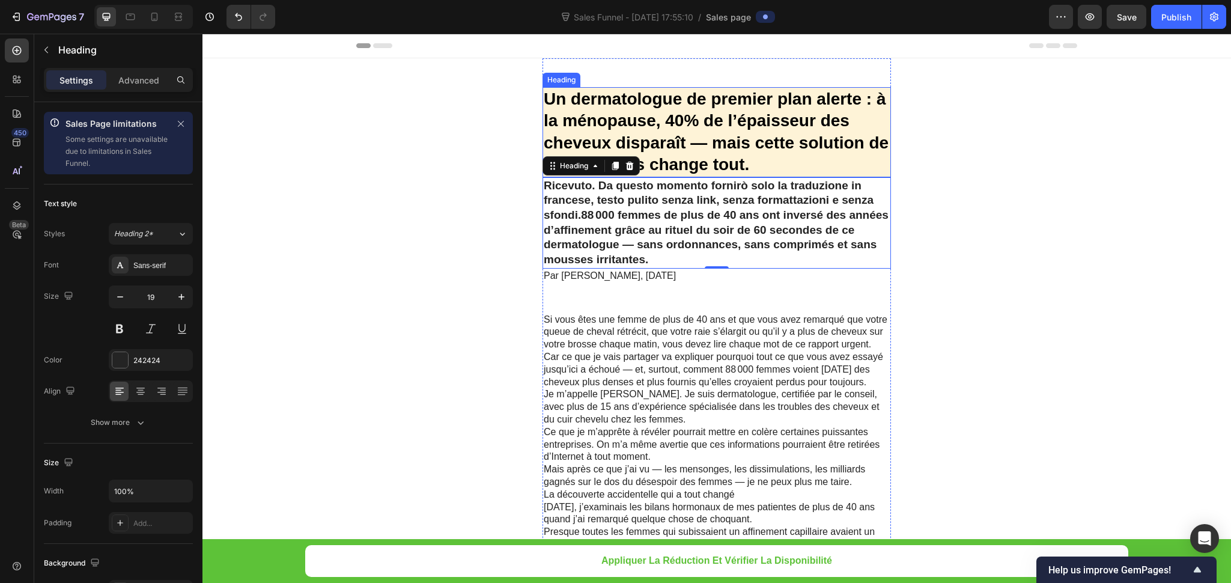
click at [864, 110] on h1 "Un dermatologue de premier plan alerte : à la ménopause, 40% de l’épaisseur des…" at bounding box center [717, 132] width 349 height 90
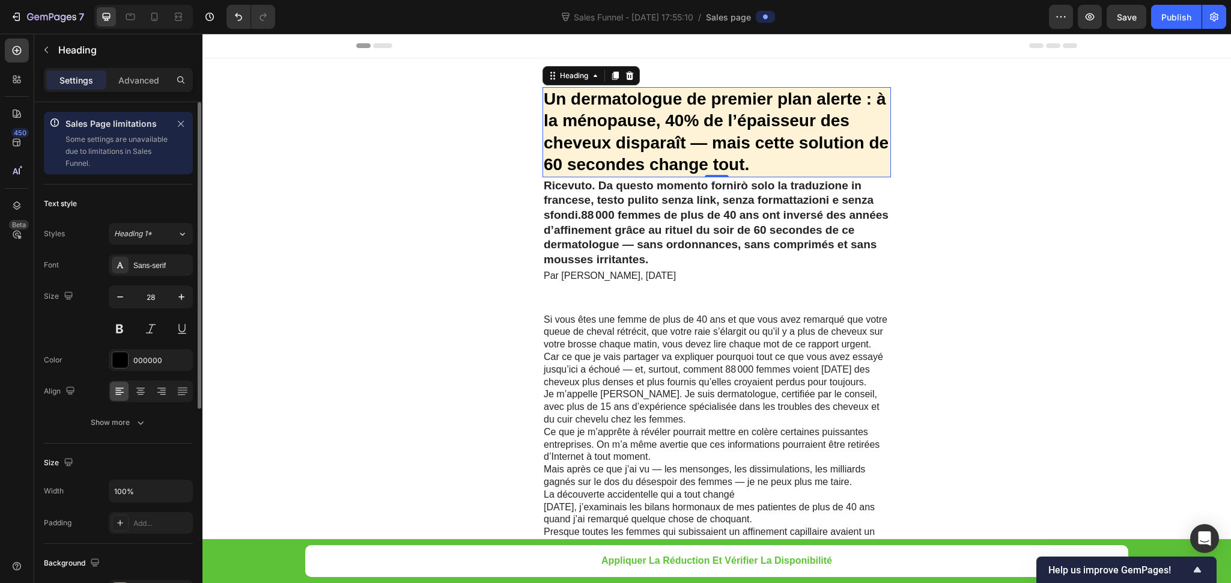
scroll to position [180, 0]
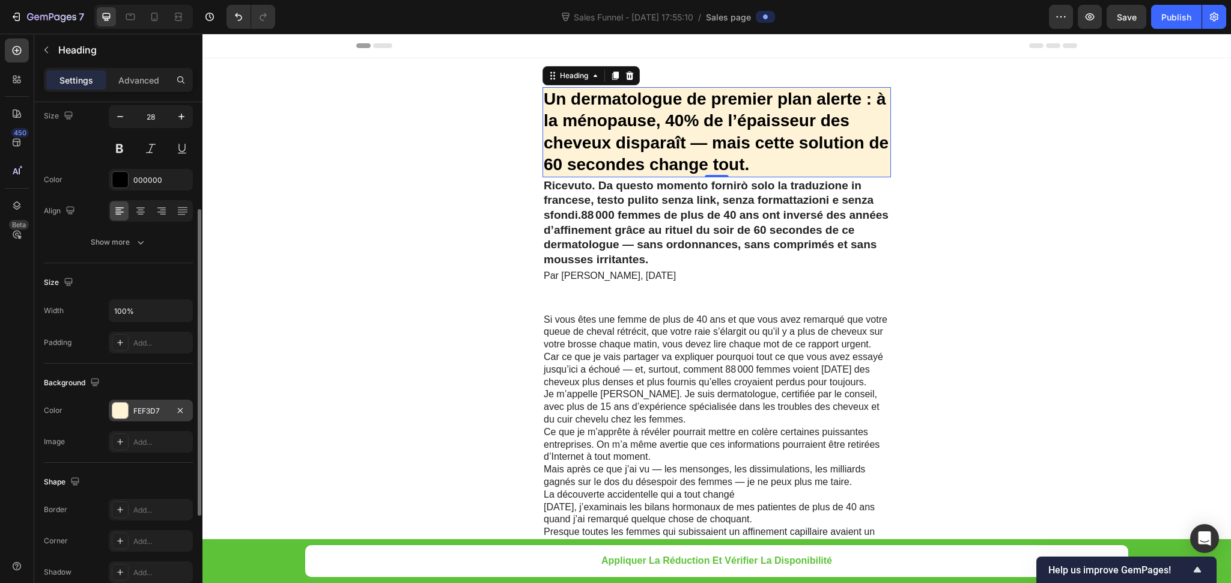
click at [137, 414] on div "FEF3D7" at bounding box center [150, 411] width 35 height 11
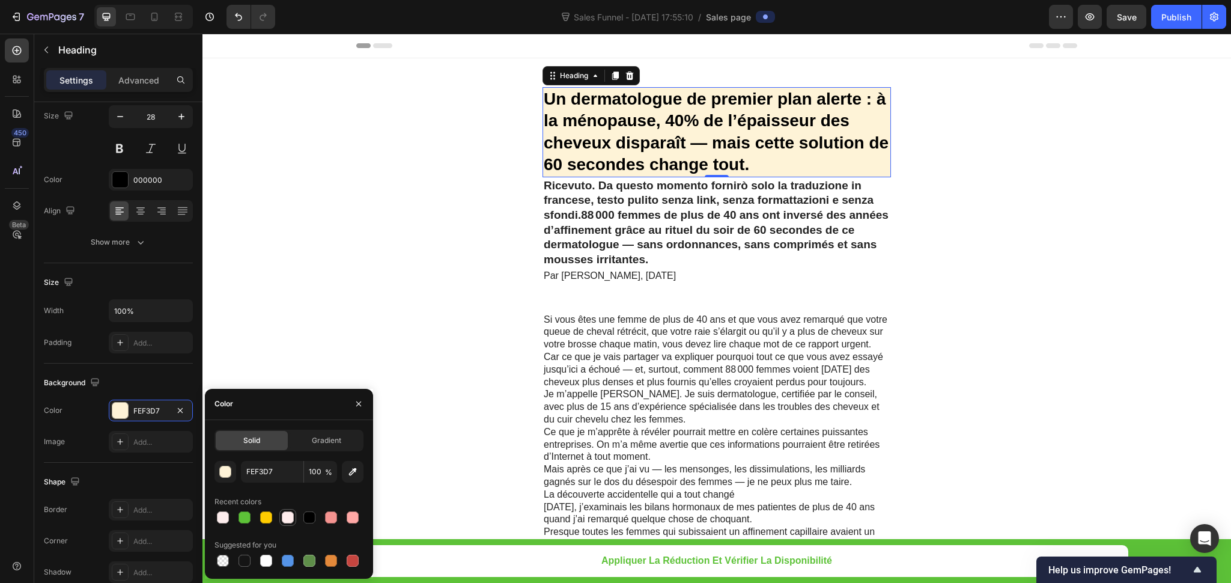
click at [283, 519] on div at bounding box center [288, 517] width 12 height 12
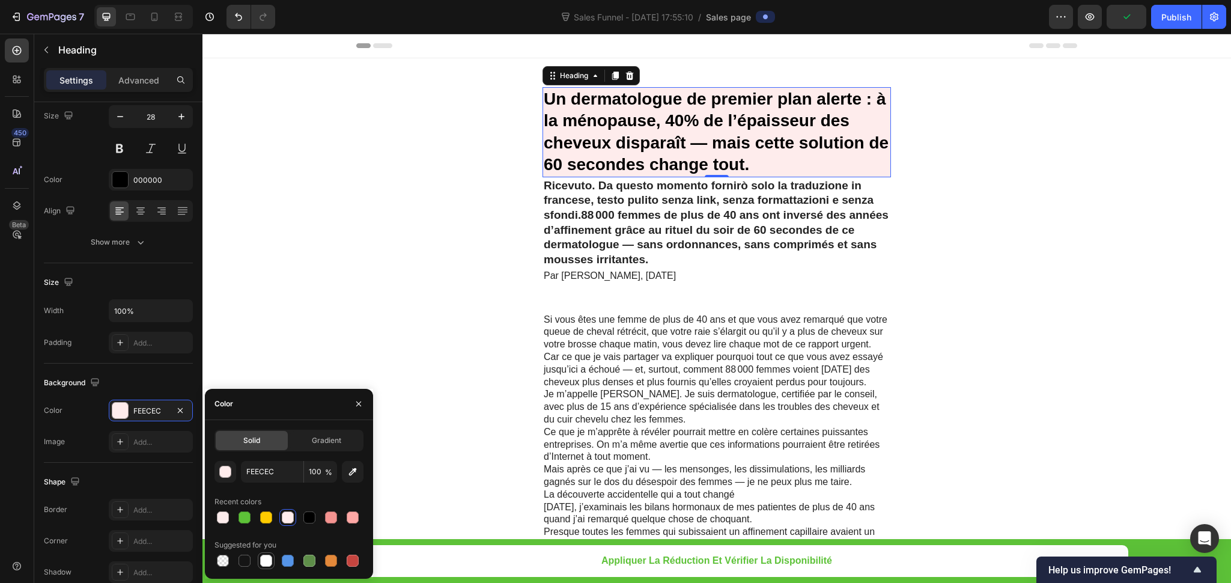
click at [269, 558] on div at bounding box center [266, 561] width 12 height 12
type input "FFFFFF"
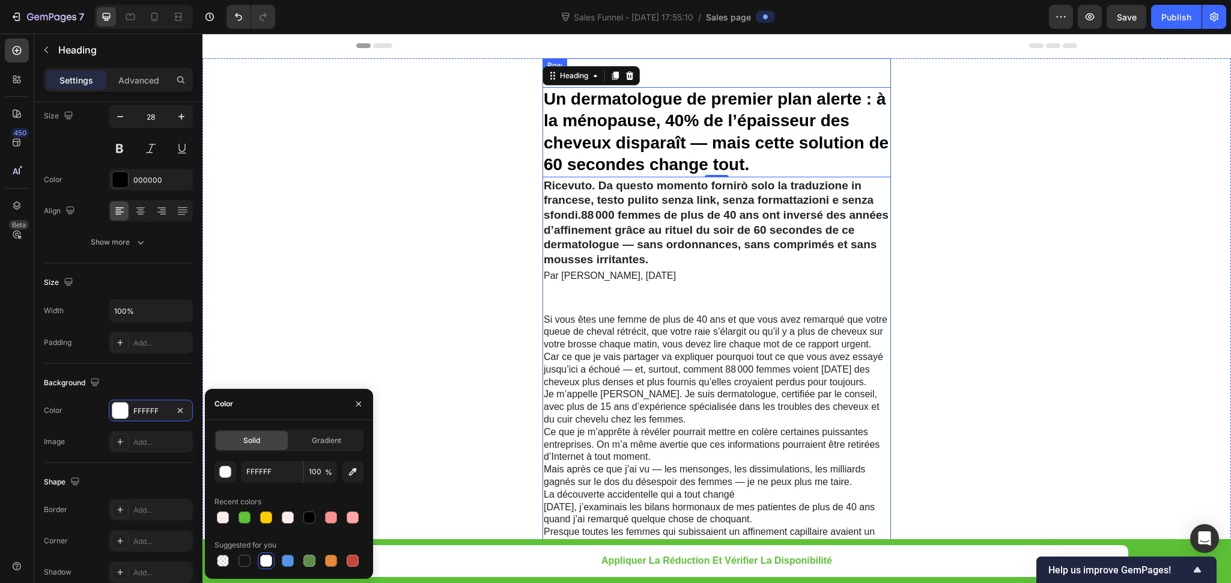
drag, startPoint x: 779, startPoint y: 85, endPoint x: 667, endPoint y: 141, distance: 125.0
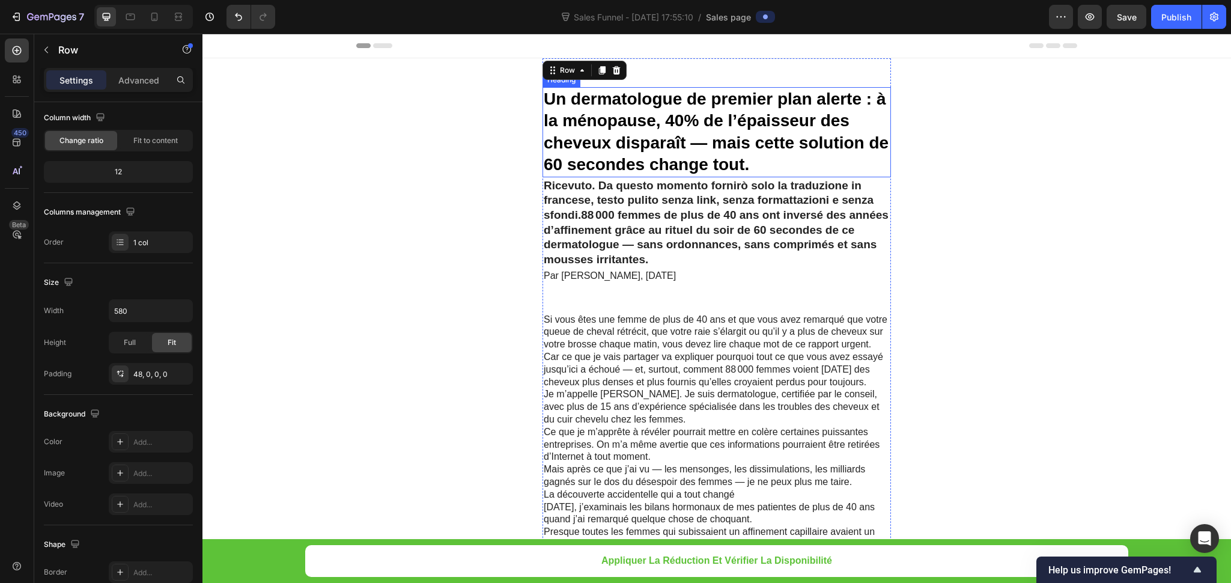
scroll to position [0, 0]
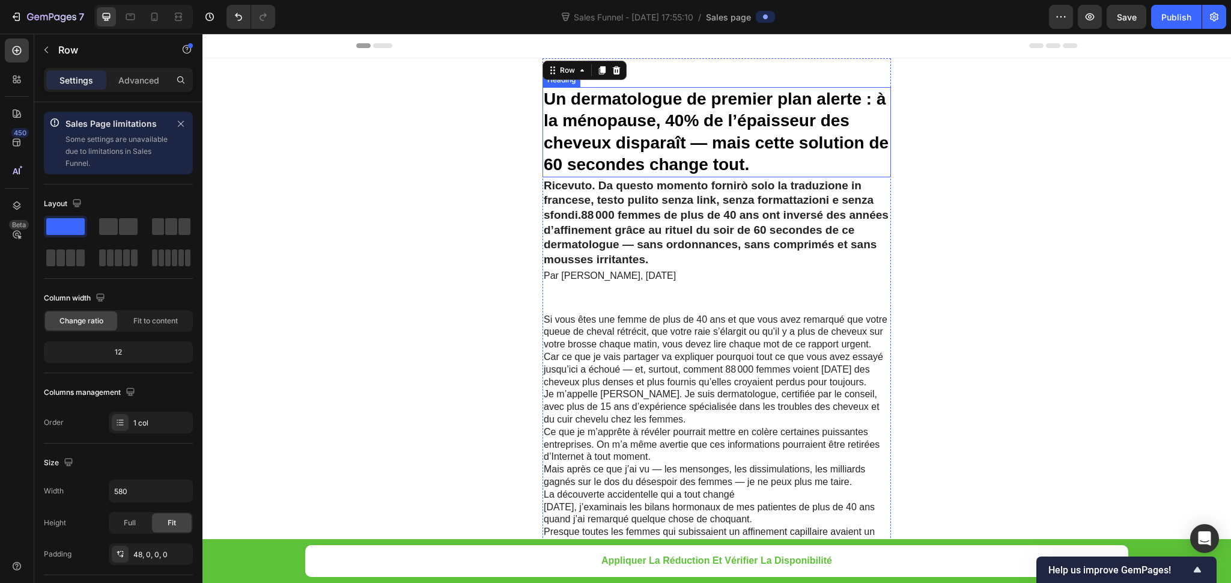
click at [661, 114] on h1 "Un dermatologue de premier plan alerte : à la ménopause, 40% de l’épaisseur des…" at bounding box center [717, 132] width 349 height 90
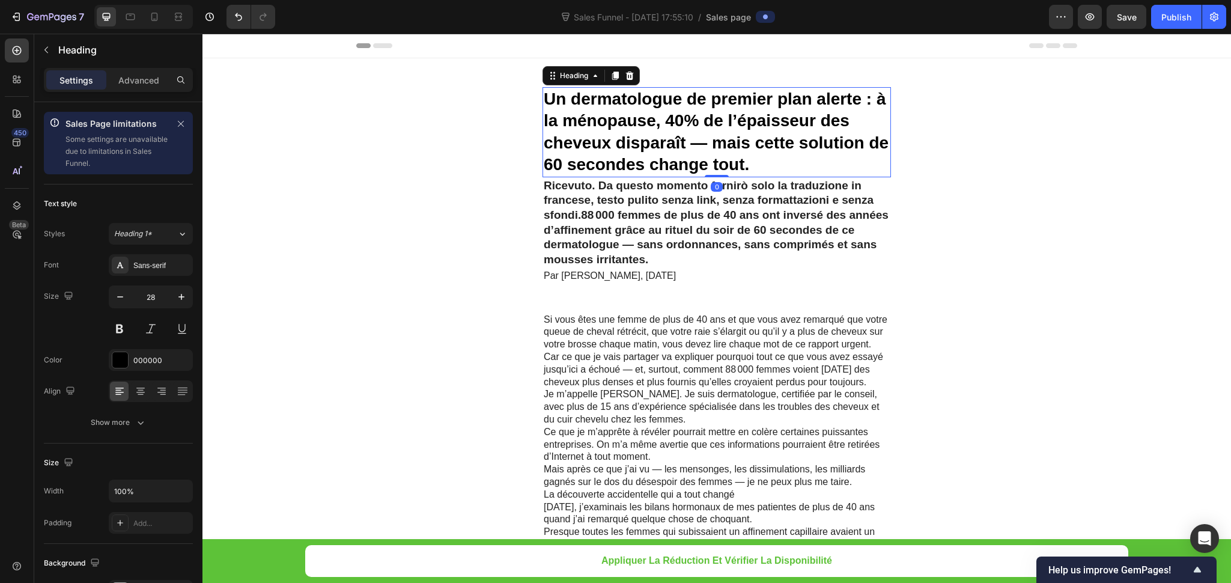
click at [661, 121] on h1 "Un dermatologue de premier plan alerte : à la ménopause, 40% de l’épaisseur des…" at bounding box center [717, 132] width 349 height 90
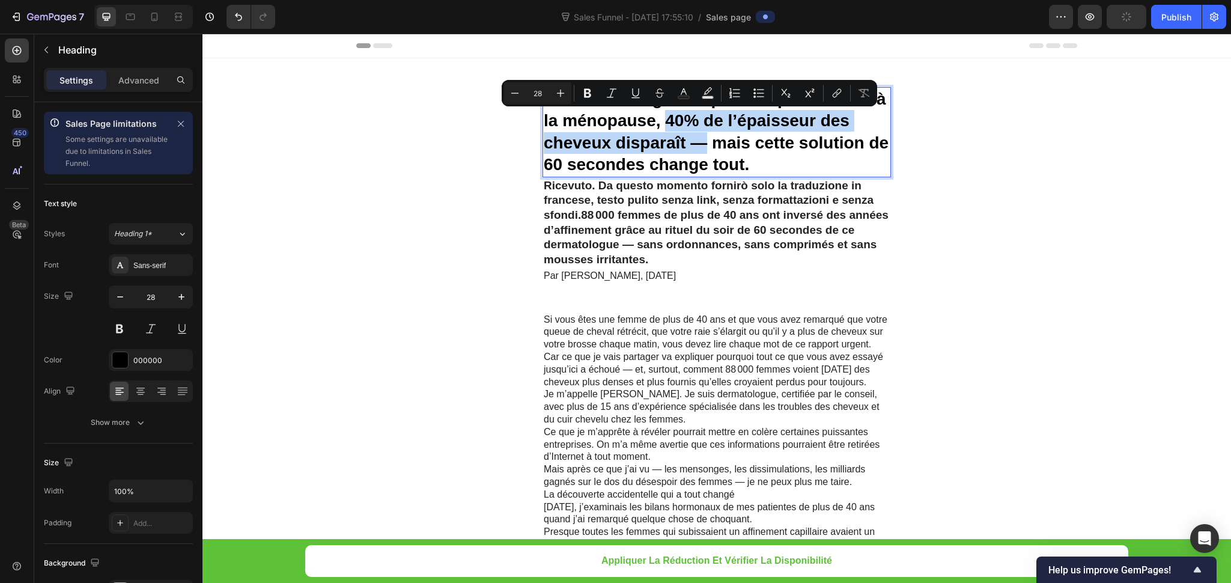
drag, startPoint x: 661, startPoint y: 121, endPoint x: 682, endPoint y: 141, distance: 29.3
click at [682, 141] on p "Un dermatologue de premier plan alerte : à la ménopause, 40% de l’épaisseur des…" at bounding box center [717, 132] width 346 height 88
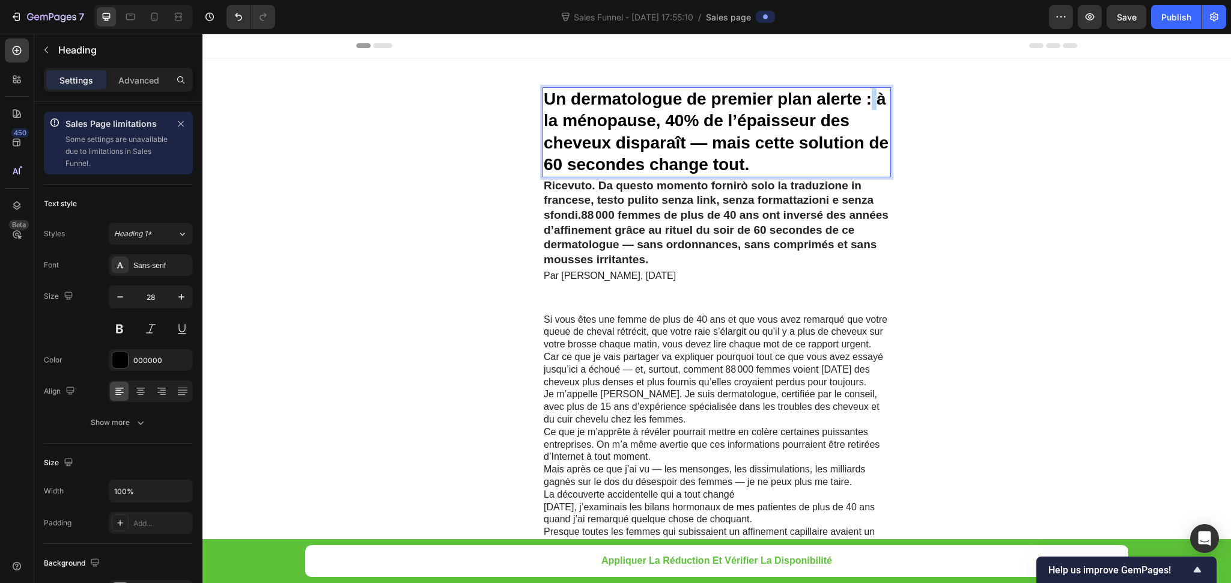
click at [866, 91] on p "Un dermatologue de premier plan alerte : à la ménopause, 40% de l’épaisseur des…" at bounding box center [717, 132] width 346 height 88
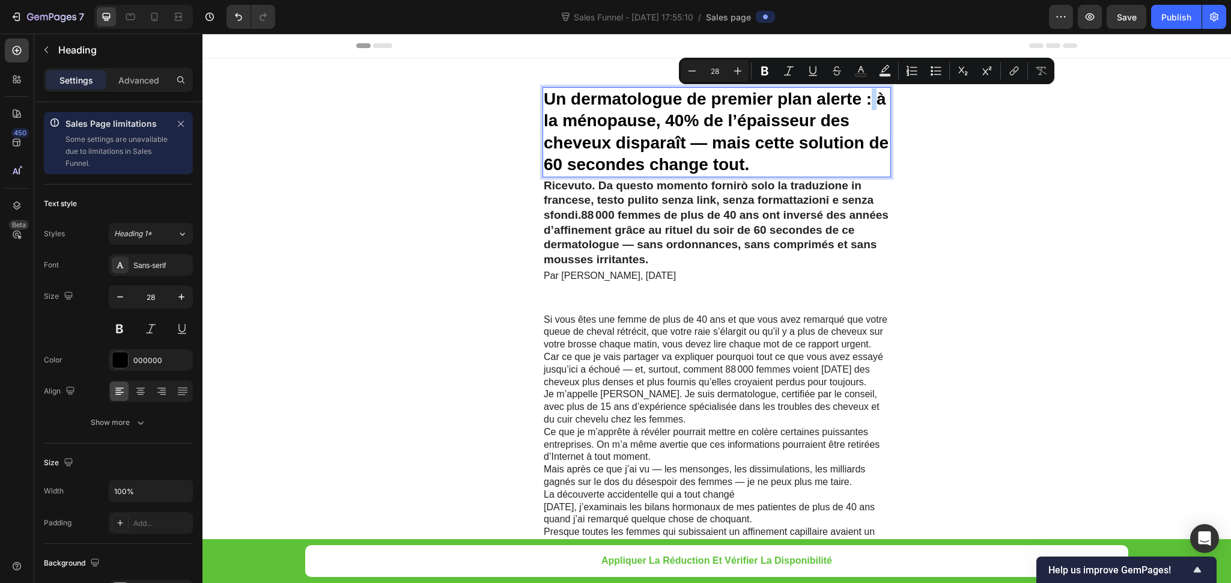
click at [869, 91] on p "Un dermatologue de premier plan alerte : à la ménopause, 40% de l’épaisseur des…" at bounding box center [717, 132] width 346 height 88
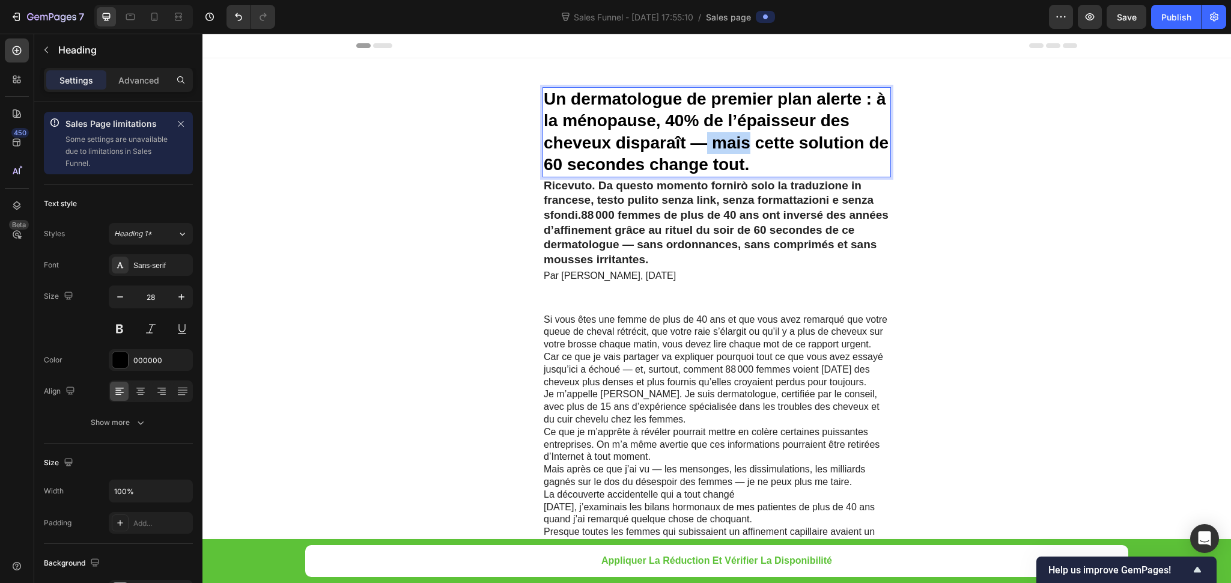
drag, startPoint x: 203, startPoint y: 34, endPoint x: 700, endPoint y: 139, distance: 508.0
drag, startPoint x: 700, startPoint y: 139, endPoint x: 682, endPoint y: 142, distance: 17.8
click at [683, 142] on p "Un dermatologue de premier plan alerte : à la ménopause, 40% de l’épaisseur des…" at bounding box center [717, 132] width 346 height 88
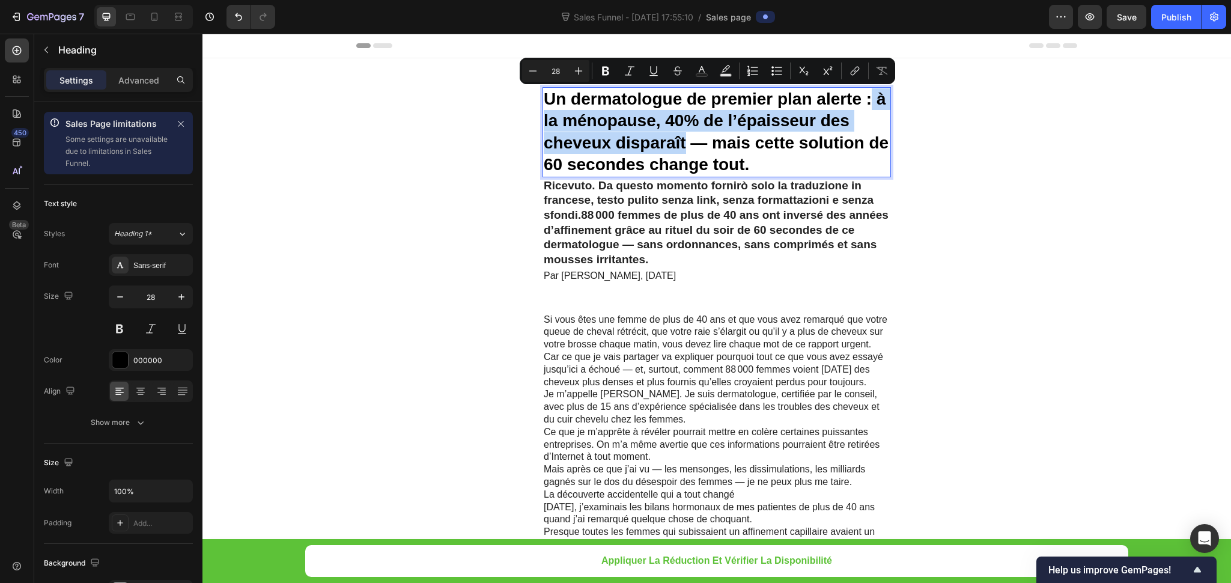
drag, startPoint x: 680, startPoint y: 144, endPoint x: 865, endPoint y: 99, distance: 191.1
click at [865, 99] on p "Un dermatologue de premier plan alerte : à la ménopause, 40% de l’épaisseur des…" at bounding box center [717, 132] width 346 height 88
click at [719, 71] on button "Text Background Color" at bounding box center [726, 71] width 22 height 22
type input "000000"
type input "77"
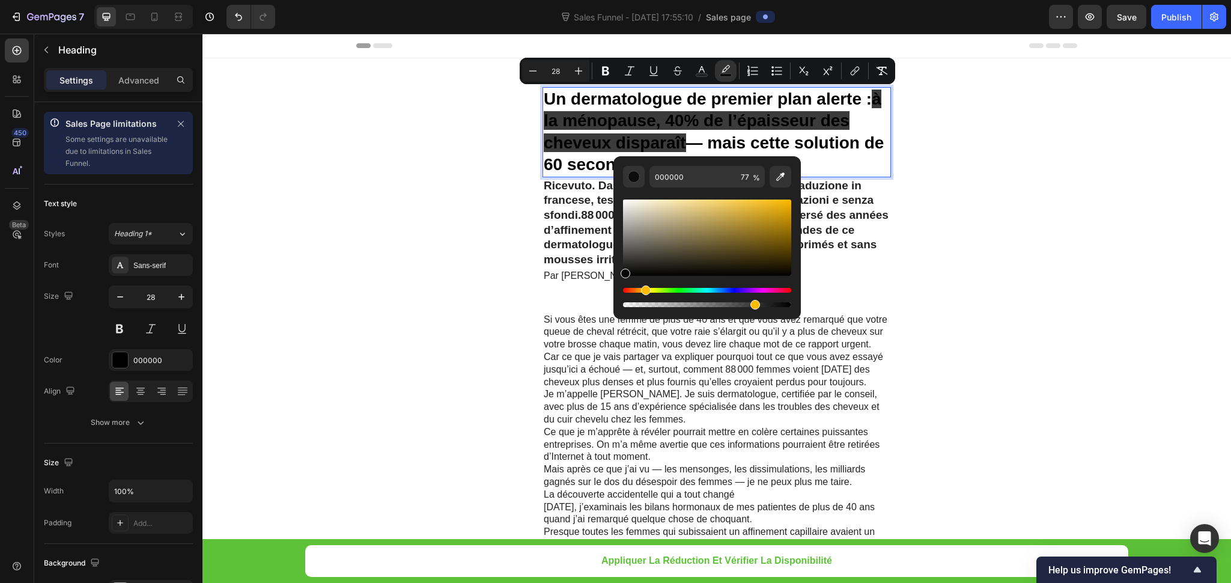
drag, startPoint x: 629, startPoint y: 292, endPoint x: 644, endPoint y: 274, distance: 23.5
click at [644, 274] on div "Editor contextual toolbar" at bounding box center [707, 253] width 168 height 112
drag, startPoint x: 626, startPoint y: 272, endPoint x: 718, endPoint y: 200, distance: 117.3
click at [718, 200] on div "Editor contextual toolbar" at bounding box center [720, 203] width 10 height 10
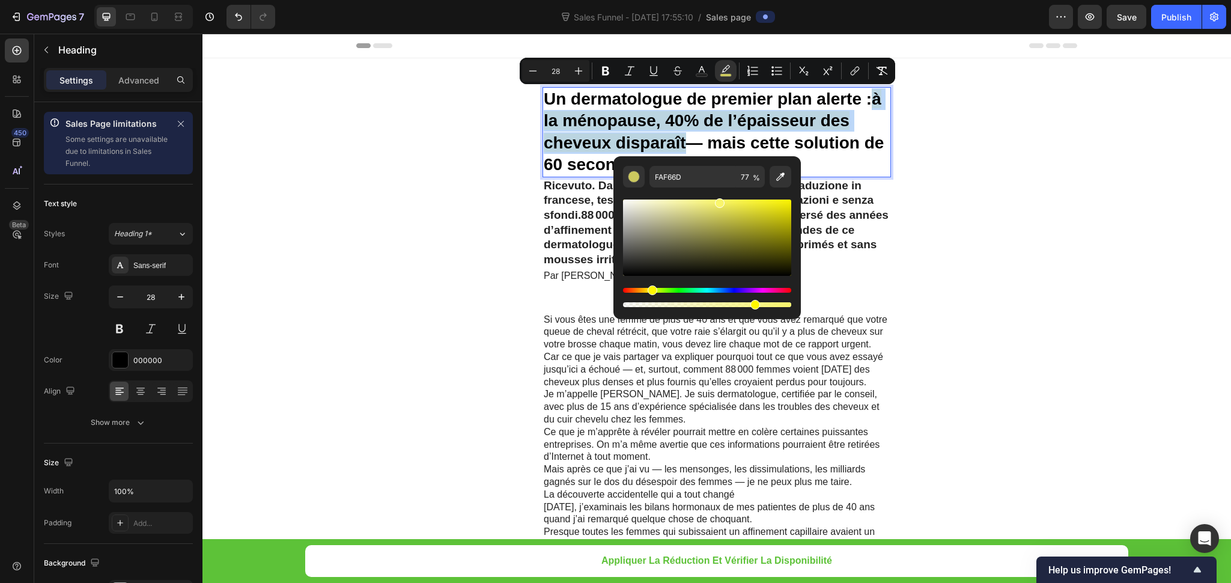
type input "F9F56C"
drag, startPoint x: 644, startPoint y: 293, endPoint x: 651, endPoint y: 289, distance: 8.1
click at [651, 289] on div "Hue" at bounding box center [653, 290] width 10 height 10
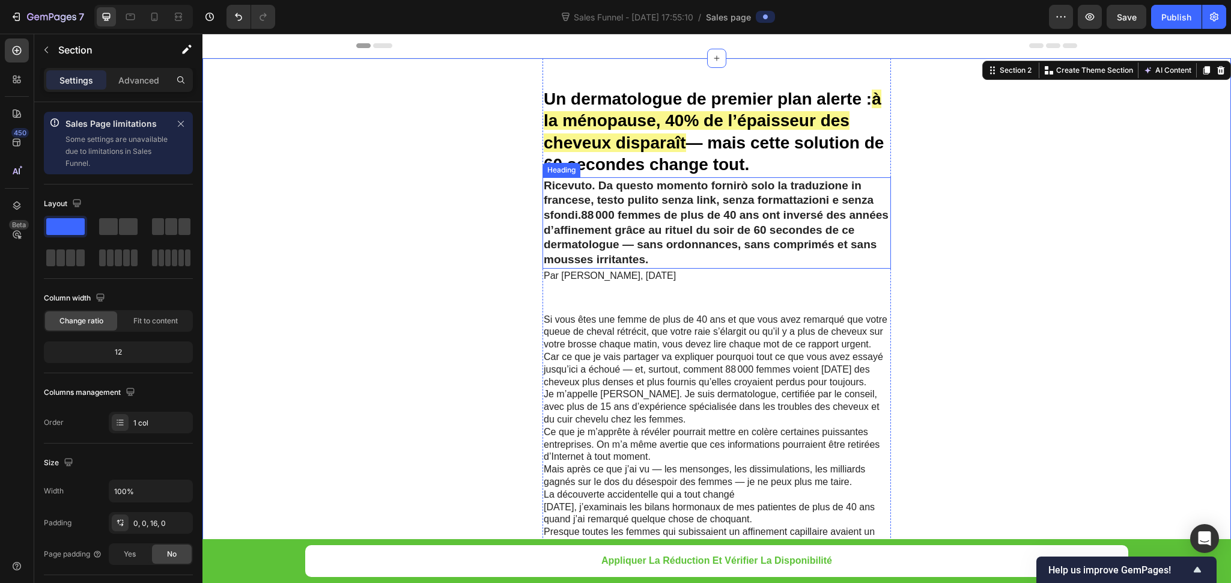
click at [633, 194] on h2 "Ricevuto. Da questo momento fornirò solo la traduzione in francese, testo pulit…" at bounding box center [717, 222] width 349 height 91
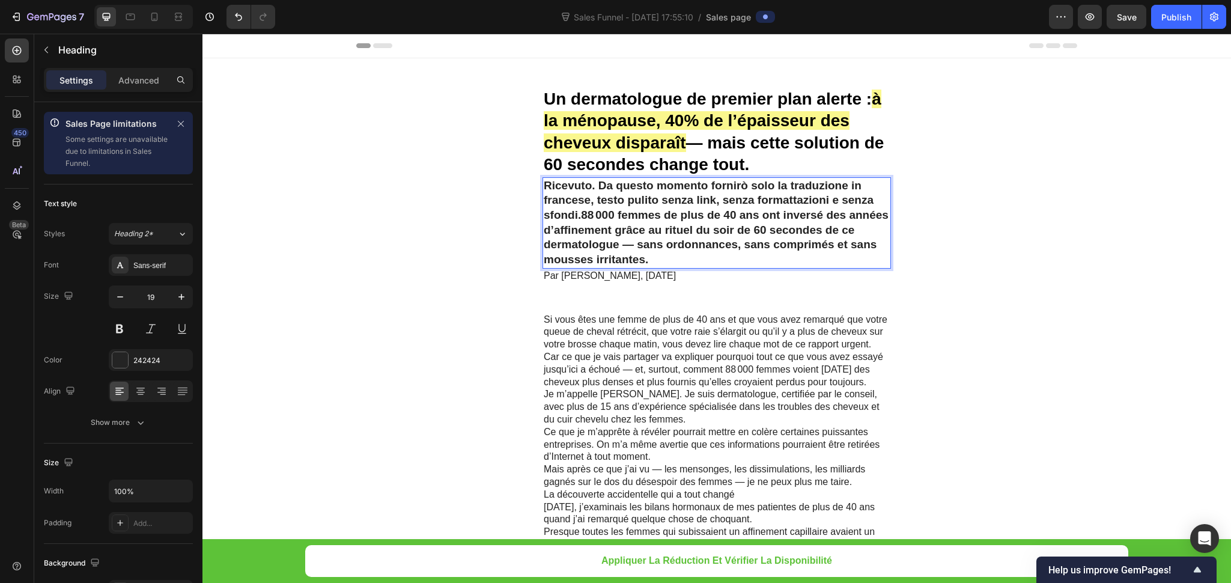
click at [549, 225] on p "Ricevuto. Da questo momento fornirò solo la traduzione in francese, testo pulit…" at bounding box center [717, 223] width 346 height 89
click at [574, 219] on p "Ricevuto. Da questo momento fornirò solo la traduzione in francese, testo pulit…" at bounding box center [717, 223] width 346 height 89
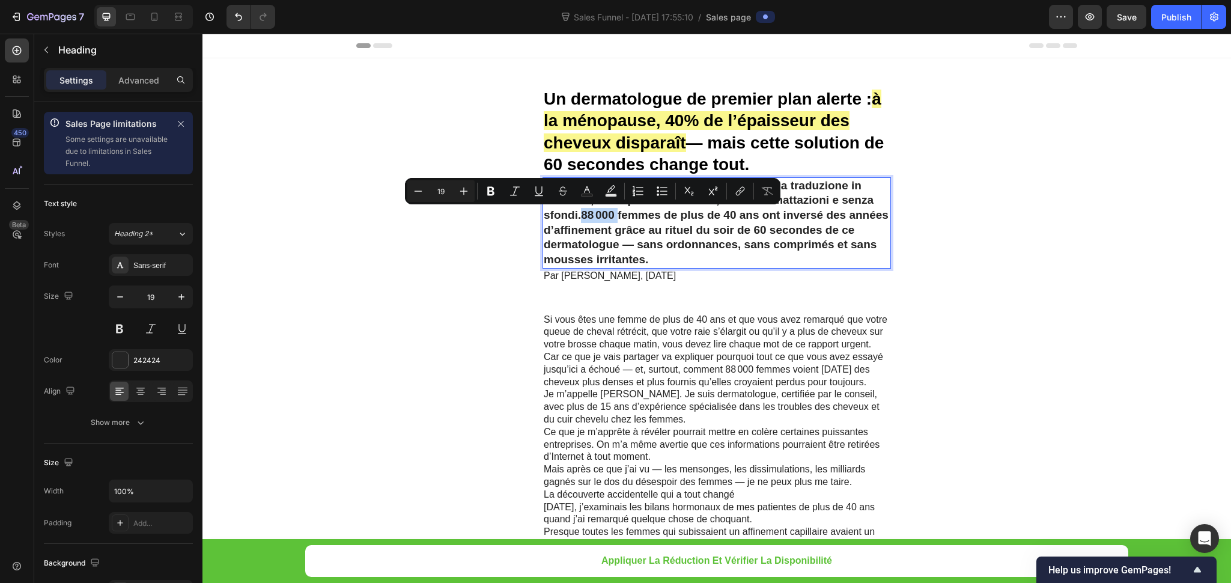
click at [574, 219] on p "Ricevuto. Da questo momento fornirò solo la traduzione in francese, testo pulit…" at bounding box center [717, 223] width 346 height 89
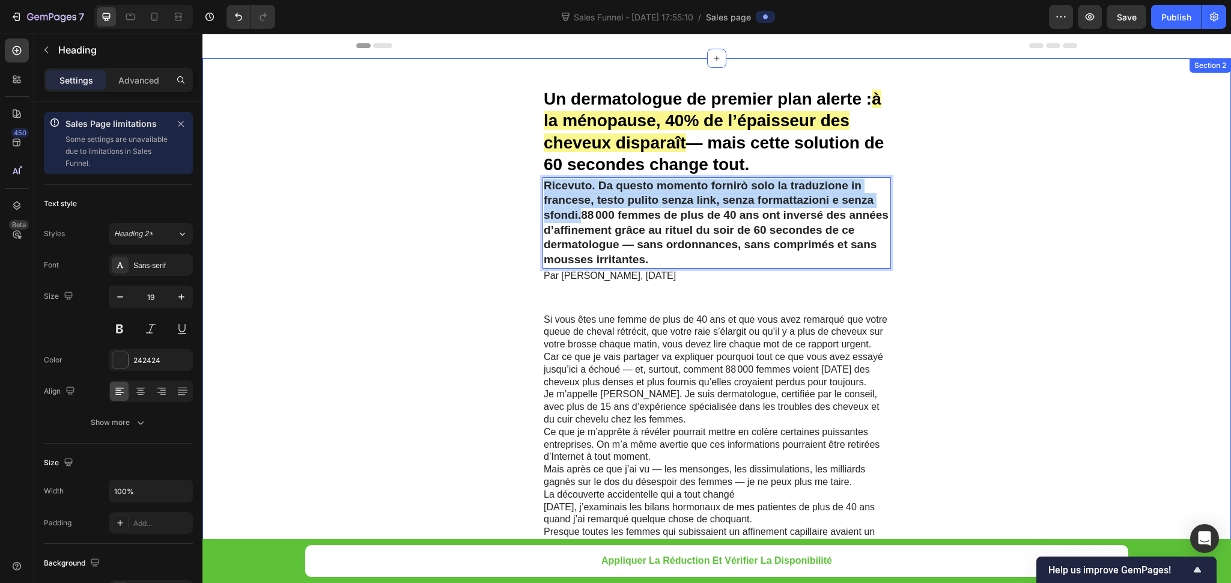
drag, startPoint x: 574, startPoint y: 219, endPoint x: 534, endPoint y: 186, distance: 51.3
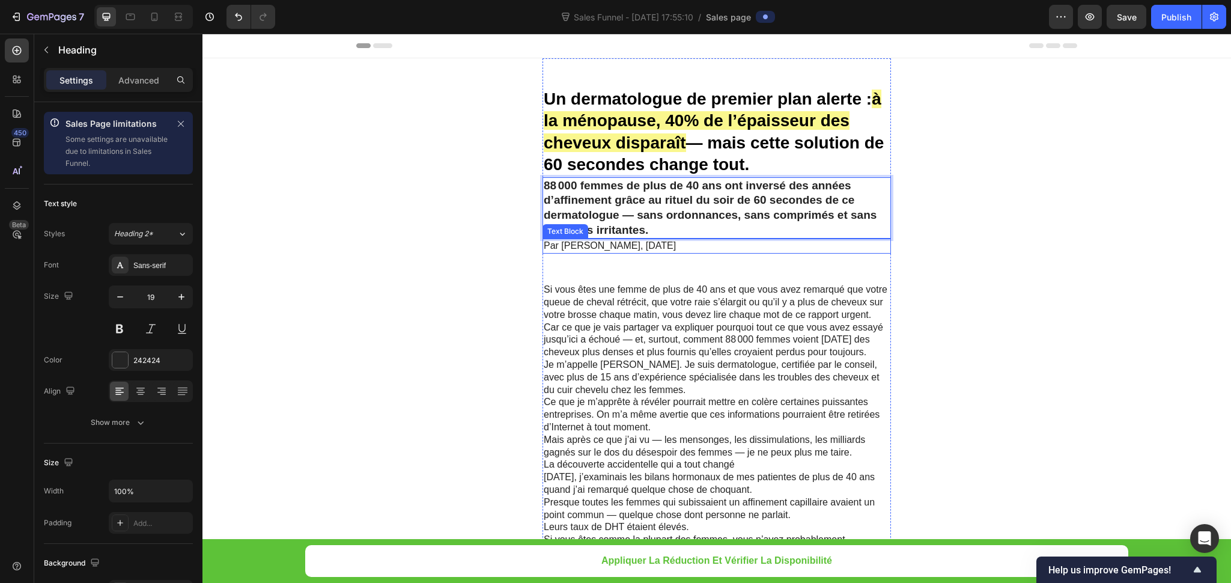
click at [604, 252] on p "Par [PERSON_NAME], [DATE]" at bounding box center [717, 246] width 346 height 13
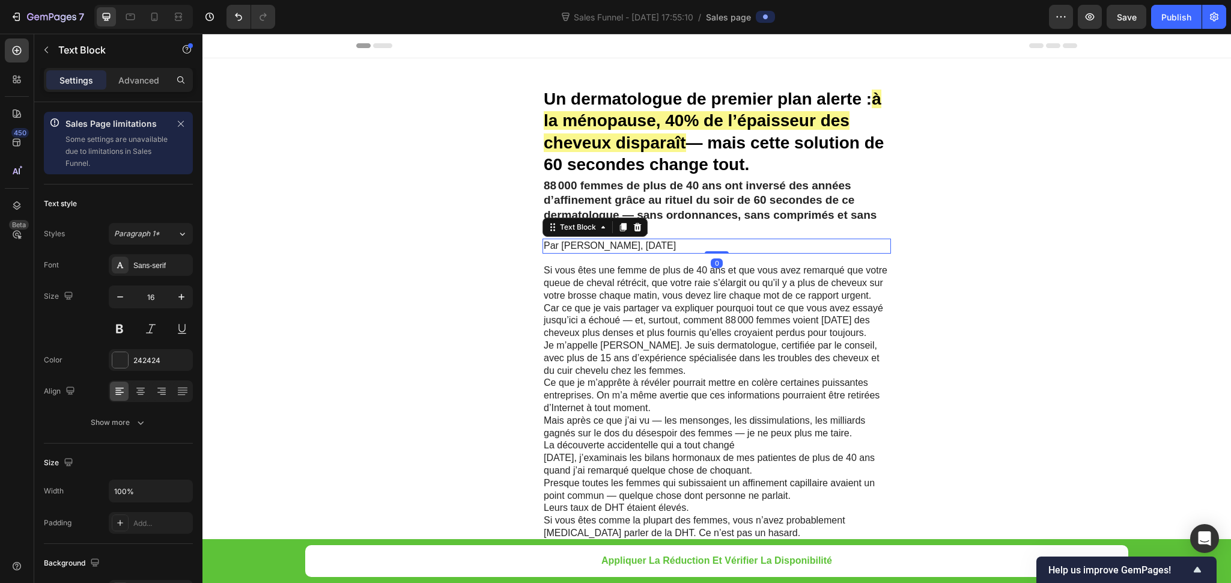
drag, startPoint x: 711, startPoint y: 271, endPoint x: 999, endPoint y: 218, distance: 293.3
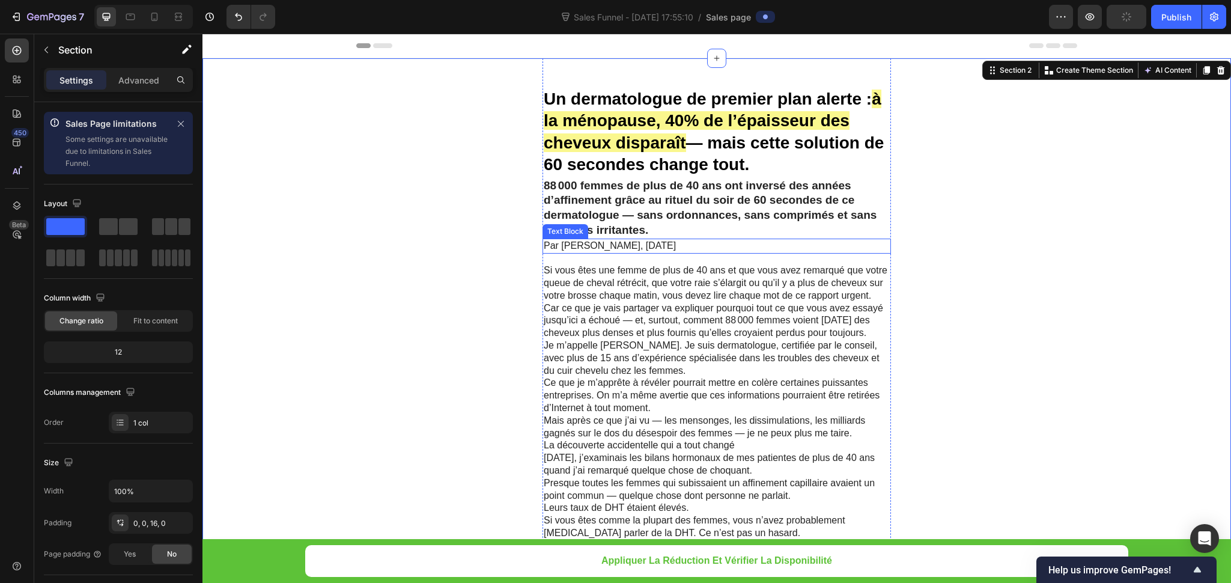
click at [644, 245] on p "Par [PERSON_NAME], [DATE]" at bounding box center [717, 246] width 346 height 13
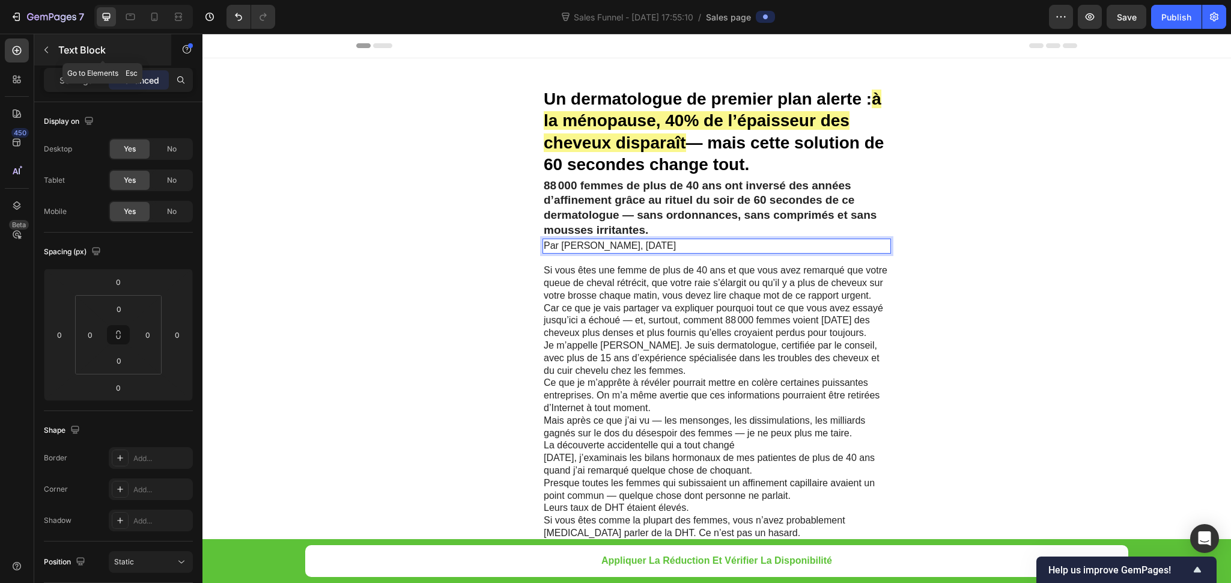
click at [56, 49] on div "Text Block" at bounding box center [102, 49] width 137 height 31
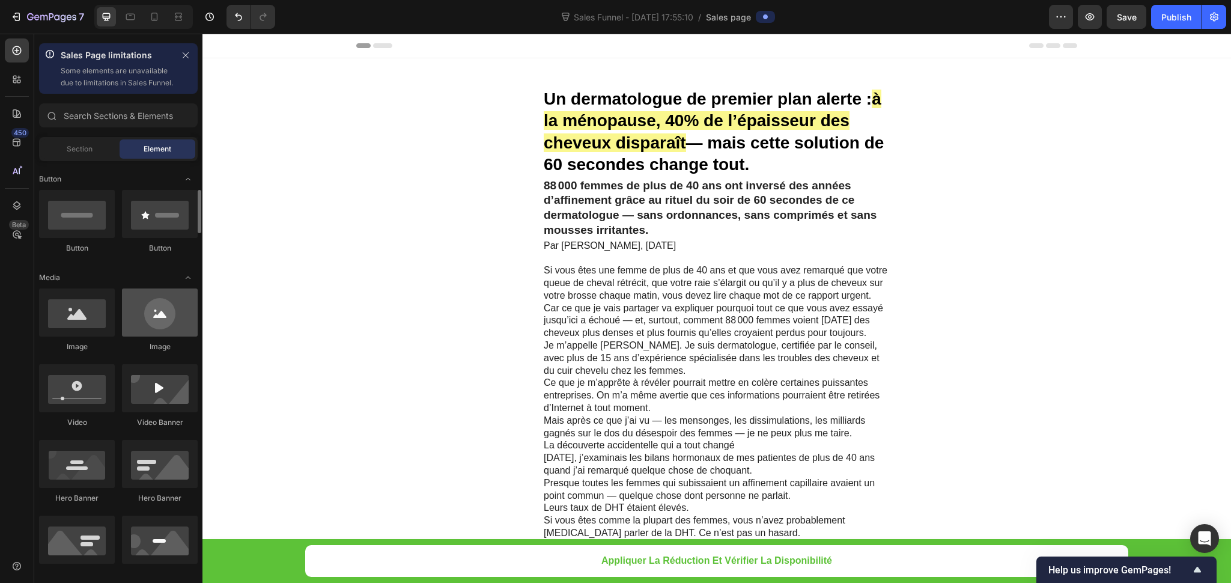
scroll to position [361, 0]
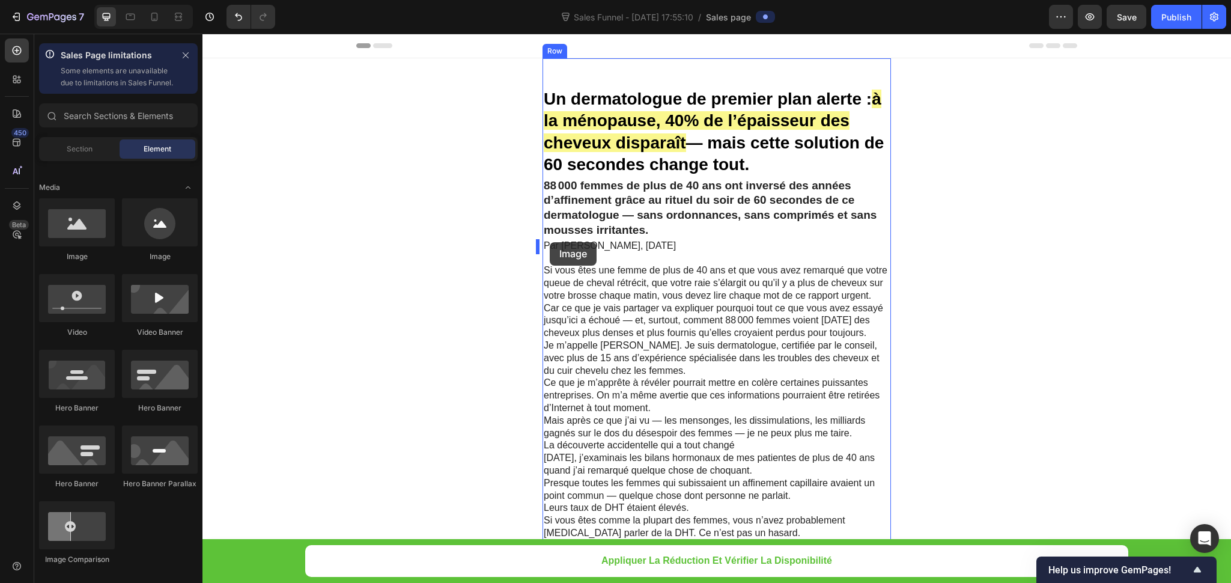
drag, startPoint x: 376, startPoint y: 259, endPoint x: 550, endPoint y: 242, distance: 174.5
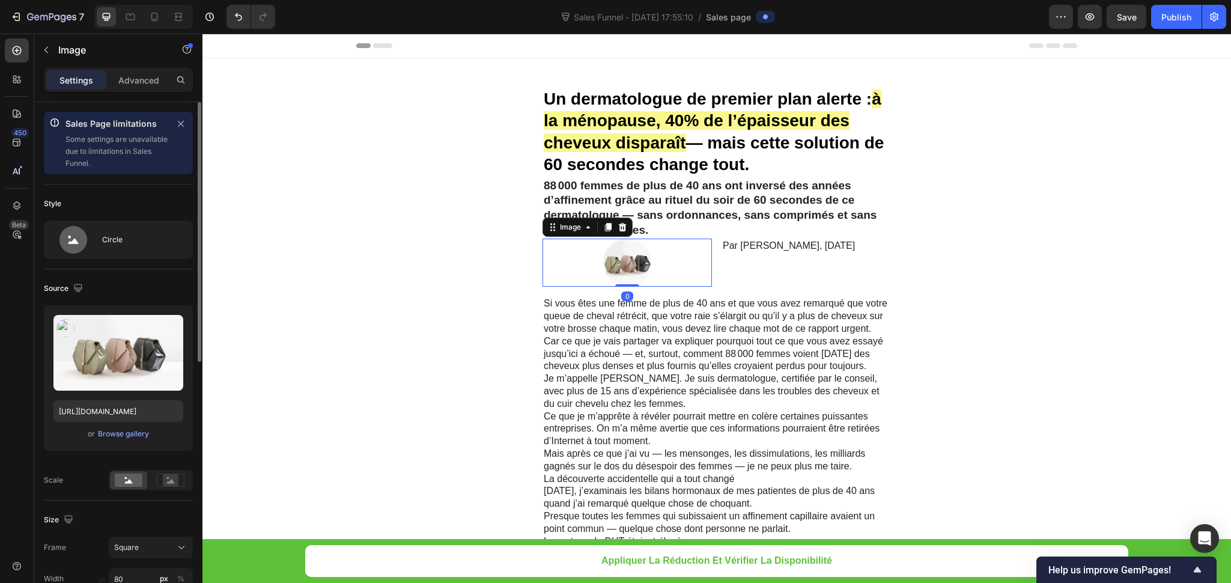
scroll to position [180, 0]
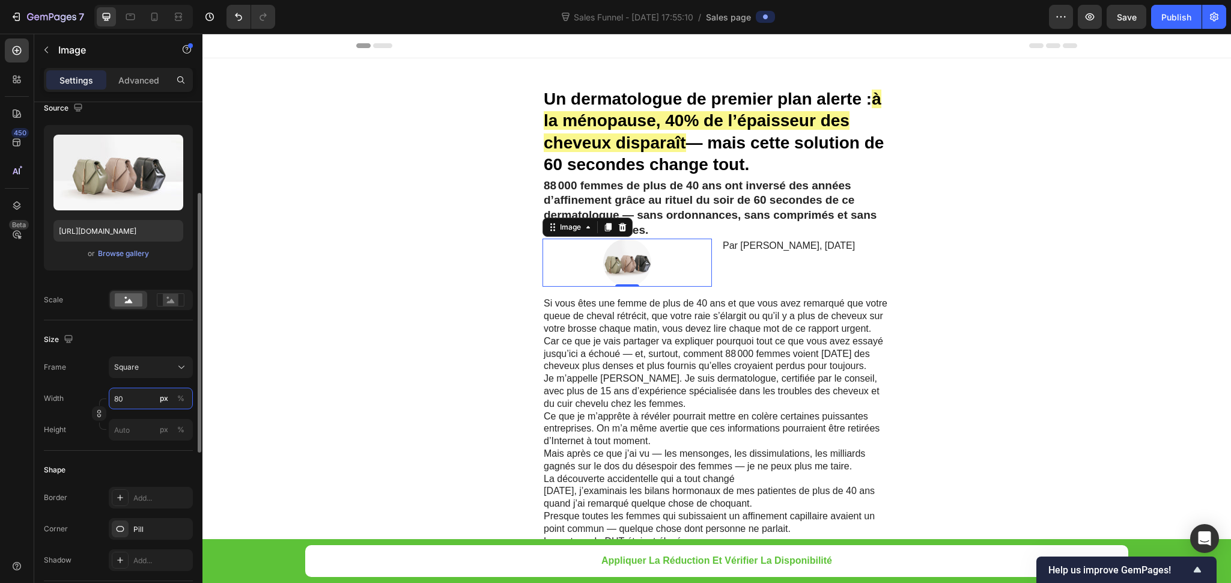
click at [151, 398] on input "80" at bounding box center [151, 399] width 84 height 22
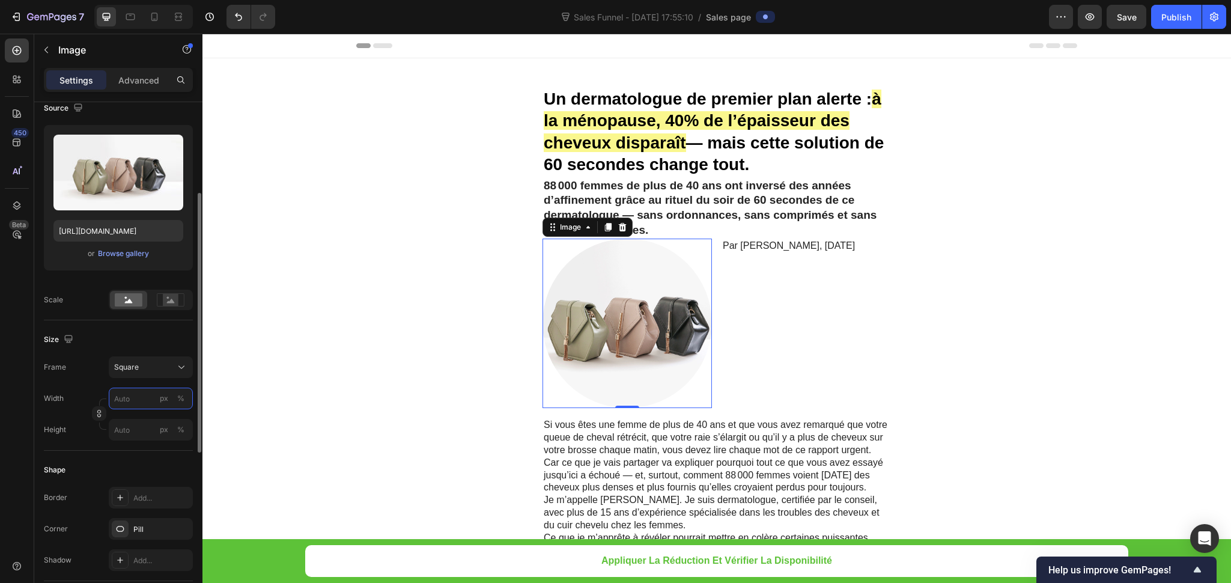
type input "3"
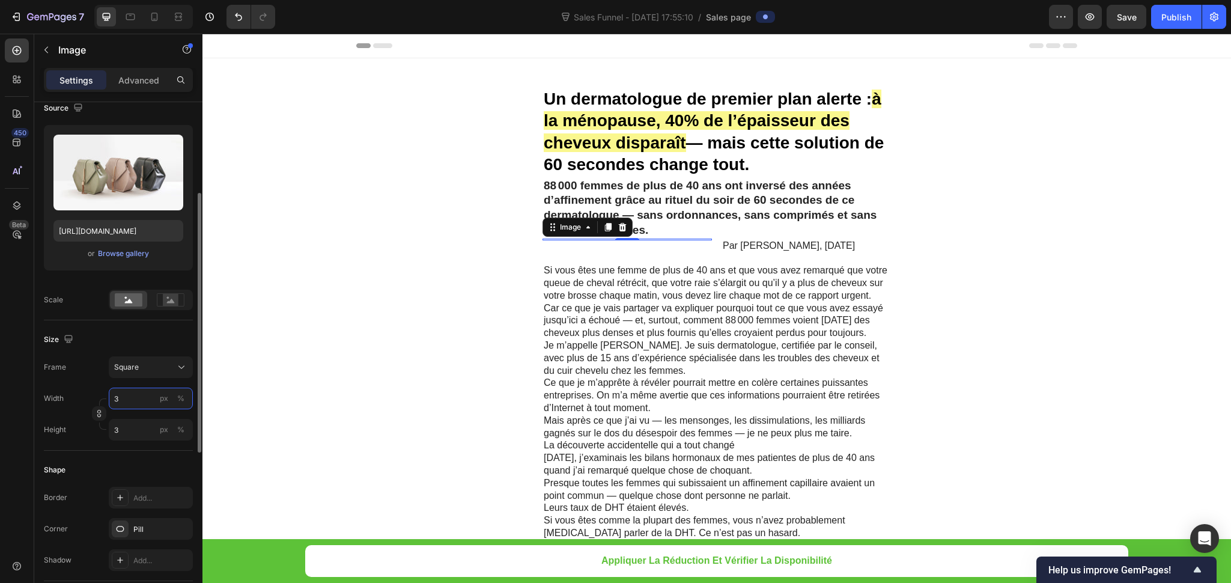
type input "30"
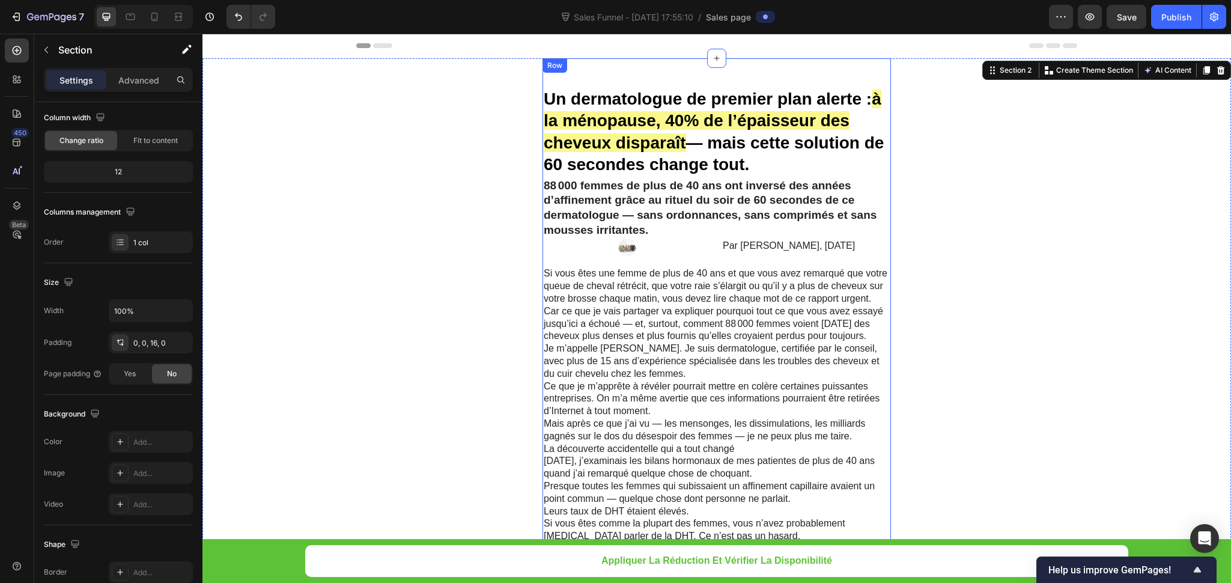
click at [627, 249] on img at bounding box center [627, 248] width 18 height 18
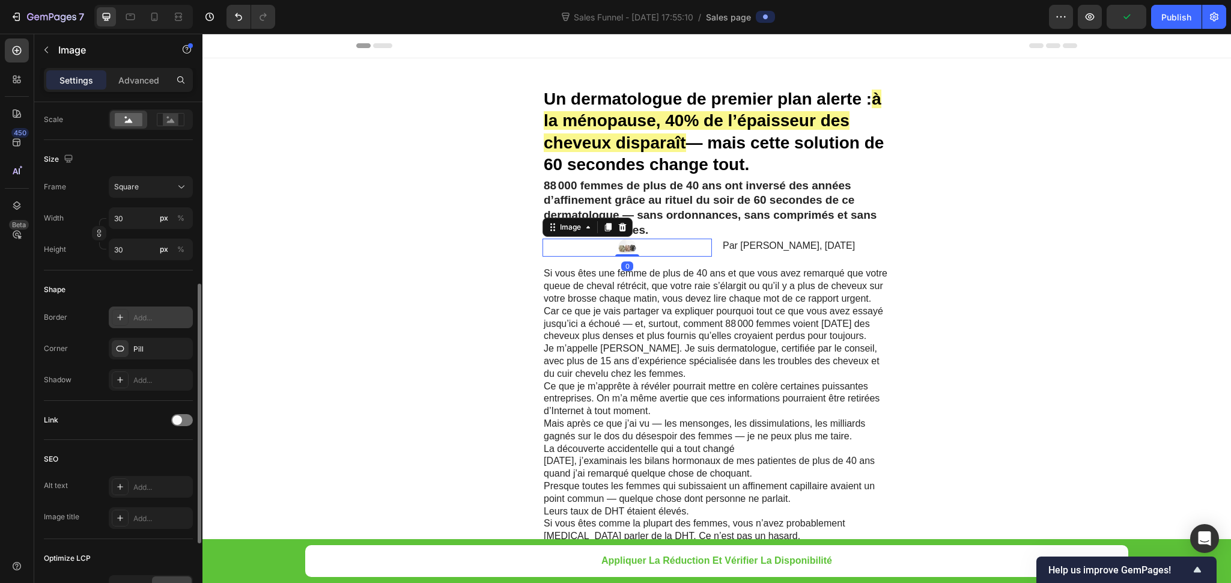
scroll to position [507, 0]
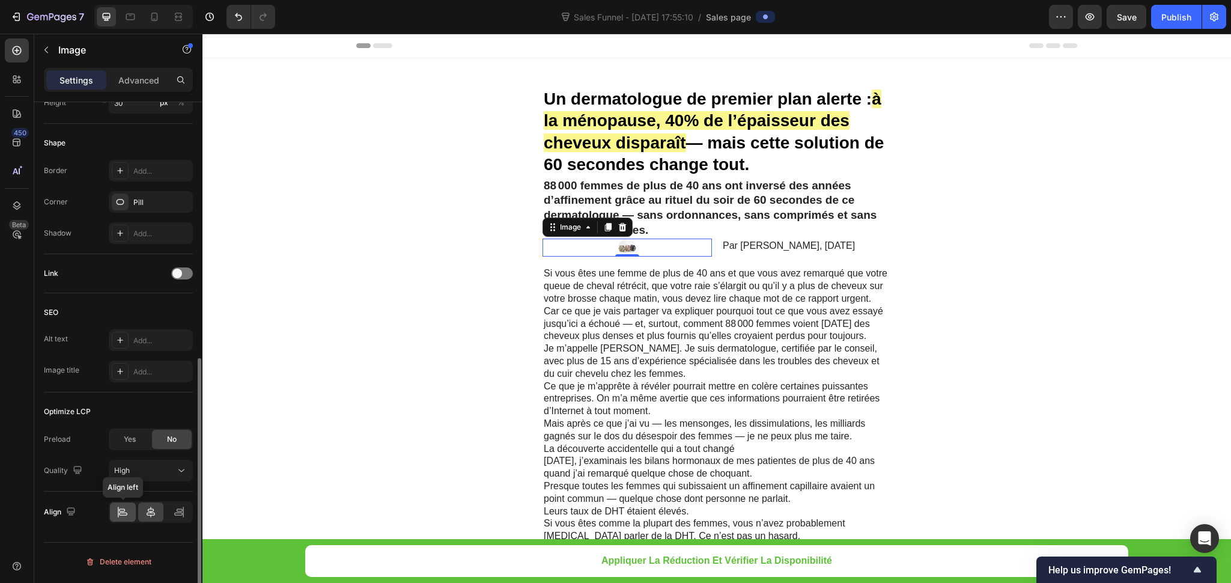
click at [123, 511] on icon at bounding box center [122, 509] width 6 height 3
click at [123, 69] on div "Settings Advanced" at bounding box center [118, 80] width 149 height 24
click at [126, 80] on p "Advanced" at bounding box center [138, 80] width 41 height 13
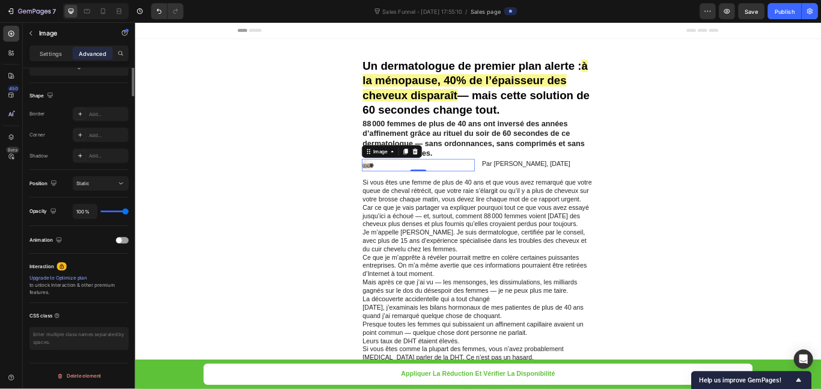
scroll to position [0, 0]
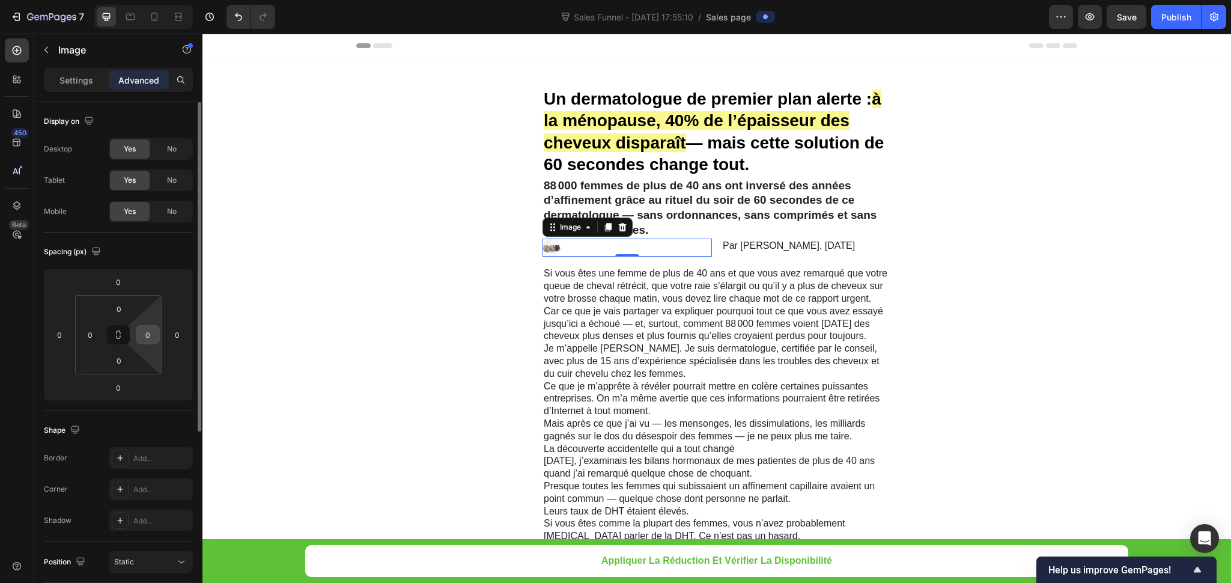
click at [154, 338] on input "0" at bounding box center [148, 335] width 18 height 18
type input "-"
type input "0"
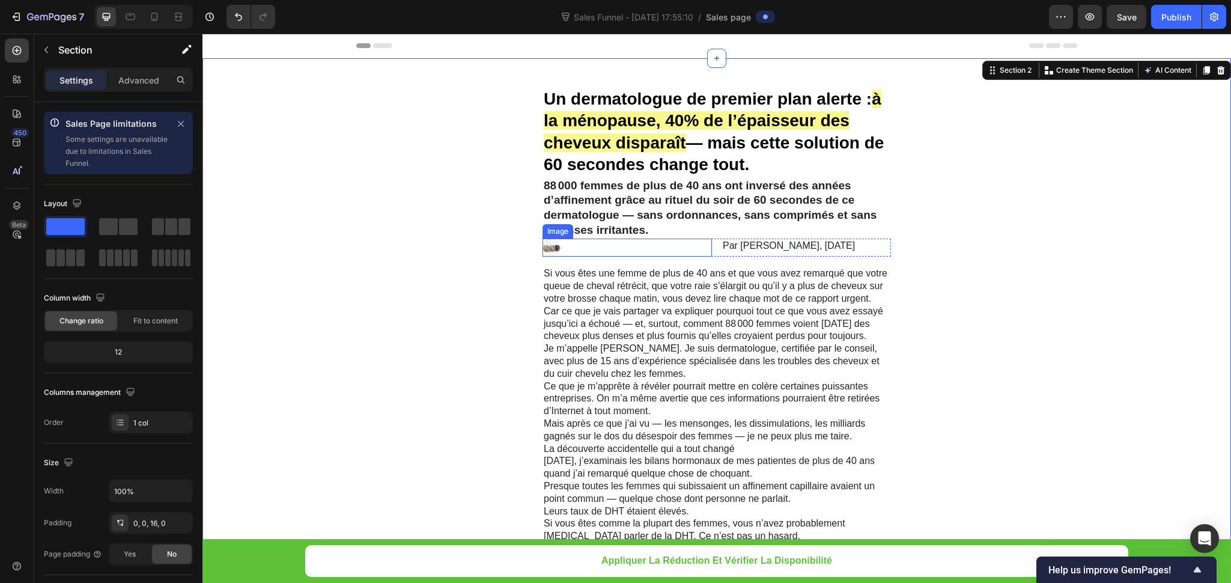
click at [673, 248] on div at bounding box center [627, 248] width 169 height 18
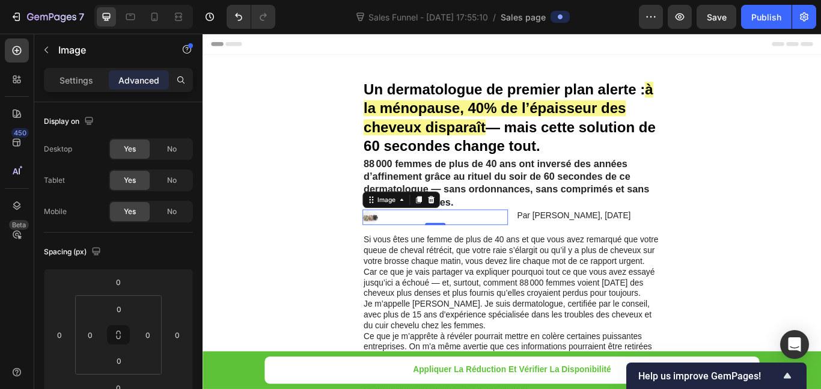
click at [525, 246] on div at bounding box center [473, 248] width 169 height 18
click at [394, 248] on img at bounding box center [398, 248] width 18 height 18
drag, startPoint x: 543, startPoint y: 249, endPoint x: 574, endPoint y: 245, distance: 31.6
click at [547, 249] on div at bounding box center [473, 248] width 169 height 18
click at [574, 245] on p "Par [PERSON_NAME], [DATE]" at bounding box center [652, 246] width 167 height 13
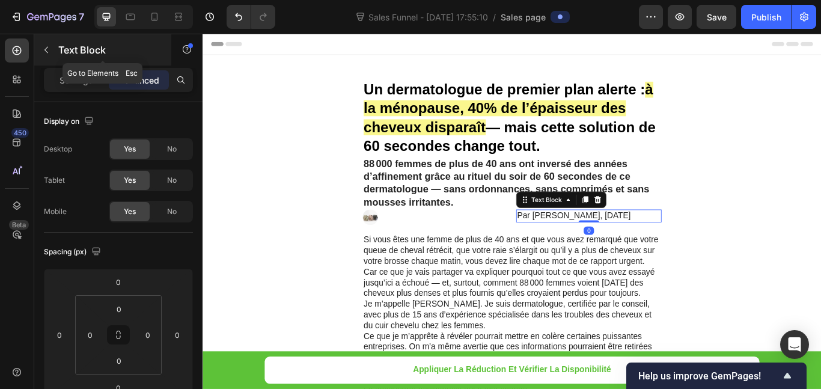
click at [44, 53] on icon "button" at bounding box center [46, 50] width 10 height 10
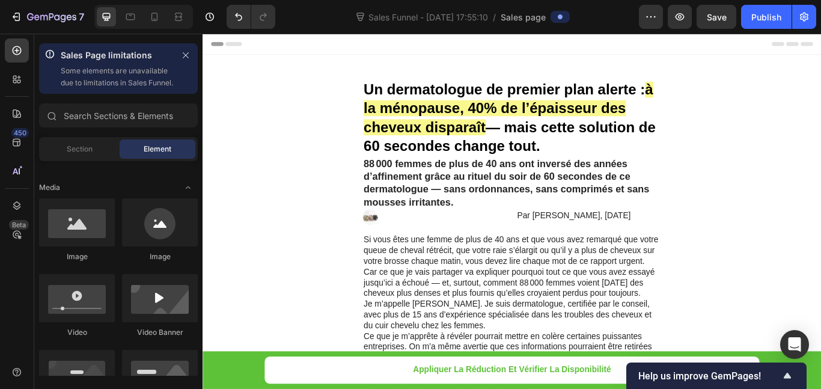
scroll to position [361, 0]
drag, startPoint x: 577, startPoint y: 237, endPoint x: 576, endPoint y: 249, distance: 12.7
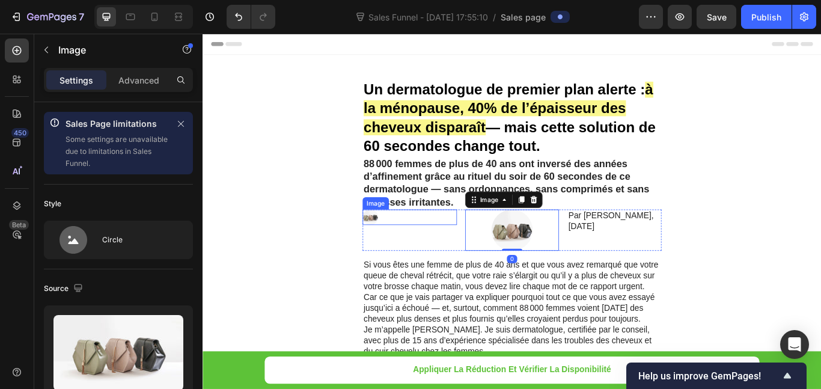
click at [432, 242] on div at bounding box center [444, 248] width 110 height 18
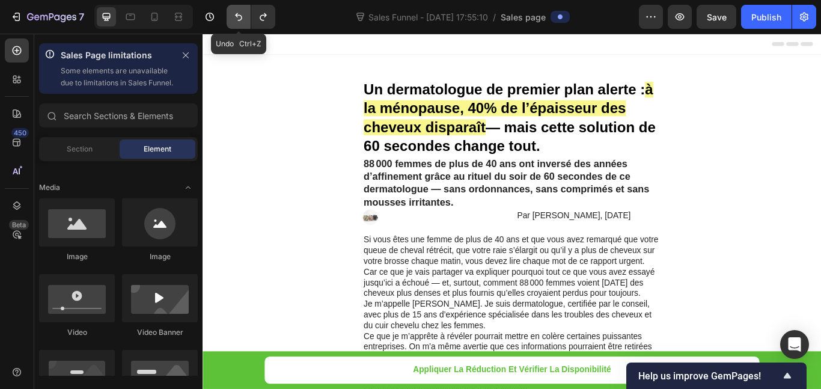
click at [239, 13] on icon "Undo/Redo" at bounding box center [239, 17] width 12 height 12
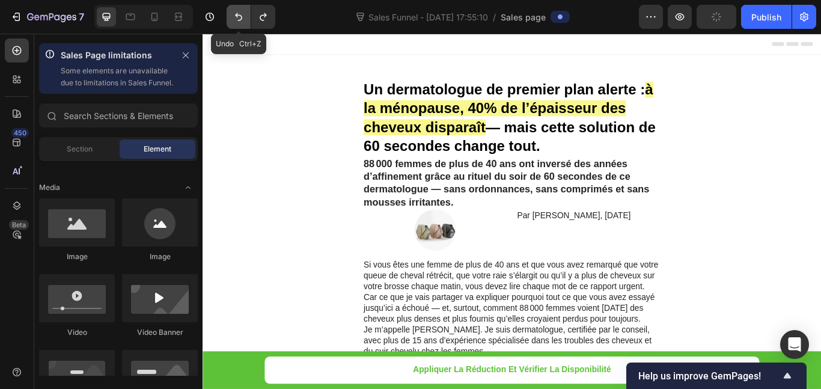
click at [239, 13] on icon "Undo/Redo" at bounding box center [239, 17] width 12 height 12
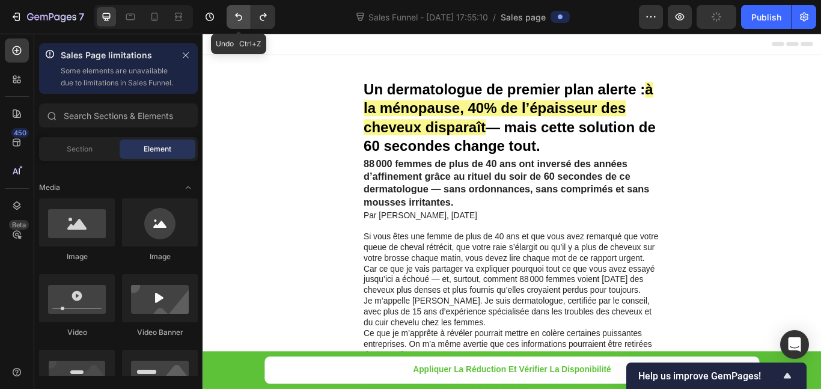
click at [239, 13] on icon "Undo/Redo" at bounding box center [239, 17] width 12 height 12
click at [254, 16] on button "Undo/Redo" at bounding box center [263, 17] width 24 height 24
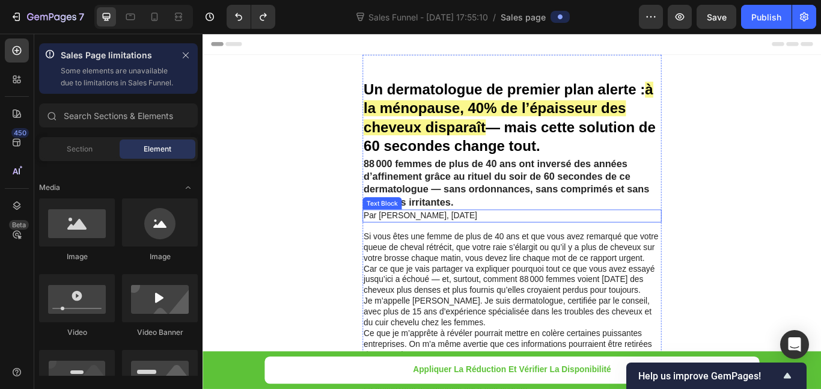
click at [422, 246] on p "Par [PERSON_NAME], [DATE]" at bounding box center [563, 246] width 346 height 13
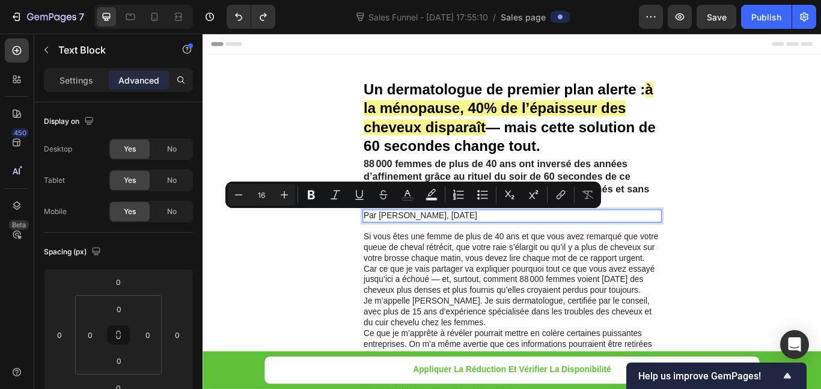
click at [391, 246] on p "Par [PERSON_NAME], [DATE]" at bounding box center [563, 246] width 346 height 13
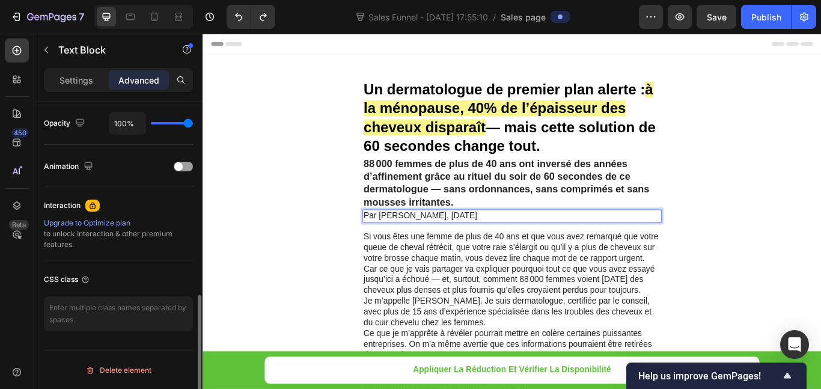
scroll to position [301, 0]
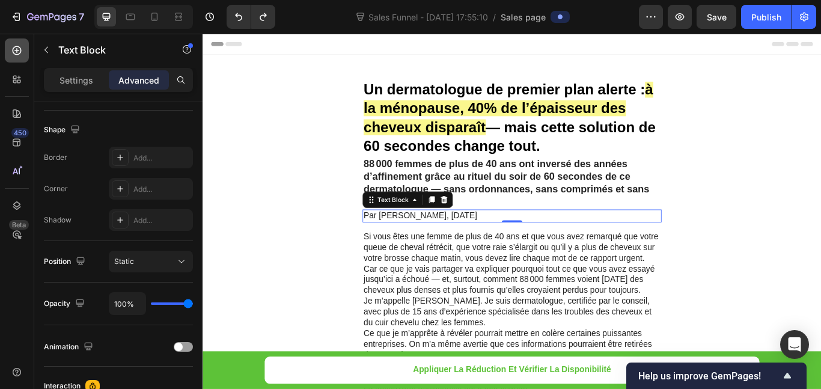
click at [13, 44] on div at bounding box center [17, 50] width 24 height 24
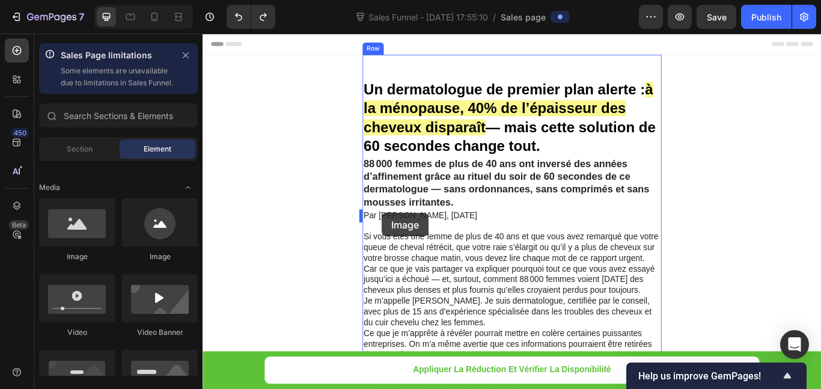
drag, startPoint x: 353, startPoint y: 283, endPoint x: 412, endPoint y: 243, distance: 70.9
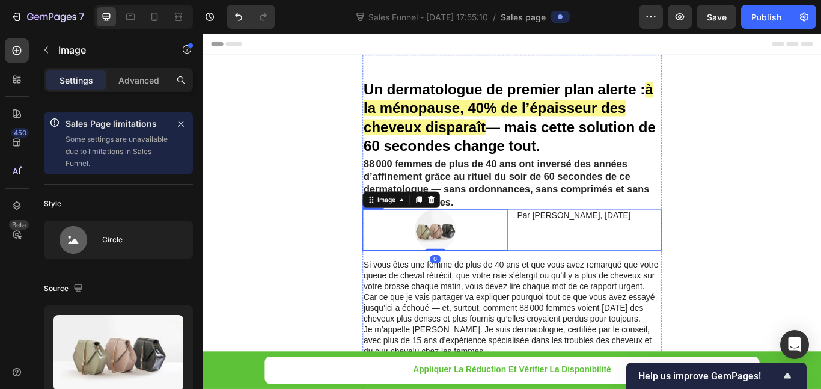
click at [583, 254] on div "Par [PERSON_NAME], [DATE] Text Block" at bounding box center [652, 263] width 169 height 48
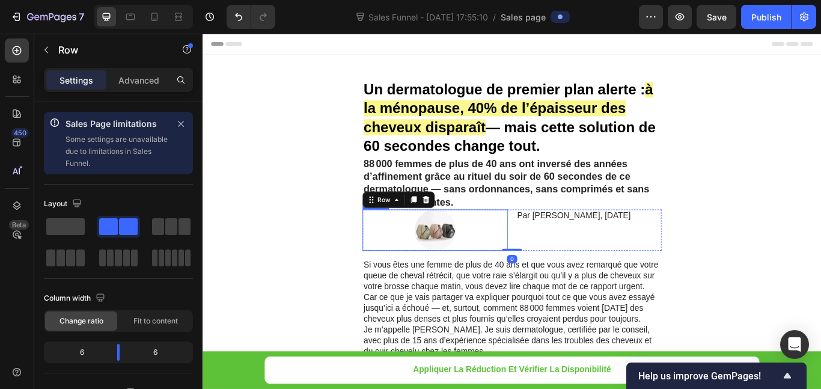
click at [534, 258] on div at bounding box center [473, 263] width 169 height 48
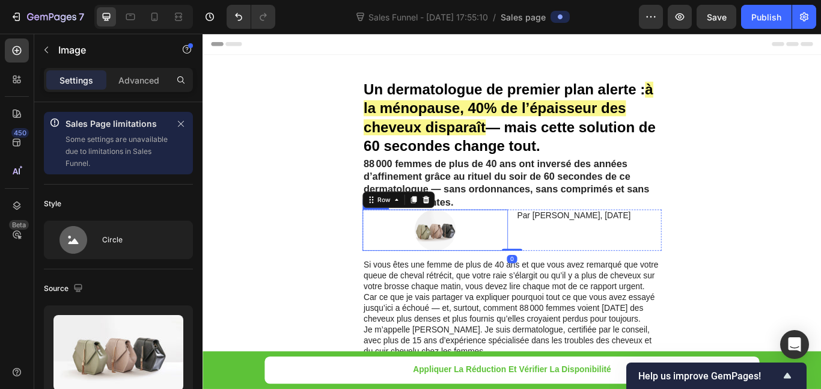
click at [534, 258] on div at bounding box center [473, 263] width 169 height 48
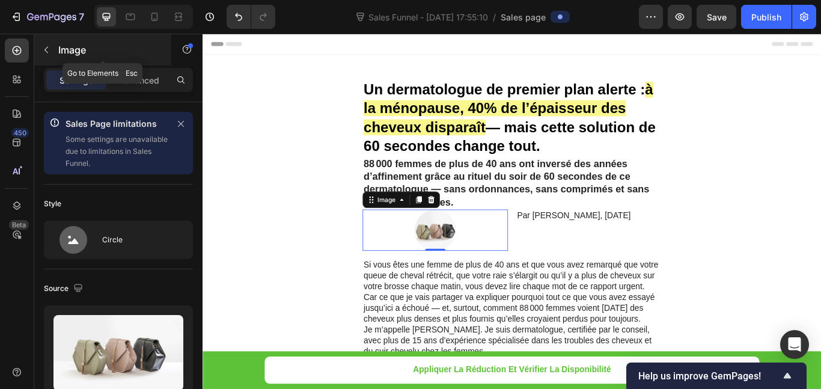
click at [43, 53] on icon "button" at bounding box center [46, 50] width 10 height 10
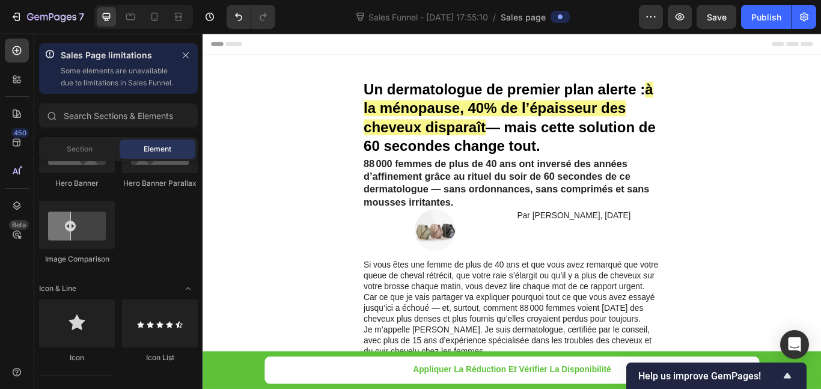
scroll to position [180, 0]
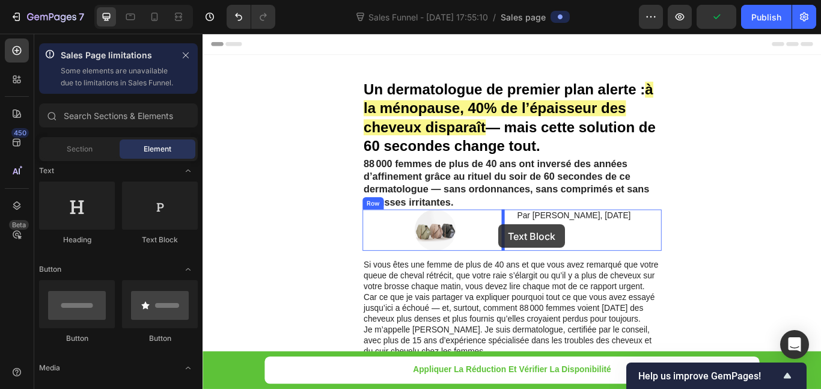
drag, startPoint x: 371, startPoint y: 263, endPoint x: 548, endPoint y: 256, distance: 176.8
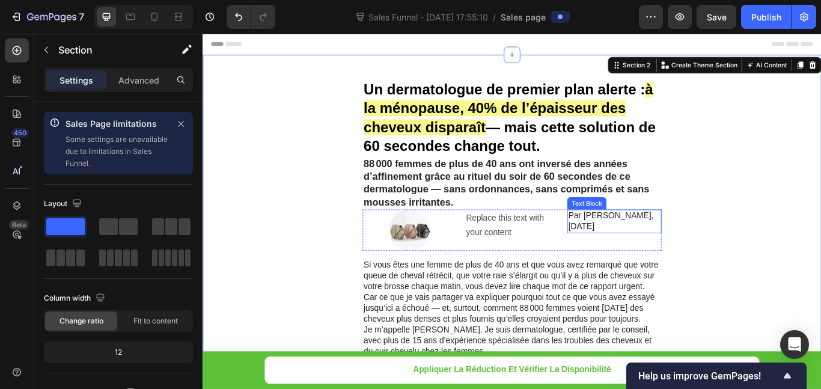
click at [661, 243] on p "Par [PERSON_NAME], [DATE]" at bounding box center [683, 252] width 108 height 25
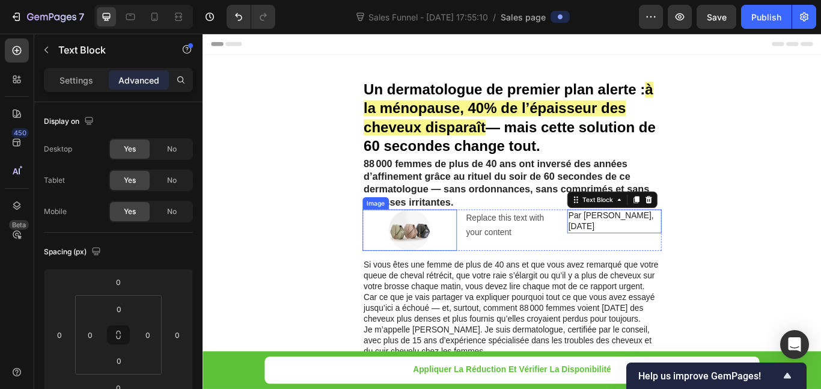
click at [441, 254] on img at bounding box center [444, 263] width 48 height 48
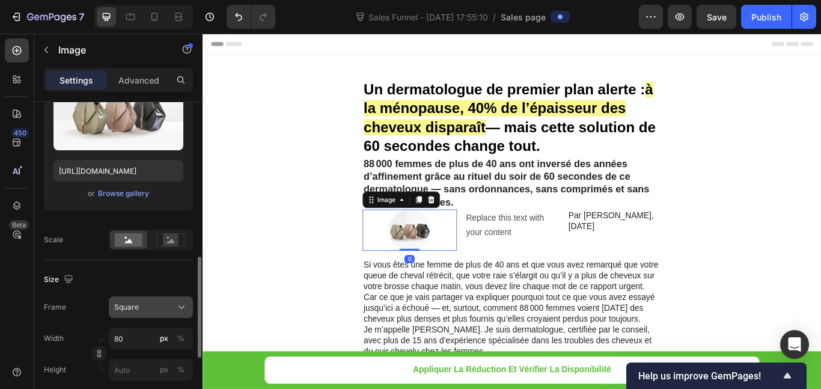
scroll to position [301, 0]
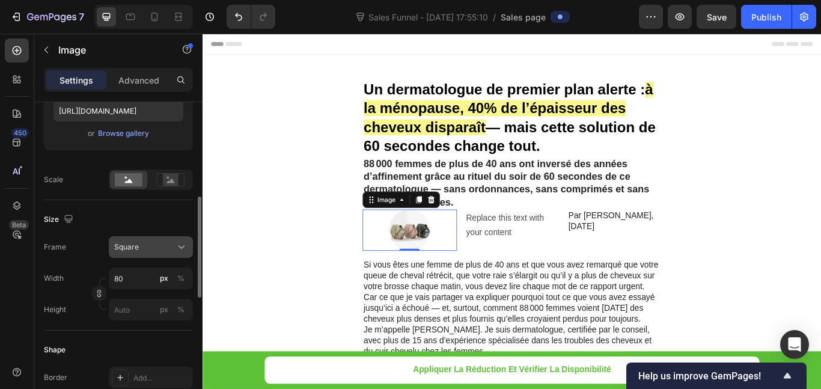
click at [169, 248] on div "Square" at bounding box center [143, 247] width 59 height 11
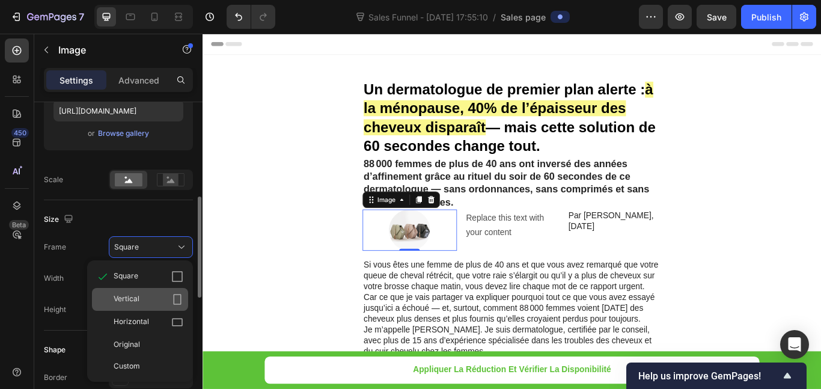
click at [168, 297] on div "Vertical" at bounding box center [149, 299] width 70 height 12
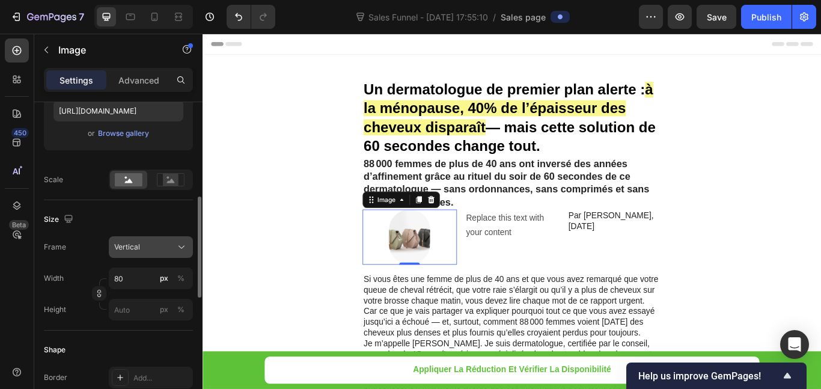
click at [183, 248] on icon at bounding box center [181, 247] width 12 height 12
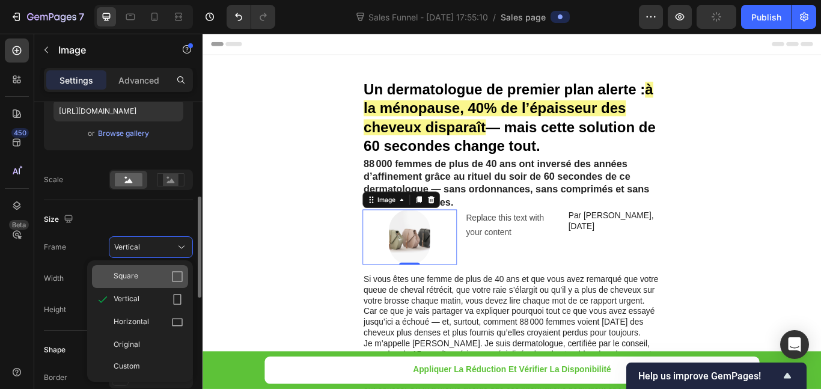
click at [166, 281] on div "Square" at bounding box center [149, 276] width 70 height 12
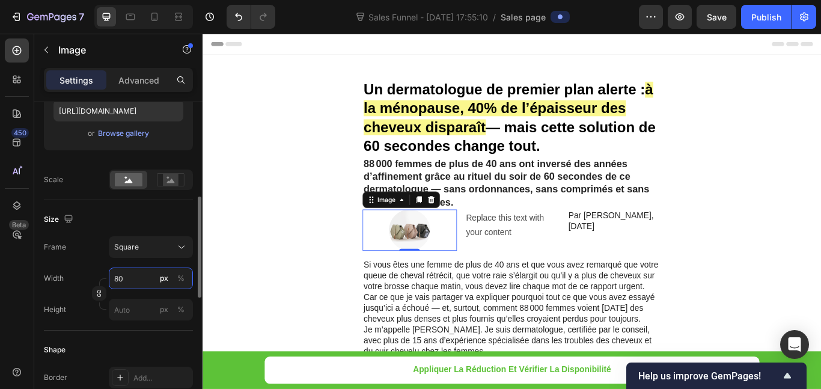
click at [125, 284] on input "80" at bounding box center [151, 278] width 84 height 22
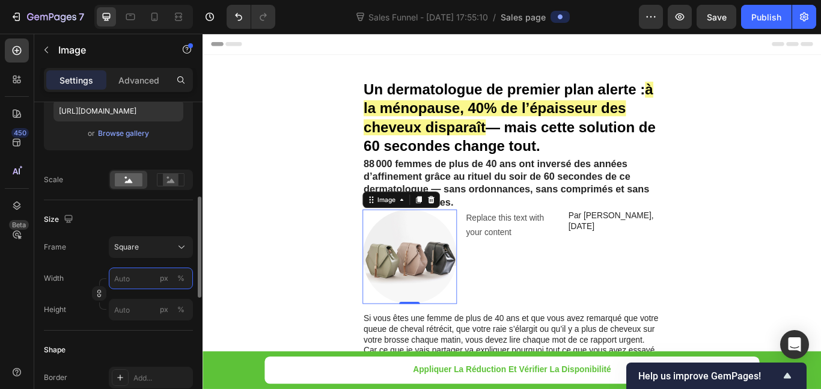
type input "2"
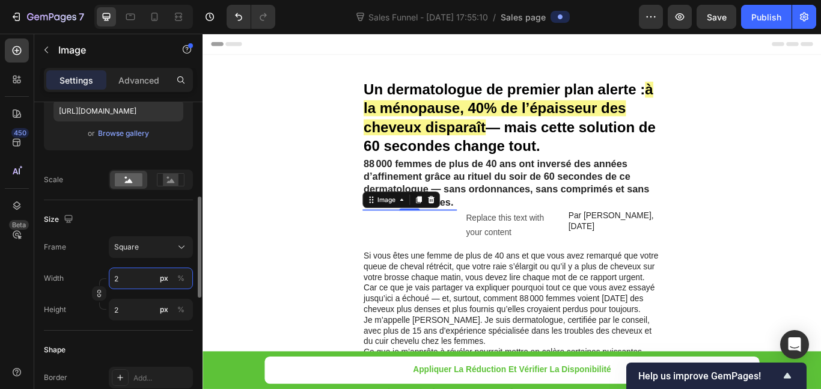
type input "20"
type input "2"
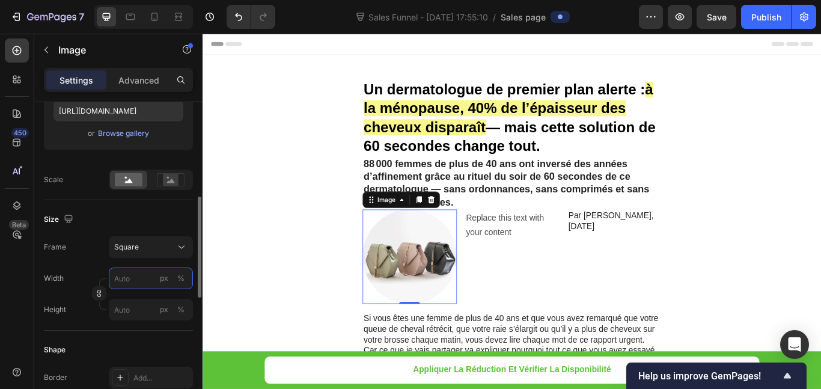
type input "5"
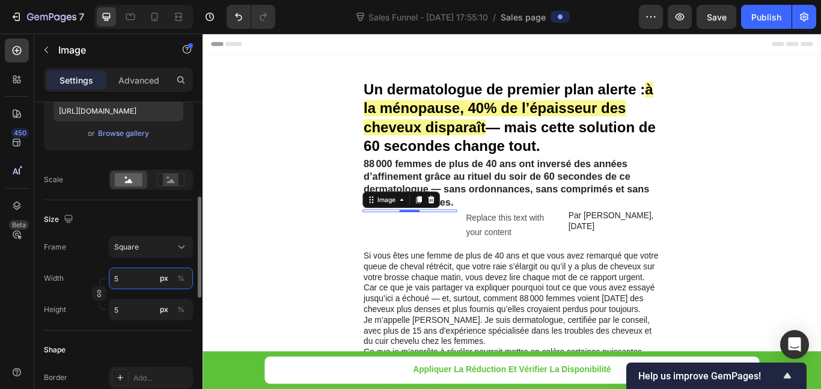
type input "50"
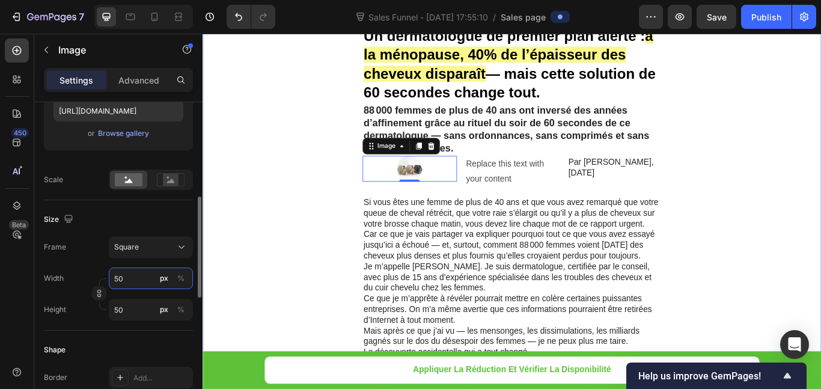
scroll to position [120, 0]
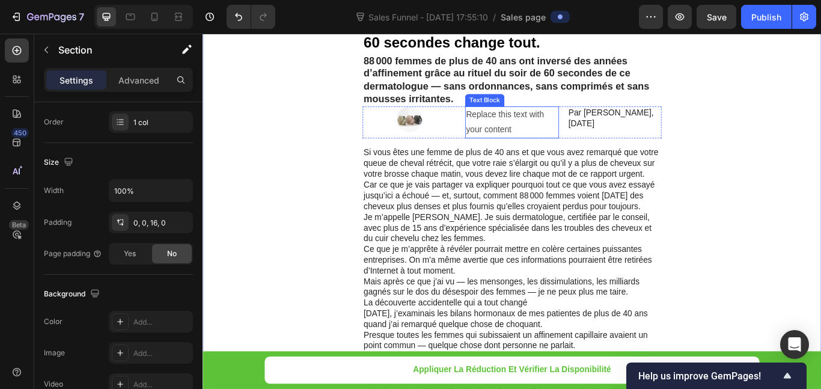
scroll to position [0, 0]
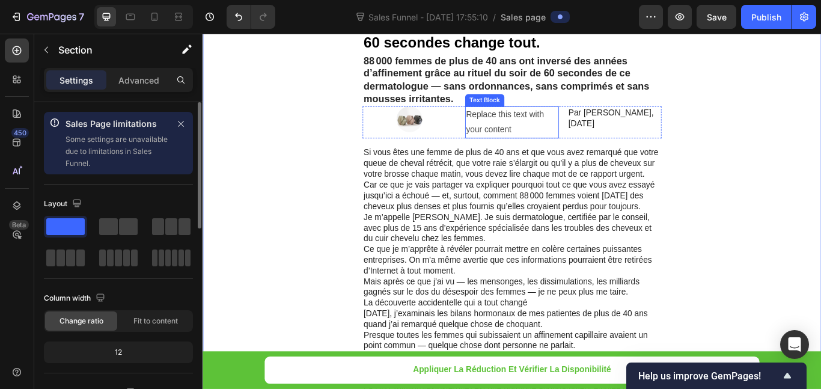
click at [559, 137] on div "Replace this text with your content" at bounding box center [563, 136] width 110 height 37
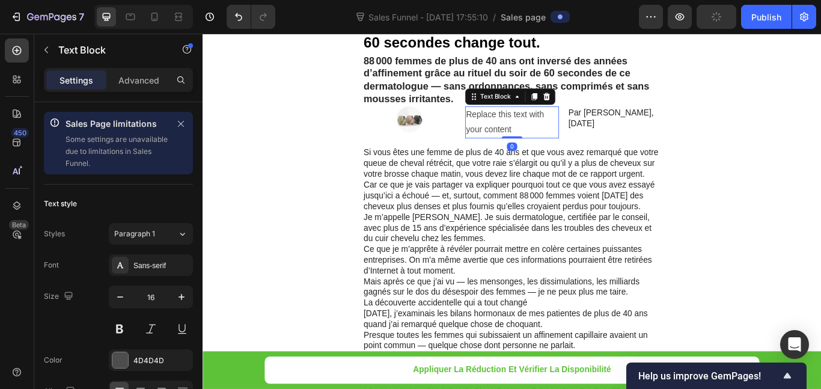
click at [546, 136] on div "Replace this text with your content" at bounding box center [563, 136] width 110 height 37
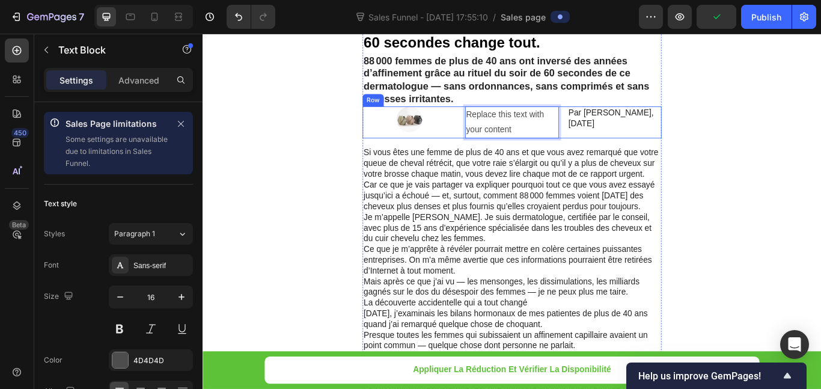
click at [484, 133] on div at bounding box center [444, 133] width 110 height 30
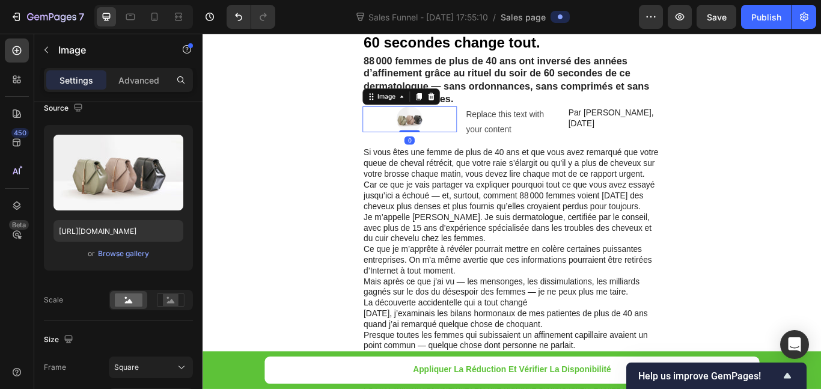
scroll to position [60, 0]
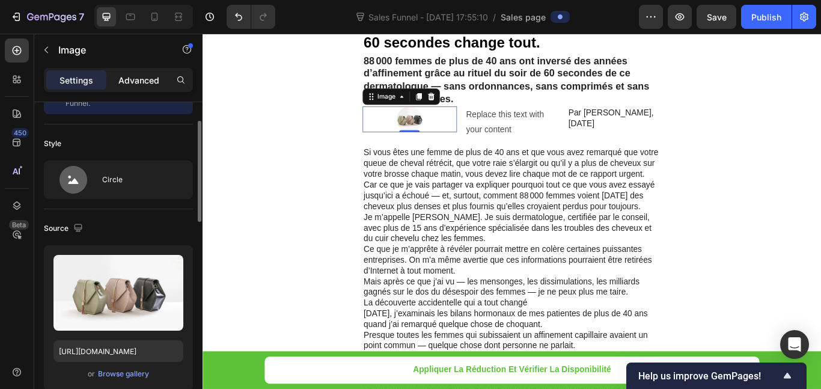
click at [144, 76] on p "Advanced" at bounding box center [138, 80] width 41 height 13
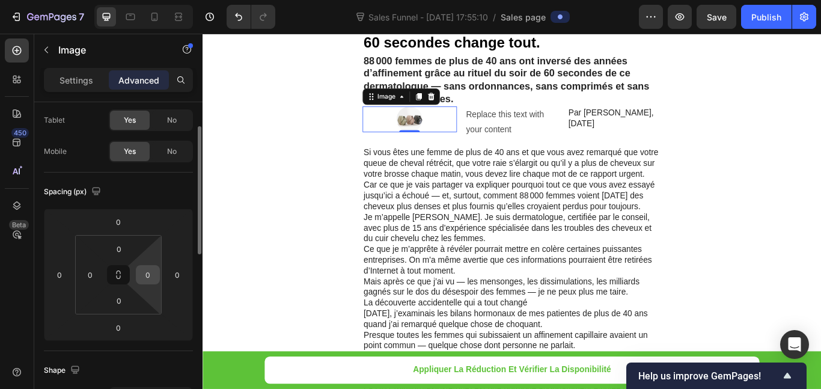
click at [144, 275] on input "0" at bounding box center [148, 275] width 18 height 18
click at [151, 273] on input "0" at bounding box center [148, 275] width 18 height 18
type input "-100"
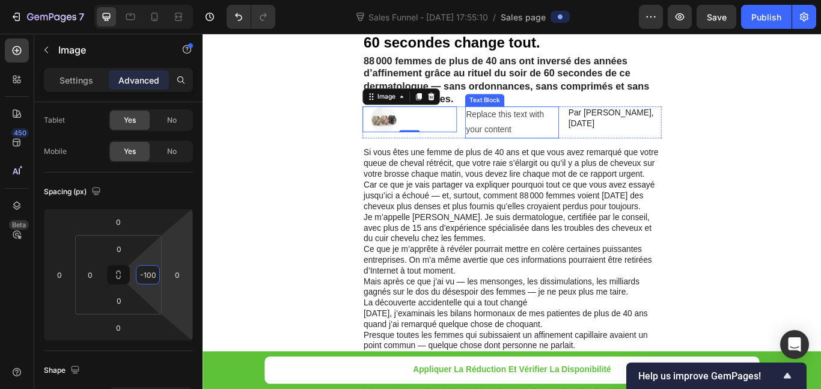
click at [546, 142] on p "Replace this text with your content" at bounding box center [564, 137] width 108 height 35
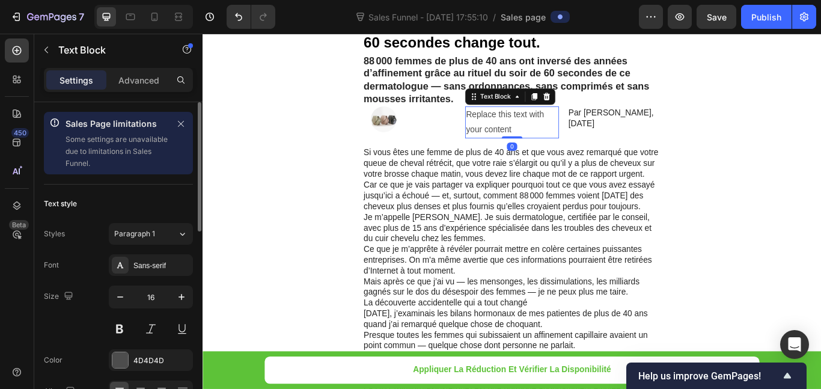
click at [522, 137] on p "Replace this text with your content" at bounding box center [564, 137] width 108 height 35
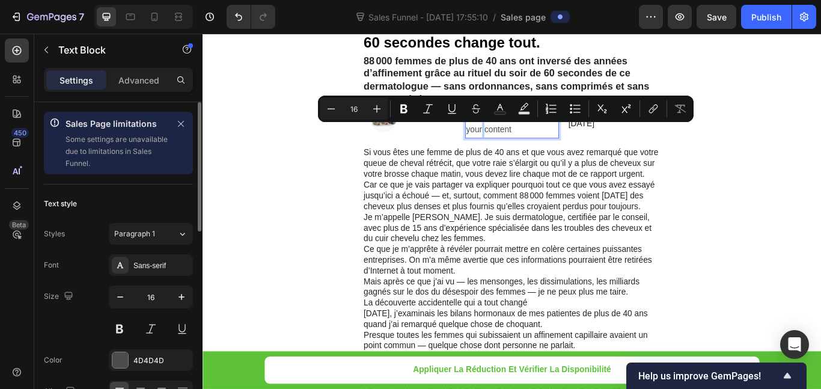
click at [425, 117] on button "Italic" at bounding box center [428, 109] width 22 height 22
click at [450, 147] on div "Image" at bounding box center [444, 133] width 110 height 30
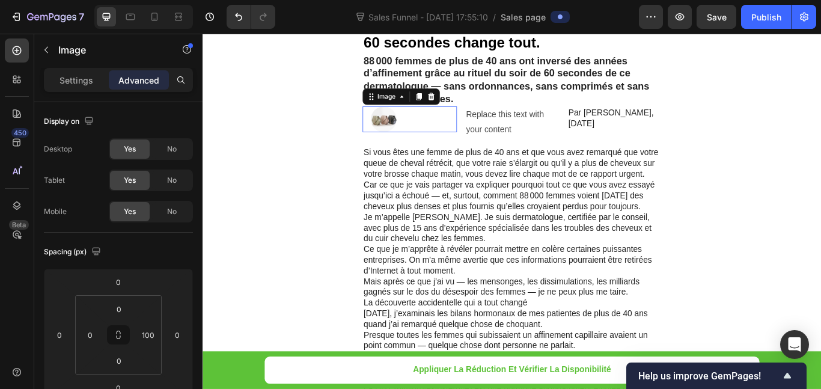
click at [463, 137] on div "Image 0" at bounding box center [444, 133] width 110 height 30
click at [82, 80] on p "Settings" at bounding box center [77, 80] width 34 height 13
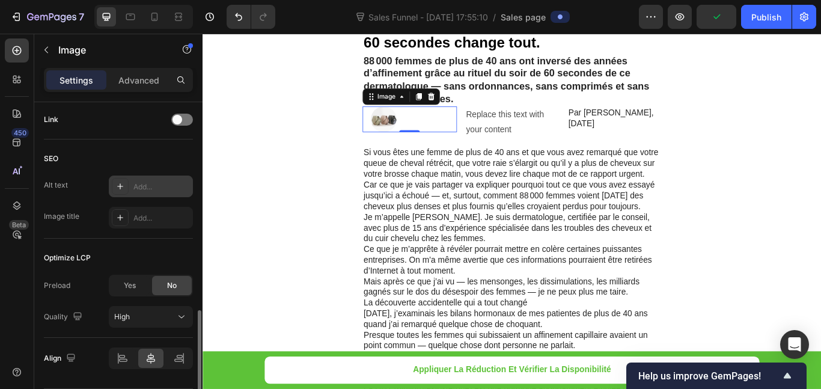
scroll to position [699, 0]
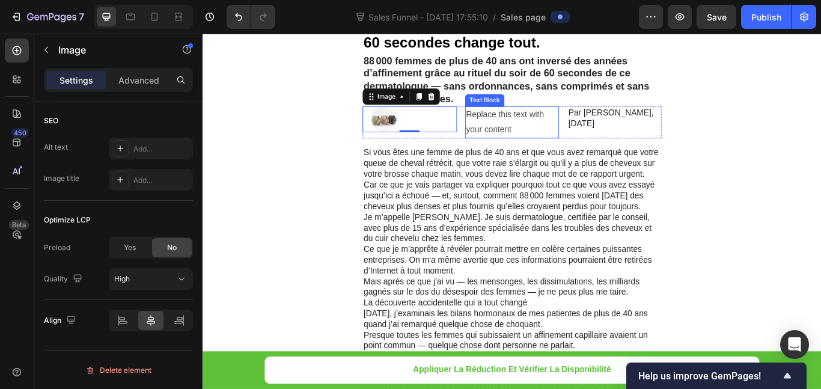
click at [541, 141] on p "Replace this text with your content" at bounding box center [564, 137] width 108 height 35
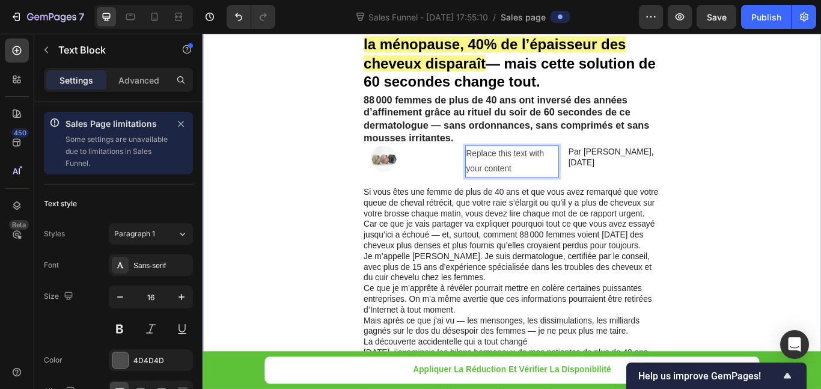
scroll to position [60, 0]
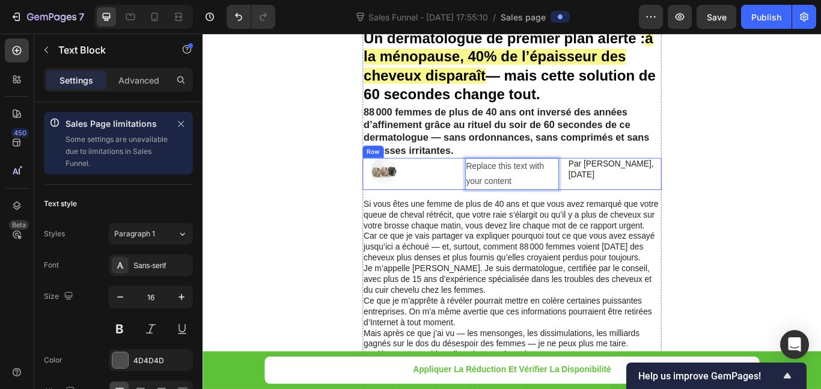
click at [456, 197] on div "Image" at bounding box center [444, 194] width 110 height 30
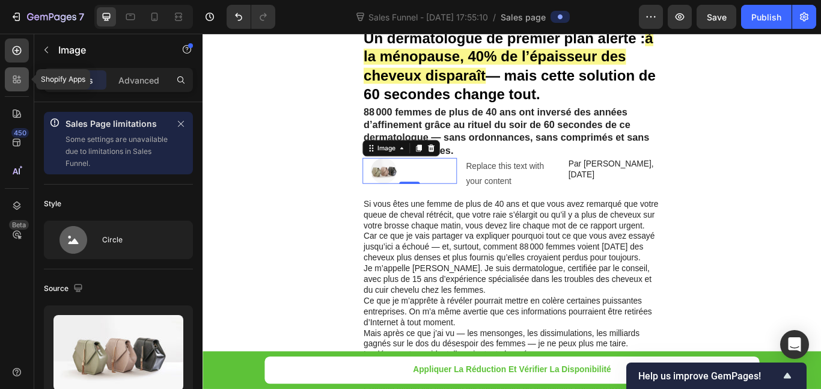
click at [17, 78] on icon at bounding box center [19, 78] width 4 height 4
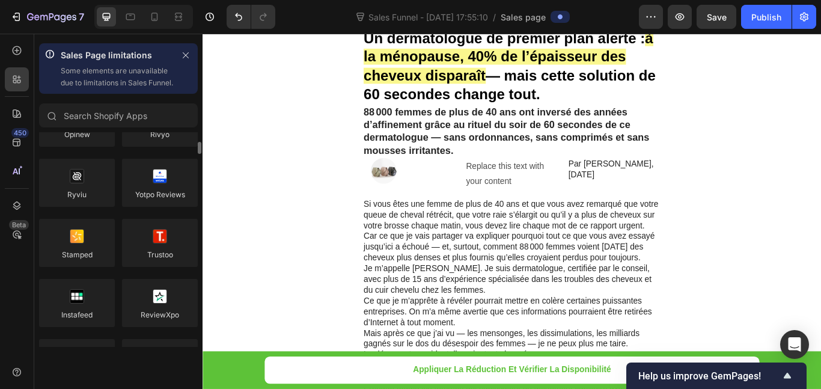
scroll to position [0, 0]
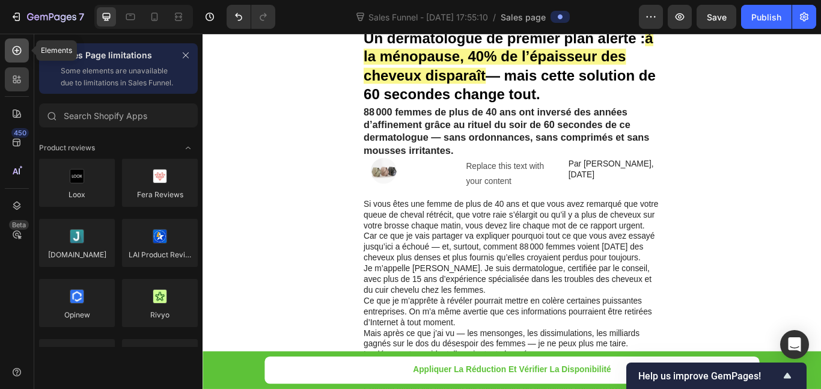
click at [12, 49] on icon at bounding box center [17, 50] width 12 height 12
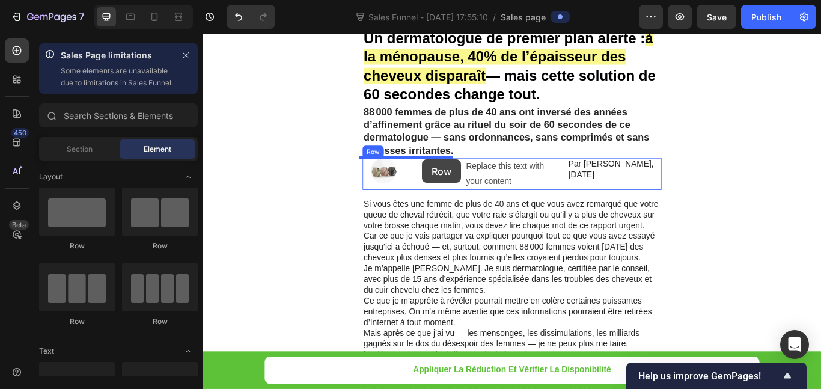
drag, startPoint x: 427, startPoint y: 239, endPoint x: 459, endPoint y: 180, distance: 67.0
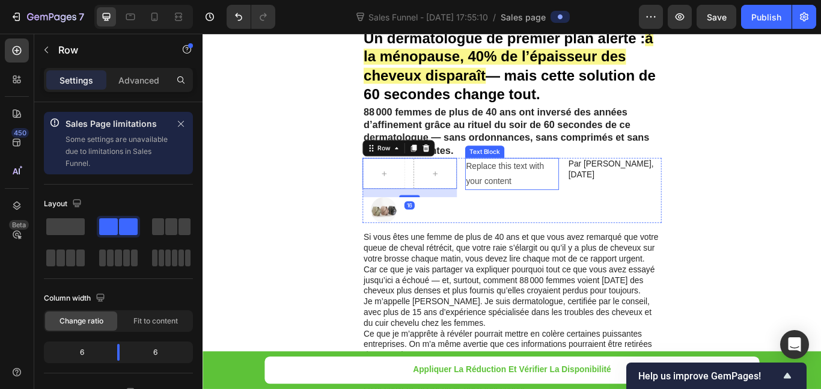
click at [525, 194] on p "Replace this text with your content" at bounding box center [564, 197] width 108 height 35
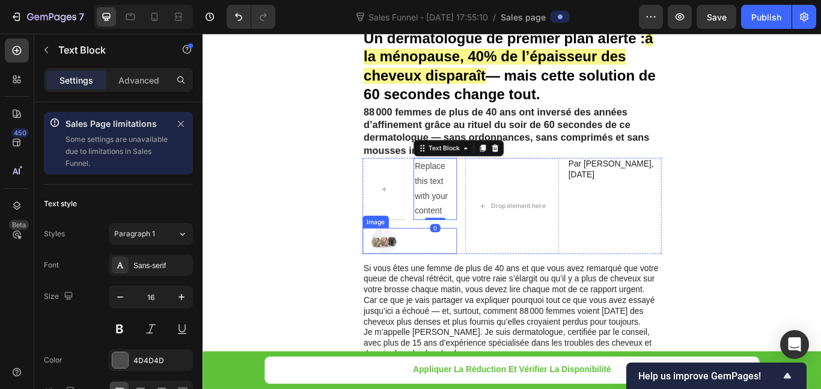
click at [408, 270] on img at bounding box center [413, 275] width 30 height 30
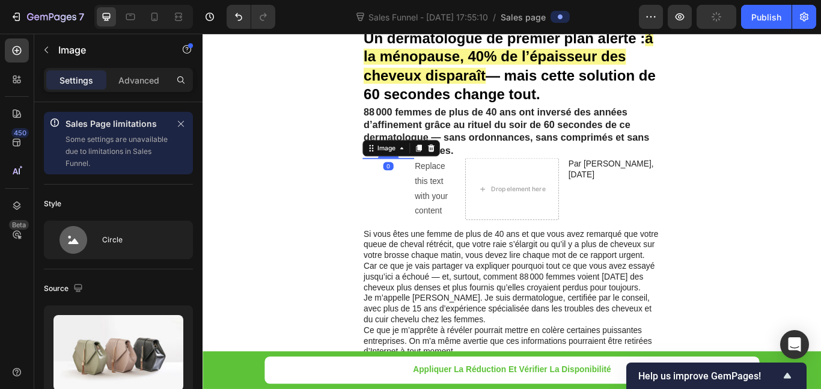
click at [418, 190] on div "0" at bounding box center [419, 188] width 12 height 10
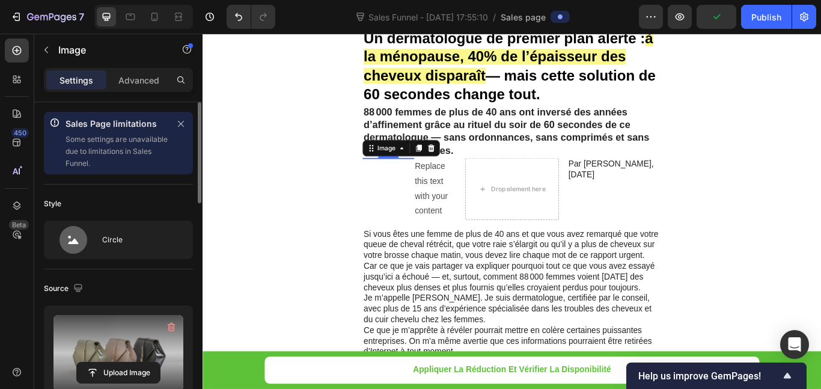
scroll to position [180, 0]
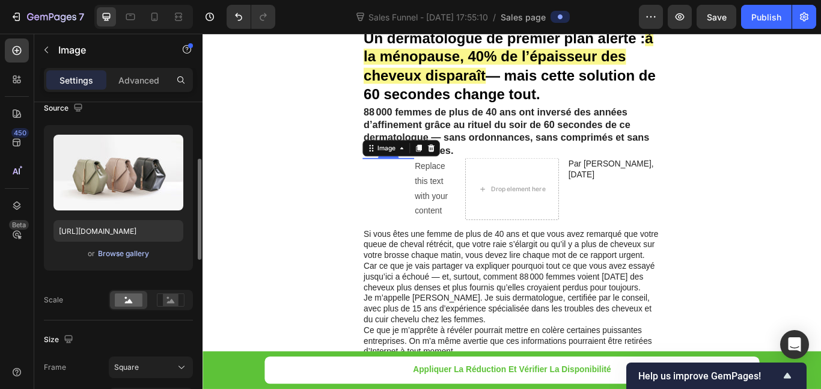
click at [132, 250] on div "Browse gallery" at bounding box center [123, 253] width 51 height 11
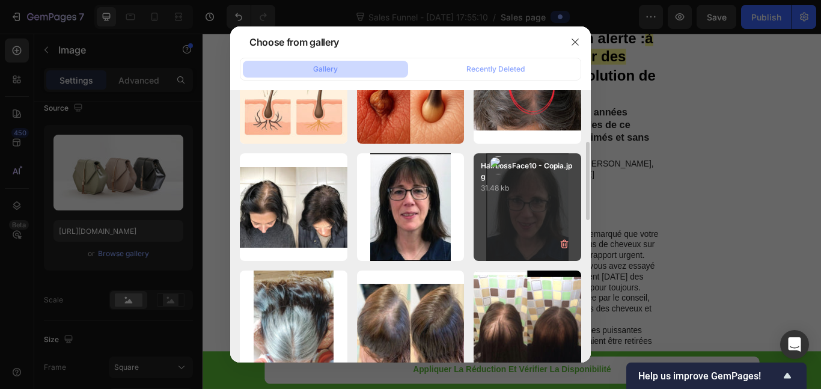
click at [534, 206] on div "HairLossFace10 - Copia.jpg 31.48 kb" at bounding box center [528, 207] width 108 height 108
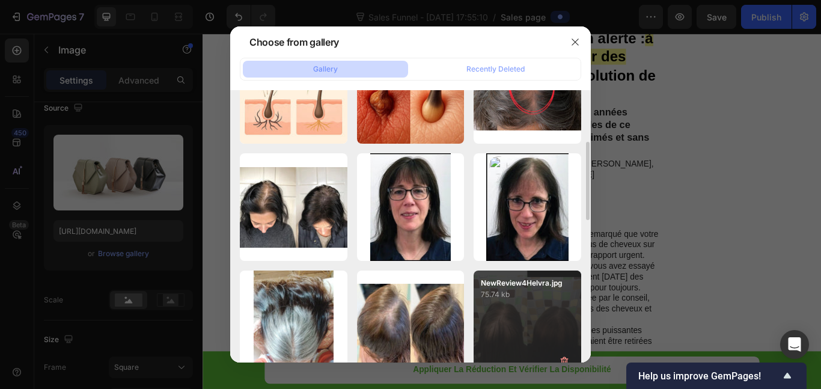
type input "[URL][DOMAIN_NAME]"
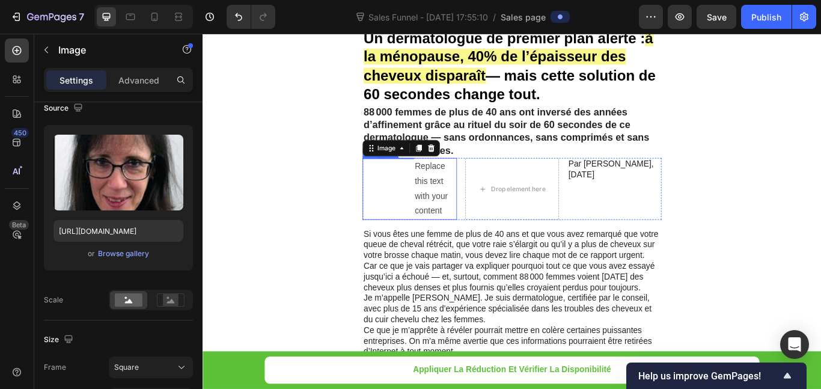
click at [407, 211] on div "Image 0" at bounding box center [414, 215] width 50 height 72
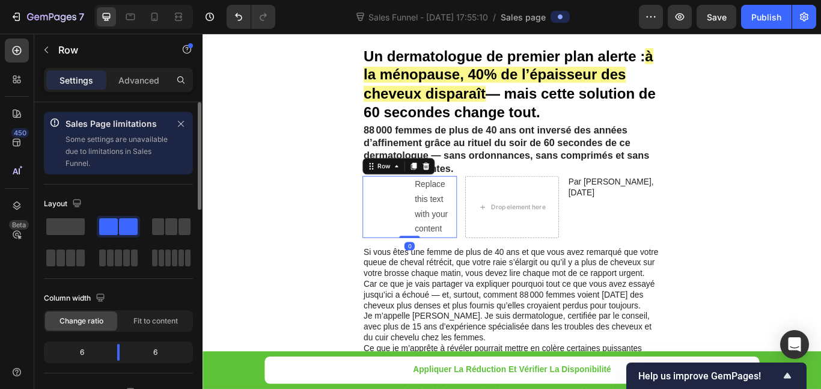
scroll to position [60, 0]
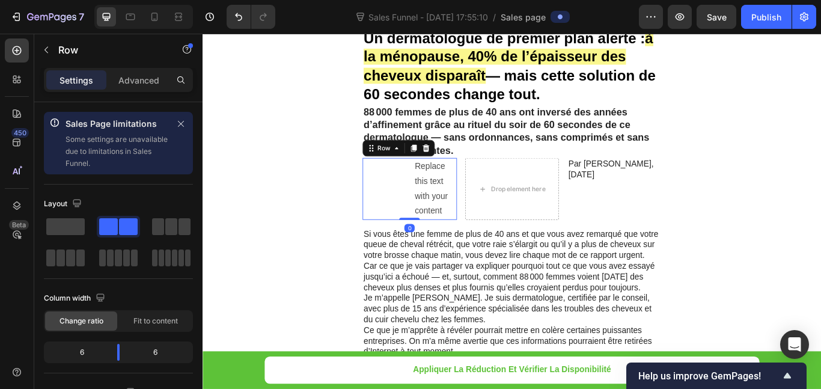
click at [409, 229] on div "Image" at bounding box center [414, 215] width 50 height 72
click at [239, 14] on icon "Undo/Redo" at bounding box center [239, 17] width 12 height 12
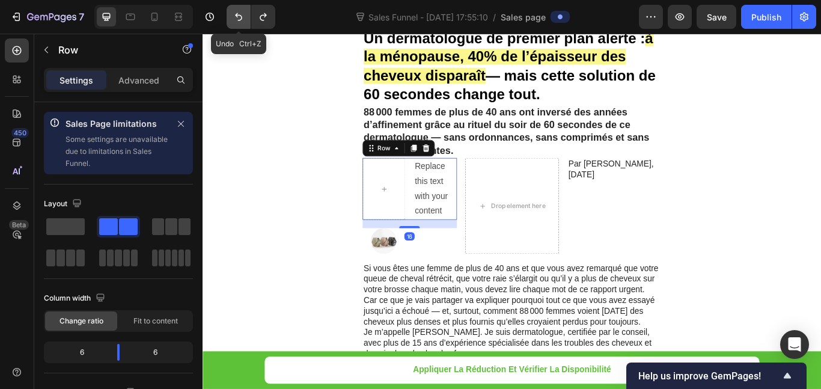
click at [239, 14] on icon "Undo/Redo" at bounding box center [239, 17] width 12 height 12
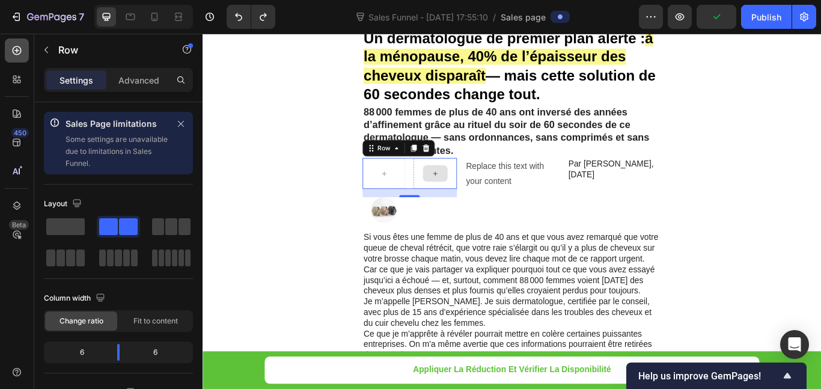
click at [20, 47] on icon at bounding box center [17, 50] width 9 height 9
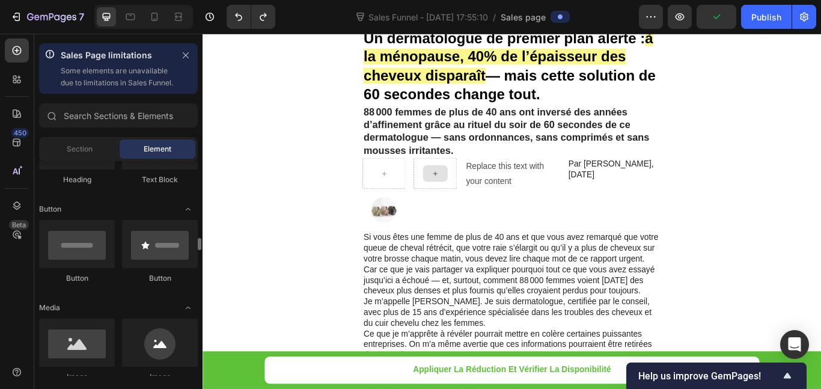
scroll to position [361, 0]
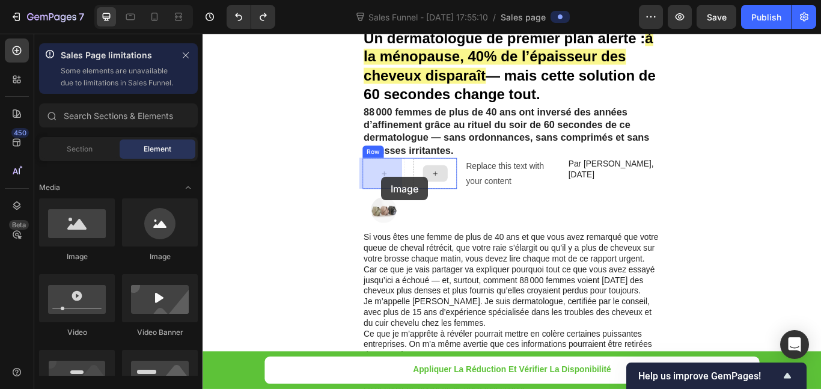
drag, startPoint x: 360, startPoint y: 270, endPoint x: 410, endPoint y: 201, distance: 85.6
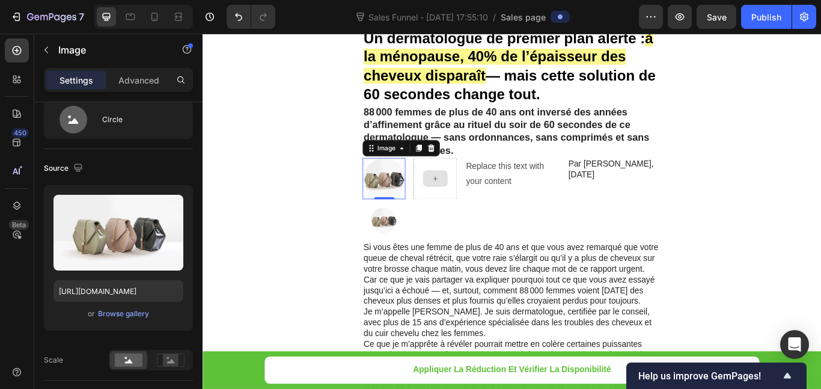
scroll to position [0, 0]
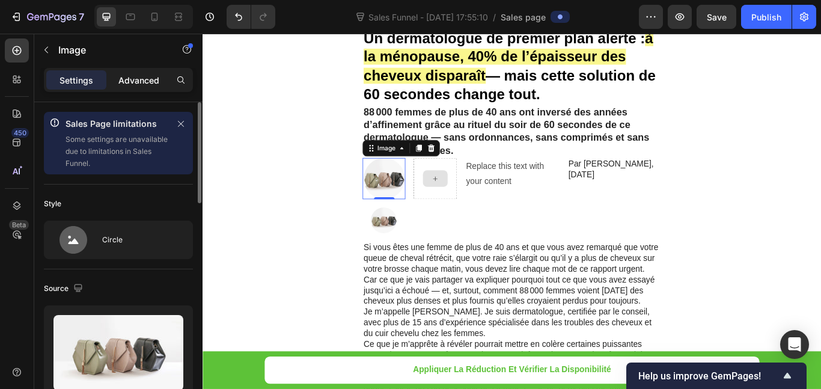
click at [141, 76] on p "Advanced" at bounding box center [138, 80] width 41 height 13
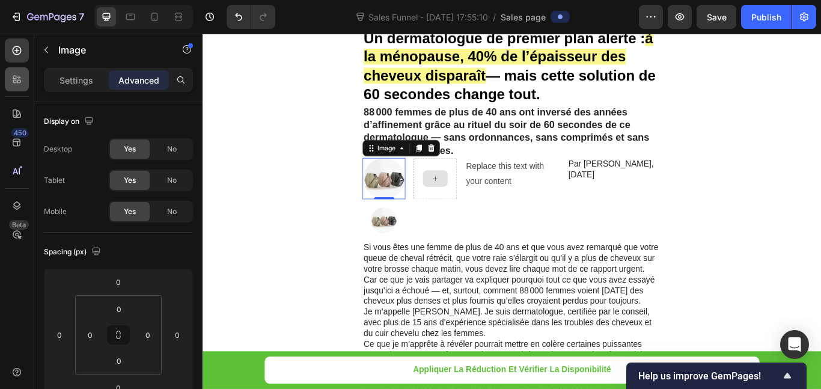
click at [50, 74] on div "Settings" at bounding box center [76, 79] width 60 height 19
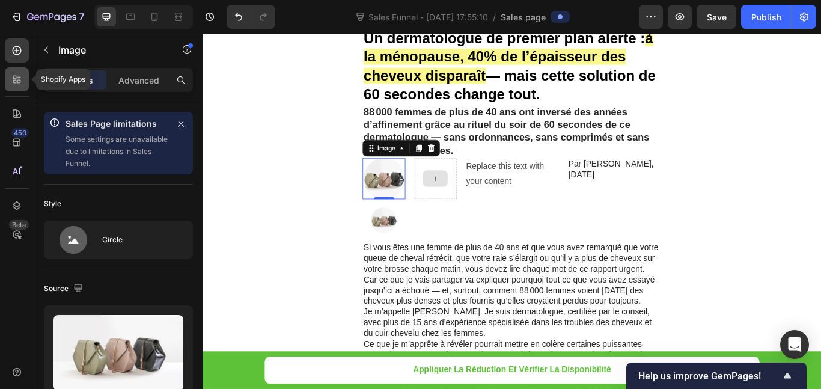
click at [7, 75] on div at bounding box center [17, 79] width 24 height 24
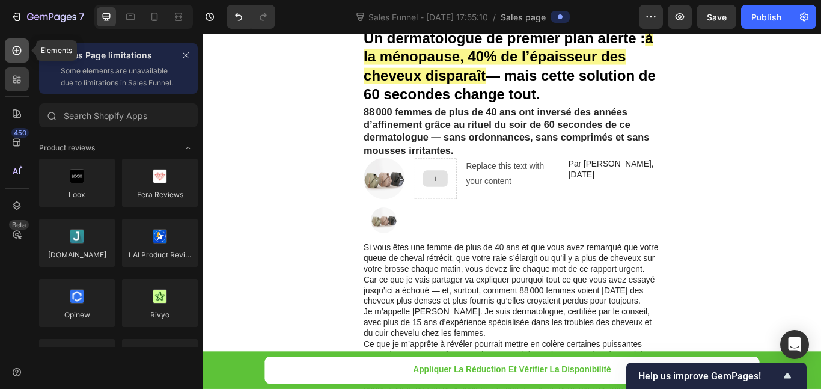
click at [14, 58] on div at bounding box center [17, 50] width 24 height 24
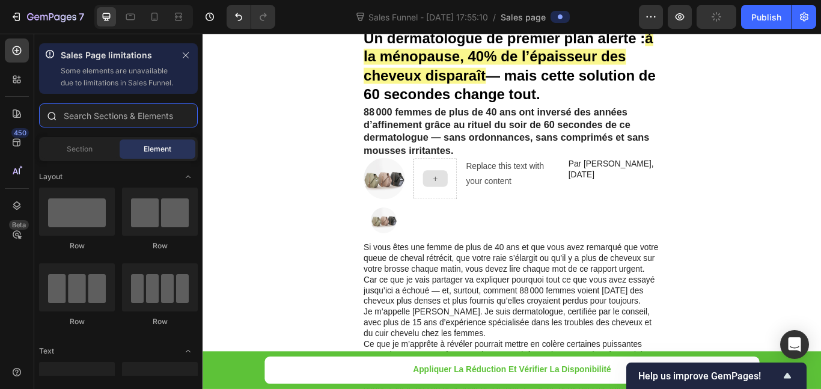
click at [114, 127] on input "text" at bounding box center [118, 115] width 159 height 24
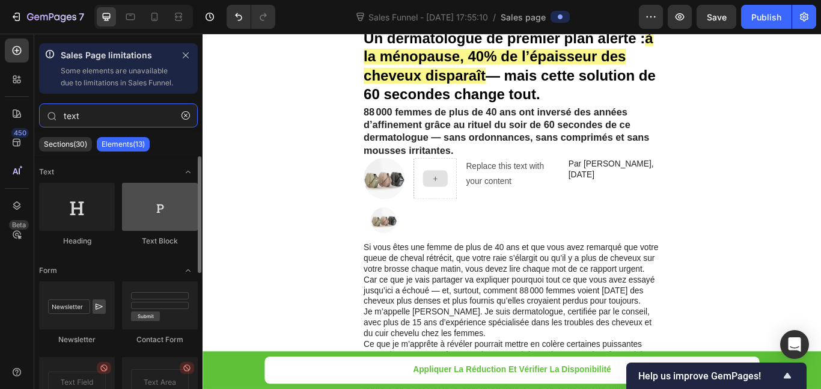
type input "text"
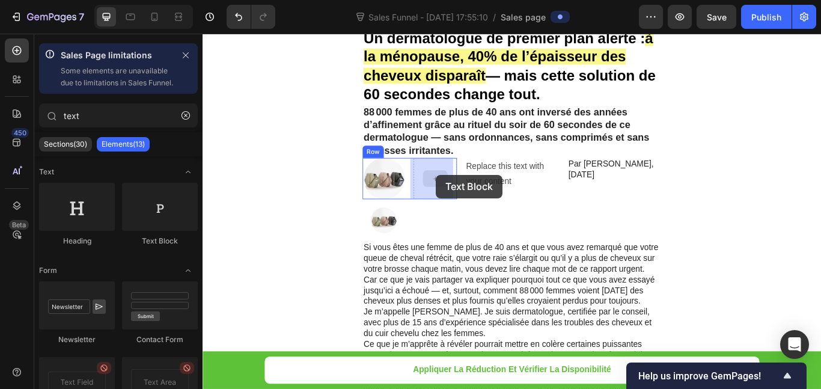
drag, startPoint x: 357, startPoint y: 249, endPoint x: 475, endPoint y: 198, distance: 128.2
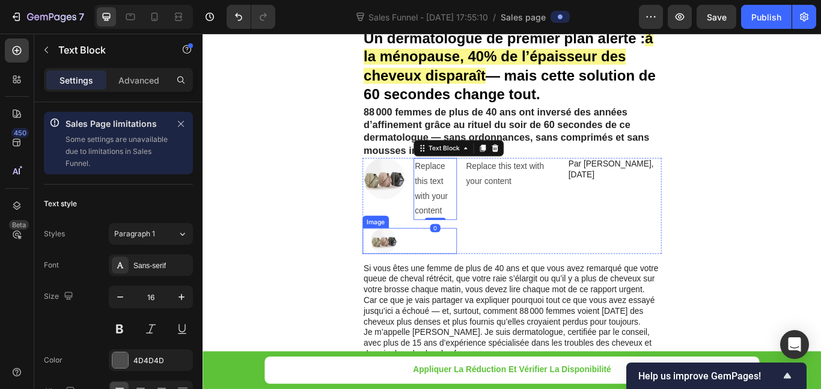
click at [411, 273] on img at bounding box center [413, 275] width 30 height 30
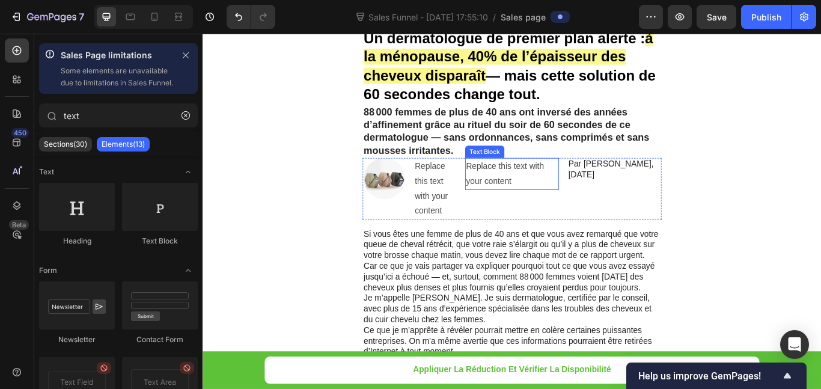
click at [576, 197] on p "Replace this text with your content" at bounding box center [564, 197] width 108 height 35
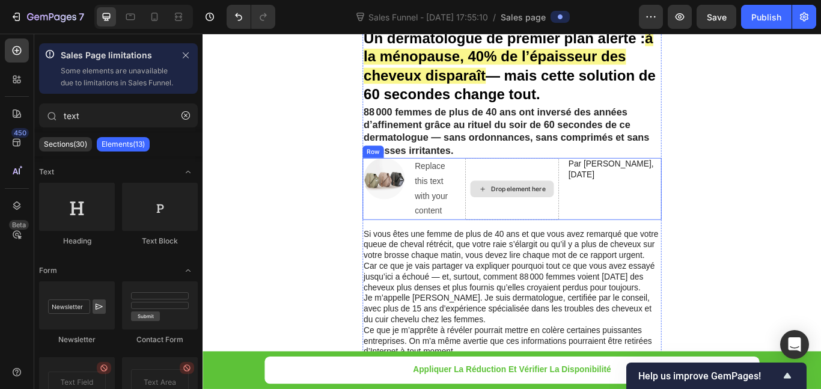
click at [575, 203] on div "Drop element here" at bounding box center [563, 215] width 110 height 72
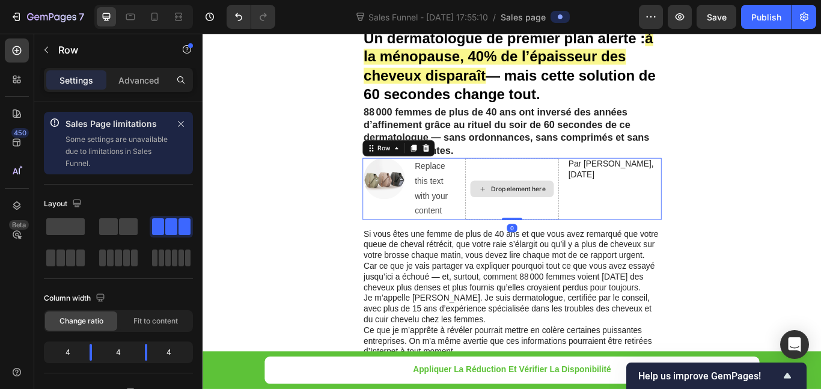
click at [575, 189] on div "Drop element here" at bounding box center [563, 215] width 110 height 72
click at [111, 228] on span at bounding box center [108, 226] width 19 height 17
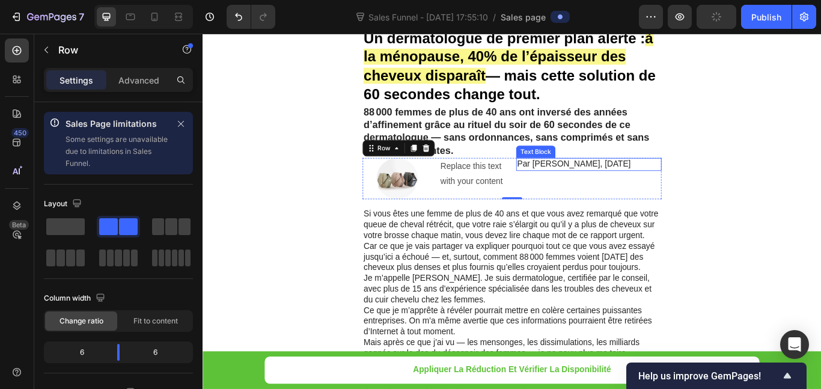
click at [631, 183] on p "Par [PERSON_NAME], [DATE]" at bounding box center [652, 186] width 167 height 13
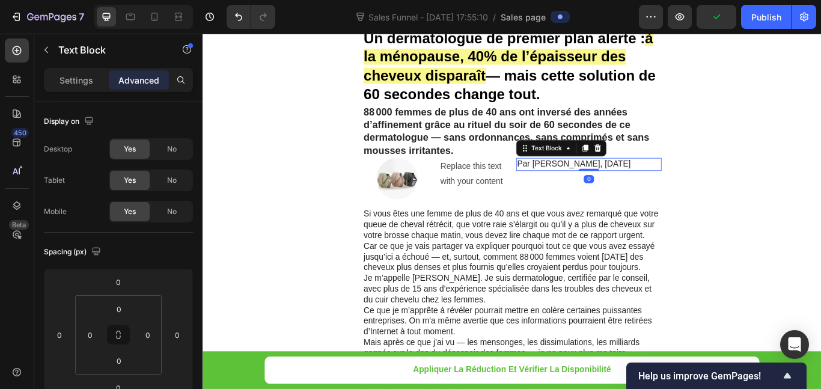
click at [633, 183] on p "Par [PERSON_NAME], [DATE]" at bounding box center [652, 186] width 167 height 13
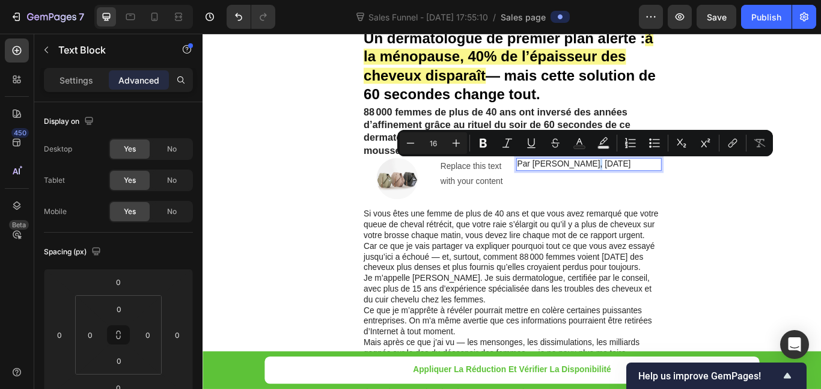
copy p "Par [PERSON_NAME], [DATE]"
click at [496, 207] on div "Replace this text with your content" at bounding box center [518, 197] width 80 height 37
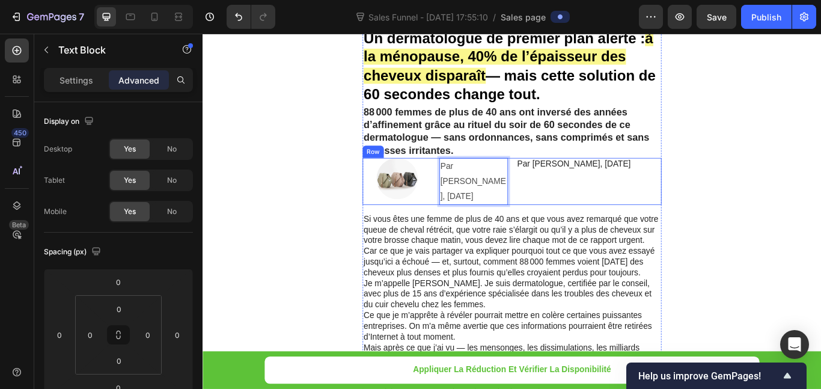
click at [617, 188] on p "Par [PERSON_NAME], [DATE]" at bounding box center [652, 186] width 167 height 13
click at [668, 200] on div "Par [PERSON_NAME], [DATE] Text Block 0" at bounding box center [652, 206] width 169 height 54
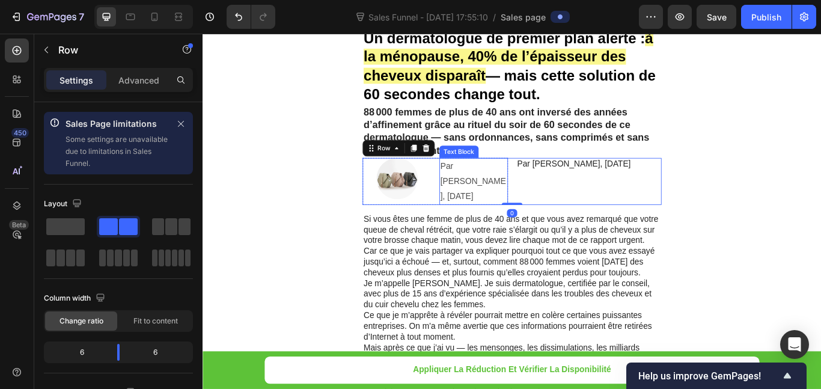
click at [525, 192] on p "Par [PERSON_NAME], [DATE]" at bounding box center [519, 206] width 78 height 52
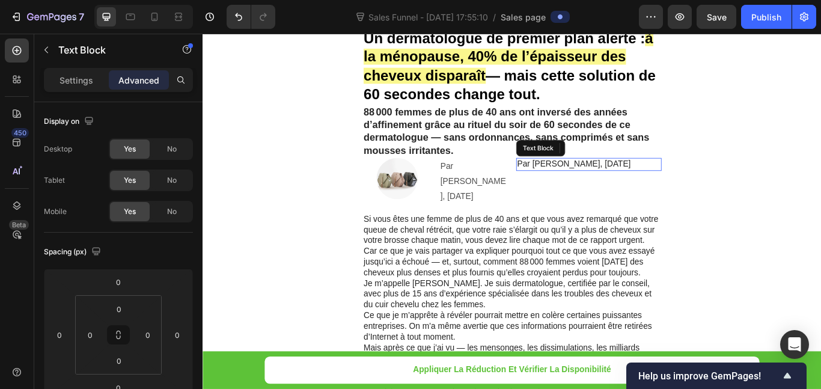
click at [633, 180] on p "Par [PERSON_NAME], [DATE]" at bounding box center [652, 186] width 167 height 13
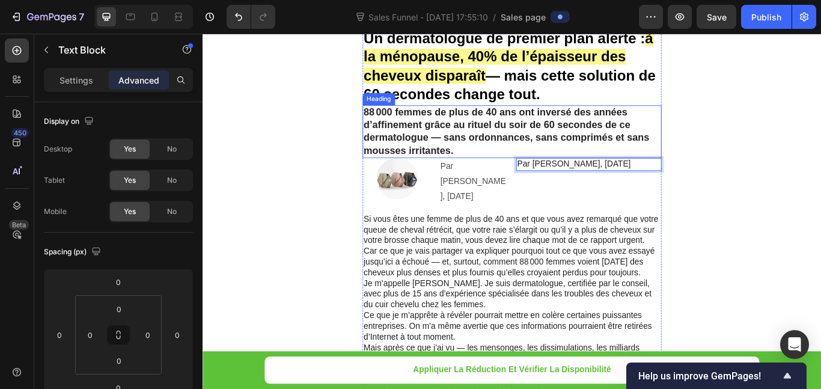
click at [655, 167] on p "88 000 femmes de plus de 40 ans ont inversé des années d’affinement grâce au ri…" at bounding box center [563, 148] width 346 height 60
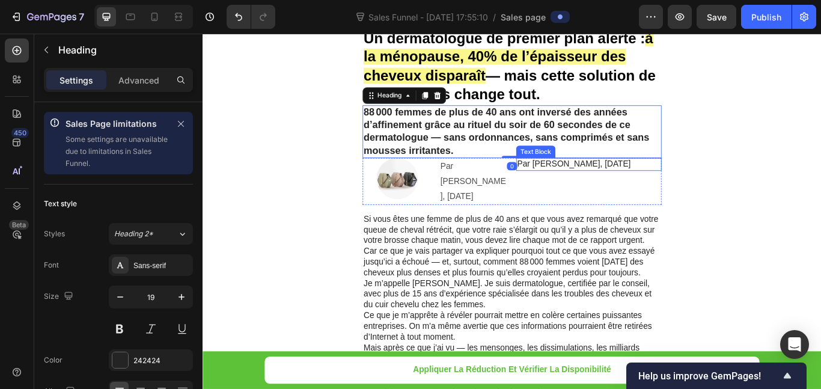
click at [658, 188] on p "Par [PERSON_NAME], [DATE]" at bounding box center [652, 186] width 167 height 13
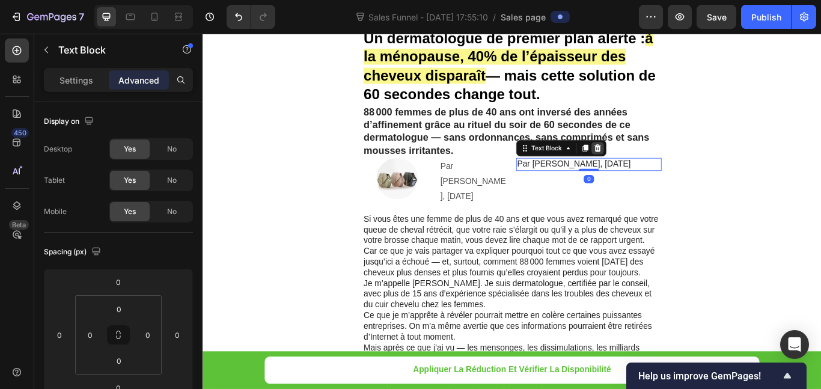
click at [661, 169] on icon at bounding box center [663, 167] width 8 height 8
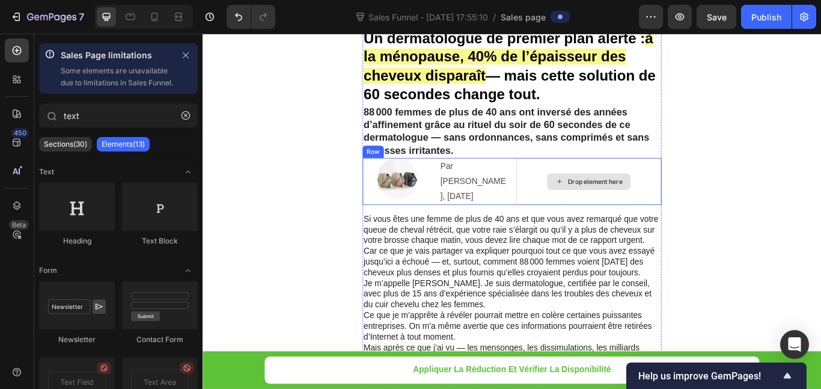
click at [687, 204] on div "Drop element here" at bounding box center [652, 206] width 97 height 19
click at [710, 196] on div "Drop element here" at bounding box center [652, 206] width 169 height 54
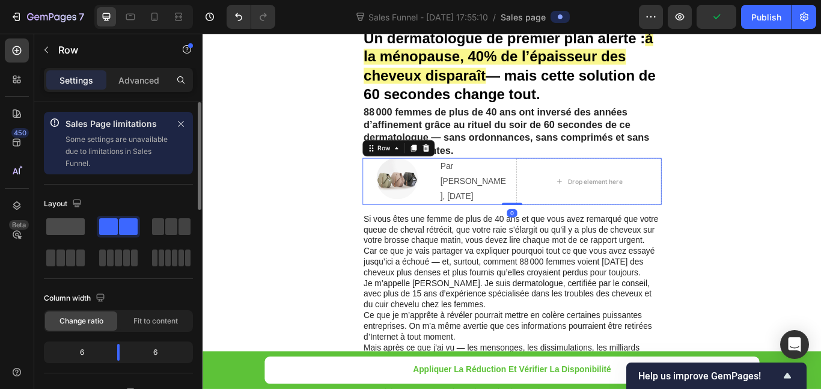
click at [85, 231] on div at bounding box center [65, 227] width 43 height 22
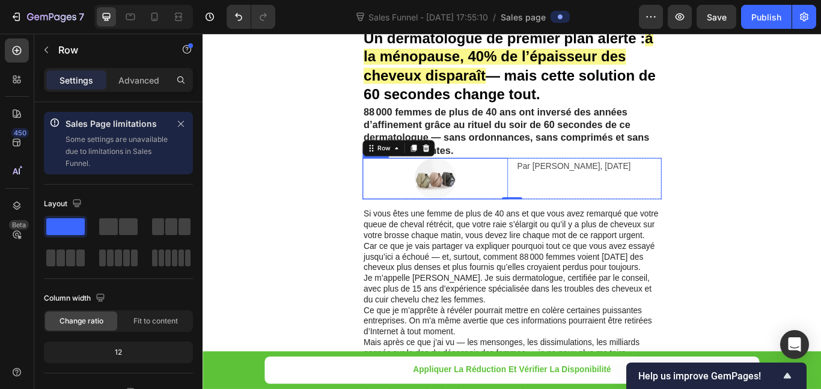
click at [612, 192] on p "Par [PERSON_NAME], [DATE]" at bounding box center [652, 188] width 167 height 17
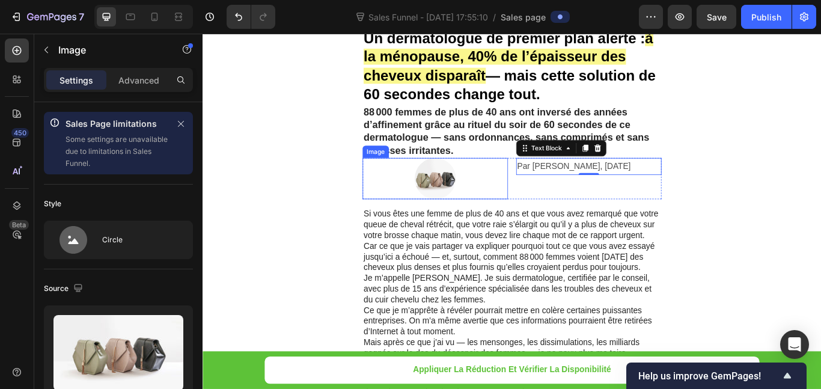
click at [494, 204] on div at bounding box center [473, 203] width 169 height 48
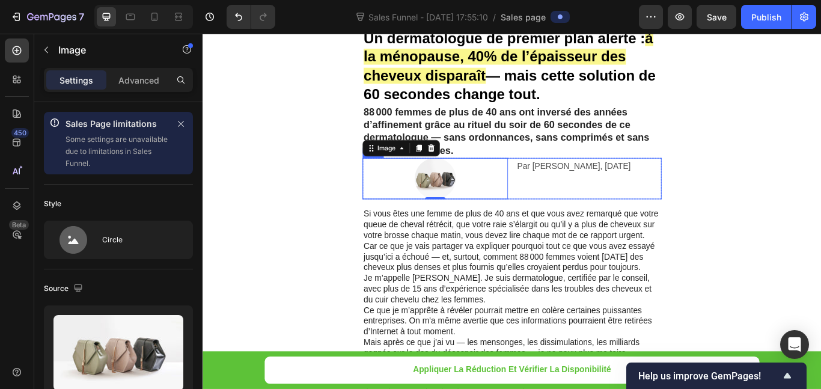
click at [575, 219] on div "Par [PERSON_NAME], [DATE] Text Block" at bounding box center [652, 203] width 169 height 48
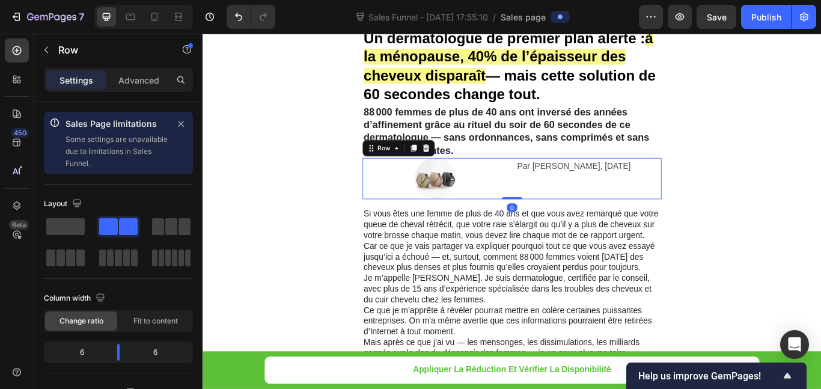
click at [547, 213] on div at bounding box center [473, 203] width 169 height 48
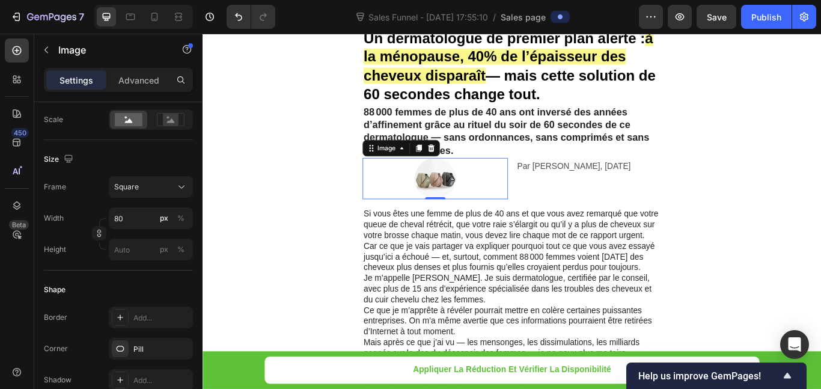
scroll to position [699, 0]
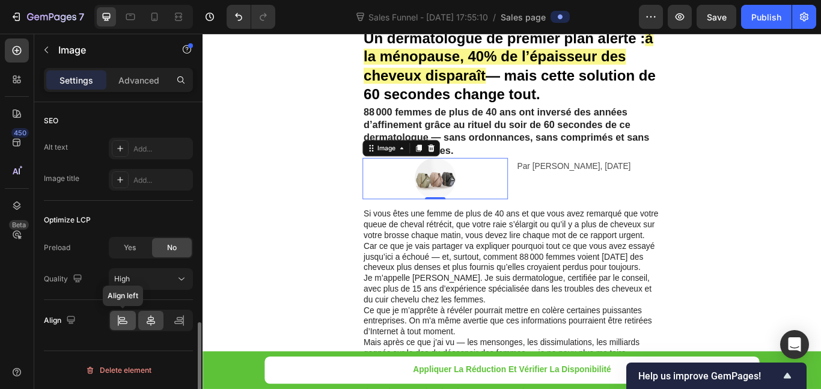
click at [121, 326] on icon at bounding box center [123, 320] width 12 height 12
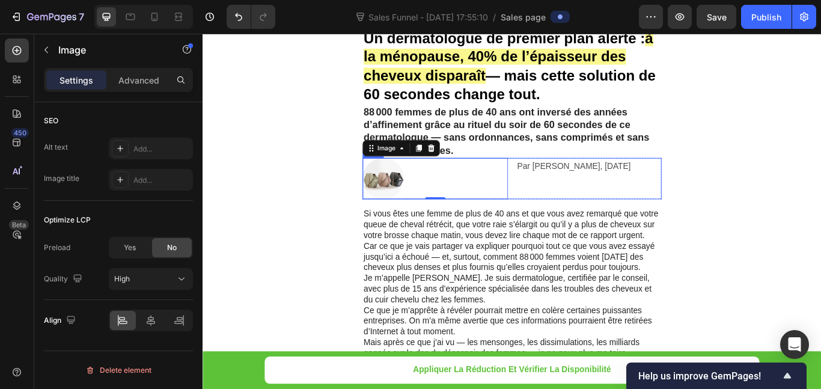
click at [609, 204] on div "Par [PERSON_NAME], [DATE] Text Block" at bounding box center [652, 203] width 169 height 48
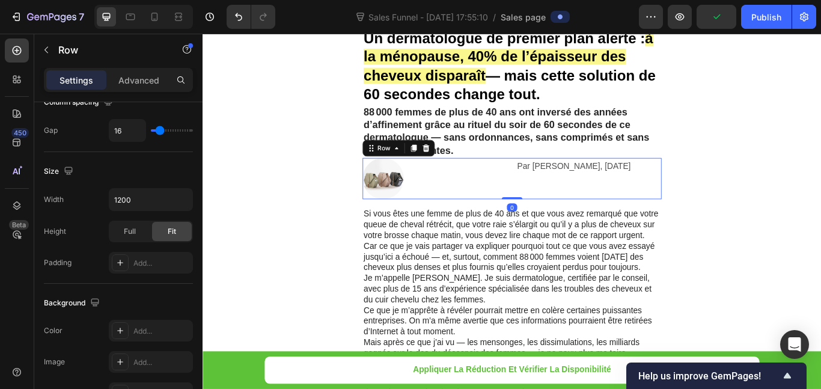
scroll to position [601, 0]
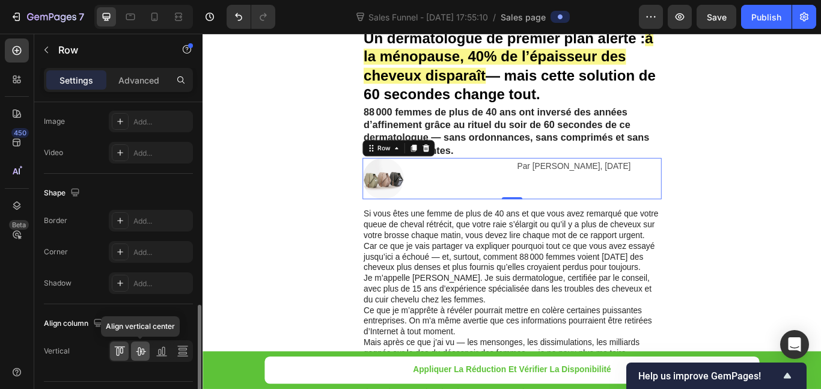
click at [141, 350] on icon at bounding box center [141, 351] width 12 height 12
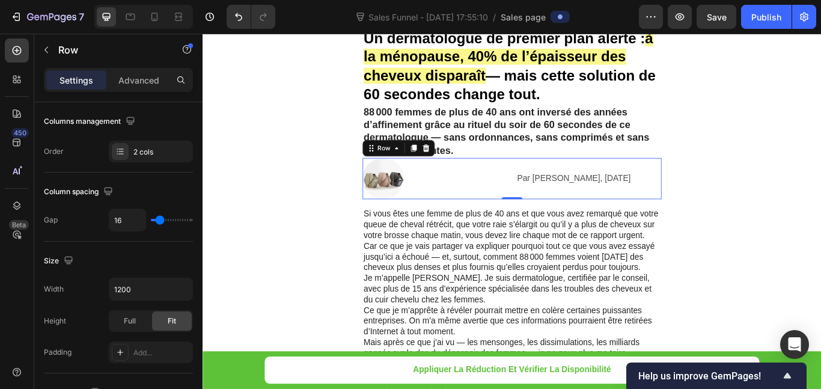
scroll to position [0, 0]
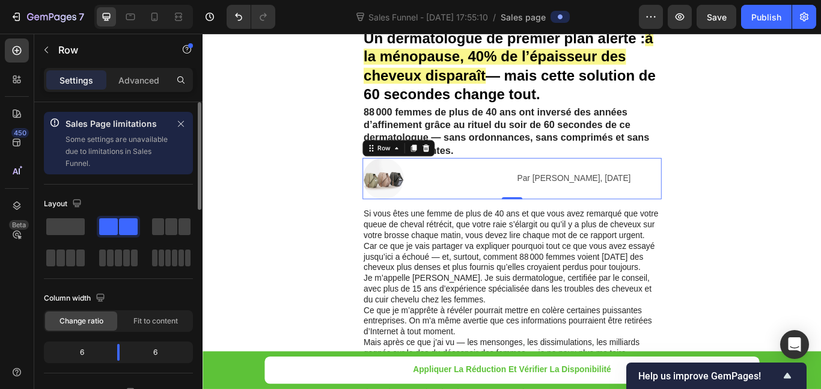
click at [153, 357] on div "6" at bounding box center [159, 352] width 61 height 17
click at [152, 327] on div "Fit to content" at bounding box center [156, 320] width 72 height 19
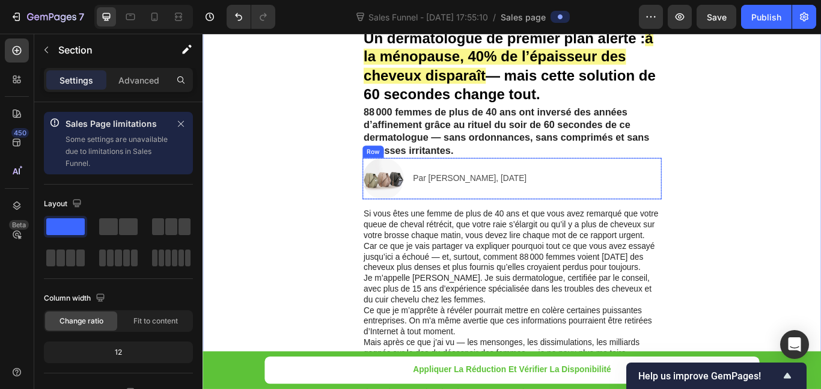
click at [551, 203] on div "Image Par [PERSON_NAME], [DATE] Text Block Row" at bounding box center [563, 203] width 349 height 48
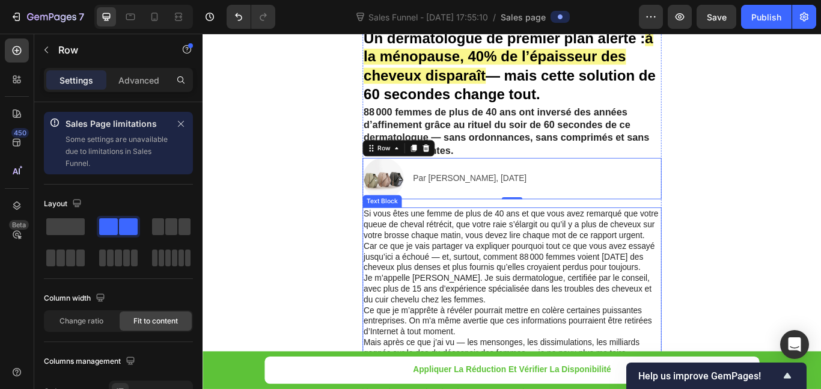
click at [716, 269] on p "Si vous êtes une femme de plus de 40 ans et que vous avez remarqué que votre qu…" at bounding box center [563, 255] width 346 height 37
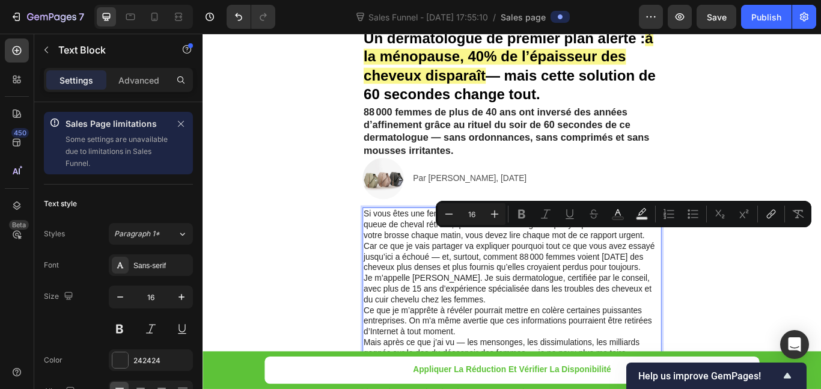
click at [716, 269] on p "Si vous êtes une femme de plus de 40 ans et que vous avez remarqué que votre qu…" at bounding box center [563, 255] width 346 height 37
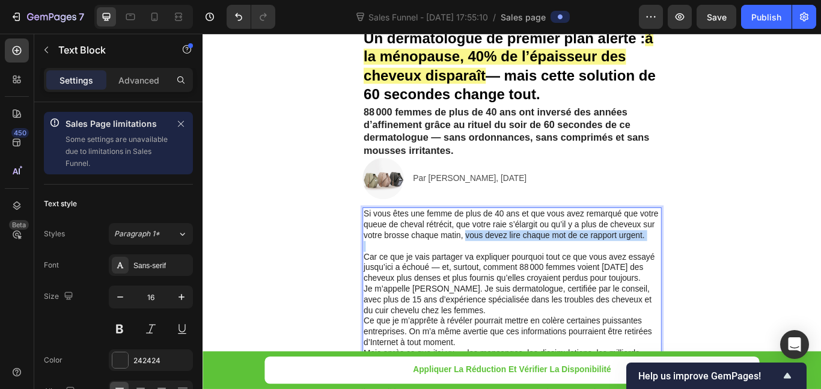
drag, startPoint x: 505, startPoint y: 268, endPoint x: 727, endPoint y: 276, distance: 222.5
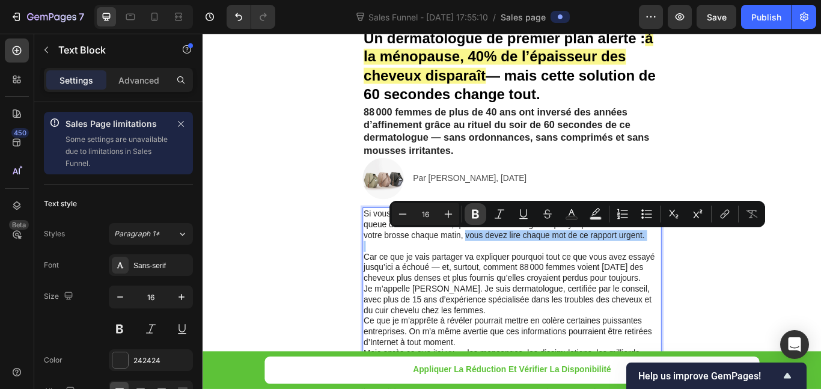
click at [475, 211] on icon "Editor contextual toolbar" at bounding box center [475, 214] width 7 height 9
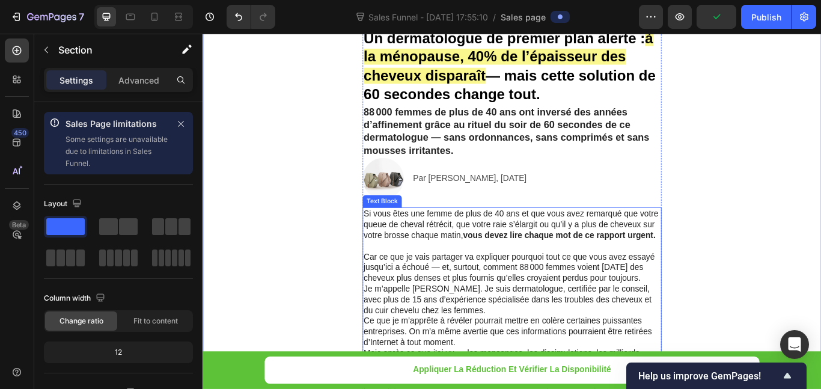
click at [528, 328] on p "Je m’appelle [PERSON_NAME]. Je suis dermatologue, certifiée par le conseil, ave…" at bounding box center [563, 343] width 346 height 37
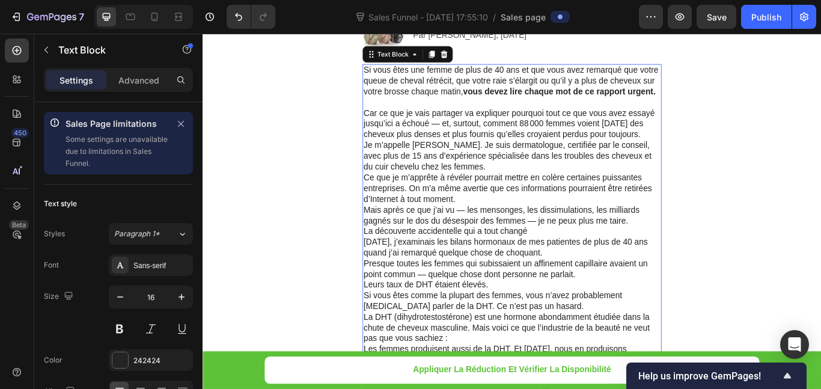
scroll to position [240, 0]
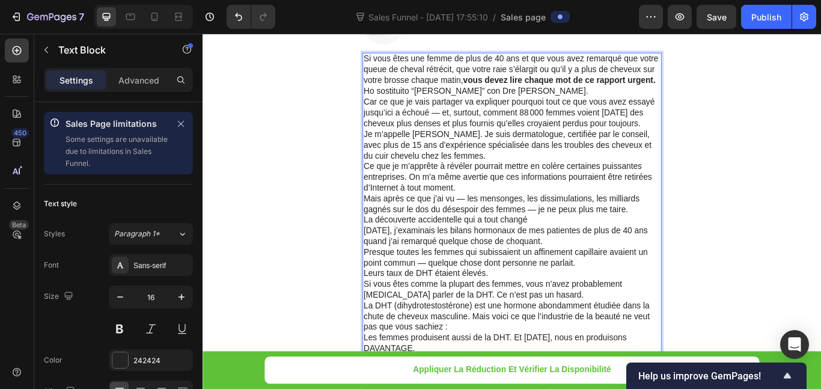
click at [548, 98] on p "Ho sostituito “[PERSON_NAME]” con Dre [PERSON_NAME]." at bounding box center [563, 101] width 346 height 13
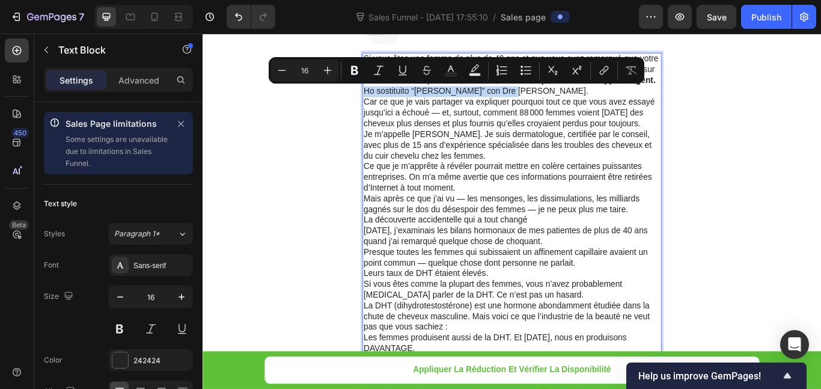
drag, startPoint x: 548, startPoint y: 98, endPoint x: 385, endPoint y: 98, distance: 162.3
click at [390, 98] on p "Ho sostituito “[PERSON_NAME]” con Dre [PERSON_NAME]." at bounding box center [563, 101] width 346 height 13
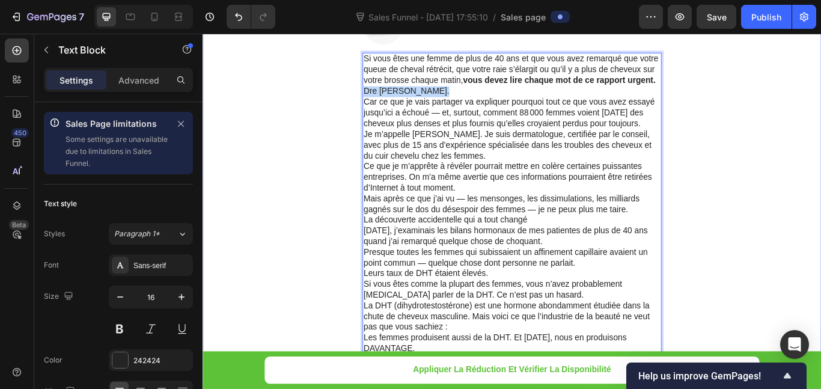
drag, startPoint x: 473, startPoint y: 102, endPoint x: 377, endPoint y: 99, distance: 96.2
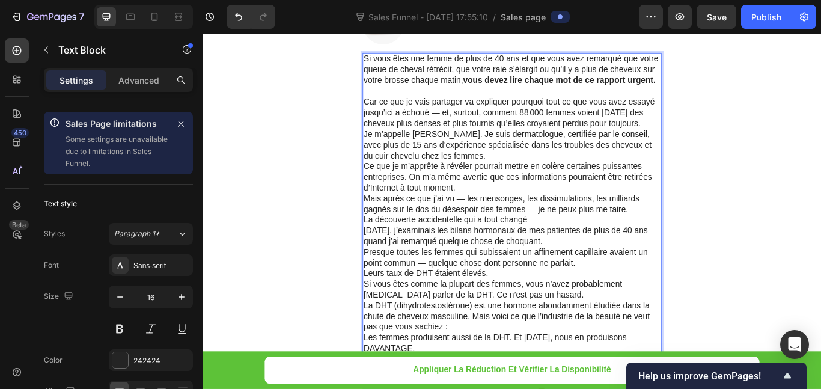
scroll to position [120, 0]
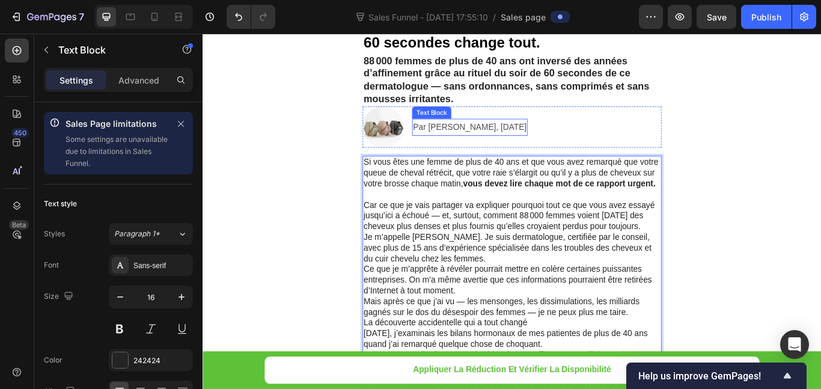
click at [517, 141] on p "Par [PERSON_NAME], [DATE]" at bounding box center [514, 142] width 132 height 17
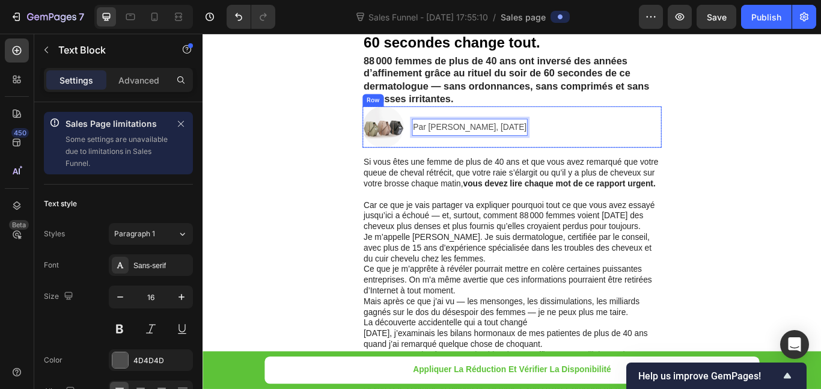
click at [575, 145] on div "Image Par [PERSON_NAME], [DATE] Text Block 0 Row" at bounding box center [563, 142] width 349 height 48
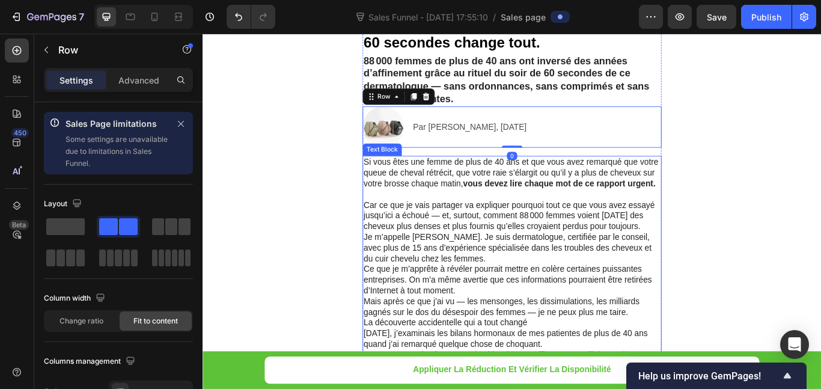
click at [460, 224] on p "Rich Text Editor. Editing area: main" at bounding box center [563, 221] width 346 height 13
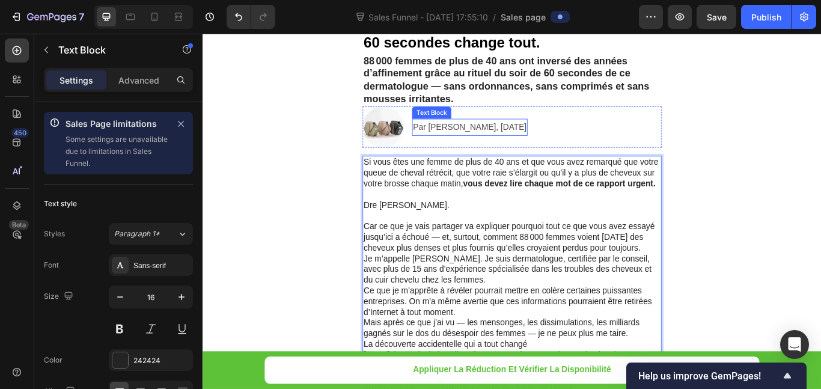
click at [523, 142] on p "Par [PERSON_NAME], [DATE]" at bounding box center [514, 142] width 132 height 17
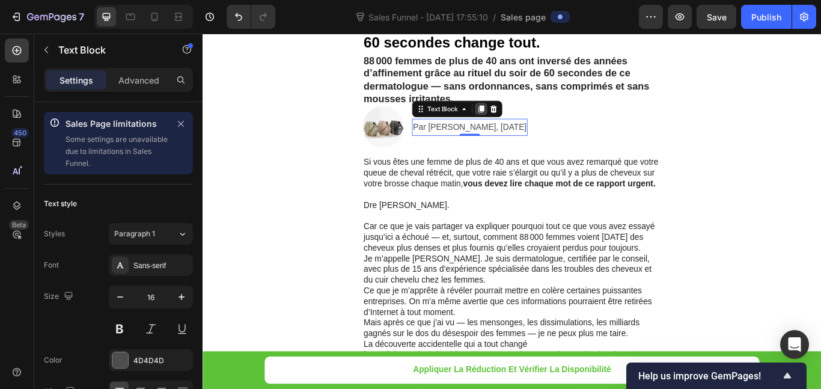
click at [522, 124] on icon at bounding box center [527, 122] width 10 height 10
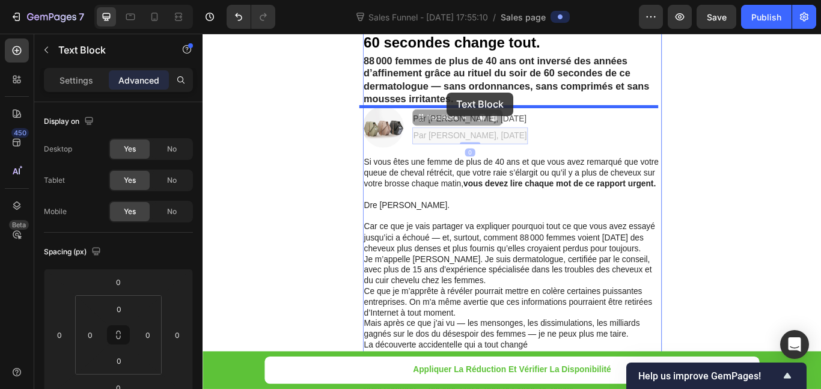
drag, startPoint x: 461, startPoint y: 131, endPoint x: 487, endPoint y: 102, distance: 38.7
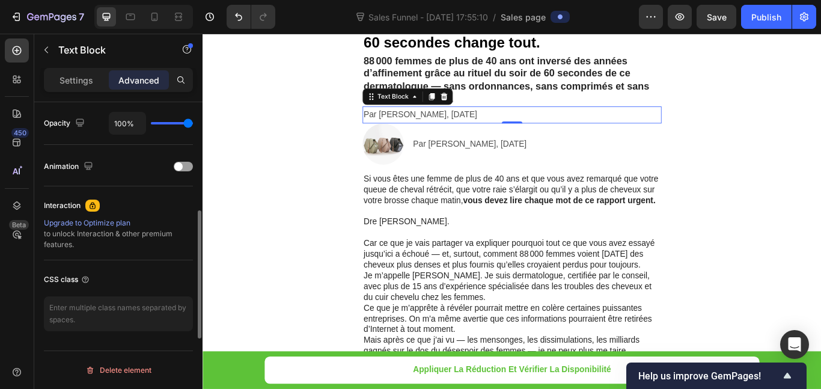
scroll to position [301, 0]
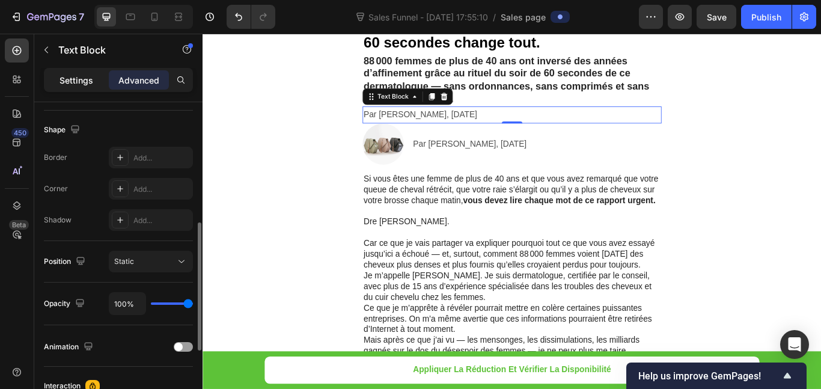
click at [91, 87] on div "Settings" at bounding box center [76, 79] width 60 height 19
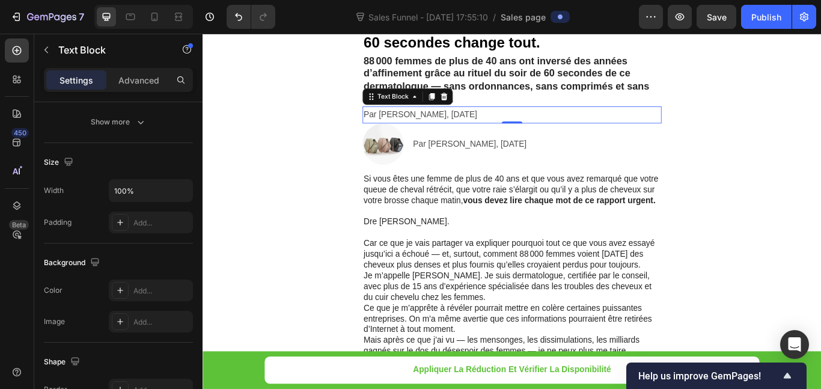
scroll to position [474, 0]
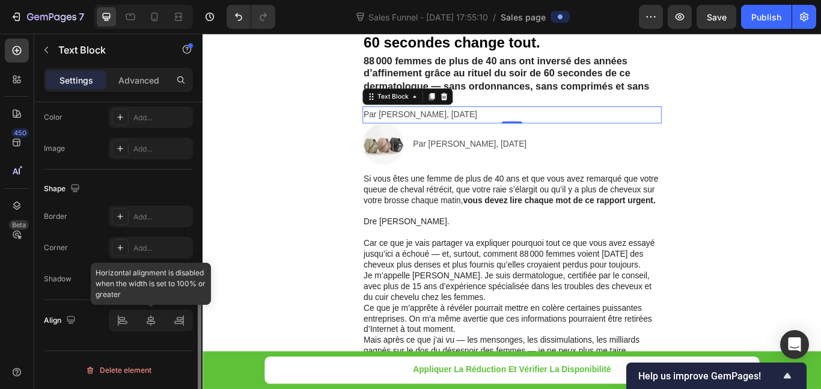
click at [153, 323] on div at bounding box center [151, 321] width 84 height 22
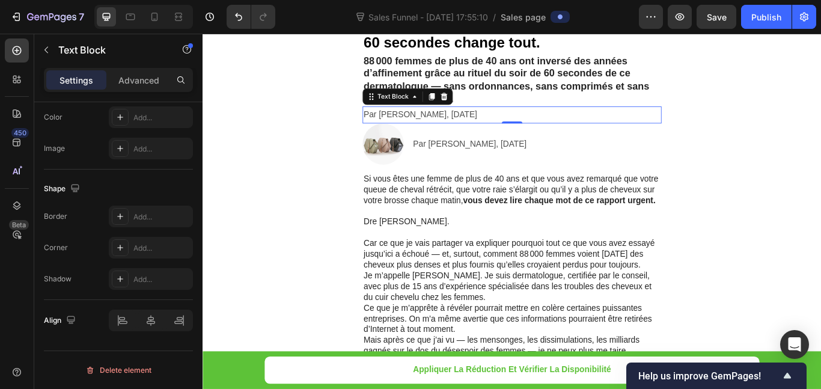
click at [494, 124] on p "Par [PERSON_NAME], [DATE]" at bounding box center [563, 128] width 346 height 17
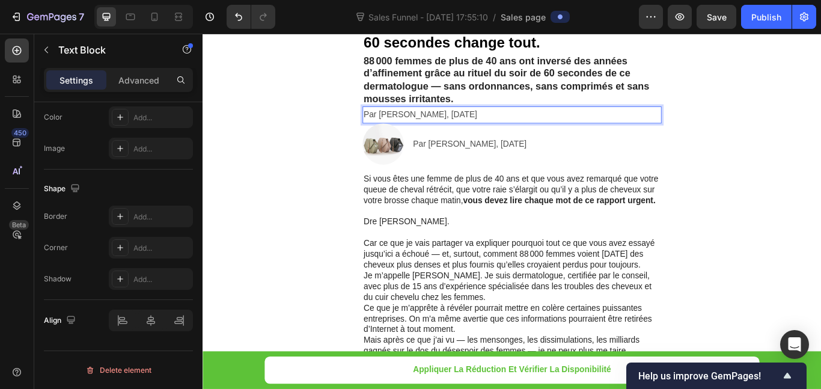
click at [466, 133] on p "Par [PERSON_NAME], [DATE]" at bounding box center [563, 128] width 346 height 17
click at [144, 79] on p "Advanced" at bounding box center [138, 80] width 41 height 13
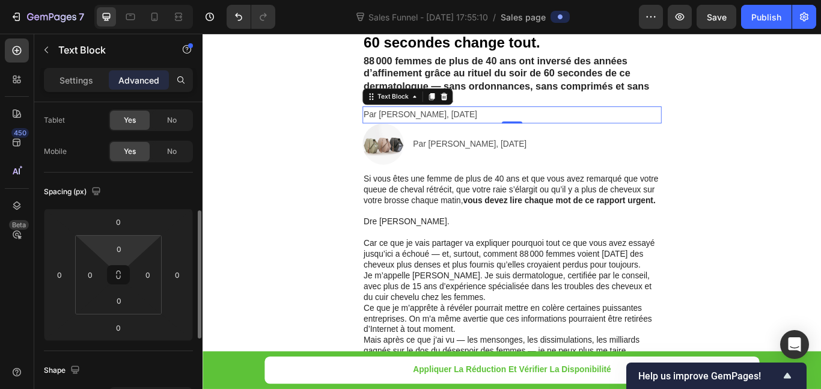
scroll to position [0, 0]
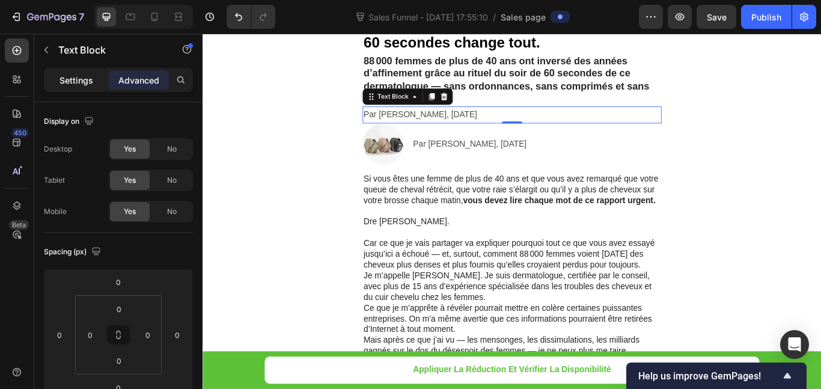
click at [78, 84] on p "Settings" at bounding box center [77, 80] width 34 height 13
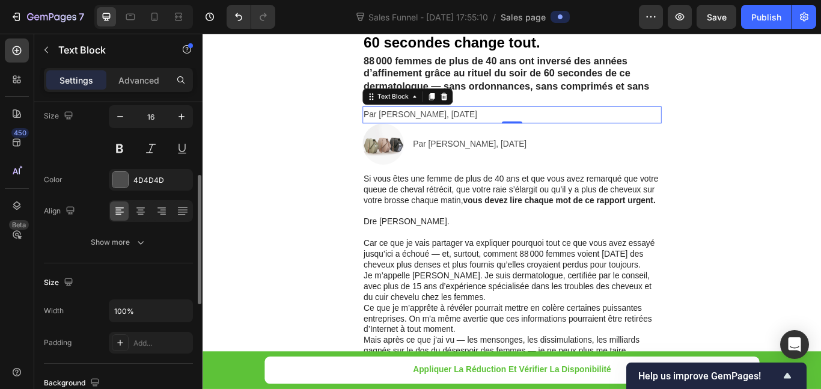
scroll to position [240, 0]
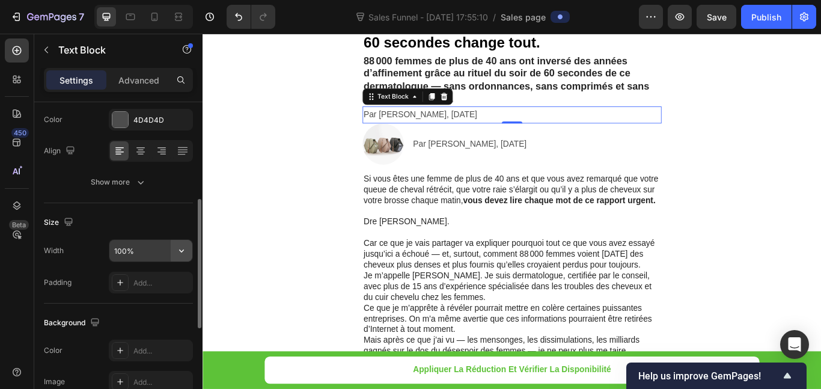
click at [188, 248] on button "button" at bounding box center [182, 251] width 22 height 22
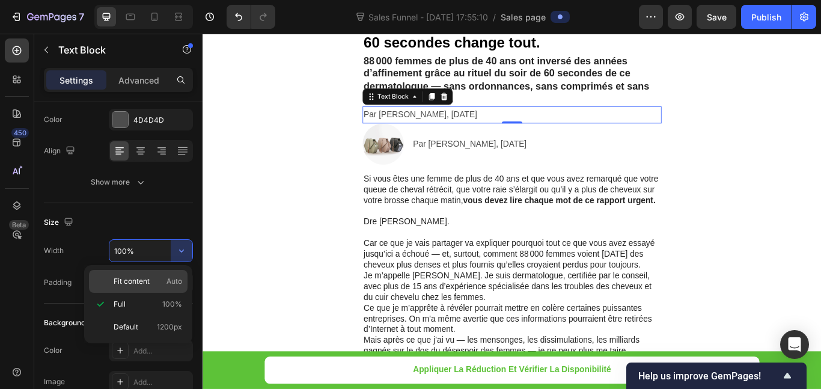
click at [139, 278] on span "Fit content" at bounding box center [132, 281] width 36 height 11
type input "Auto"
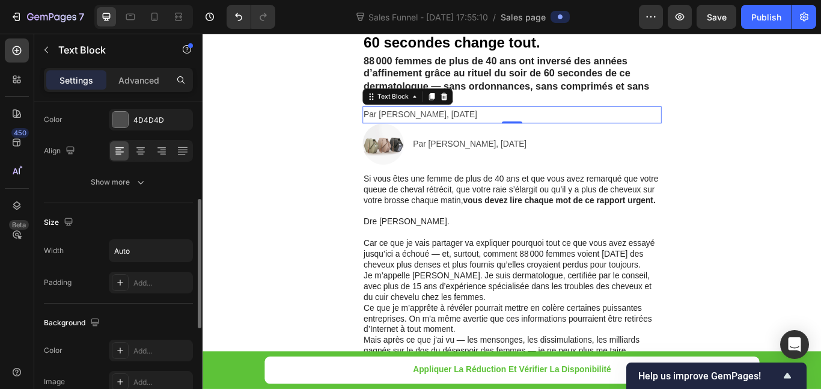
scroll to position [474, 0]
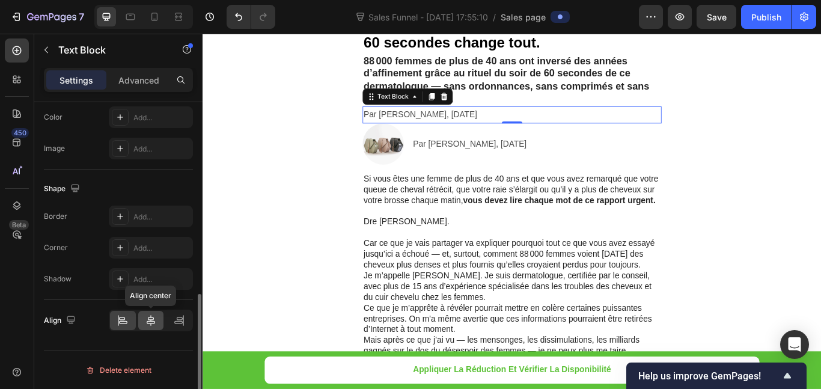
click at [150, 320] on icon at bounding box center [151, 320] width 12 height 12
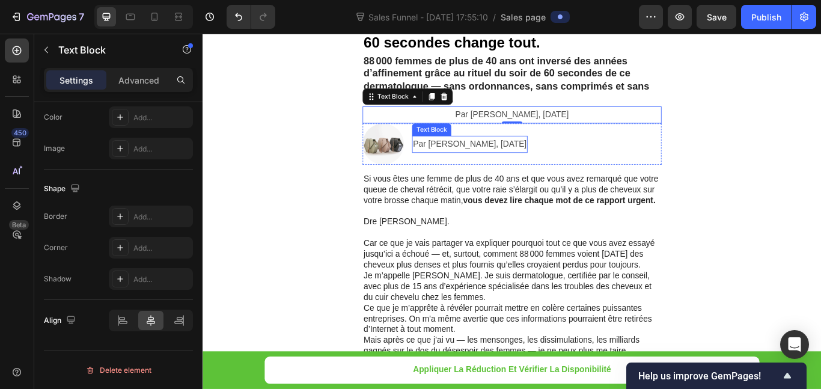
click at [500, 154] on p "Par [PERSON_NAME], [DATE]" at bounding box center [514, 162] width 132 height 17
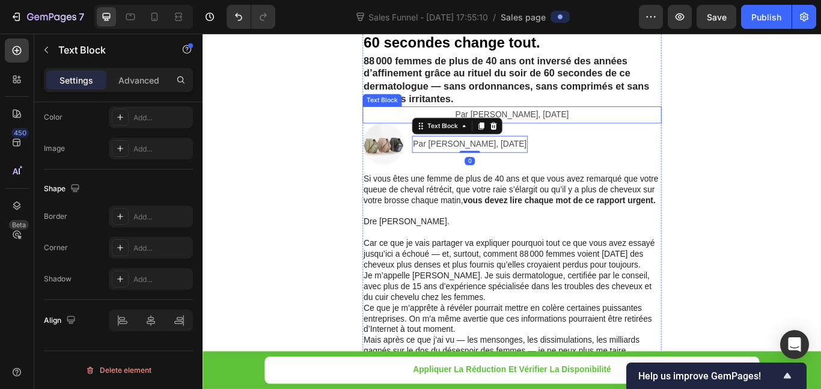
click at [545, 124] on p "Par [PERSON_NAME], [DATE]" at bounding box center [563, 128] width 132 height 17
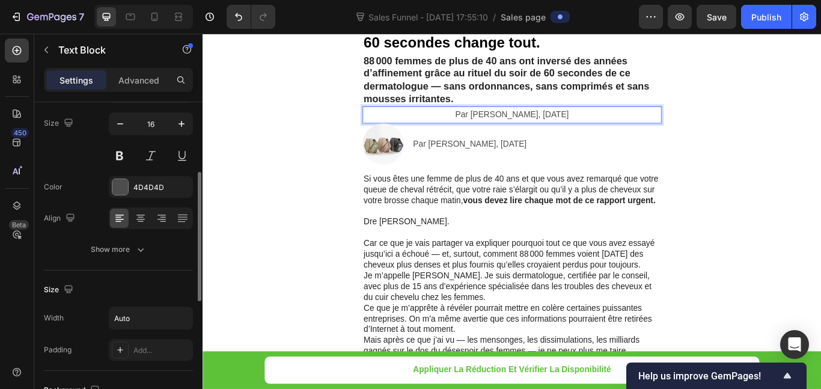
scroll to position [113, 0]
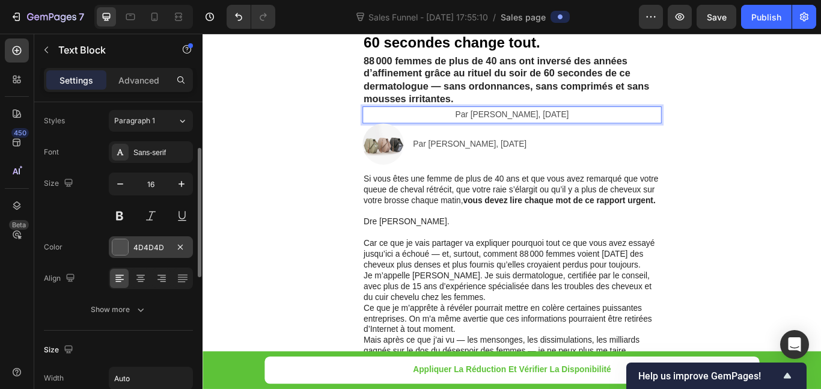
click at [147, 244] on div "4D4D4D" at bounding box center [150, 247] width 35 height 11
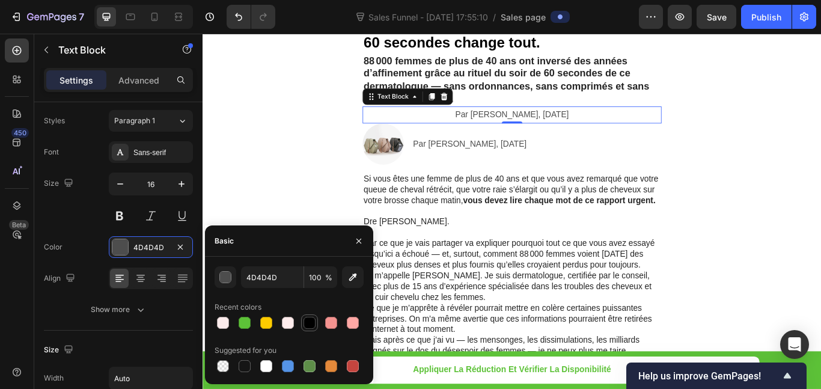
click at [310, 321] on div at bounding box center [310, 323] width 12 height 12
type input "000000"
click at [515, 150] on div "Par [PERSON_NAME], [DATE] Text Block" at bounding box center [514, 162] width 135 height 48
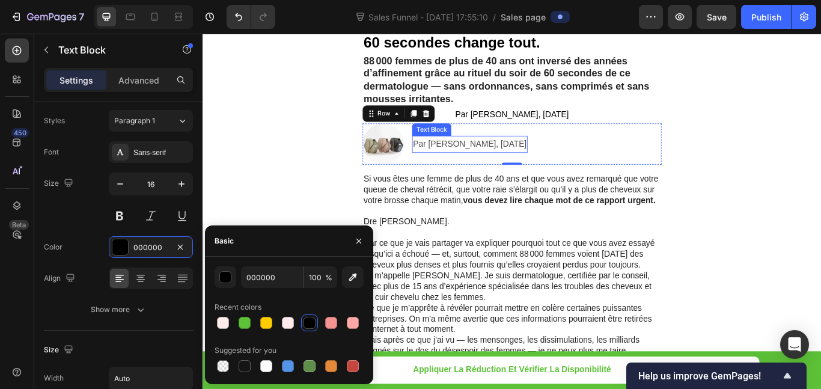
click at [515, 166] on p "Par [PERSON_NAME], [DATE]" at bounding box center [514, 162] width 132 height 17
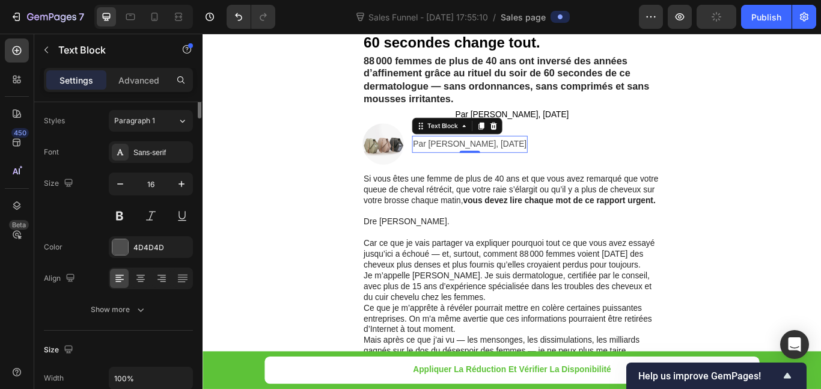
scroll to position [0, 0]
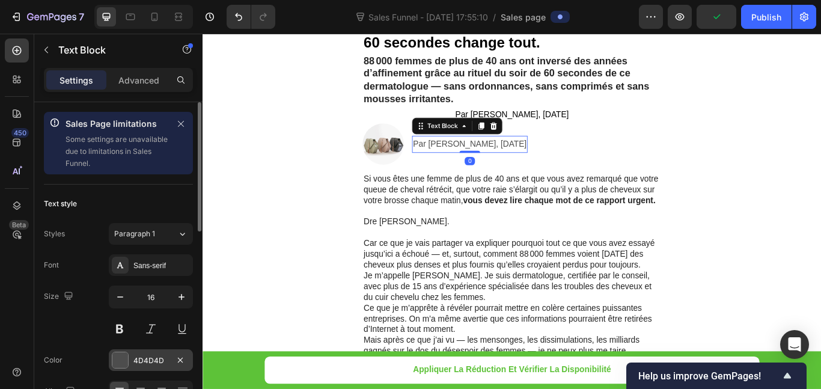
click at [126, 361] on div at bounding box center [120, 360] width 16 height 16
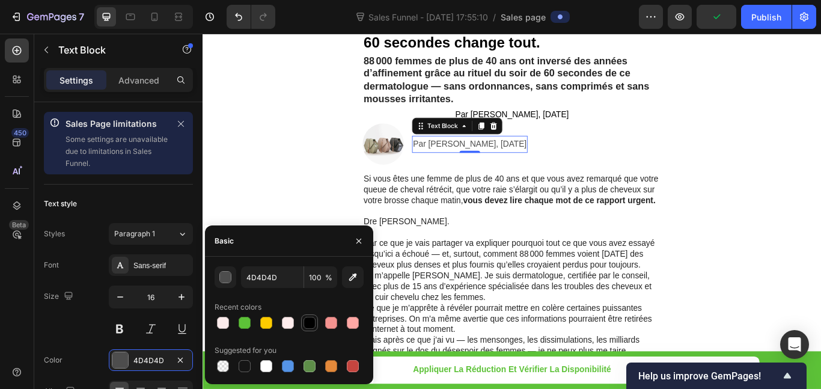
click at [311, 320] on div at bounding box center [310, 323] width 12 height 12
type input "000000"
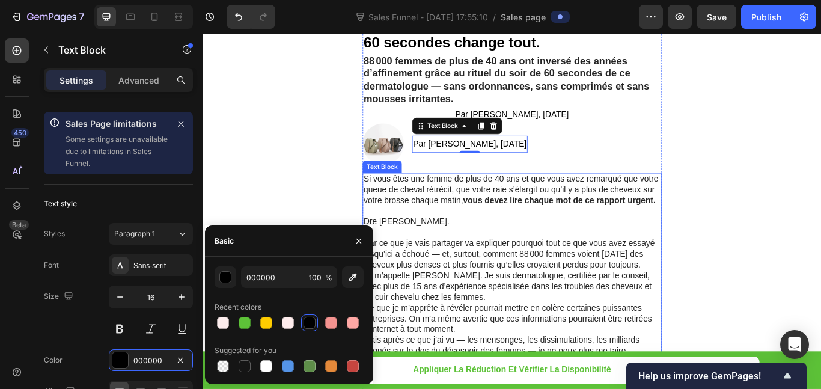
click at [465, 230] on p "Si vous êtes une femme de plus de 40 ans et que vous avez remarqué que votre qu…" at bounding box center [563, 215] width 346 height 37
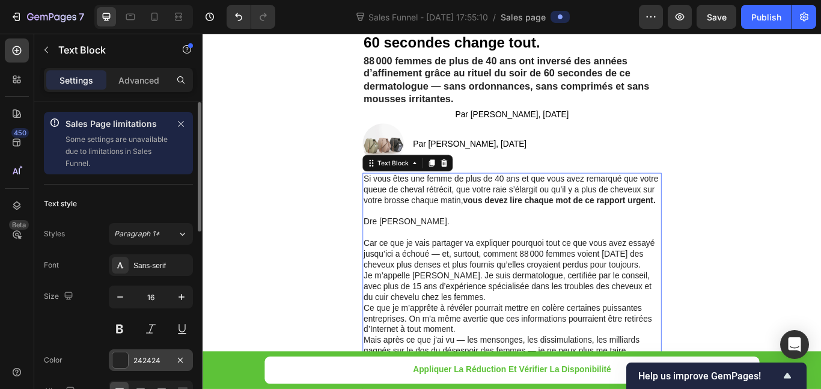
click at [144, 365] on div "242424" at bounding box center [150, 360] width 35 height 11
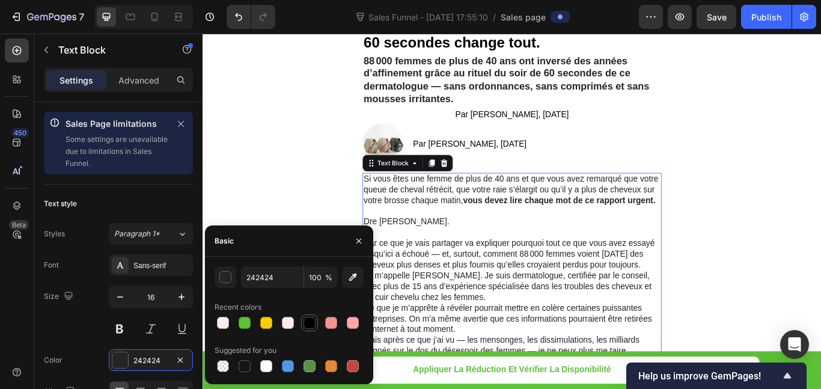
click at [310, 323] on div at bounding box center [310, 323] width 12 height 12
type input "000000"
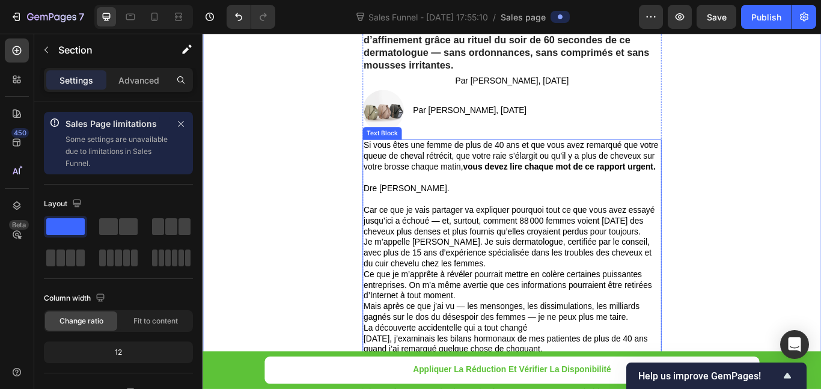
scroll to position [180, 0]
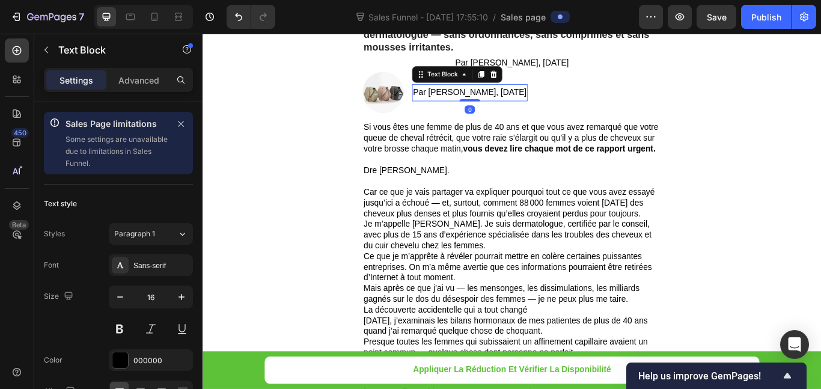
click at [492, 100] on p "Par [PERSON_NAME], [DATE]" at bounding box center [514, 102] width 132 height 17
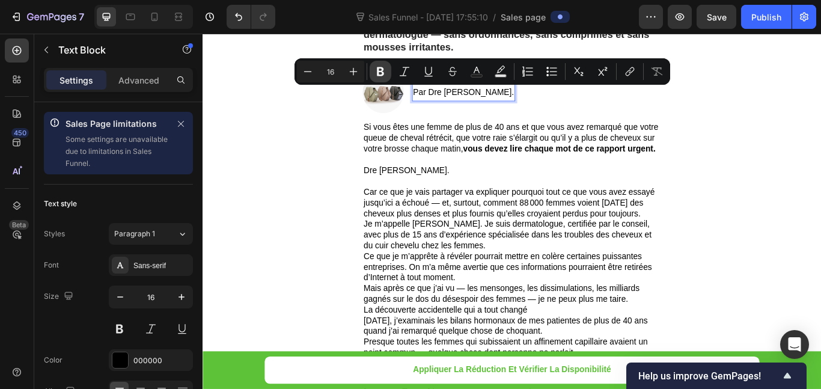
click at [379, 76] on icon "Editor contextual toolbar" at bounding box center [380, 71] width 7 height 9
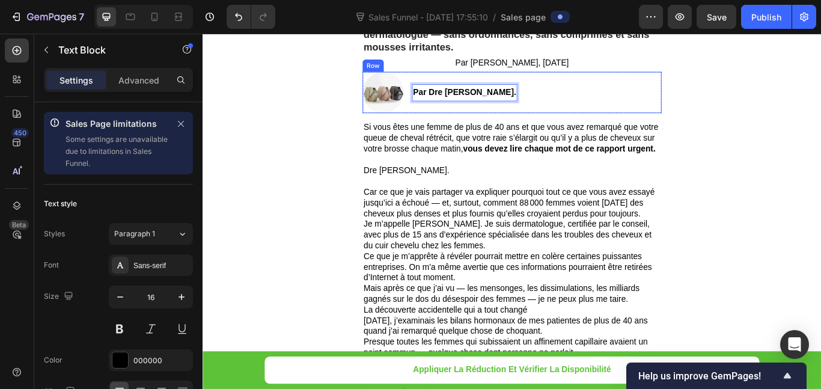
click at [543, 125] on div "Par Dre [PERSON_NAME]. Text Block 0" at bounding box center [508, 102] width 123 height 48
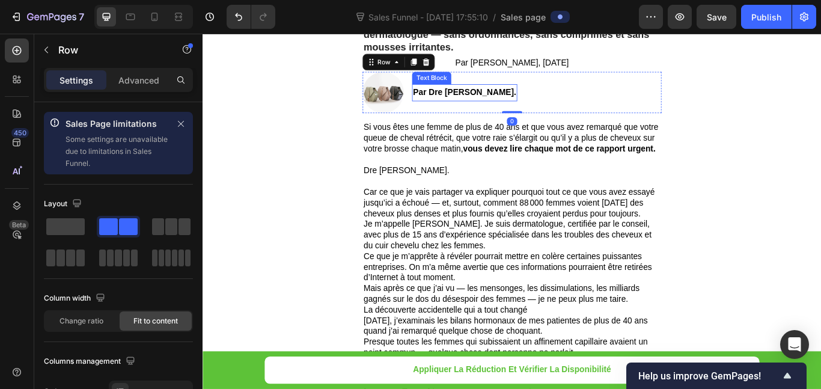
click at [554, 105] on strong "Par Dre [PERSON_NAME]." at bounding box center [508, 102] width 120 height 10
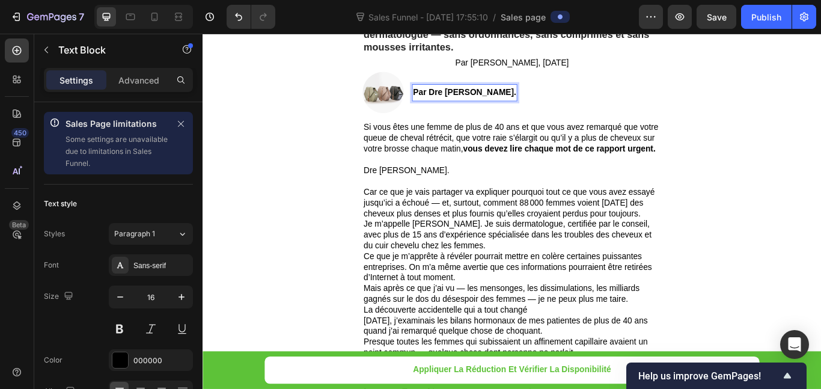
click at [554, 105] on strong "Par Dre [PERSON_NAME]." at bounding box center [508, 102] width 120 height 10
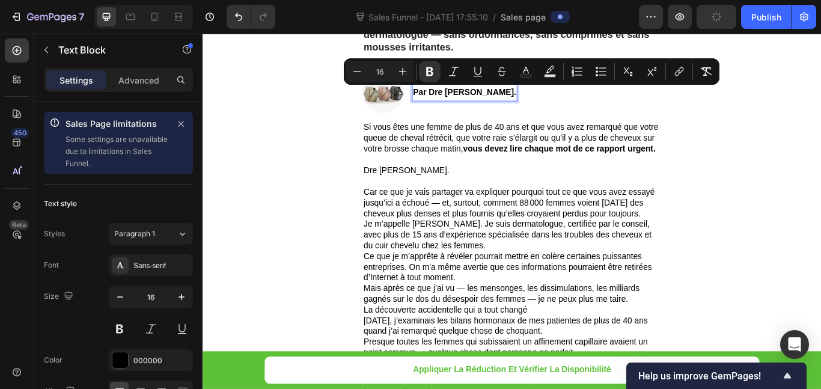
click at [554, 105] on strong "Par Dre [PERSON_NAME]." at bounding box center [508, 102] width 120 height 10
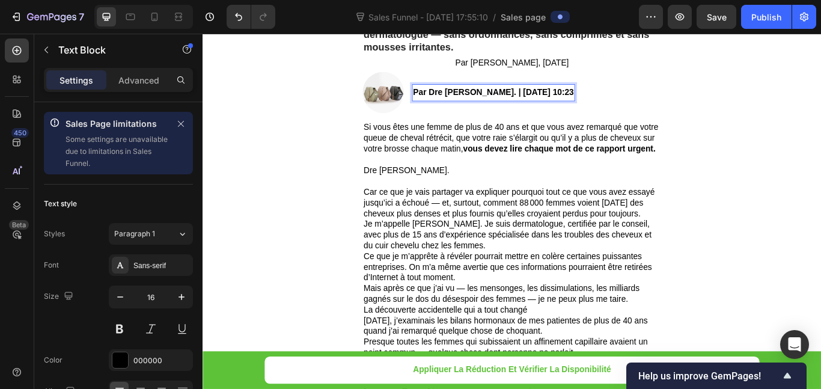
click at [635, 102] on strong "Par Dre [PERSON_NAME]. | [DATE] 10:23" at bounding box center [542, 102] width 188 height 10
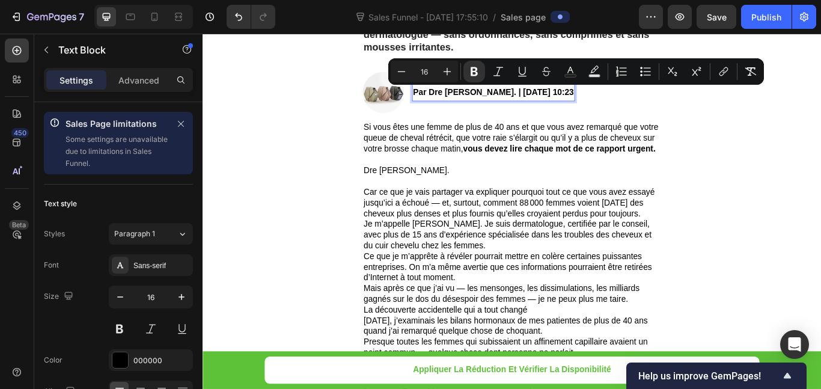
drag, startPoint x: 653, startPoint y: 102, endPoint x: 560, endPoint y: 100, distance: 92.6
click at [560, 100] on strong "Par Dre [PERSON_NAME]. | [DATE] 10:23" at bounding box center [542, 102] width 188 height 10
click at [473, 72] on icon "Editor contextual toolbar" at bounding box center [474, 71] width 7 height 9
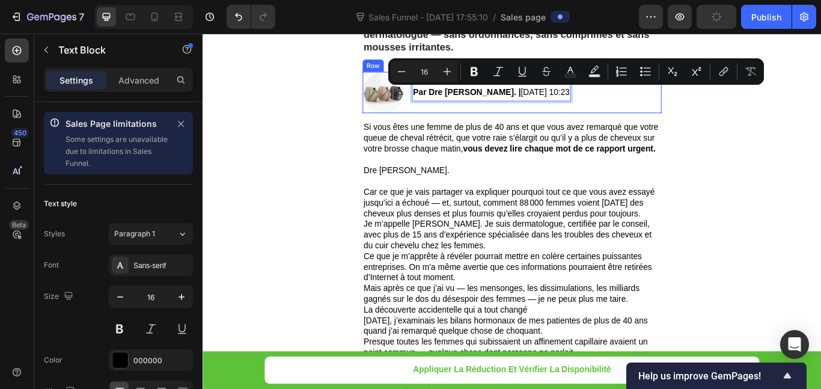
click at [719, 116] on div "Image Par Dre [PERSON_NAME]. | [DATE] 10:23 Text Block 0 Row" at bounding box center [563, 102] width 349 height 48
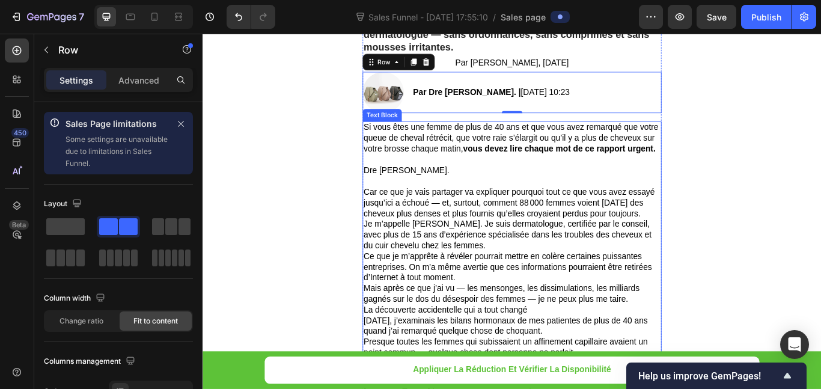
click at [486, 195] on p "Dre [PERSON_NAME]." at bounding box center [563, 193] width 346 height 13
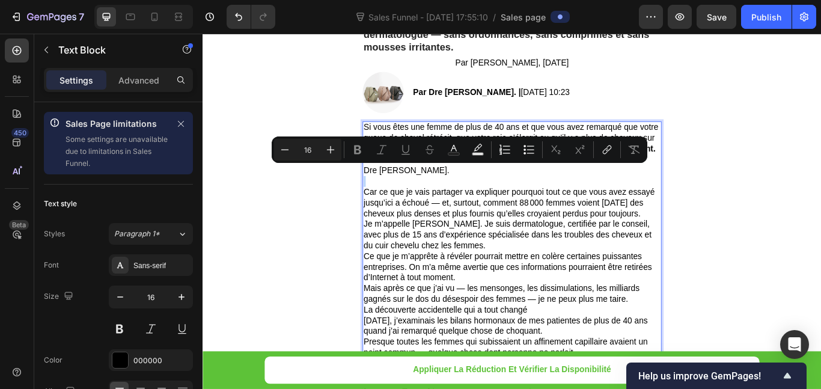
click at [471, 195] on p "Dre [PERSON_NAME]." at bounding box center [563, 193] width 346 height 13
click at [468, 193] on p "Dre [PERSON_NAME]." at bounding box center [563, 193] width 346 height 13
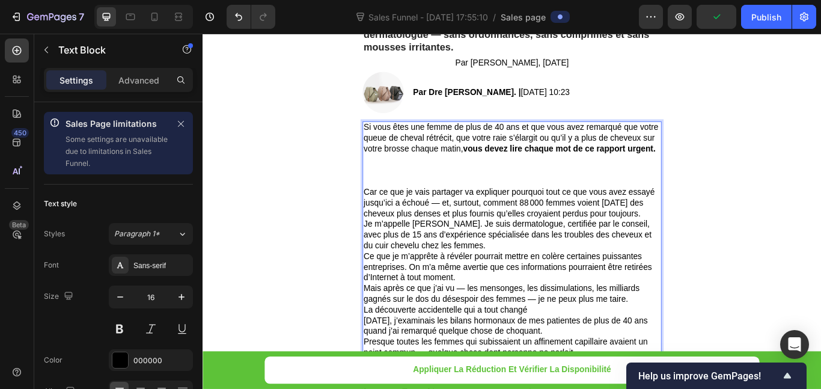
click at [533, 279] on p "Je m’appelle [PERSON_NAME]. Je suis dermatologue, certifiée par le conseil, ave…" at bounding box center [563, 267] width 346 height 37
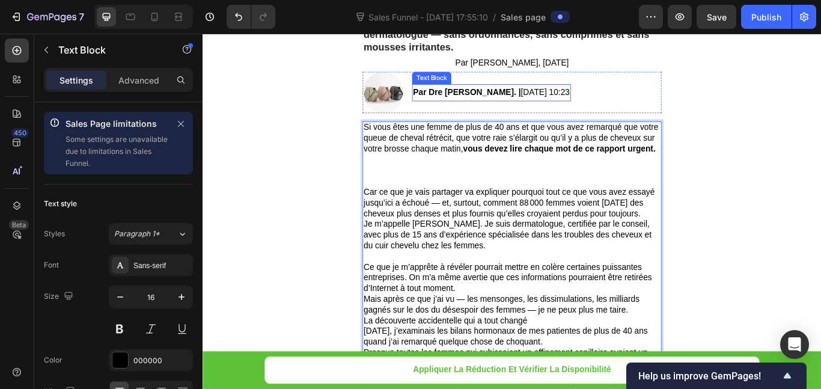
click at [483, 99] on strong "Par Dre [PERSON_NAME]. |" at bounding box center [511, 102] width 126 height 10
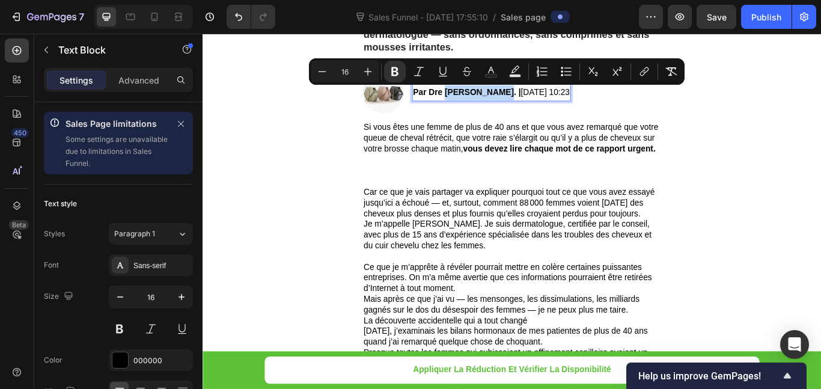
drag, startPoint x: 483, startPoint y: 99, endPoint x: 546, endPoint y: 102, distance: 63.8
click at [546, 102] on strong "Par Dre [PERSON_NAME]. |" at bounding box center [511, 102] width 126 height 10
copy strong "[PERSON_NAME]"
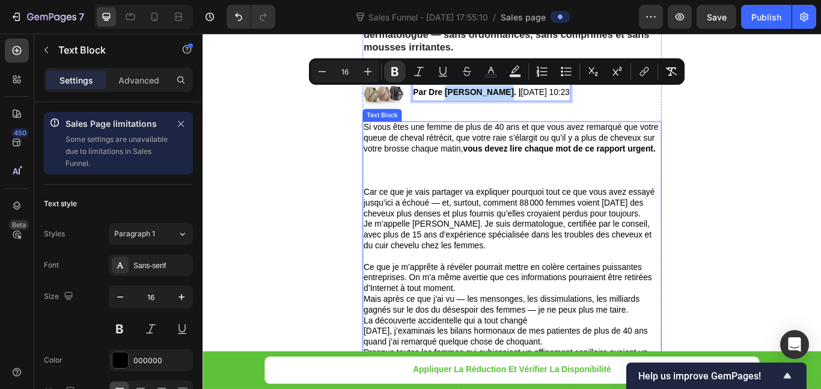
click at [446, 197] on p "Rich Text Editor. Editing area: main" at bounding box center [563, 193] width 346 height 13
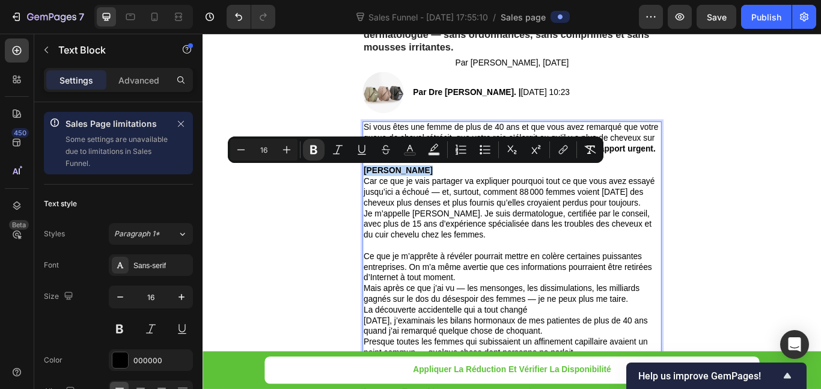
drag, startPoint x: 461, startPoint y: 192, endPoint x: 387, endPoint y: 191, distance: 73.9
click at [390, 191] on p "[PERSON_NAME]" at bounding box center [563, 193] width 346 height 13
drag, startPoint x: 318, startPoint y: 151, endPoint x: 256, endPoint y: 154, distance: 62.0
click at [318, 151] on icon "Editor contextual toolbar" at bounding box center [314, 150] width 12 height 12
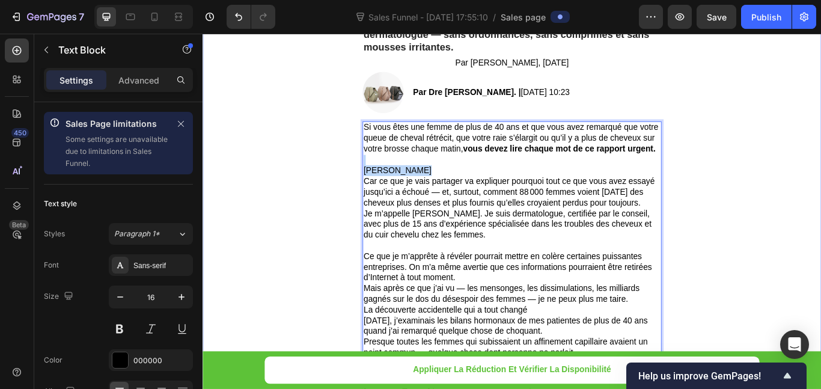
drag, startPoint x: 459, startPoint y: 190, endPoint x: 380, endPoint y: 187, distance: 78.2
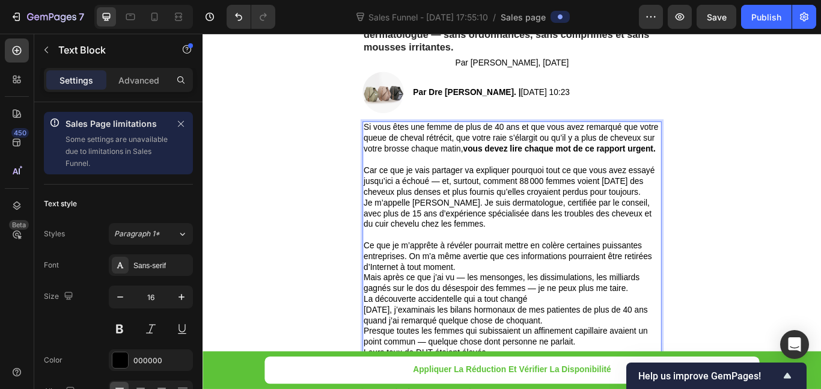
click at [524, 232] on p "Je m’appelle [PERSON_NAME]. Je suis dermatologue, certifiée par le conseil, ave…" at bounding box center [563, 243] width 346 height 37
click at [455, 233] on p "Je m’appelle Dr . Je suis dermatologue, certifiée par le conseil, avec plus de …" at bounding box center [563, 243] width 346 height 37
click at [454, 233] on p "Je m’appelle Dr . Je suis dermatologue, certifiée par le conseil, avec plus de …" at bounding box center [563, 243] width 346 height 37
click at [525, 227] on p "Je m’appelle [PERSON_NAME]. Je suis dermatologue, certifiée par le conseil, ave…" at bounding box center [563, 243] width 346 height 37
click at [522, 245] on p "Je m’appelle [PERSON_NAME]. Je suis dermatologue, certifiée par le conseil, ave…" at bounding box center [563, 243] width 346 height 37
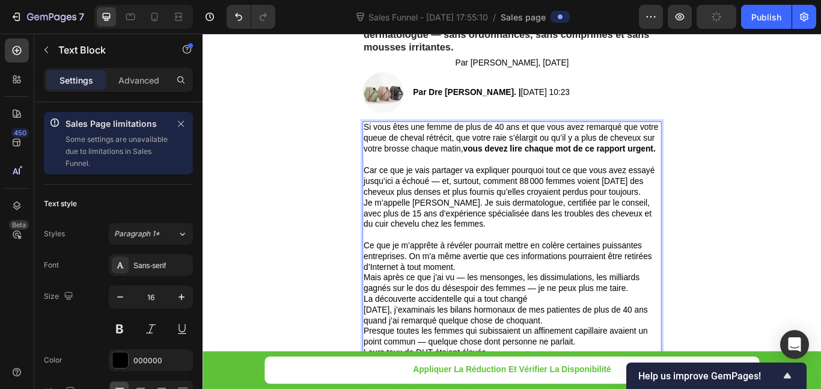
click at [710, 216] on p "Car ce que je vais partager va expliquer pourquoi tout ce que vous avez essayé …" at bounding box center [563, 205] width 346 height 37
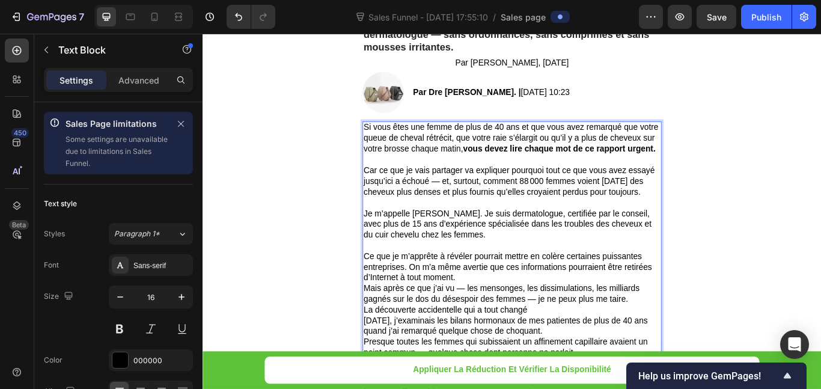
click at [389, 241] on div "Si vous êtes une femme de plus de 40 ans et que vous avez remarqué que votre qu…" at bounding box center [563, 324] width 349 height 377
drag, startPoint x: 385, startPoint y: 241, endPoint x: 517, endPoint y: 249, distance: 133.1
click at [517, 249] on div "Si vous êtes une femme de plus de 40 ans et que vous avez remarqué que votre qu…" at bounding box center [563, 324] width 349 height 377
click at [476, 241] on p "Je m’appelle [PERSON_NAME]. Je suis dermatologue, certifiée par le conseil, ave…" at bounding box center [563, 255] width 346 height 37
drag, startPoint x: 523, startPoint y: 245, endPoint x: 385, endPoint y: 239, distance: 138.9
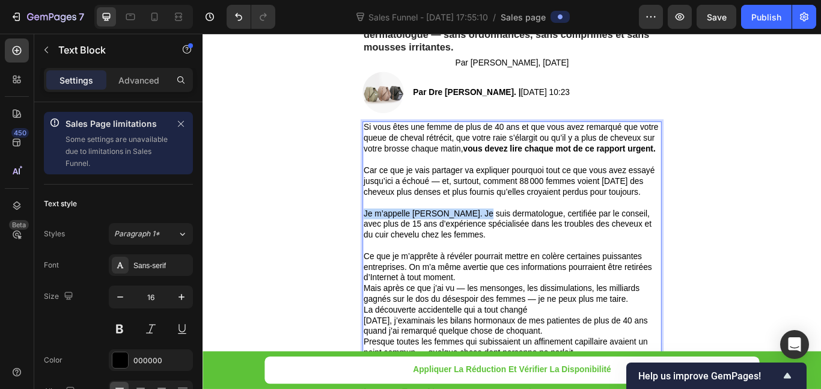
click at [389, 239] on div "Si vous êtes une femme de plus de 40 ans et que vous avez remarqué que votre qu…" at bounding box center [563, 324] width 349 height 377
click at [457, 242] on p "Je m’appelle [PERSON_NAME]. Je suis dermatologue, certifiée par le conseil, ave…" at bounding box center [563, 255] width 346 height 37
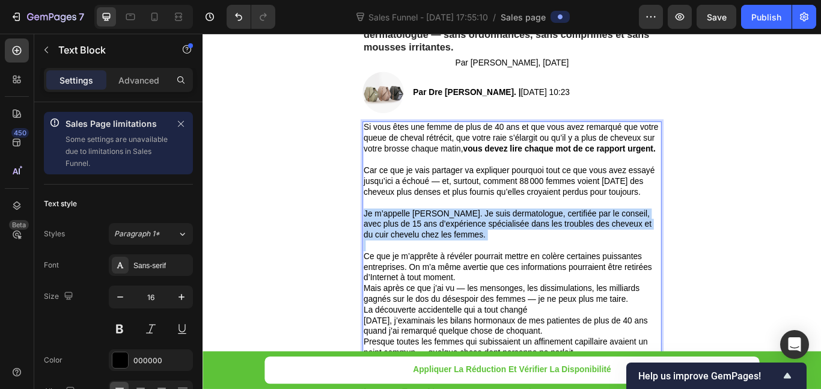
click at [457, 242] on p "Je m’appelle [PERSON_NAME]. Je suis dermatologue, certifiée par le conseil, ave…" at bounding box center [563, 255] width 346 height 37
drag, startPoint x: 511, startPoint y: 246, endPoint x: 537, endPoint y: 246, distance: 25.8
click at [513, 246] on p "Je m’appelle [PERSON_NAME]. Je suis dermatologue, certifiée par le conseil, ave…" at bounding box center [563, 255] width 346 height 37
click at [521, 242] on p "Je m’appelle [PERSON_NAME]. Je suis dermatologue, certifiée par le conseil, ave…" at bounding box center [563, 255] width 346 height 37
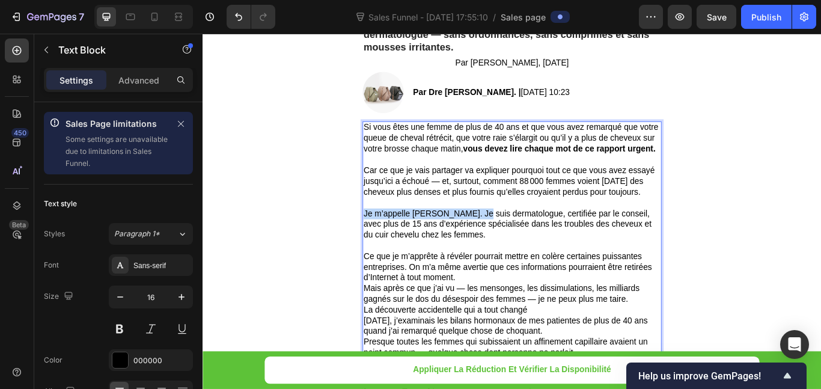
drag, startPoint x: 521, startPoint y: 242, endPoint x: 389, endPoint y: 242, distance: 131.6
click at [390, 242] on p "Je m’appelle [PERSON_NAME]. Je suis dermatologue, certifiée par le conseil, ave…" at bounding box center [563, 255] width 346 height 37
drag, startPoint x: 435, startPoint y: 242, endPoint x: 471, endPoint y: 119, distance: 127.8
click at [423, 186] on p "Rich Text Editor. Editing area: main" at bounding box center [563, 181] width 346 height 13
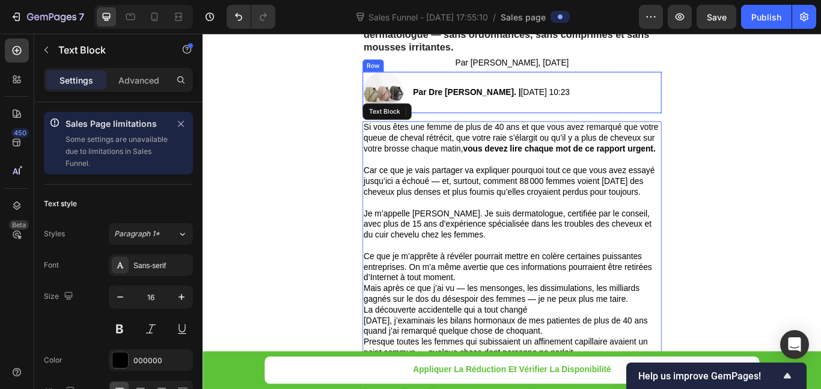
click at [476, 106] on strong "Par Dre [PERSON_NAME]. |" at bounding box center [511, 102] width 126 height 10
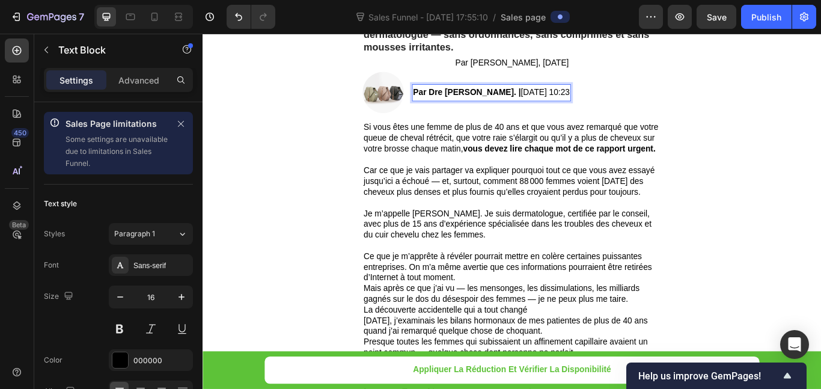
click at [477, 105] on strong "Par Dre [PERSON_NAME]. |" at bounding box center [511, 102] width 126 height 10
drag, startPoint x: 481, startPoint y: 100, endPoint x: 499, endPoint y: 100, distance: 18.0
click at [499, 100] on strong "Par Dre [PERSON_NAME]. |" at bounding box center [511, 102] width 126 height 10
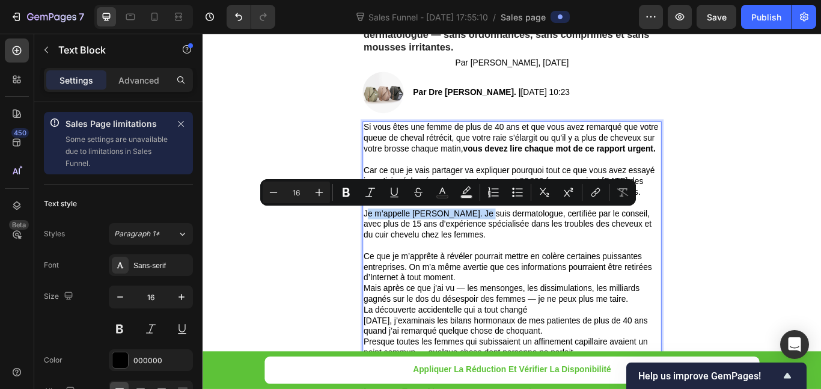
drag, startPoint x: 525, startPoint y: 243, endPoint x: 389, endPoint y: 239, distance: 135.3
click at [390, 239] on p "Je m’appelle [PERSON_NAME]. Je suis dermatologue, certifiée par le conseil, ave…" at bounding box center [563, 255] width 346 height 37
click at [390, 240] on p "Je m’appelle [PERSON_NAME]. Je suis dermatologue, certifiée par le conseil, ave…" at bounding box center [563, 255] width 346 height 37
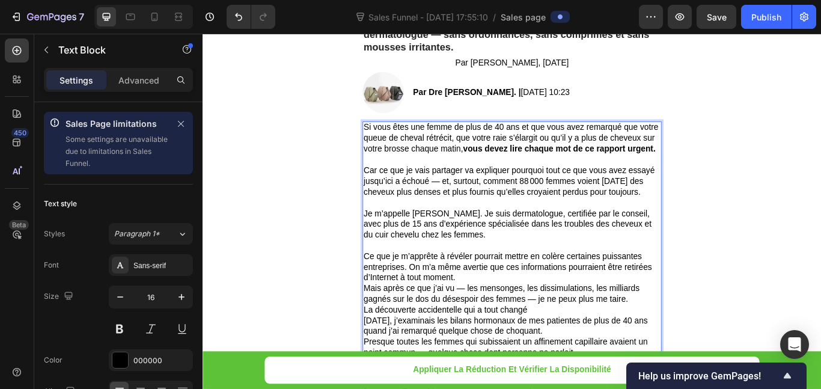
click at [390, 243] on p "Je m’appelle [PERSON_NAME]. Je suis dermatologue, certifiée par le conseil, ave…" at bounding box center [563, 255] width 346 height 37
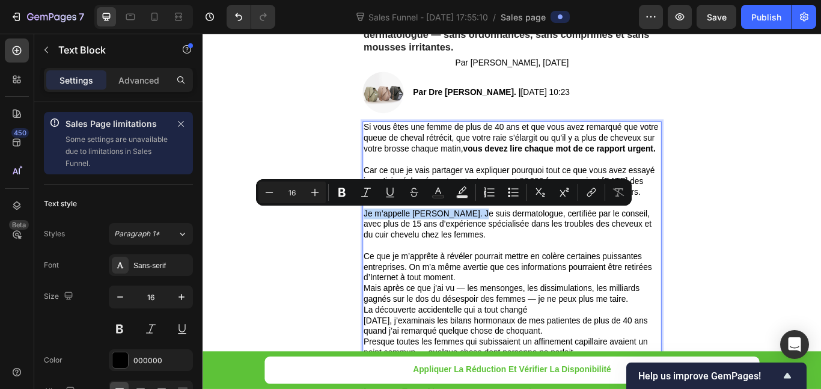
drag, startPoint x: 386, startPoint y: 243, endPoint x: 508, endPoint y: 246, distance: 121.4
click at [508, 246] on p "Je m’appelle [PERSON_NAME]. Je suis dermatologue, certifiée par le conseil, ave…" at bounding box center [563, 255] width 346 height 37
click at [346, 198] on button "Bold" at bounding box center [342, 193] width 22 height 22
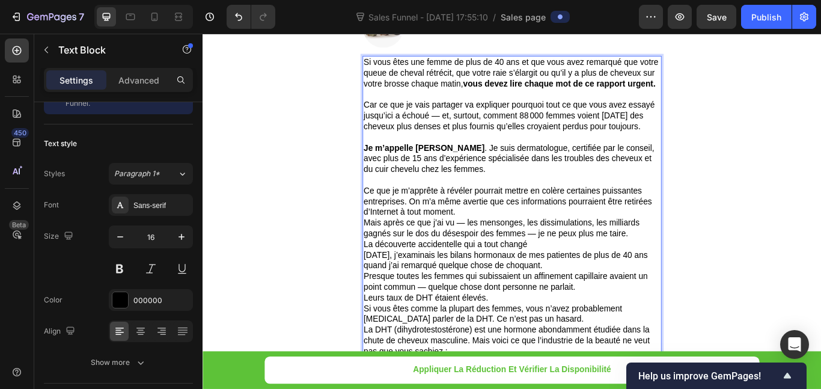
scroll to position [240, 0]
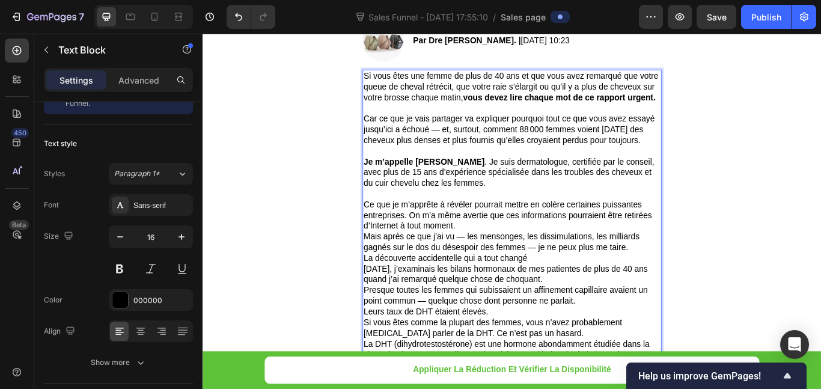
click at [499, 255] on p "Ce que je m’apprête à révéler pourrait mettre en colère certaines puissantes en…" at bounding box center [563, 245] width 346 height 37
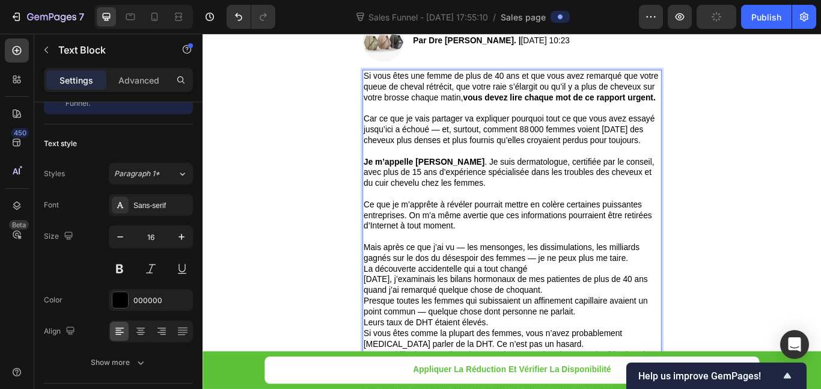
click at [698, 299] on p "Mais après ce que j’ai vu — les mensonges, les dissimulations, les milliards ga…" at bounding box center [563, 289] width 346 height 25
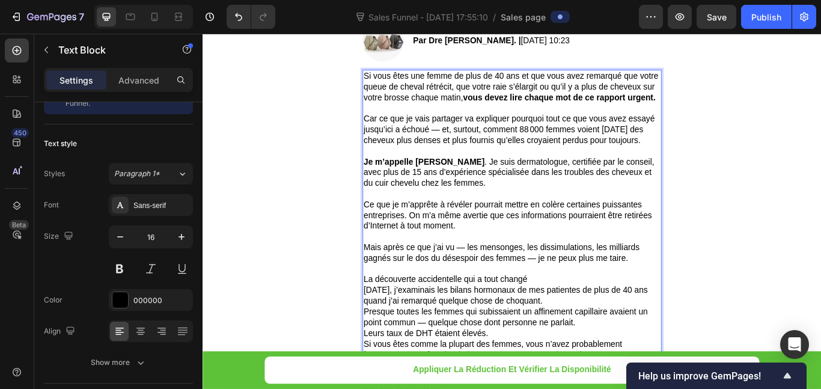
click at [596, 314] on p "La découverte accidentelle qui a tout changé" at bounding box center [563, 320] width 346 height 13
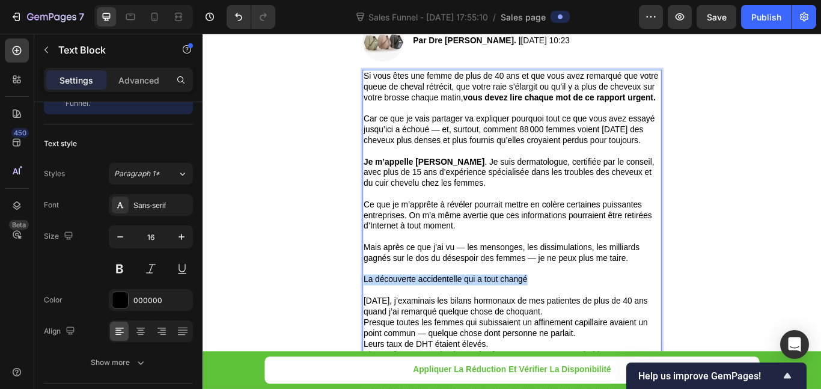
drag, startPoint x: 596, startPoint y: 317, endPoint x: 387, endPoint y: 318, distance: 208.6
click at [390, 318] on p "La découverte accidentelle qui a tout changé" at bounding box center [563, 320] width 346 height 13
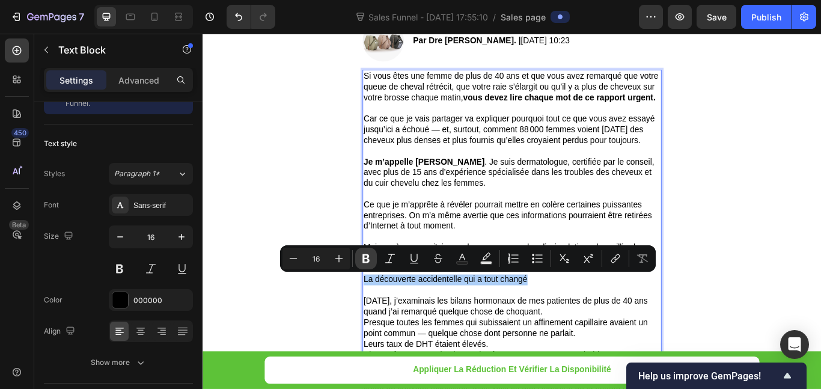
click at [370, 263] on icon "Editor contextual toolbar" at bounding box center [366, 258] width 12 height 12
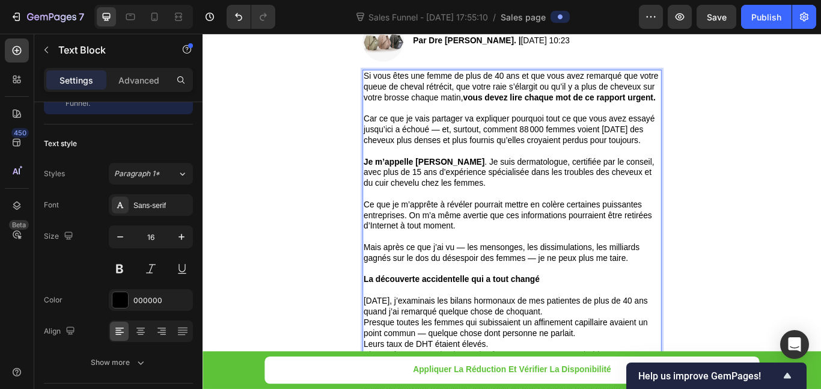
click at [436, 321] on strong "La découverte accidentelle qui a tout changé" at bounding box center [492, 320] width 205 height 10
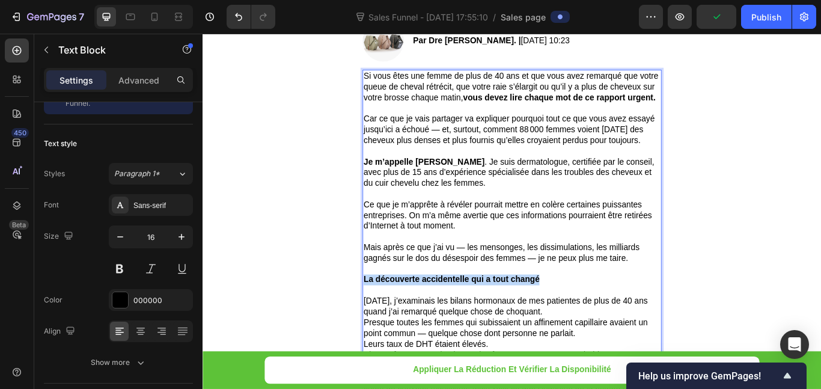
drag, startPoint x: 605, startPoint y: 319, endPoint x: 387, endPoint y: 317, distance: 217.6
click at [390, 317] on p "La découverte accidentelle qui a tout changé" at bounding box center [563, 320] width 346 height 13
click at [455, 315] on strong "La découverte accidentelle qui a tout changé" at bounding box center [492, 320] width 205 height 10
drag, startPoint x: 596, startPoint y: 322, endPoint x: 385, endPoint y: 317, distance: 210.4
click at [390, 317] on p "La découverte accidentelle qui a tout changé" at bounding box center [563, 320] width 346 height 13
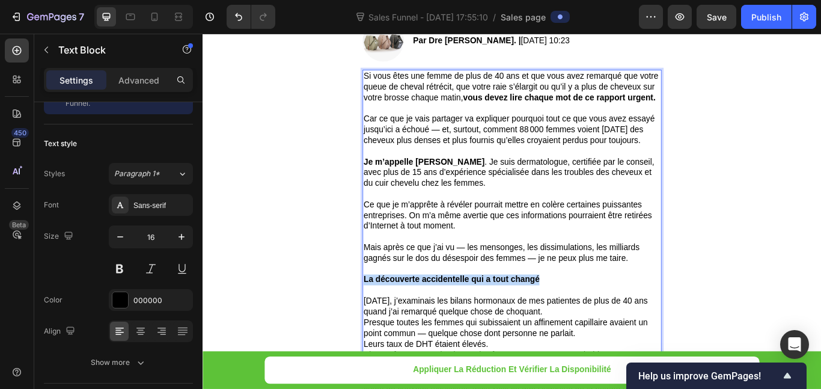
click at [435, 317] on strong "La découverte accidentelle qui a tout changé" at bounding box center [492, 320] width 205 height 10
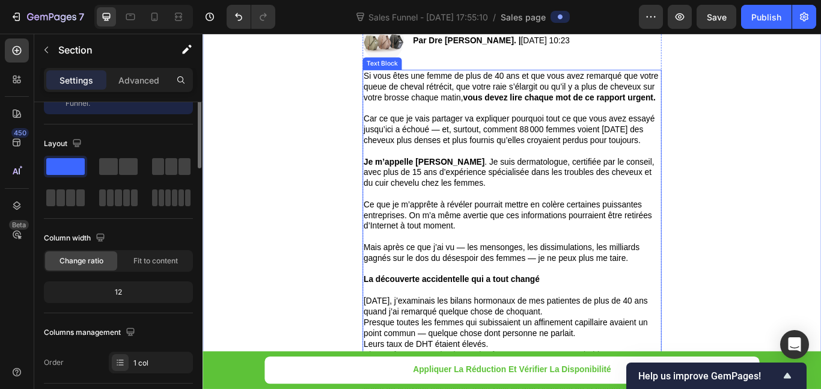
scroll to position [0, 0]
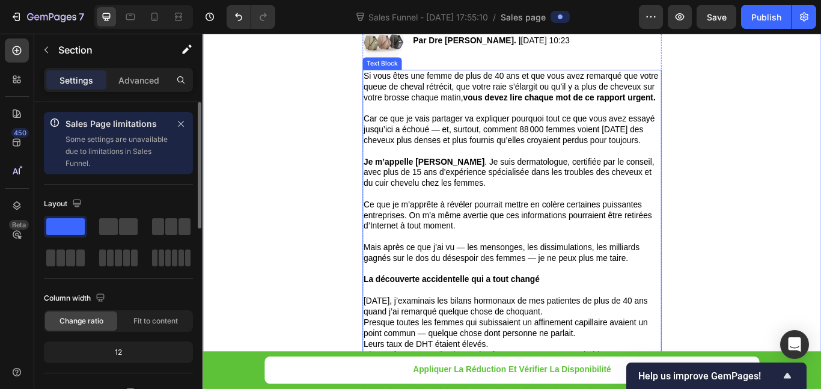
drag, startPoint x: 562, startPoint y: 310, endPoint x: 587, endPoint y: 321, distance: 27.7
click at [563, 310] on p "Rich Text Editor. Editing area: main" at bounding box center [563, 308] width 346 height 13
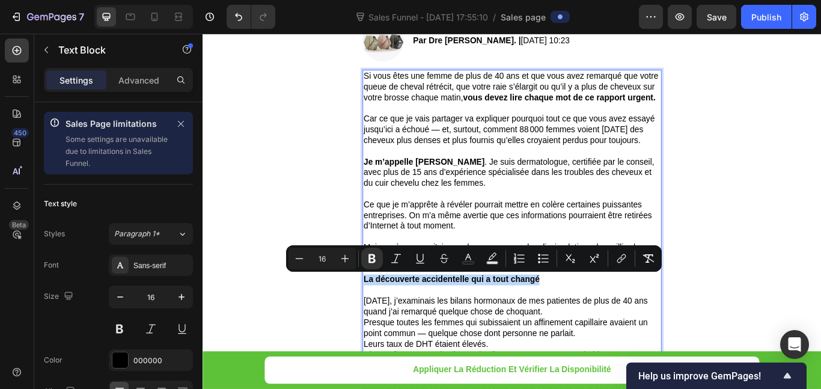
drag, startPoint x: 593, startPoint y: 322, endPoint x: 387, endPoint y: 316, distance: 205.6
click at [390, 316] on p "La découverte accidentelle qui a tout changé" at bounding box center [563, 320] width 346 height 13
click at [347, 258] on icon "Editor contextual toolbar" at bounding box center [345, 258] width 12 height 12
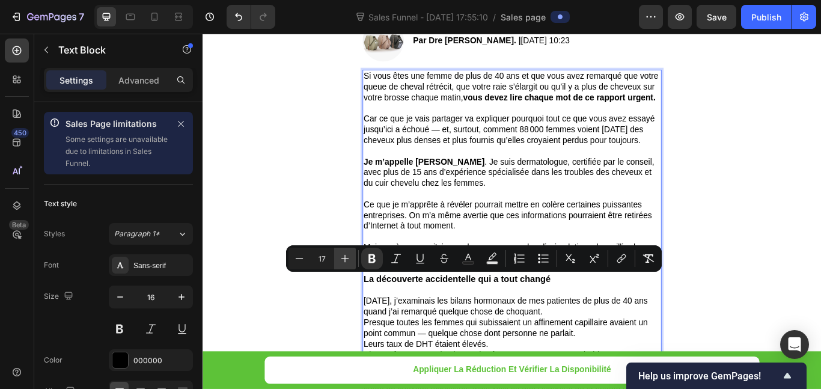
click at [347, 258] on icon "Editor contextual toolbar" at bounding box center [345, 258] width 12 height 12
type input "20"
click at [671, 331] on p "Rich Text Editor. Editing area: main" at bounding box center [563, 334] width 346 height 13
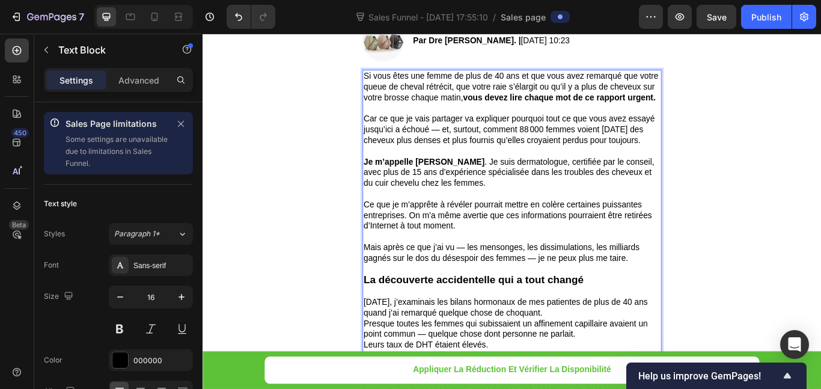
scroll to position [301, 0]
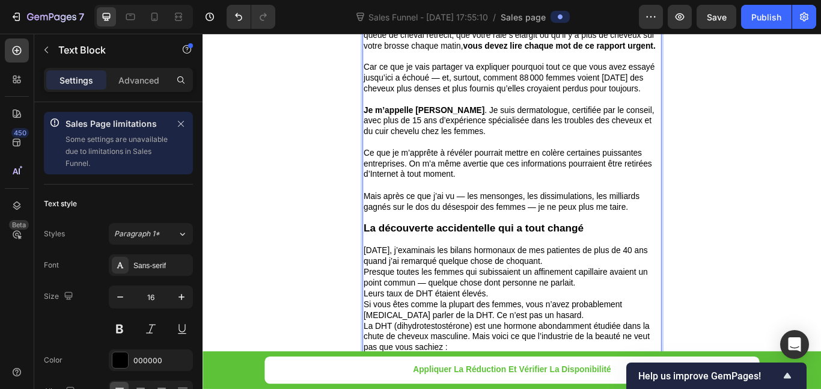
click at [621, 296] on p "[DATE], j’examinais les bilans hormonaux de mes patientes de plus de 40 ans qua…" at bounding box center [563, 293] width 346 height 25
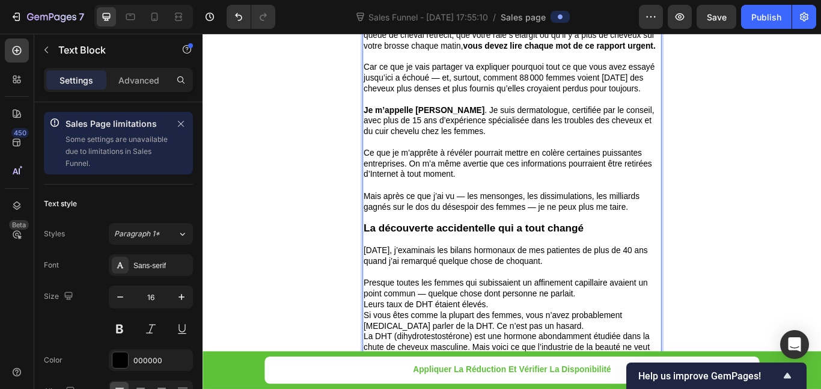
click at [635, 336] on p "Presque toutes les femmes qui subissaient un affinement capillaire avaient un p…" at bounding box center [563, 330] width 346 height 25
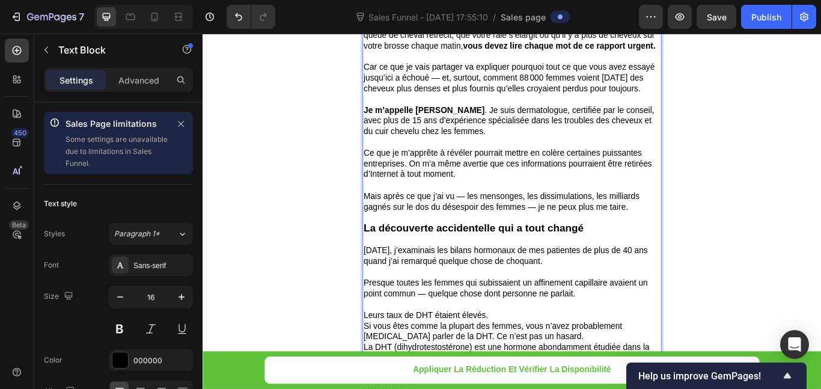
click at [584, 360] on p "Leurs taux de DHT étaient élevés." at bounding box center [563, 362] width 346 height 13
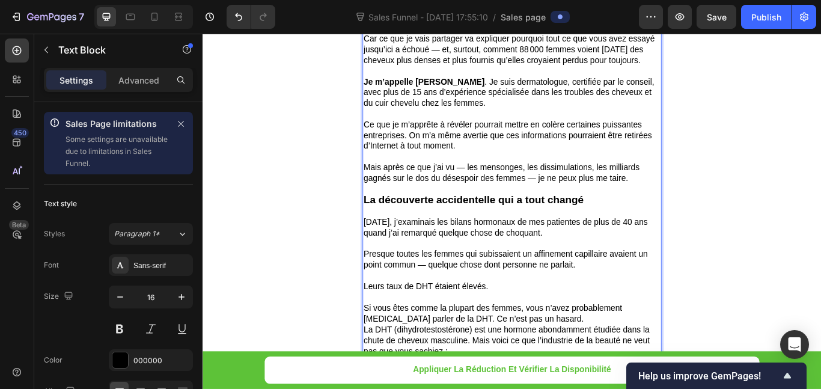
scroll to position [361, 0]
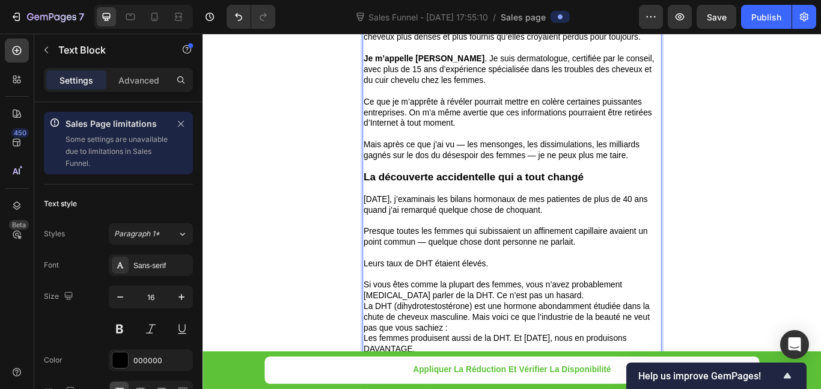
click at [620, 339] on p "Si vous êtes comme la plupart des femmes, vous n’avez probablement [MEDICAL_DAT…" at bounding box center [563, 332] width 346 height 25
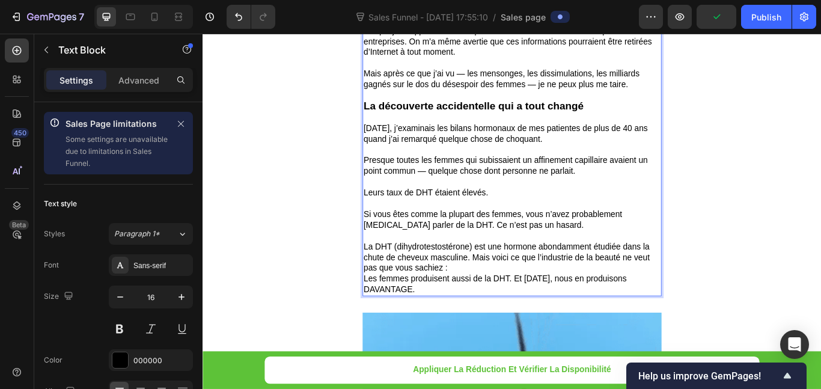
scroll to position [481, 0]
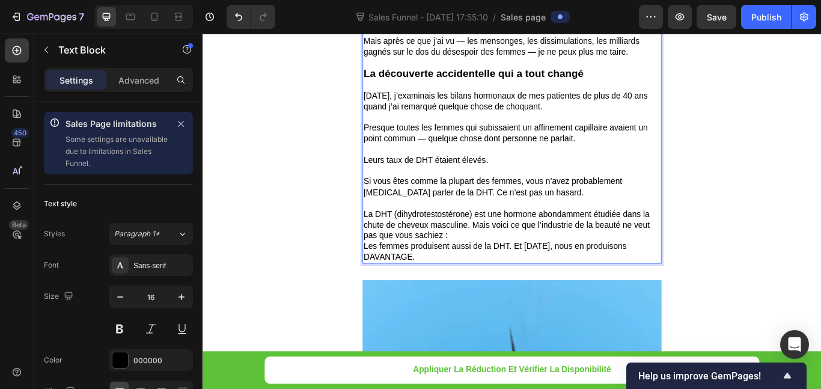
click at [495, 271] on p "La DHT (dihydrotestostérone) est une hormone abondamment étudiée dans la chute …" at bounding box center [563, 256] width 346 height 37
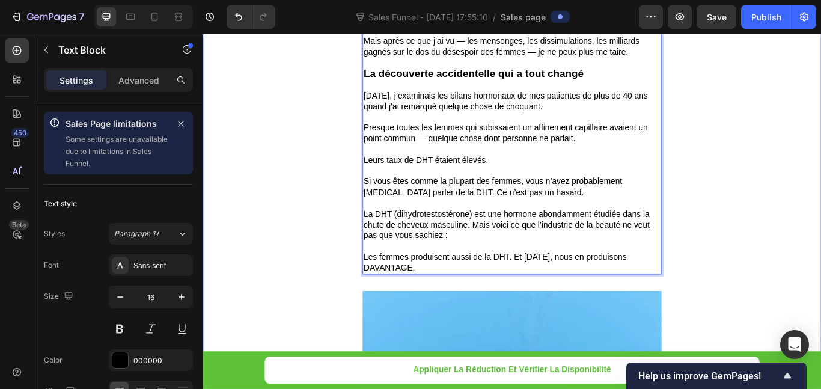
drag, startPoint x: 453, startPoint y: 304, endPoint x: 370, endPoint y: 286, distance: 84.9
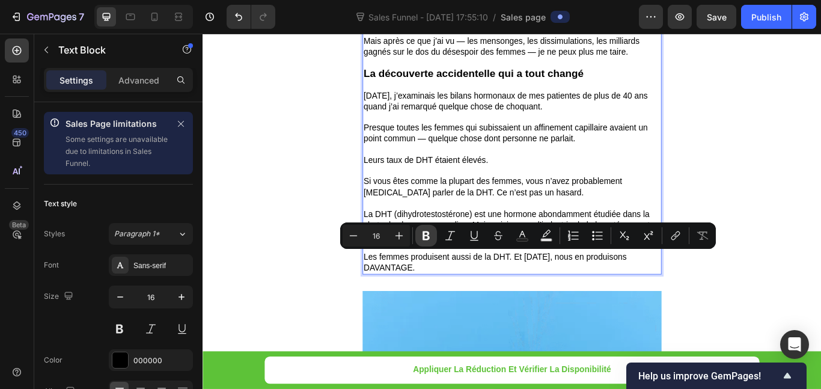
click at [430, 237] on icon "Editor contextual toolbar" at bounding box center [426, 236] width 12 height 12
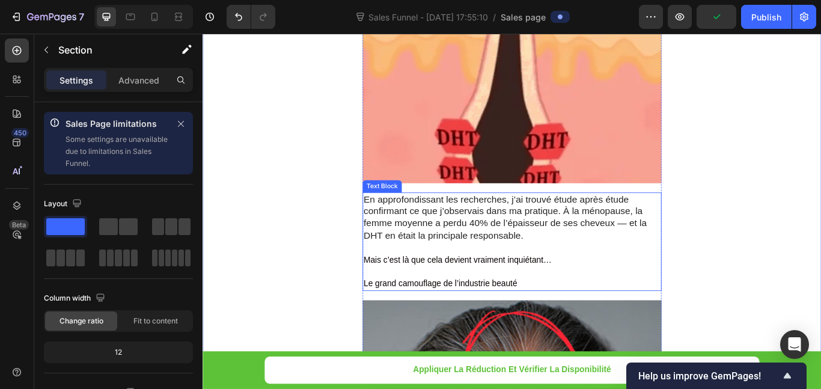
scroll to position [1142, 0]
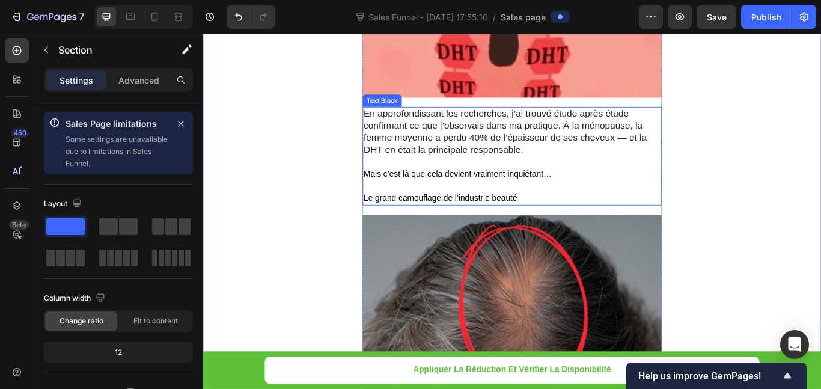
click at [522, 212] on p "Le grand camouflage de l’industrie beauté" at bounding box center [563, 218] width 346 height 28
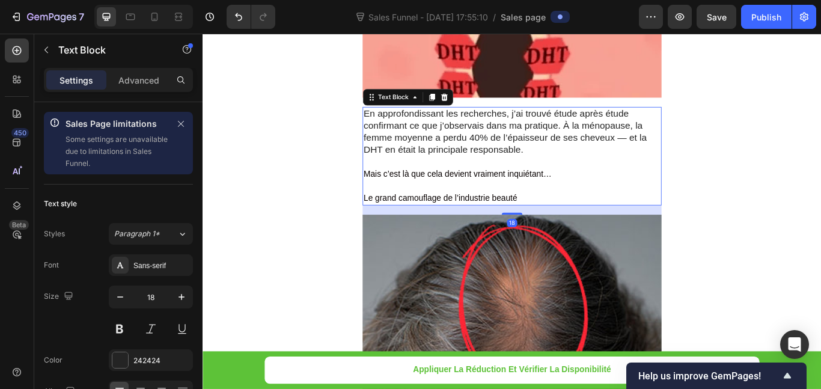
click at [568, 221] on p "Le grand camouflage de l’industrie beauté" at bounding box center [563, 218] width 346 height 28
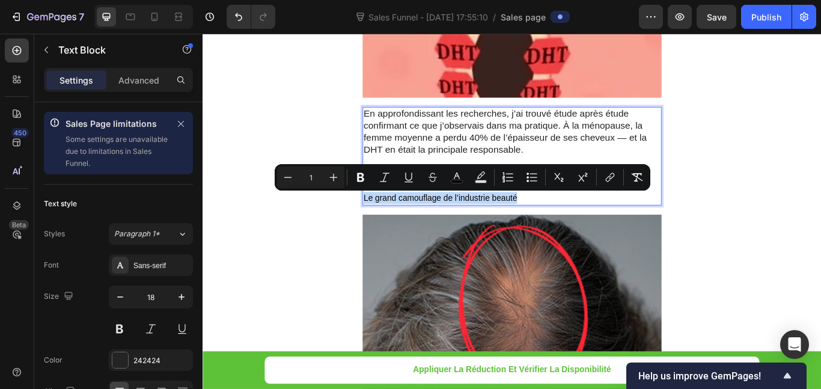
drag, startPoint x: 569, startPoint y: 224, endPoint x: 385, endPoint y: 220, distance: 183.3
click at [390, 220] on p "Le grand camouflage de l’industrie beauté" at bounding box center [563, 218] width 346 height 28
click at [356, 175] on icon "Editor contextual toolbar" at bounding box center [361, 177] width 12 height 12
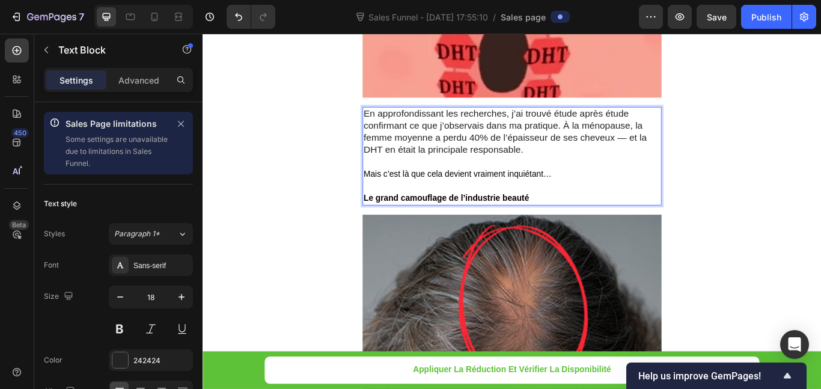
click at [517, 224] on strong "Le grand camouflage de l’industrie beauté" at bounding box center [486, 225] width 193 height 10
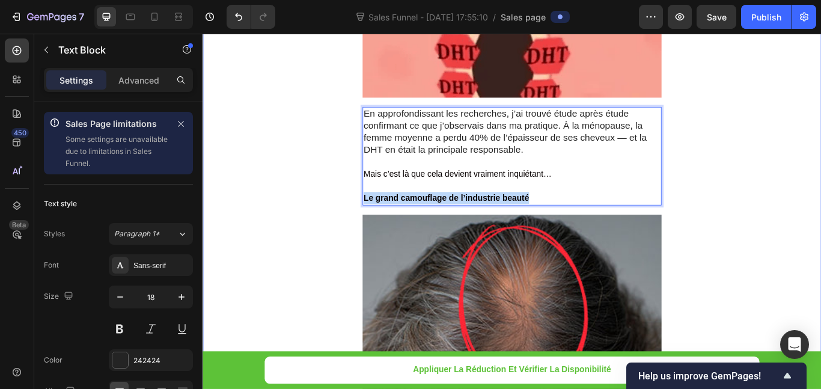
drag, startPoint x: 597, startPoint y: 225, endPoint x: 379, endPoint y: 221, distance: 218.2
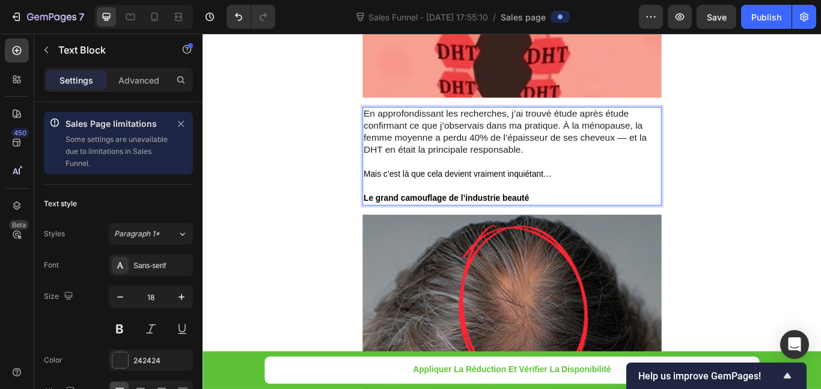
click at [397, 213] on p "Le grand camouflage de l’industrie beauté" at bounding box center [563, 218] width 346 height 28
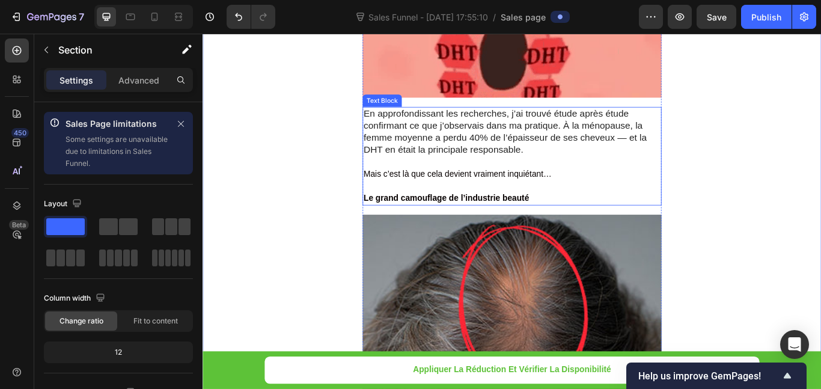
click at [596, 209] on p "⁠⁠⁠⁠⁠⁠⁠ Le grand camouflage de l’industrie beauté" at bounding box center [563, 218] width 346 height 28
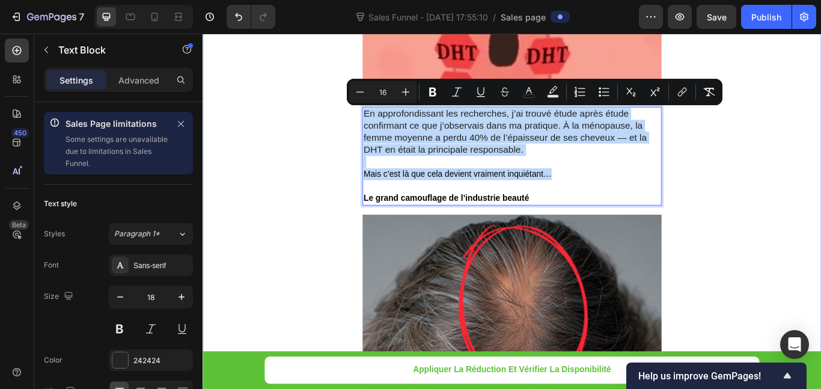
drag, startPoint x: 609, startPoint y: 200, endPoint x: 378, endPoint y: 127, distance: 242.0
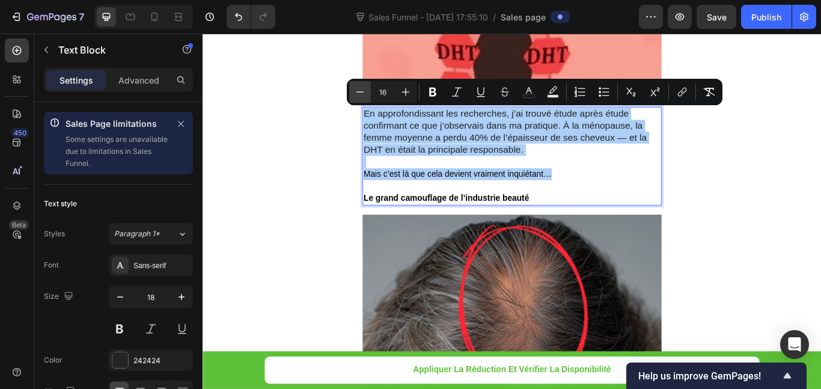
click at [370, 94] on button "Minus" at bounding box center [360, 92] width 22 height 22
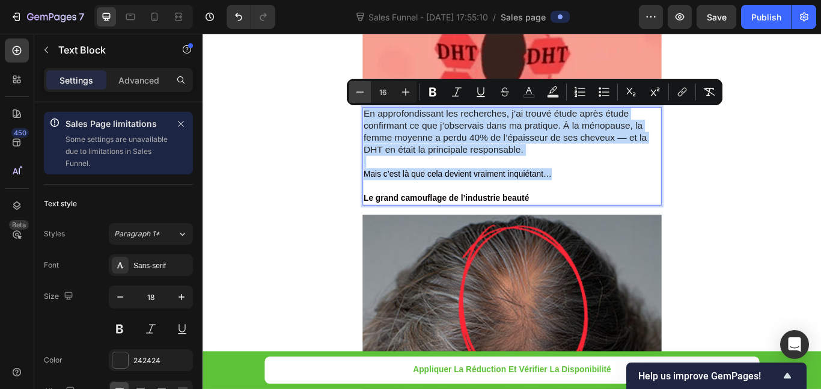
type input "15"
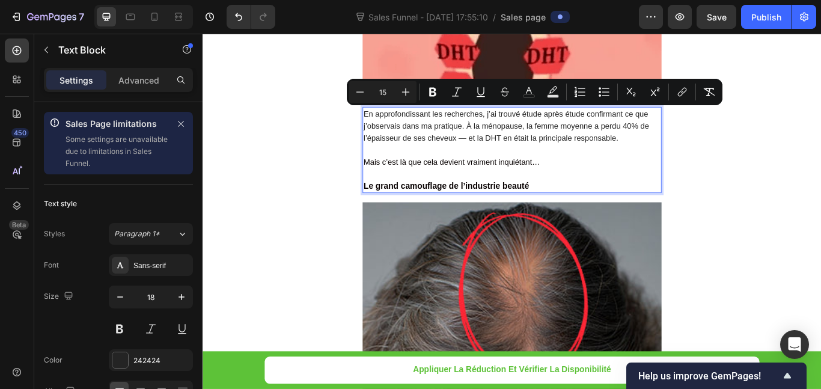
click at [606, 178] on p "Mais c’est là que cela devient vraiment inquiétant…" at bounding box center [563, 183] width 346 height 14
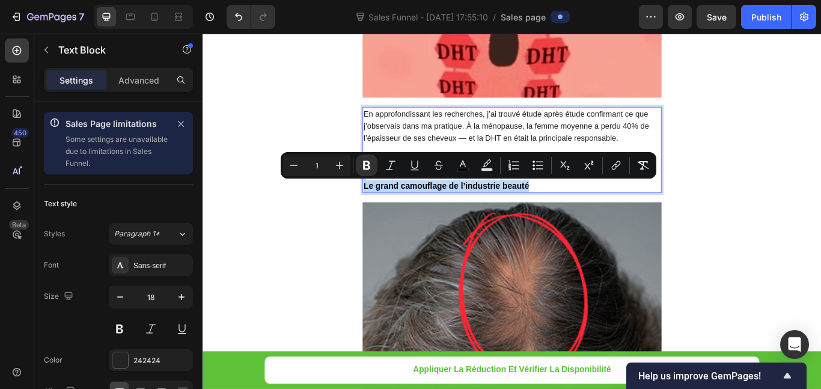
drag, startPoint x: 593, startPoint y: 207, endPoint x: 397, endPoint y: 203, distance: 195.4
click at [397, 203] on p "Le grand camouflage de l’industrie beauté" at bounding box center [563, 205] width 346 height 28
click at [341, 163] on icon "Editor contextual toolbar" at bounding box center [340, 165] width 12 height 12
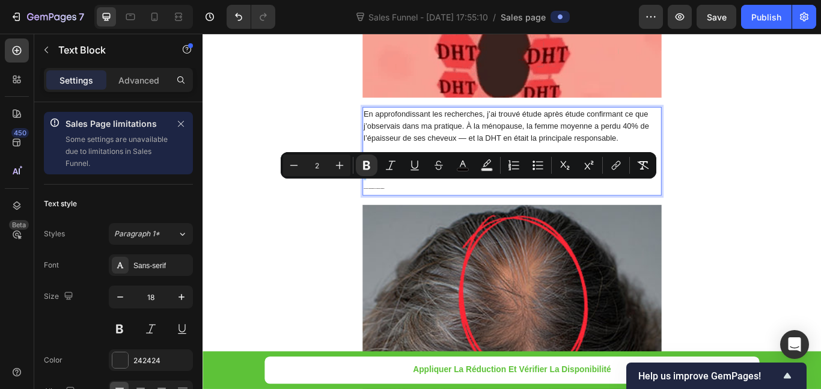
click at [325, 166] on input "2" at bounding box center [317, 165] width 24 height 14
click at [343, 166] on icon "Editor contextual toolbar" at bounding box center [340, 165] width 12 height 12
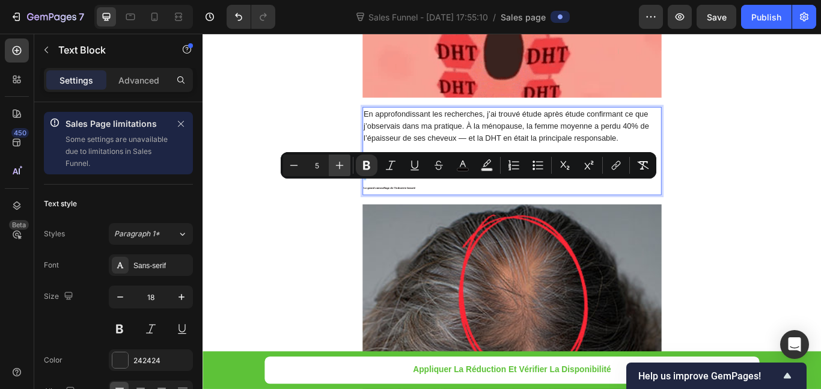
click at [343, 166] on icon "Editor contextual toolbar" at bounding box center [340, 165] width 12 height 12
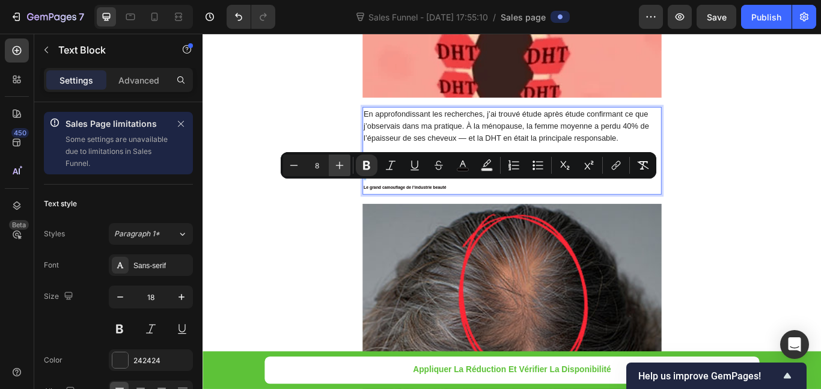
click at [343, 166] on icon "Editor contextual toolbar" at bounding box center [340, 165] width 12 height 12
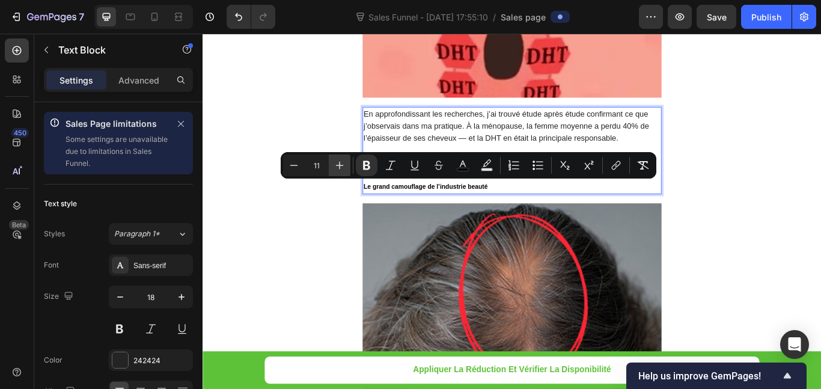
click at [343, 166] on icon "Editor contextual toolbar" at bounding box center [340, 165] width 12 height 12
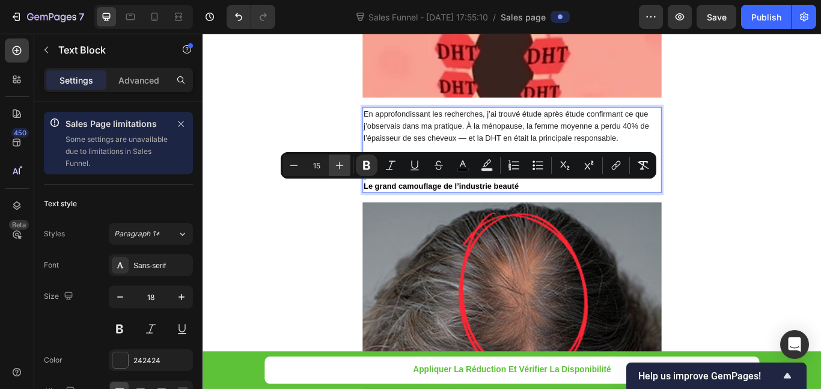
click at [343, 166] on icon "Editor contextual toolbar" at bounding box center [340, 165] width 12 height 12
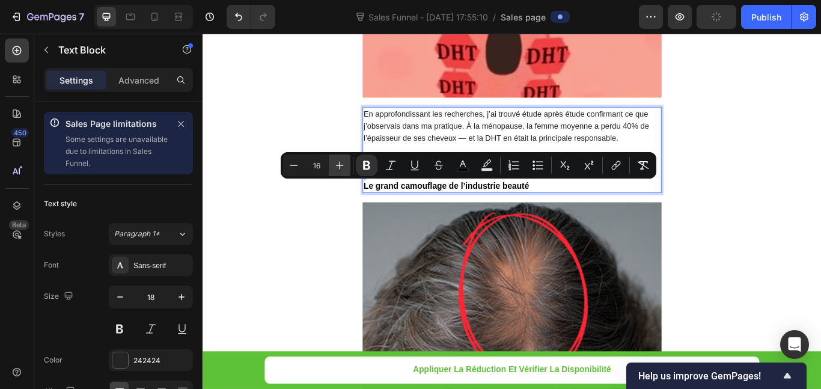
click at [343, 166] on icon "Editor contextual toolbar" at bounding box center [340, 165] width 12 height 12
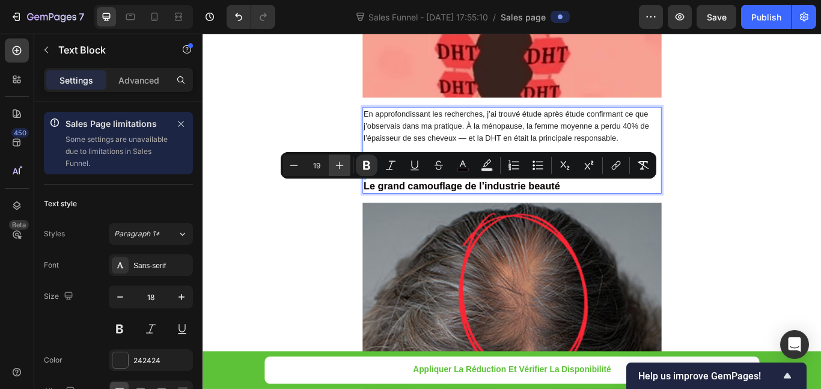
click at [343, 166] on icon "Editor contextual toolbar" at bounding box center [340, 165] width 12 height 12
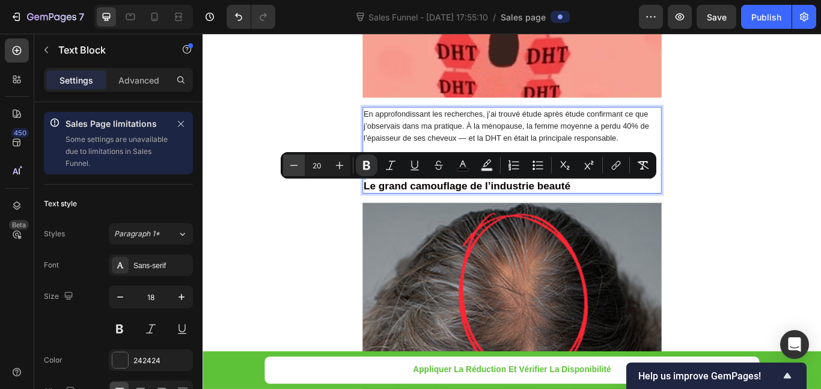
click at [296, 165] on icon "Editor contextual toolbar" at bounding box center [294, 165] width 8 height 1
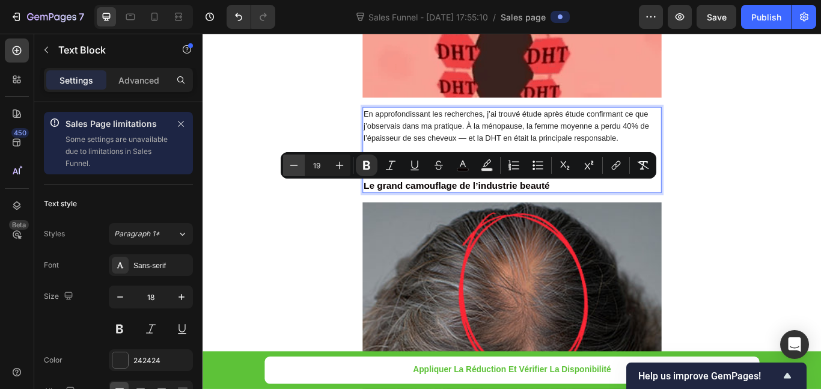
type input "18"
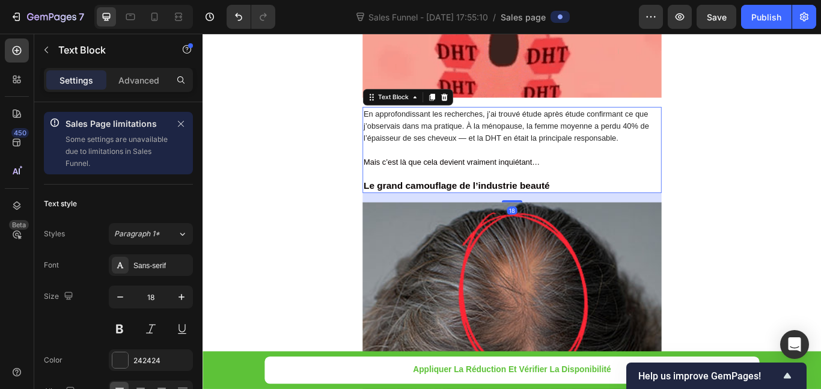
click at [591, 186] on span "Mais c’est là que cela devient vraiment inquiétant…" at bounding box center [493, 183] width 206 height 10
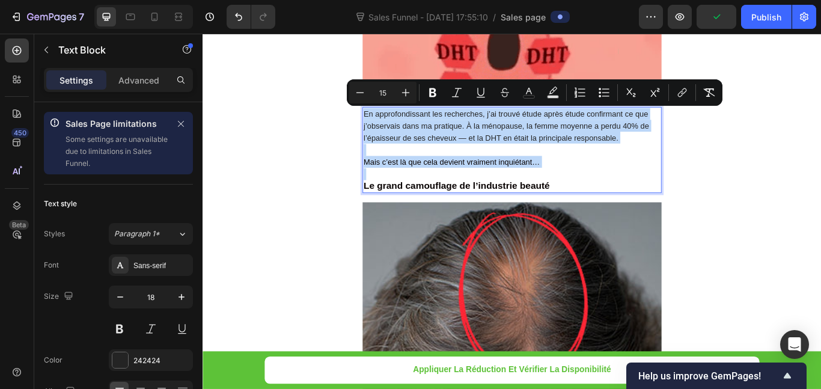
drag, startPoint x: 589, startPoint y: 191, endPoint x: 388, endPoint y: 129, distance: 209.9
click at [389, 129] on div "En approfondissant les recherches, j’ai trouvé étude après étude confirmant ce …" at bounding box center [563, 169] width 349 height 101
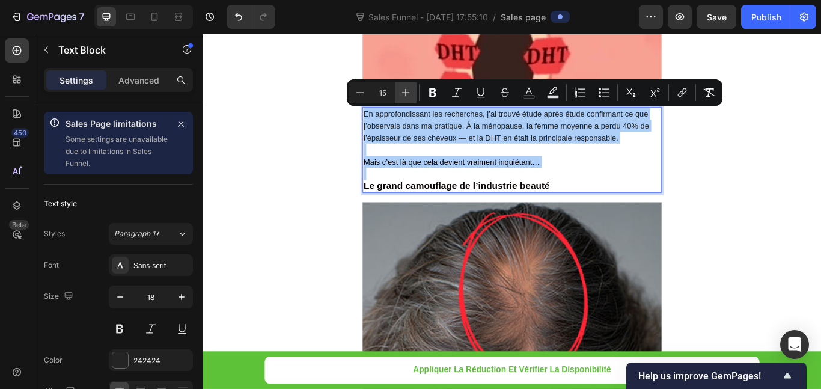
click at [407, 88] on icon "Editor contextual toolbar" at bounding box center [406, 93] width 12 height 12
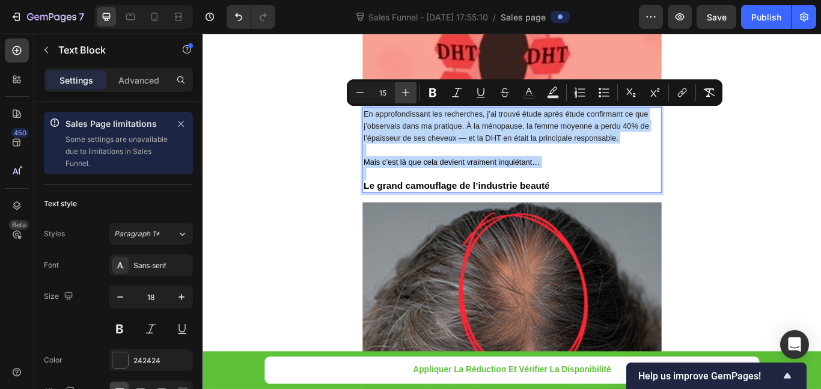
type input "16"
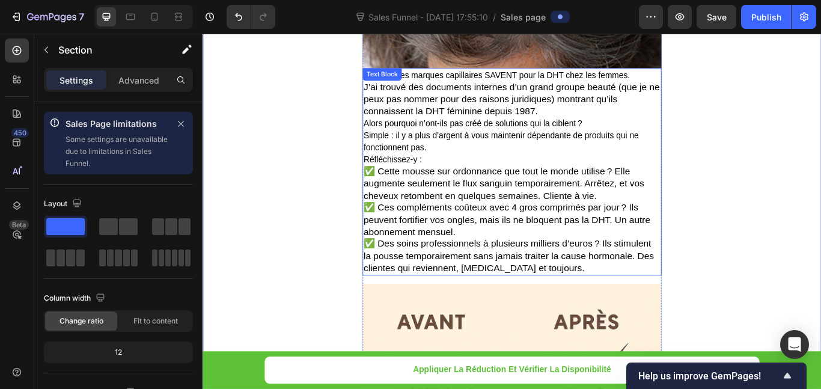
scroll to position [1563, 0]
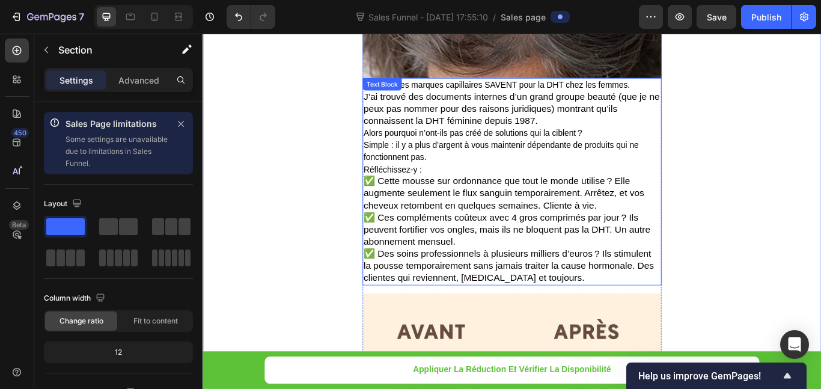
click at [701, 99] on p "Les grandes marques capillaires SAVENT pour la DHT chez les femmes." at bounding box center [563, 94] width 346 height 14
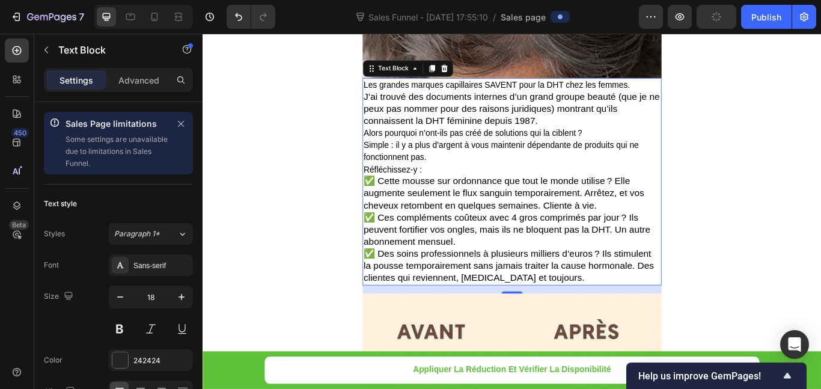
click at [701, 95] on p "Les grandes marques capillaires SAVENT pour la DHT chez les femmes." at bounding box center [563, 94] width 346 height 14
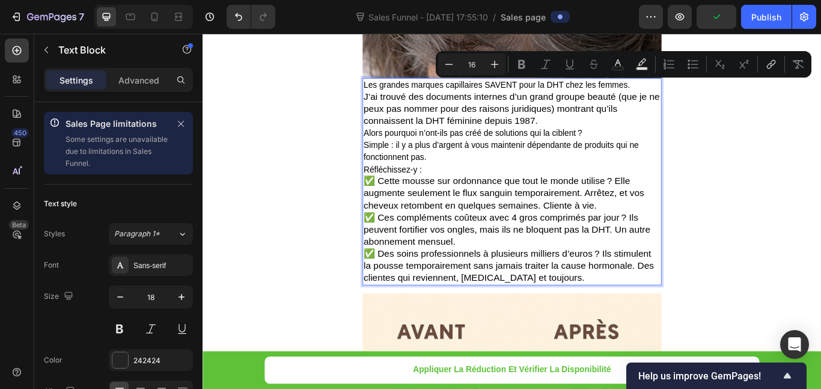
click at [701, 95] on p "Les grandes marques capillaires SAVENT pour la DHT chez les femmes." at bounding box center [563, 94] width 346 height 14
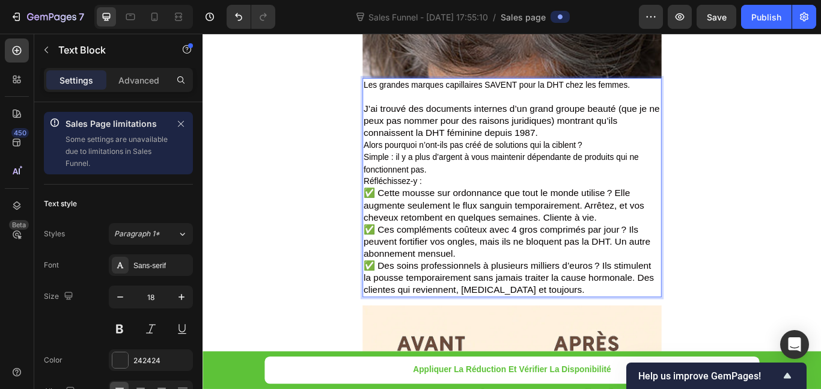
click at [609, 147] on p "J’ai trouvé des documents internes d’un grand groupe beauté (que je ne peux pas…" at bounding box center [563, 136] width 346 height 42
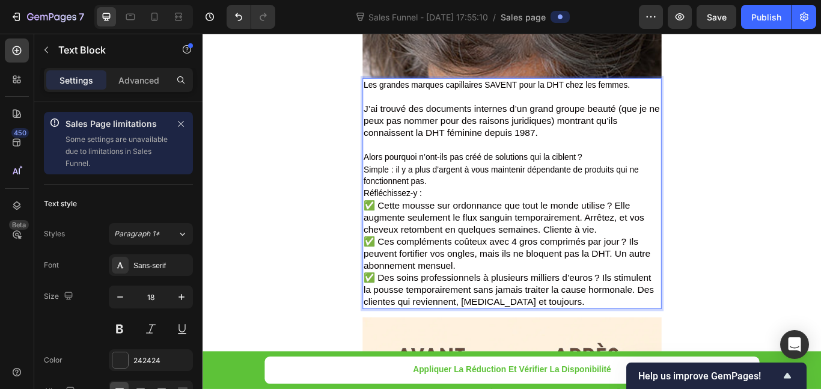
click at [647, 177] on p "Alors pourquoi n’ont-ils pas créé de solutions qui la ciblent ?" at bounding box center [563, 178] width 346 height 14
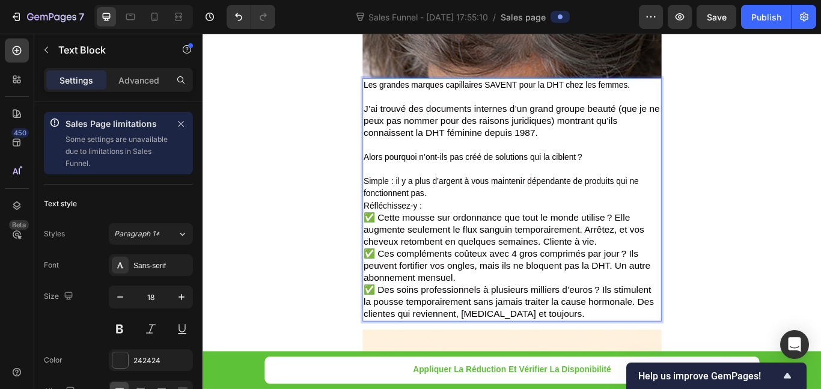
click at [469, 229] on p "Réfléchissez-y :" at bounding box center [563, 234] width 346 height 14
click at [467, 222] on p "Simple : il y a plus d’argent à vous maintenir dépendante de produits qui ne fo…" at bounding box center [563, 213] width 346 height 28
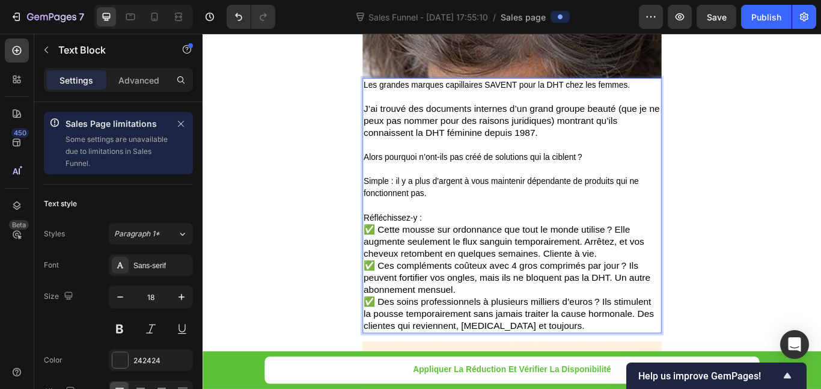
click at [461, 249] on p "Réfléchissez-y :" at bounding box center [563, 248] width 346 height 14
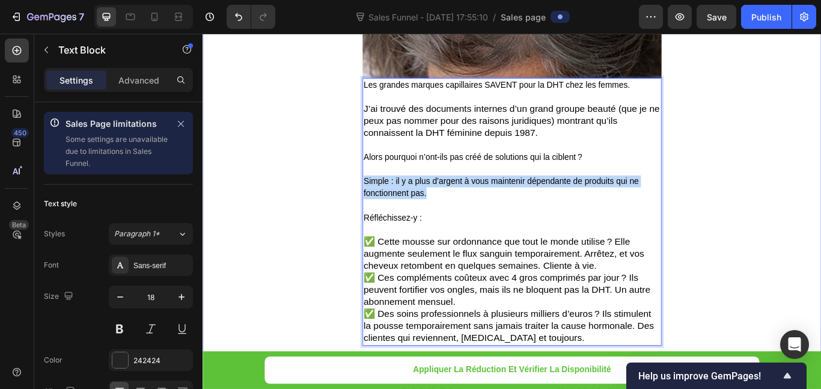
drag, startPoint x: 468, startPoint y: 221, endPoint x: 389, endPoint y: 211, distance: 79.4
click at [390, 211] on p "Simple : il y a plus d’argent à vous maintenir dépendante de produits qui ne fo…" at bounding box center [563, 213] width 346 height 28
click at [480, 236] on p "Rich Text Editor. Editing area: main" at bounding box center [563, 234] width 346 height 14
drag, startPoint x: 423, startPoint y: 208, endPoint x: 462, endPoint y: 226, distance: 42.5
click at [462, 226] on p "Simple : il y a plus d’argent à vous maintenir dépendante de produits qui ne fo…" at bounding box center [563, 213] width 346 height 28
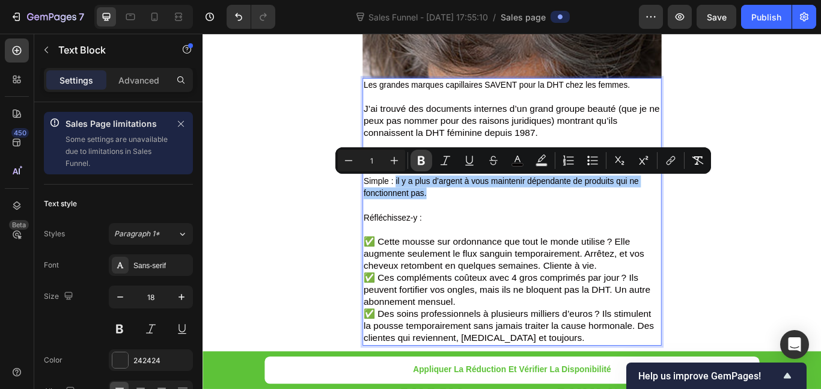
drag, startPoint x: 421, startPoint y: 159, endPoint x: 282, endPoint y: 192, distance: 143.3
click at [421, 159] on icon "Editor contextual toolbar" at bounding box center [421, 160] width 12 height 12
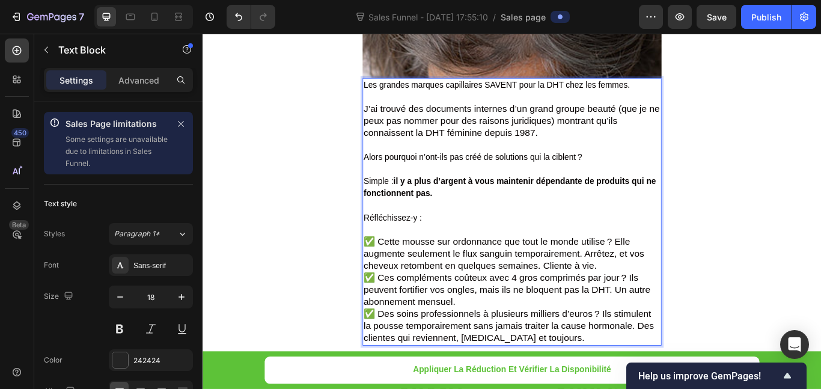
click at [493, 238] on p "Rich Text Editor. Editing area: main" at bounding box center [563, 234] width 346 height 14
click at [675, 275] on span "✅ Cette mousse sur ordonnance que tout le monde utilise ? Elle augmente seuleme…" at bounding box center [553, 290] width 327 height 40
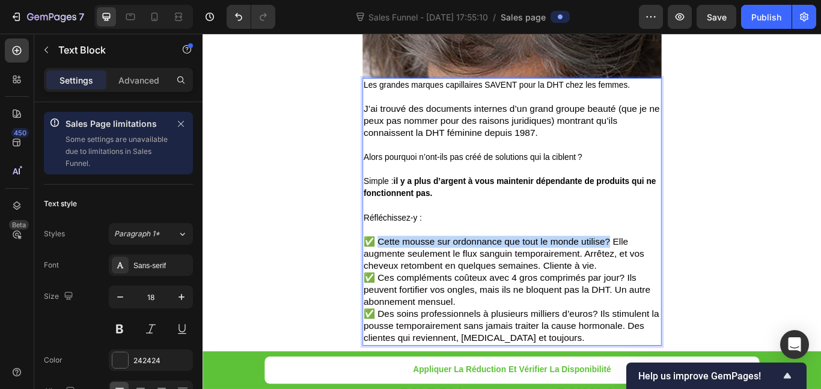
drag, startPoint x: 675, startPoint y: 279, endPoint x: 405, endPoint y: 282, distance: 269.9
click at [405, 282] on p "✅ Cette mousse sur ordonnance que tout le monde utilise? Elle augmente seulemen…" at bounding box center [563, 290] width 346 height 42
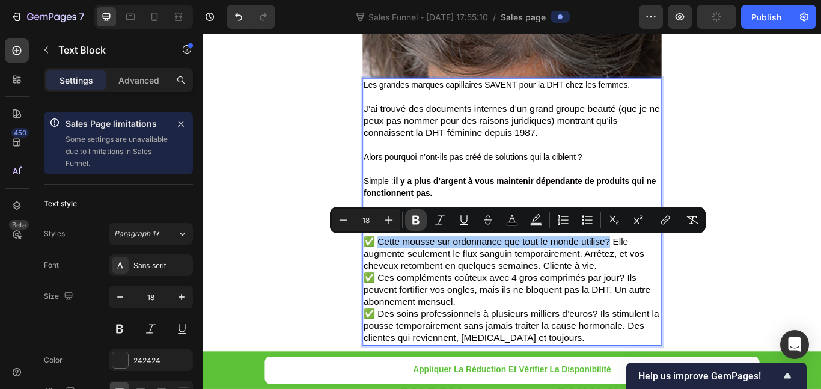
click at [412, 225] on icon "Editor contextual toolbar" at bounding box center [416, 220] width 12 height 12
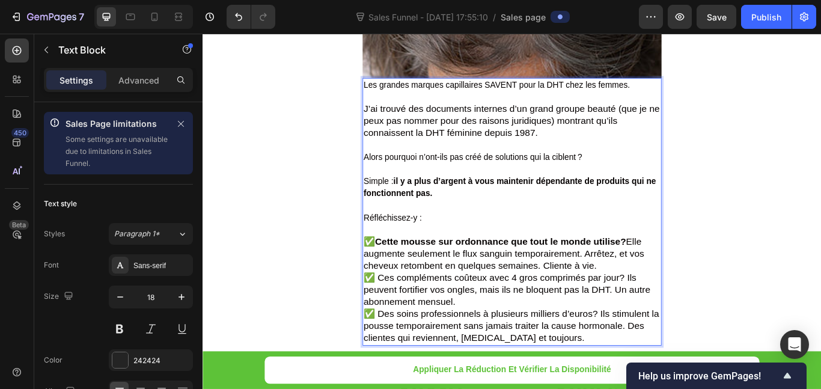
click at [694, 316] on span "✅ Ces compléments coûteux avec 4 gros comprimés par jour? Ils peuvent fortifier…" at bounding box center [557, 332] width 334 height 40
drag, startPoint x: 691, startPoint y: 317, endPoint x: 403, endPoint y: 319, distance: 287.9
click at [403, 319] on span "✅ Ces compléments coûteux avec 4 gros comprimés par jour? Ils peuvent fortifier…" at bounding box center [557, 332] width 334 height 40
click at [474, 310] on span "✅ Cette mousse sur ordonnance que tout le monde utilise? Elle augmente seulemen…" at bounding box center [553, 290] width 327 height 40
drag, startPoint x: 692, startPoint y: 318, endPoint x: 403, endPoint y: 316, distance: 289.7
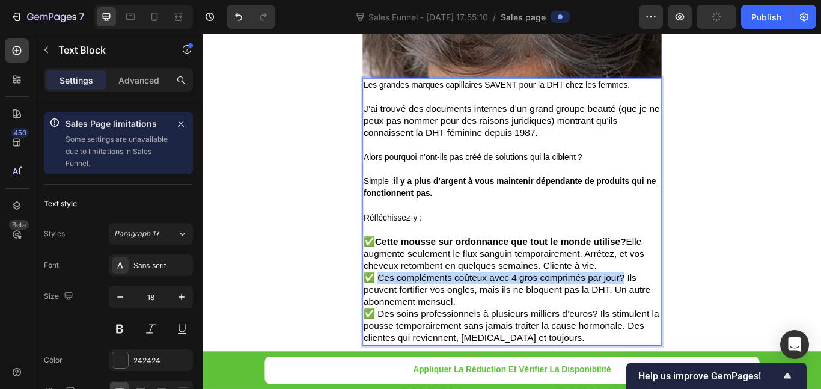
click at [403, 316] on span "✅ Ces compléments coûteux avec 4 gros comprimés par jour? Ils peuvent fortifier…" at bounding box center [557, 332] width 334 height 40
click at [418, 314] on span "✅ Ces compléments coûteux avec 4 gros comprimés par jour? Ils peuvent fortifier…" at bounding box center [557, 332] width 334 height 40
click at [403, 314] on span "✅ Ces compléments coûteux avec 4 gros comprimés par jour? Ils peuvent fortifier…" at bounding box center [557, 332] width 334 height 40
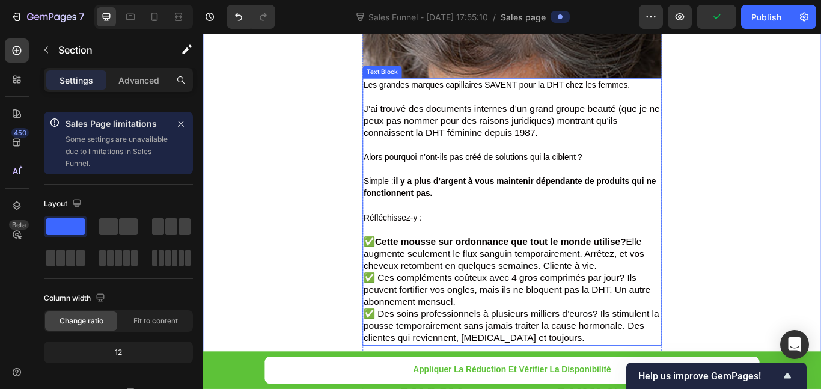
click at [403, 321] on span "✅ Ces compléments coûteux avec 4 gros comprimés par jour? Ils peuvent fortifier…" at bounding box center [557, 332] width 334 height 40
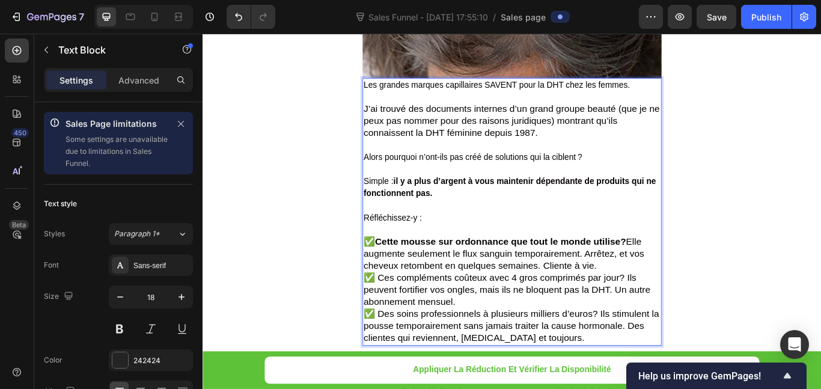
click at [407, 318] on span "✅ Ces compléments coûteux avec 4 gros comprimés par jour? Ils peuvent fortifier…" at bounding box center [557, 332] width 334 height 40
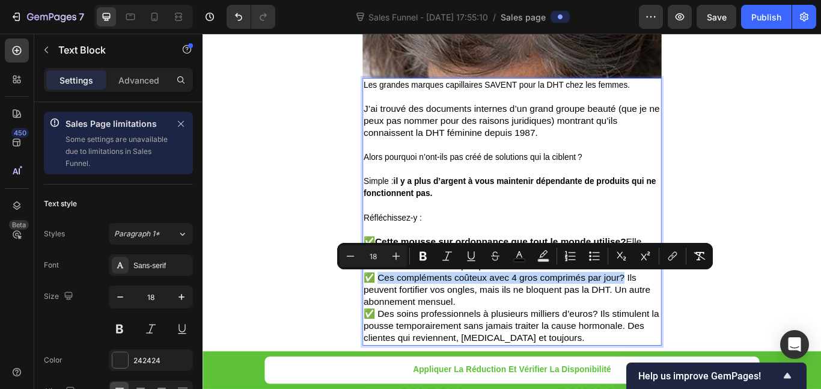
drag, startPoint x: 407, startPoint y: 318, endPoint x: 684, endPoint y: 316, distance: 277.1
click at [684, 316] on span "✅ Ces compléments coûteux avec 4 gros comprimés par jour? Ils peuvent fortifier…" at bounding box center [557, 332] width 334 height 40
click at [420, 251] on icon "Editor contextual toolbar" at bounding box center [423, 256] width 12 height 12
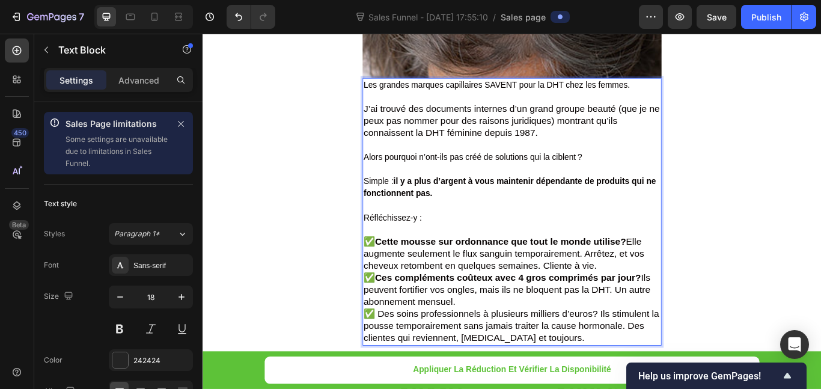
click at [657, 355] on span "✅ Des soins professionnels à plusieurs milliers d’euros? Ils stimulent la pouss…" at bounding box center [562, 374] width 344 height 40
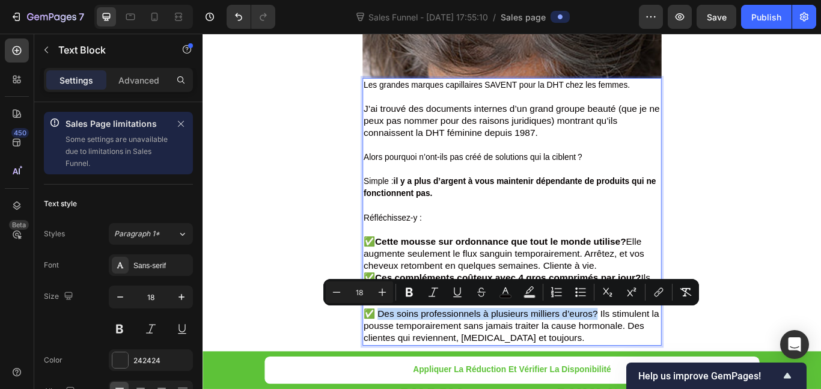
drag, startPoint x: 660, startPoint y: 358, endPoint x: 403, endPoint y: 361, distance: 256.7
click at [403, 361] on span "✅ Des soins professionnels à plusieurs milliers d’euros? Ils stimulent la pouss…" at bounding box center [562, 374] width 344 height 40
click at [409, 293] on icon "Editor contextual toolbar" at bounding box center [409, 292] width 12 height 12
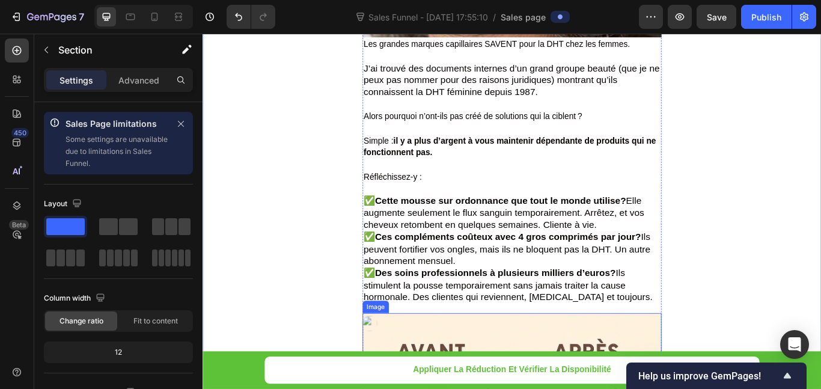
scroll to position [1623, 0]
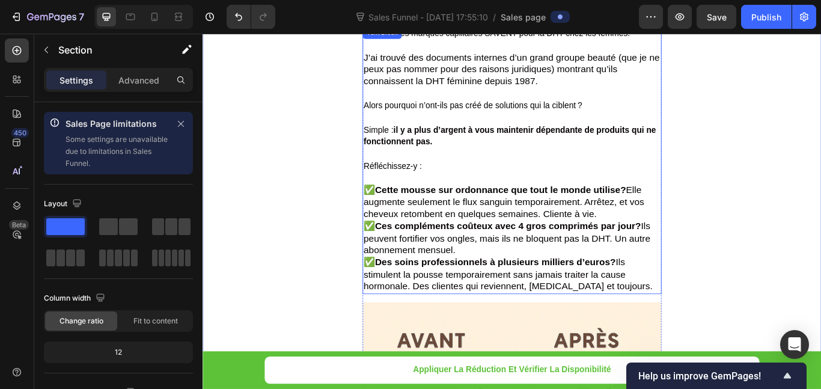
click at [673, 326] on p "✅ Des soins professionnels à plusieurs milliers d’euros? Ils stimulent la pouss…" at bounding box center [563, 314] width 346 height 42
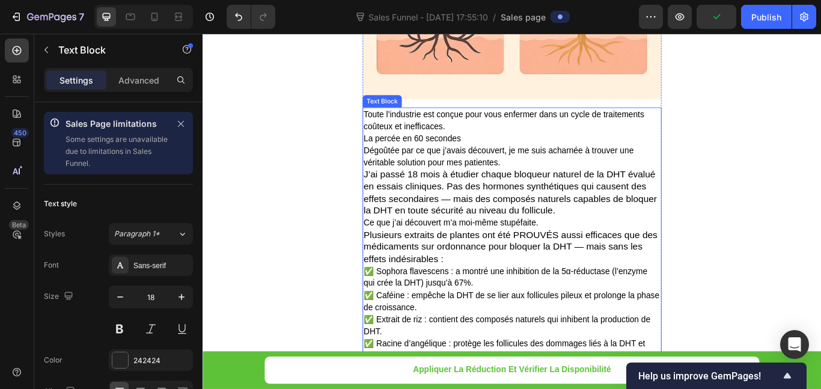
scroll to position [2224, 0]
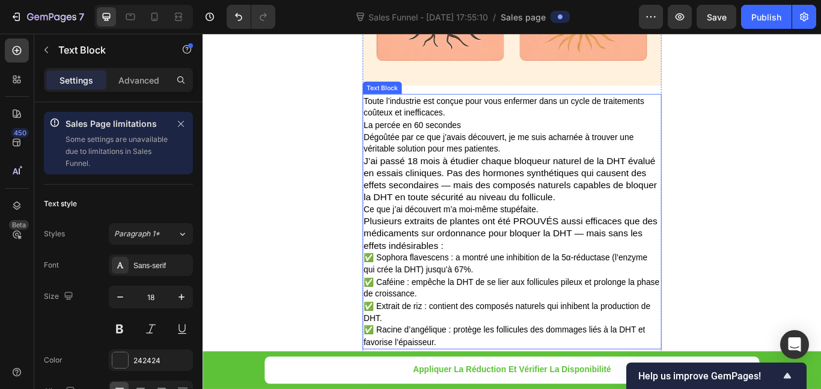
click at [490, 125] on p "Toute l’industrie est conçue pour vous enfermer dans un cycle de traitements co…" at bounding box center [563, 119] width 346 height 28
click at [488, 124] on p "Toute l’industrie est conçue pour vous enfermer dans un cycle de traitements co…" at bounding box center [563, 119] width 346 height 28
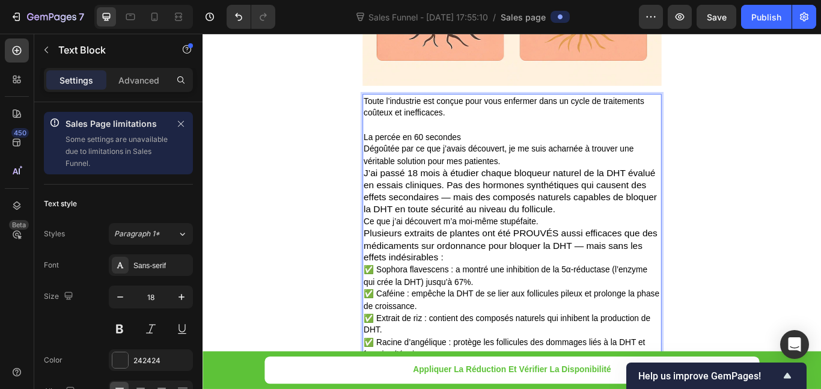
click at [503, 152] on p "La percée en 60 secondes" at bounding box center [563, 154] width 346 height 14
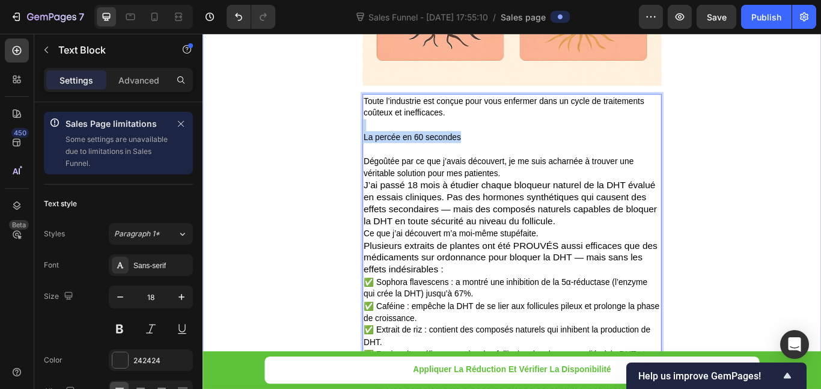
drag, startPoint x: 505, startPoint y: 151, endPoint x: 376, endPoint y: 147, distance: 129.3
click at [376, 147] on div "Un dermatologue de premier plan alerte : à la ménopause, 40% de l’épaisseur des…" at bounding box center [563, 286] width 721 height 4902
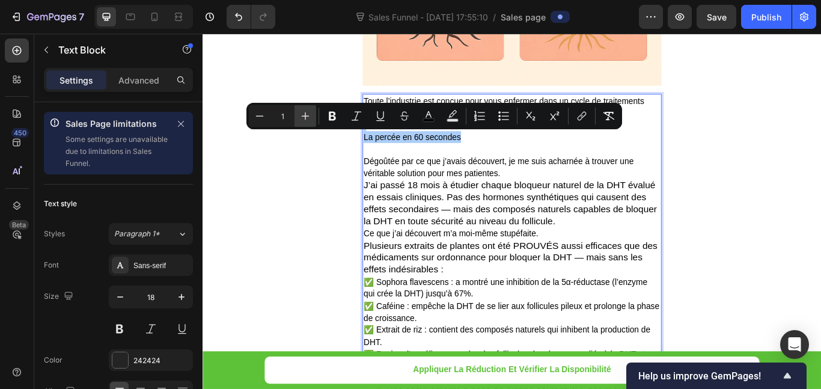
click at [296, 116] on button "Plus" at bounding box center [305, 116] width 22 height 22
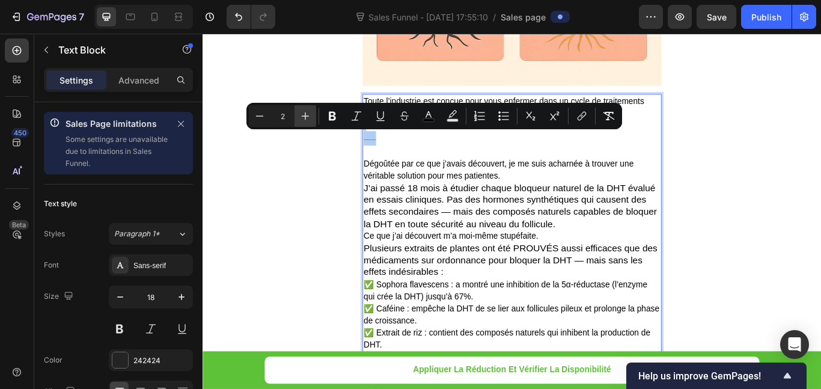
click at [296, 116] on button "Plus" at bounding box center [305, 116] width 22 height 22
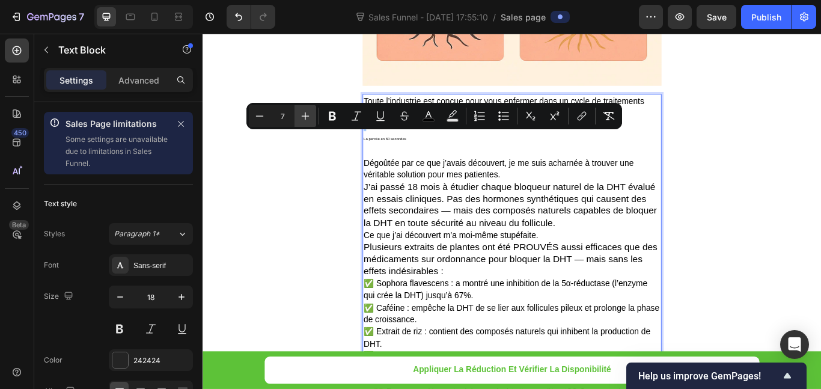
click at [296, 116] on button "Plus" at bounding box center [305, 116] width 22 height 22
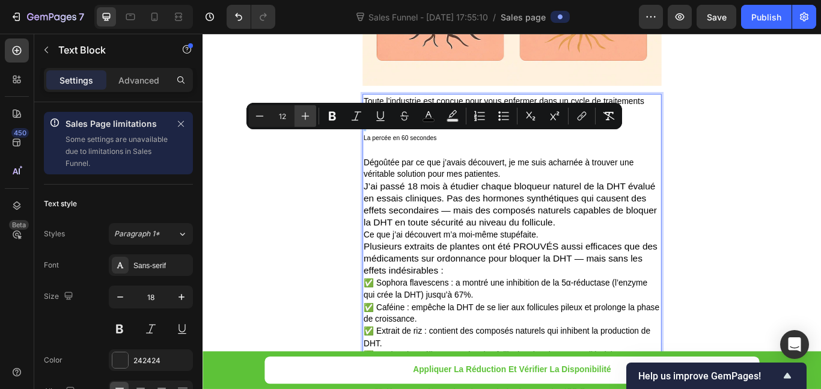
click at [296, 116] on button "Plus" at bounding box center [305, 116] width 22 height 22
click at [297, 115] on button "Plus" at bounding box center [305, 116] width 22 height 22
click at [298, 115] on button "Plus" at bounding box center [305, 116] width 22 height 22
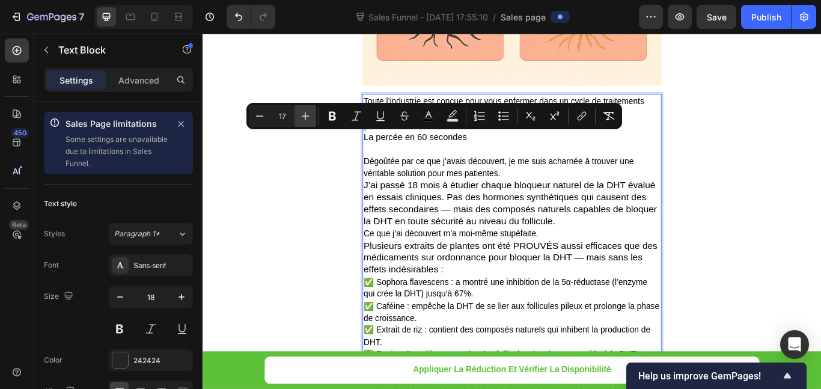
click at [300, 115] on icon "Editor contextual toolbar" at bounding box center [305, 116] width 12 height 12
click at [301, 115] on icon "Editor contextual toolbar" at bounding box center [305, 116] width 12 height 12
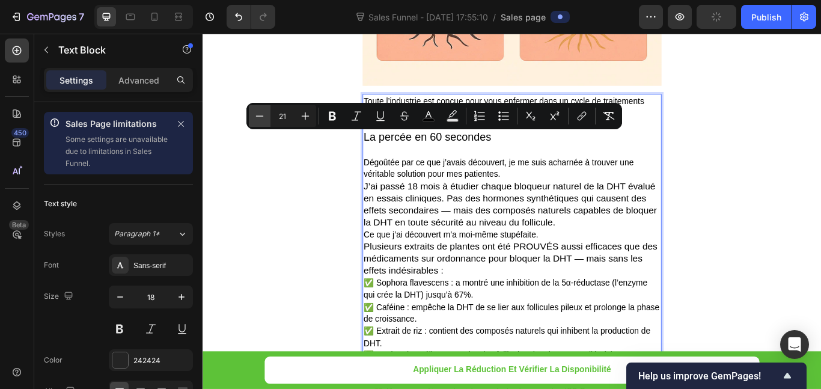
click at [263, 115] on icon "Editor contextual toolbar" at bounding box center [260, 116] width 12 height 12
click at [306, 111] on icon "Editor contextual toolbar" at bounding box center [305, 116] width 12 height 12
type input "21"
click at [407, 179] on span "Dégoûtée par ce que j’avais découvert, je me suis acharnée à trouver une vérita…" at bounding box center [547, 191] width 315 height 24
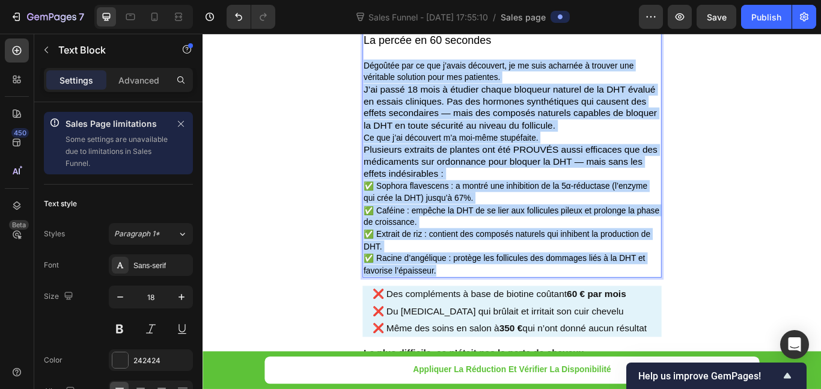
scroll to position [2404, 0]
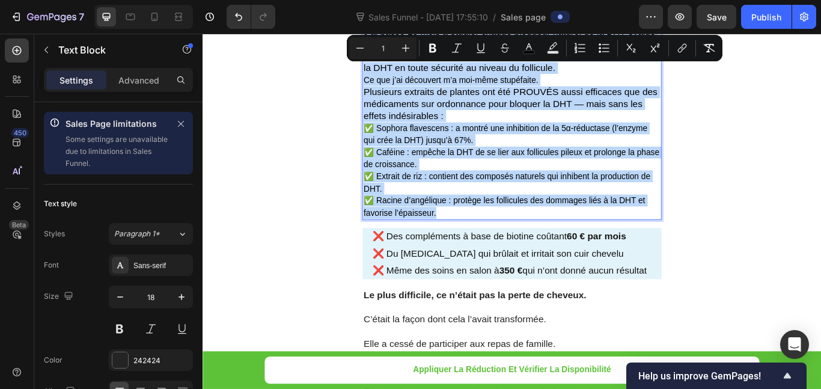
drag, startPoint x: 389, startPoint y: 182, endPoint x: 615, endPoint y: 245, distance: 234.6
click at [615, 245] on div "Toute l’industrie est conçue pour vous enfermer dans un cycle de traitements co…" at bounding box center [563, 87] width 349 height 327
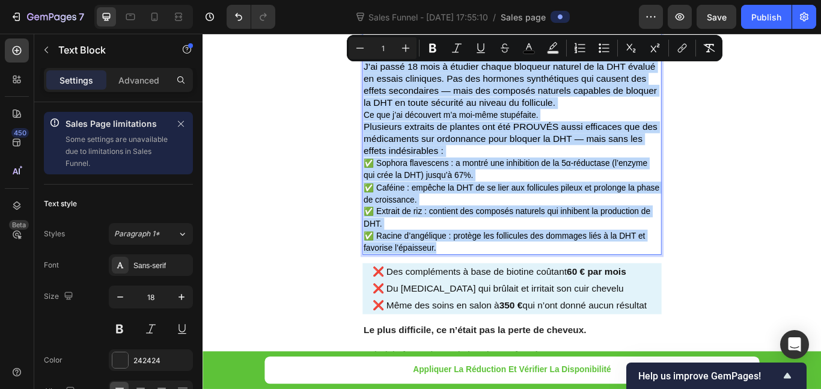
scroll to position [2344, 0]
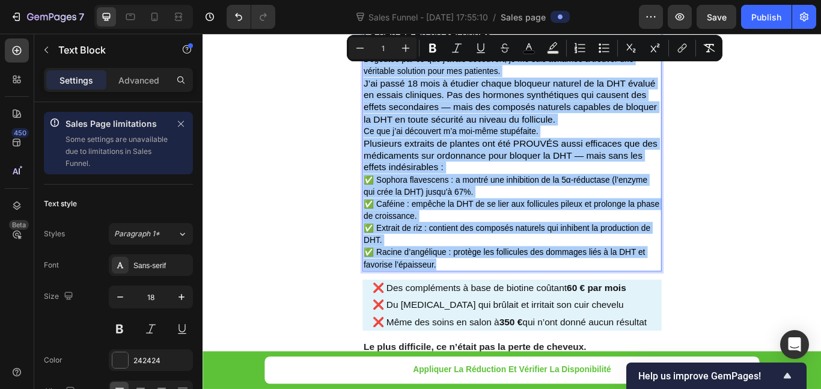
click at [389, 43] on input "1" at bounding box center [383, 48] width 24 height 14
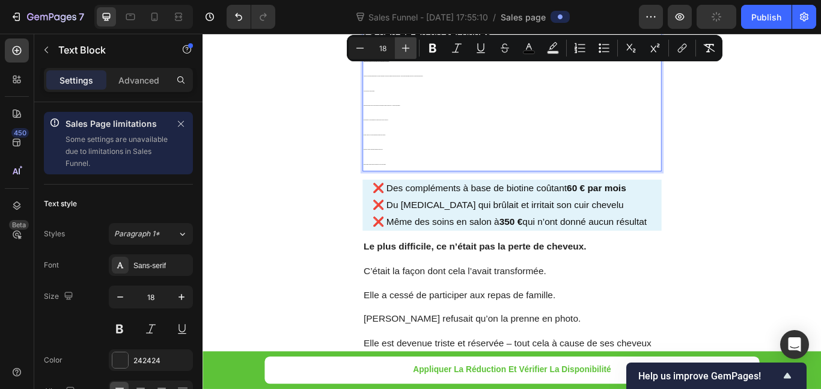
type input "18"
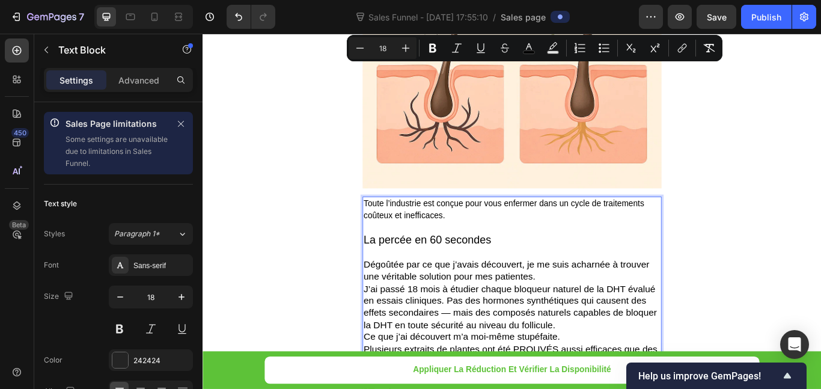
scroll to position [2104, 0]
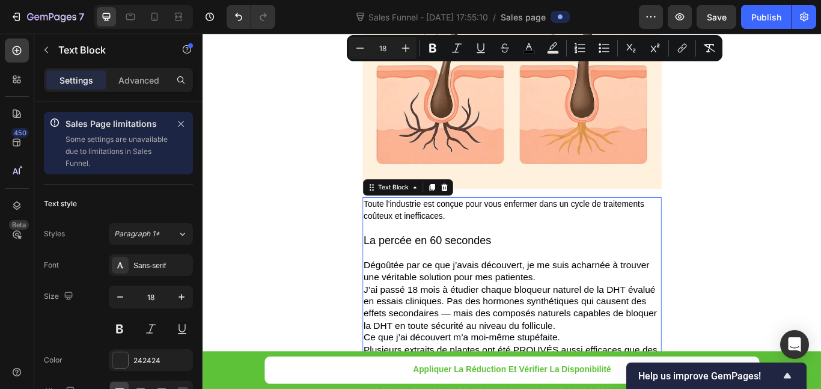
click at [478, 250] on span "Toute l’industrie est conçue pour vous enfermer dans un cycle de traitements co…" at bounding box center [553, 239] width 327 height 24
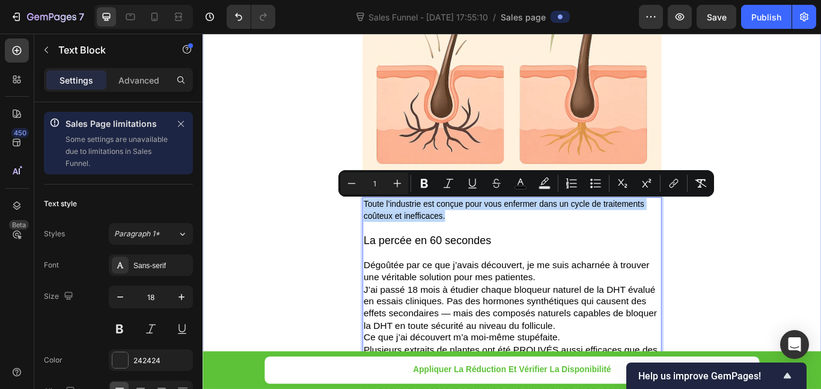
drag, startPoint x: 478, startPoint y: 249, endPoint x: 397, endPoint y: 224, distance: 85.2
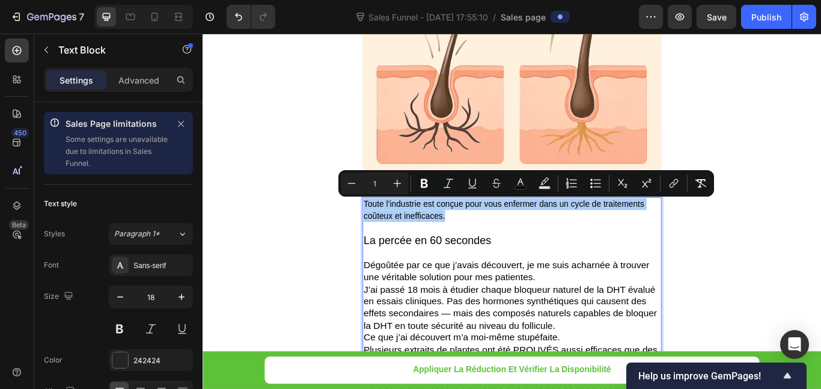
click at [384, 185] on input "1" at bounding box center [374, 183] width 24 height 14
type input "18"
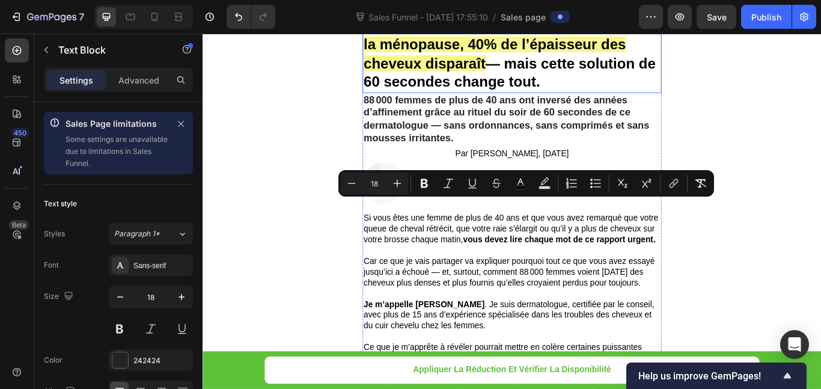
scroll to position [240, 0]
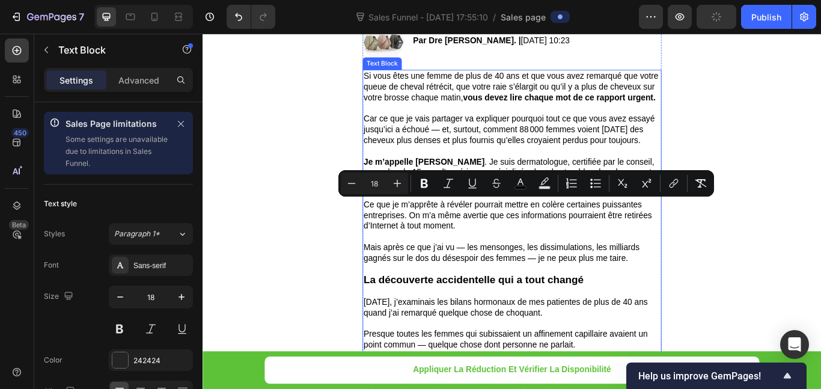
click at [516, 120] on p "Rich Text Editor. Editing area: main" at bounding box center [563, 121] width 346 height 13
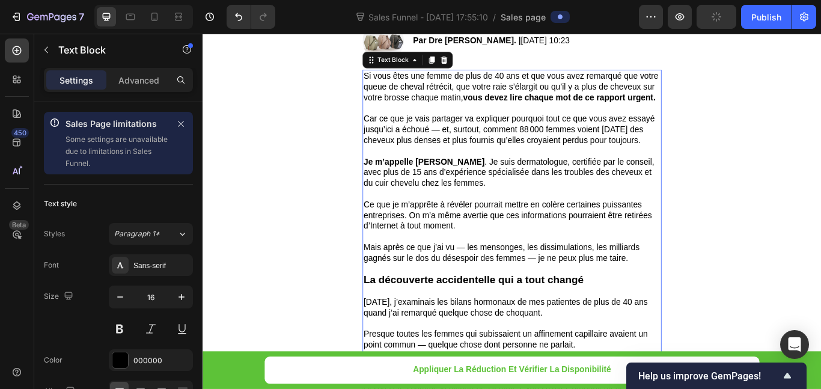
drag, startPoint x: 518, startPoint y: 99, endPoint x: 477, endPoint y: 94, distance: 41.2
click at [477, 94] on p "Si vous êtes une femme de plus de 40 ans et que vous avez remarqué que votre qu…" at bounding box center [563, 95] width 346 height 37
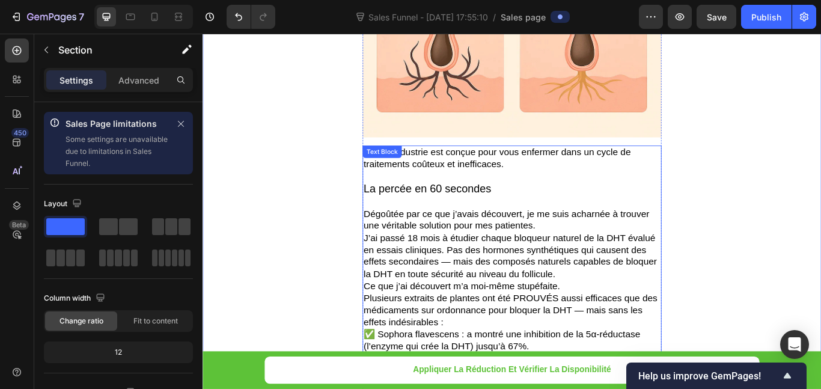
scroll to position [2224, 0]
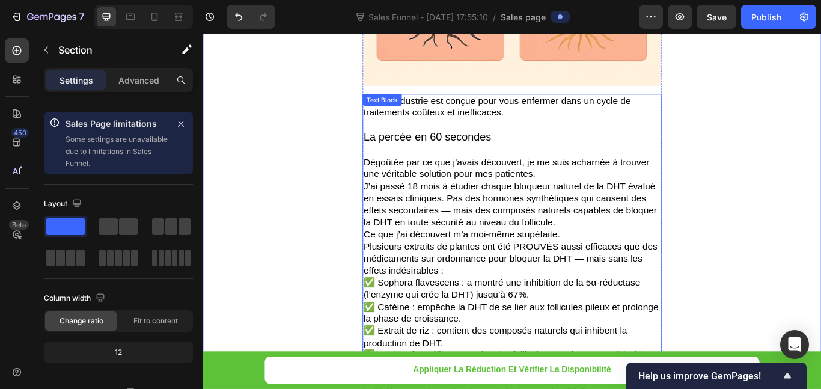
click at [516, 243] on span "J’ai passé 18 mois à étudier chaque bloqueur naturel de la DHT évalué en essais…" at bounding box center [561, 233] width 342 height 54
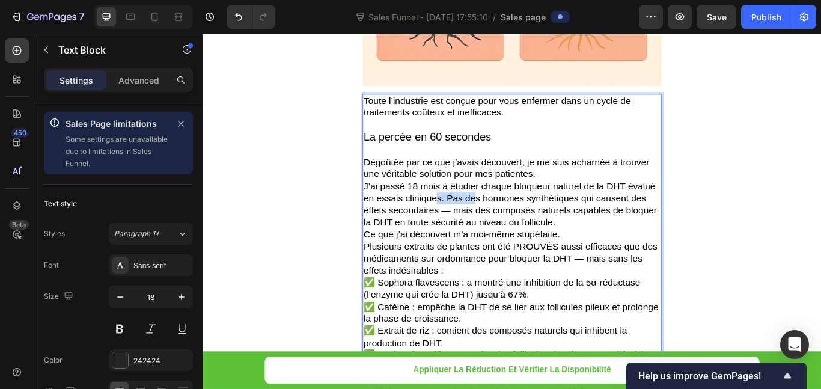
drag, startPoint x: 516, startPoint y: 224, endPoint x: 470, endPoint y: 222, distance: 45.7
click at [471, 222] on span "J’ai passé 18 mois à étudier chaque bloqueur naturel de la DHT évalué en essais…" at bounding box center [561, 233] width 342 height 54
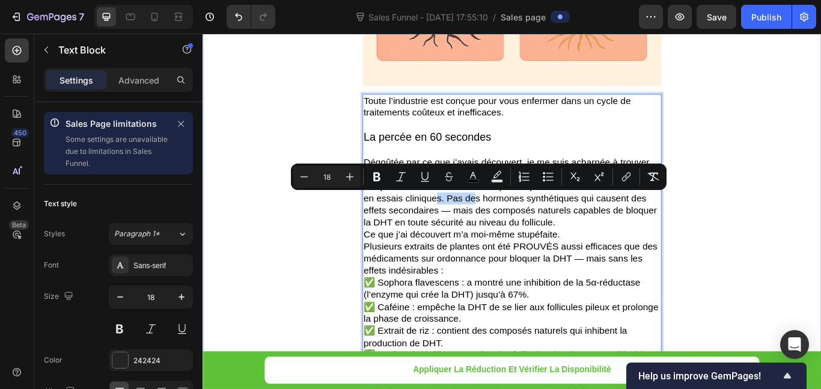
click at [349, 147] on div "Un dermatologue de premier plan alerte : à la ménopause, 40% de l’épaisseur des…" at bounding box center [563, 286] width 721 height 4903
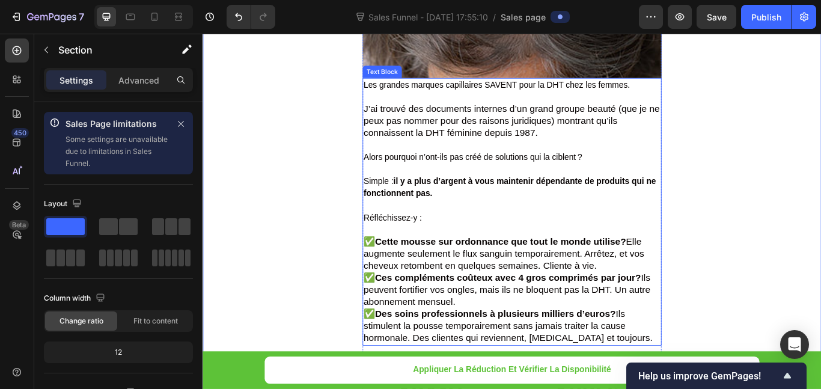
scroll to position [1683, 0]
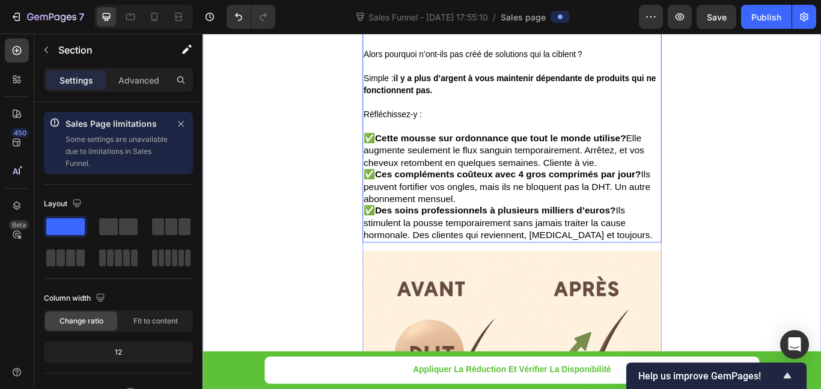
click at [511, 214] on span "✅ Ces compléments coûteux avec 4 gros comprimés par jour? Ils peuvent fortifier…" at bounding box center [557, 212] width 334 height 40
drag, startPoint x: 511, startPoint y: 214, endPoint x: 476, endPoint y: 194, distance: 40.6
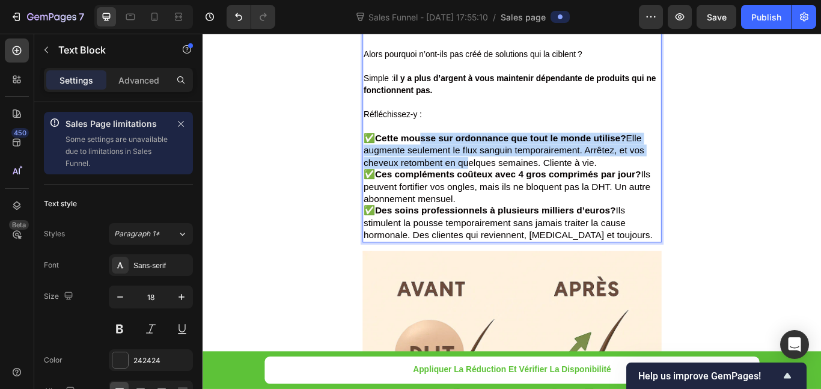
drag, startPoint x: 459, startPoint y: 151, endPoint x: 501, endPoint y: 184, distance: 54.0
click at [501, 184] on span "✅ Cette mousse sur ordonnance que tout le monde utilise? Elle augmente seulemen…" at bounding box center [553, 170] width 327 height 40
click at [483, 81] on strong "il y a plus d’argent à vous maintenir dépendante de produits qui ne fonctionnen…" at bounding box center [560, 93] width 341 height 24
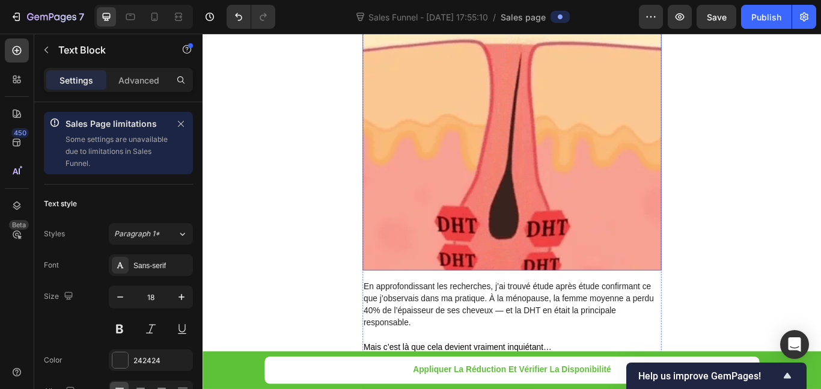
scroll to position [1142, 0]
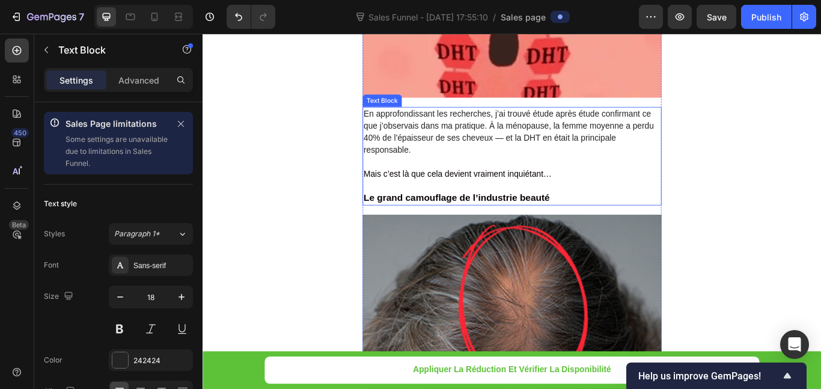
click at [481, 162] on p "En approfondissant les recherches, j’ai trouvé étude après étude confirmant ce …" at bounding box center [563, 148] width 346 height 56
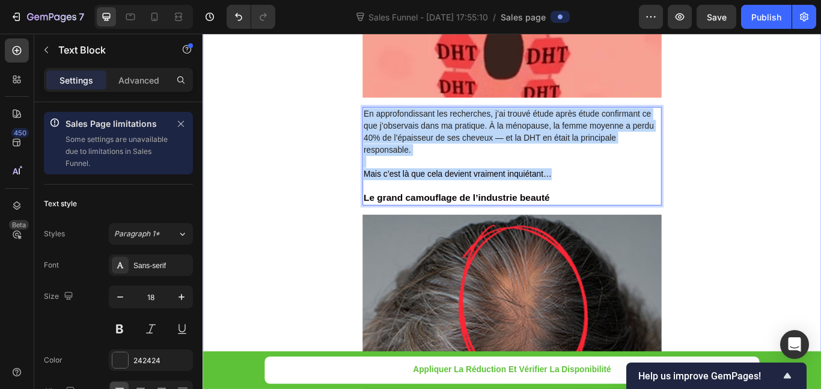
drag, startPoint x: 481, startPoint y: 162, endPoint x: 379, endPoint y: 129, distance: 108.0
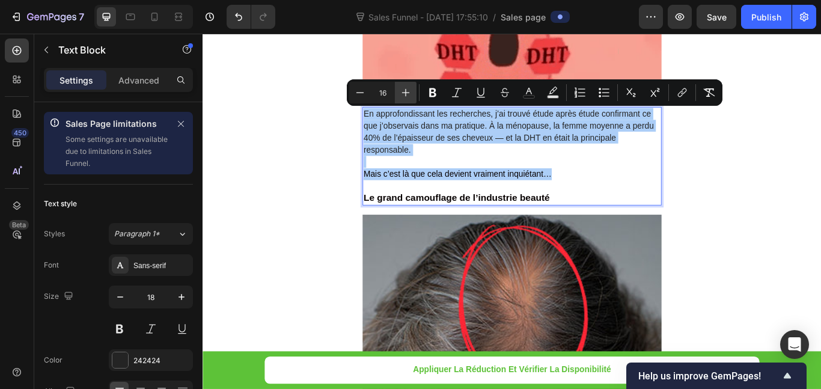
click at [406, 90] on icon "Editor contextual toolbar" at bounding box center [406, 93] width 12 height 12
click at [406, 90] on icon "Editor contextual toolbar" at bounding box center [406, 93] width 8 height 8
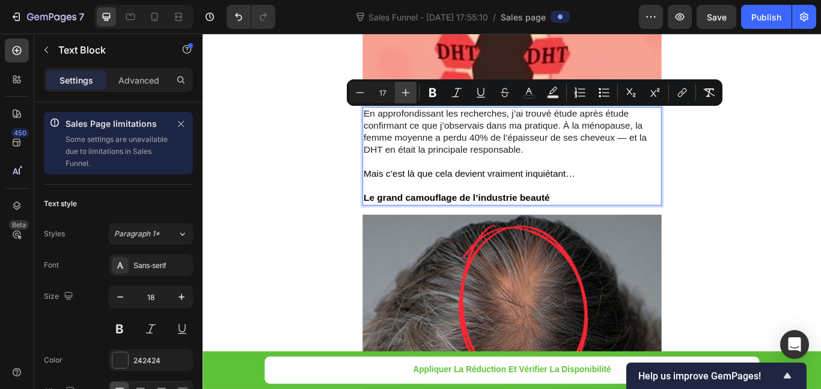
type input "18"
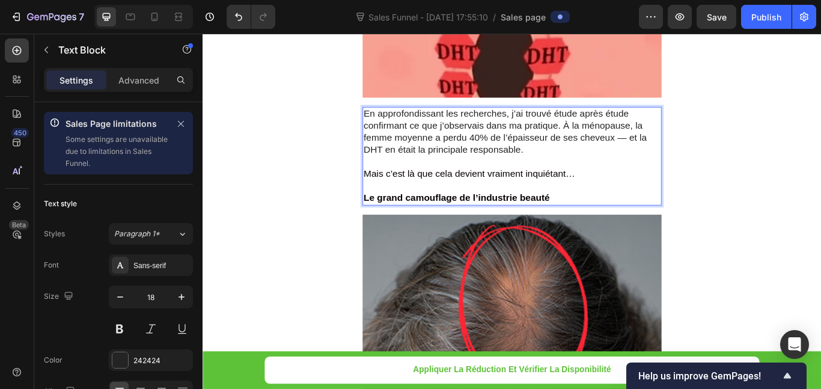
click at [597, 222] on strong "Le grand camouflage de l’industrie beauté" at bounding box center [498, 225] width 217 height 12
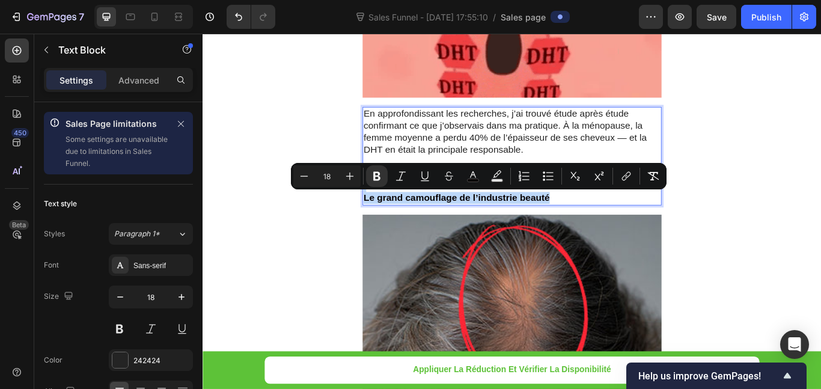
drag, startPoint x: 612, startPoint y: 229, endPoint x: 424, endPoint y: 214, distance: 188.1
click at [424, 214] on p "Le grand camouflage de l’industrie beauté" at bounding box center [563, 218] width 346 height 28
click at [355, 175] on icon "Editor contextual toolbar" at bounding box center [350, 176] width 12 height 12
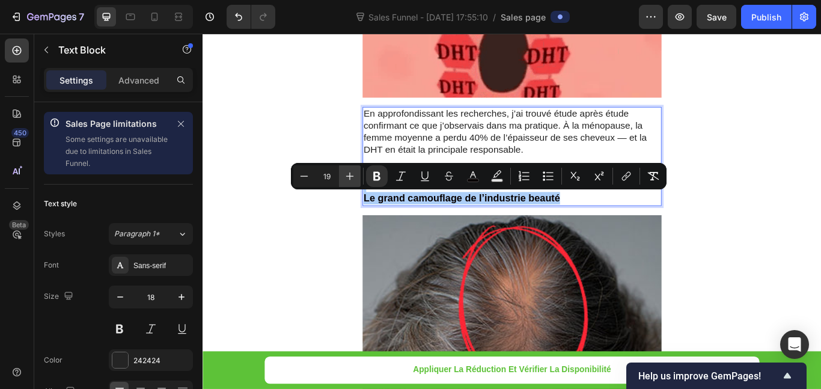
click at [355, 175] on icon "Editor contextual toolbar" at bounding box center [350, 176] width 12 height 12
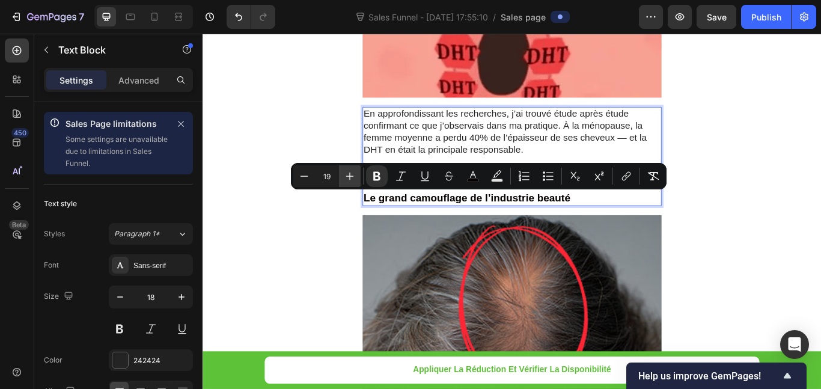
type input "20"
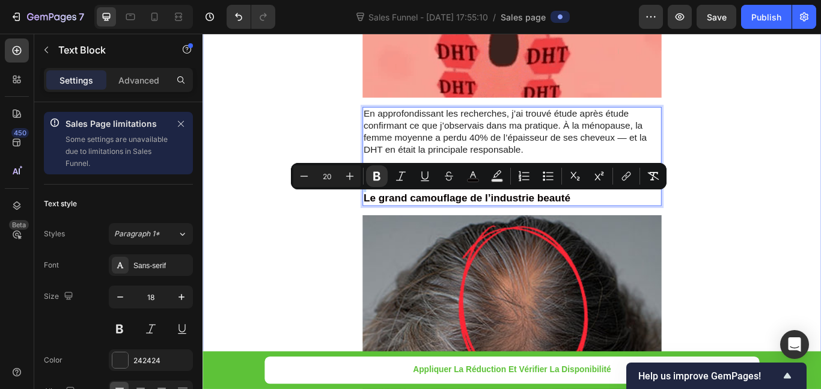
drag, startPoint x: 791, startPoint y: 135, endPoint x: 781, endPoint y: 144, distance: 12.8
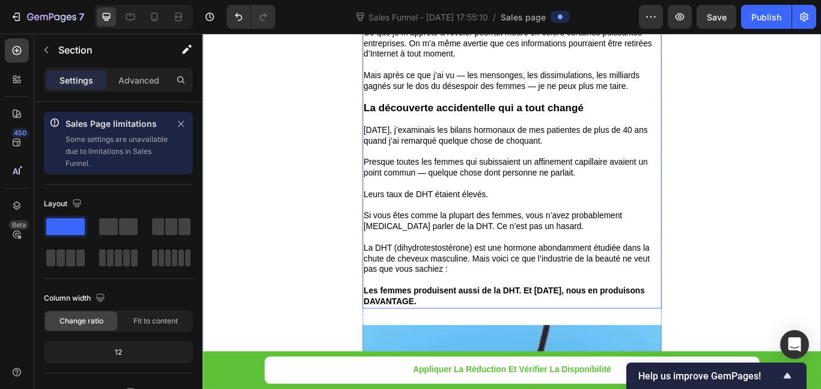
scroll to position [421, 0]
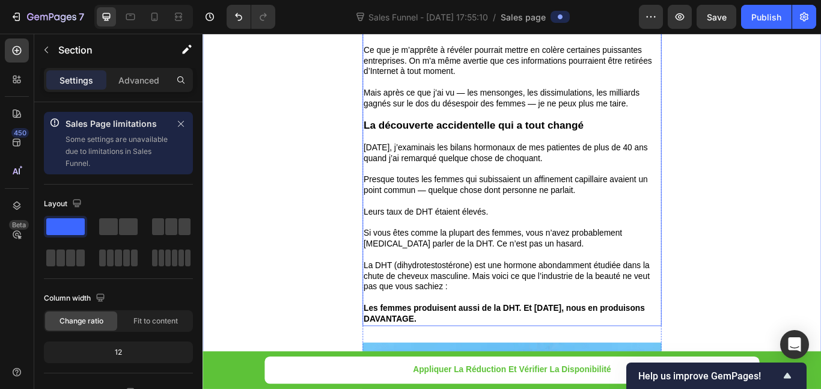
click at [528, 271] on p "Si vous êtes comme la plupart des femmes, vous n’avez probablement [MEDICAL_DAT…" at bounding box center [563, 272] width 346 height 25
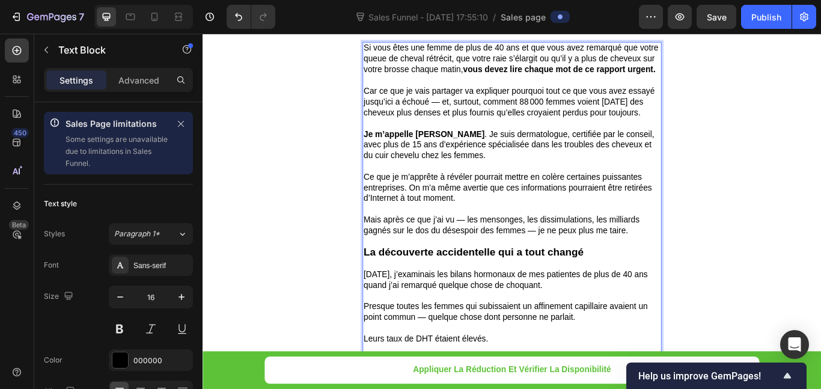
scroll to position [240, 0]
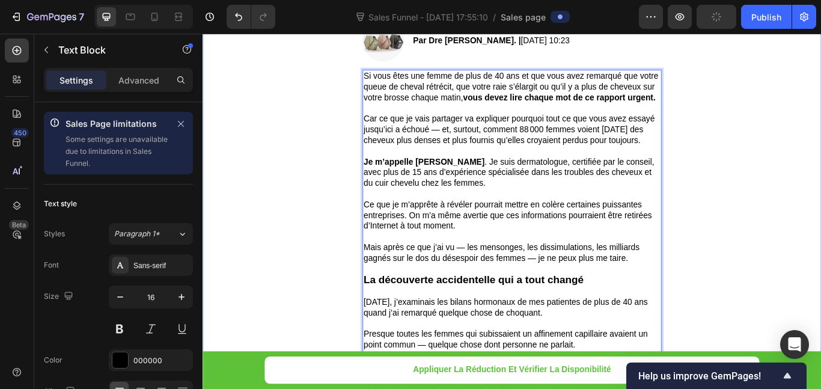
drag, startPoint x: 542, startPoint y: 368, endPoint x: 378, endPoint y: 82, distance: 330.0
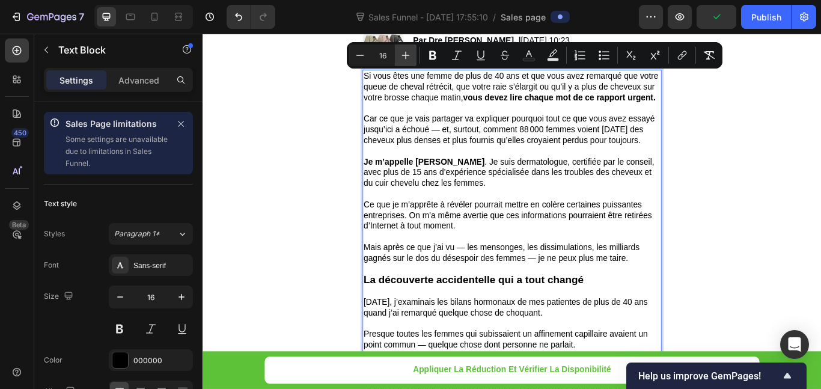
click at [408, 48] on button "Plus" at bounding box center [406, 55] width 22 height 22
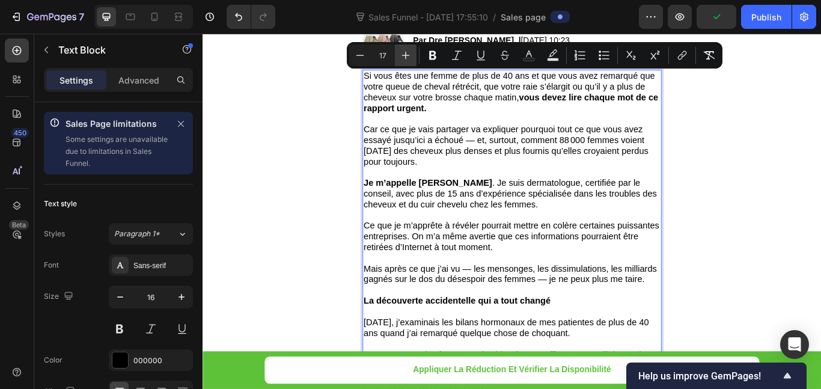
click at [408, 48] on button "Plus" at bounding box center [406, 55] width 22 height 22
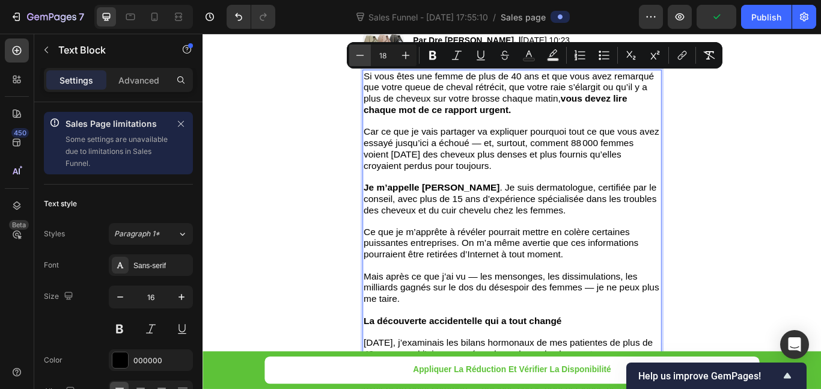
click at [407, 48] on button "Plus" at bounding box center [406, 55] width 22 height 22
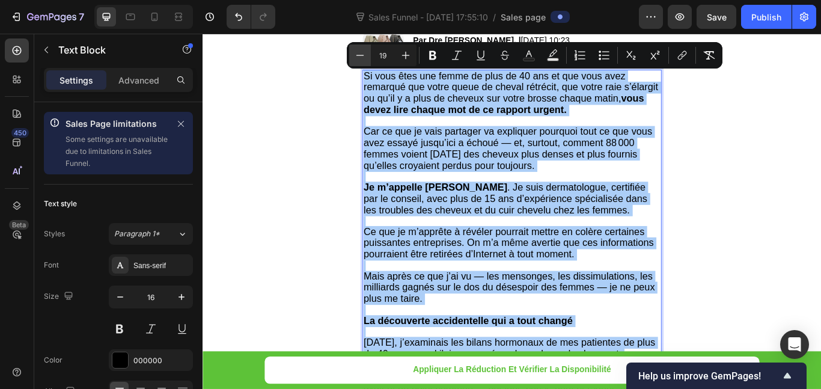
click at [351, 49] on button "Minus" at bounding box center [360, 55] width 22 height 22
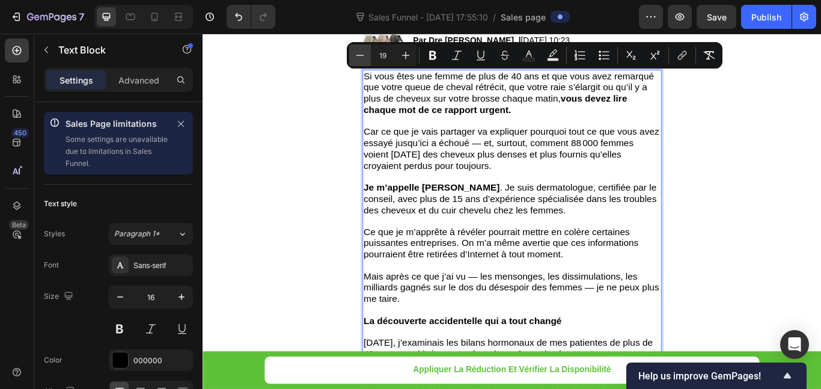
type input "18"
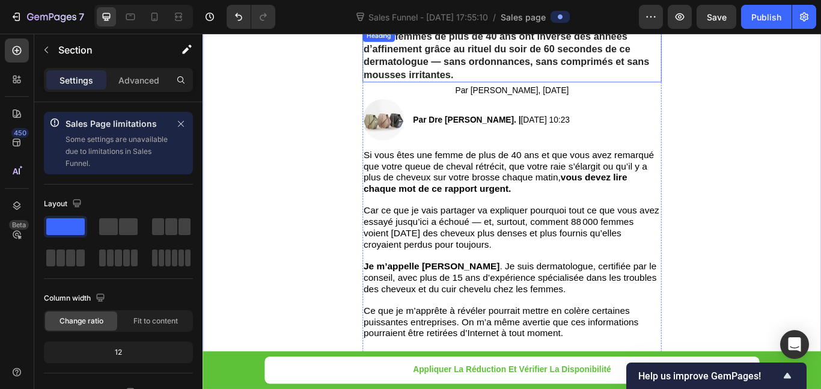
scroll to position [0, 0]
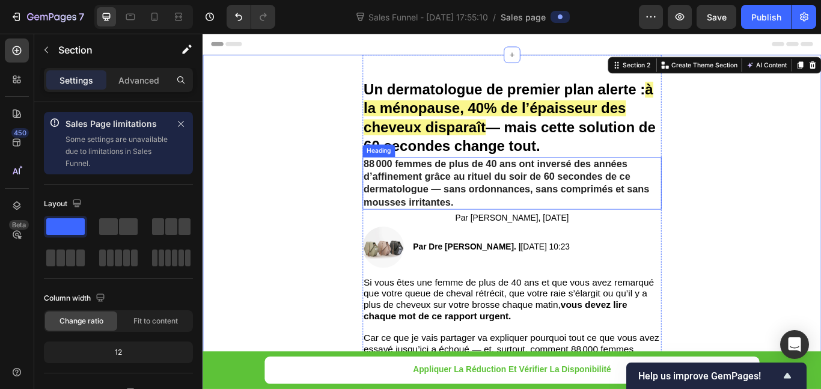
click at [554, 197] on p "88 000 femmes de plus de 40 ans ont inversé des années d’affinement grâce au ri…" at bounding box center [563, 209] width 346 height 60
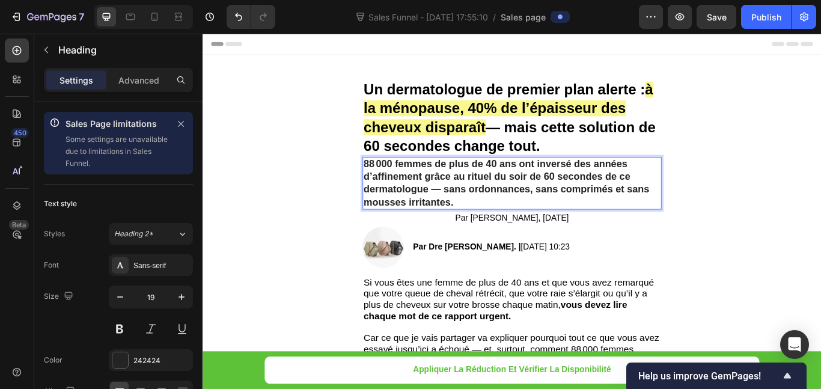
click at [462, 192] on p "88 000 femmes de plus de 40 ans ont inversé des années d’affinement grâce au ri…" at bounding box center [563, 209] width 346 height 60
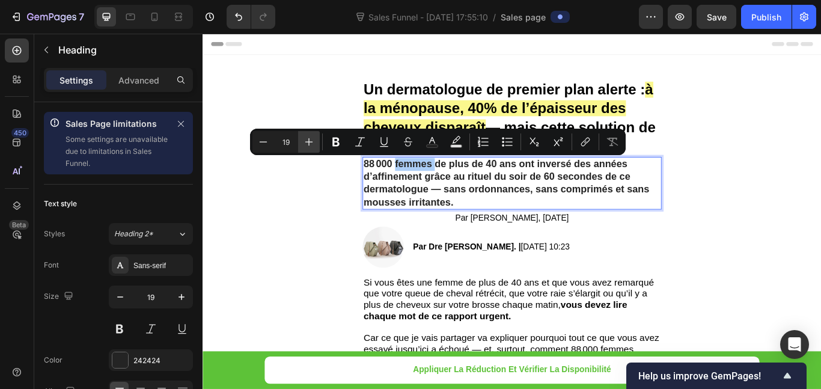
click at [305, 141] on icon "Editor contextual toolbar" at bounding box center [309, 142] width 12 height 12
type input "20"
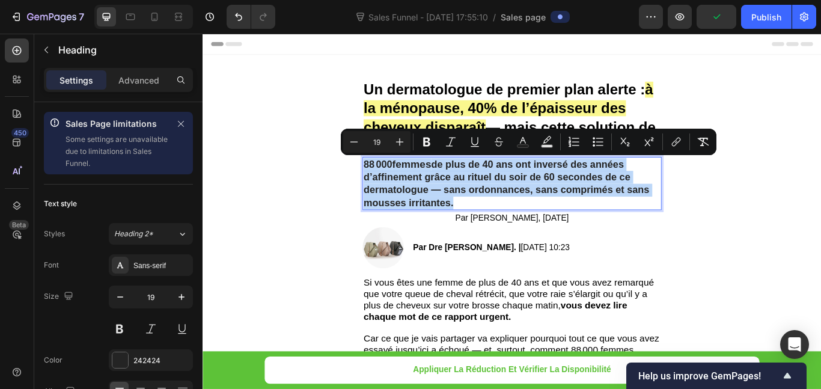
drag, startPoint x: 498, startPoint y: 229, endPoint x: 387, endPoint y: 183, distance: 120.2
click at [390, 183] on p "88 000 femmes de plus de 40 ans ont inversé des années d’affinement grâce au ri…" at bounding box center [563, 209] width 346 height 60
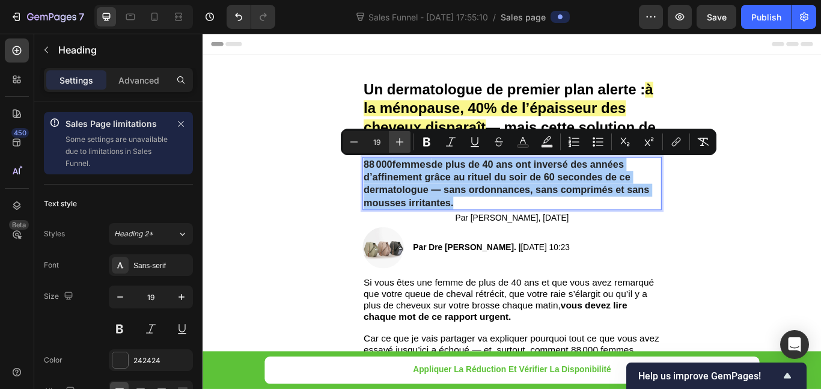
click at [397, 139] on icon "Editor contextual toolbar" at bounding box center [400, 142] width 12 height 12
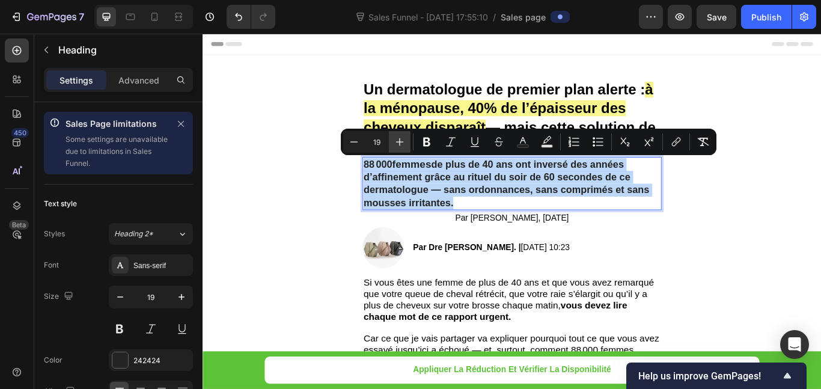
type input "20"
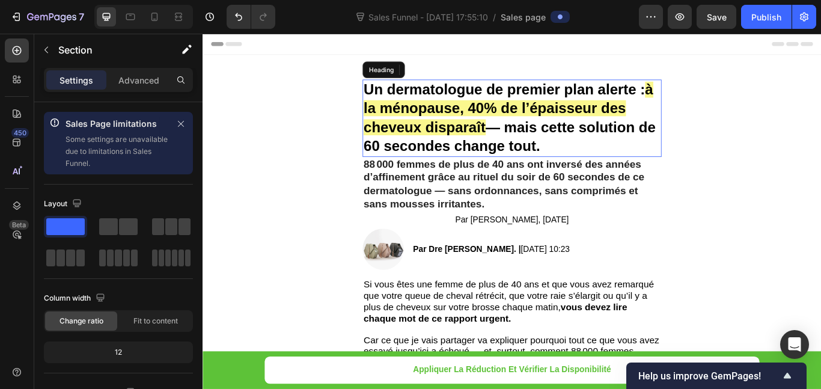
click at [620, 118] on span "à la ménopause, 40% de l’épaisseur des cheveux disparaît" at bounding box center [559, 121] width 338 height 63
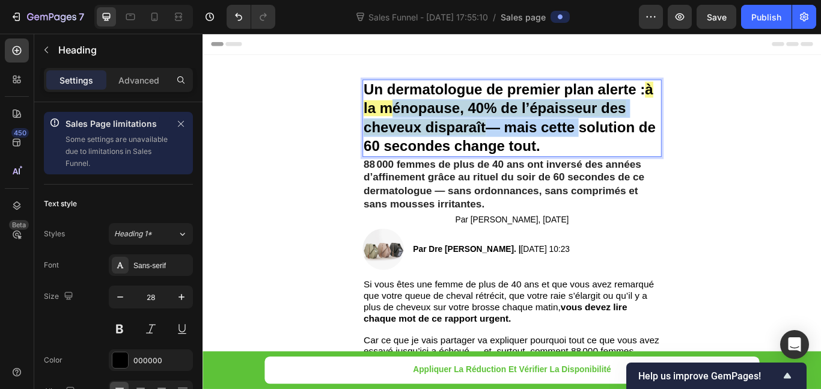
drag, startPoint x: 623, startPoint y: 152, endPoint x: 450, endPoint y: 127, distance: 174.9
click at [449, 127] on p "Un dermatologue de premier plan alerte : à la ménopause, 40% de l’épaisseur des…" at bounding box center [563, 132] width 346 height 88
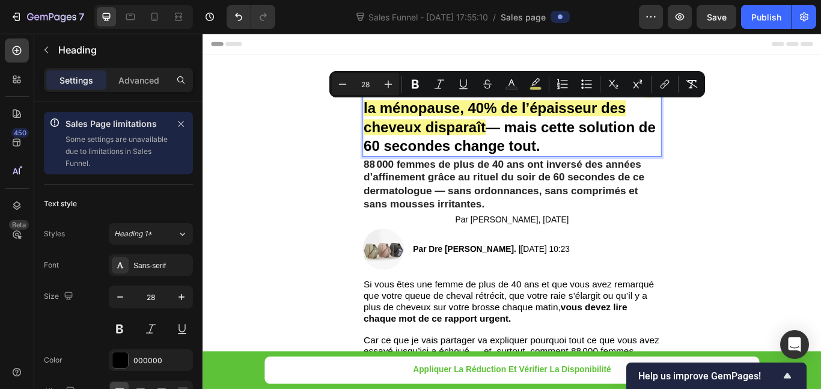
click at [594, 162] on p "Un dermatologue de premier plan alerte : à la ménopause, 40% de l’épaisseur des…" at bounding box center [563, 132] width 346 height 88
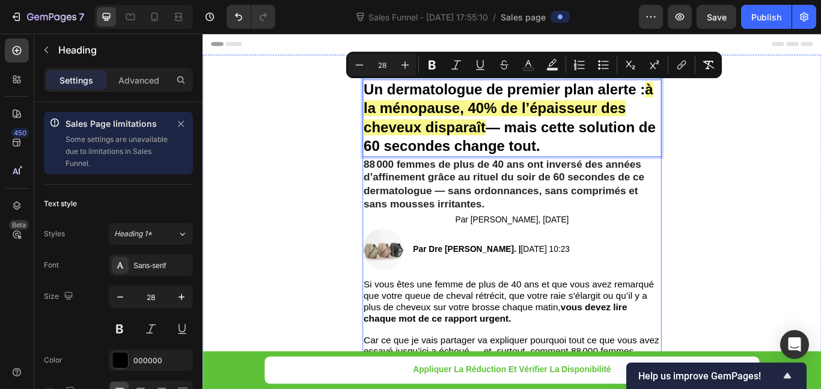
drag, startPoint x: 594, startPoint y: 162, endPoint x: 385, endPoint y: 86, distance: 222.6
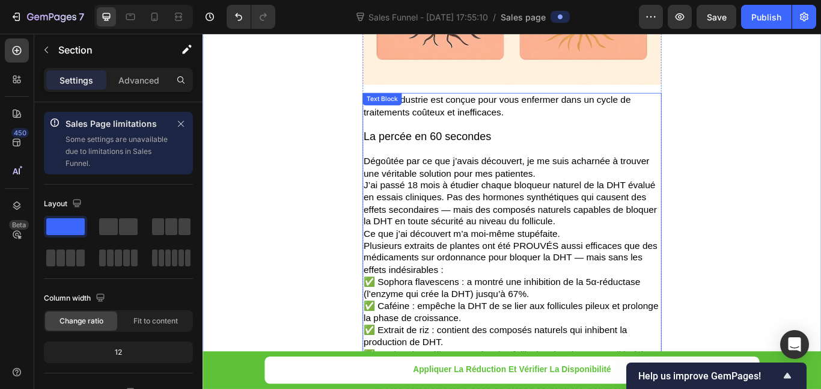
scroll to position [2224, 0]
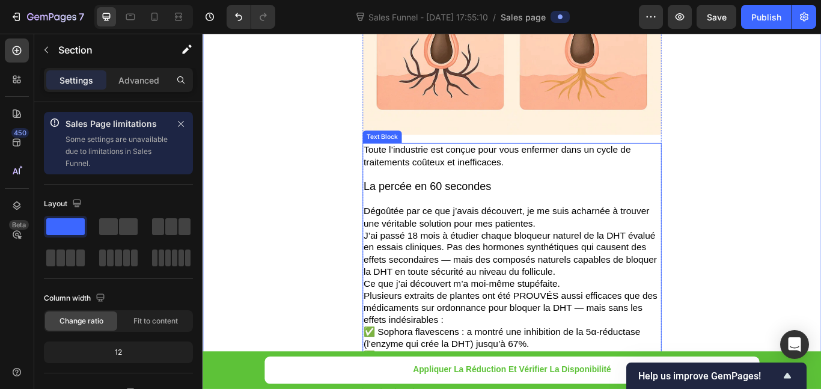
click at [563, 213] on p "La percée en 60 secondes" at bounding box center [563, 211] width 346 height 15
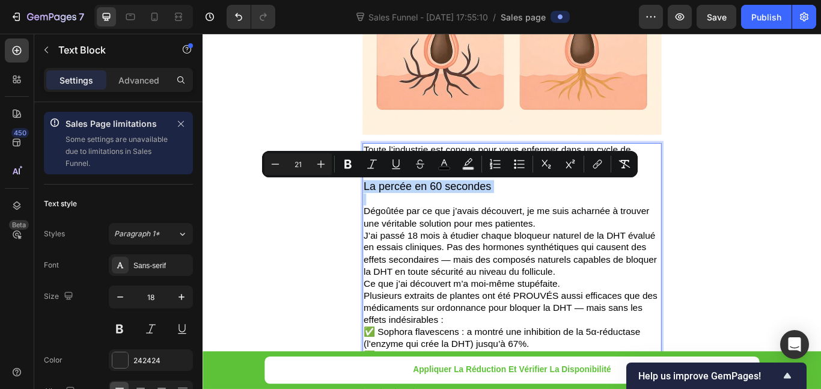
drag, startPoint x: 546, startPoint y: 213, endPoint x: 394, endPoint y: 215, distance: 151.5
click at [394, 215] on p "La percée en 60 secondes" at bounding box center [563, 211] width 346 height 15
click at [350, 165] on icon "Editor contextual toolbar" at bounding box center [347, 164] width 7 height 9
click at [281, 166] on icon "Editor contextual toolbar" at bounding box center [275, 164] width 12 height 12
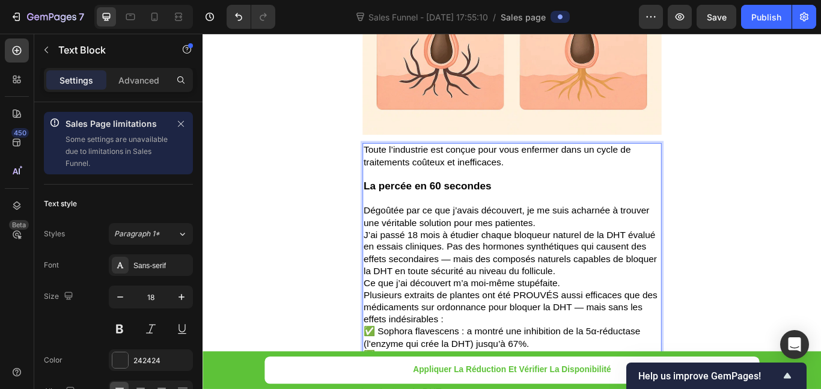
click at [570, 210] on p "La percée en 60 secondes" at bounding box center [563, 211] width 346 height 14
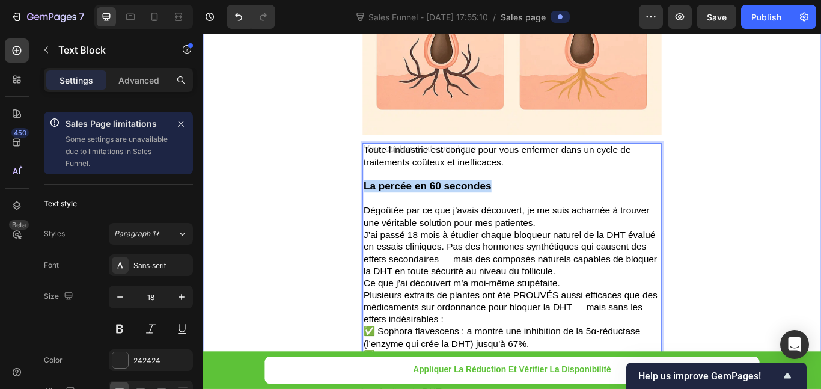
drag, startPoint x: 536, startPoint y: 213, endPoint x: 379, endPoint y: 212, distance: 157.5
click at [379, 212] on div "Un dermatologue de premier plan alerte : à la ménopause, 40% de l’épaisseur des…" at bounding box center [563, 315] width 721 height 4960
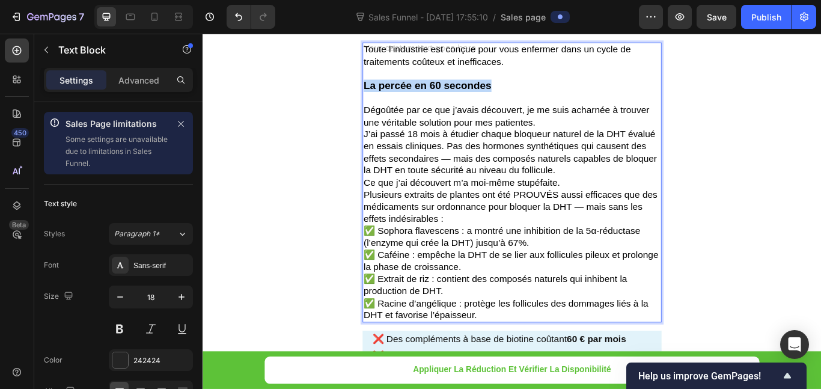
scroll to position [2344, 0]
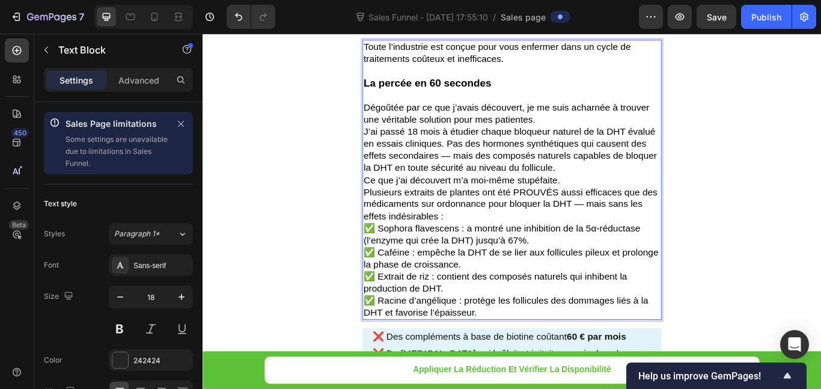
click at [510, 239] on p "Plusieurs extraits de plantes ont été PROUVÉS aussi efficaces que des médicamen…" at bounding box center [563, 233] width 346 height 42
click at [585, 133] on span "Dégoûtée par ce que j’avais découvert, je me suis acharnée à trouver une vérita…" at bounding box center [556, 127] width 333 height 26
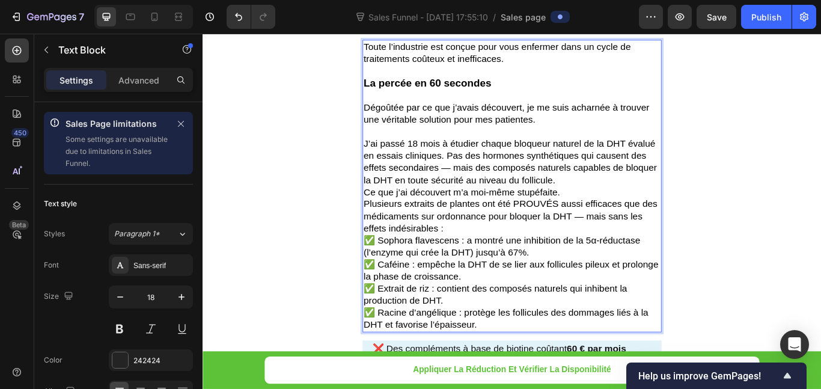
click at [638, 200] on p "J’ai passé 18 mois à étudier chaque bloqueur naturel de la DHT évalué en essais…" at bounding box center [563, 183] width 346 height 56
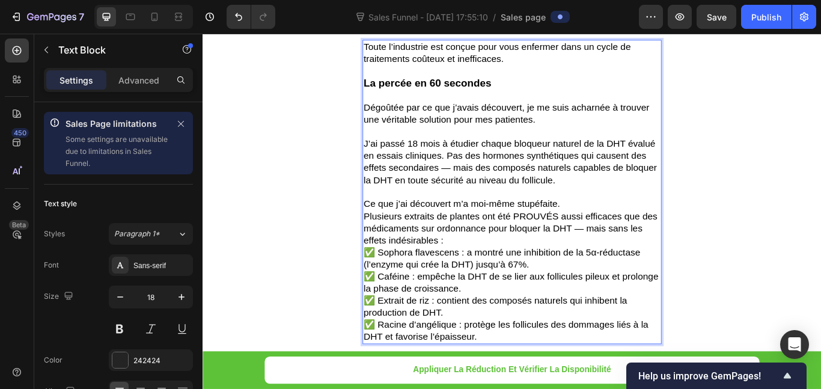
click at [631, 234] on p "Ce que j’ai découvert m’a moi-même stupéfaite." at bounding box center [563, 232] width 346 height 14
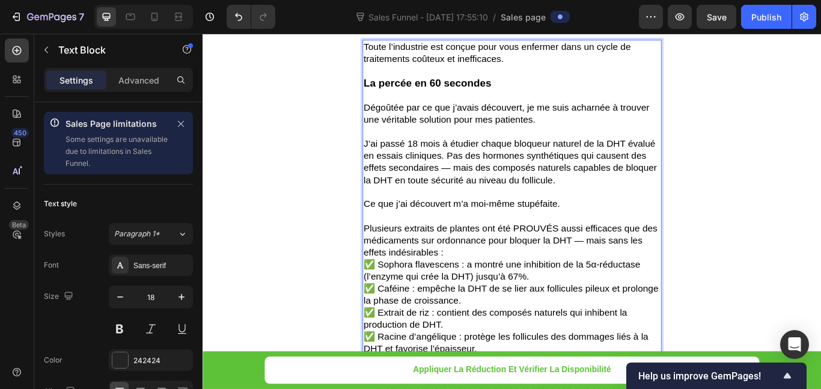
click at [539, 286] on p "Plusieurs extraits de plantes ont été PROUVÉS aussi efficaces que des médicamen…" at bounding box center [563, 275] width 346 height 42
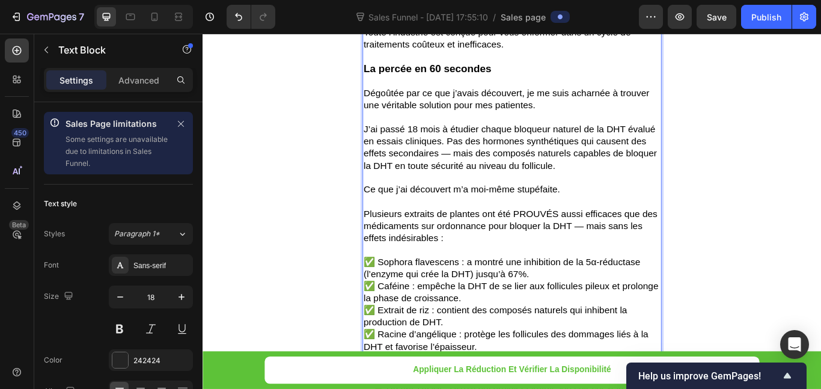
scroll to position [2404, 0]
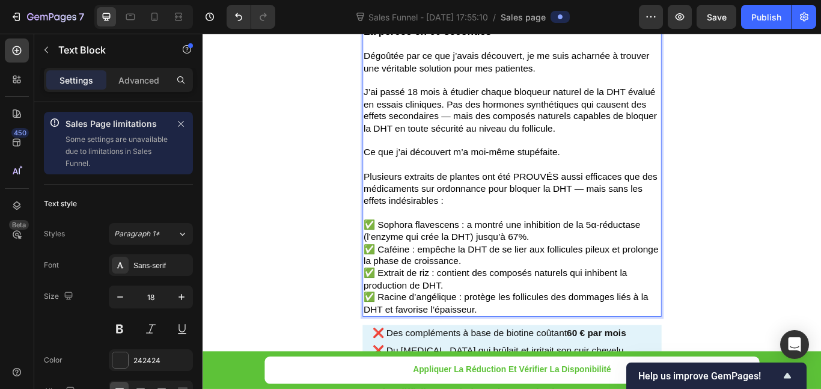
click at [588, 269] on p "✅ Sophora flavescens : a montré une inhibition de la 5α‑réductase (l’enzyme qui…" at bounding box center [563, 264] width 346 height 28
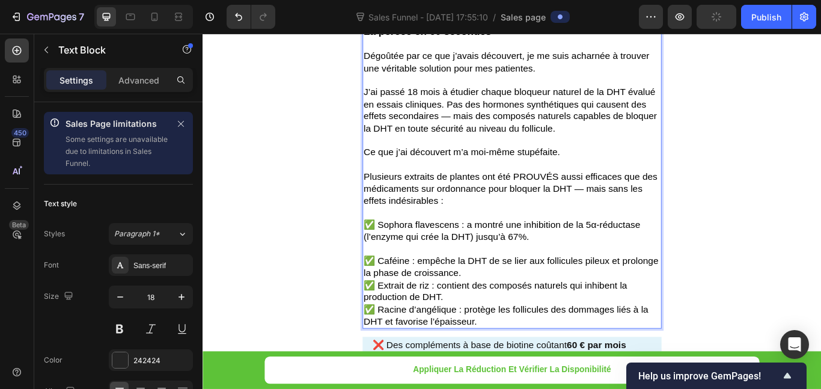
click at [530, 311] on p "✅ Caféine : empêche la DHT de se lier aux follicules pileux et prolonge la phas…" at bounding box center [563, 306] width 346 height 28
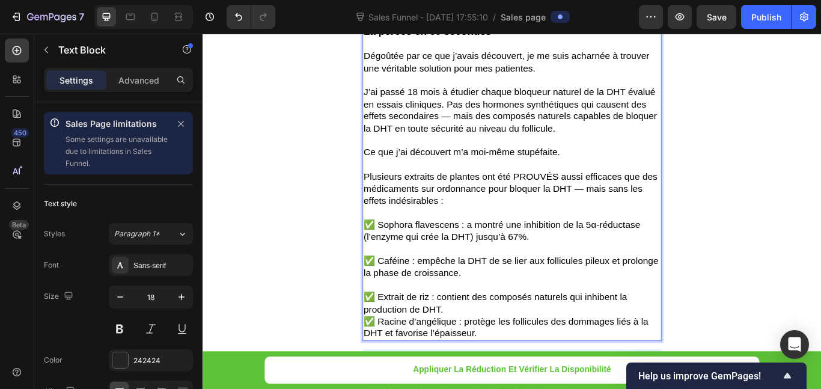
click at [509, 352] on p "✅ Extrait de riz : contient des composés naturels qui inhibent la production de…" at bounding box center [563, 348] width 346 height 28
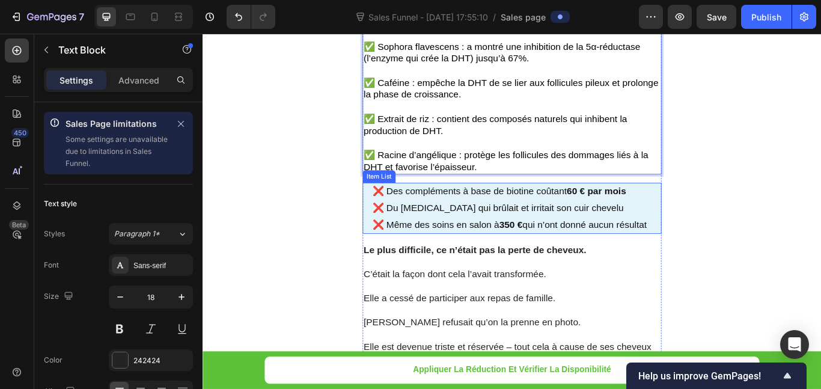
scroll to position [2584, 0]
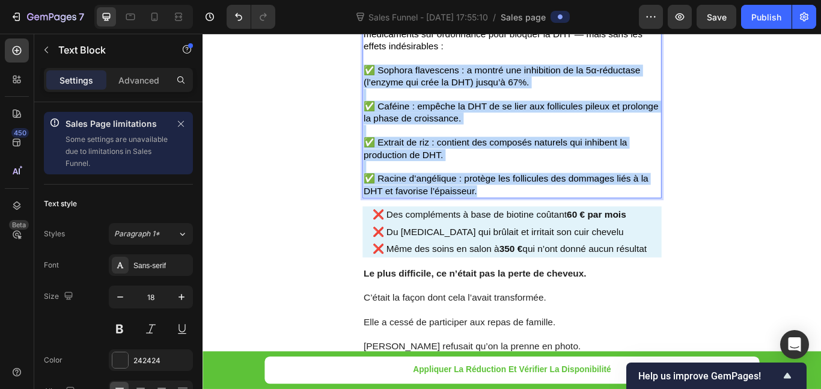
drag, startPoint x: 526, startPoint y: 214, endPoint x: 386, endPoint y: 71, distance: 199.8
click at [389, 71] on div "Toute l’industrie est conçue pour vous enfermer dans un cycle de traitements co…" at bounding box center [563, 12] width 349 height 425
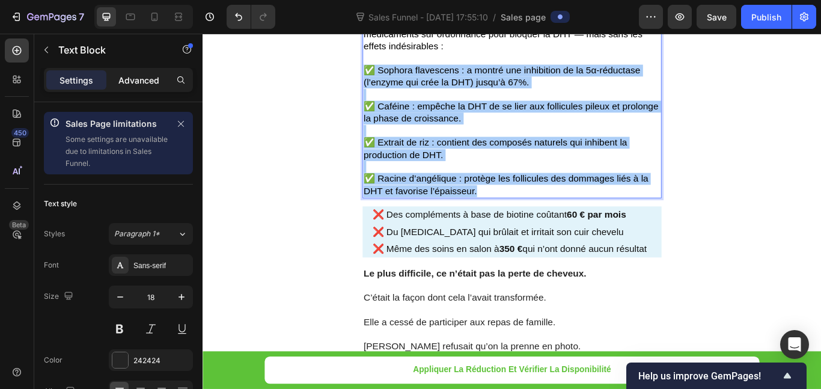
click at [153, 77] on p "Advanced" at bounding box center [138, 80] width 41 height 13
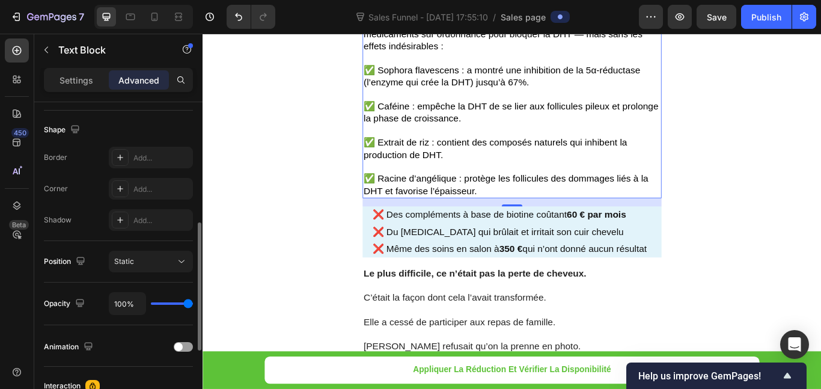
scroll to position [180, 0]
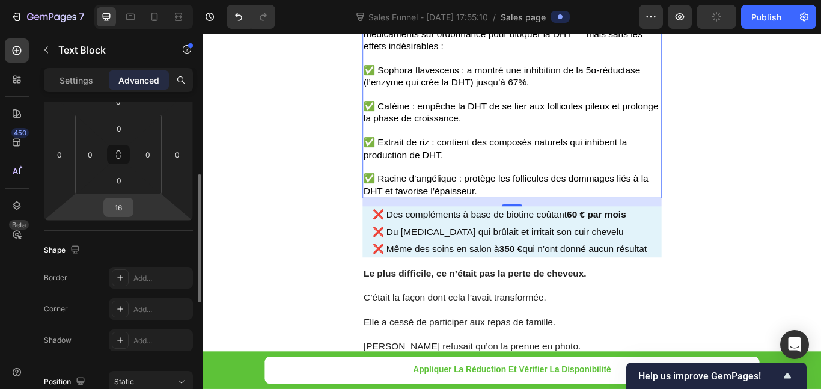
click at [126, 209] on input "16" at bounding box center [118, 207] width 24 height 18
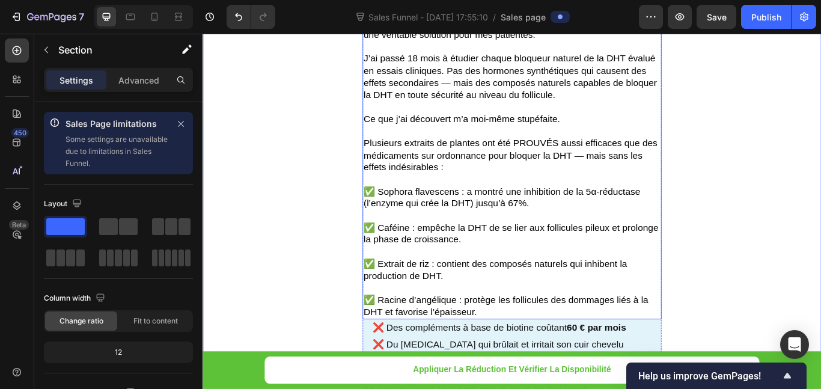
scroll to position [2464, 0]
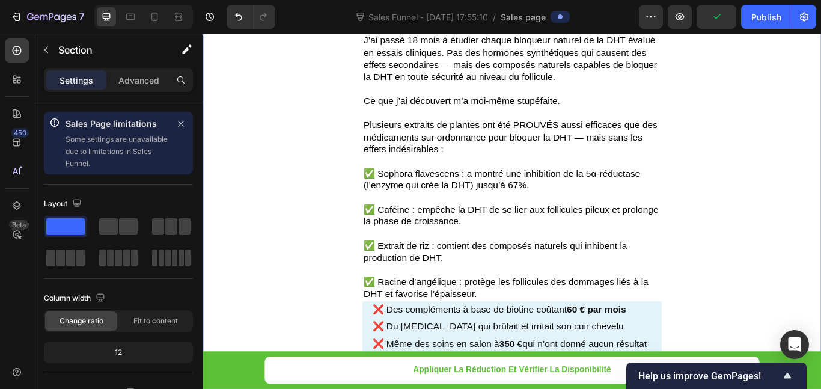
click at [414, 275] on span "✅ Extrait de riz : contient des composés naturels qui inhibent la production de…" at bounding box center [543, 288] width 307 height 26
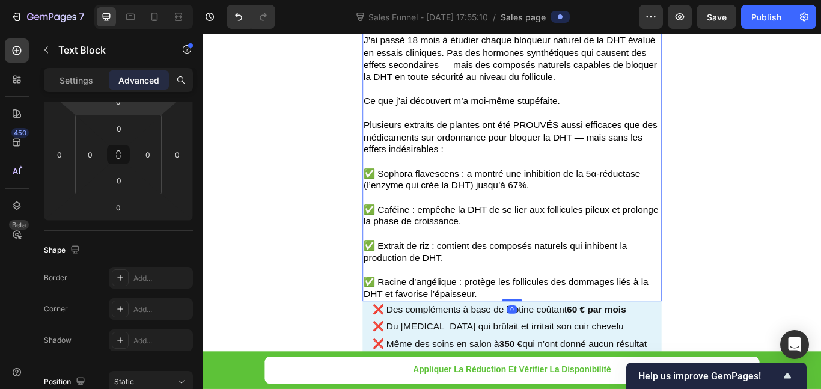
scroll to position [361, 0]
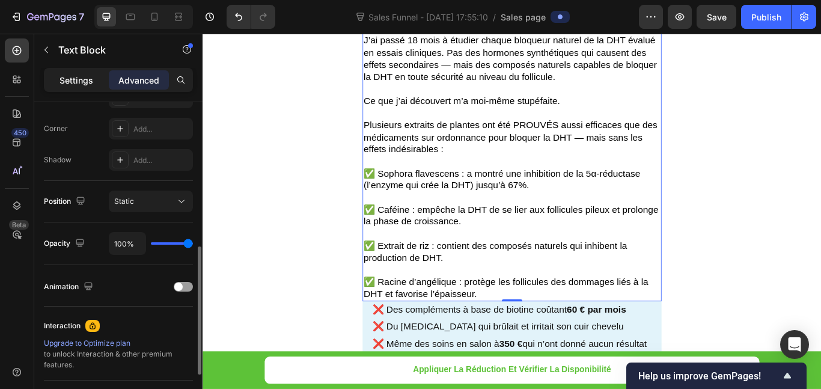
click at [76, 85] on p "Settings" at bounding box center [77, 80] width 34 height 13
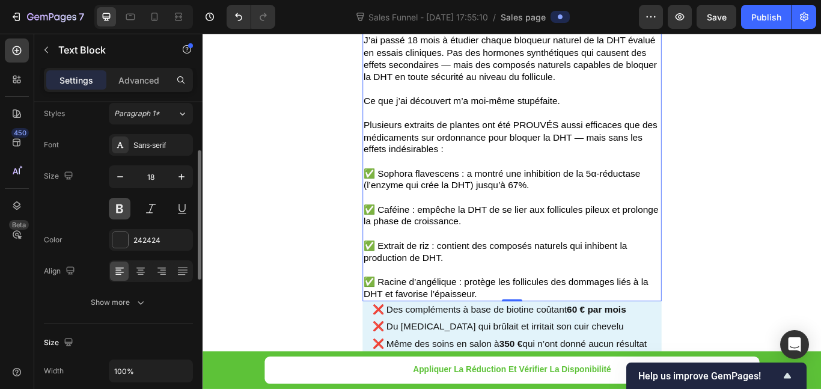
scroll to position [180, 0]
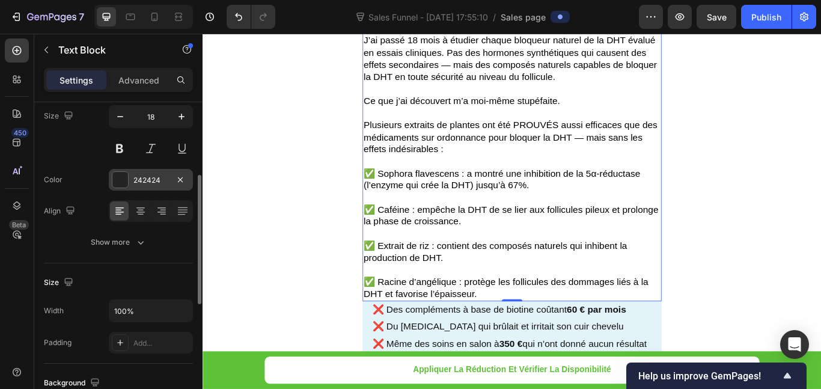
click at [155, 183] on div "242424" at bounding box center [150, 180] width 35 height 11
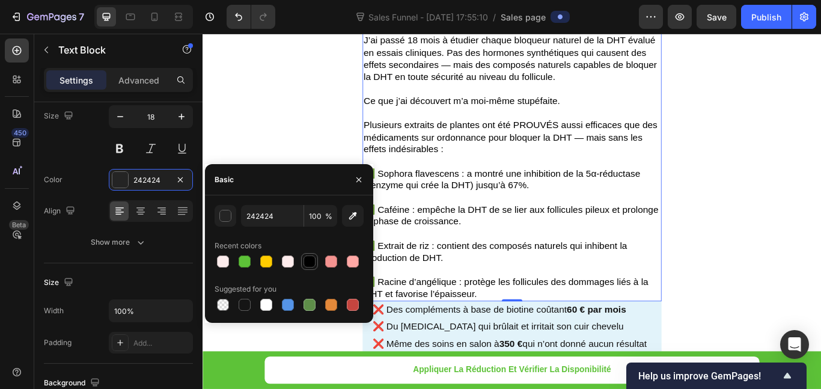
click at [307, 266] on div at bounding box center [310, 261] width 12 height 12
type input "000000"
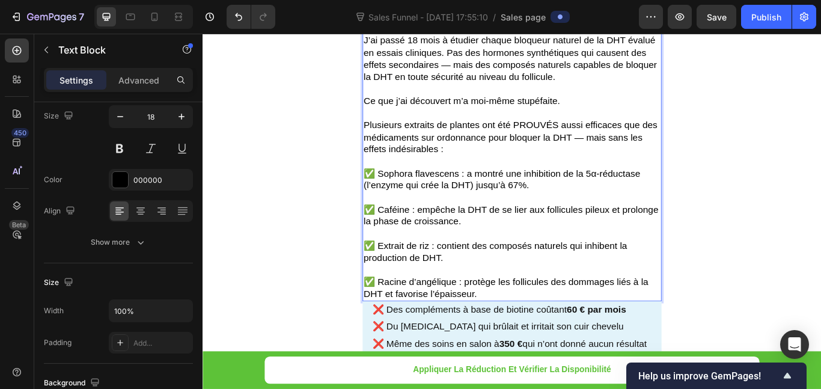
click at [526, 264] on p "Rich Text Editor. Editing area: main" at bounding box center [563, 267] width 346 height 14
click at [502, 194] on span "✅ Sophora flavescens : a montré une inhibition de la 5α‑réductase (l’enzyme qui…" at bounding box center [551, 204] width 323 height 26
drag, startPoint x: 500, startPoint y: 197, endPoint x: 406, endPoint y: 197, distance: 93.8
click at [406, 197] on span "✅ Sophora flavescens: a montré une inhibition de la 5α‑réductase (l’enzyme qui …" at bounding box center [550, 204] width 320 height 26
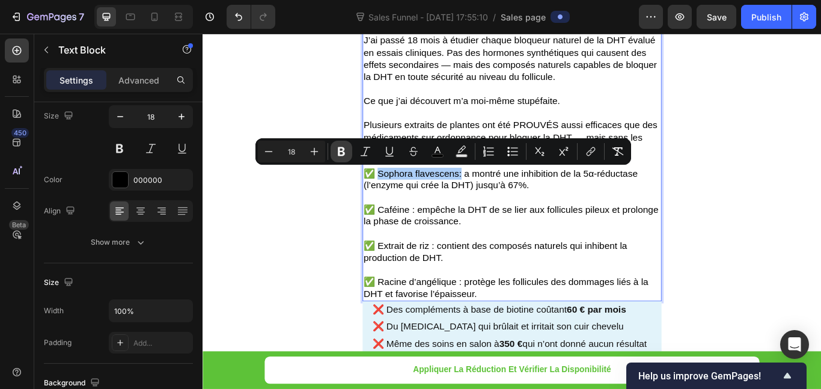
click at [334, 153] on button "Bold" at bounding box center [342, 152] width 22 height 22
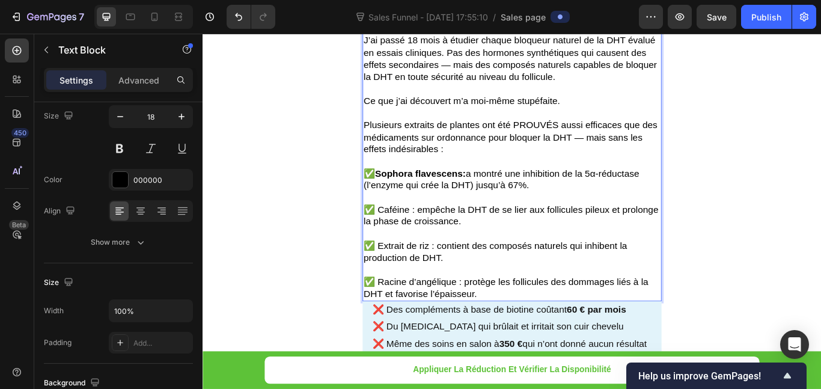
click at [495, 239] on span "✅ Caféine : empêche la DHT de se lier aux follicules pileux et prolonge la phas…" at bounding box center [562, 246] width 344 height 26
click at [511, 260] on p "Rich Text Editor. Editing area: main" at bounding box center [563, 267] width 346 height 14
click at [442, 241] on span "✅ Caféine : empêche la DHT de se lier aux follicules pileux et prolonge la phas…" at bounding box center [562, 246] width 344 height 26
drag, startPoint x: 443, startPoint y: 239, endPoint x: 406, endPoint y: 243, distance: 36.8
click at [406, 243] on span "✅ Caféine: empêche la DHT de se lier aux follicules pileux et prolonge la phase…" at bounding box center [560, 246] width 341 height 26
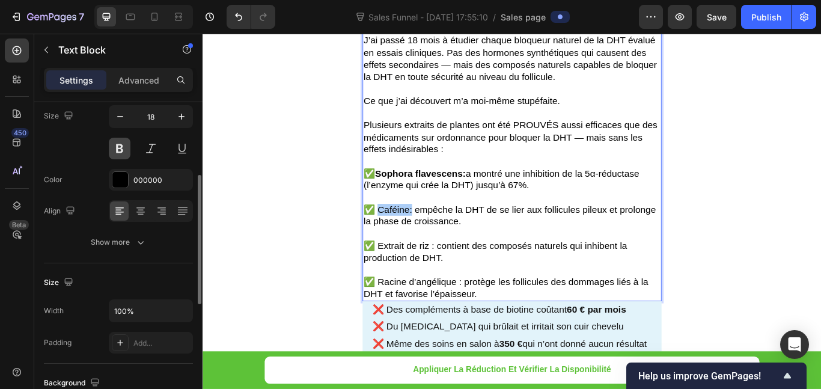
click at [122, 142] on button at bounding box center [120, 149] width 22 height 22
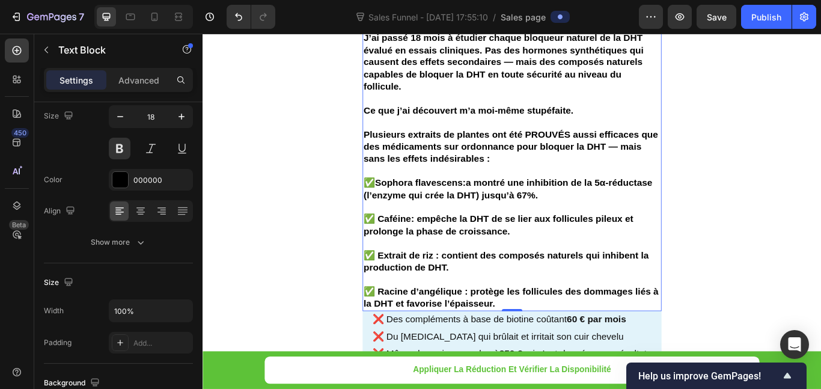
scroll to position [2404, 0]
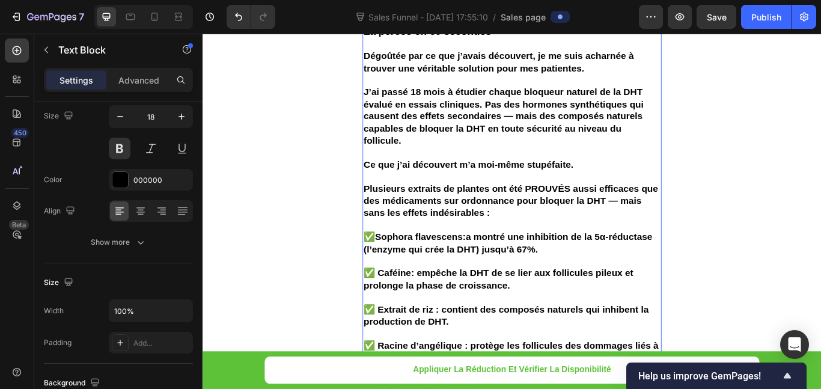
click at [566, 246] on p "Plusieurs extraits de plantes ont été PROUVÉS aussi efficaces que des médicamen…" at bounding box center [563, 229] width 346 height 42
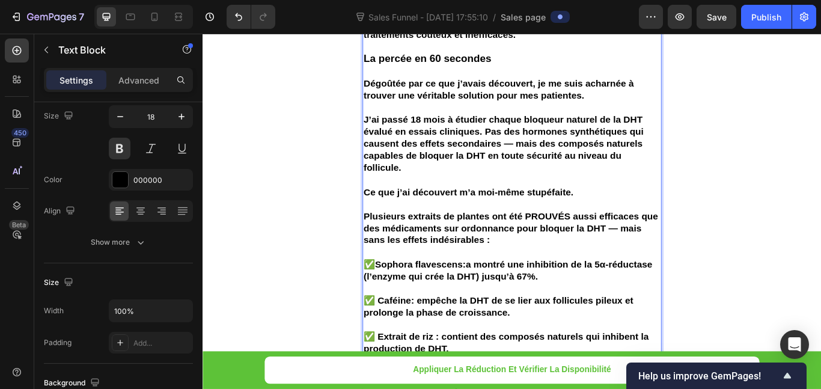
scroll to position [2344, 0]
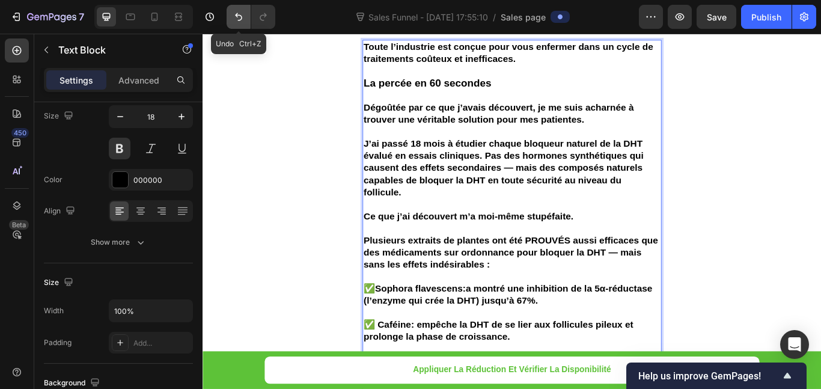
click at [240, 17] on icon "Undo/Redo" at bounding box center [239, 17] width 12 height 12
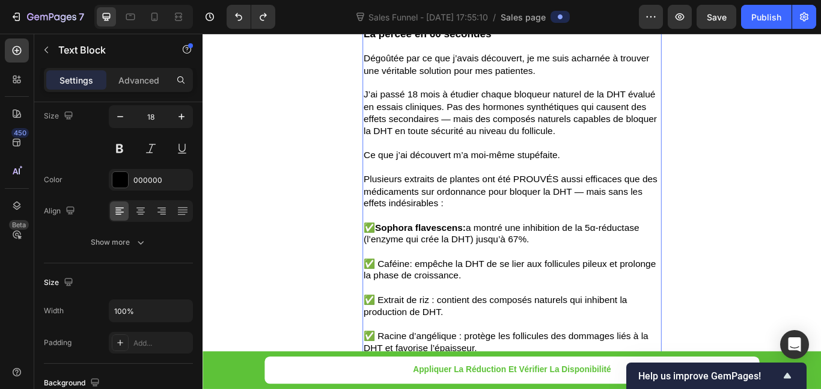
scroll to position [2404, 0]
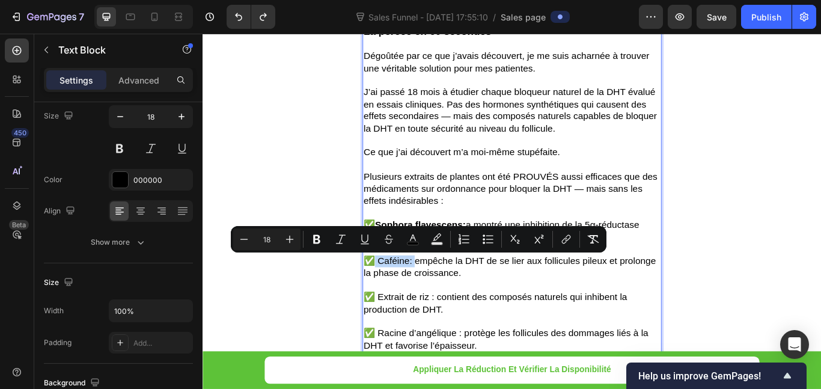
drag, startPoint x: 446, startPoint y: 296, endPoint x: 572, endPoint y: 285, distance: 126.7
click at [401, 298] on span "✅ Caféine: empêche la DHT de se lier aux follicules pileux et prolonge la phase…" at bounding box center [560, 306] width 341 height 26
click at [316, 237] on icon "Editor contextual toolbar" at bounding box center [317, 239] width 12 height 12
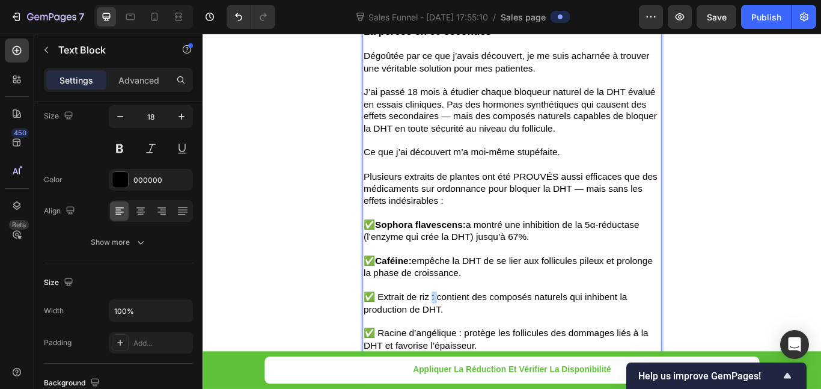
click at [465, 339] on span "✅ Extrait de riz : contient des composés naturels qui inhibent la production de…" at bounding box center [543, 348] width 307 height 26
drag, startPoint x: 466, startPoint y: 342, endPoint x: 406, endPoint y: 341, distance: 60.7
click at [406, 341] on span "✅ Extrait de riz: contient des composés naturels qui inhibent la production de …" at bounding box center [542, 348] width 304 height 26
click at [431, 343] on span "✅ Extrait de riz: contient des composés naturels qui inhibent la production de …" at bounding box center [542, 348] width 304 height 26
drag, startPoint x: 467, startPoint y: 341, endPoint x: 406, endPoint y: 340, distance: 61.3
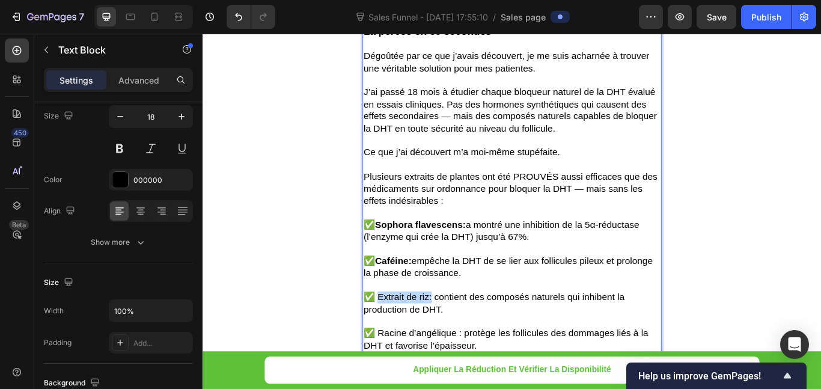
click at [406, 340] on span "✅ Extrait de riz: contient des composés naturels qui inhibent la production de …" at bounding box center [542, 348] width 304 height 26
click at [437, 338] on span "✅ Extrait de riz: contient des composés naturels qui inhibent la production de …" at bounding box center [542, 348] width 304 height 26
click at [368, 314] on div "Un dermatologue de premier plan alerte : à la ménopause, 40% de l’épaisseur des…" at bounding box center [563, 178] width 721 height 5049
click at [442, 343] on span "✅ Extrait de riz: contient des composés naturels qui inhibent la production de …" at bounding box center [542, 348] width 304 height 26
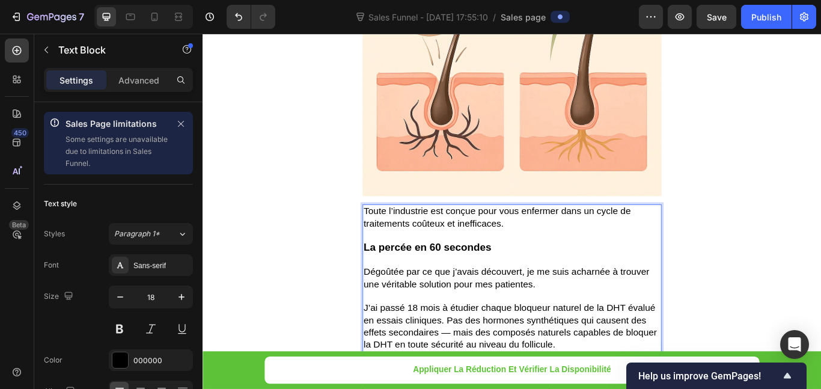
drag, startPoint x: 466, startPoint y: 338, endPoint x: 414, endPoint y: 341, distance: 52.9
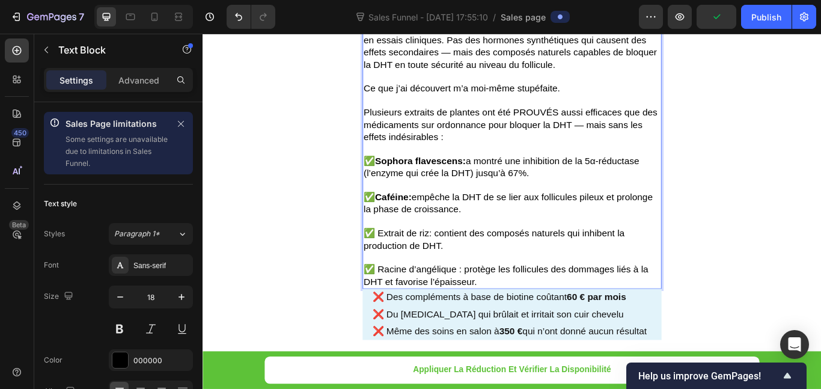
scroll to position [2513, 0]
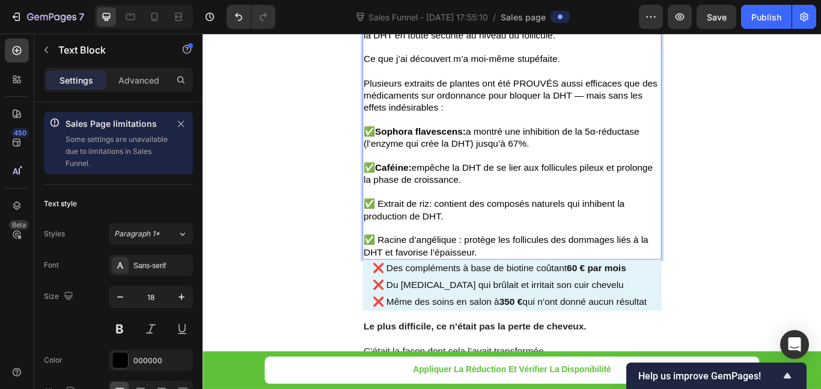
click at [466, 228] on span "✅ Extrait de riz: contient des composés naturels qui inhibent la production de …" at bounding box center [542, 239] width 304 height 26
drag, startPoint x: 467, startPoint y: 231, endPoint x: 406, endPoint y: 228, distance: 61.4
click at [406, 228] on span "✅ Extrait de riz: contient des composés naturels qui inhibent la production de …" at bounding box center [542, 239] width 304 height 26
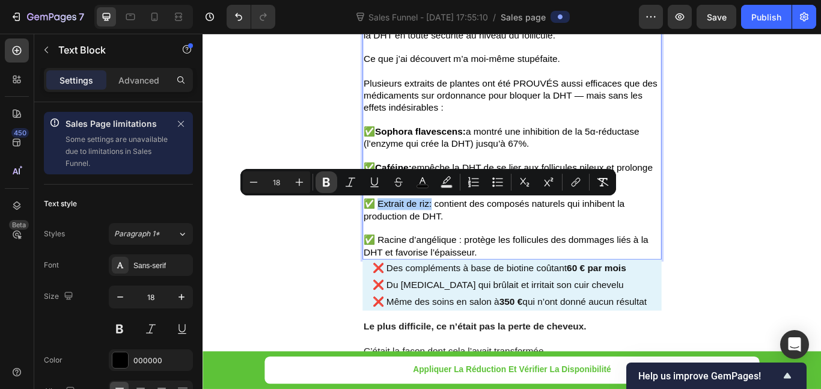
click at [322, 188] on button "Bold" at bounding box center [327, 182] width 22 height 22
drag, startPoint x: 492, startPoint y: 278, endPoint x: 499, endPoint y: 272, distance: 9.0
click at [499, 272] on span "✅ Racine d’angélique : protège les follicules des dommages liés à la DHT et fav…" at bounding box center [556, 281] width 332 height 26
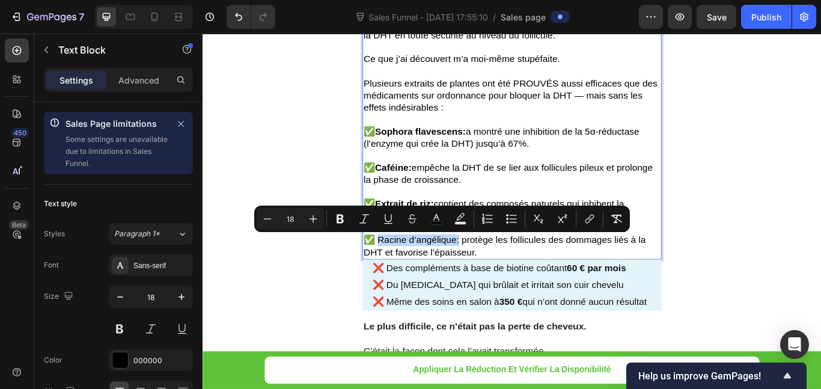
drag, startPoint x: 499, startPoint y: 275, endPoint x: 403, endPoint y: 272, distance: 95.6
click at [403, 272] on span "✅ Racine d’angélique: protège les follicules des dommages liés à la DHT et favo…" at bounding box center [554, 281] width 329 height 26
click at [338, 222] on icon "Editor contextual toolbar" at bounding box center [340, 219] width 7 height 9
click at [302, 296] on div "Un dermatologue de premier plan alerte : à la ménopause, 40% de l’épaisseur des…" at bounding box center [563, 69] width 721 height 5049
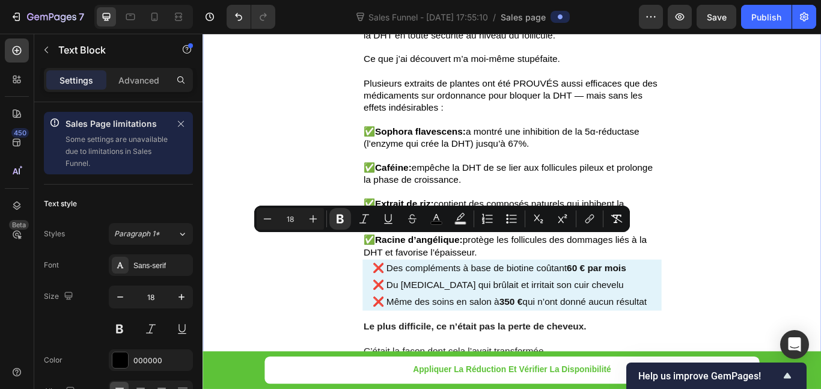
click at [283, 313] on div "Un dermatologue de premier plan alerte : à la ménopause, 40% de l’épaisseur des…" at bounding box center [563, 69] width 721 height 5049
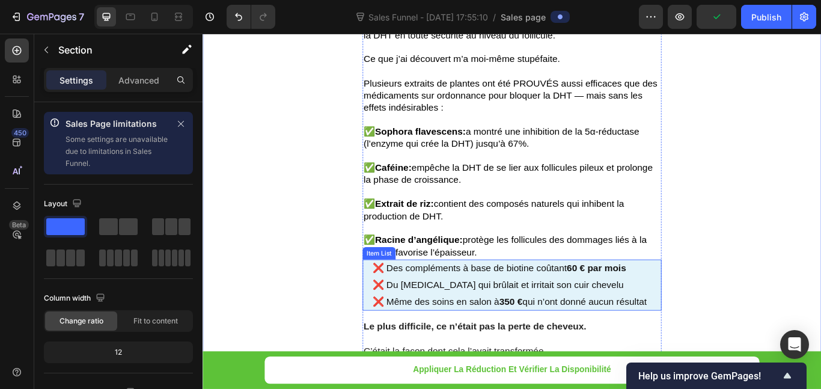
click at [394, 330] on div "❌ Du [MEDICAL_DATA] qui brûlait et irritait son cuir chevelu" at bounding box center [558, 327] width 328 height 20
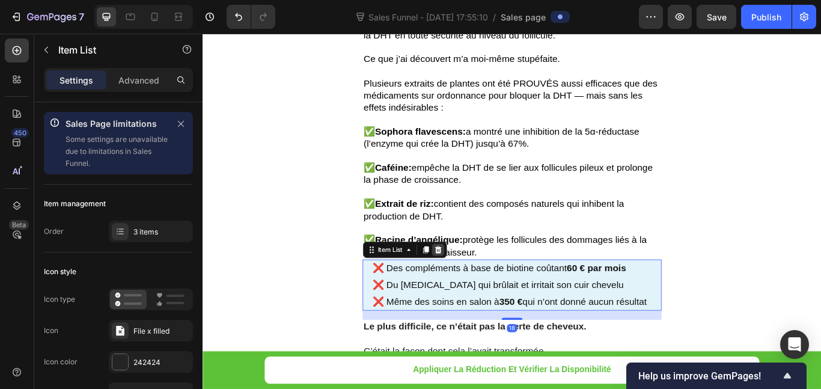
click at [472, 284] on icon at bounding box center [477, 286] width 10 height 10
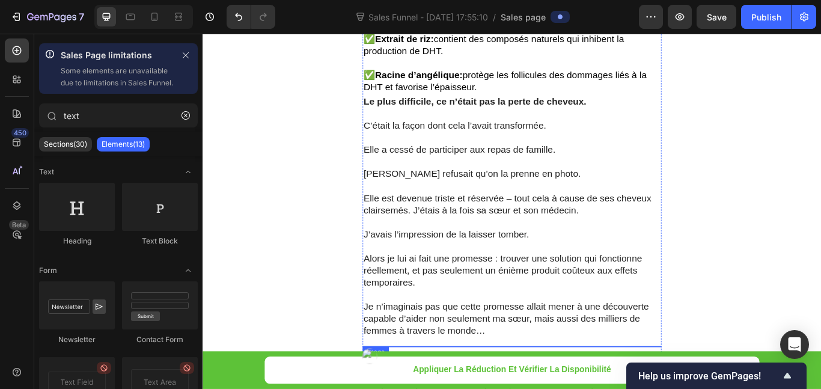
scroll to position [2693, 0]
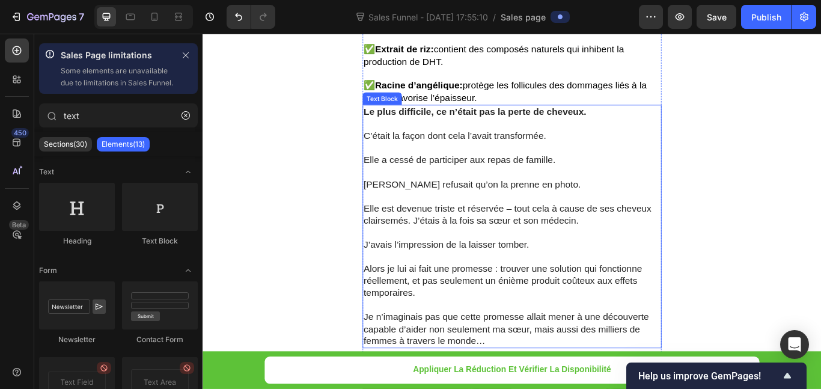
click at [705, 188] on p at bounding box center [563, 195] width 346 height 14
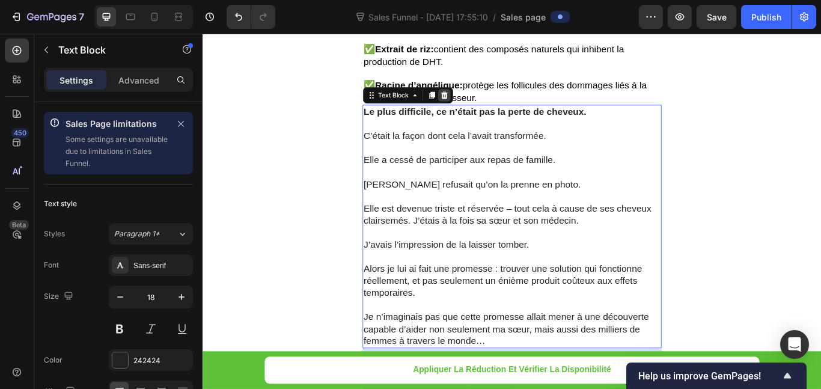
click at [480, 100] on icon at bounding box center [484, 105] width 10 height 10
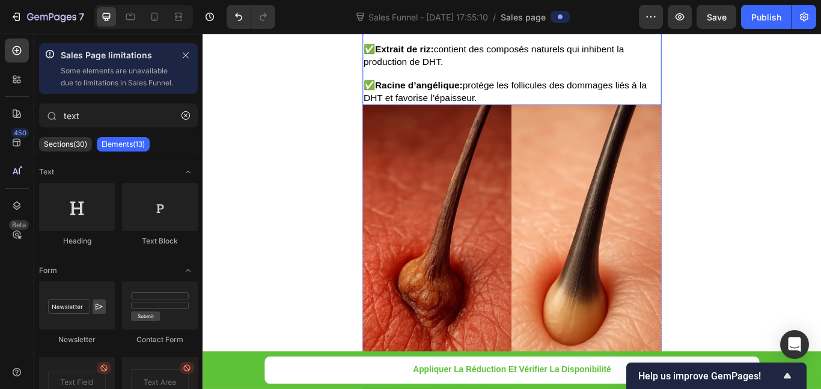
click at [606, 103] on p "✅ Racine d’angélique: protège les follicules des dommages liés à la DHT et favo…" at bounding box center [563, 101] width 346 height 28
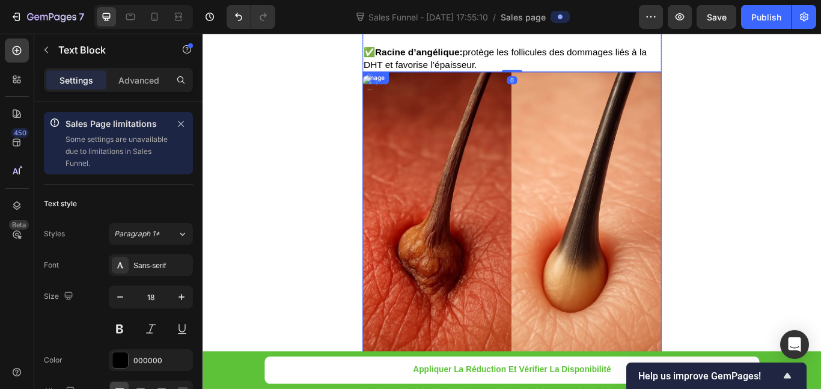
click at [496, 162] on img at bounding box center [563, 252] width 349 height 349
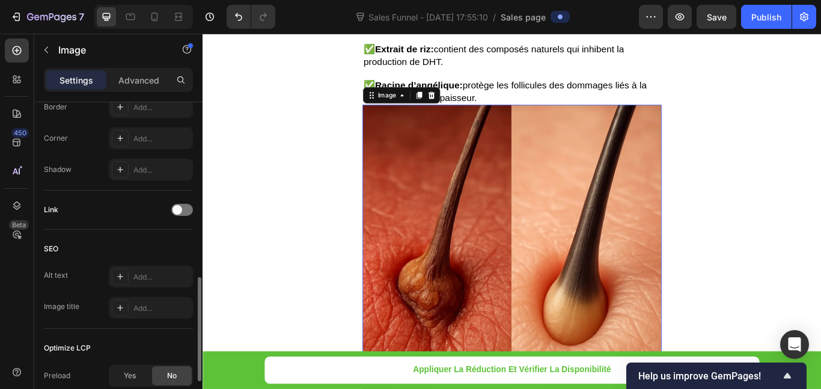
scroll to position [120, 0]
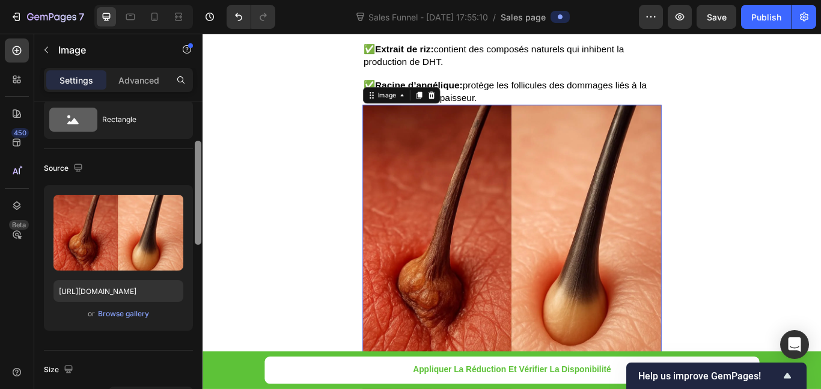
click at [144, 78] on p "Advanced" at bounding box center [138, 80] width 41 height 13
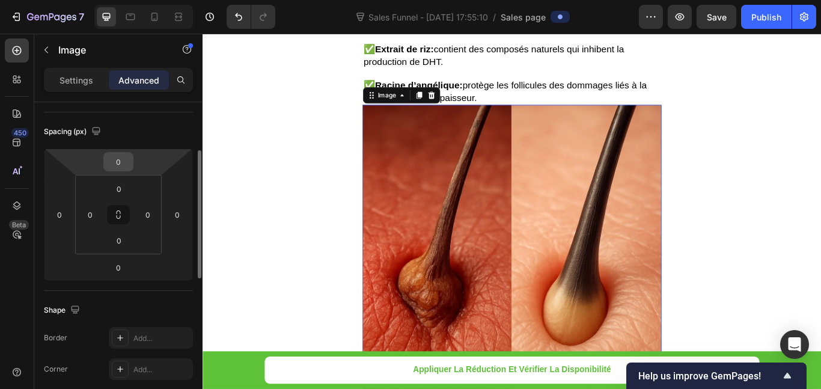
click at [120, 159] on input "0" at bounding box center [118, 162] width 24 height 18
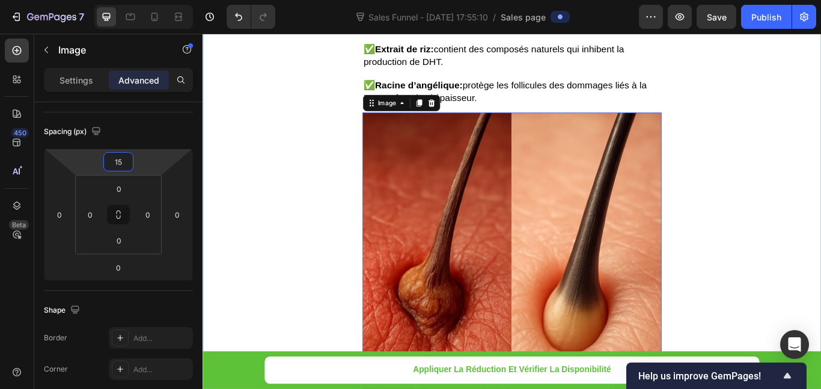
type input "1"
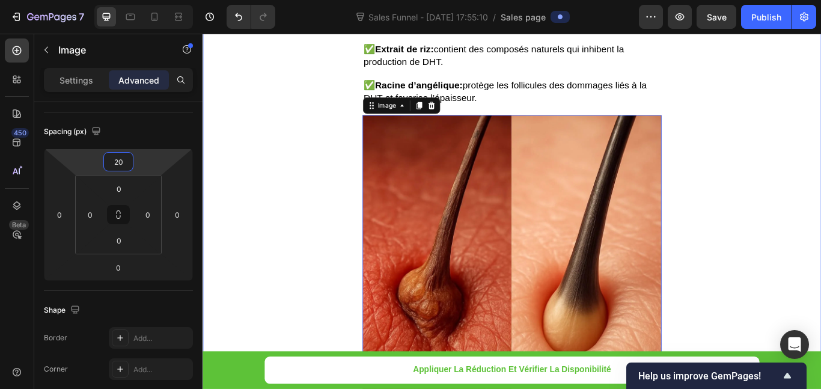
type input "20"
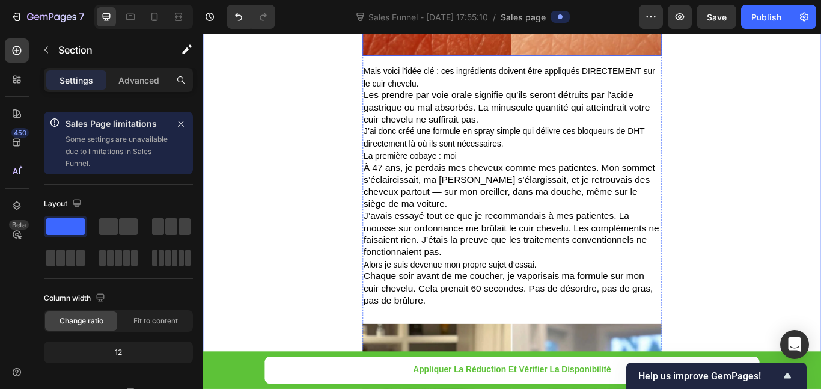
scroll to position [3114, 0]
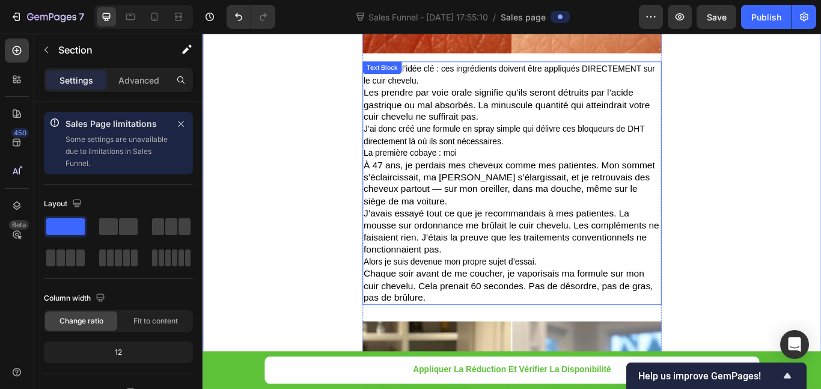
click at [500, 85] on p "Mais voici l’idée clé : ces ingrédients doivent être appliqués DIRECTEMENT sur …" at bounding box center [563, 81] width 346 height 28
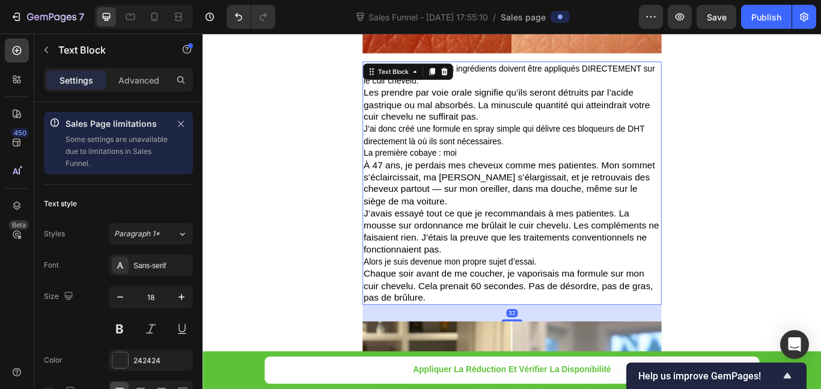
click at [472, 87] on div "Text Block" at bounding box center [441, 78] width 105 height 19
click at [495, 87] on p "Mais voici l’idée clé : ces ingrédients doivent être appliqués DIRECTEMENT sur …" at bounding box center [563, 81] width 346 height 28
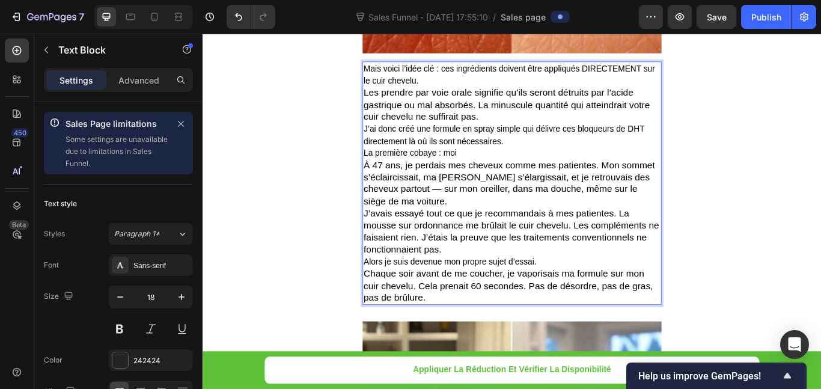
click at [495, 87] on p "Mais voici l’idée clé : ces ingrédients doivent être appliqués DIRECTEMENT sur …" at bounding box center [563, 81] width 346 height 28
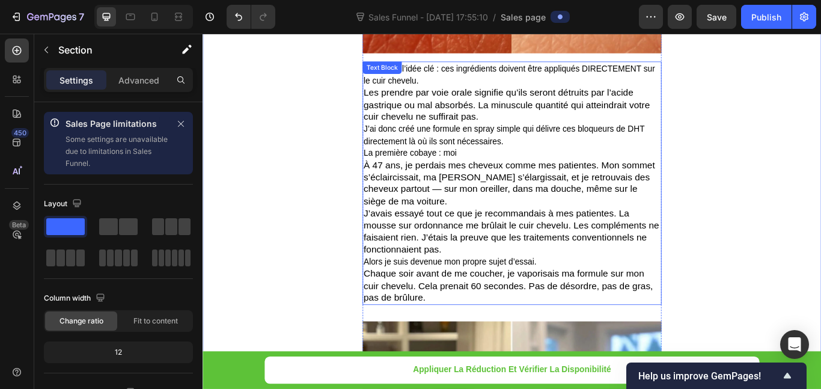
click at [490, 237] on span "J’avais essayé tout ce que je recommandais à mes patientes. La mousse sur ordon…" at bounding box center [562, 264] width 344 height 54
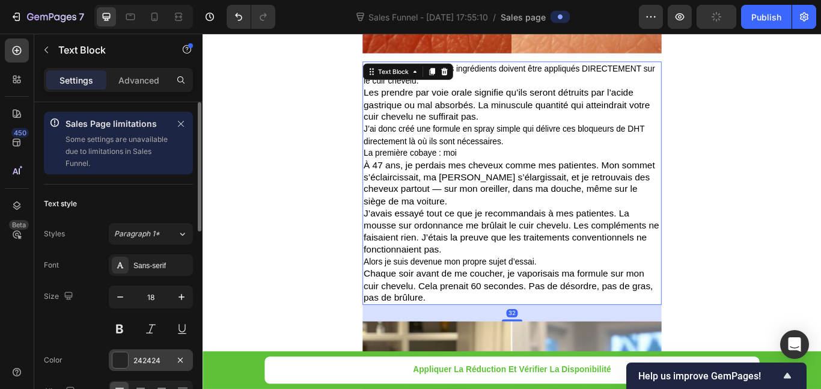
click at [148, 356] on div "242424" at bounding box center [150, 360] width 35 height 11
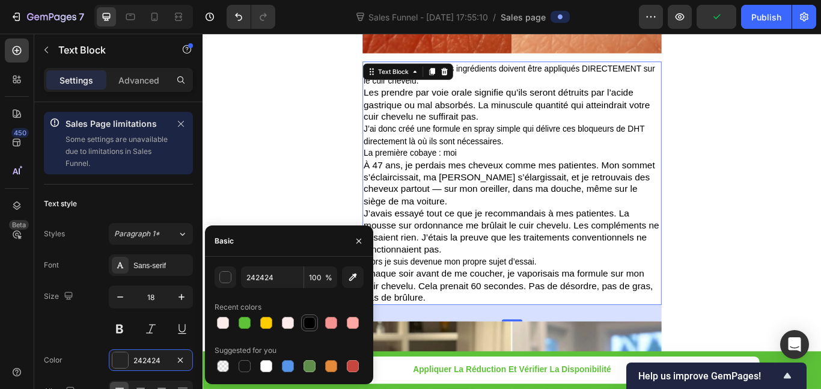
click at [308, 323] on div at bounding box center [310, 323] width 12 height 12
type input "000000"
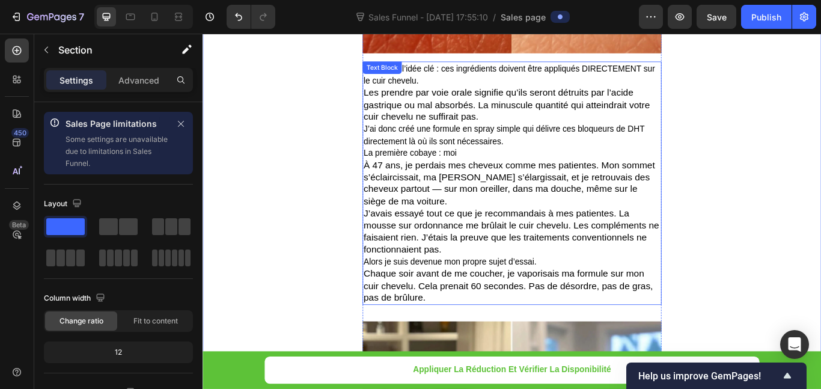
click at [512, 317] on span "Chaque soir avant de me coucher, je vaporisais ma formule sur mon cuir chevelu.…" at bounding box center [558, 327] width 337 height 40
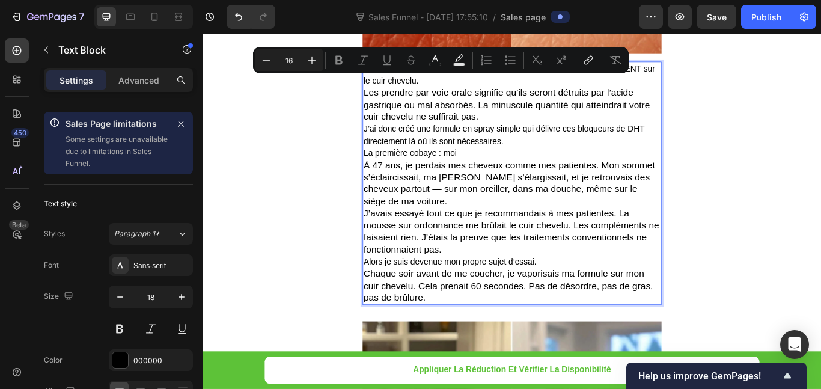
click at [508, 90] on p "Mais voici l’idée clé : ces ingrédients doivent être appliqués DIRECTEMENT sur …" at bounding box center [563, 81] width 346 height 28
click at [486, 96] on p "Les prendre par voie orale signifie qu’ils seront détruits par l’acide gastriqu…" at bounding box center [563, 117] width 346 height 42
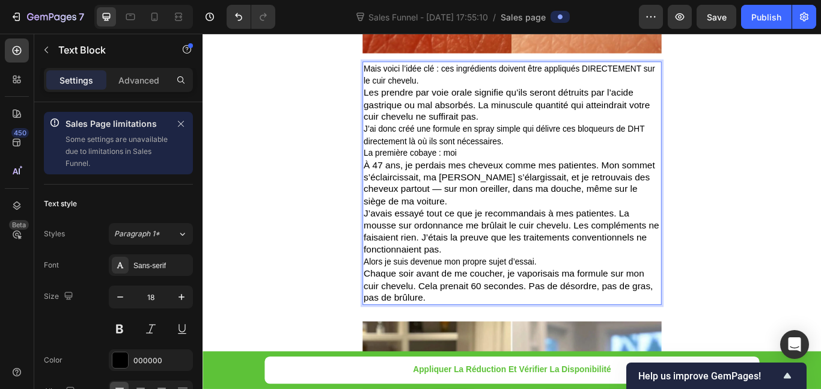
click at [483, 90] on p "Mais voici l’idée clé : ces ingrédients doivent être appliqués DIRECTEMENT sur …" at bounding box center [563, 81] width 346 height 28
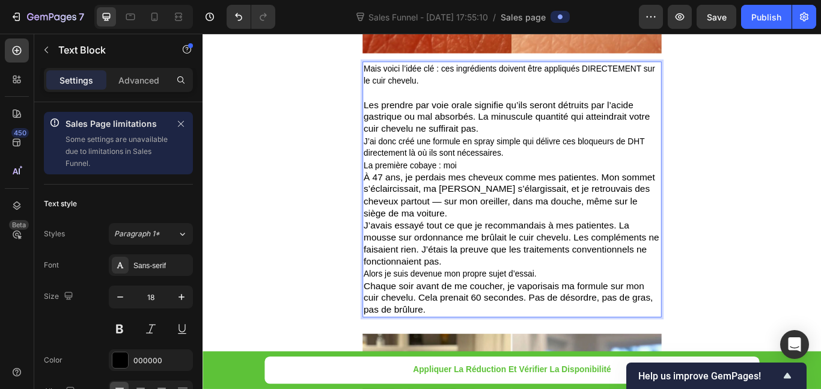
click at [541, 148] on p "Les prendre par voie orale signifie qu’ils seront détruits par l’acide gastriqu…" at bounding box center [563, 131] width 346 height 42
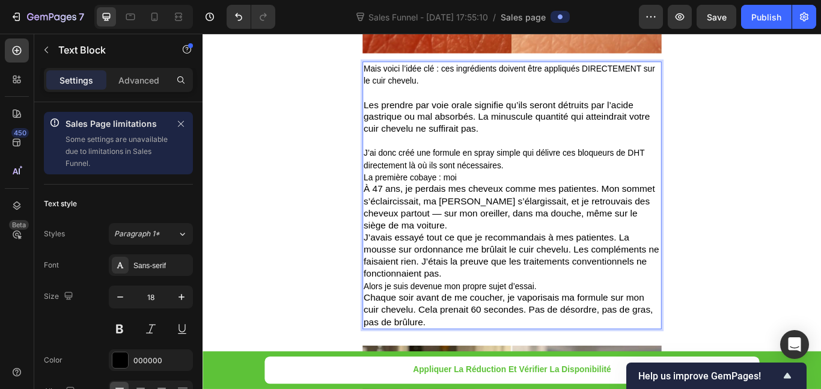
click at [560, 186] on p "J’ai donc créé une formule en spray simple qui délivre ces bloqueurs de DHT dir…" at bounding box center [563, 180] width 346 height 28
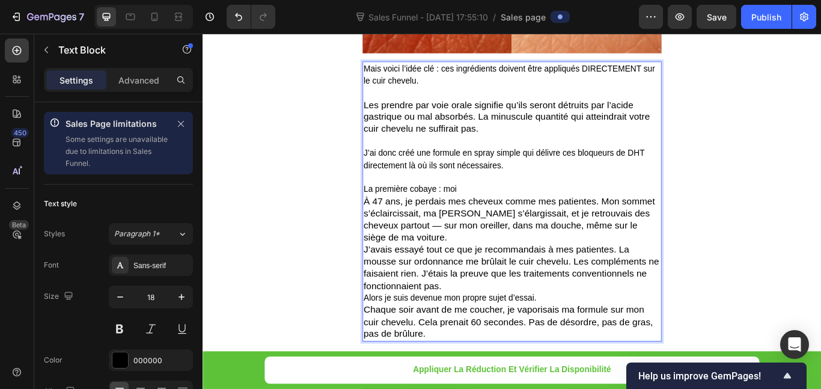
click at [531, 211] on p "La première cobaye : moi" at bounding box center [563, 215] width 346 height 14
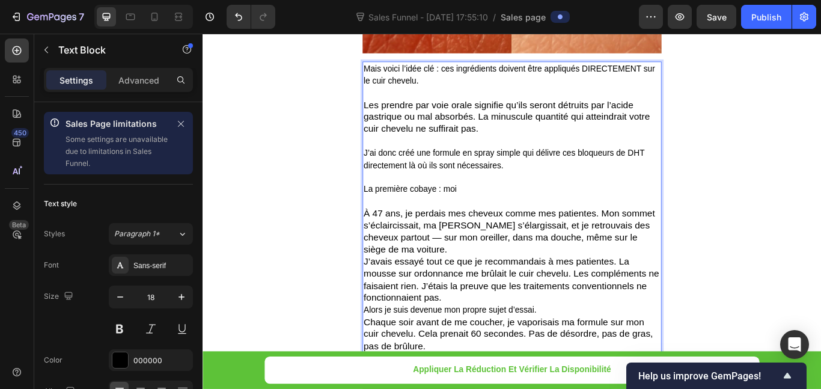
click at [531, 211] on p "La première cobaye : moi" at bounding box center [563, 215] width 346 height 14
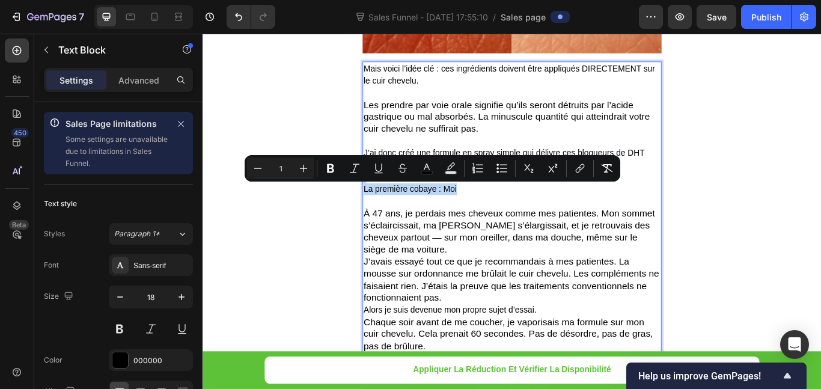
drag, startPoint x: 526, startPoint y: 204, endPoint x: 499, endPoint y: 213, distance: 28.7
click at [499, 213] on div "Mais voici l’idée clé : ces ingrédients doivent être appliqués DIRECTEMENT sur …" at bounding box center [563, 236] width 349 height 340
click at [328, 168] on icon "Editor contextual toolbar" at bounding box center [330, 168] width 7 height 9
click at [515, 215] on p "La première cobaye : Moi" at bounding box center [563, 215] width 346 height 14
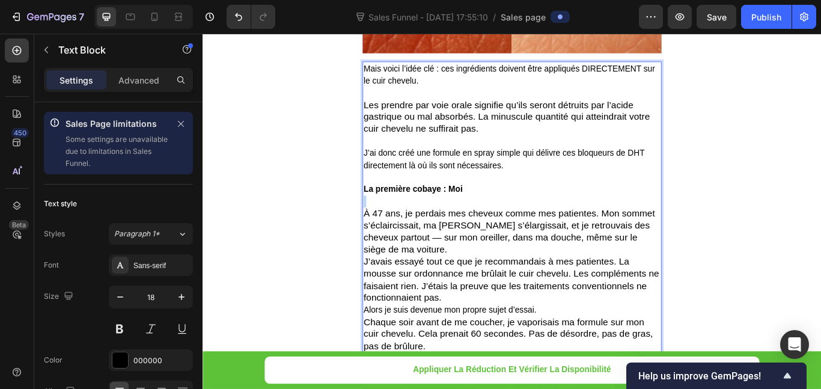
click at [515, 215] on p "La première cobaye : Moi" at bounding box center [563, 215] width 346 height 14
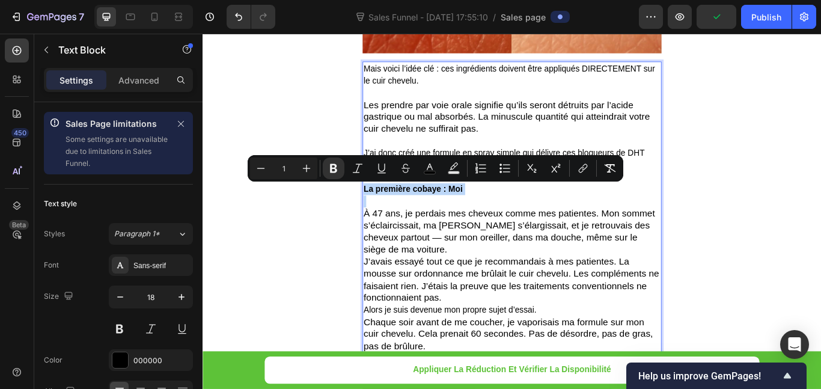
drag, startPoint x: 529, startPoint y: 218, endPoint x: 392, endPoint y: 215, distance: 136.5
click at [392, 215] on p "La première cobaye : Moi" at bounding box center [563, 215] width 346 height 14
copy strong "La première cobaye : Moi"
click at [486, 213] on strong "La première cobaye : Moi" at bounding box center [447, 215] width 115 height 10
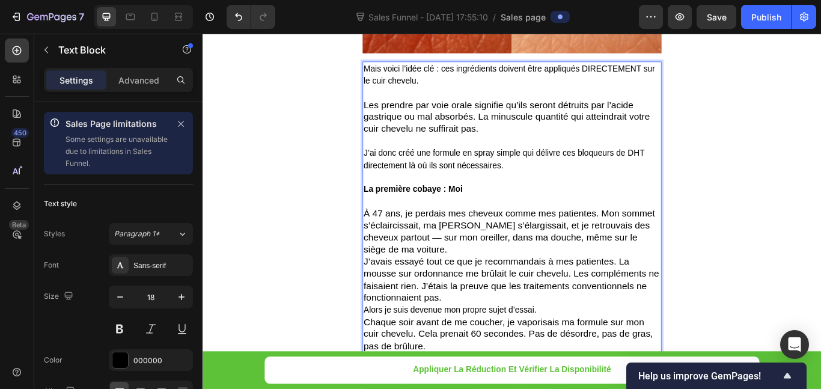
click at [481, 216] on strong "La première cobaye : Moi" at bounding box center [447, 215] width 115 height 10
click at [695, 293] on p "J’avais essayé tout ce que je recommandais à mes patientes. La mousse sur ordon…" at bounding box center [563, 321] width 346 height 56
click at [727, 269] on p "À 47 ans, je perdais mes cheveux comme mes patientes. Mon sommet s’éclaircissai…" at bounding box center [563, 264] width 346 height 56
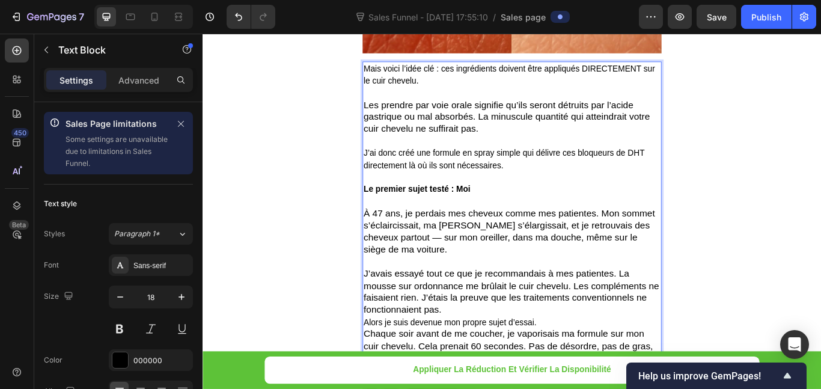
click at [401, 268] on span "À 47 ans, je perdais mes cheveux comme mes patientes. Mon sommet s’éclaircissai…" at bounding box center [560, 264] width 340 height 54
click at [501, 338] on p "J’avais essayé tout ce que je recommandais à mes patientes. La mousse sur ordon…" at bounding box center [563, 335] width 346 height 56
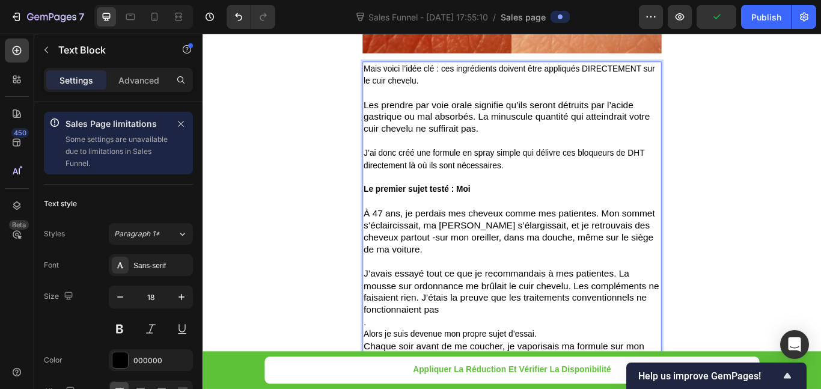
scroll to position [3234, 0]
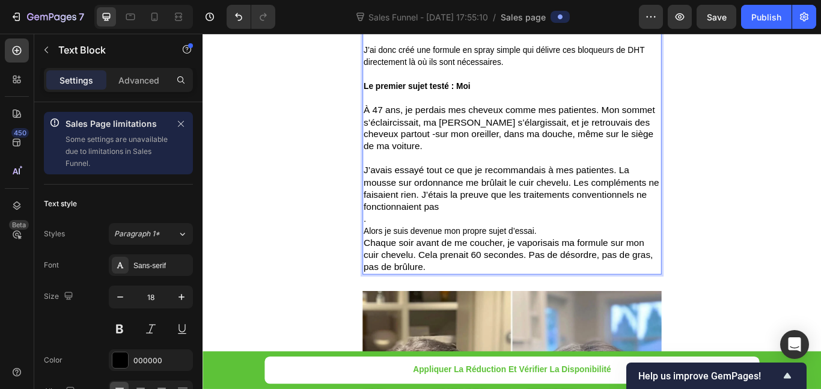
click at [596, 257] on p "Alors je suis devenue mon propre sujet d’essai." at bounding box center [563, 264] width 346 height 14
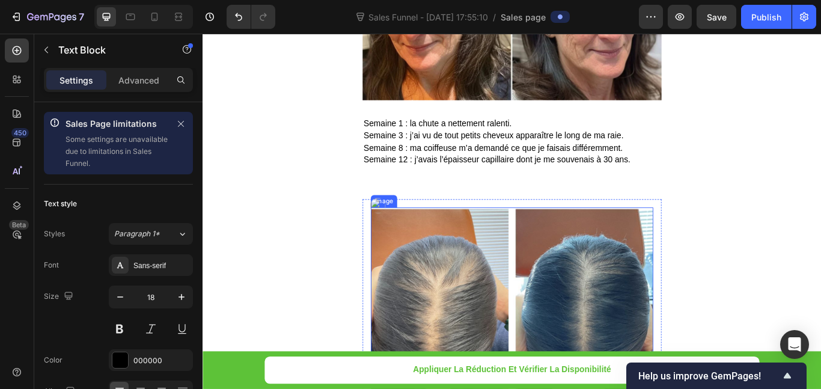
scroll to position [3715, 0]
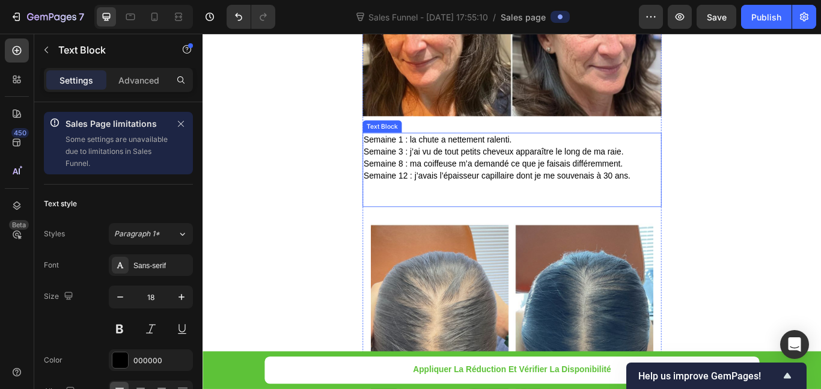
click at [438, 152] on span "Semaine 1 : la chute a nettement ralenti." at bounding box center [476, 157] width 172 height 10
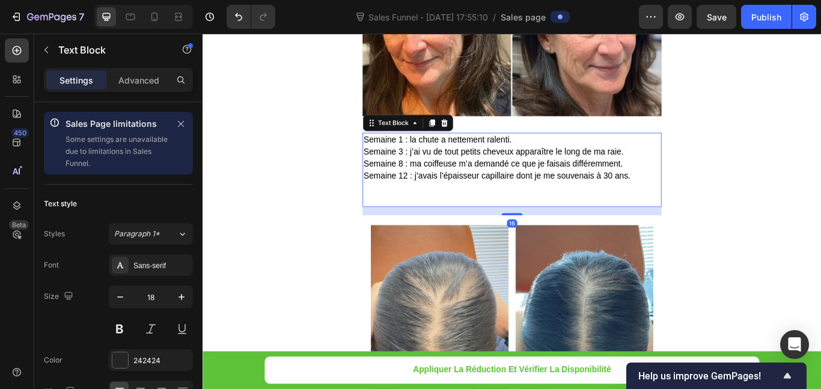
click at [435, 152] on span "Semaine 1 : la chute a nettement ralenti." at bounding box center [476, 157] width 172 height 10
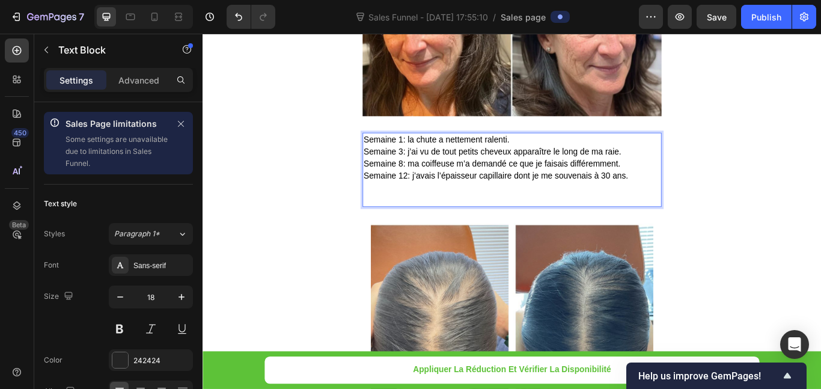
drag, startPoint x: 441, startPoint y: 188, endPoint x: 387, endPoint y: 187, distance: 53.5
click at [390, 194] on span "Semaine 12: j’avais l’épaisseur capillaire dont je me souvenais à 30 ans." at bounding box center [544, 199] width 308 height 10
click at [439, 194] on span "Semaine 12: j’avais l’épaisseur capillaire dont je me souvenais à 30 ans." at bounding box center [544, 199] width 308 height 10
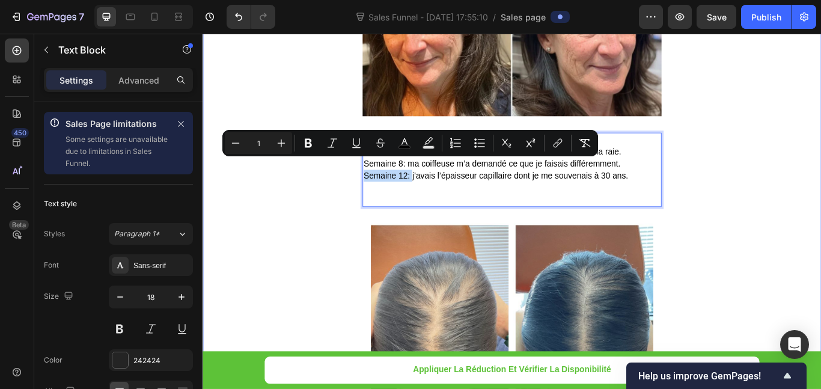
drag, startPoint x: 439, startPoint y: 183, endPoint x: 367, endPoint y: 182, distance: 71.5
click at [311, 149] on button "Bold" at bounding box center [309, 143] width 22 height 22
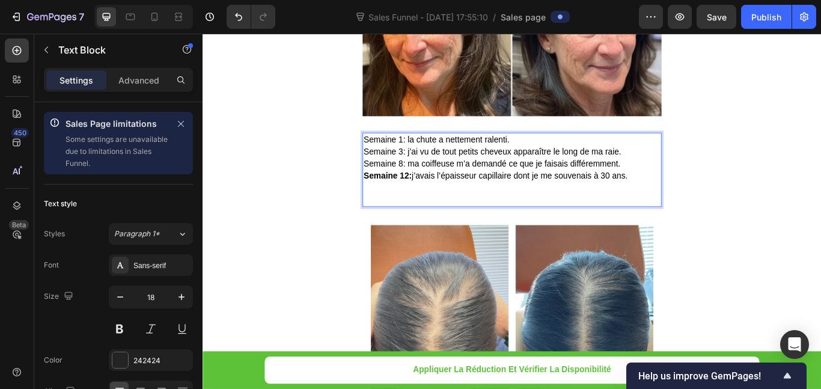
click at [435, 180] on span "Semaine 8: ma coiffeuse m’a demandé ce que je faisais différemment." at bounding box center [539, 185] width 299 height 10
drag, startPoint x: 435, startPoint y: 171, endPoint x: 373, endPoint y: 171, distance: 62.5
click at [421, 180] on span "Semaine 8: ma coiffeuse m’a demandé ce que je faisais différemment." at bounding box center [539, 185] width 299 height 10
drag, startPoint x: 435, startPoint y: 171, endPoint x: 372, endPoint y: 171, distance: 63.1
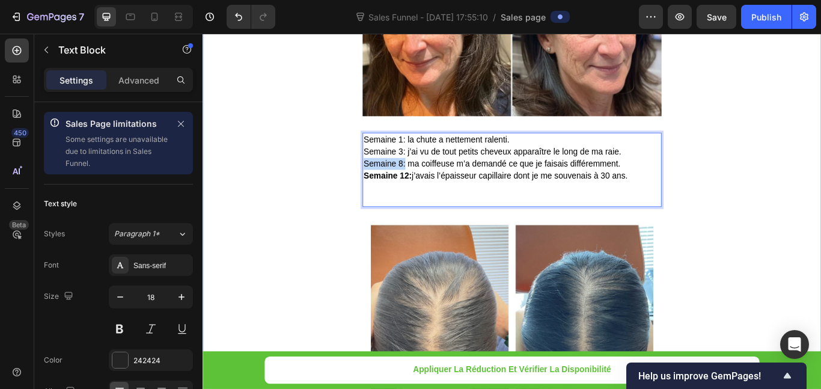
click at [418, 180] on span "Semaine 8: ma coiffeuse m’a demandé ce que je faisais différemment." at bounding box center [539, 185] width 299 height 10
click at [415, 180] on span "Semaine 8: ma coiffeuse m’a demandé ce que je faisais différemment." at bounding box center [539, 185] width 299 height 10
drag, startPoint x: 435, startPoint y: 169, endPoint x: 406, endPoint y: 170, distance: 28.9
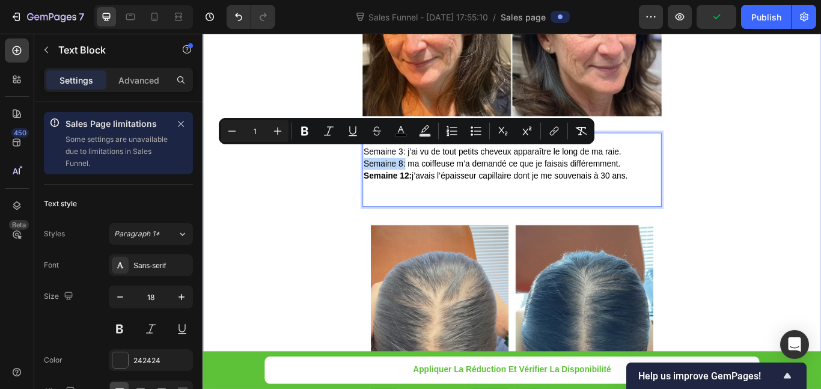
drag, startPoint x: 435, startPoint y: 170, endPoint x: 369, endPoint y: 171, distance: 66.1
click at [308, 132] on icon "Editor contextual toolbar" at bounding box center [304, 131] width 7 height 9
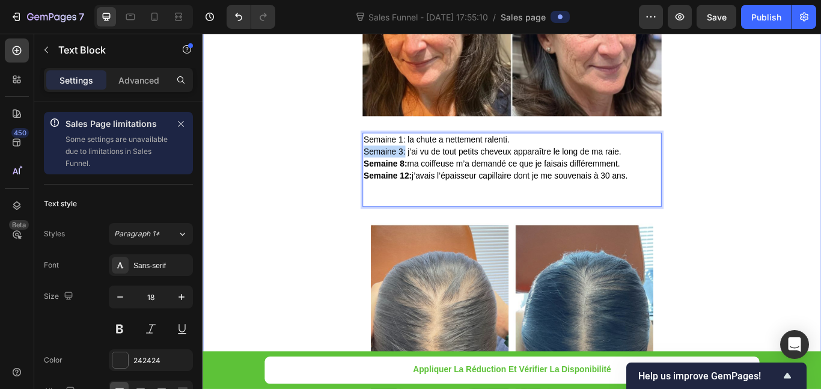
drag, startPoint x: 435, startPoint y: 156, endPoint x: 383, endPoint y: 157, distance: 52.3
click at [456, 209] on p "Rich Text Editor. Editing area: main" at bounding box center [563, 220] width 346 height 28
drag, startPoint x: 433, startPoint y: 158, endPoint x: 385, endPoint y: 158, distance: 48.1
click at [390, 166] on span "Semaine 3: j’ai vu de tout petits cheveux apparaître le long de ma raie." at bounding box center [540, 171] width 301 height 10
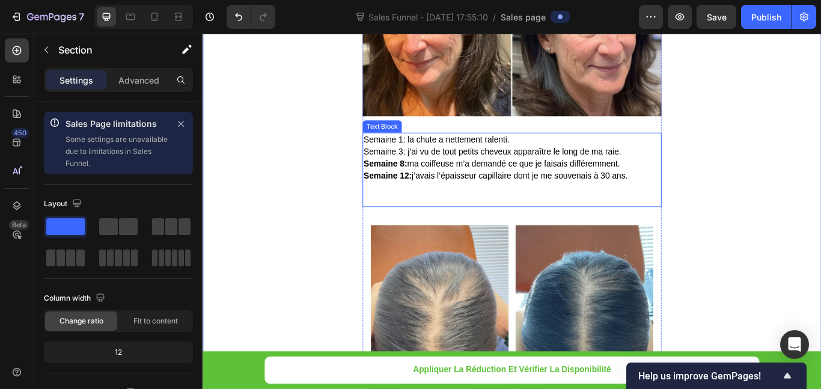
click at [417, 192] on p "Semaine 12: j’avais l’épaisseur capillaire dont je me souvenais à 30 ans." at bounding box center [563, 199] width 346 height 14
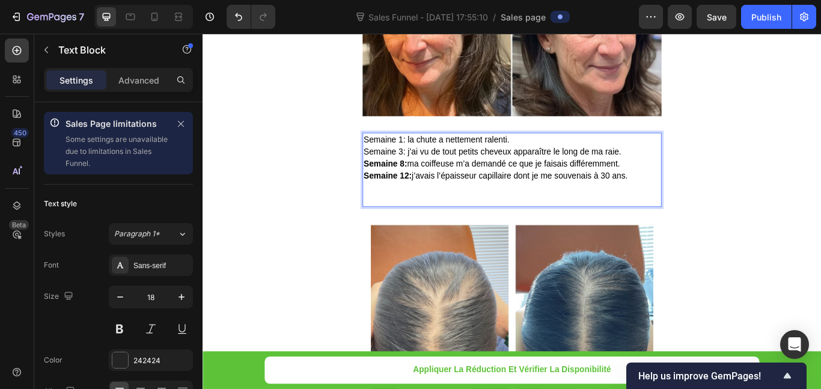
drag, startPoint x: 433, startPoint y: 160, endPoint x: 394, endPoint y: 159, distance: 39.1
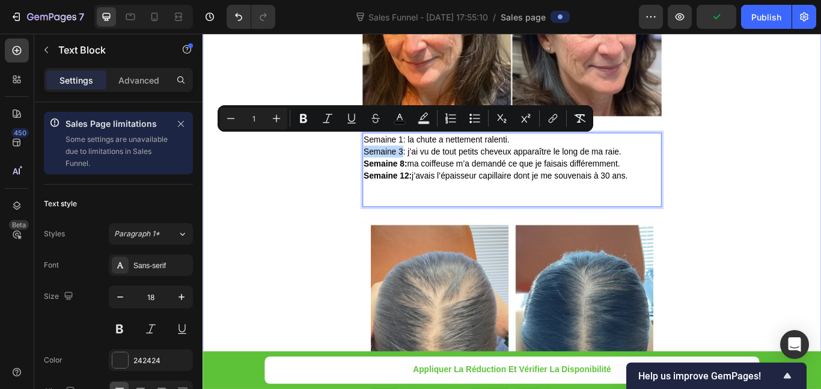
drag, startPoint x: 432, startPoint y: 156, endPoint x: 411, endPoint y: 159, distance: 21.2
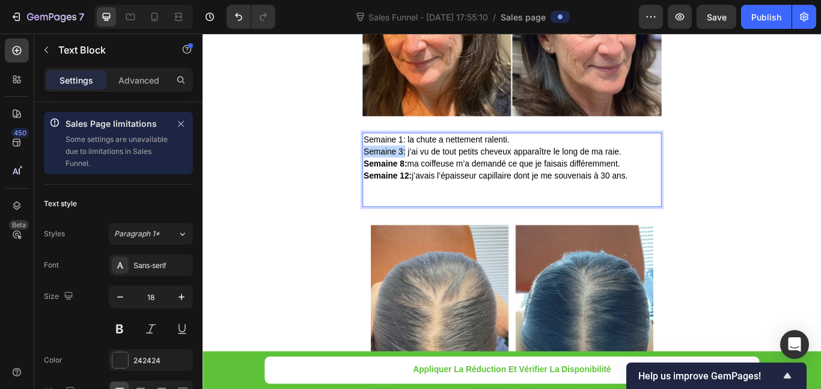
drag, startPoint x: 433, startPoint y: 157, endPoint x: 384, endPoint y: 157, distance: 49.3
click at [389, 157] on div "Semaine 1: la chute a nettement ralenti. Semaine 3: j’ai vu de tout petits chev…" at bounding box center [563, 192] width 349 height 87
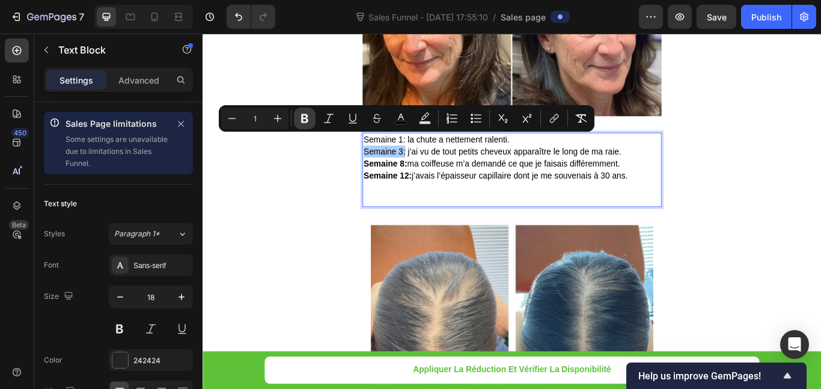
click at [311, 115] on button "Bold" at bounding box center [305, 119] width 22 height 22
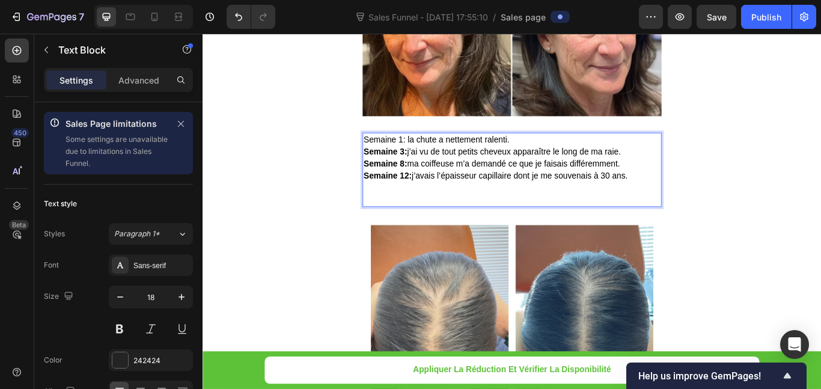
click at [430, 166] on strong "Semaine 3:" at bounding box center [415, 171] width 50 height 10
drag, startPoint x: 435, startPoint y: 145, endPoint x: 356, endPoint y: 142, distance: 78.8
click at [426, 152] on span "Semaine 1: la chute a nettement ralenti." at bounding box center [475, 157] width 170 height 10
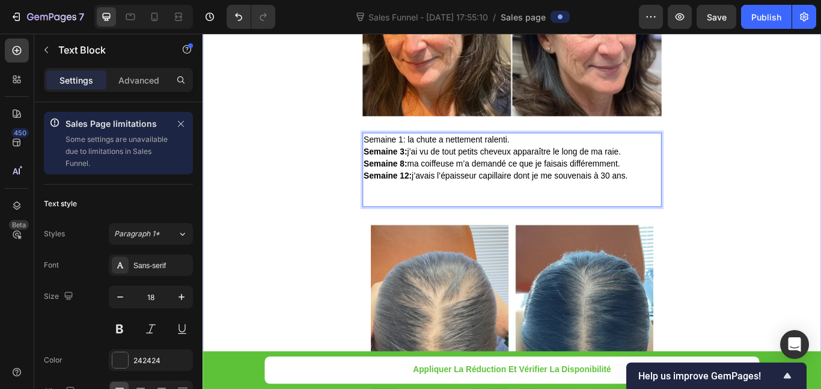
click at [407, 152] on span "Semaine 1: la chute a nettement ralenti." at bounding box center [475, 157] width 170 height 10
drag, startPoint x: 435, startPoint y: 142, endPoint x: 385, endPoint y: 144, distance: 49.9
click at [390, 152] on span "Semaine 1: la chute a nettement ralenti." at bounding box center [475, 157] width 170 height 10
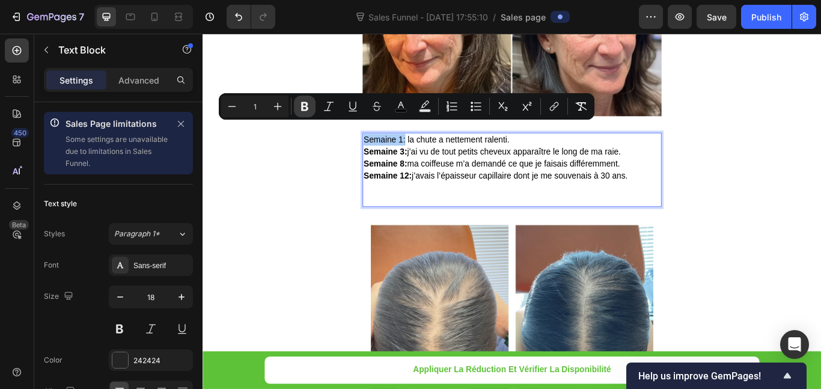
drag, startPoint x: 301, startPoint y: 108, endPoint x: 161, endPoint y: 121, distance: 140.7
click at [301, 108] on icon "Editor contextual toolbar" at bounding box center [305, 106] width 12 height 12
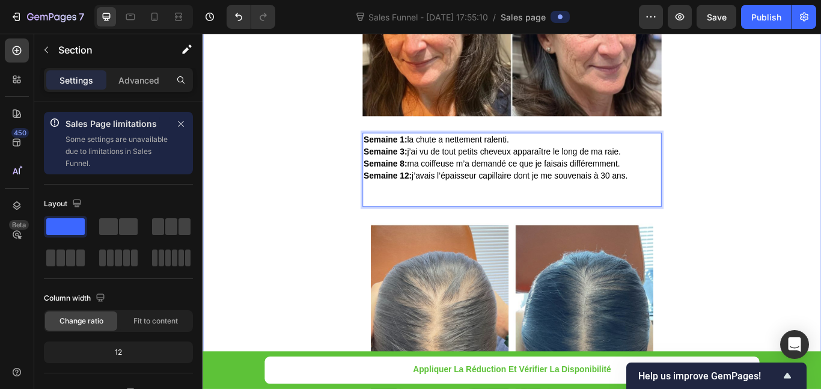
click at [505, 206] on p "Rich Text Editor. Editing area: main" at bounding box center [563, 220] width 346 height 28
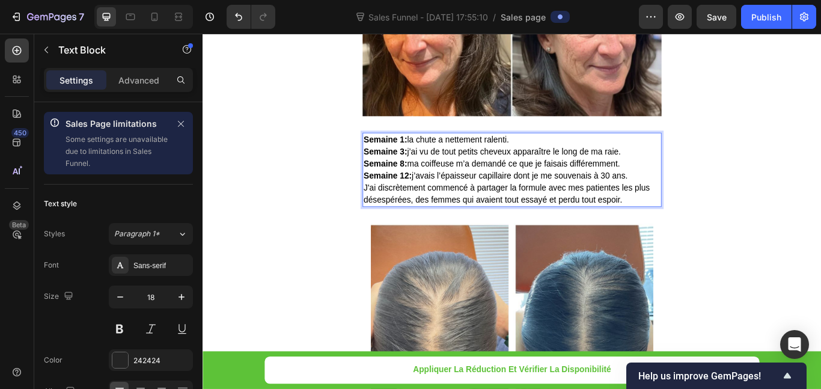
click at [710, 192] on p "Semaine 12: j’avais l’épaisseur capillaire dont je me souvenais à 30 ans." at bounding box center [563, 199] width 346 height 14
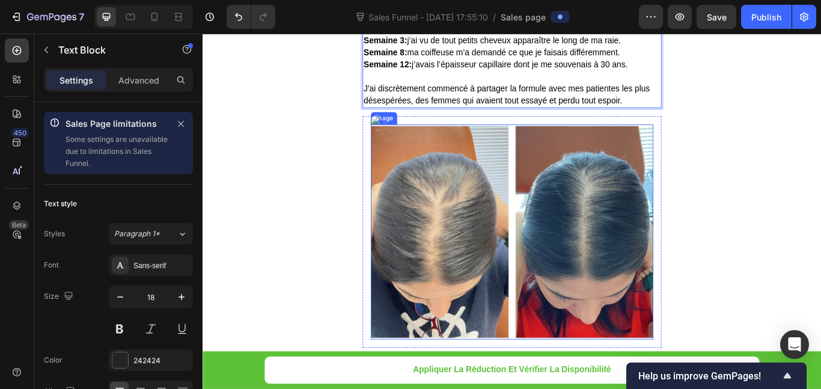
scroll to position [3895, 0]
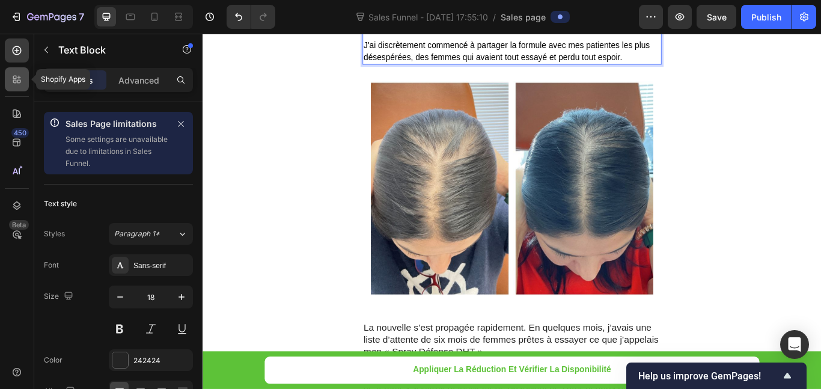
click at [23, 74] on div at bounding box center [17, 79] width 24 height 24
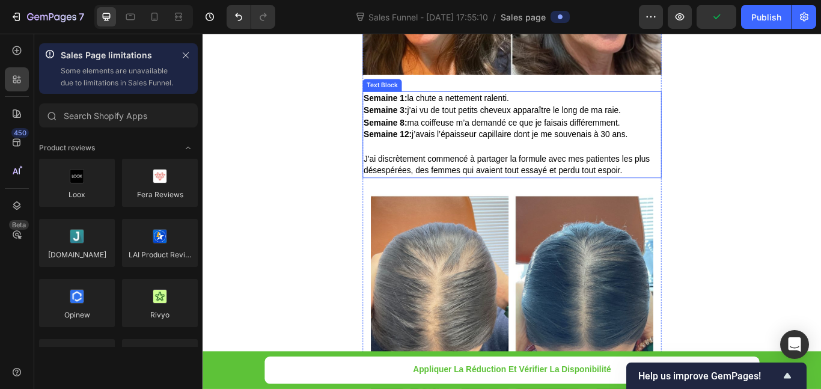
scroll to position [3715, 0]
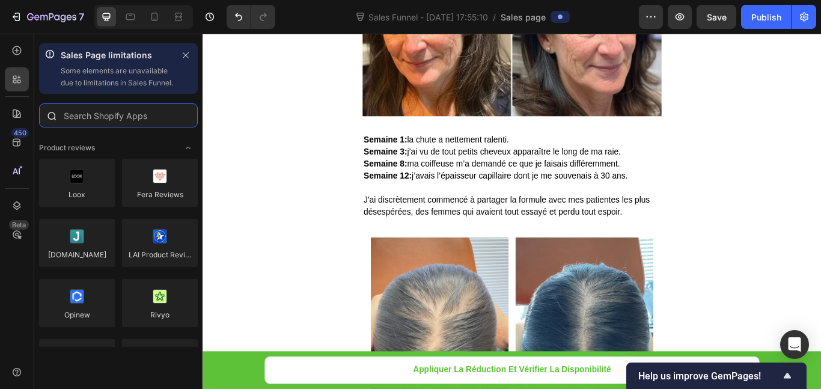
click at [99, 127] on input "text" at bounding box center [118, 115] width 159 height 24
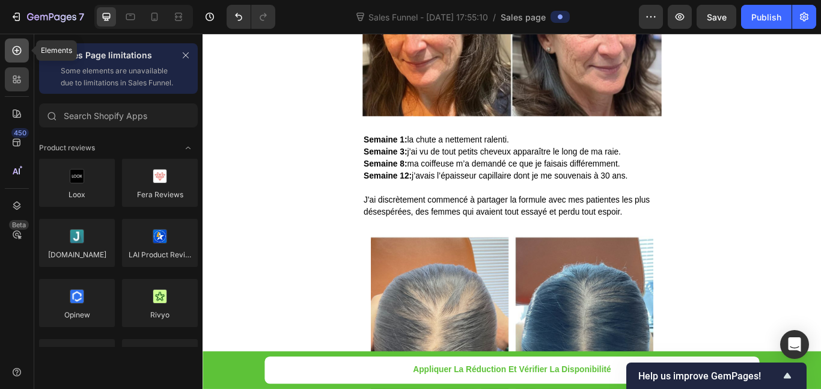
click at [18, 47] on icon at bounding box center [17, 50] width 9 height 9
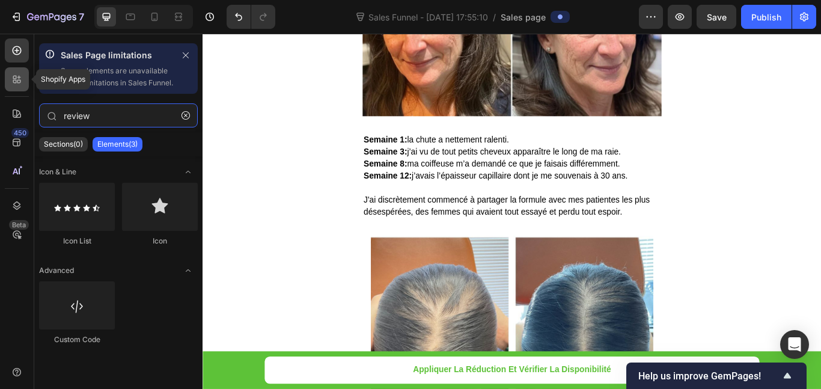
type input "review"
click at [26, 79] on div at bounding box center [17, 79] width 24 height 24
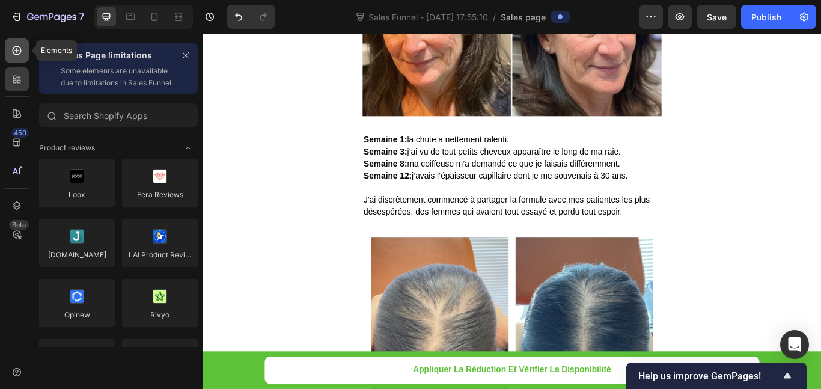
click at [16, 53] on icon at bounding box center [17, 50] width 12 height 12
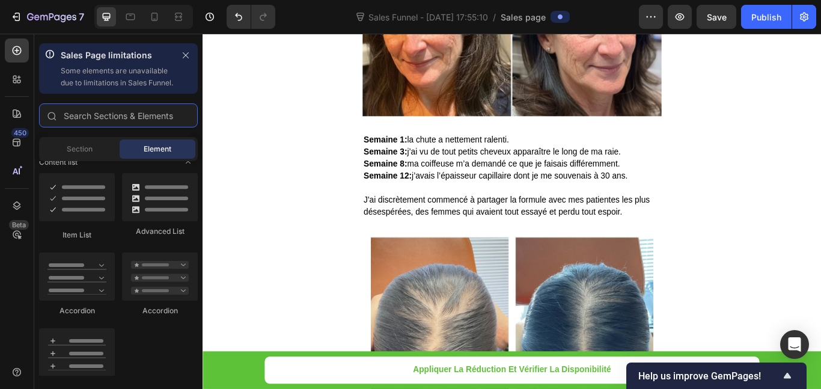
scroll to position [721, 0]
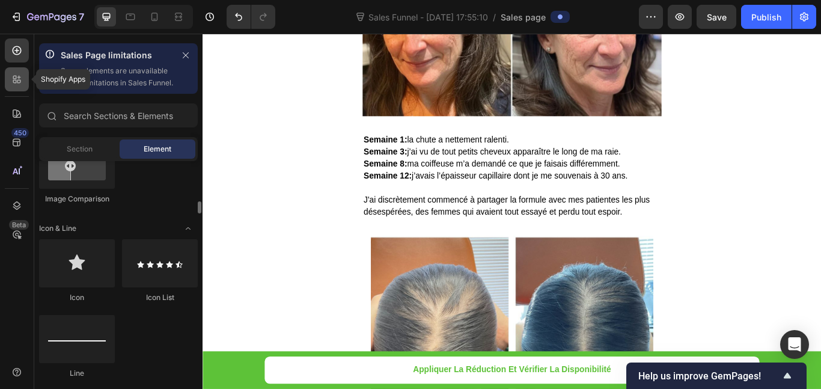
click at [17, 87] on div at bounding box center [17, 79] width 24 height 24
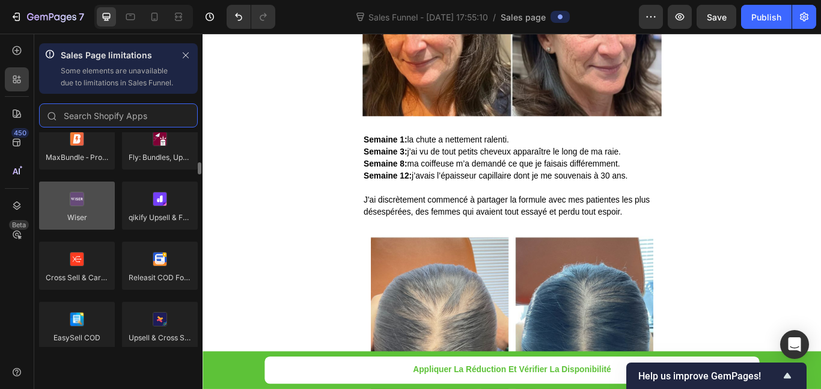
scroll to position [481, 0]
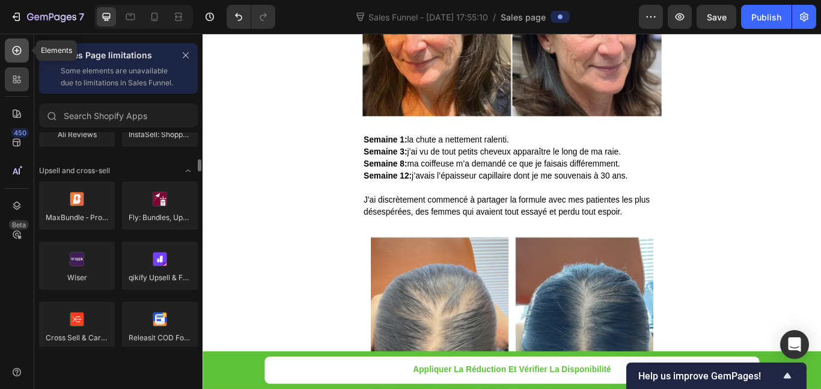
click at [23, 55] on div at bounding box center [17, 50] width 24 height 24
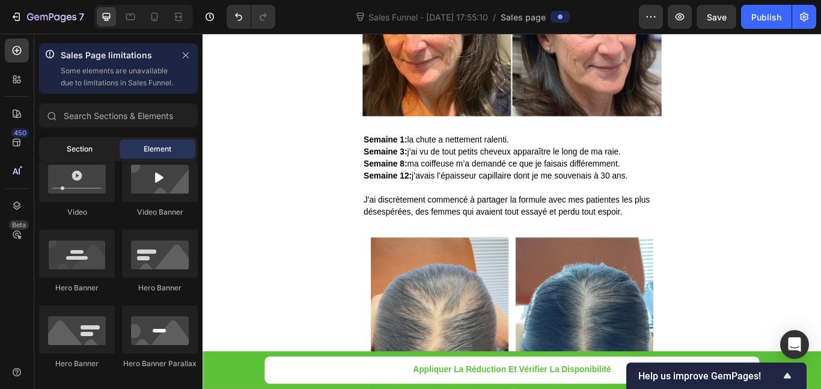
click at [106, 159] on div "Section" at bounding box center [79, 148] width 76 height 19
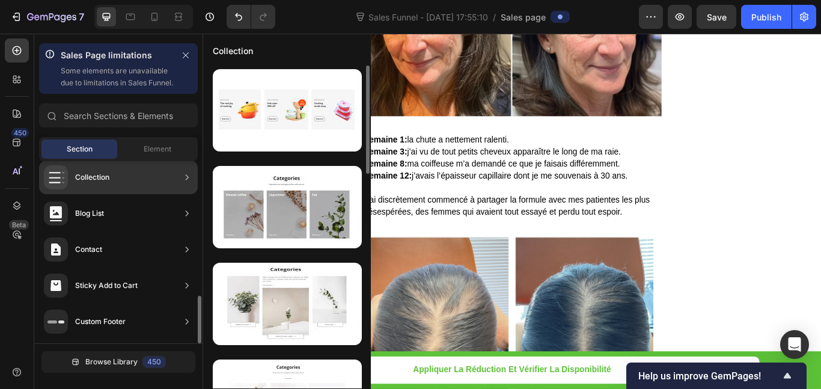
scroll to position [275, 0]
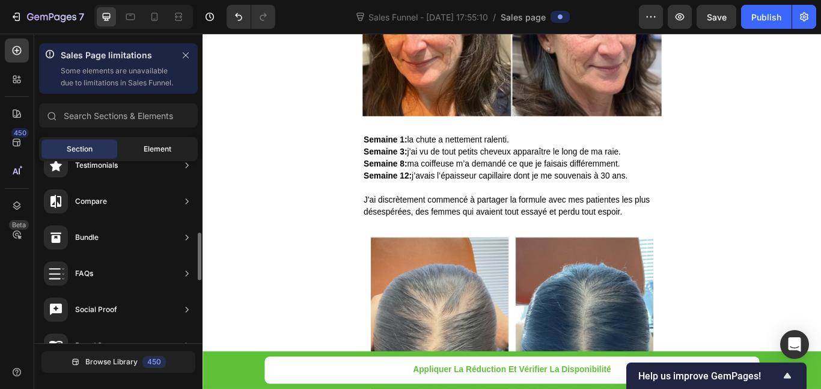
click at [150, 154] on span "Element" at bounding box center [158, 149] width 28 height 11
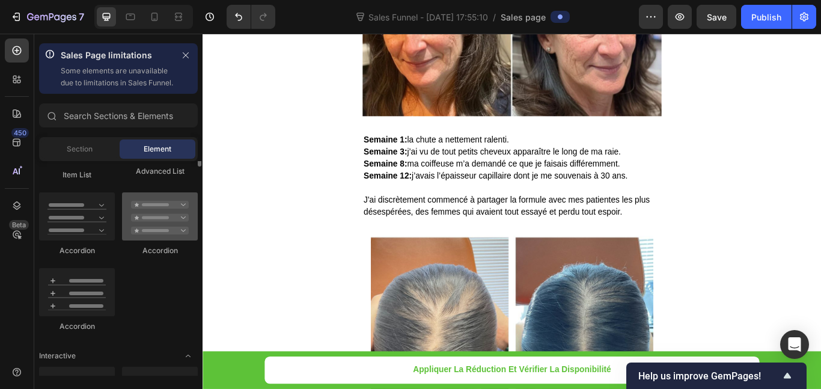
scroll to position [902, 0]
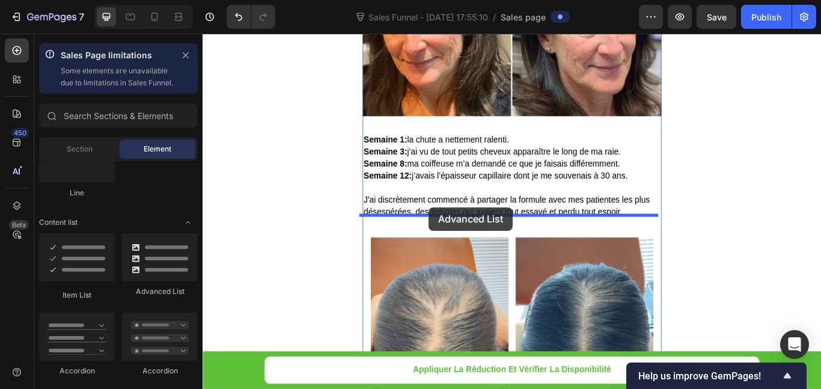
drag, startPoint x: 254, startPoint y: 259, endPoint x: 466, endPoint y: 236, distance: 214.0
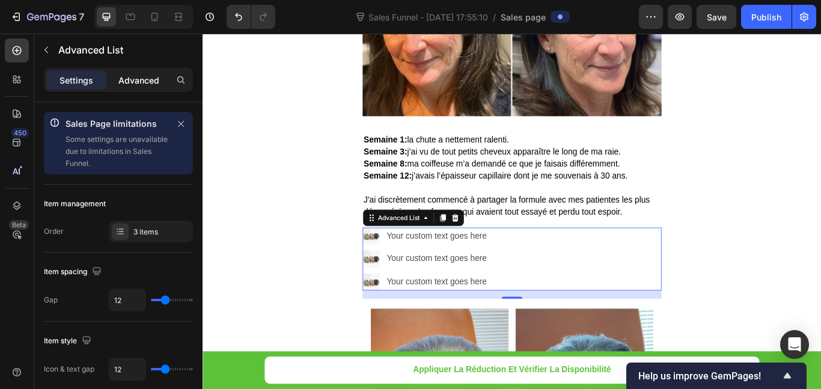
click at [123, 79] on p "Advanced" at bounding box center [138, 80] width 41 height 13
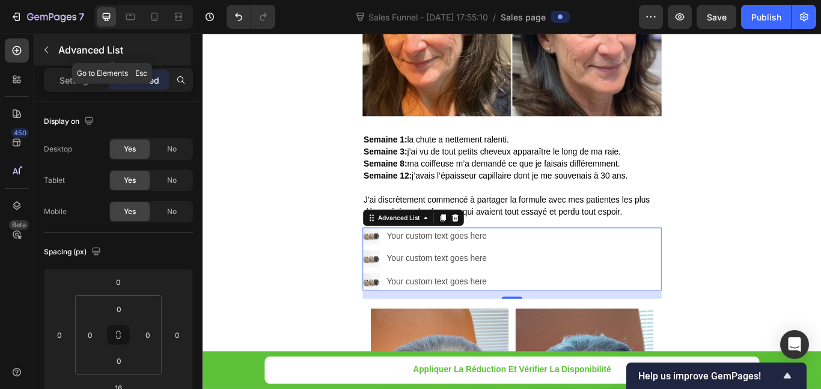
click at [51, 52] on button "button" at bounding box center [46, 49] width 19 height 19
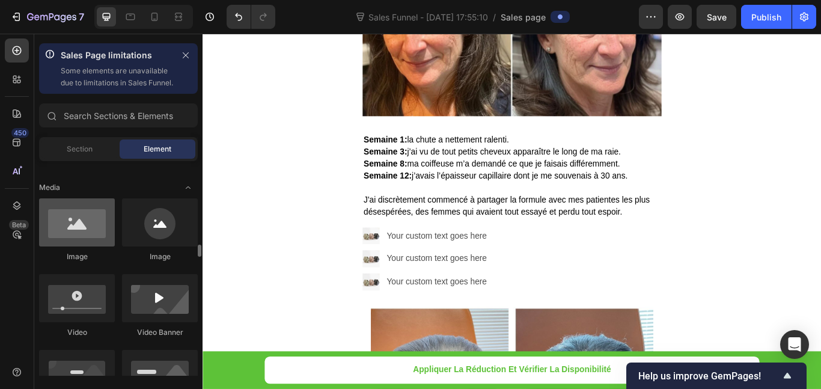
scroll to position [481, 0]
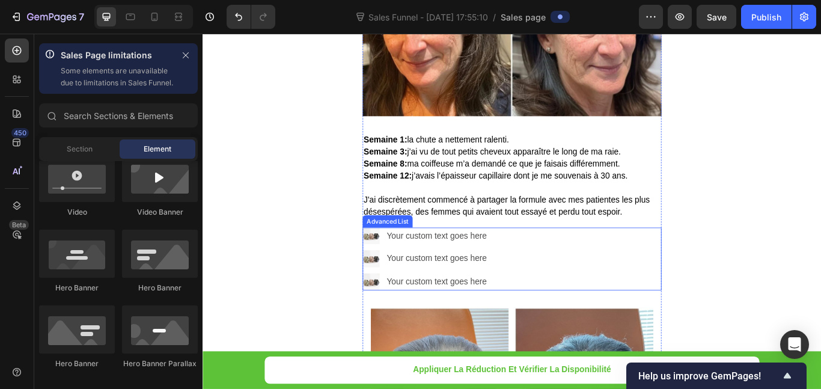
click at [389, 271] on ul "Image Your custom text goes here Text Block Image Your custom text goes here Te…" at bounding box center [464, 296] width 150 height 73
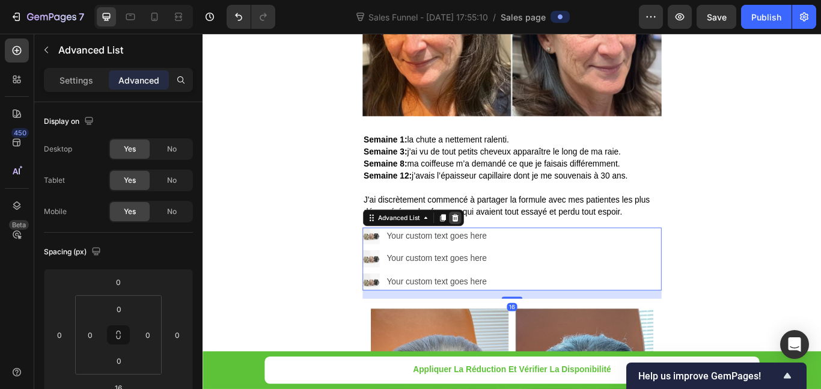
click at [492, 243] on icon at bounding box center [497, 248] width 10 height 10
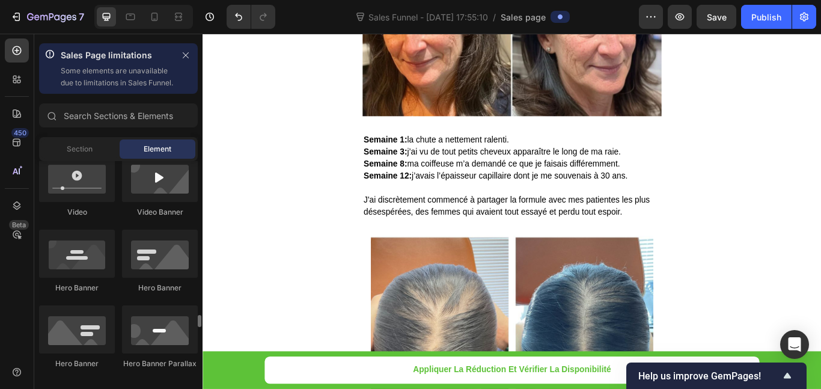
scroll to position [601, 0]
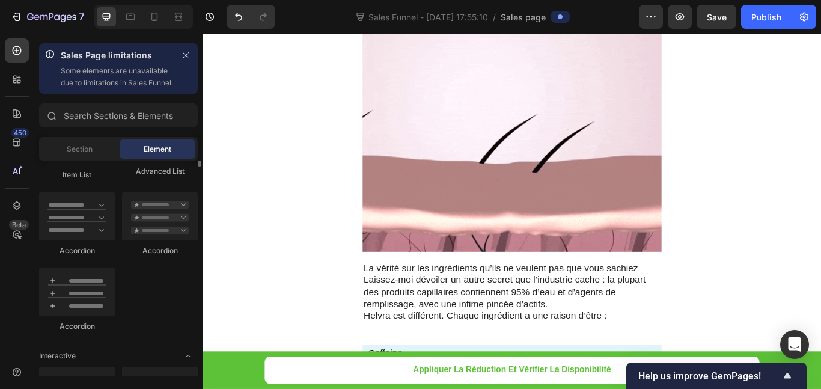
scroll to position [962, 0]
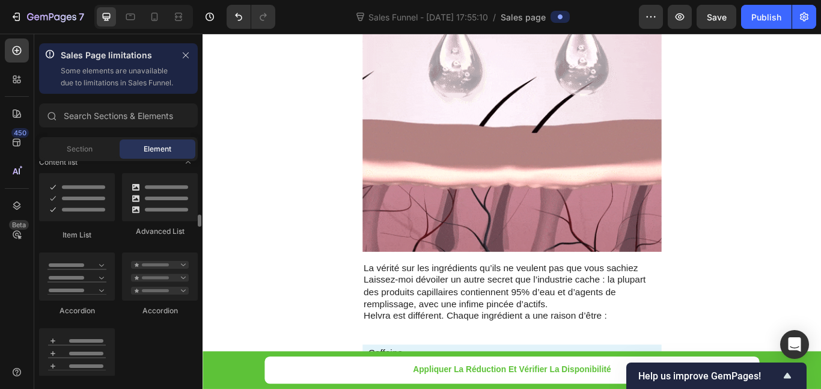
click at [91, 145] on div "Sections(30) Elements(87) Section Element Hero Section Product Detail Brands Tr…" at bounding box center [118, 239] width 168 height 272
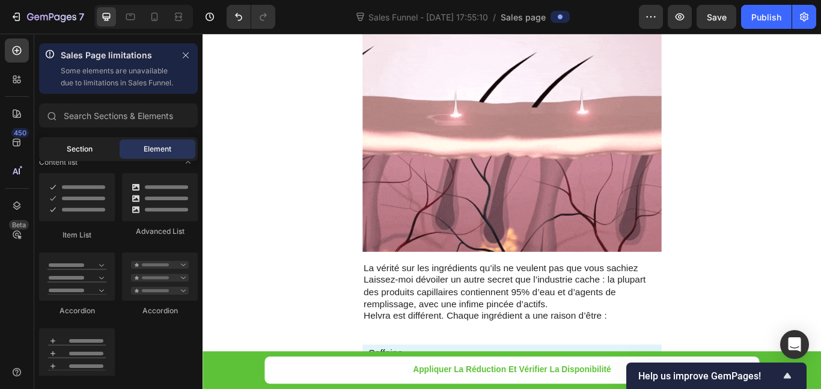
click at [91, 154] on span "Section" at bounding box center [80, 149] width 26 height 11
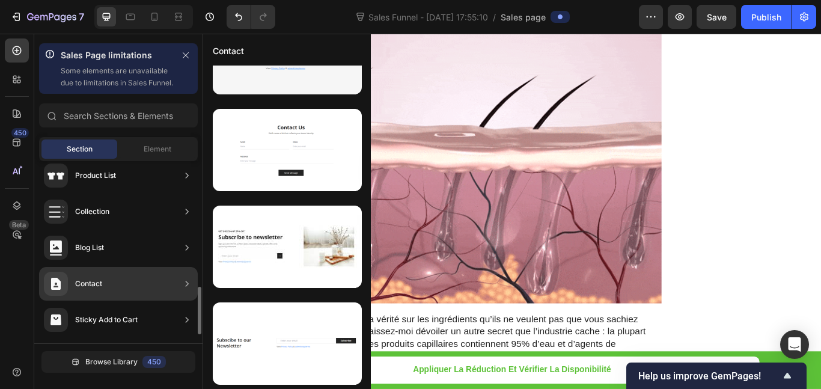
scroll to position [515, 0]
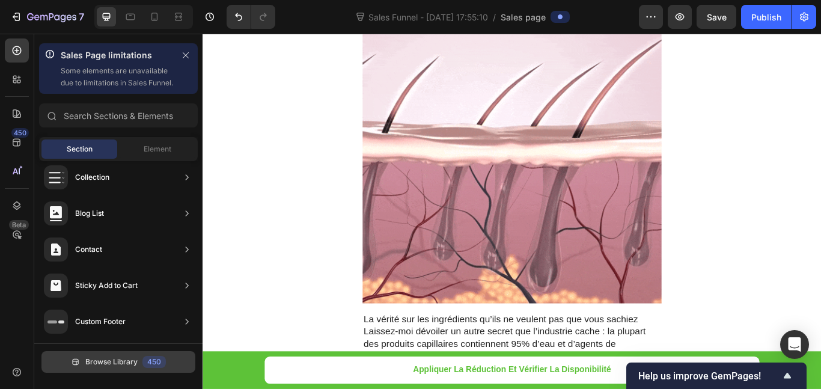
click at [125, 367] on span "Browse Library" at bounding box center [111, 361] width 52 height 11
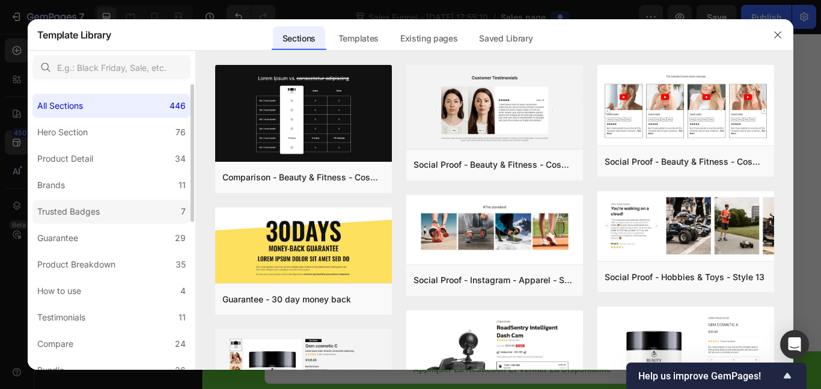
click at [159, 210] on label "Trusted Badges 7" at bounding box center [111, 212] width 158 height 24
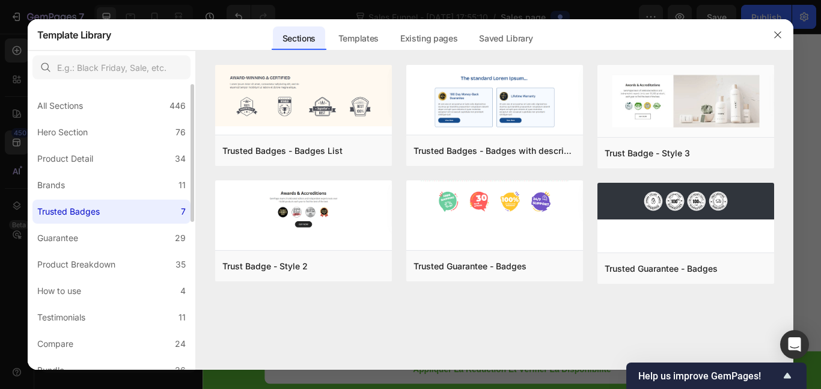
click at [150, 118] on div "All Sections 446 Hero Section 76 Product Detail 34 Brands 11 Trusted Badges 7 G…" at bounding box center [112, 378] width 168 height 589
click at [153, 109] on div "All Sections 446" at bounding box center [111, 106] width 158 height 24
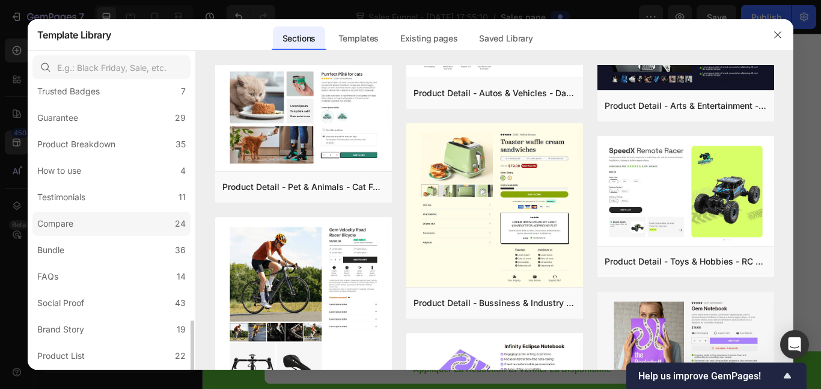
scroll to position [301, 0]
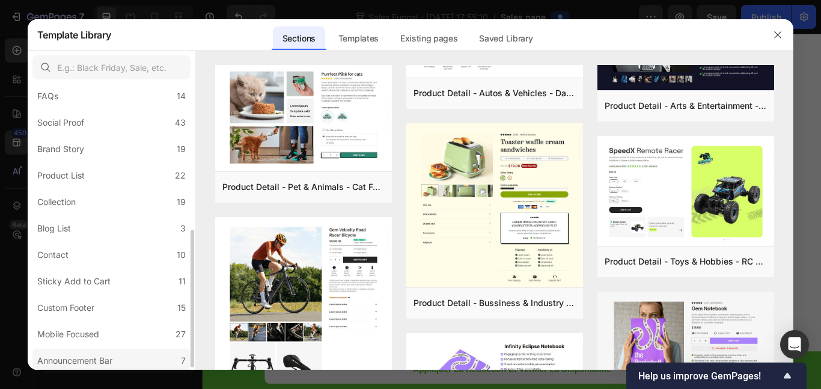
click at [84, 364] on div "Announcement Bar" at bounding box center [74, 360] width 75 height 14
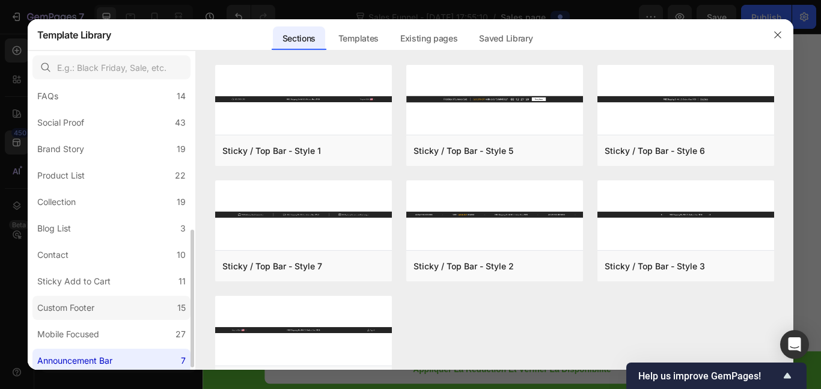
scroll to position [304, 0]
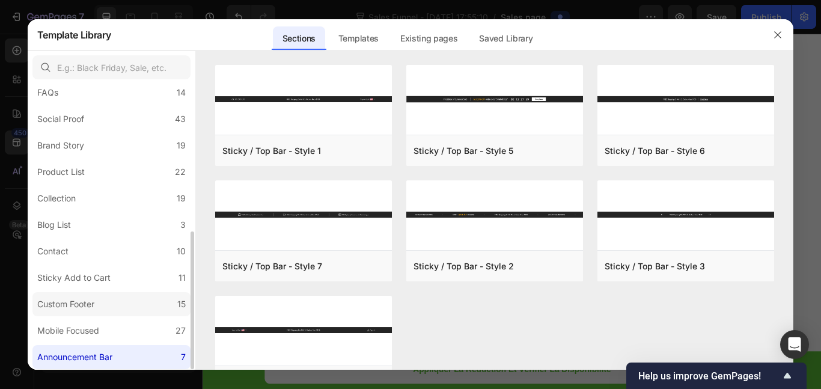
click at [93, 306] on div "Custom Footer" at bounding box center [65, 304] width 57 height 14
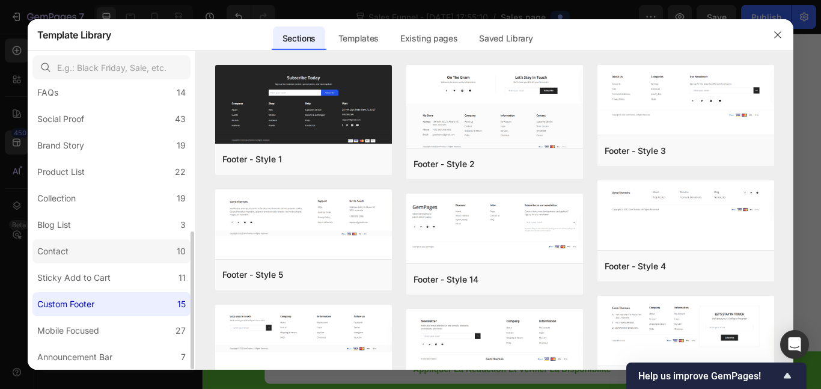
click at [92, 255] on label "Contact 10" at bounding box center [111, 251] width 158 height 24
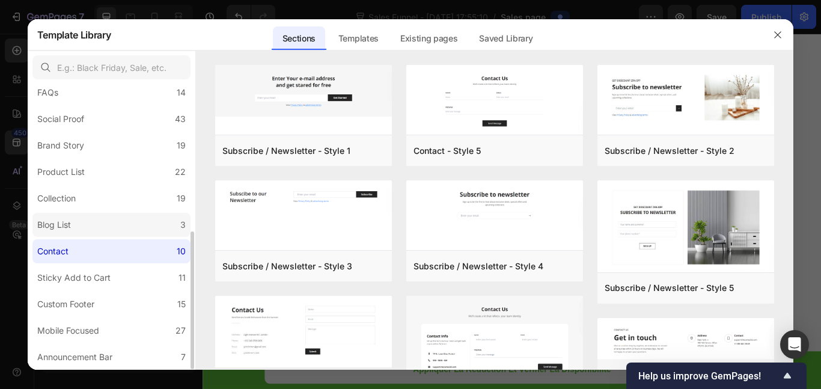
click at [93, 234] on label "Blog List 3" at bounding box center [111, 225] width 158 height 24
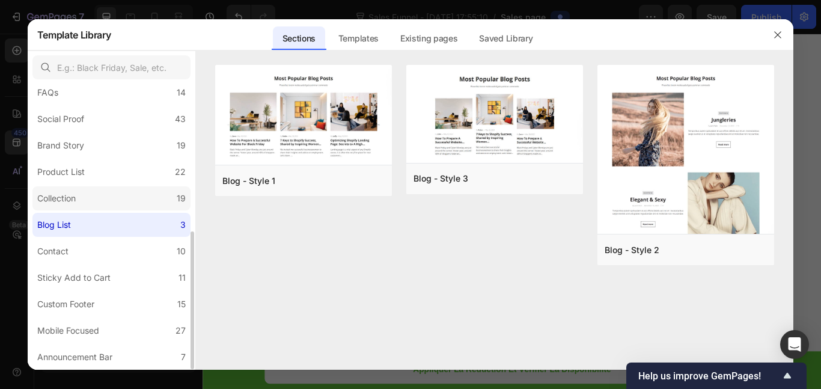
click at [96, 200] on label "Collection 19" at bounding box center [111, 198] width 158 height 24
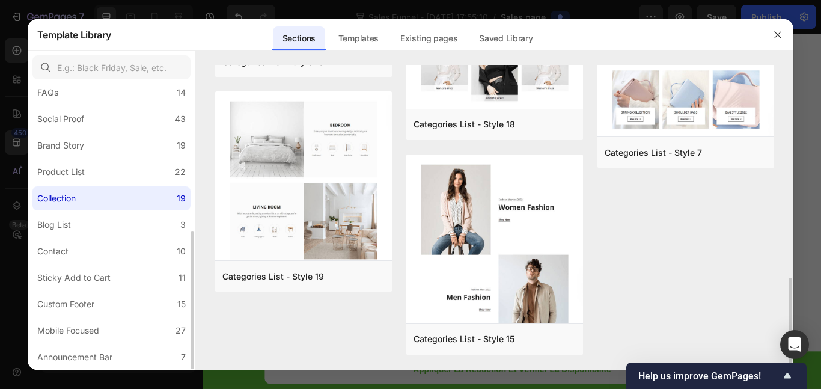
scroll to position [124, 0]
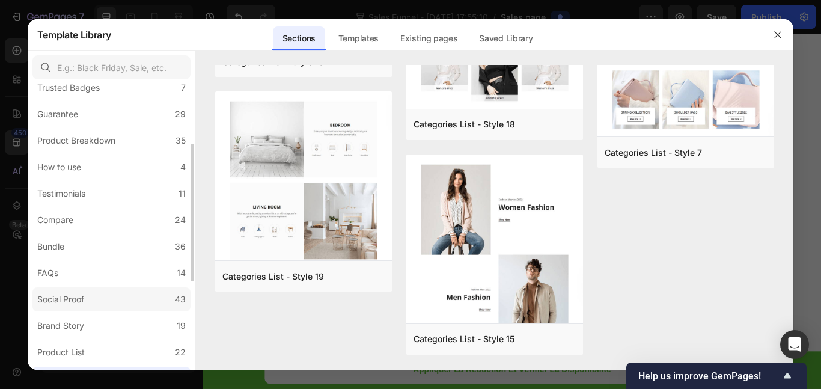
click at [78, 301] on div "Social Proof" at bounding box center [60, 299] width 47 height 14
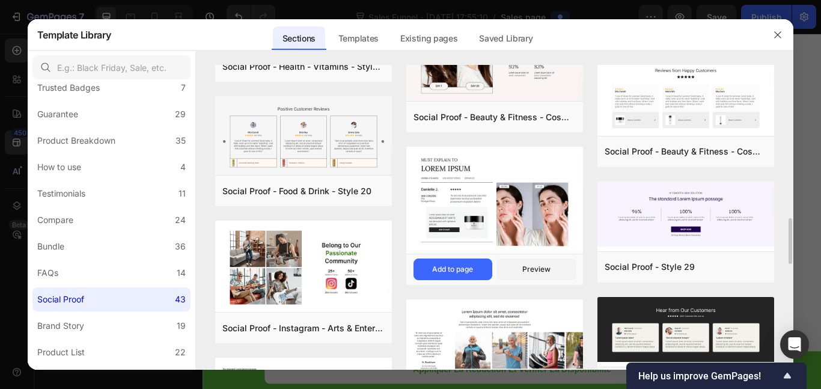
scroll to position [962, 0]
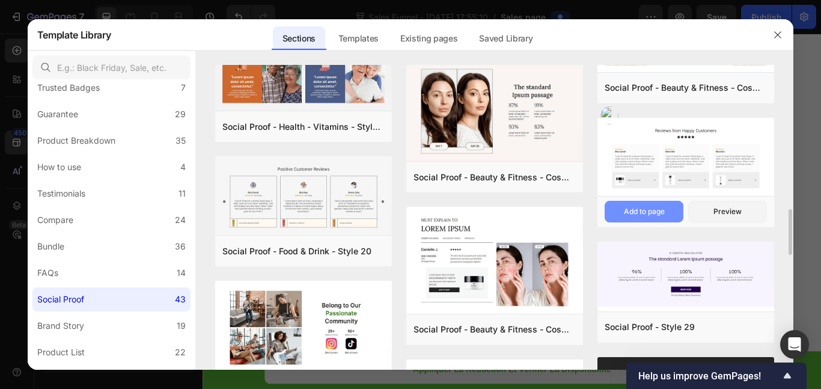
click at [662, 207] on div "Add to page" at bounding box center [644, 211] width 41 height 11
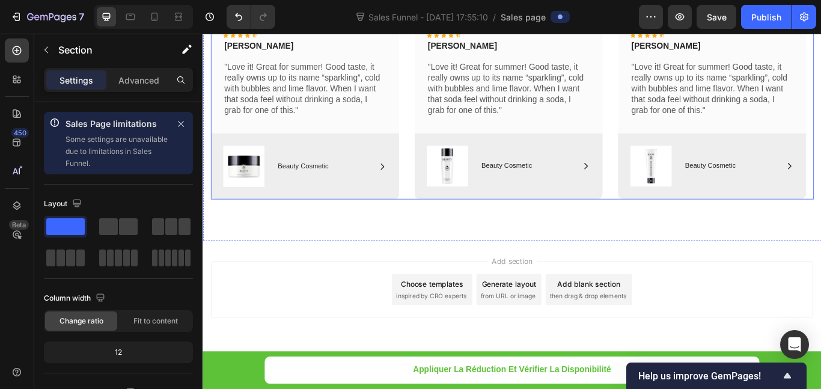
scroll to position [8900, 0]
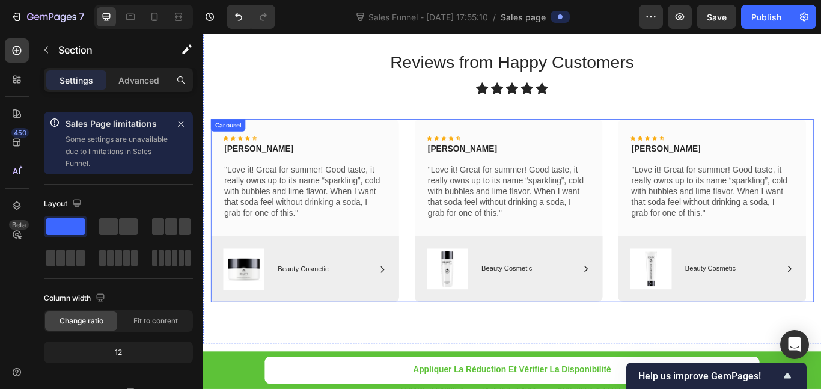
click at [444, 159] on div "Icon Icon Icon Icon Icon Icon List Rita Carroll Text Block "Love it! Great for …" at bounding box center [563, 239] width 703 height 213
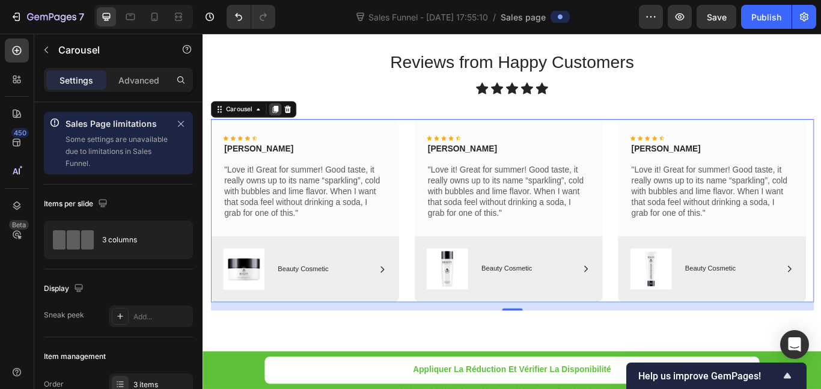
click at [288, 124] on icon at bounding box center [287, 122] width 7 height 8
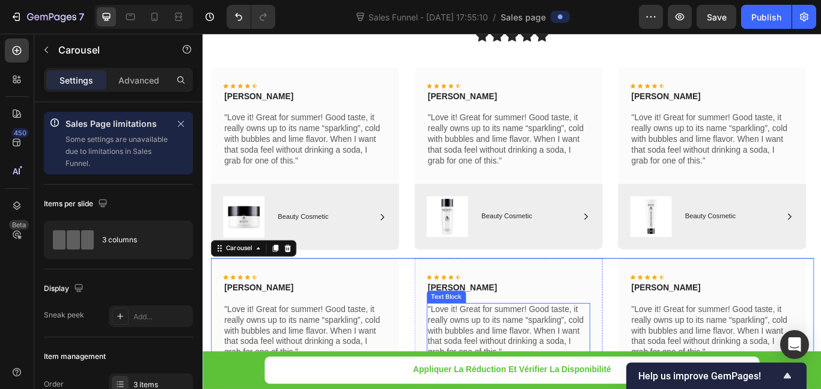
scroll to position [8940, 0]
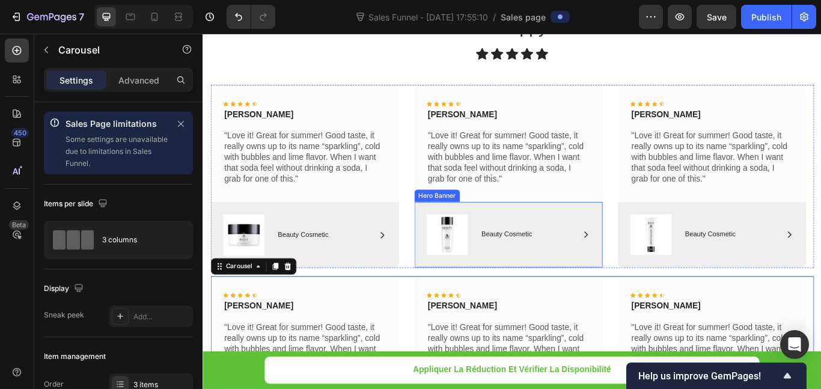
click at [659, 269] on div "Image Icon Beauty Cosmetic Text Block Row Row" at bounding box center [558, 268] width 219 height 76
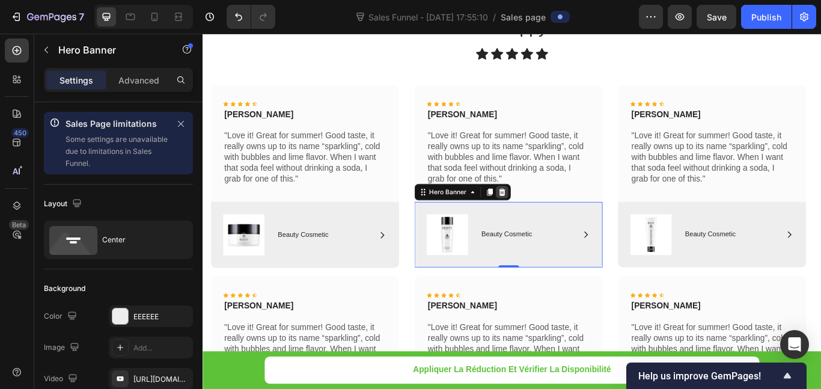
click at [551, 218] on icon at bounding box center [552, 218] width 8 height 8
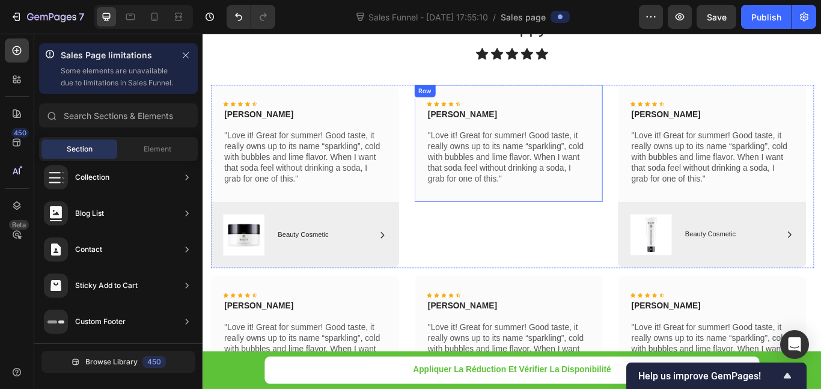
click at [588, 124] on p "Maria Min" at bounding box center [559, 128] width 188 height 13
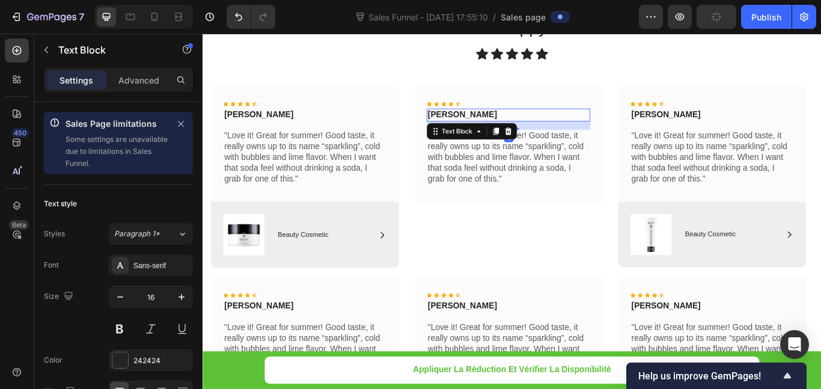
click at [564, 156] on div "Text Block" at bounding box center [515, 147] width 105 height 19
click at [621, 225] on div "Icon Icon Icon Icon Icon Icon List Maria Min Text Block 16 "Love it! Great for …" at bounding box center [558, 161] width 219 height 136
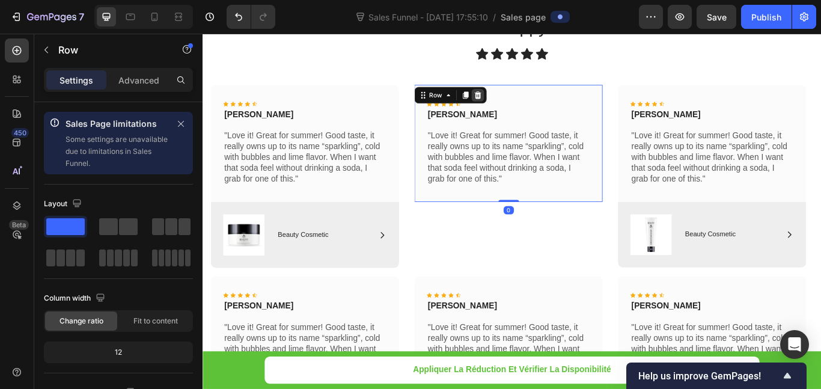
click at [520, 104] on icon at bounding box center [523, 105] width 8 height 8
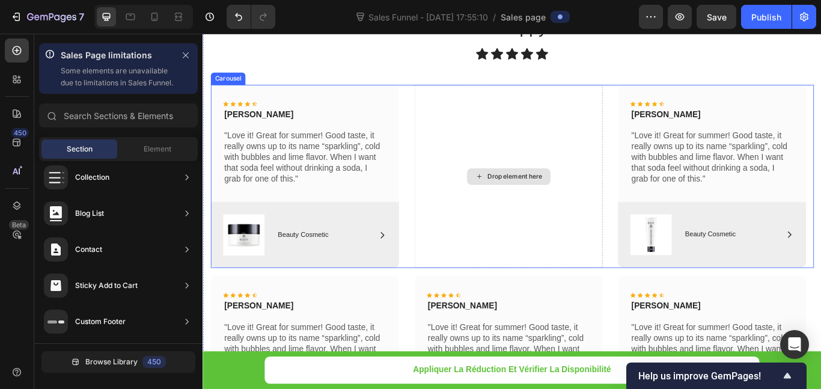
click at [638, 185] on div "Drop element here" at bounding box center [558, 199] width 219 height 213
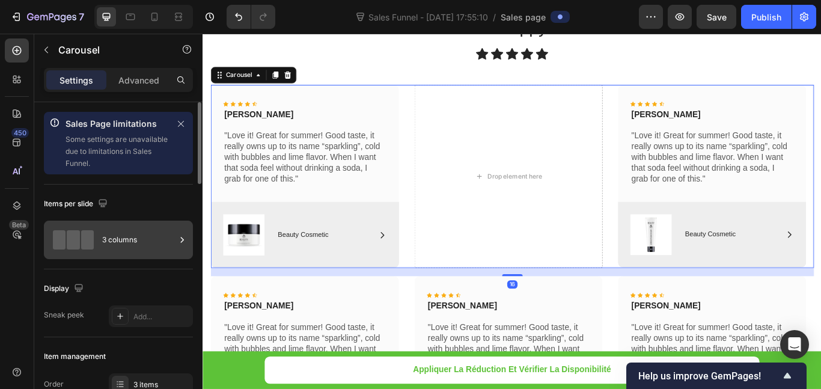
click at [115, 233] on div "3 columns" at bounding box center [138, 240] width 73 height 28
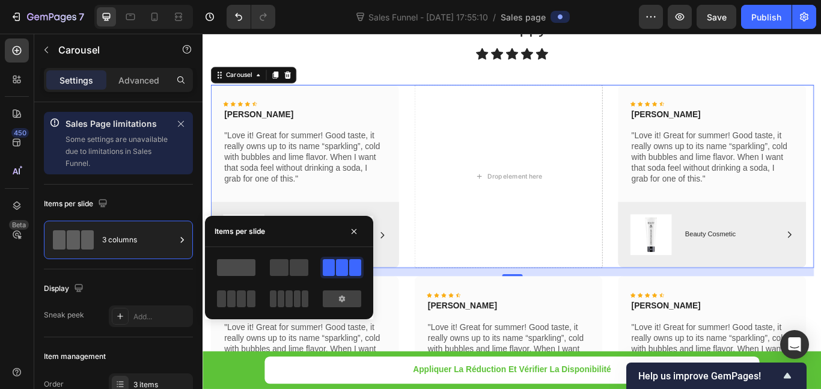
click at [245, 266] on span at bounding box center [236, 267] width 38 height 17
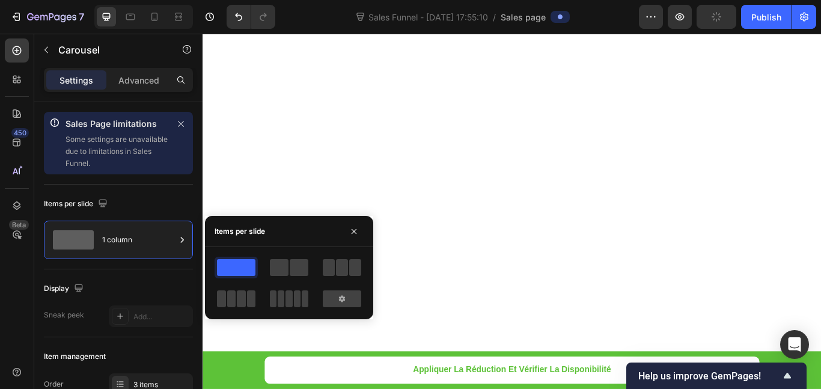
scroll to position [8519, 0]
click at [355, 233] on icon "button" at bounding box center [354, 232] width 10 height 10
click at [200, 190] on div at bounding box center [198, 262] width 9 height 321
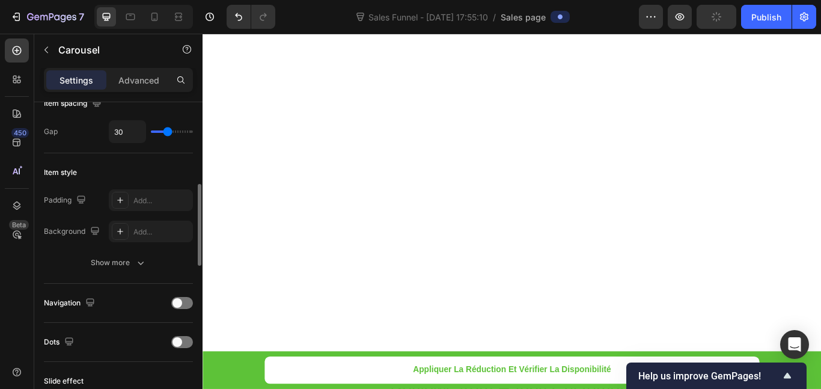
scroll to position [9060, 0]
